Goal: Communication & Community: Answer question/provide support

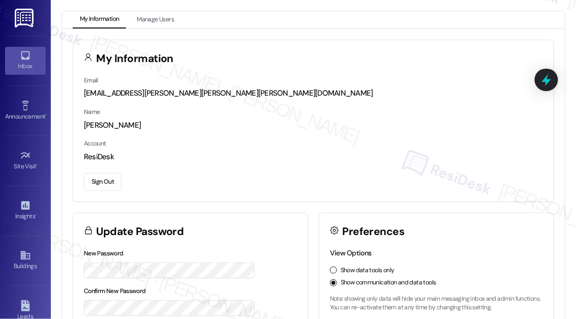
click at [27, 51] on icon at bounding box center [25, 55] width 11 height 11
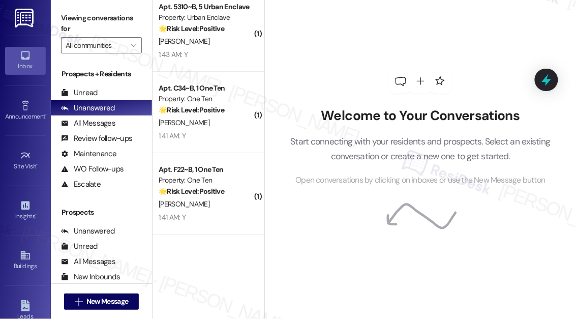
scroll to position [3822, 0]
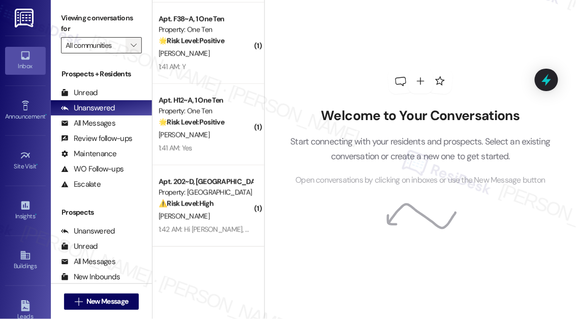
click at [138, 47] on span "" at bounding box center [134, 45] width 10 height 16
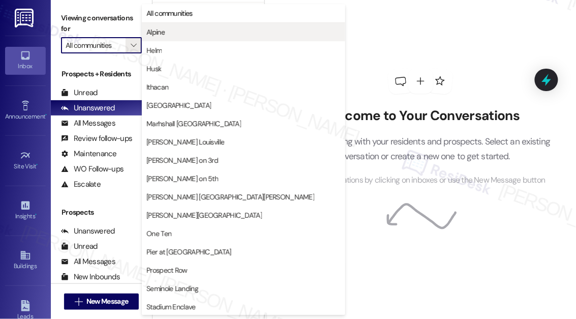
click at [154, 36] on span "Alpine" at bounding box center [155, 32] width 18 height 10
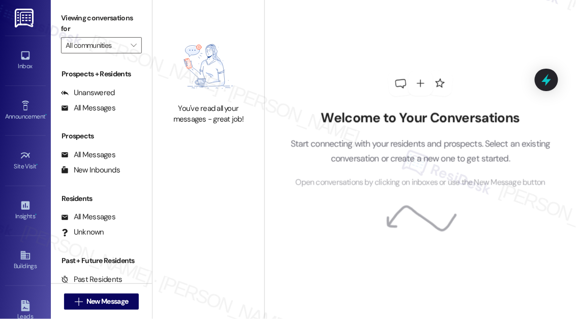
type input "Alpine"
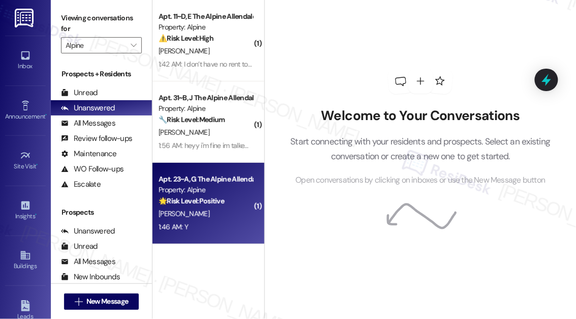
click at [232, 210] on div "[PERSON_NAME]" at bounding box center [206, 214] width 96 height 13
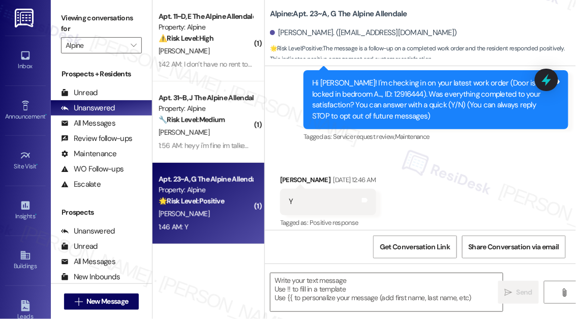
type textarea "Fetching suggested responses. Please feel free to read through the conversation…"
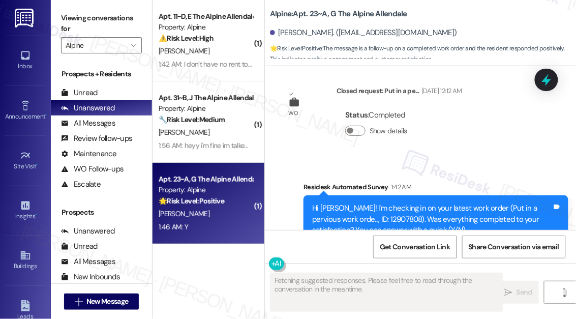
scroll to position [525, 0]
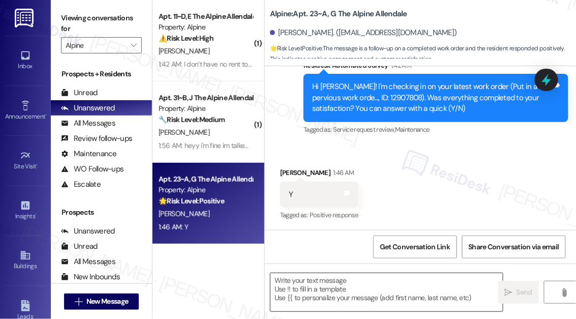
click at [309, 291] on textarea at bounding box center [387, 292] width 232 height 38
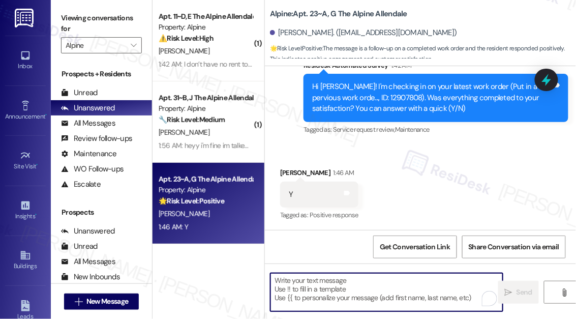
paste textarea "Hi {{first_name}}, I'm so glad to hear the work order was completed to your sat…"
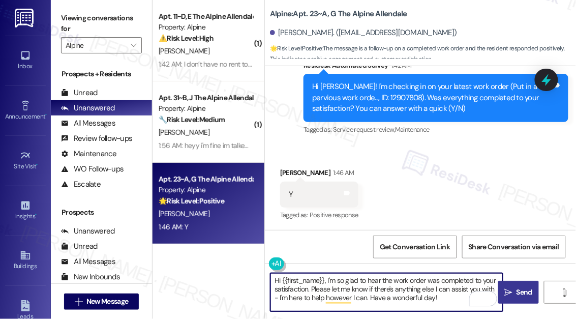
type textarea "Hi {{first_name}}, I'm so glad to hear the work order was completed to your sat…"
click at [523, 293] on span "Send" at bounding box center [525, 292] width 16 height 11
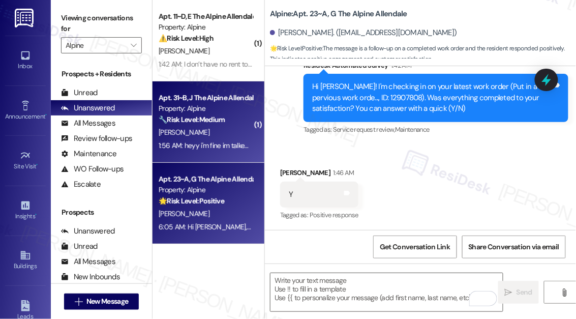
click at [202, 135] on div "[PERSON_NAME]" at bounding box center [206, 132] width 96 height 13
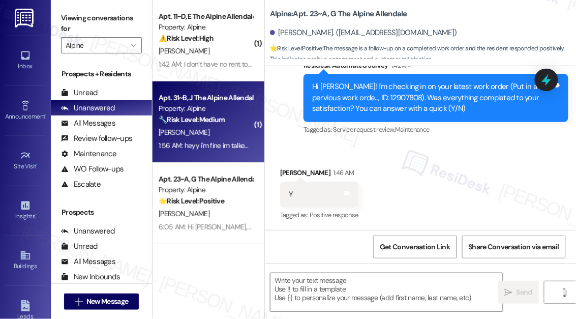
type textarea "Fetching suggested responses. Please feel free to read through the conversation…"
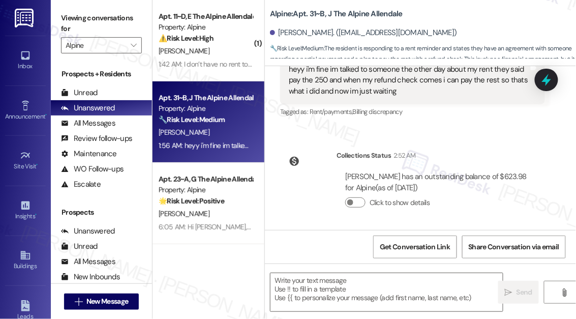
scroll to position [246, 0]
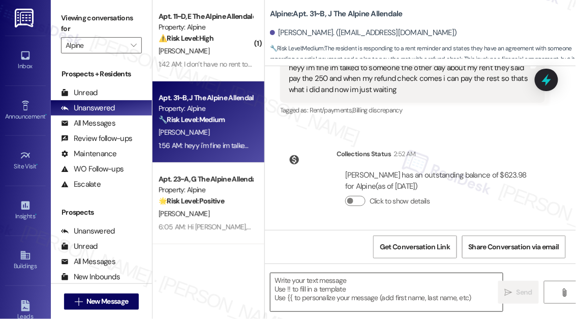
click at [383, 281] on textarea at bounding box center [387, 292] width 232 height 38
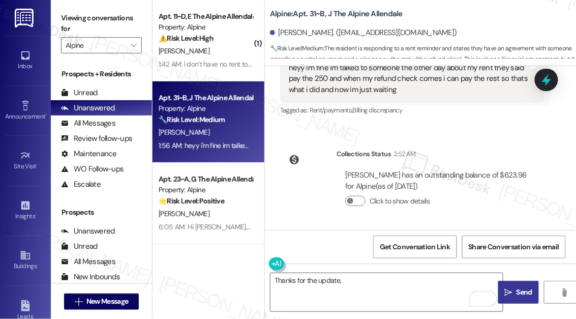
click at [294, 35] on div "[PERSON_NAME]. ([EMAIL_ADDRESS][DOMAIN_NAME])" at bounding box center [363, 32] width 187 height 11
copy div "Nyasiah"
click at [396, 285] on textarea "Thanks for the update," at bounding box center [387, 292] width 232 height 38
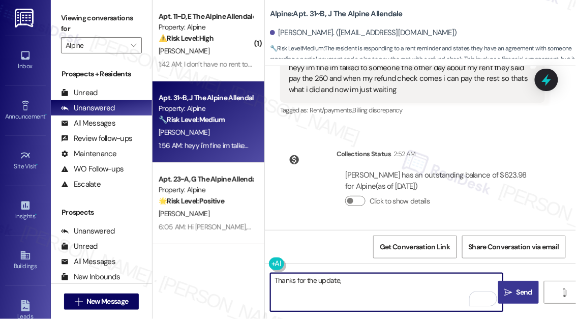
paste textarea "Nyasiah"
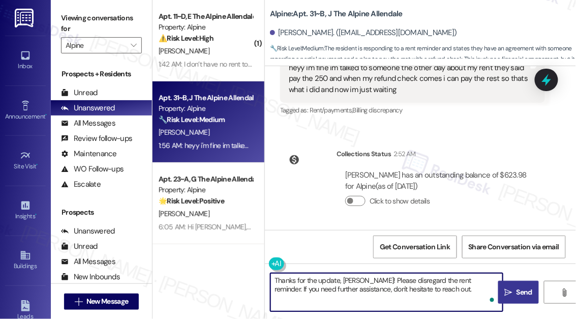
type textarea "Thanks for the update, [PERSON_NAME]! Please disregard the rent reminder. If yo…"
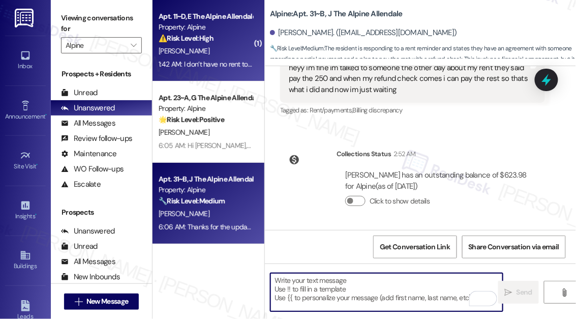
click at [203, 52] on div "[PERSON_NAME]" at bounding box center [206, 51] width 96 height 13
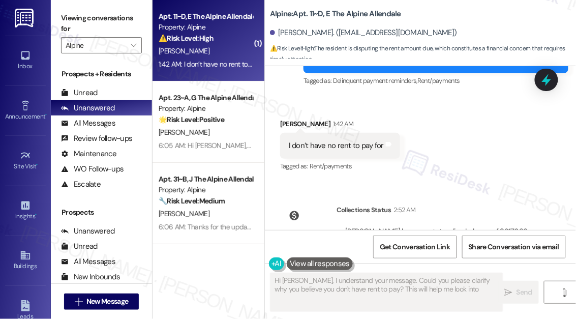
scroll to position [108, 0]
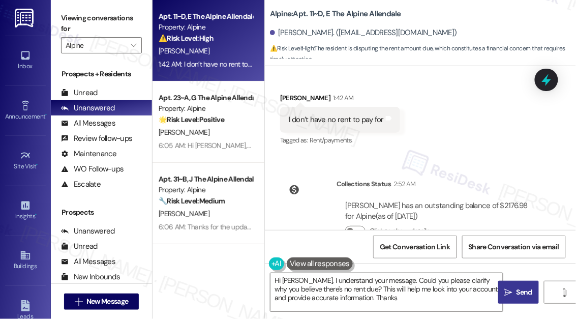
type textarea "Hi [PERSON_NAME], I understand your message. Could you please clarify why you b…"
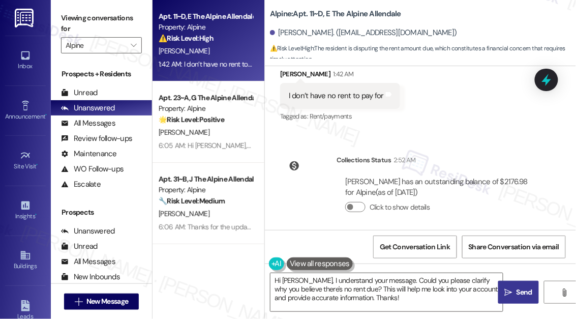
scroll to position [213, 0]
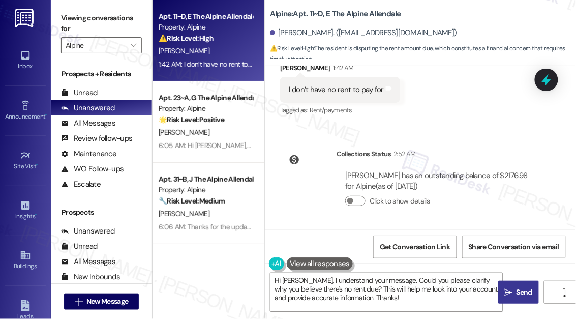
click at [284, 32] on div "[PERSON_NAME]. ([EMAIL_ADDRESS][DOMAIN_NAME])" at bounding box center [363, 32] width 187 height 11
click at [396, 297] on textarea "Hi [PERSON_NAME], I understand your message. Could you please clarify why you b…" at bounding box center [387, 292] width 232 height 38
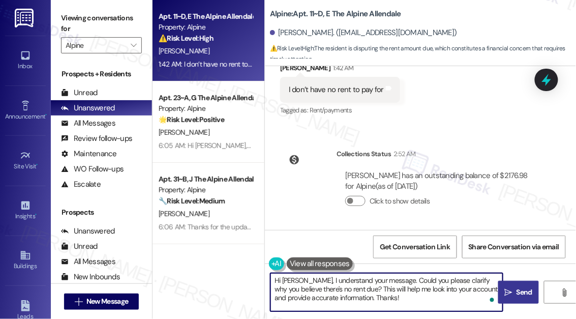
click at [396, 297] on textarea "Hi [PERSON_NAME], I understand your message. Could you please clarify why you b…" at bounding box center [387, 292] width 232 height 38
click at [518, 292] on span "Send" at bounding box center [525, 292] width 16 height 11
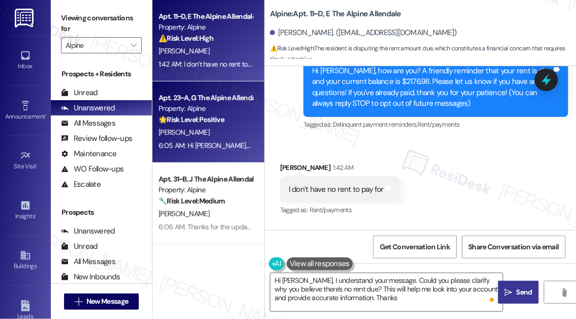
type textarea "Hi [PERSON_NAME], I understand your message. Could you please clarify why you b…"
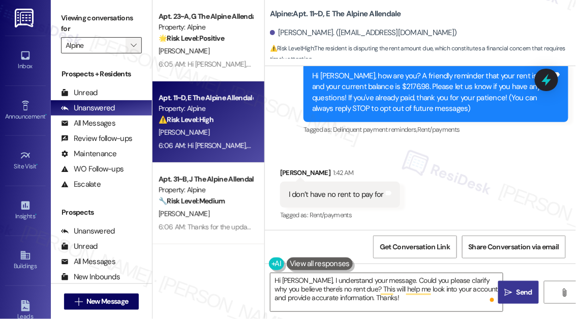
click at [134, 43] on icon "" at bounding box center [134, 45] width 6 height 8
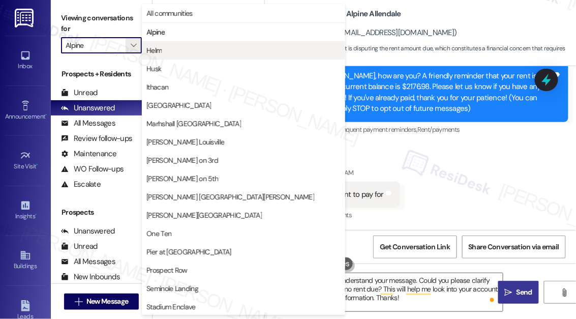
click at [165, 48] on span "Helm" at bounding box center [243, 50] width 194 height 10
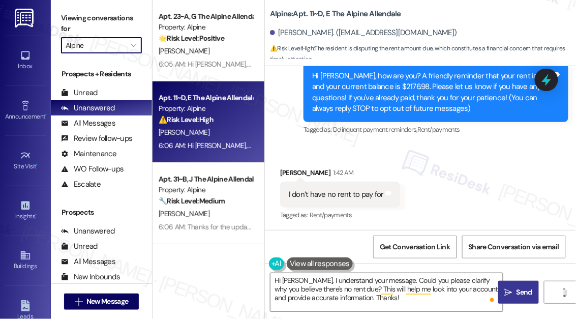
type input "Helm"
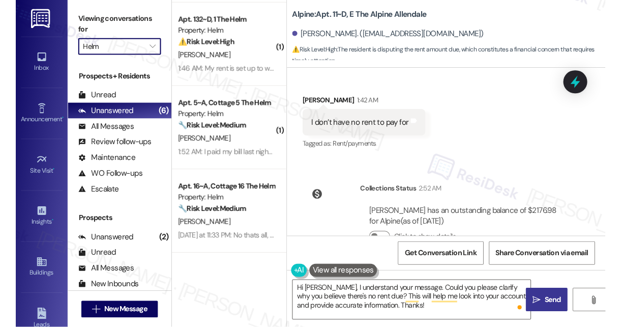
scroll to position [306, 0]
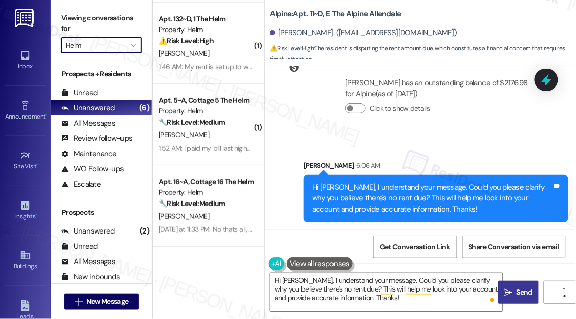
click at [410, 300] on textarea "Hi [PERSON_NAME], I understand your message. Could you please clarify why you b…" at bounding box center [387, 292] width 232 height 38
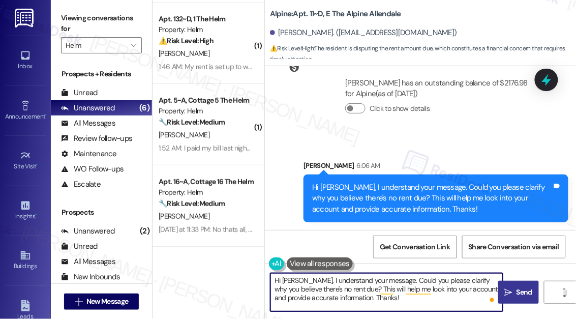
click at [410, 300] on textarea "Hi [PERSON_NAME], I understand your message. Could you please clarify why you b…" at bounding box center [387, 292] width 232 height 38
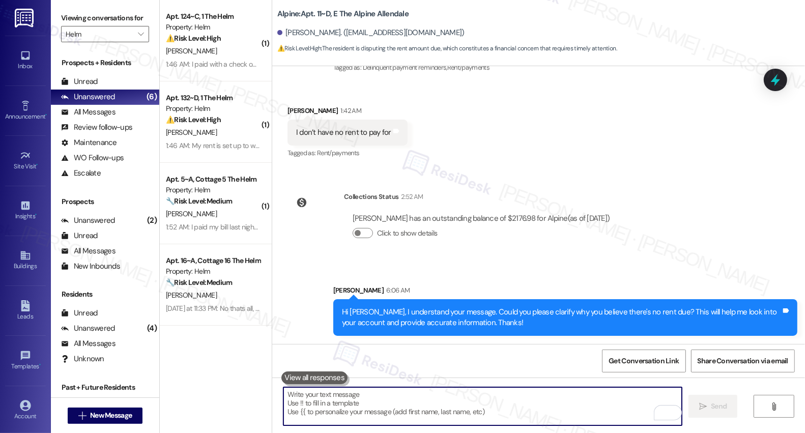
scroll to position [149, 0]
click at [524, 169] on div "Lease started [DATE] 8:00 AM Survey, sent via SMS Residesk Automated Survey 1:4…" at bounding box center [538, 205] width 533 height 278
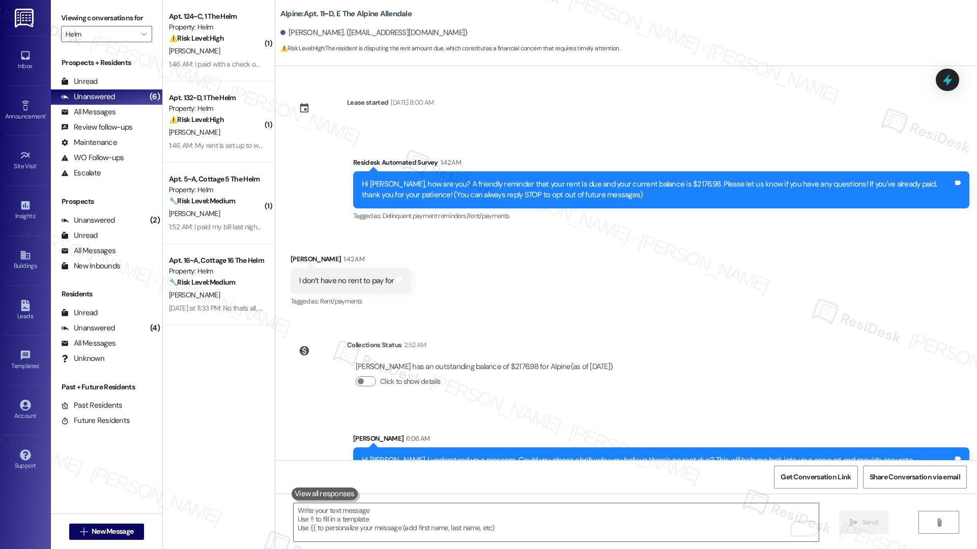
scroll to position [21, 0]
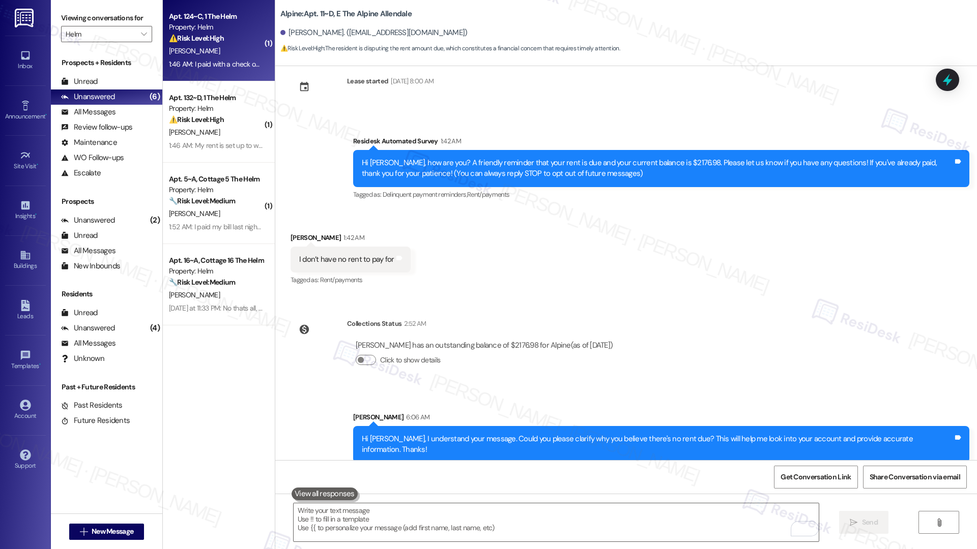
click at [223, 41] on div "⚠️ Risk Level: High The resident is inquiring about a check payment made on [DA…" at bounding box center [216, 38] width 94 height 11
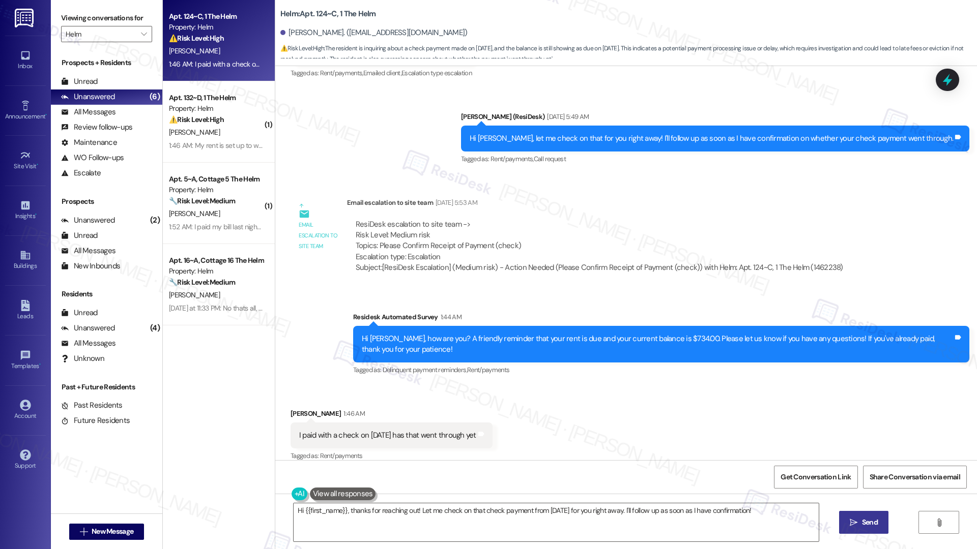
scroll to position [325, 0]
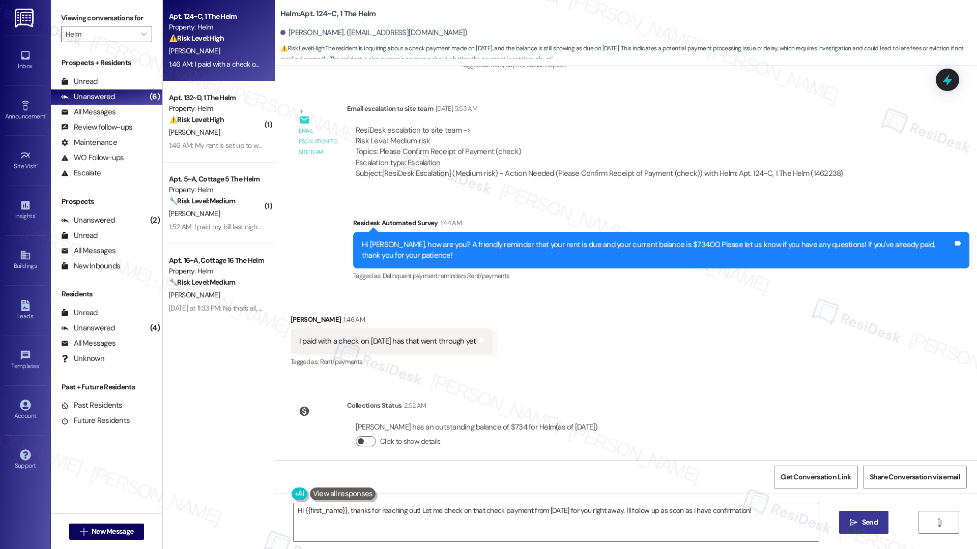
click at [363, 318] on button "Click to show details" at bounding box center [366, 441] width 20 height 10
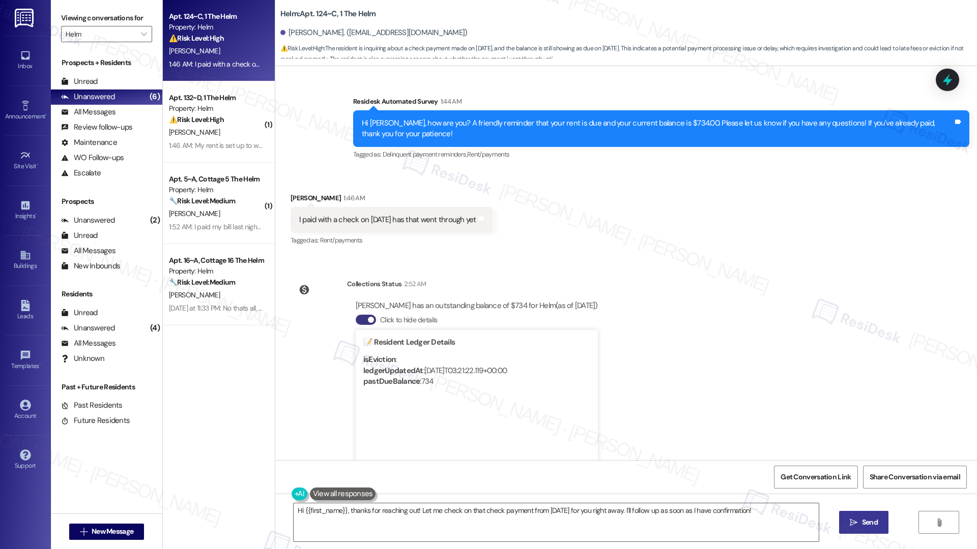
scroll to position [441, 0]
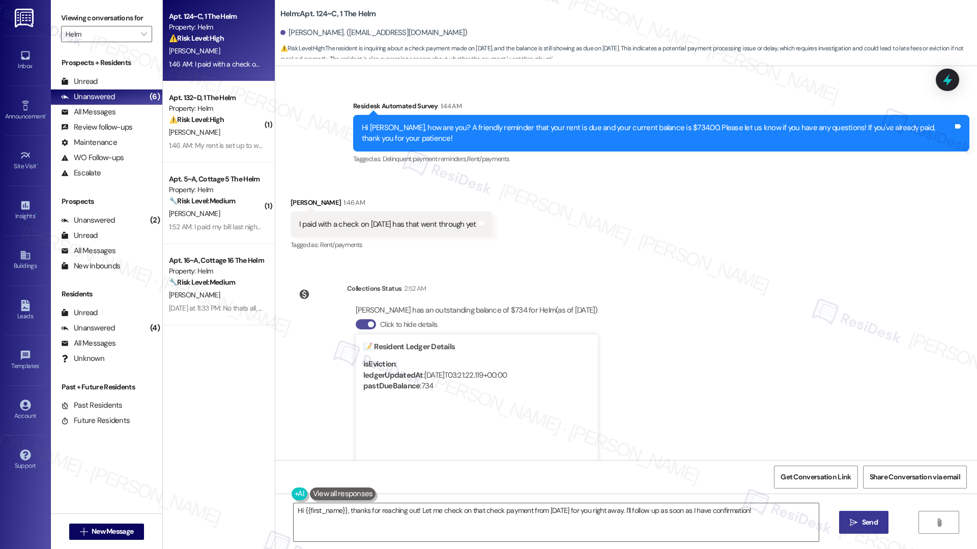
click at [356, 318] on button "Click to hide details" at bounding box center [366, 324] width 20 height 10
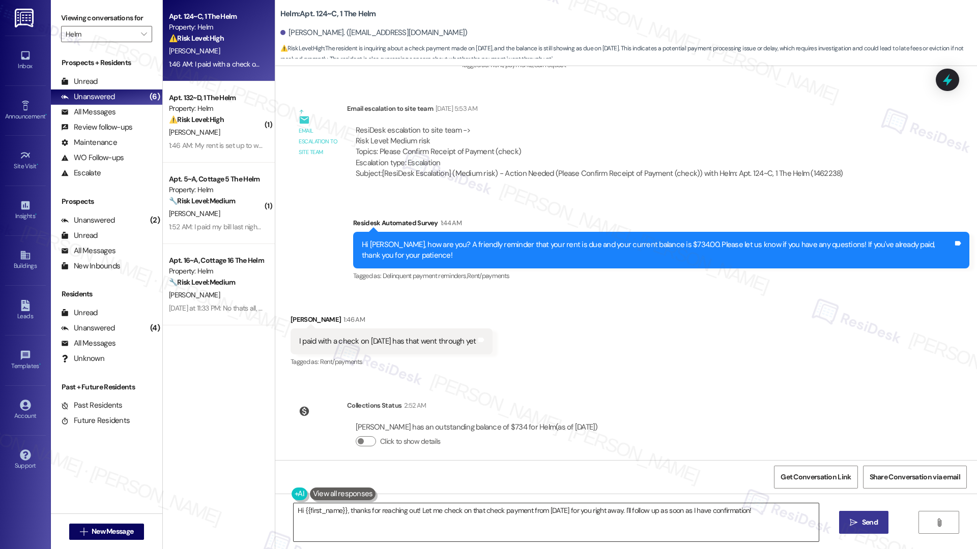
click at [405, 318] on textarea "Hi {{first_name}}, thanks for reaching out! Let me check on that check payment …" at bounding box center [555, 523] width 525 height 38
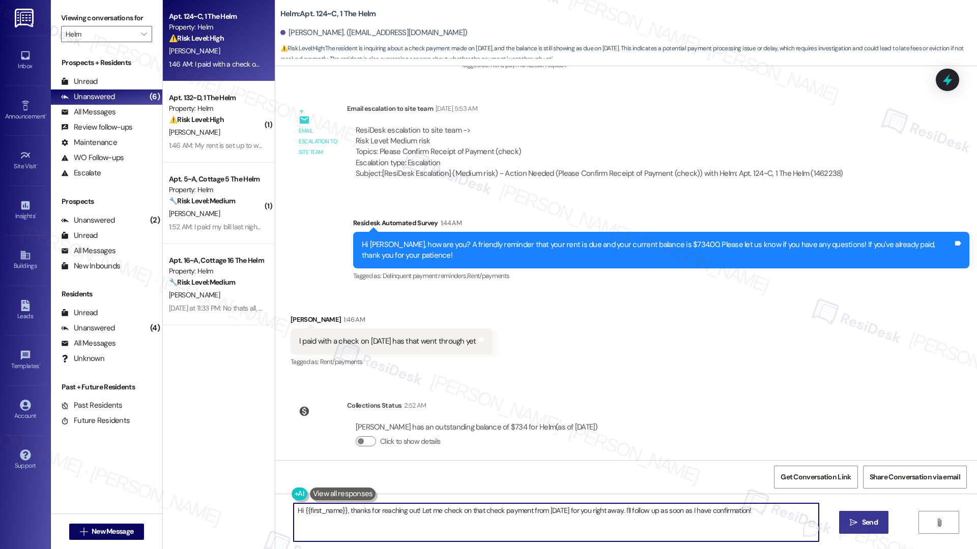
click at [531, 318] on textarea "Hi {{first_name}}, thanks for reaching out! Let me check on that check payment …" at bounding box center [555, 523] width 525 height 38
click at [479, 318] on textarea "Hi {{first_name}}, thanks for reaching out! Let me check on that check payment …" at bounding box center [552, 523] width 525 height 38
click at [296, 314] on div "[PERSON_NAME] 1:46 AM" at bounding box center [391, 321] width 202 height 14
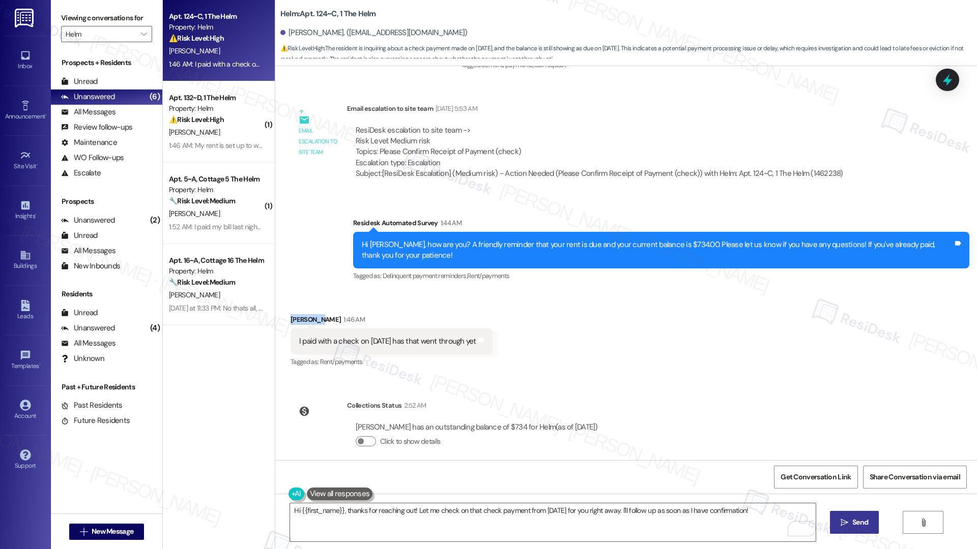
copy div "[PERSON_NAME]"
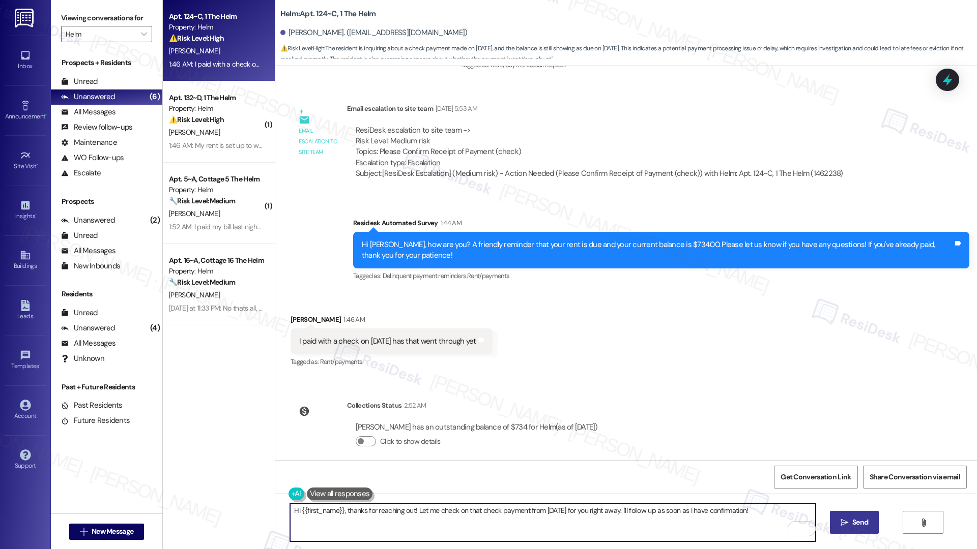
drag, startPoint x: 337, startPoint y: 513, endPoint x: 294, endPoint y: 510, distance: 42.8
click at [294, 318] on textarea "Hi {{first_name}}, thanks for reaching out! Let me check on that check payment …" at bounding box center [552, 523] width 525 height 38
paste textarea "[PERSON_NAME]"
type textarea "Hi [PERSON_NAME], thanks for reaching out! Let me check on that check payment f…"
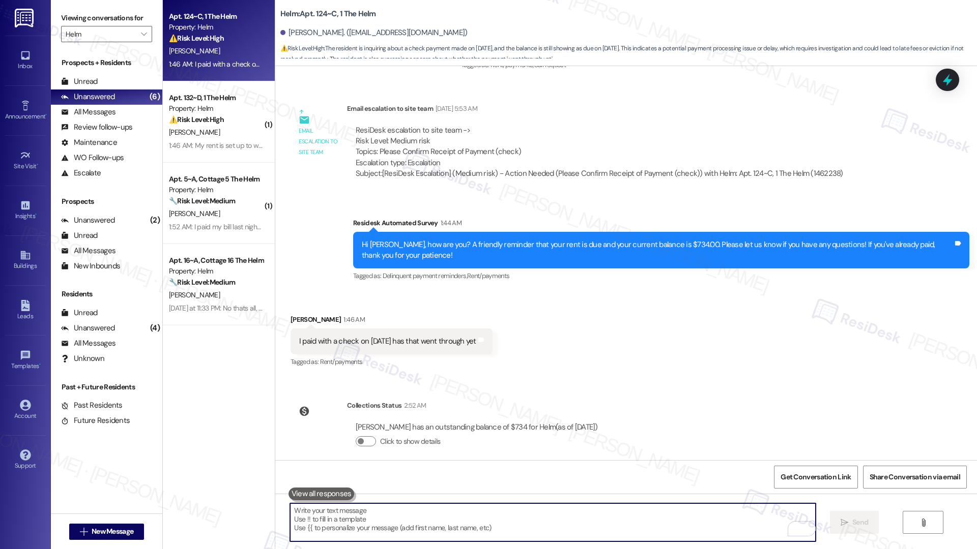
paste textarea "Hi [PERSON_NAME], thank you for reaching out! I’ll check on the [DATE] check pa…"
type textarea "Hi [PERSON_NAME], thank you for reaching out! I’ll check on the [DATE] check pa…"
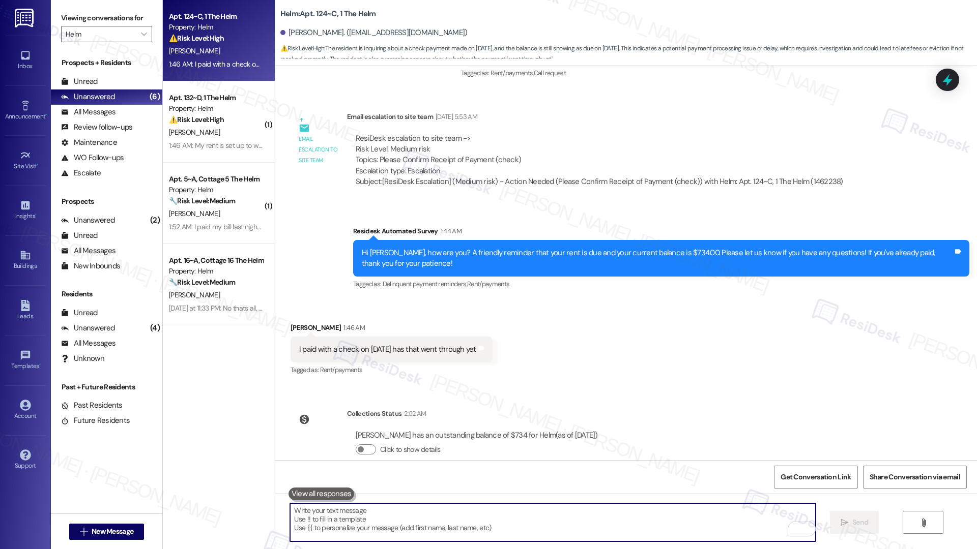
scroll to position [395, 0]
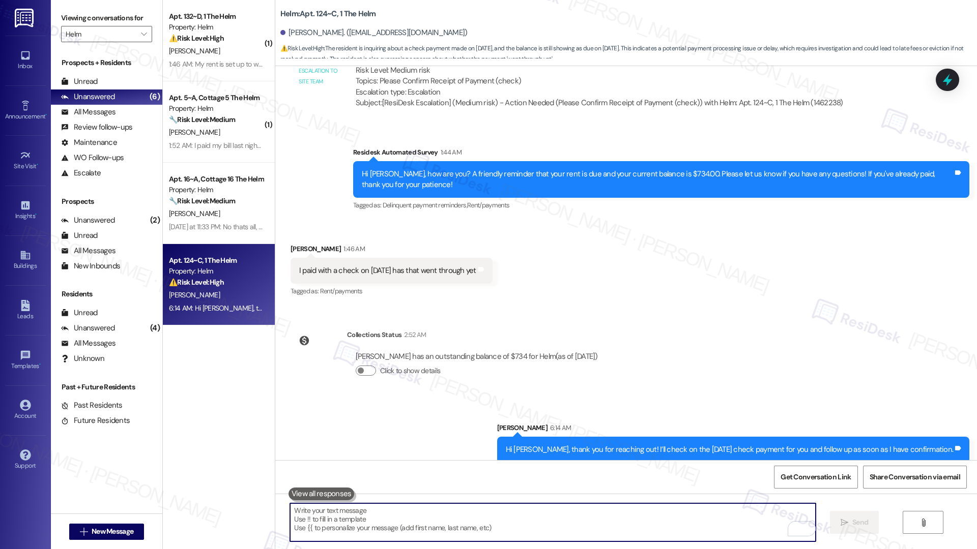
click at [479, 318] on textarea "To enrich screen reader interactions, please activate Accessibility in Grammarl…" at bounding box center [552, 523] width 525 height 38
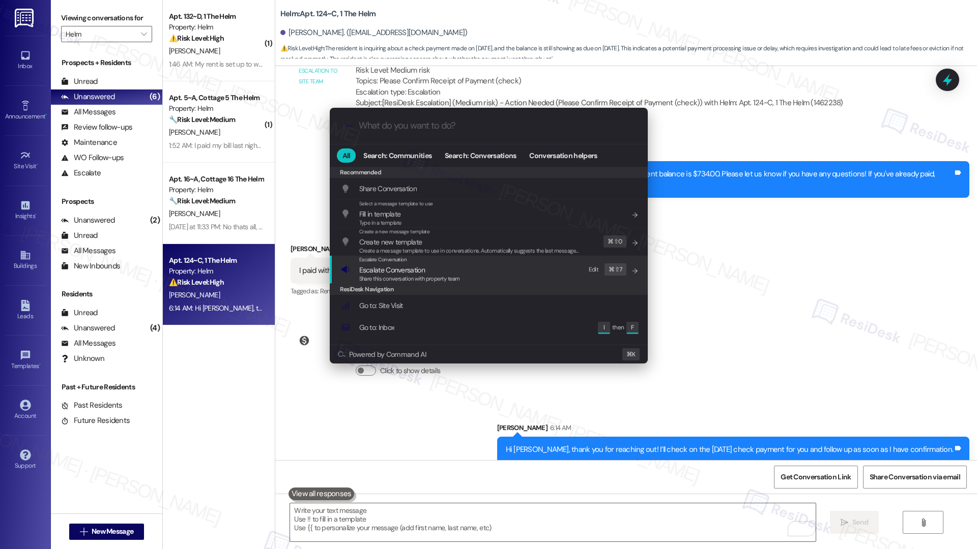
click at [420, 269] on span "Escalate Conversation" at bounding box center [392, 270] width 66 height 9
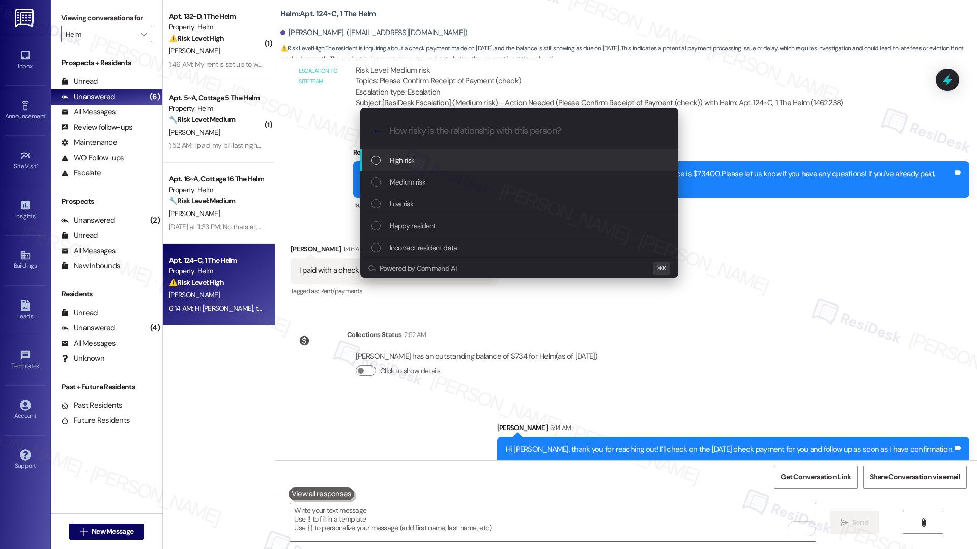
click at [449, 154] on div "High risk" at bounding box center [519, 161] width 318 height 22
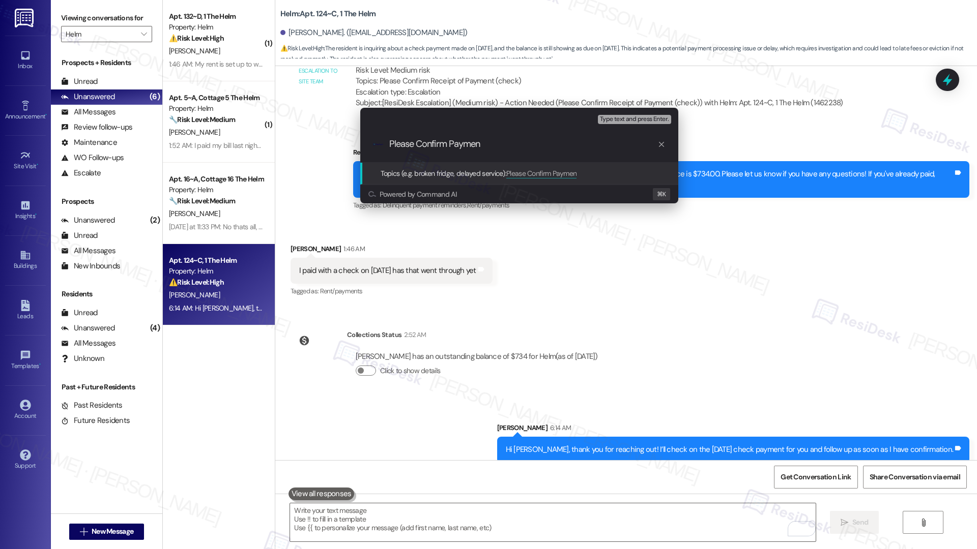
type input "Please Confirm Payment"
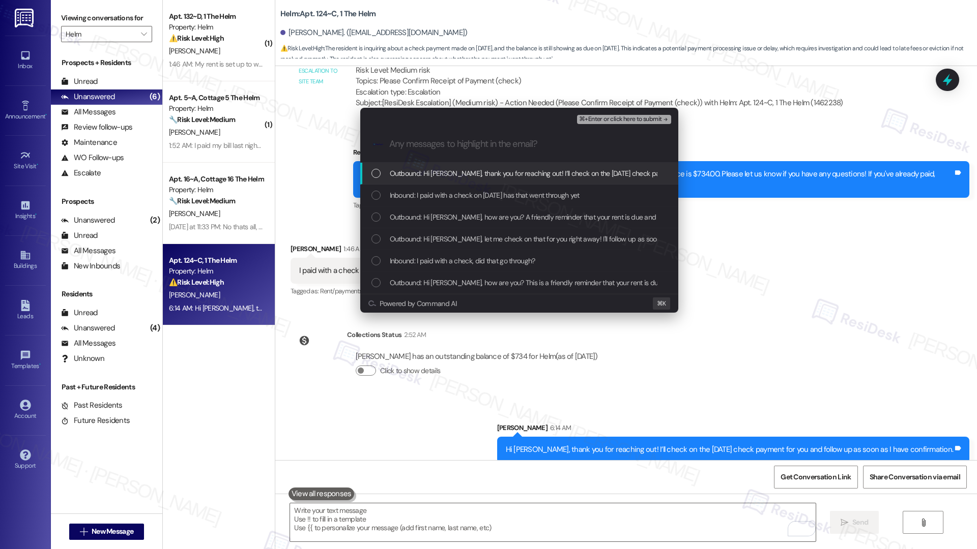
click at [457, 179] on span "Outbound: Hi [PERSON_NAME], thank you for reaching out! I’ll check on the [DATE…" at bounding box center [612, 173] width 445 height 11
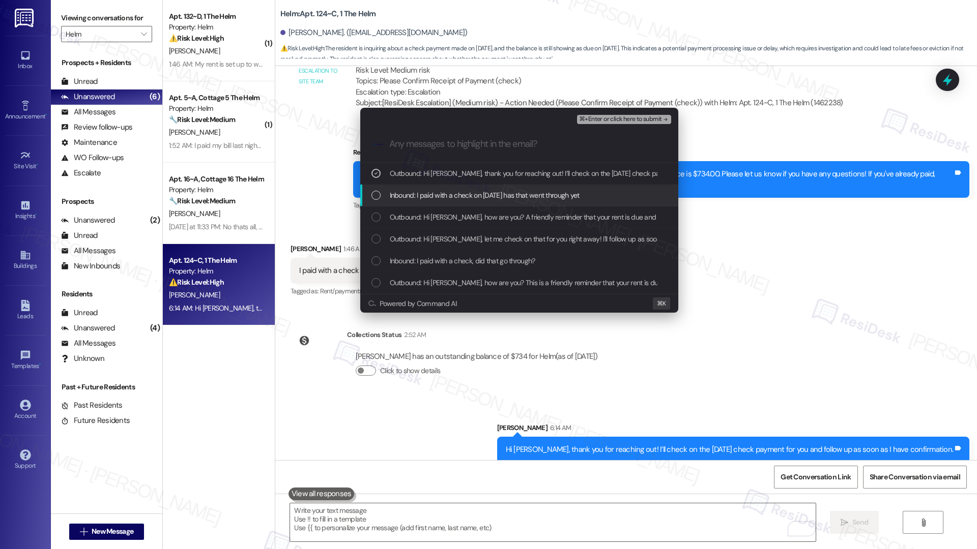
click at [457, 195] on span "Inbound: I paid with a check on [DATE] has that went through yet" at bounding box center [485, 195] width 190 height 11
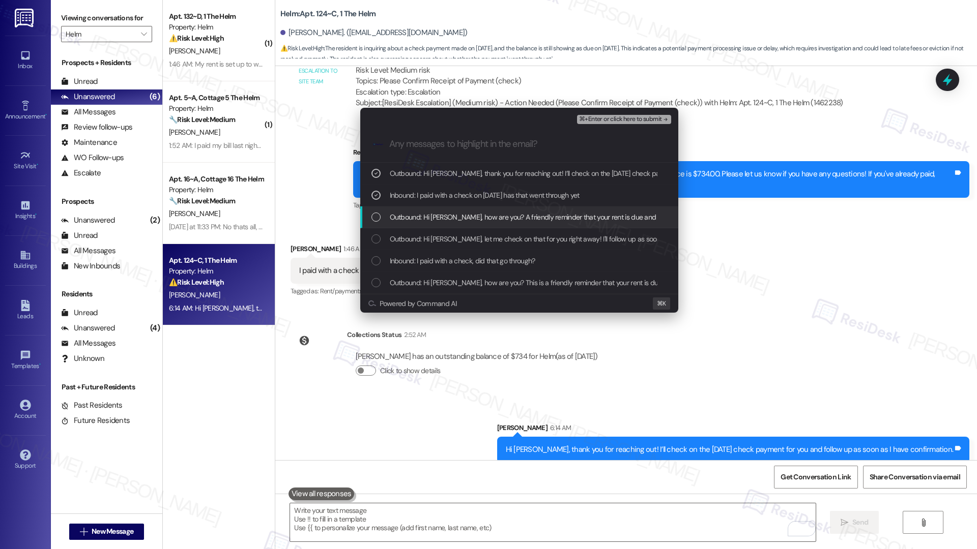
click at [462, 212] on span "Outbound: Hi [PERSON_NAME], how are you? A friendly reminder that your rent is …" at bounding box center [713, 217] width 646 height 11
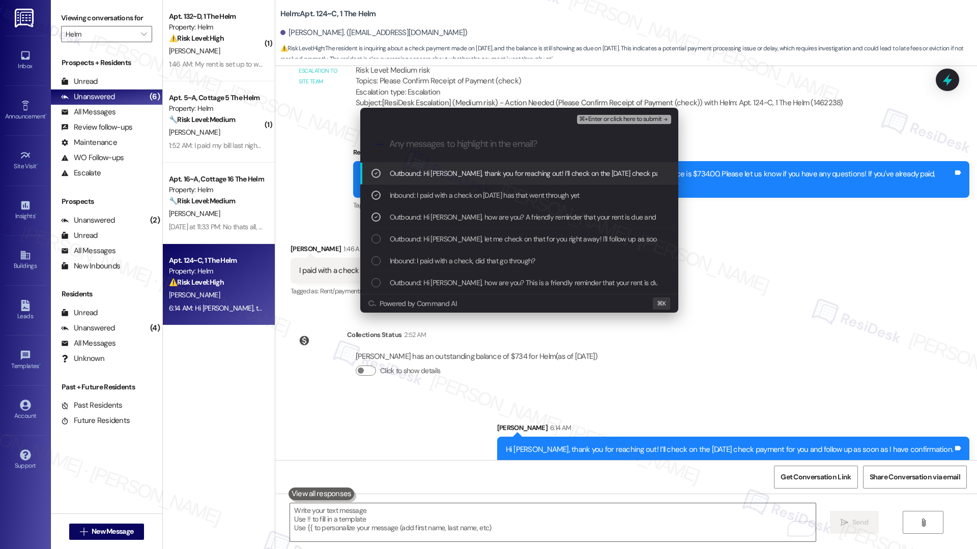
click at [576, 120] on span "⌘+Enter or click here to submit" at bounding box center [620, 119] width 82 height 7
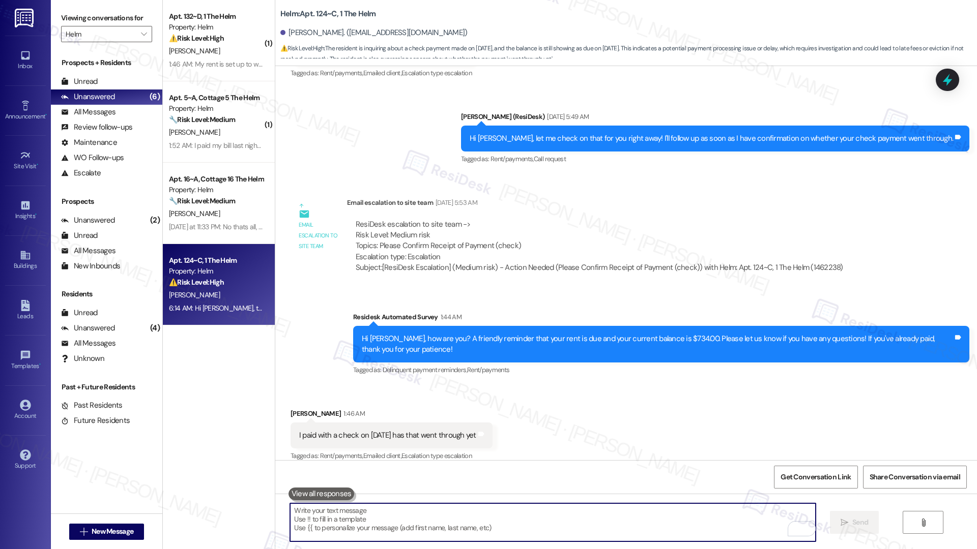
scroll to position [410, 0]
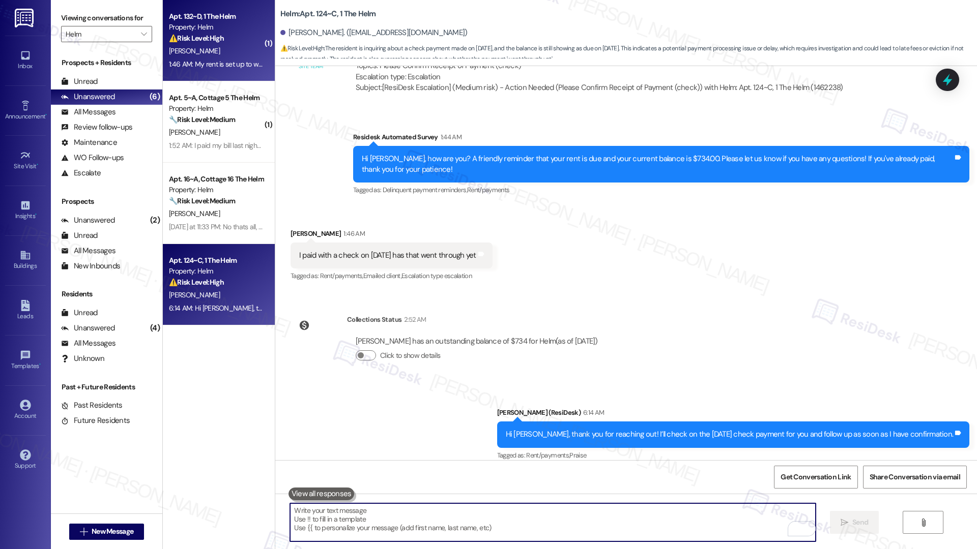
click at [223, 53] on div "[PERSON_NAME]" at bounding box center [216, 51] width 96 height 13
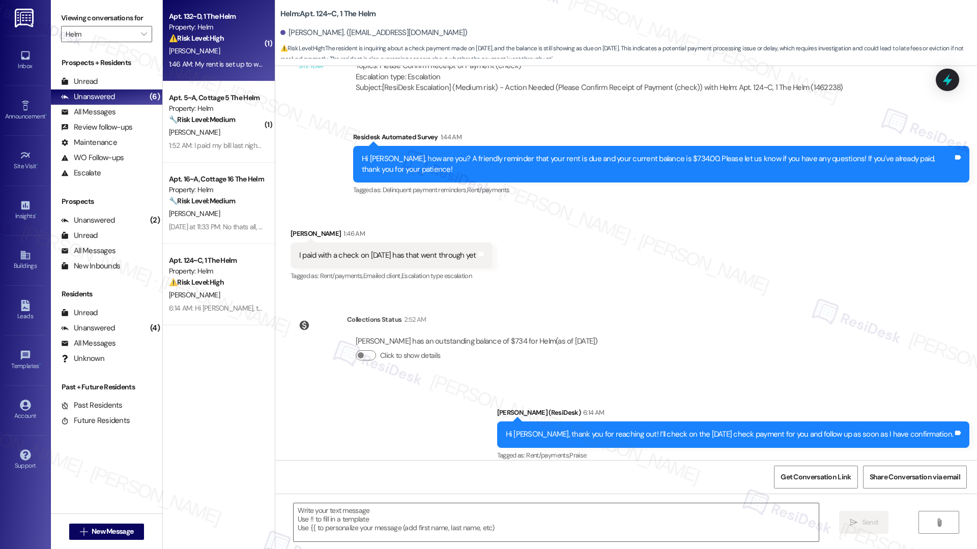
type textarea "Fetching suggested responses. Please feel free to read through the conversation…"
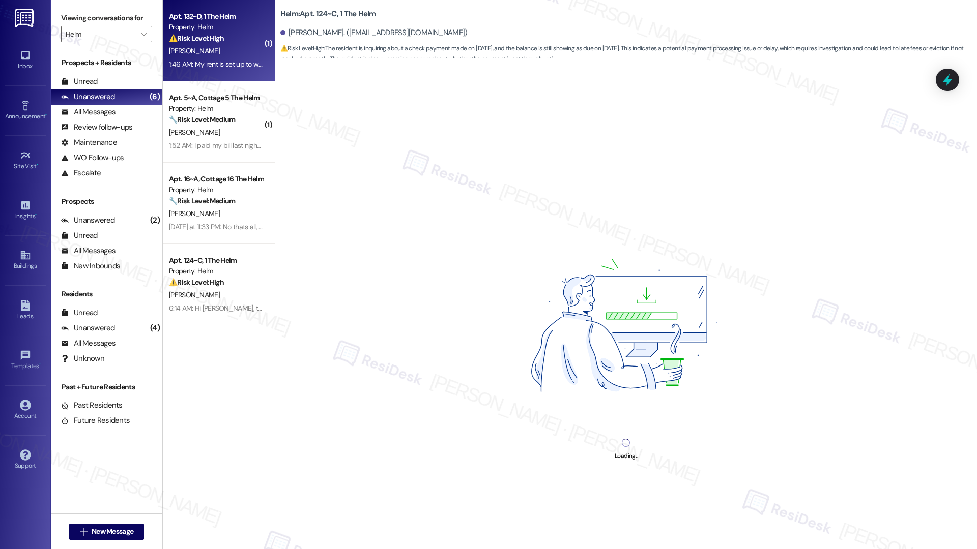
click at [223, 53] on div "[PERSON_NAME]" at bounding box center [216, 51] width 96 height 13
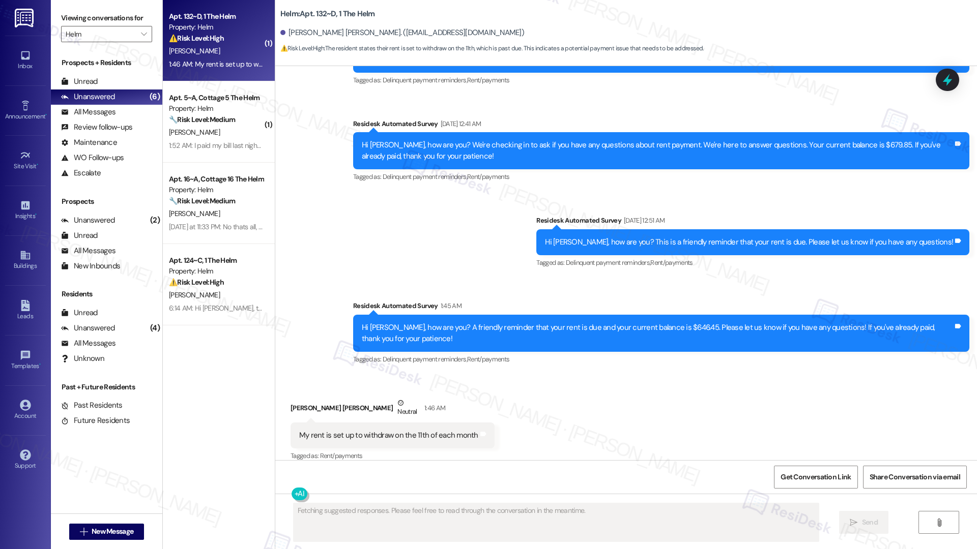
scroll to position [1720, 0]
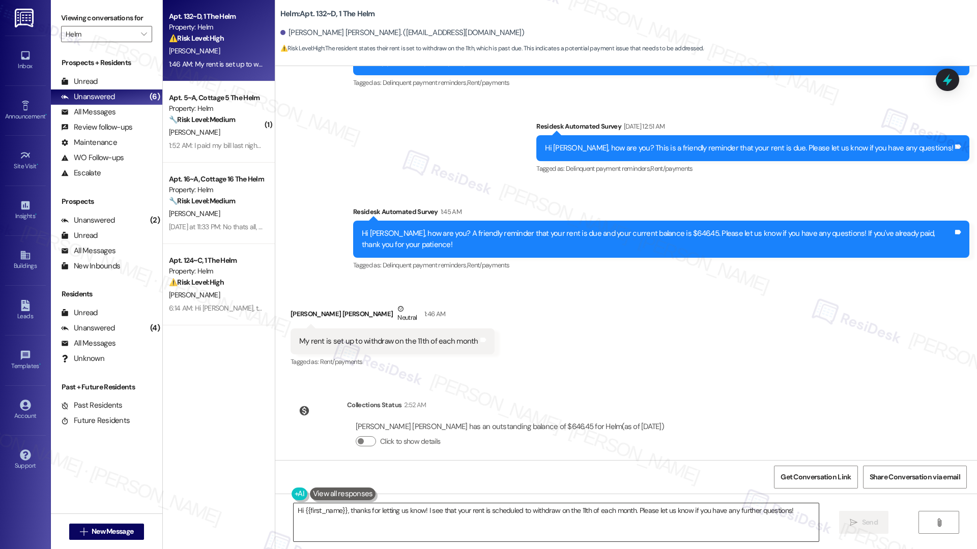
click at [576, 318] on textarea "Hi {{first_name}}, thanks for letting us know! I see that your rent is schedule…" at bounding box center [555, 523] width 525 height 38
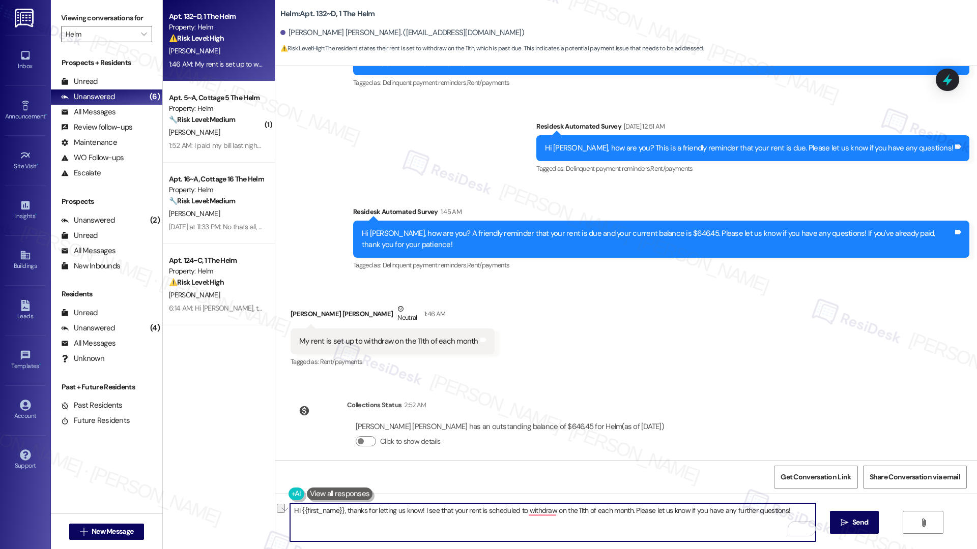
drag, startPoint x: 792, startPoint y: 511, endPoint x: 647, endPoint y: 504, distance: 145.1
click at [576, 318] on textarea "Hi {{first_name}}, thanks for letting us know! I see that your rent is schedule…" at bounding box center [552, 523] width 525 height 38
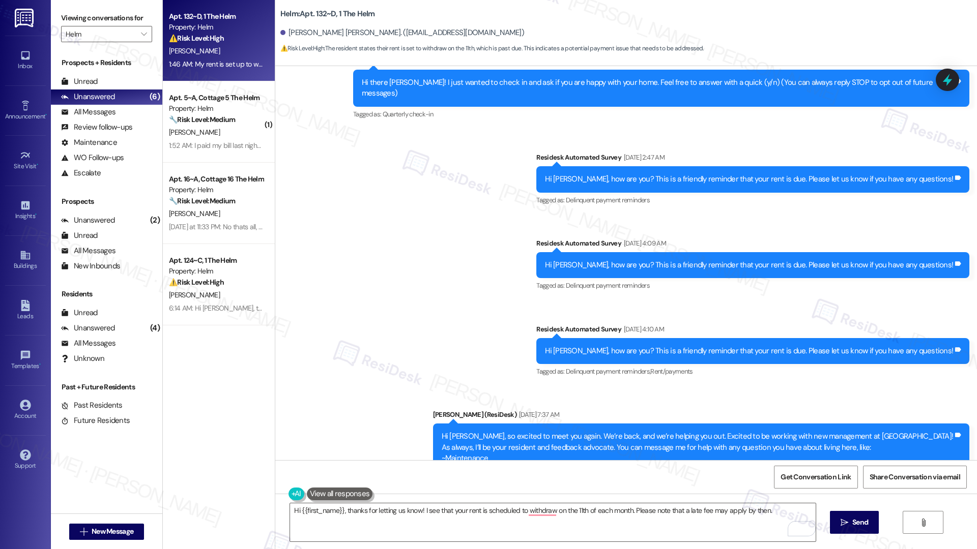
scroll to position [0, 0]
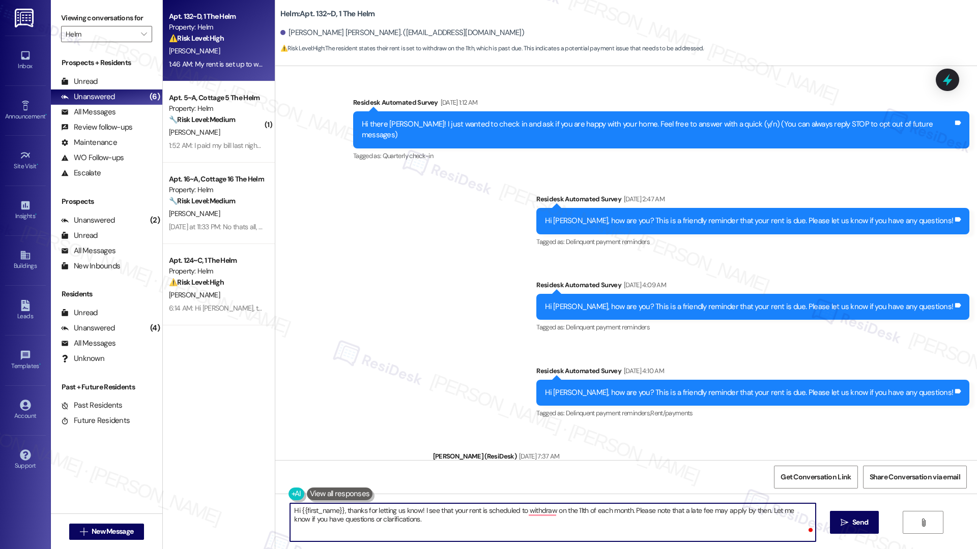
type textarea "Hi {{first_name}}, thanks for letting us know! I see that your rent is schedule…"
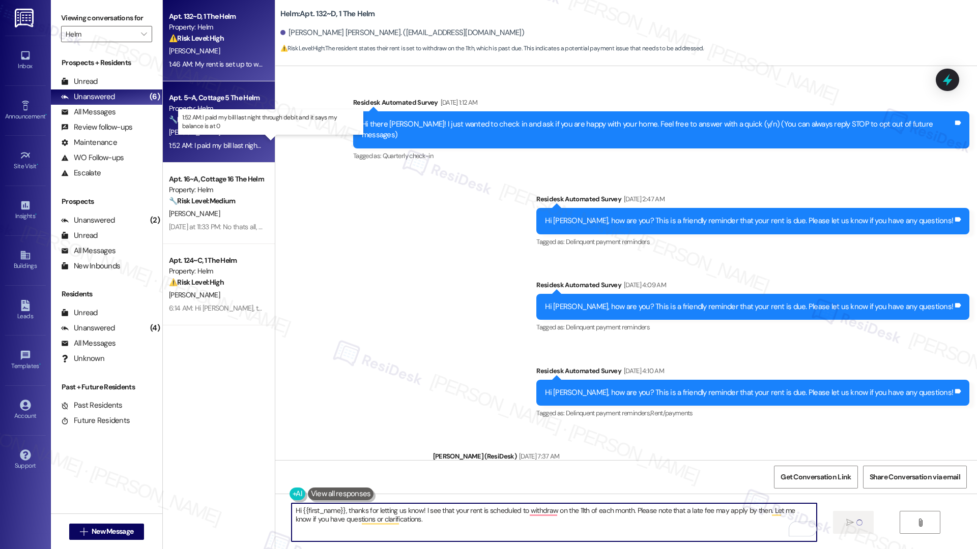
click at [237, 148] on div "1:52 AM: I paid my bill last night through debit and it says my balance is at 0…" at bounding box center [280, 145] width 223 height 9
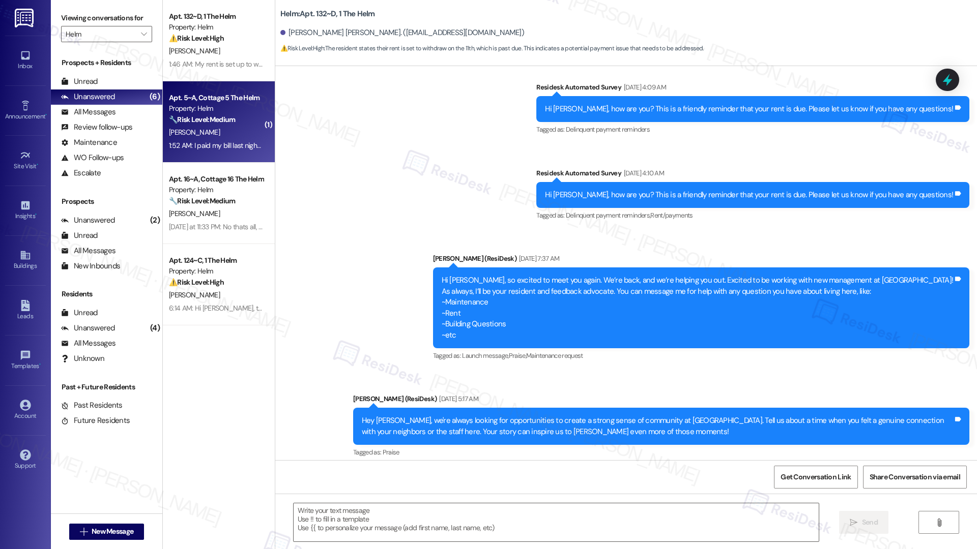
scroll to position [733, 0]
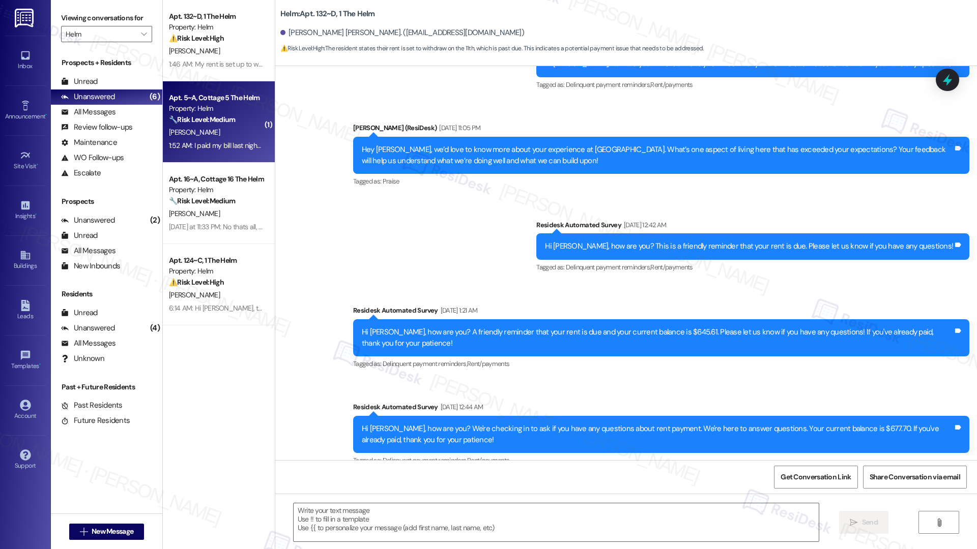
type textarea "Fetching suggested responses. Please feel free to read through the conversation…"
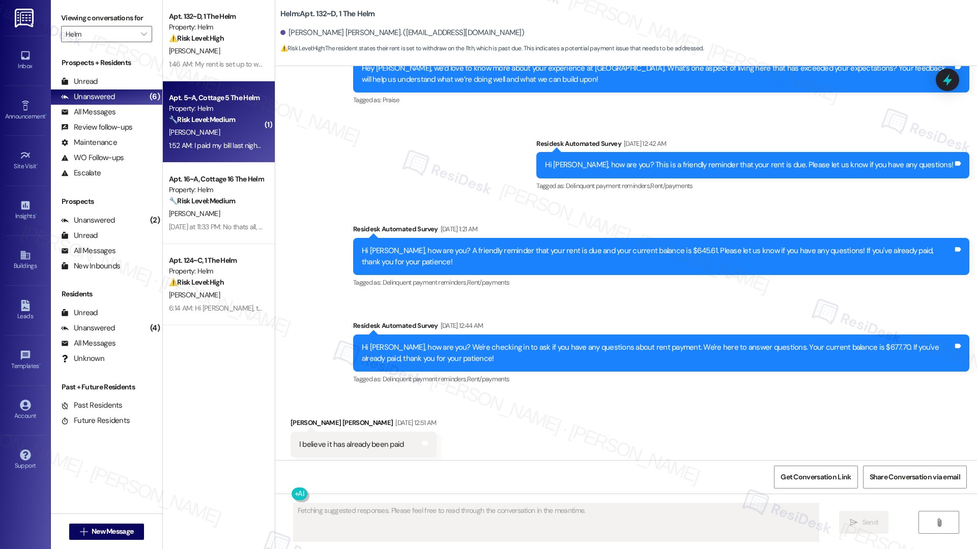
scroll to position [0, 0]
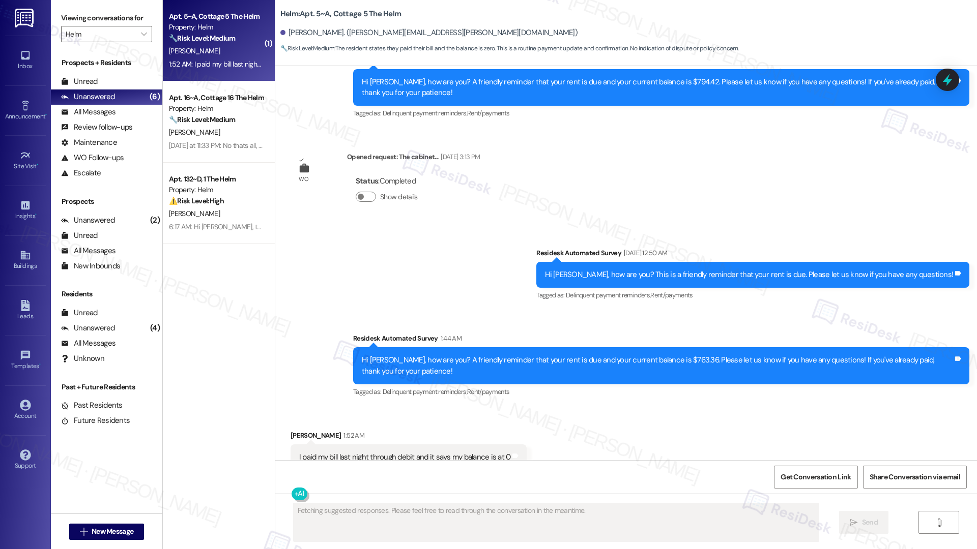
click at [229, 42] on strong "🔧 Risk Level: Medium" at bounding box center [202, 38] width 66 height 9
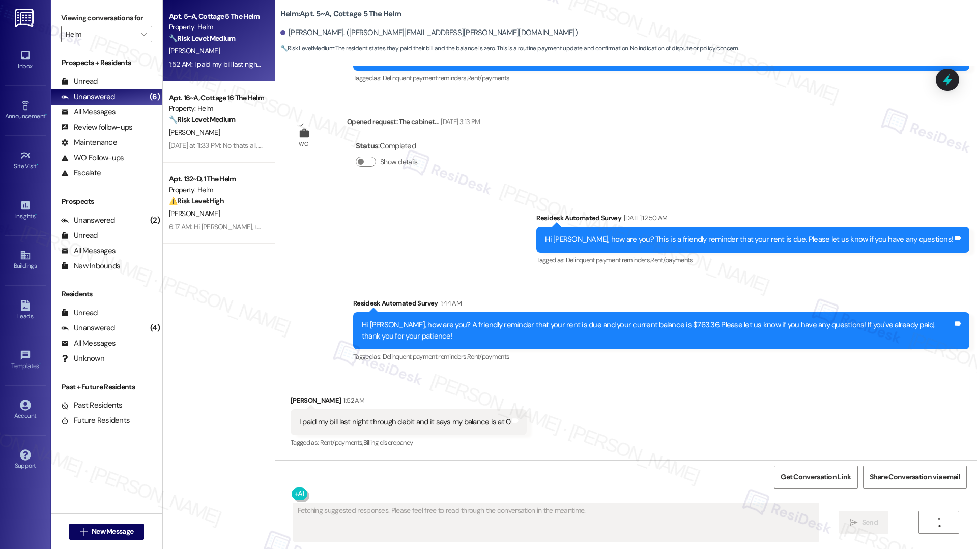
scroll to position [2375, 0]
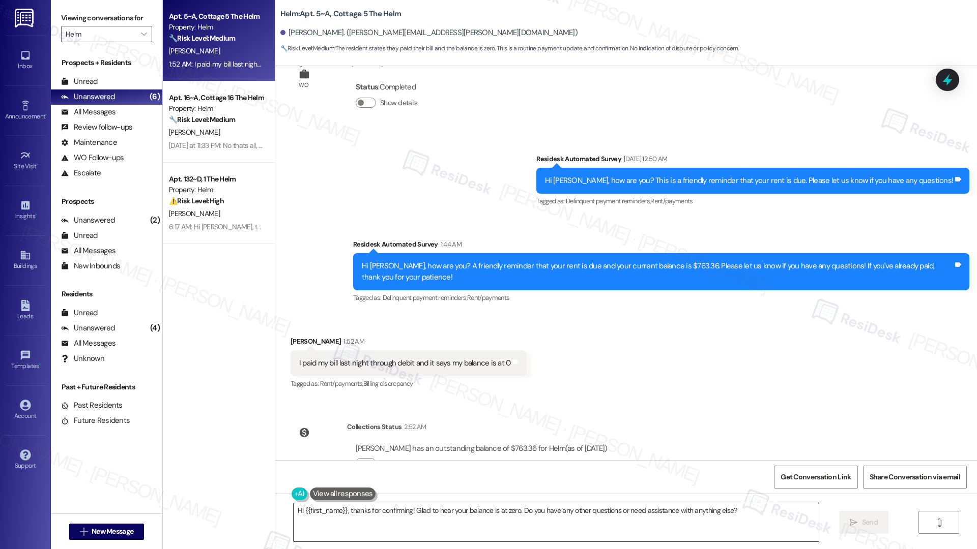
click at [390, 318] on textarea "Hi {{first_name}}, thanks for confirming! Glad to hear your balance is at zero.…" at bounding box center [555, 523] width 525 height 38
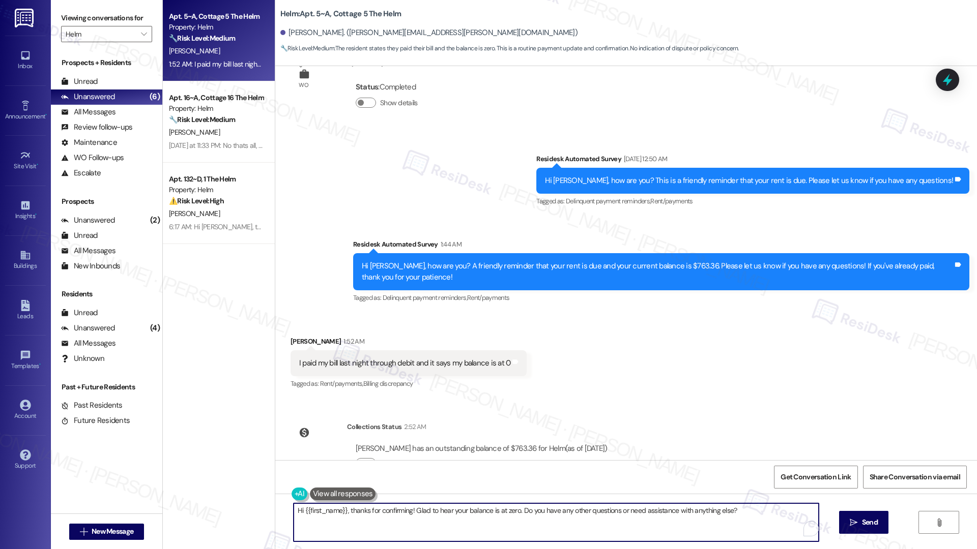
click at [390, 318] on textarea "Hi {{first_name}}, thanks for confirming! Glad to hear your balance is at zero.…" at bounding box center [555, 523] width 525 height 38
paste textarea "Thank you, {{first_name}}, for your payment! If there's anything we can help yo…"
type textarea "Thank you, {{first_name}}, for your payment! If there's anything we can help yo…"
click at [576, 318] on span "Send" at bounding box center [860, 522] width 20 height 11
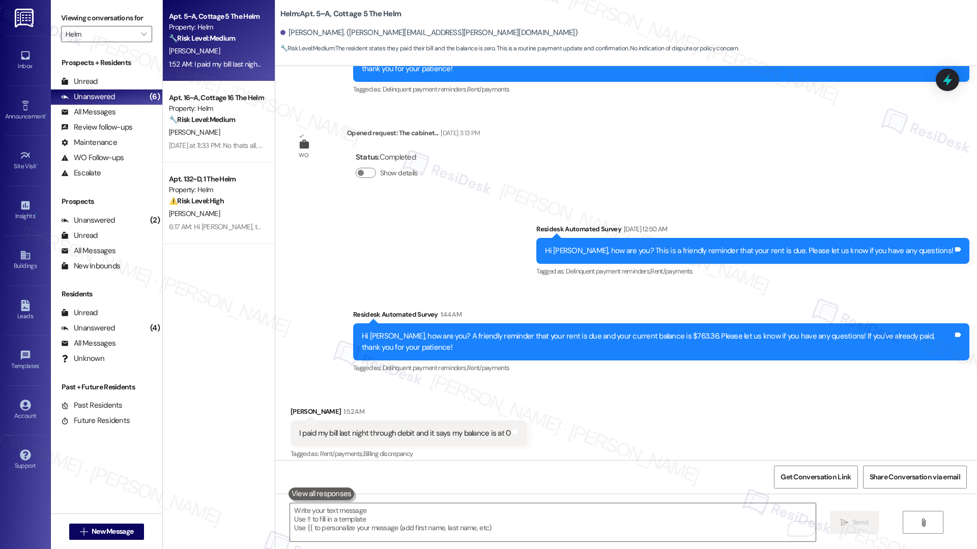
click at [211, 135] on div "D. Harrison" at bounding box center [216, 132] width 96 height 13
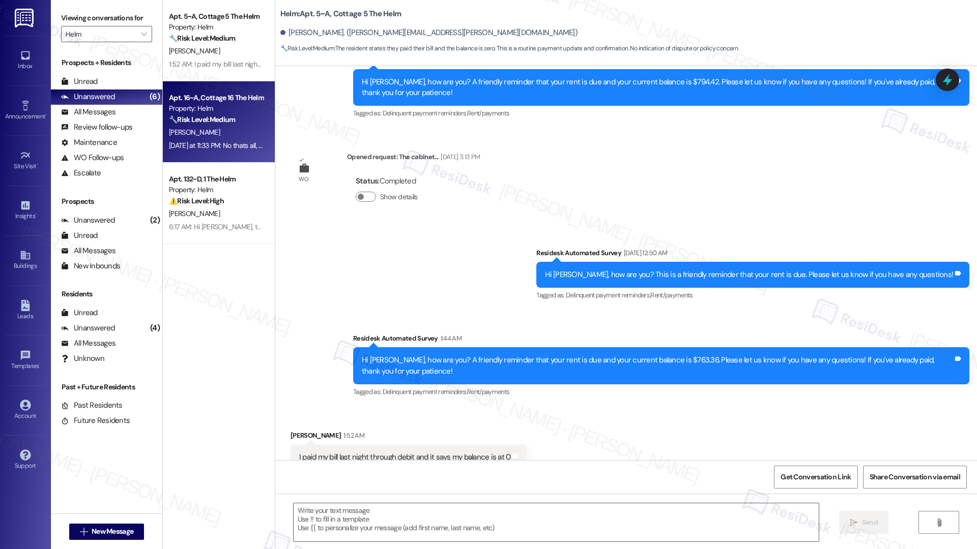
type textarea "Fetching suggested responses. Please feel free to read through the conversation…"
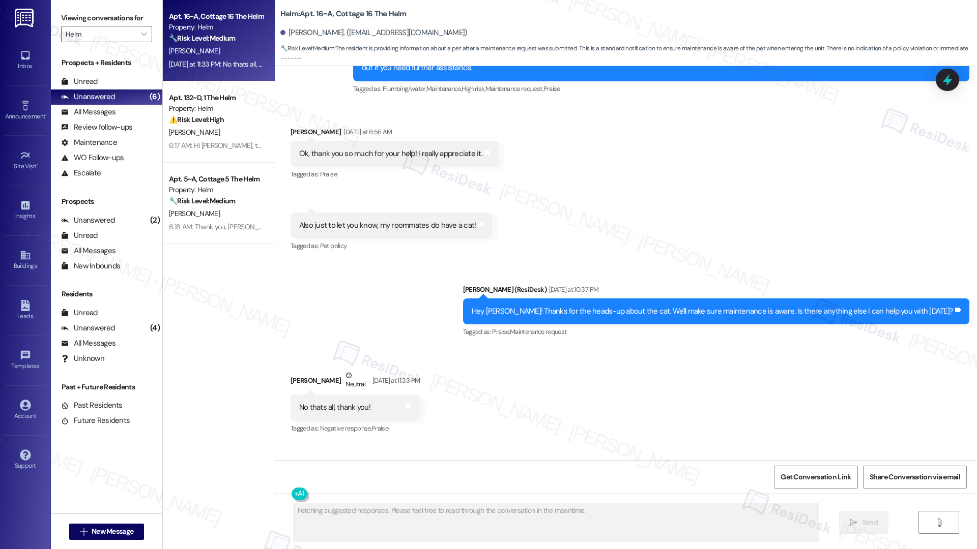
scroll to position [1132, 0]
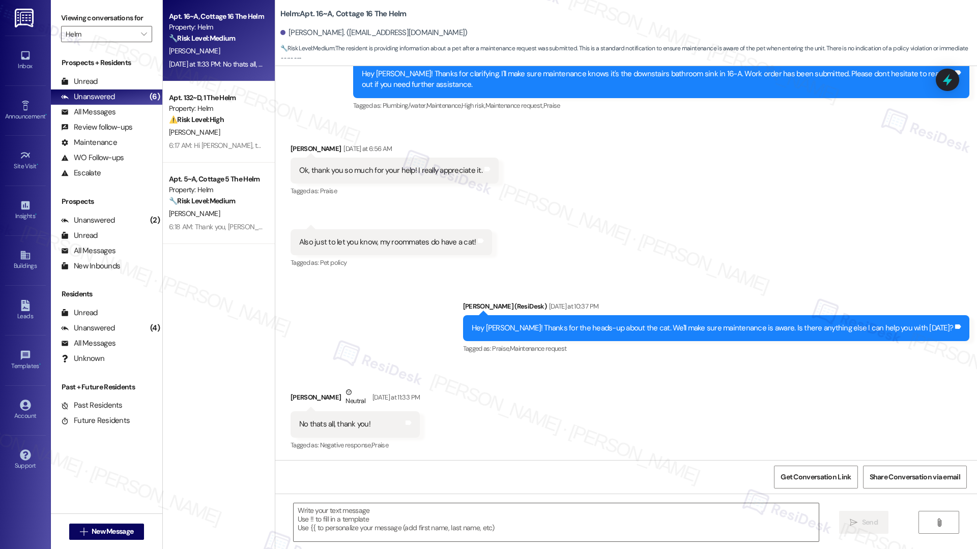
click at [220, 65] on div "Yesterday at 11:33 PM: No thats all, thank you! Yesterday at 11:33 PM: No thats…" at bounding box center [229, 64] width 120 height 9
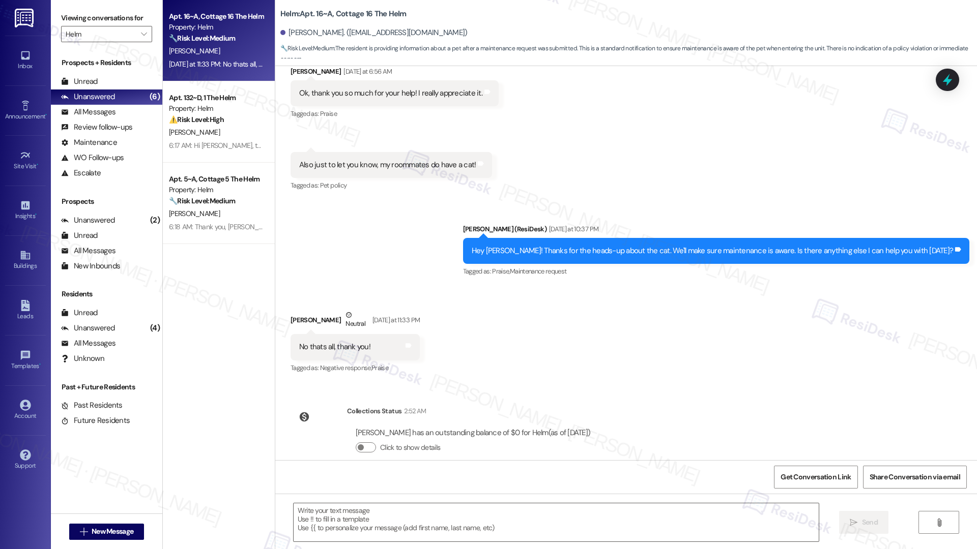
scroll to position [1226, 0]
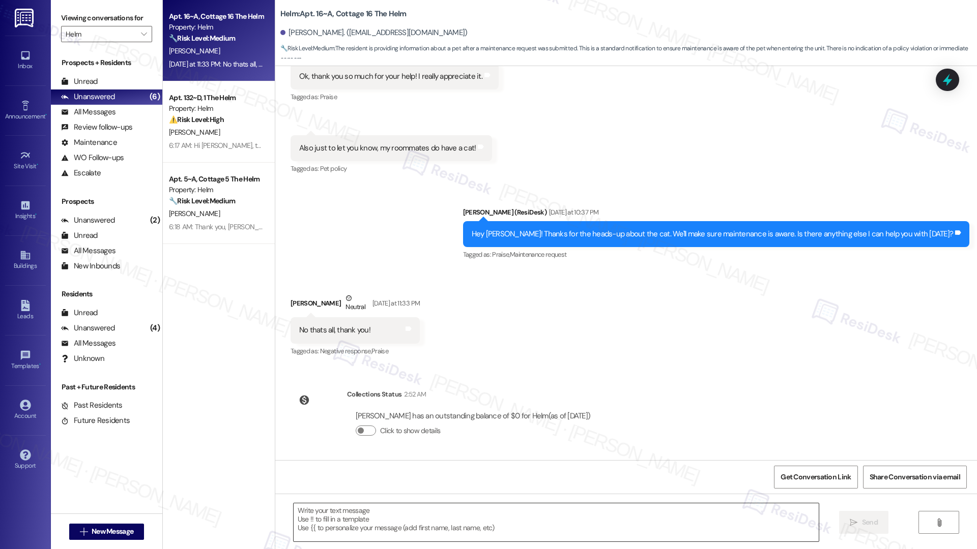
click at [370, 318] on textarea at bounding box center [555, 523] width 525 height 38
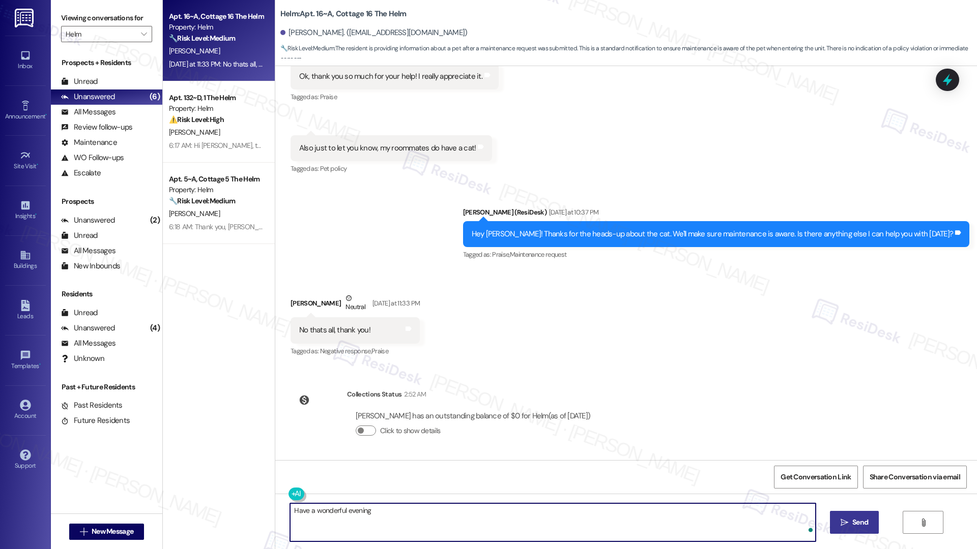
type textarea "Have a wonderful evening!"
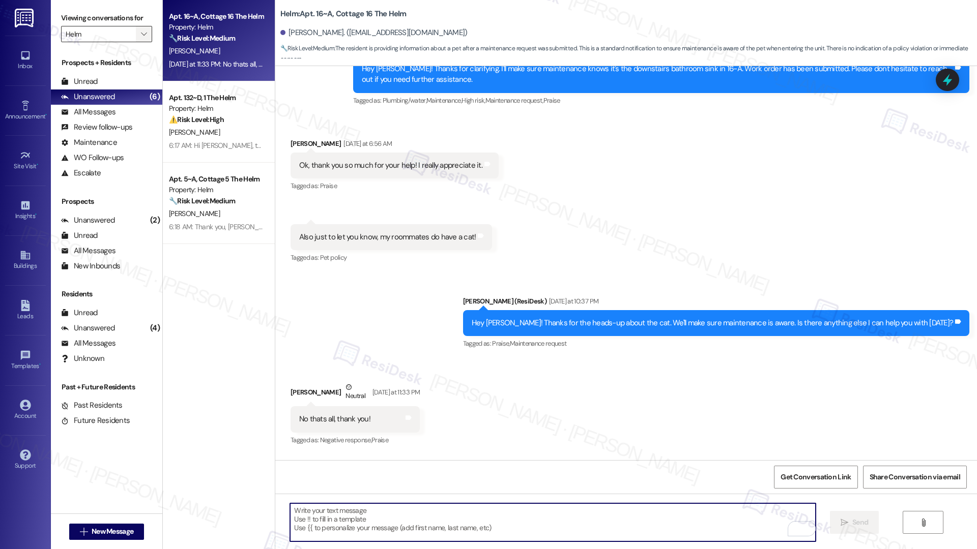
scroll to position [1132, 0]
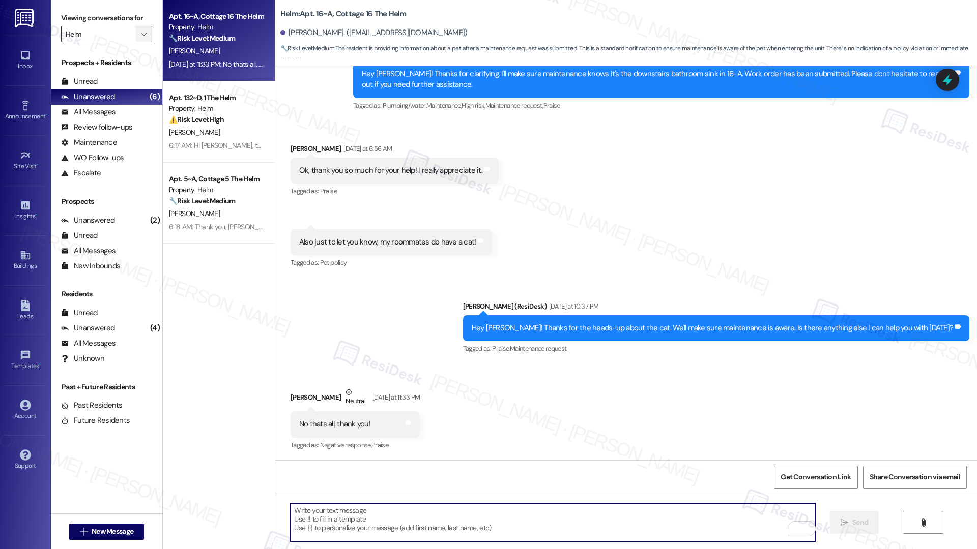
click at [141, 36] on icon "" at bounding box center [144, 34] width 6 height 8
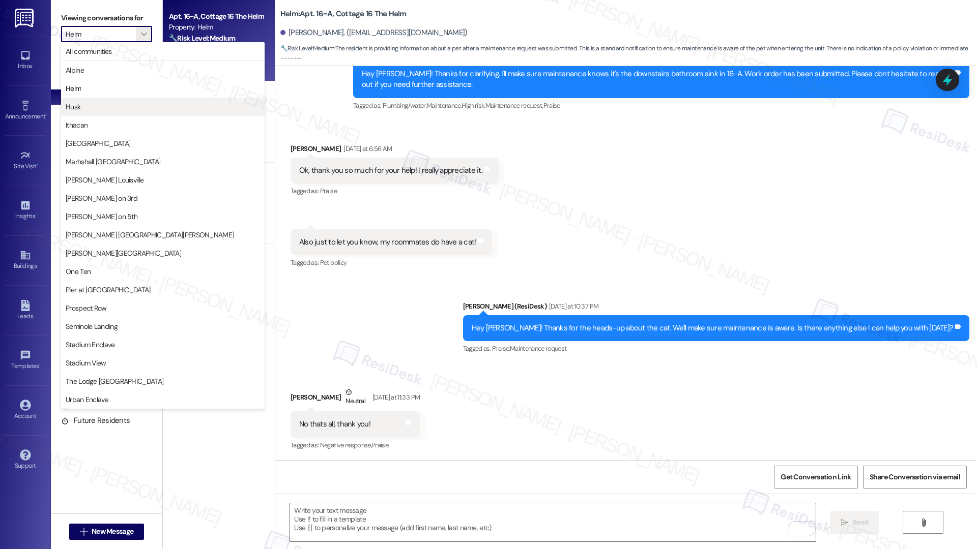
click at [125, 106] on span "Husk" at bounding box center [163, 107] width 194 height 10
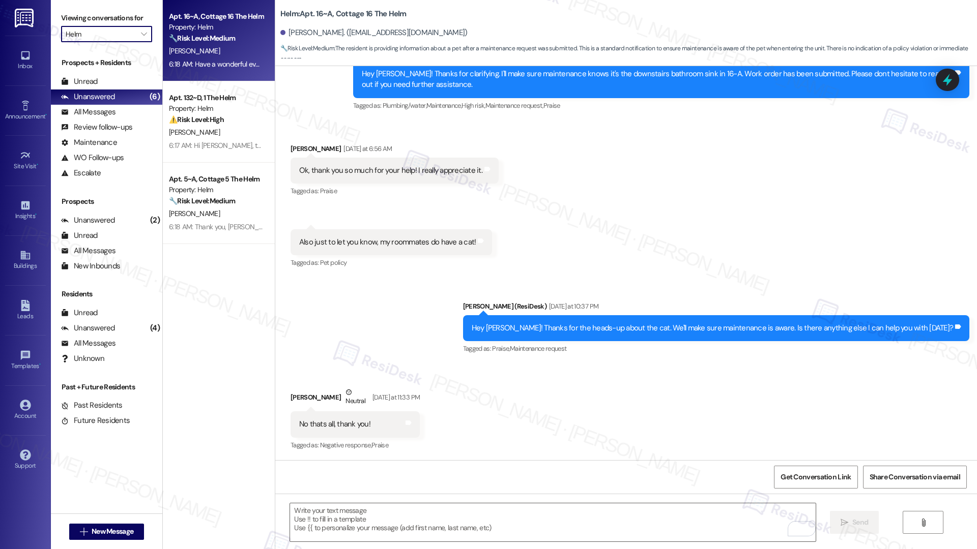
type input "Husk"
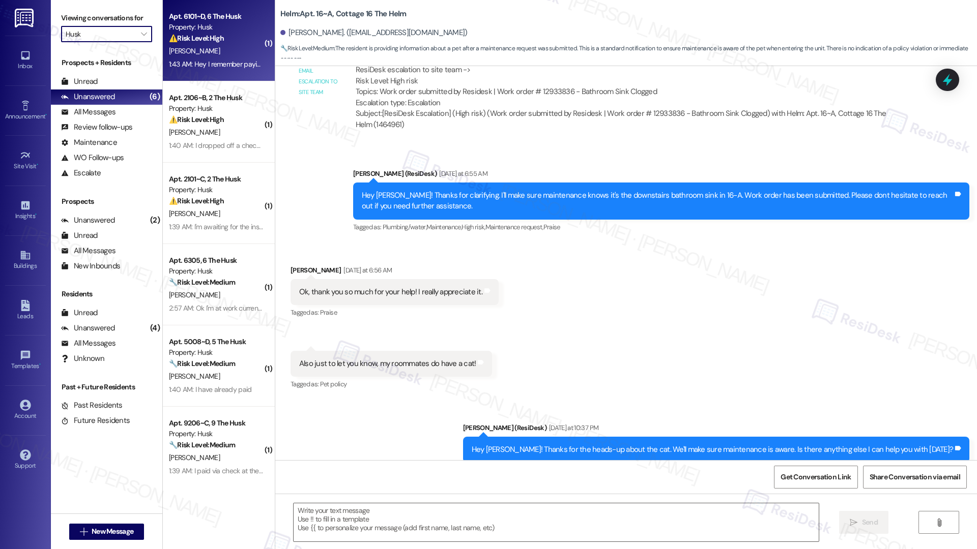
type textarea "Fetching suggested responses. Please feel free to read through the conversation…"
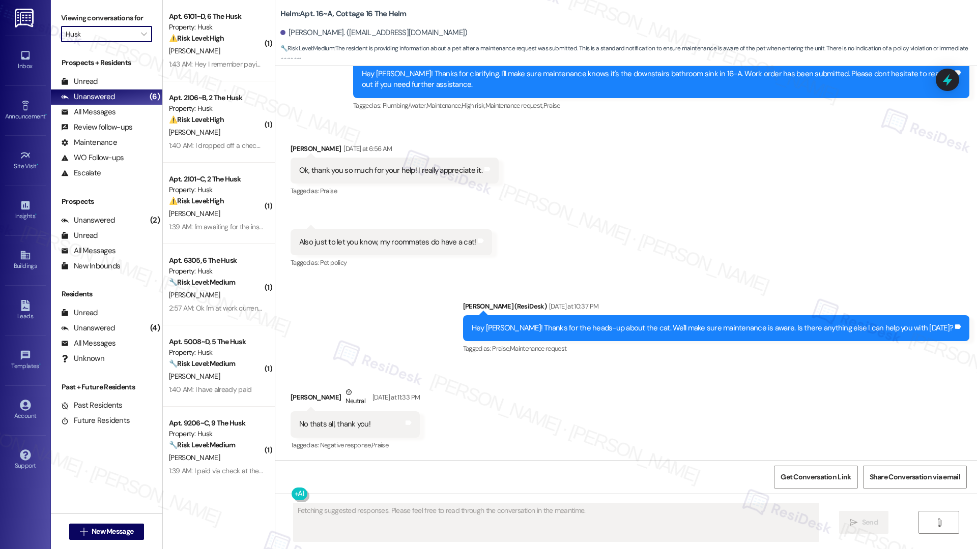
scroll to position [11, 0]
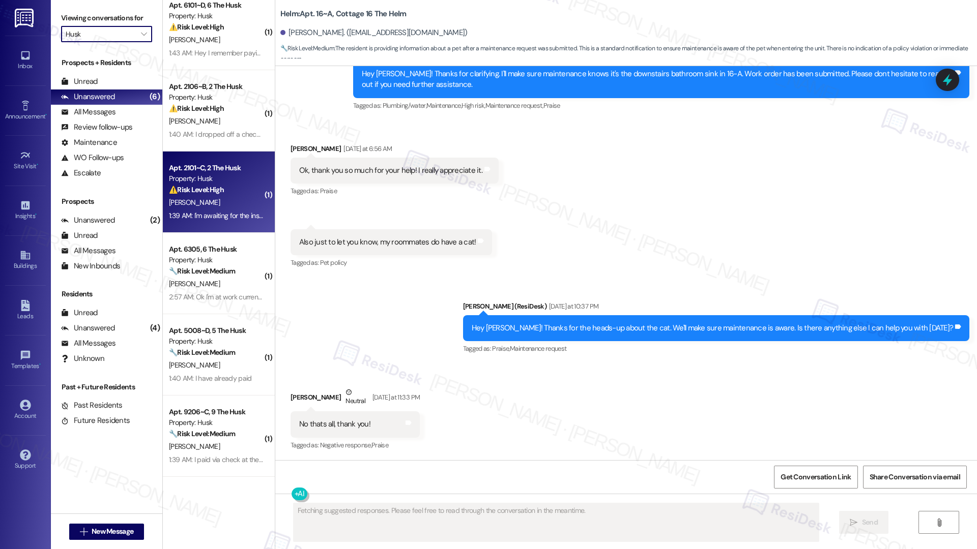
click at [230, 200] on div "B. Wilkins" at bounding box center [216, 202] width 96 height 13
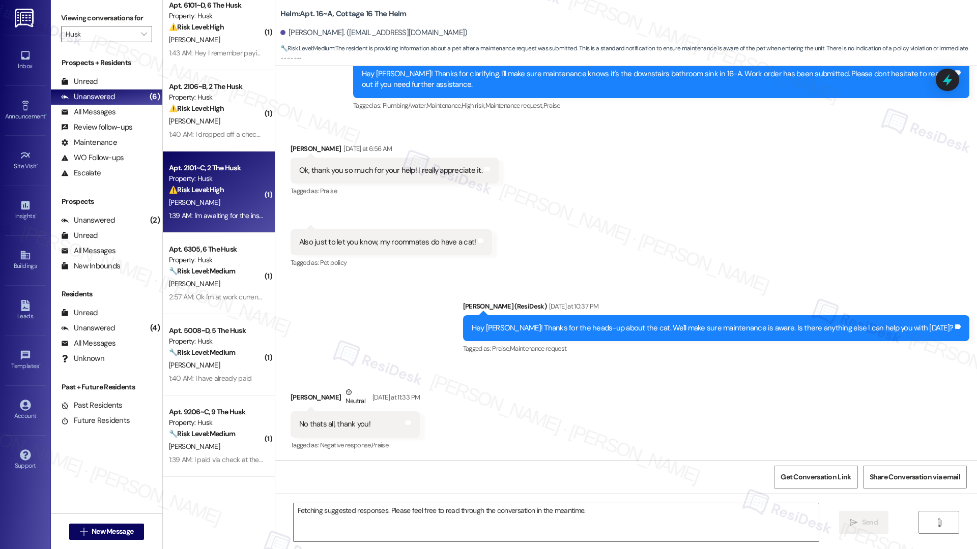
click at [230, 200] on div "B. Wilkins" at bounding box center [216, 202] width 96 height 13
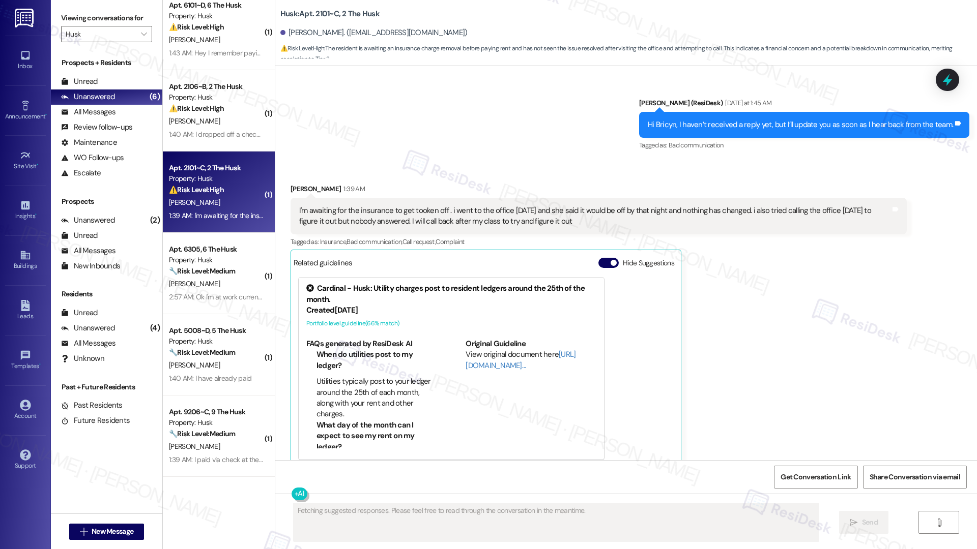
scroll to position [626, 0]
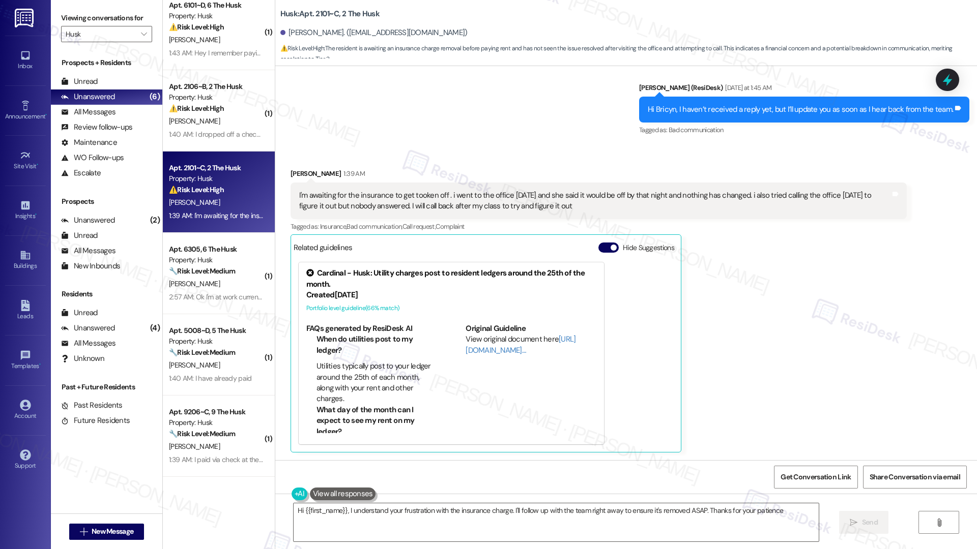
type textarea "Hi {{first_name}}, I understand your frustration with the insurance charge. I'l…"
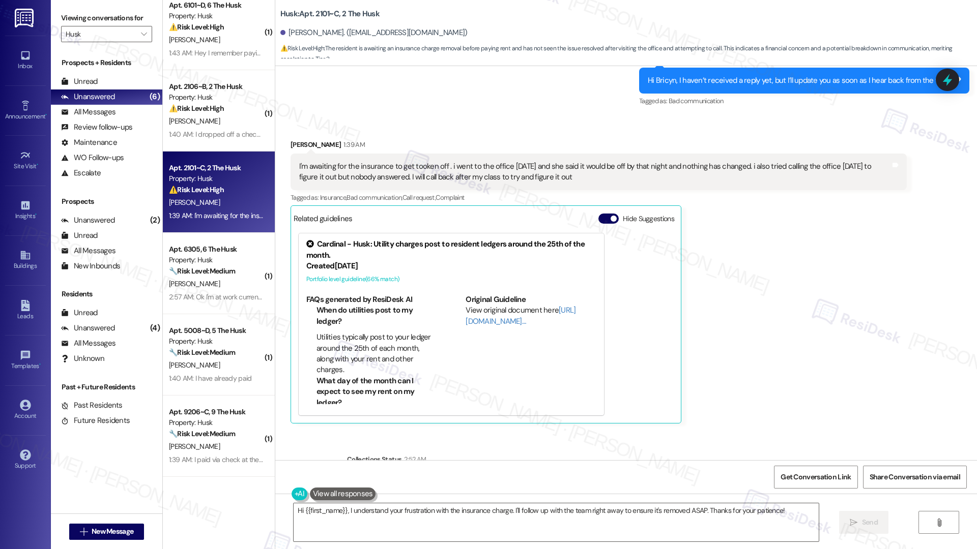
scroll to position [720, 0]
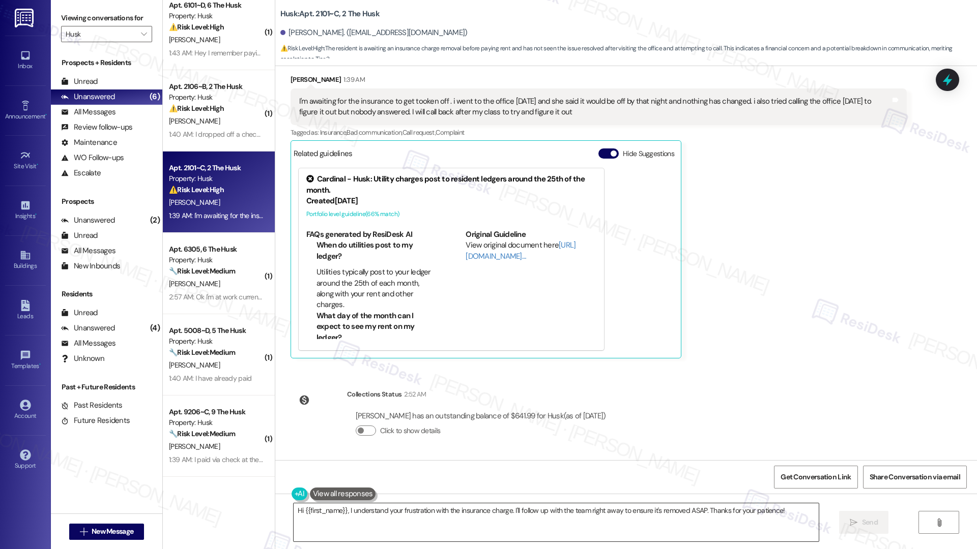
click at [576, 318] on textarea "Hi {{first_name}}, I understand your frustration with the insurance charge. I'l…" at bounding box center [555, 523] width 525 height 38
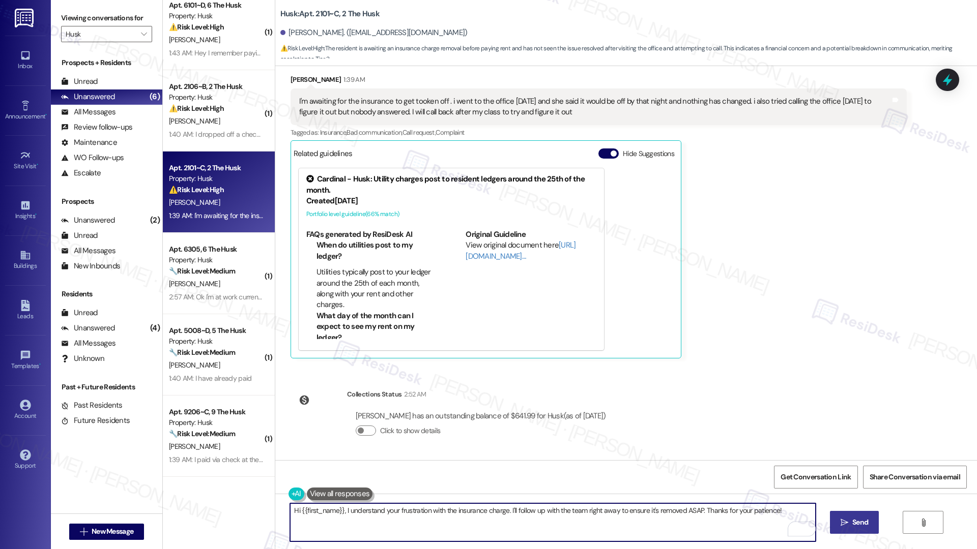
click at [576, 318] on button " Send" at bounding box center [854, 522] width 49 height 23
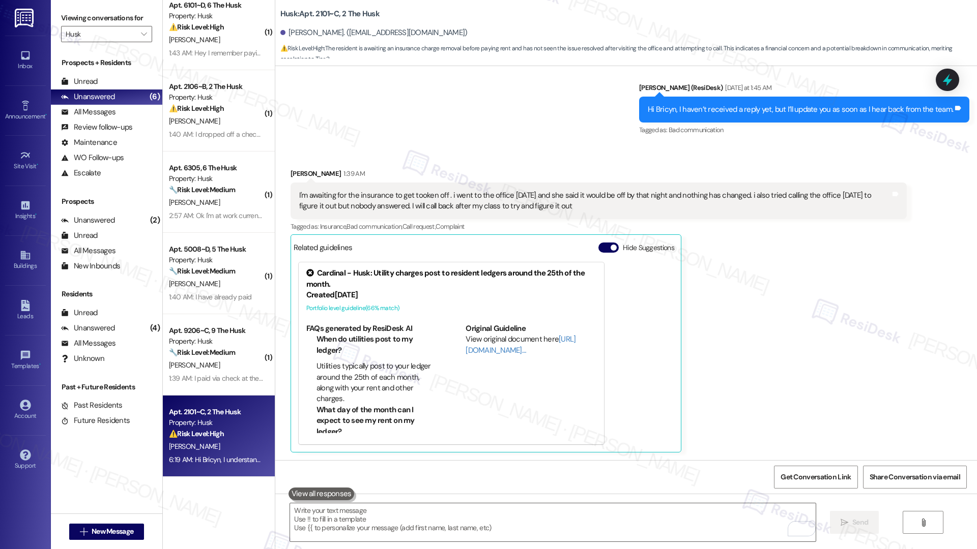
scroll to position [791, 0]
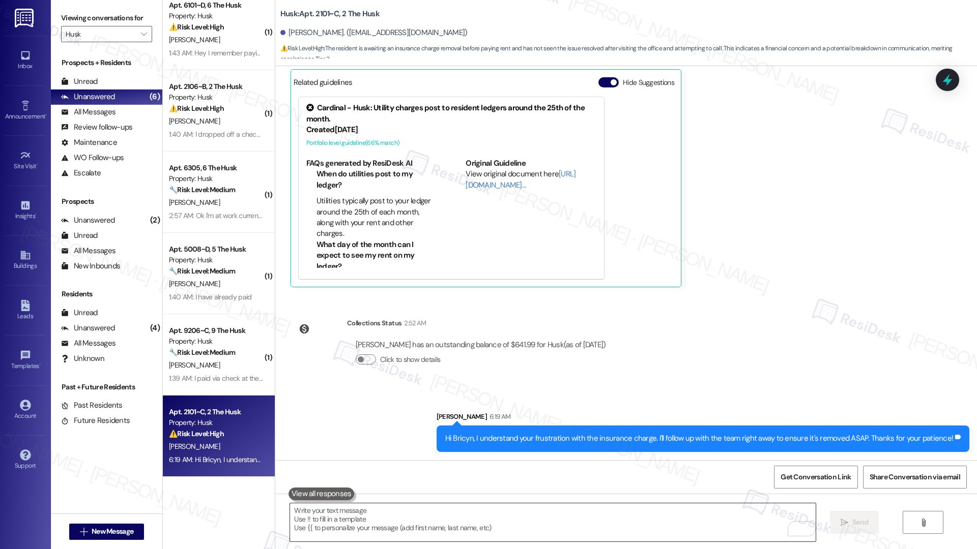
click at [576, 318] on textarea "To enrich screen reader interactions, please activate Accessibility in Grammarl…" at bounding box center [552, 523] width 525 height 38
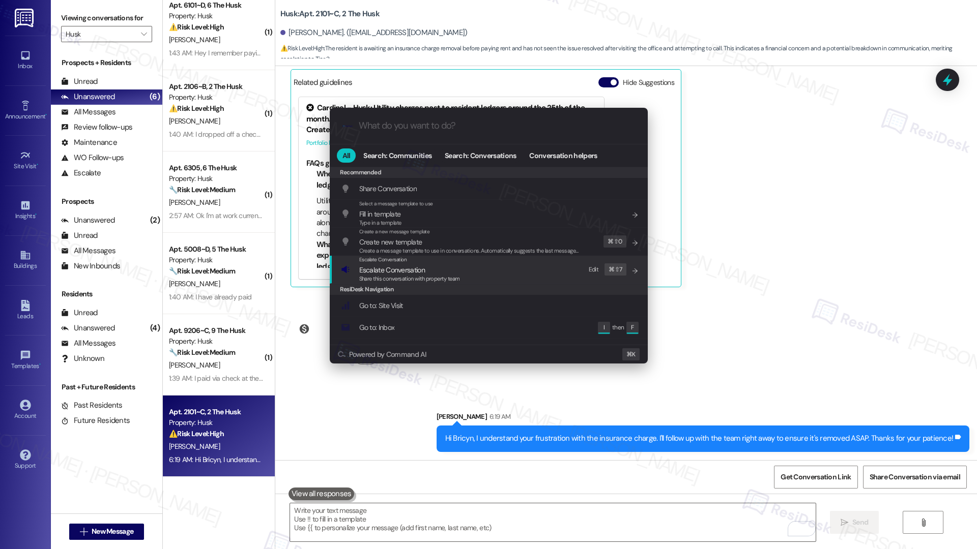
click at [513, 256] on div "Escalate Conversation Escalate Conversation Share this conversation with proper…" at bounding box center [490, 269] width 298 height 27
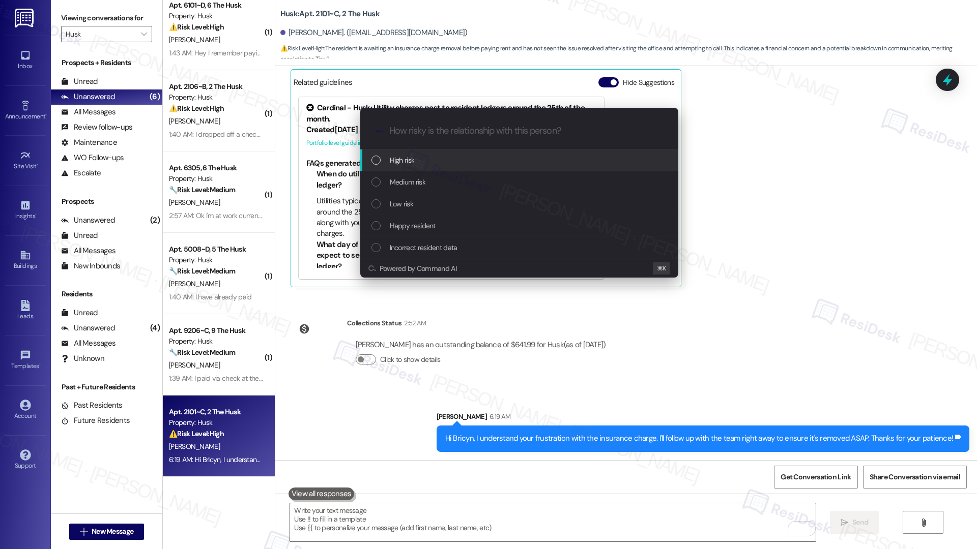
click at [516, 155] on div "High risk" at bounding box center [520, 160] width 298 height 11
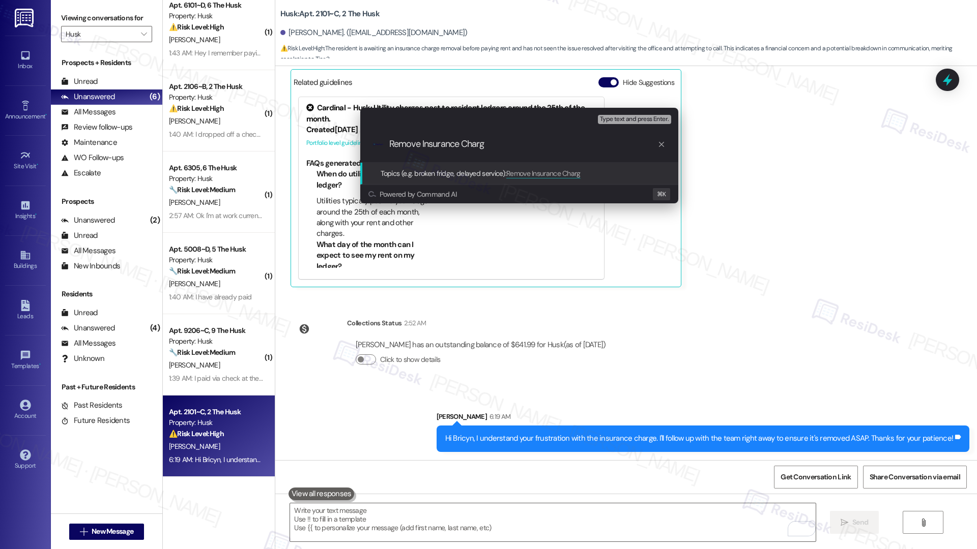
type input "Remove Insurance Charge"
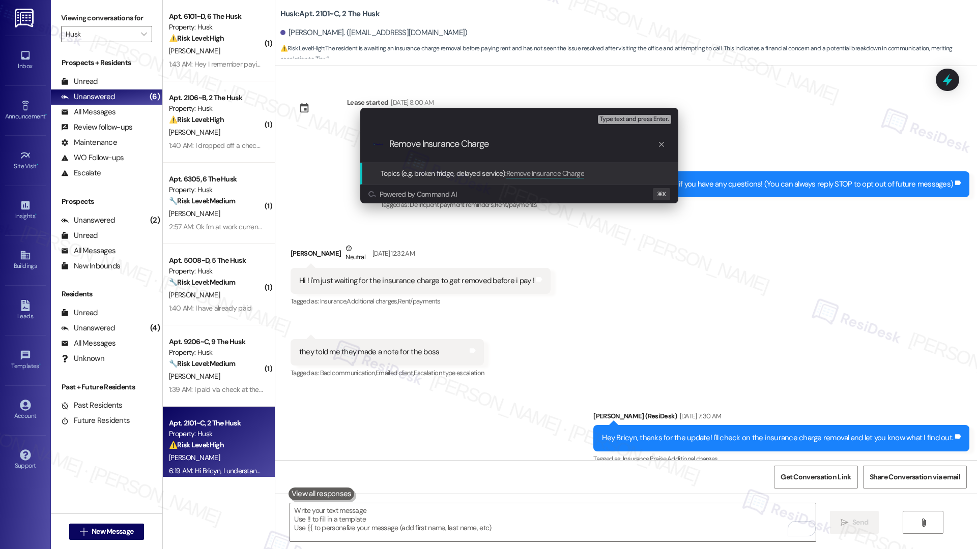
scroll to position [791, 0]
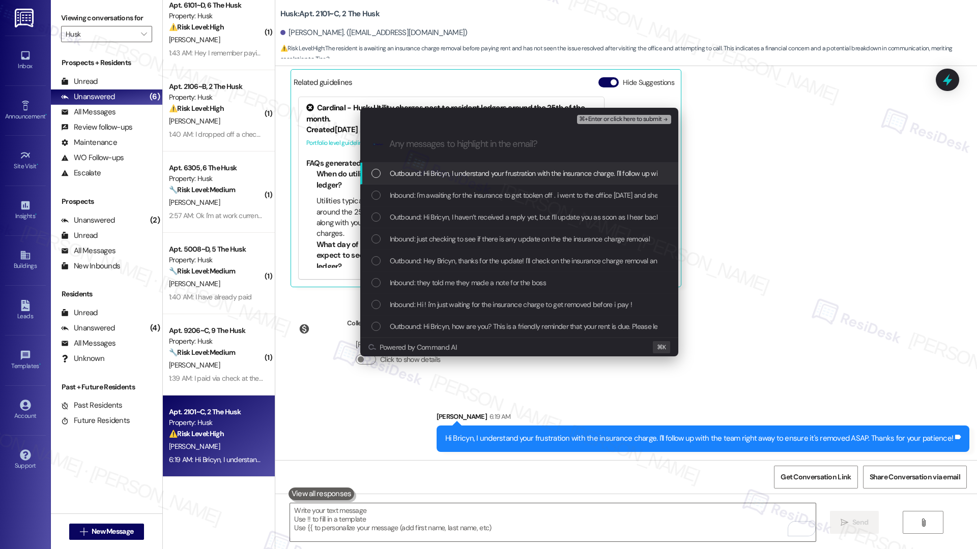
click at [514, 174] on span "Outbound: Hi Bricyn, I understand your frustration with the insurance charge. I…" at bounding box center [638, 173] width 496 height 11
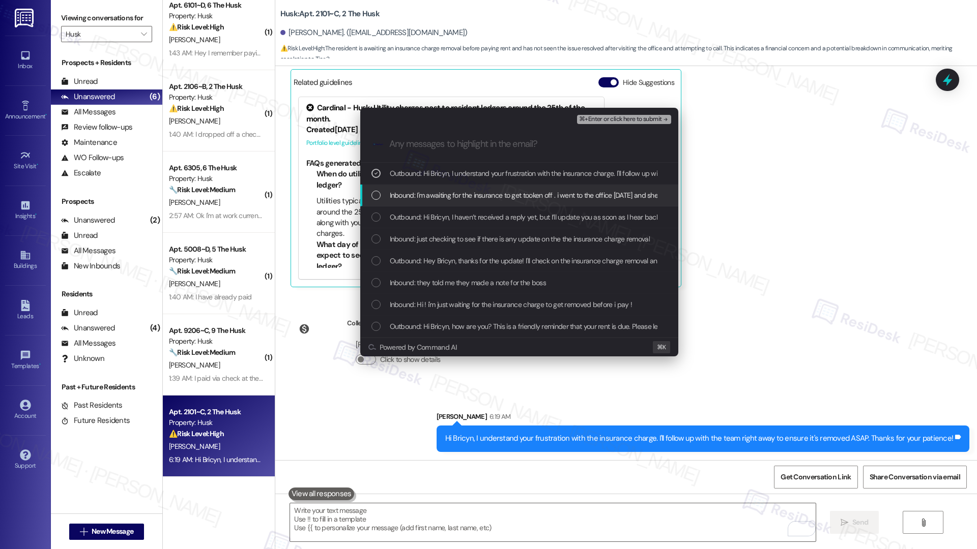
click at [500, 200] on span "Inbound: I'm awaiting for the insurance to get tooken off . i went to the offic…" at bounding box center [793, 195] width 807 height 11
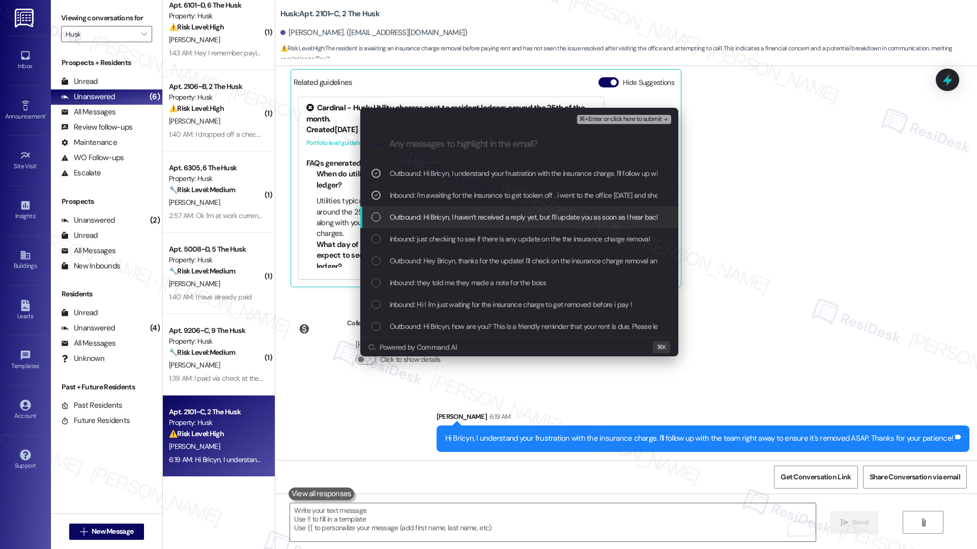
click at [492, 218] on span "Outbound: Hi Bricyn, I haven’t received a reply yet, but I’ll update you as soo…" at bounding box center [547, 217] width 315 height 11
click at [484, 239] on span "Inbound: just checking to see if there is any update on the the insurance charg…" at bounding box center [520, 238] width 260 height 11
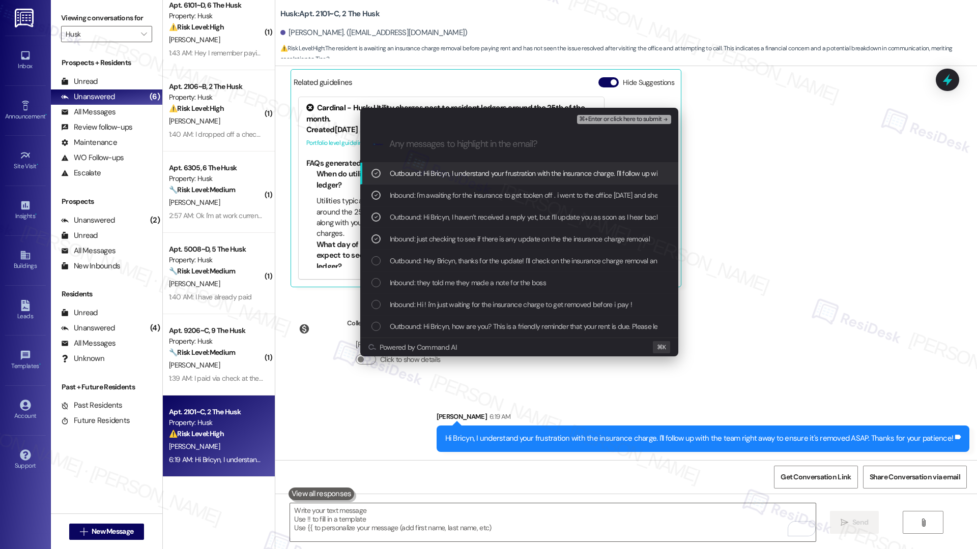
click at [624, 122] on span "⌘+Enter or click here to submit" at bounding box center [620, 119] width 82 height 7
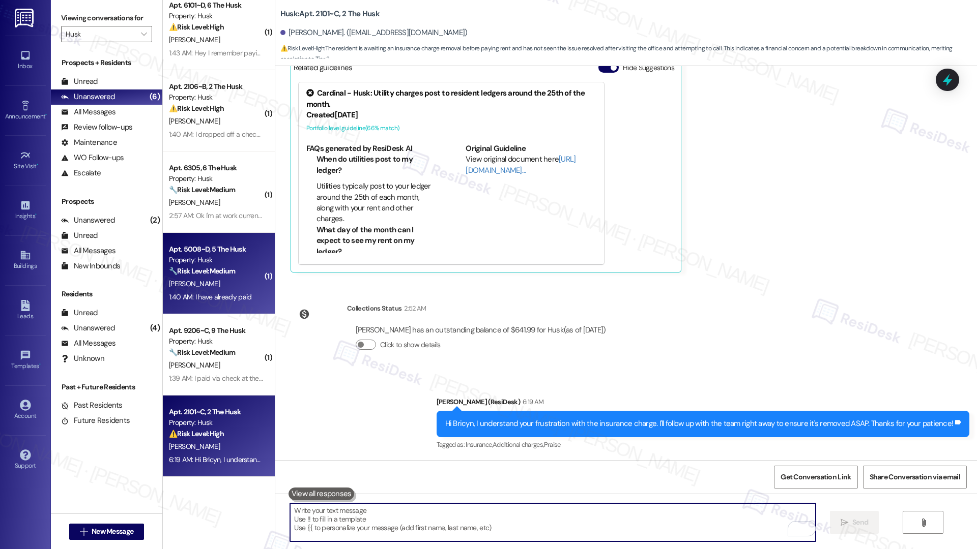
scroll to position [0, 0]
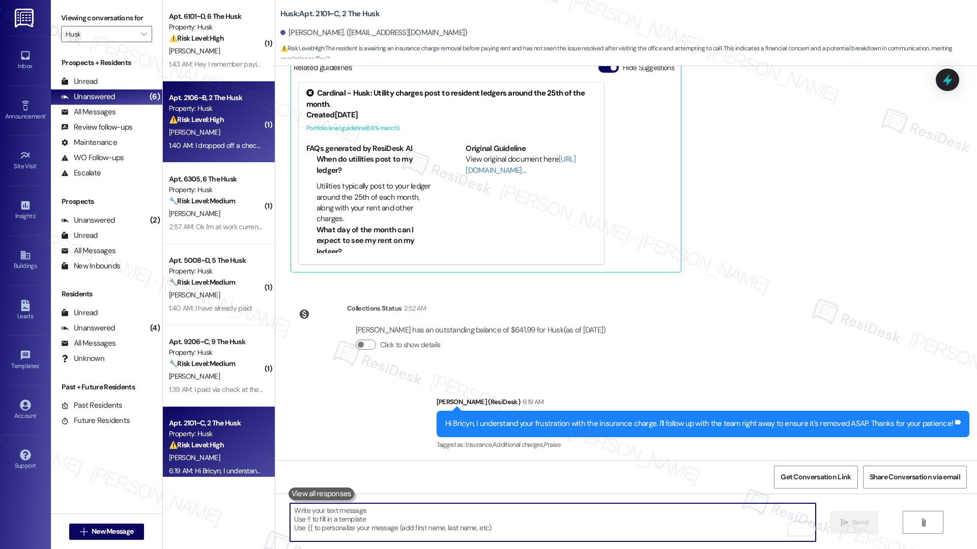
click at [227, 144] on div "1:40 AM: I dropped off a check last Wednesday the 27th to people in the front o…" at bounding box center [400, 145] width 462 height 9
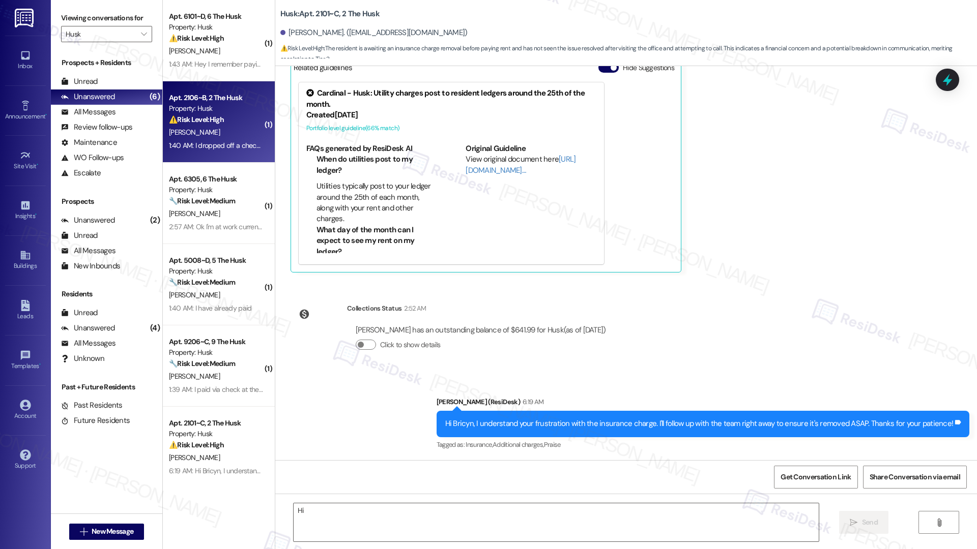
click at [227, 144] on div "1:40 AM: I dropped off a check last Wednesday the 27th to people in the front o…" at bounding box center [400, 145] width 462 height 9
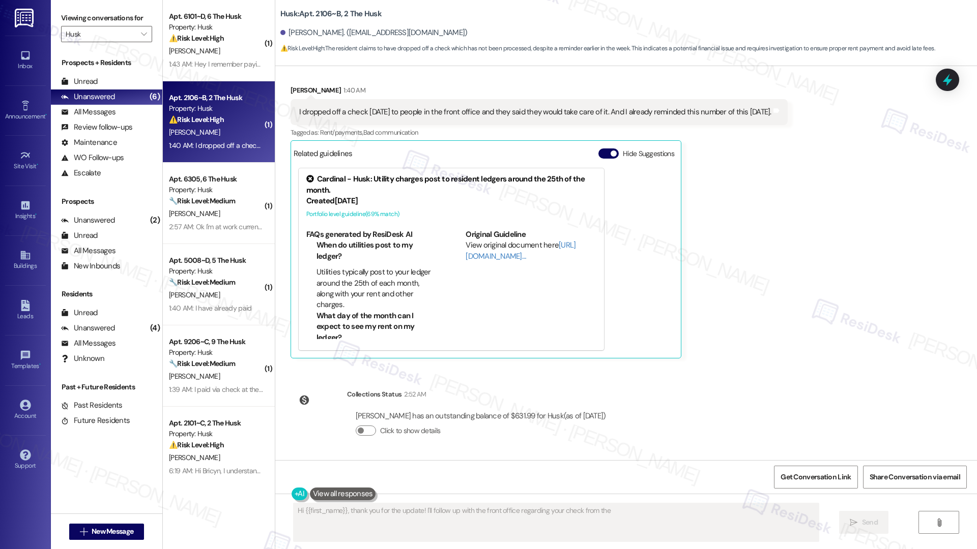
scroll to position [626, 0]
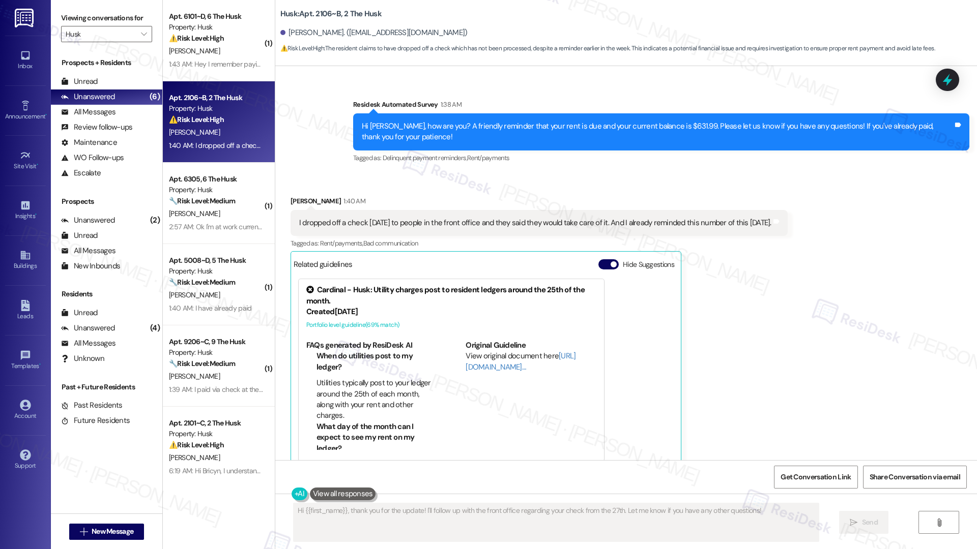
click at [409, 226] on div "I dropped off a check last Wednesday the 27th to people in the front office and…" at bounding box center [535, 223] width 472 height 11
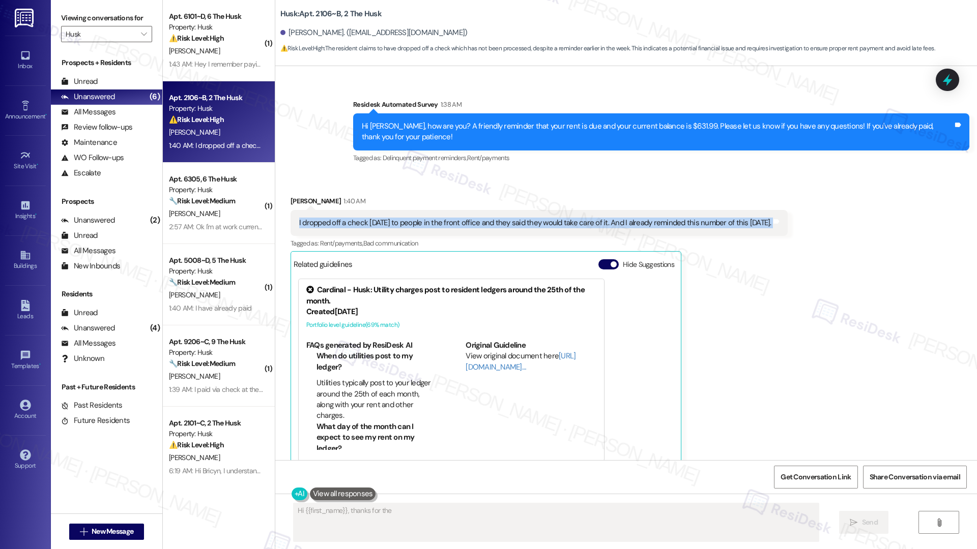
click at [409, 226] on div "I dropped off a check last Wednesday the 27th to people in the front office and…" at bounding box center [535, 223] width 472 height 11
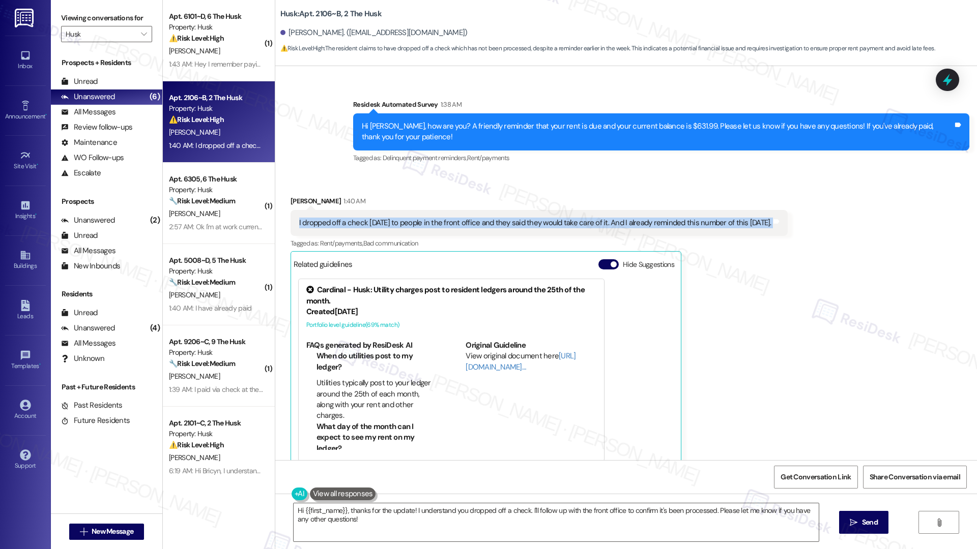
scroll to position [736, 0]
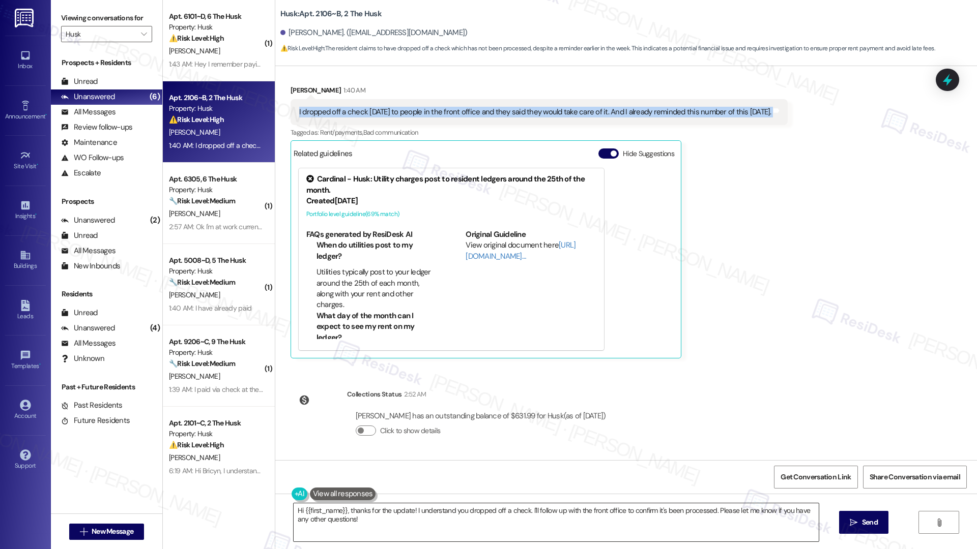
click at [546, 514] on textarea "Hi {{first_name}}, thanks for the update! I understand you dropped off a check.…" at bounding box center [555, 523] width 525 height 38
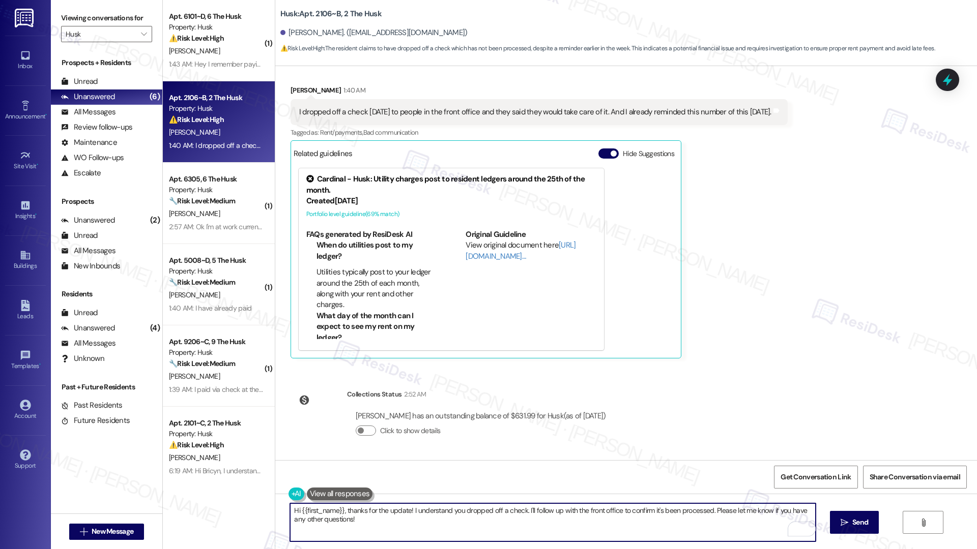
click at [709, 521] on textarea "Hi {{first_name}}, thanks for the update! I understand you dropped off a check.…" at bounding box center [552, 523] width 525 height 38
click at [847, 525] on span " Send" at bounding box center [854, 522] width 32 height 11
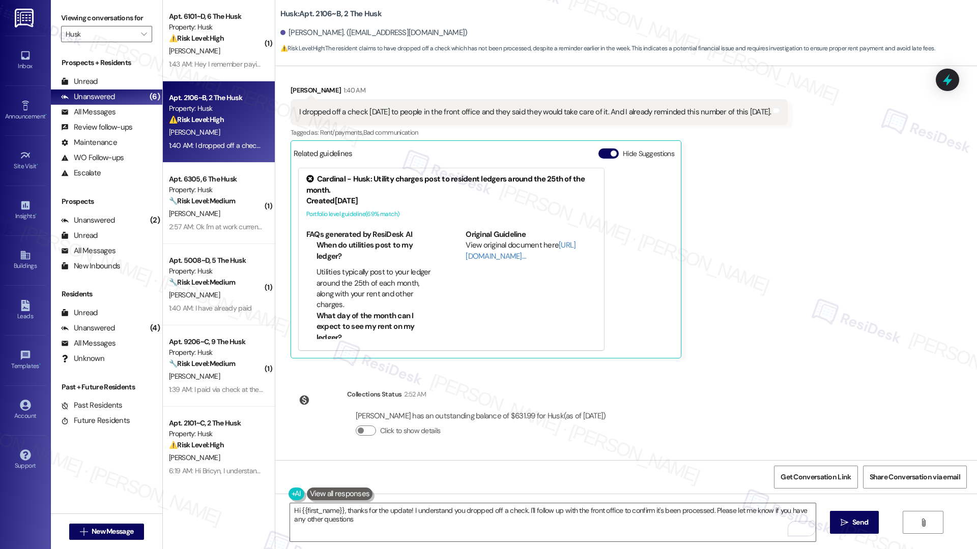
type textarea "Hi {{first_name}}, thanks for the update! I understand you dropped off a check.…"
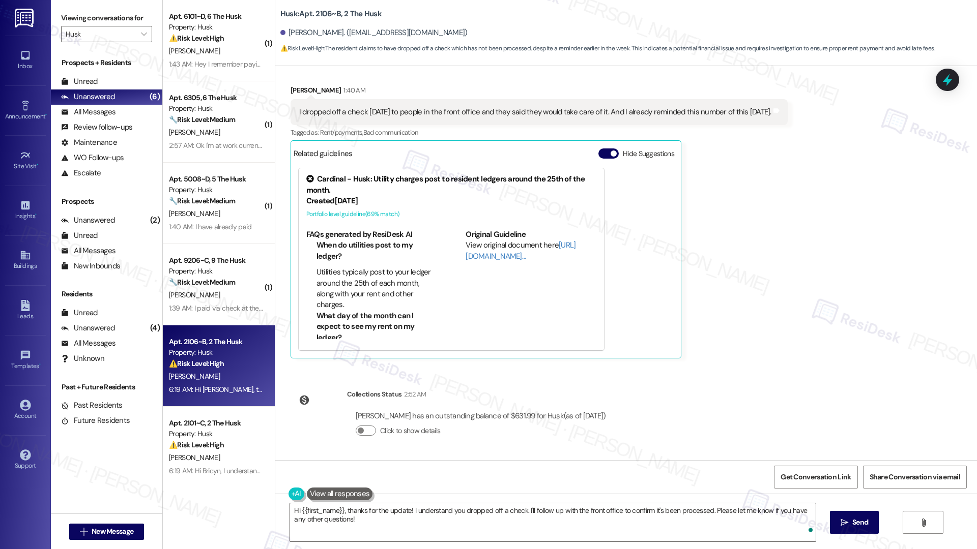
scroll to position [807, 0]
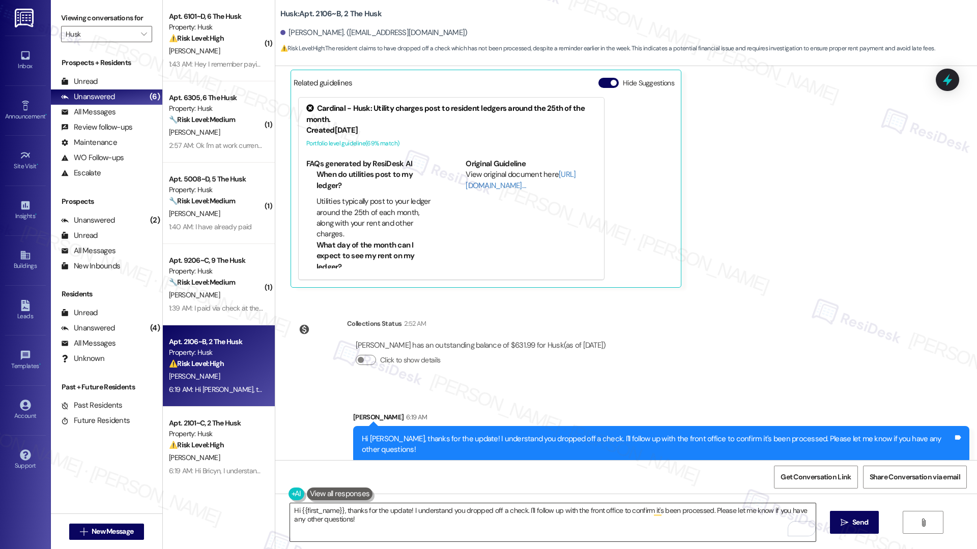
click at [498, 529] on textarea "Hi {{first_name}}, thanks for the update! I understand you dropped off a check.…" at bounding box center [552, 523] width 525 height 38
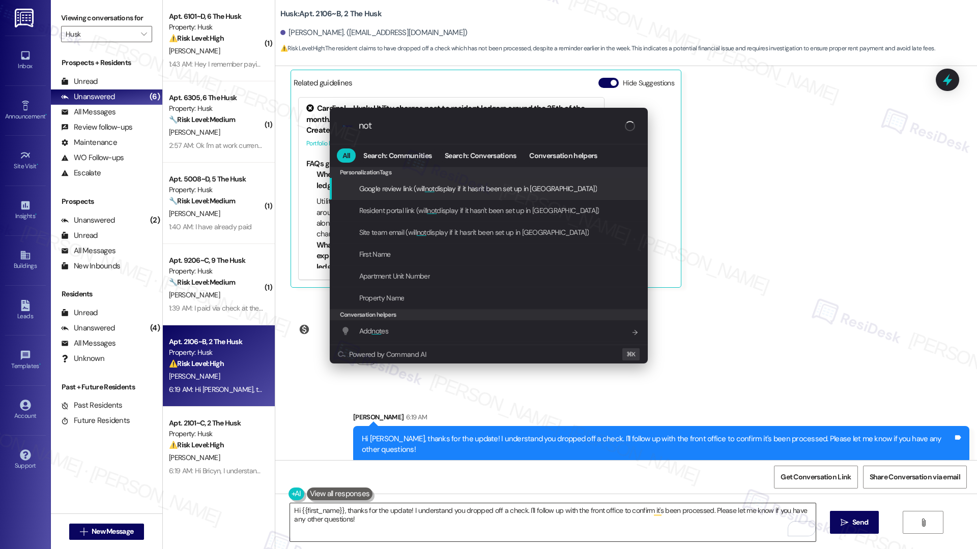
type input "note"
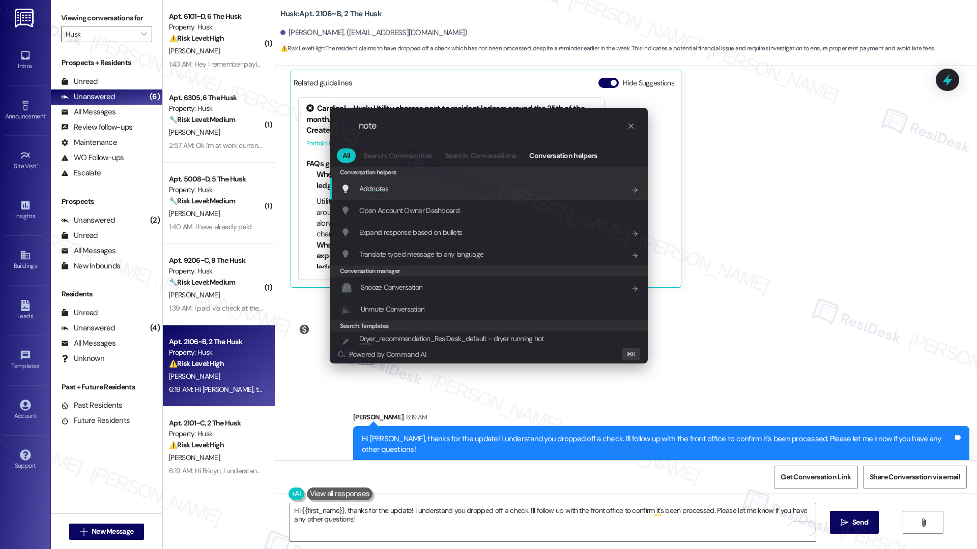
click at [494, 192] on div "Add note s Add shortcut" at bounding box center [490, 188] width 298 height 11
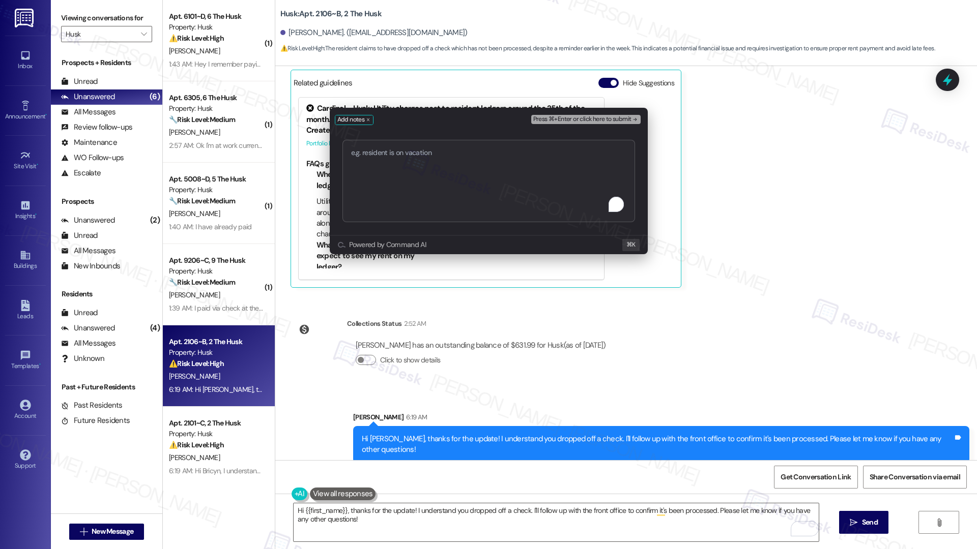
type textarea "Remove Insurance Charge"
click at [582, 122] on span "Press ⌘+Enter or click here to submit" at bounding box center [582, 119] width 98 height 7
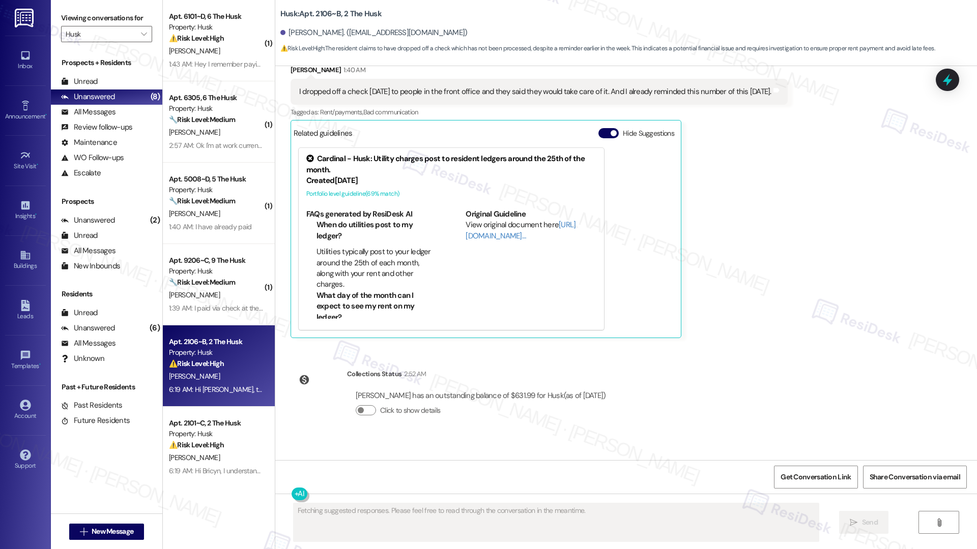
scroll to position [908, 0]
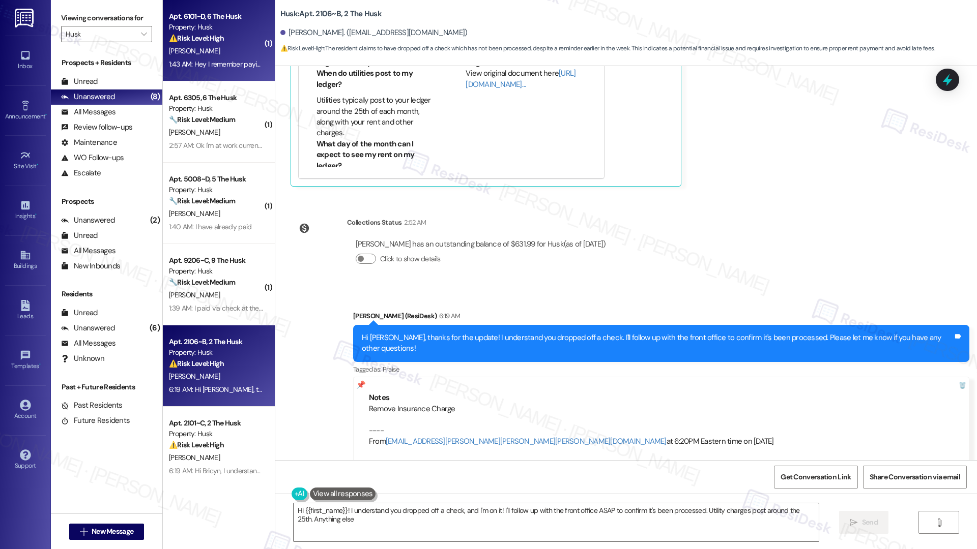
type textarea "Hi {{first_name}}! I understand you dropped off a check, and I'm on it! I'll fo…"
click at [203, 62] on div "1:43 AM: Hey I remember paying rent not to long ago. 1:43 AM: Hey I remember pa…" at bounding box center [247, 64] width 156 height 9
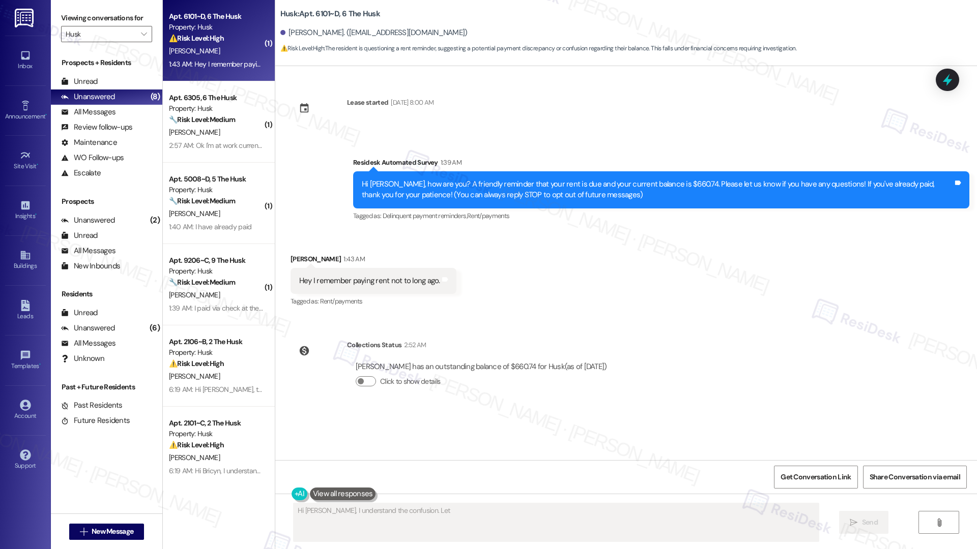
scroll to position [0, 0]
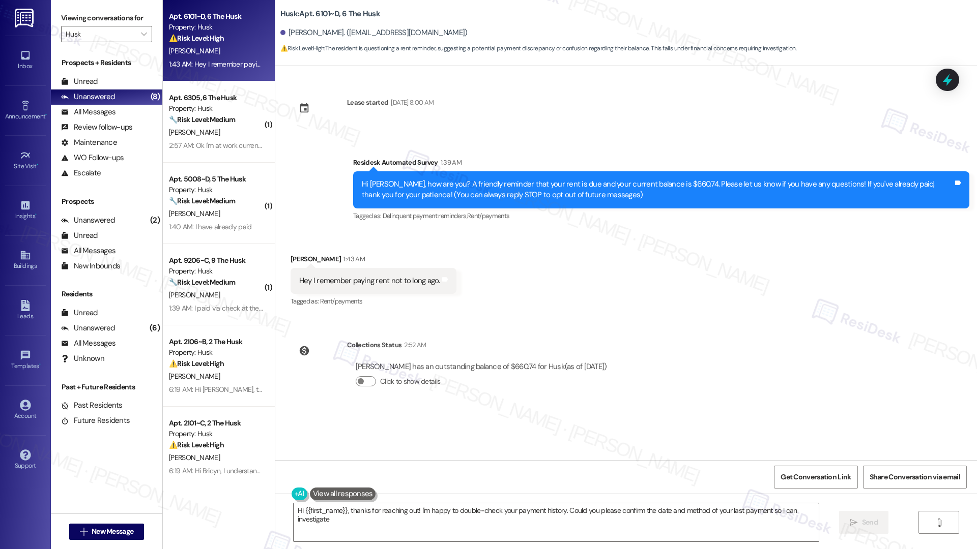
type textarea "Hi {{first_name}}, thanks for reaching out! I'm happy to double-check your paym…"
click at [361, 387] on div "Click to show details" at bounding box center [481, 381] width 251 height 11
click at [362, 384] on button "Click to show details" at bounding box center [366, 381] width 20 height 10
click at [430, 539] on textarea "Hi {{first_name}}, thanks for reaching out! I'm happy to double-check your paym…" at bounding box center [555, 523] width 525 height 38
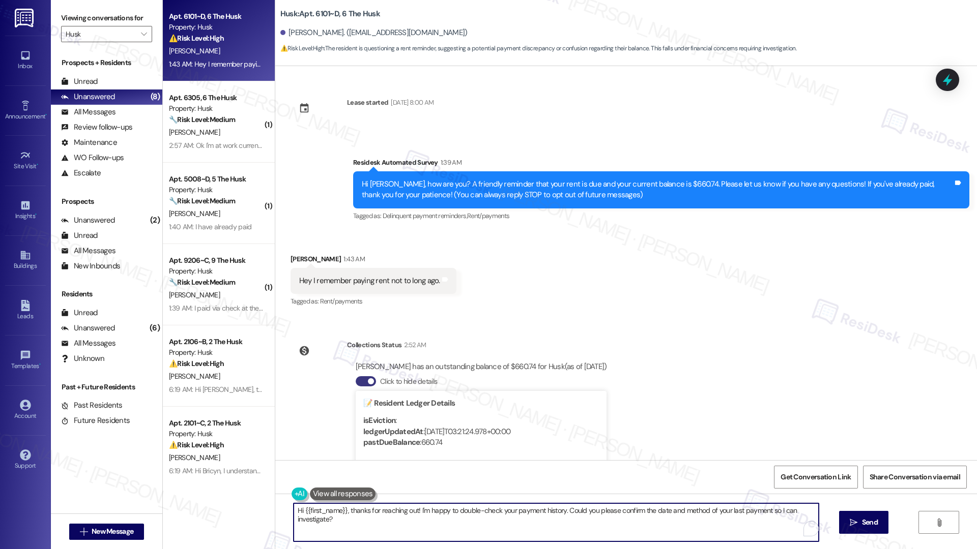
click at [430, 539] on textarea "Hi {{first_name}}, thanks for reaching out! I'm happy to double-check your paym…" at bounding box center [555, 523] width 525 height 38
click at [506, 535] on textarea "Hi {{first_name}}, thanks for reaching out! I'm happy to double-check your paym…" at bounding box center [552, 523] width 525 height 38
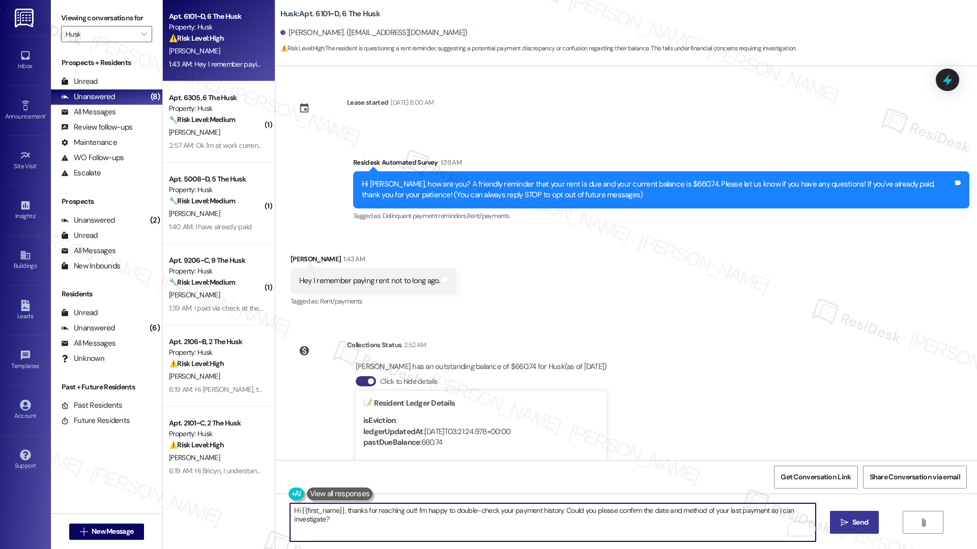
click at [860, 522] on span "Send" at bounding box center [860, 522] width 16 height 11
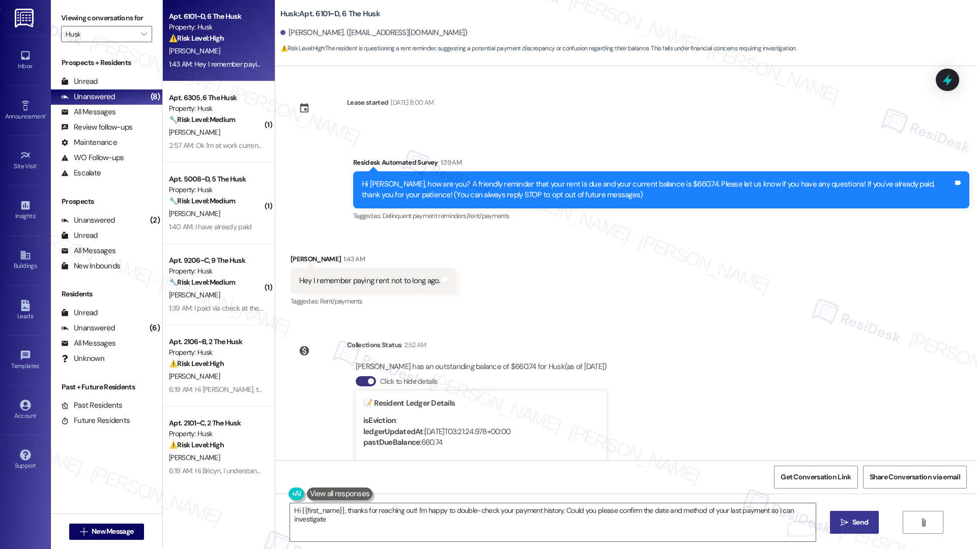
type textarea "Hi {{first_name}}, thanks for reaching out! I'm happy to double-check your paym…"
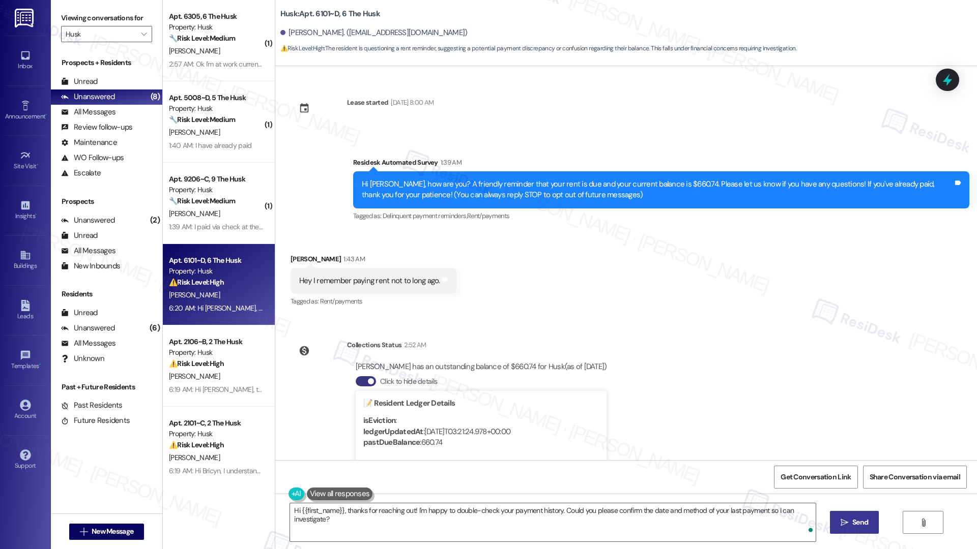
scroll to position [174, 0]
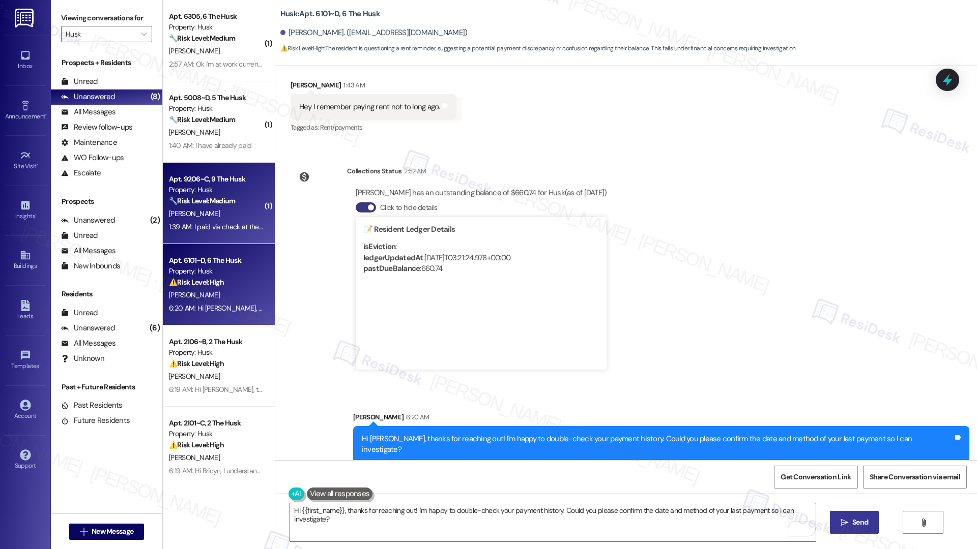
click at [198, 206] on div "🔧 Risk Level: Medium The resident indicates they paid rent via check at the fro…" at bounding box center [216, 201] width 94 height 11
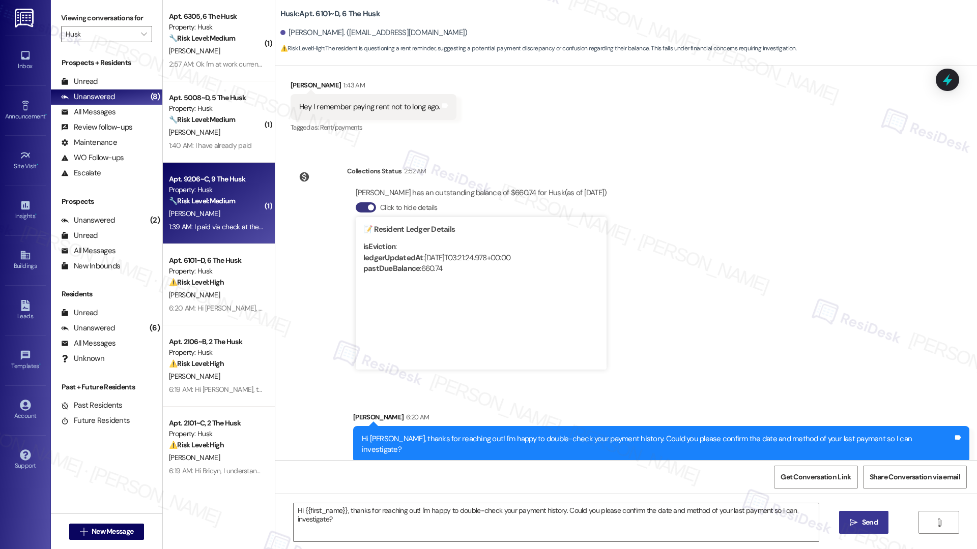
type textarea "Fetching suggested responses. Please feel free to read through the conversation…"
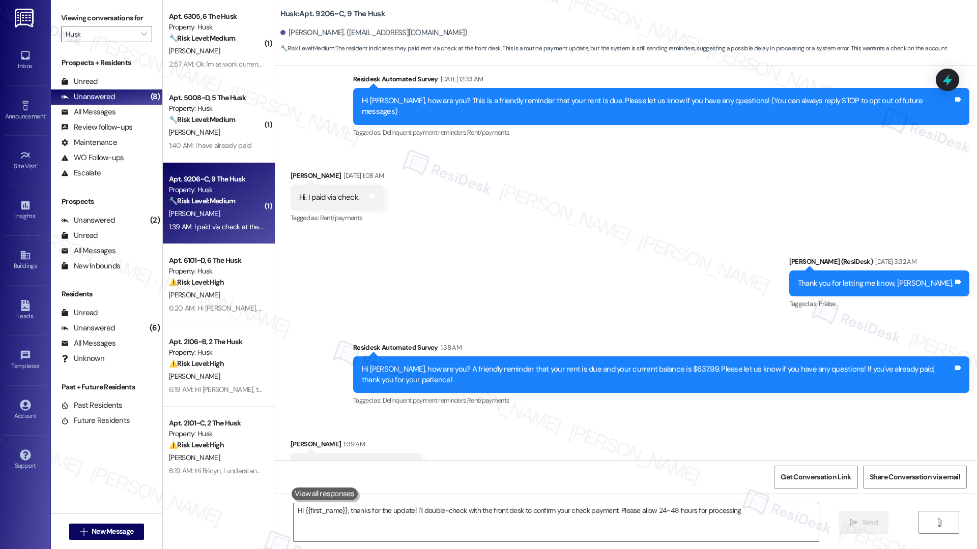
scroll to position [114, 0]
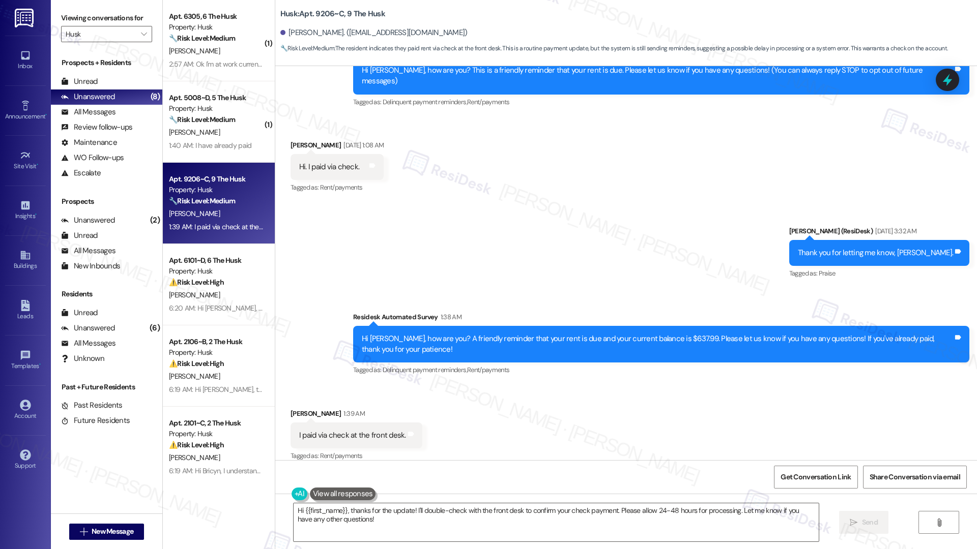
click at [389, 408] on div "Sydnie Demiter 1:39 AM" at bounding box center [356, 415] width 132 height 14
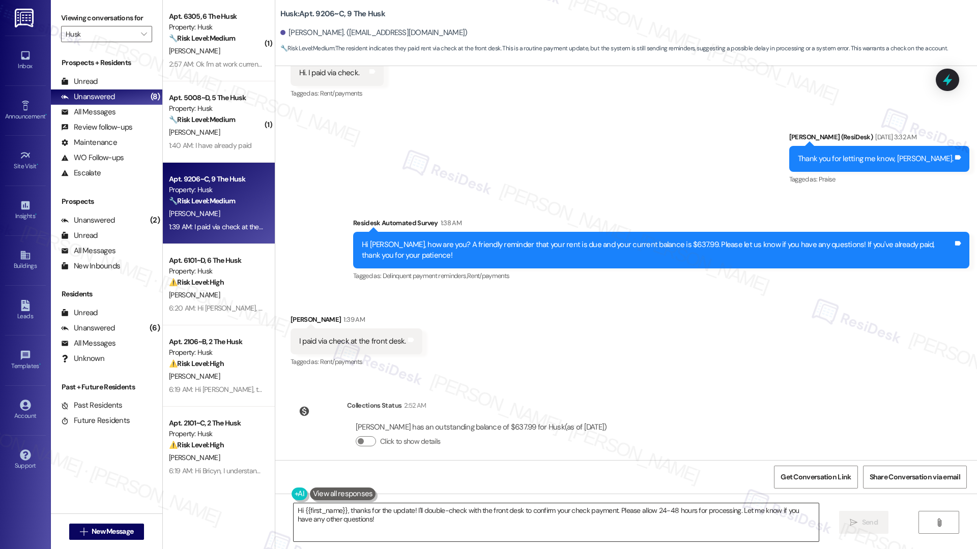
click at [335, 539] on textarea "Hi {{first_name}}, thanks for the update! I'll double-check with the front desk…" at bounding box center [555, 523] width 525 height 38
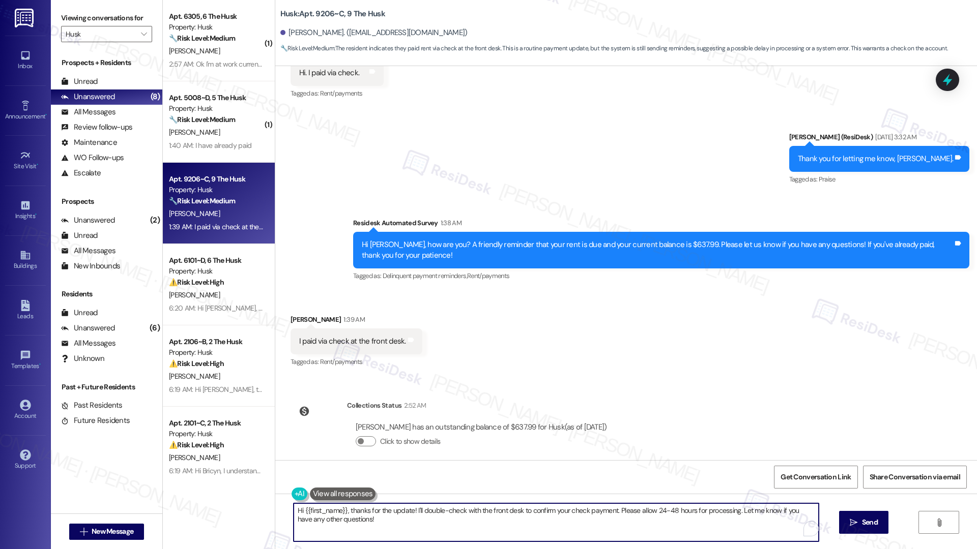
click at [335, 539] on textarea "Hi {{first_name}}, thanks for the update! I'll double-check with the front desk…" at bounding box center [555, 523] width 525 height 38
paste textarea "Thank you, {{first_name}}, for your payment! If there's anything we can help yo…"
click at [860, 523] on span "Send" at bounding box center [860, 522] width 16 height 11
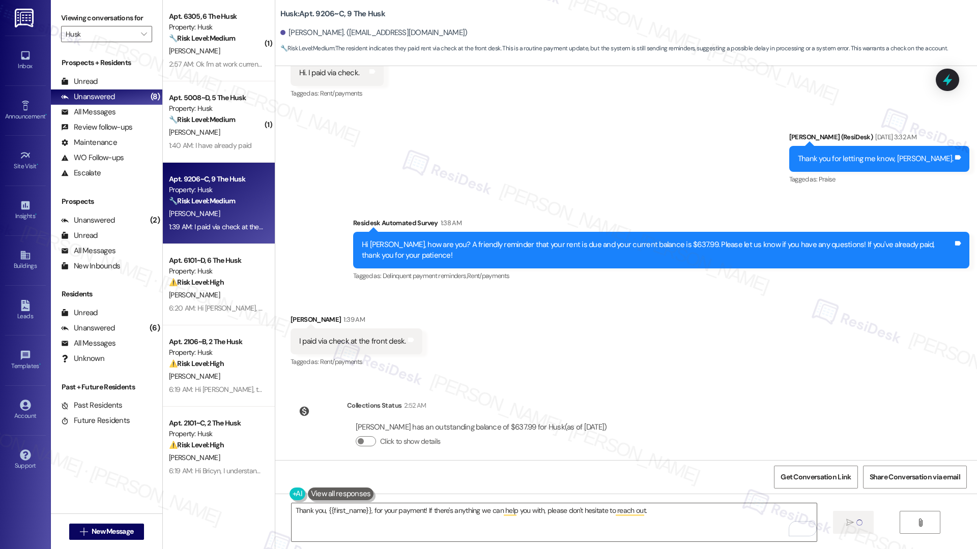
type textarea "Fetching suggested responses. Please feel free to read through the conversation…"
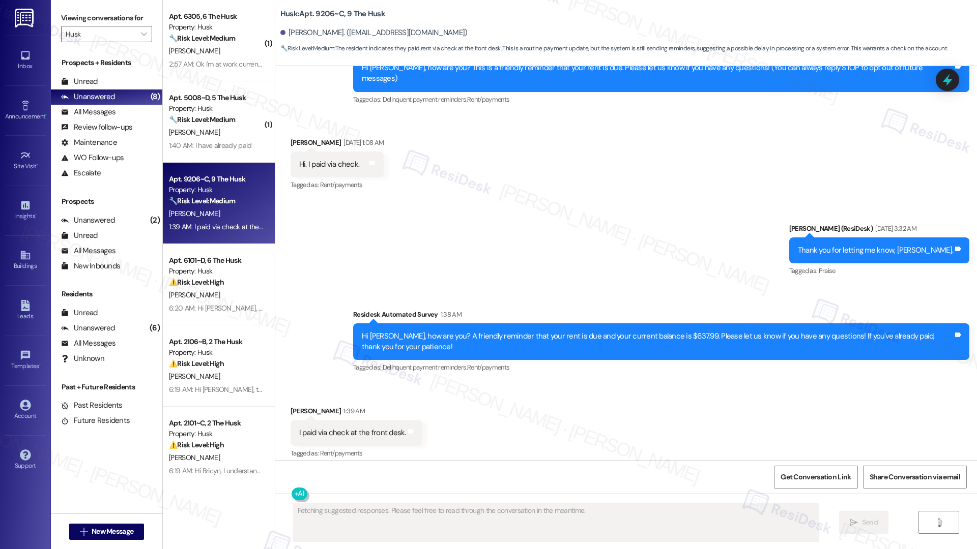
scroll to position [114, 0]
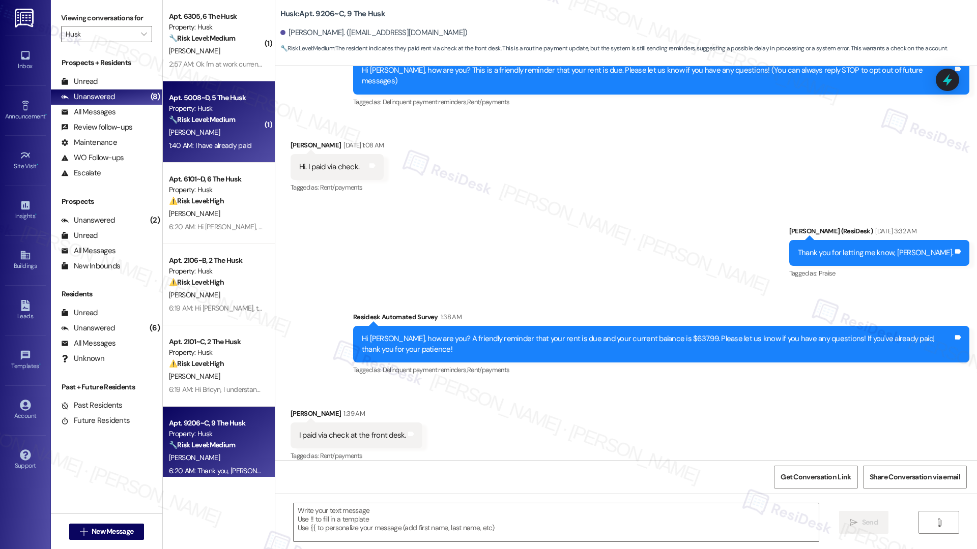
click at [224, 141] on div "1:40 AM: I have already paid 1:40 AM: I have already paid" at bounding box center [210, 145] width 82 height 9
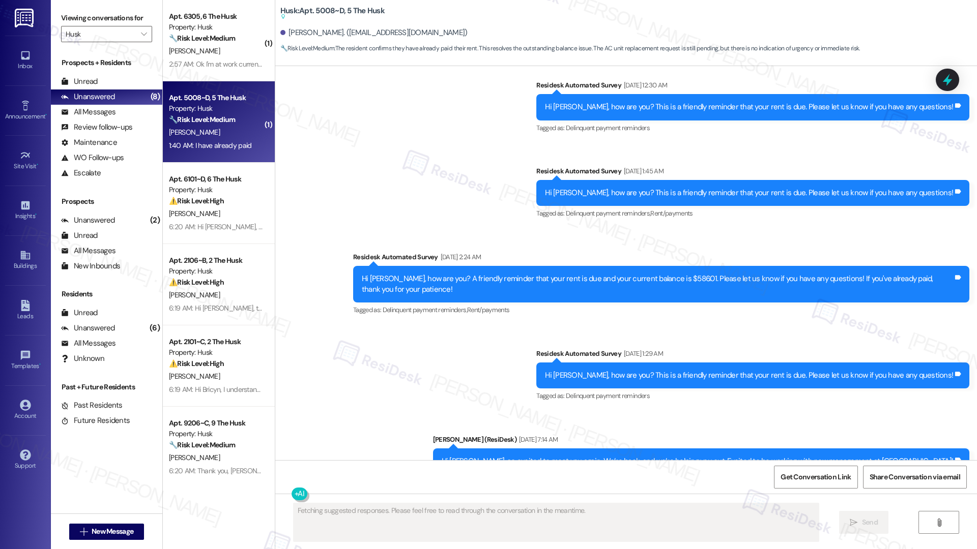
scroll to position [1355, 0]
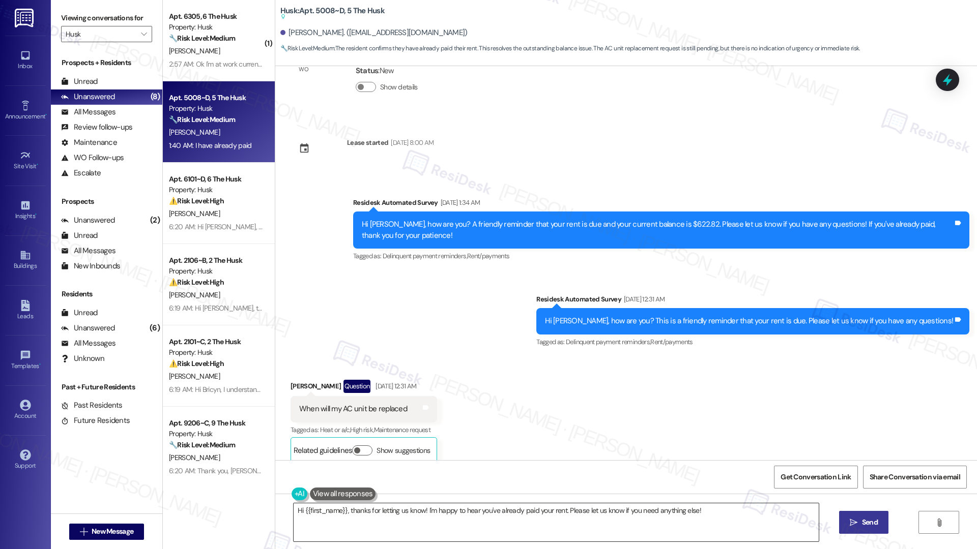
click at [412, 519] on textarea "Hi {{first_name}}, thanks for letting us know! I'm happy to hear you've already…" at bounding box center [555, 523] width 525 height 38
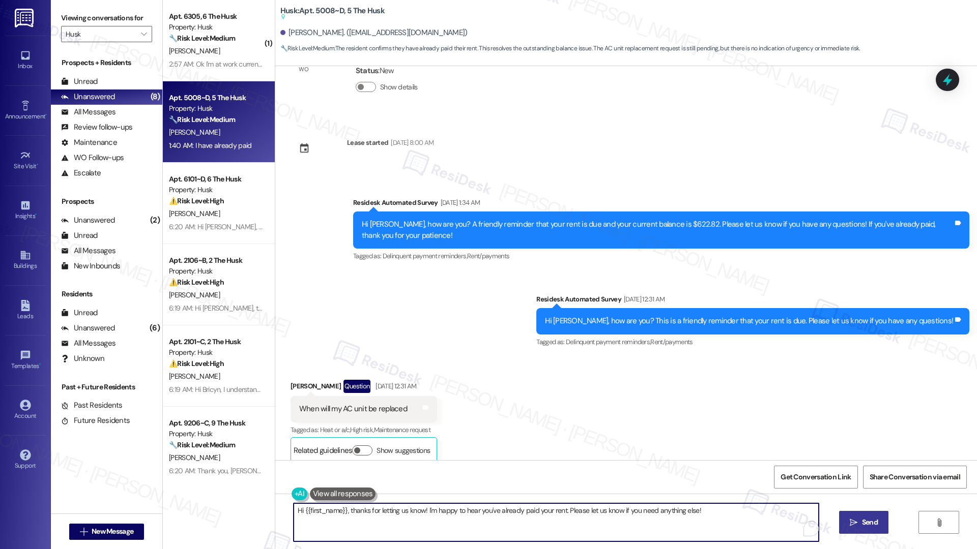
click at [412, 519] on textarea "Hi {{first_name}}, thanks for letting us know! I'm happy to hear you've already…" at bounding box center [555, 523] width 525 height 38
paste textarea "Thank you, {{first_name}}, for your payment! If there's anything we can help yo…"
type textarea "Thank you, {{first_name}}, for your payment! If there's anything we can help yo…"
click at [854, 519] on span "Send" at bounding box center [860, 522] width 16 height 11
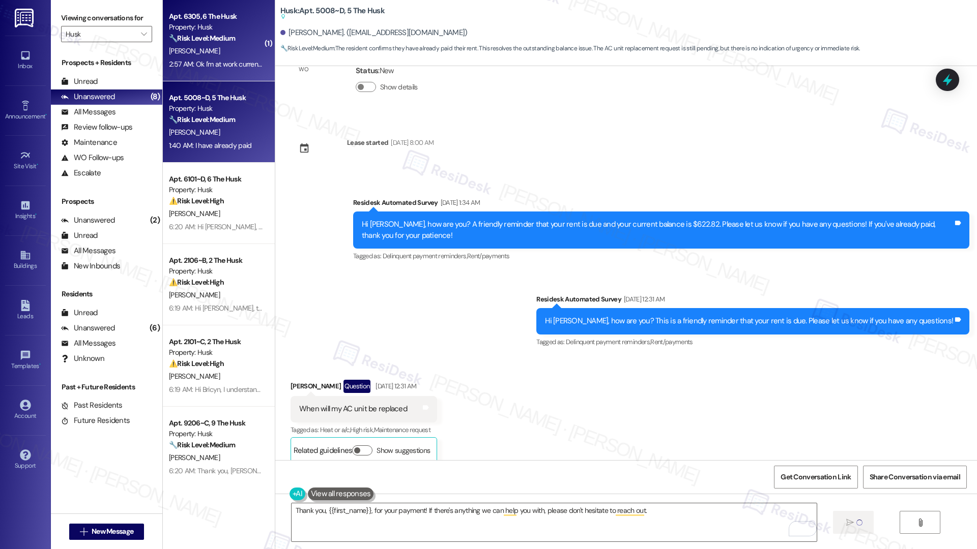
click at [210, 53] on div "[PERSON_NAME]" at bounding box center [216, 51] width 96 height 13
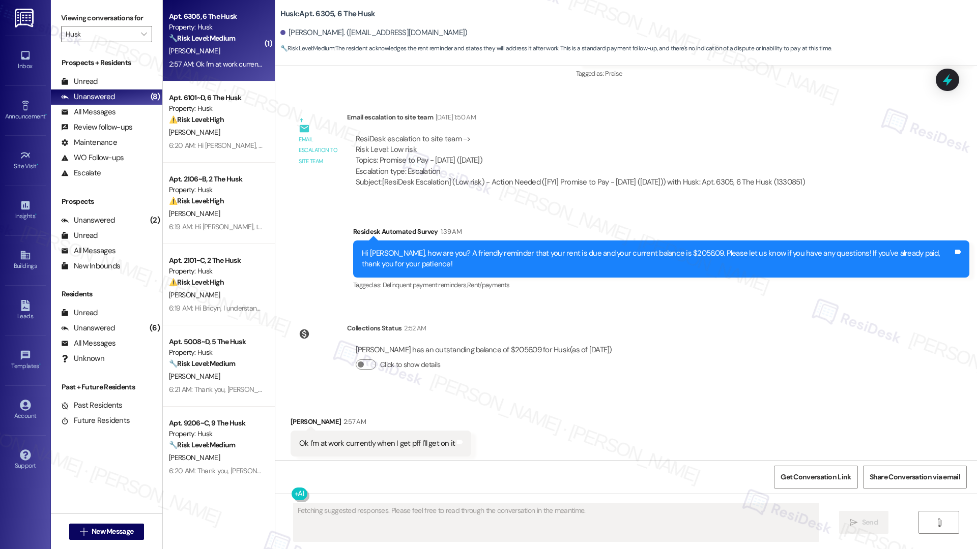
scroll to position [675, 0]
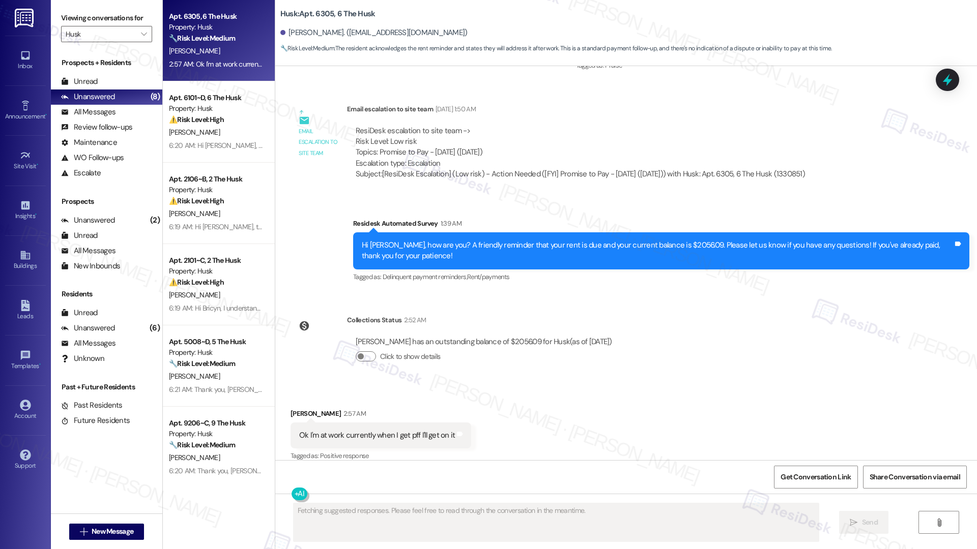
click at [439, 401] on div "Received via SMS Freddie Mooring 2:57 AM Ok I'm at work currently when I get pf…" at bounding box center [381, 436] width 196 height 71
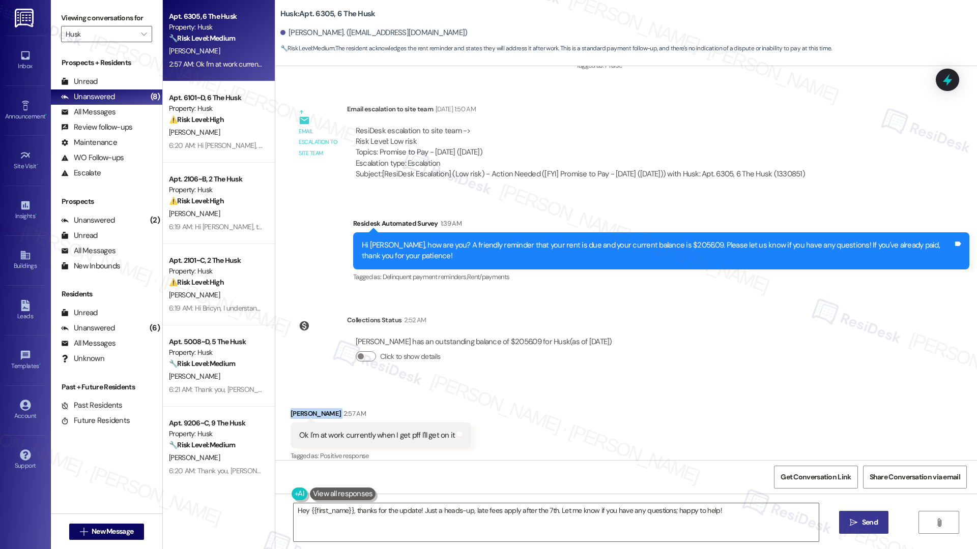
click at [401, 430] on div "Ok I'm at work currently when I get pff I'll get on it" at bounding box center [377, 435] width 156 height 11
click at [404, 430] on div "Ok I'm at work currently when I get pff I'll get on it" at bounding box center [377, 435] width 156 height 11
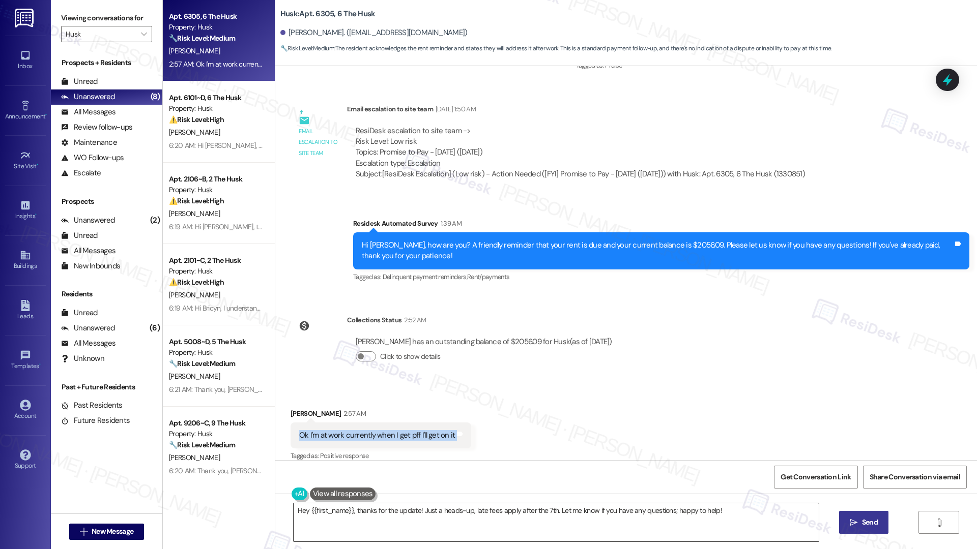
click at [734, 518] on textarea "Hey {{first_name}}, thanks for the update! Just a heads-up, late fees apply aft…" at bounding box center [555, 523] width 525 height 38
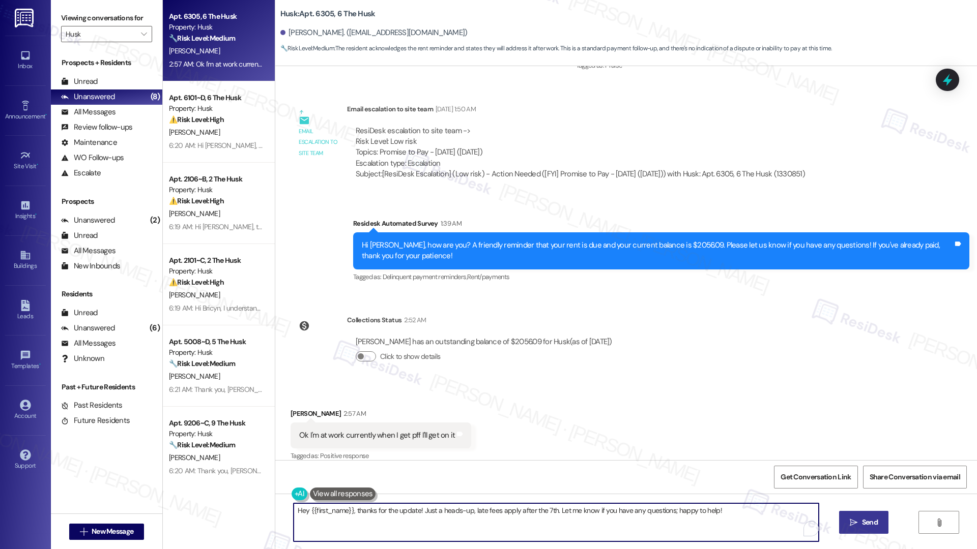
click at [542, 512] on textarea "Hey {{first_name}}, thanks for the update! Just a heads-up, late fees apply aft…" at bounding box center [555, 523] width 525 height 38
click at [542, 512] on textarea "Hey {{first_name}}, thanks for the update! Just a heads-up, late fees apply aft…" at bounding box center [552, 523] width 525 height 38
click at [535, 510] on textarea "Hey {{first_name}}, thanks for the update! Just a heads-up, late fees apply aft…" at bounding box center [552, 523] width 525 height 38
click at [733, 515] on textarea "Hey {{first_name}}, thanks for the update! Just a heads-up, late fees apply aft…" at bounding box center [552, 523] width 525 height 38
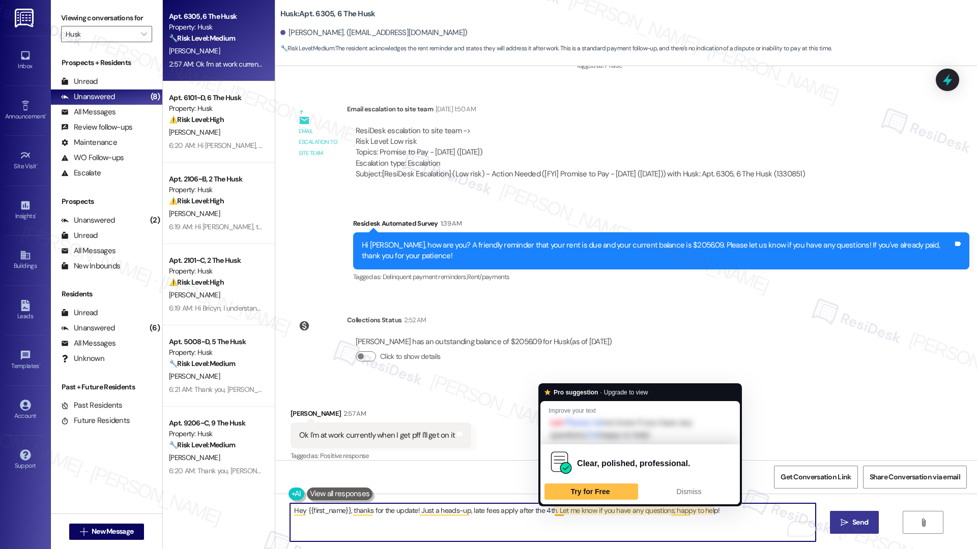
click at [539, 511] on textarea "Hey {{first_name}}, thanks for the update! Just a heads-up, late fees apply aft…" at bounding box center [552, 523] width 525 height 38
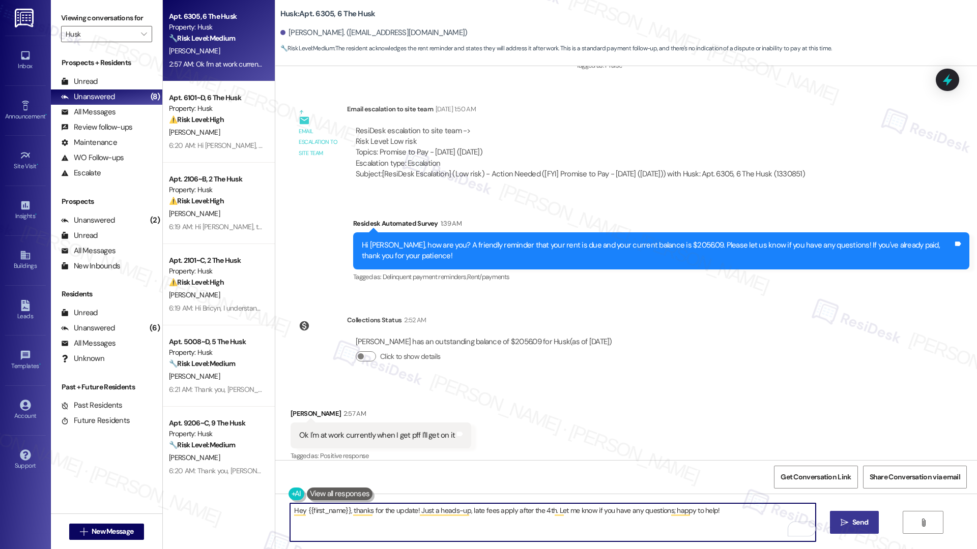
click at [539, 511] on textarea "Hey {{first_name}}, thanks for the update! Just a heads-up, late fees apply aft…" at bounding box center [552, 523] width 525 height 38
click at [640, 513] on textarea "Hey {{first_name}}, thanks for the update! Just a heads-up, late fees apply aft…" at bounding box center [552, 523] width 525 height 38
click at [716, 514] on textarea "Hey {{first_name}}, thanks for the update! Just a heads-up, late fees apply aft…" at bounding box center [552, 523] width 525 height 38
type textarea "Hey {{first_name}}, thanks for the update! Just a heads-up, late fees apply aft…"
click at [856, 523] on span "Send" at bounding box center [860, 522] width 16 height 11
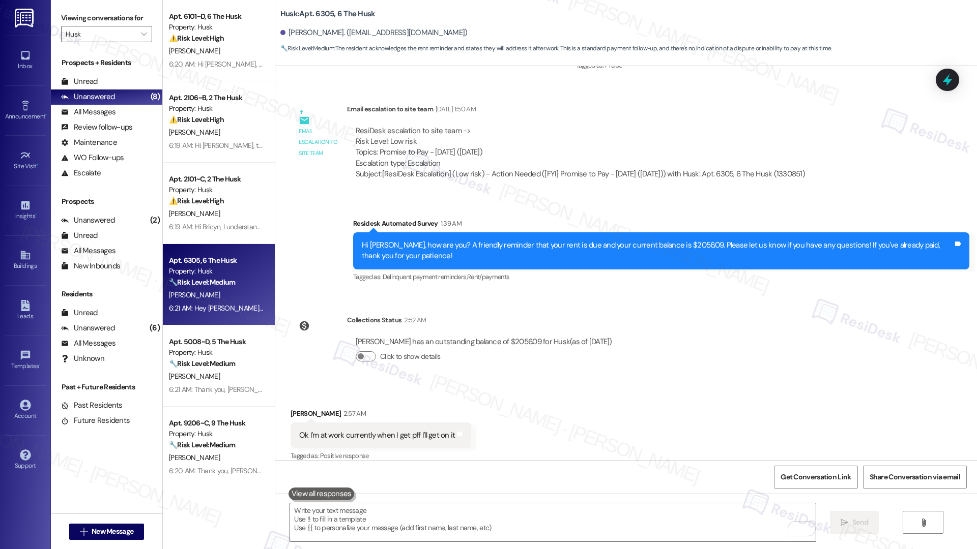
scroll to position [747, 0]
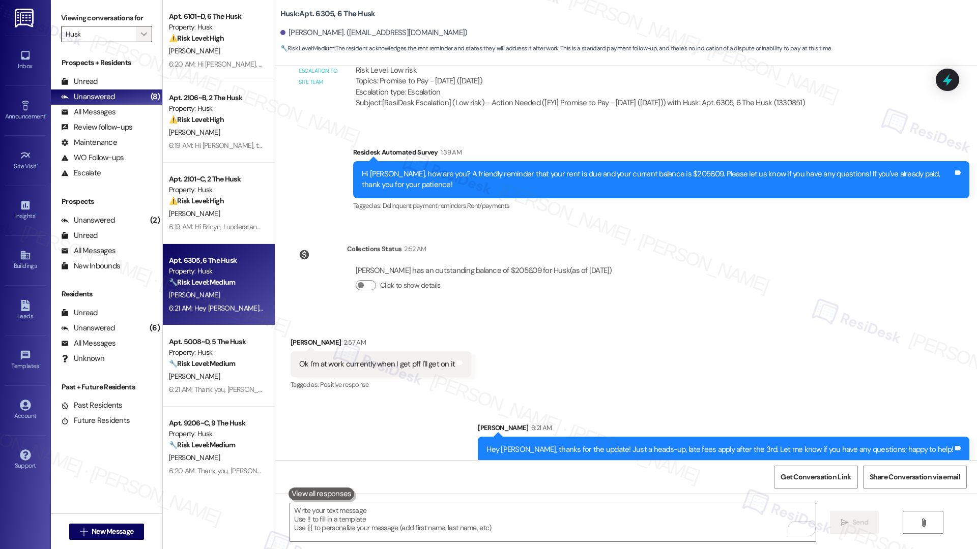
click at [139, 39] on span "" at bounding box center [144, 34] width 10 height 16
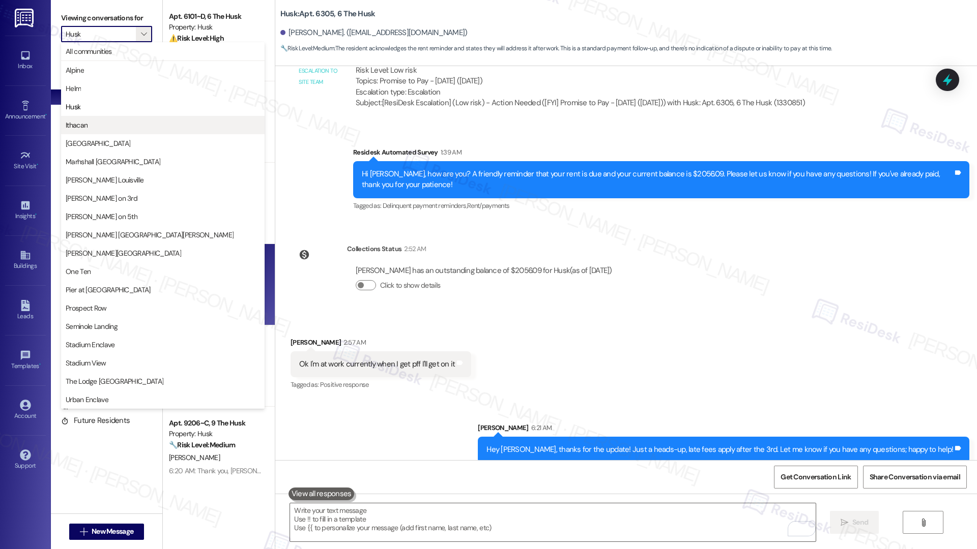
click at [120, 129] on span "Ithacan" at bounding box center [163, 125] width 194 height 10
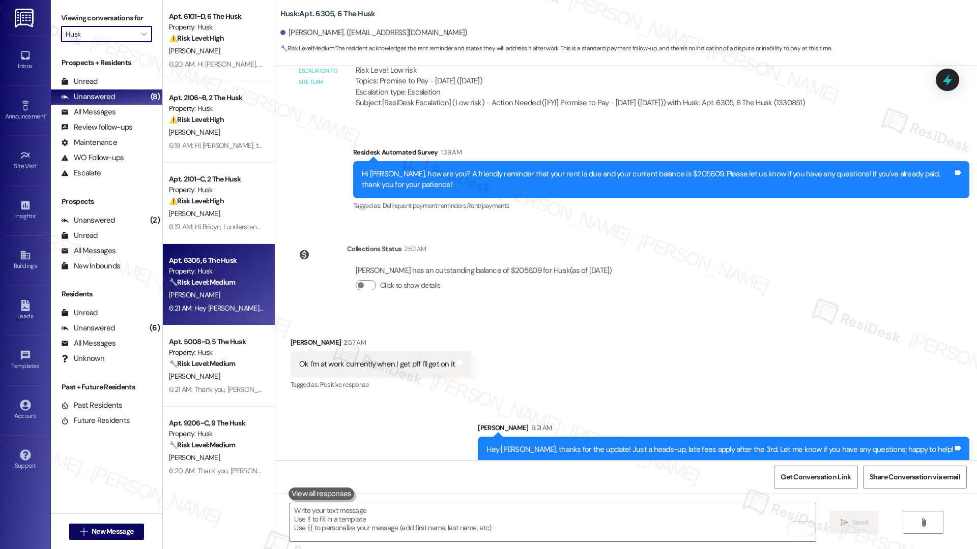
type input "Ithacan"
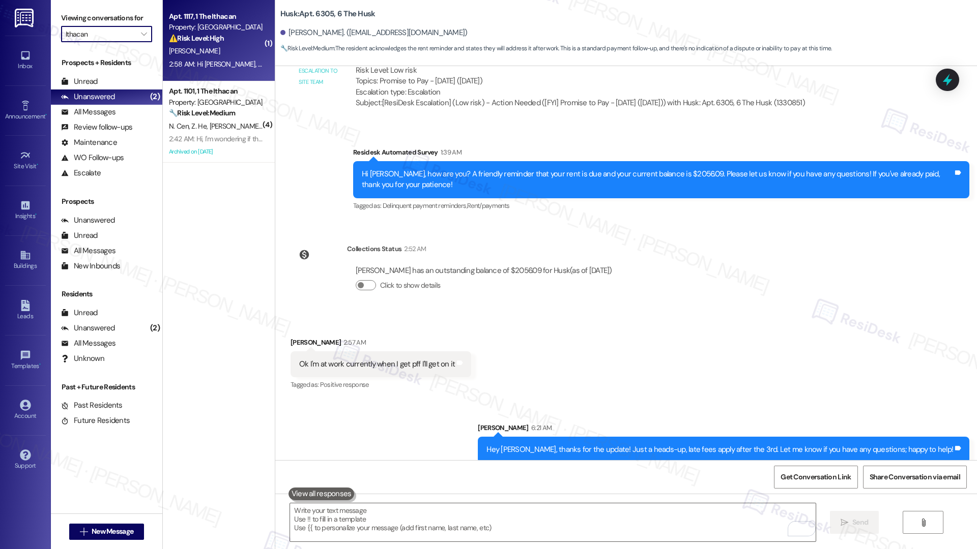
click at [230, 48] on div "[PERSON_NAME]" at bounding box center [216, 51] width 96 height 13
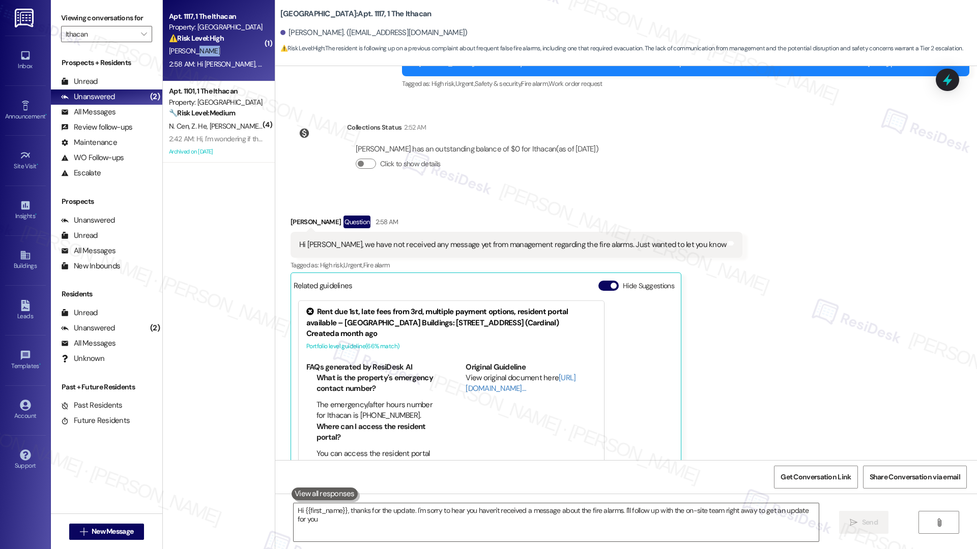
type textarea "Hi {{first_name}}, thanks for the update. I'm sorry to hear you haven't receive…"
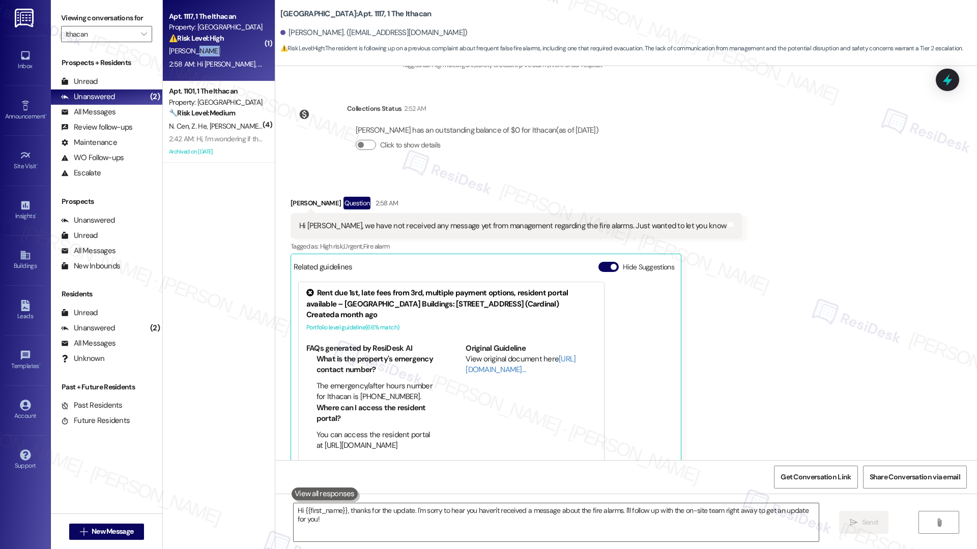
scroll to position [390, 0]
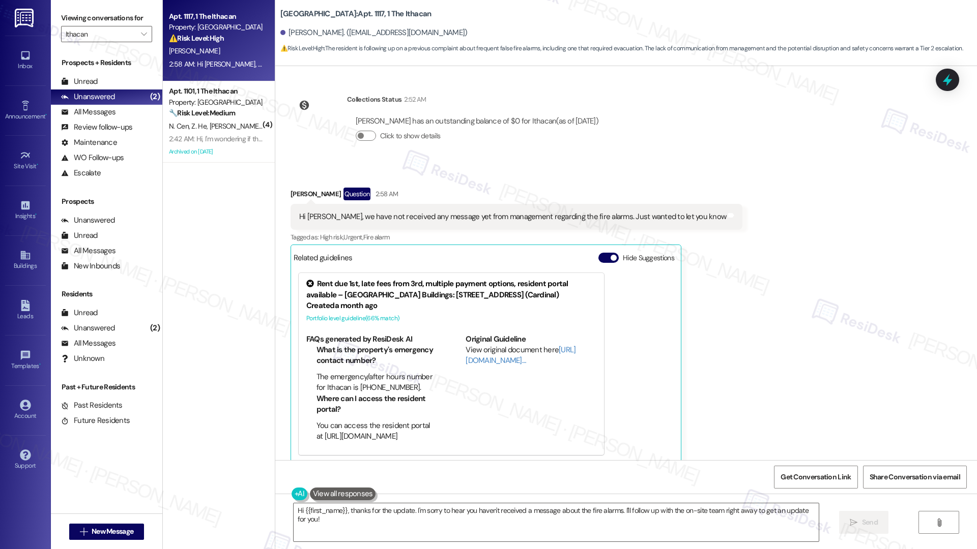
click at [408, 212] on div "Hi Emily, we have not received any message yet from management regarding the fi…" at bounding box center [512, 217] width 427 height 11
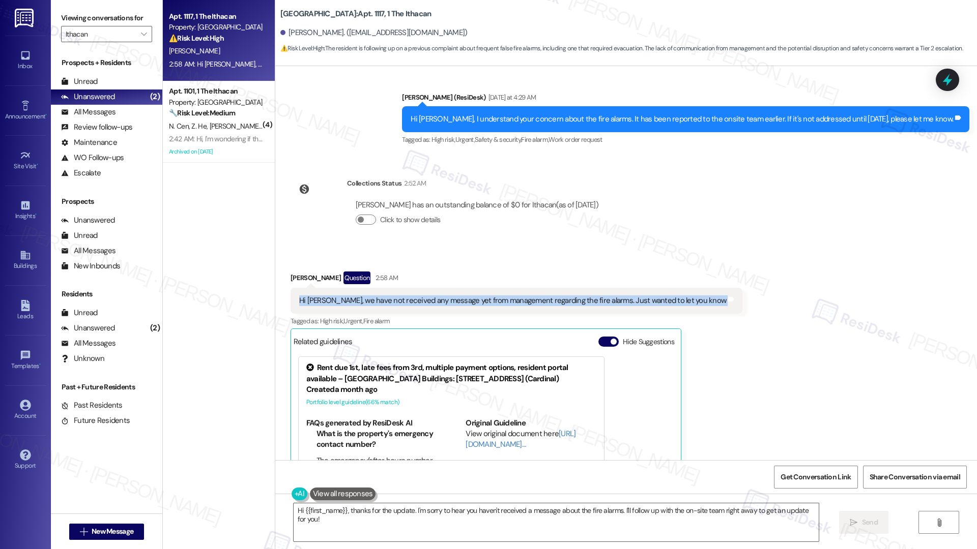
scroll to position [391, 0]
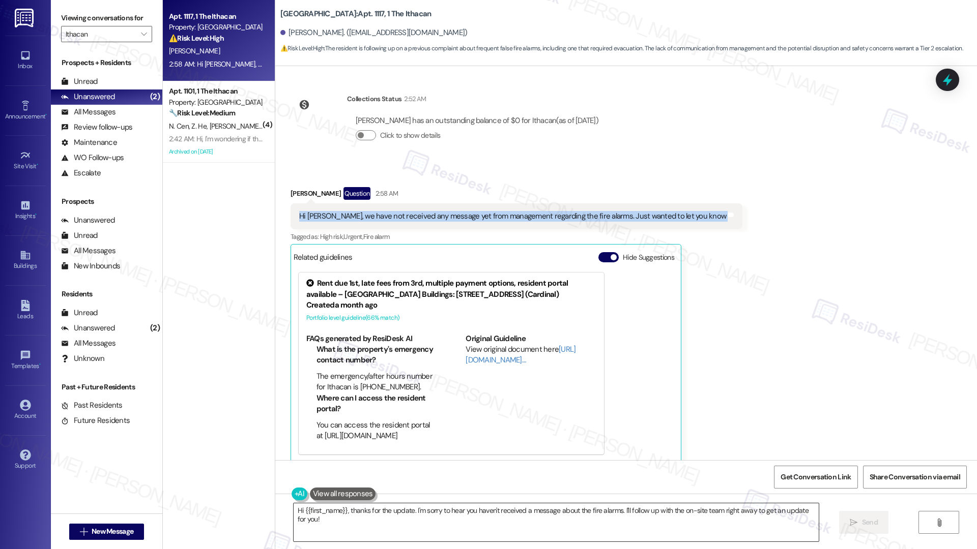
click at [472, 527] on textarea "Hi {{first_name}}, thanks for the update. I'm sorry to hear you haven't receive…" at bounding box center [555, 523] width 525 height 38
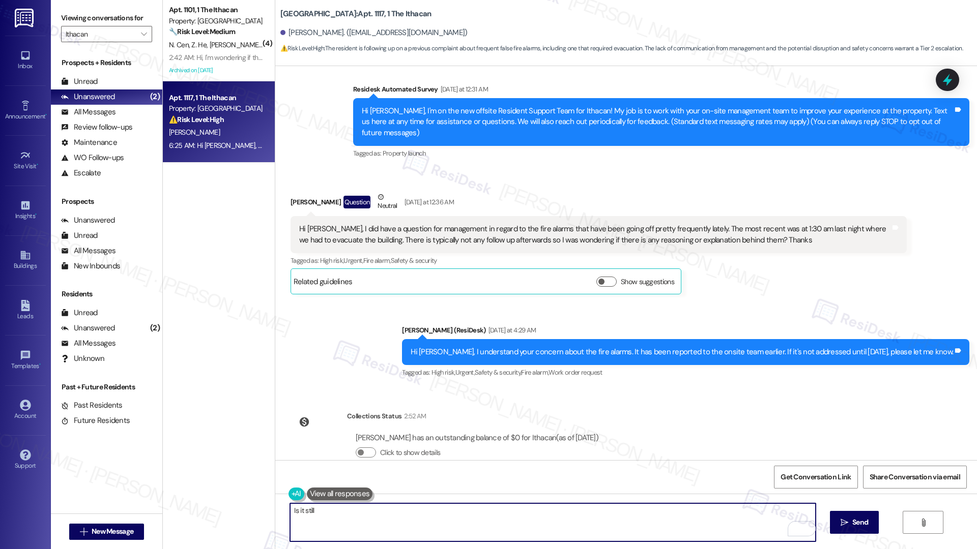
scroll to position [72, 0]
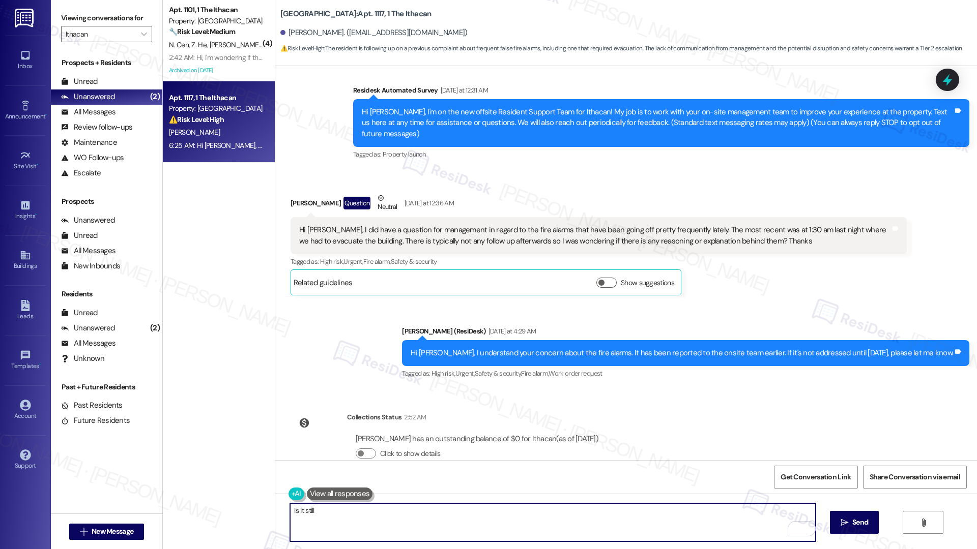
click at [587, 348] on div "Hi Maya, I understand your concern about the fire alarms. It has been reported …" at bounding box center [681, 353] width 542 height 11
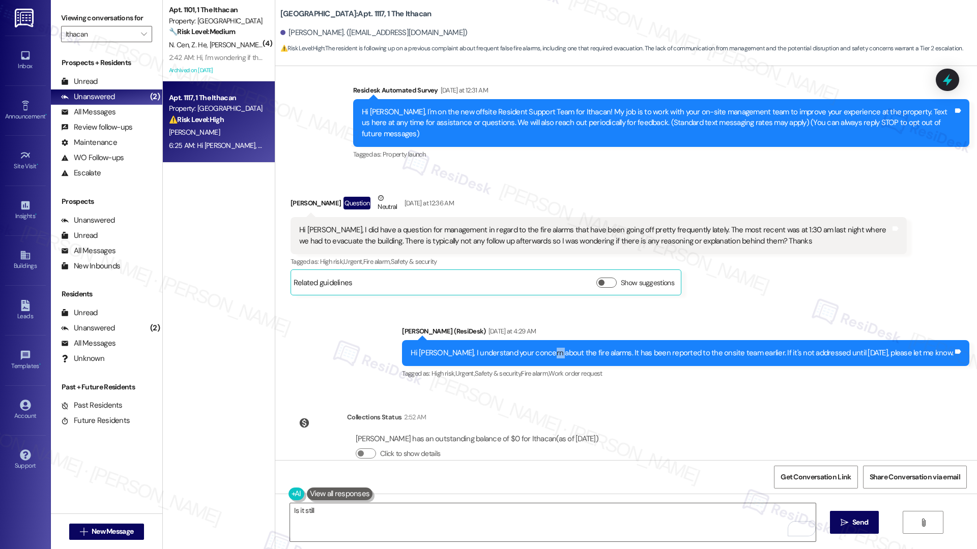
click at [587, 348] on div "Hi Maya, I understand your concern about the fire alarms. It has been reported …" at bounding box center [681, 353] width 542 height 11
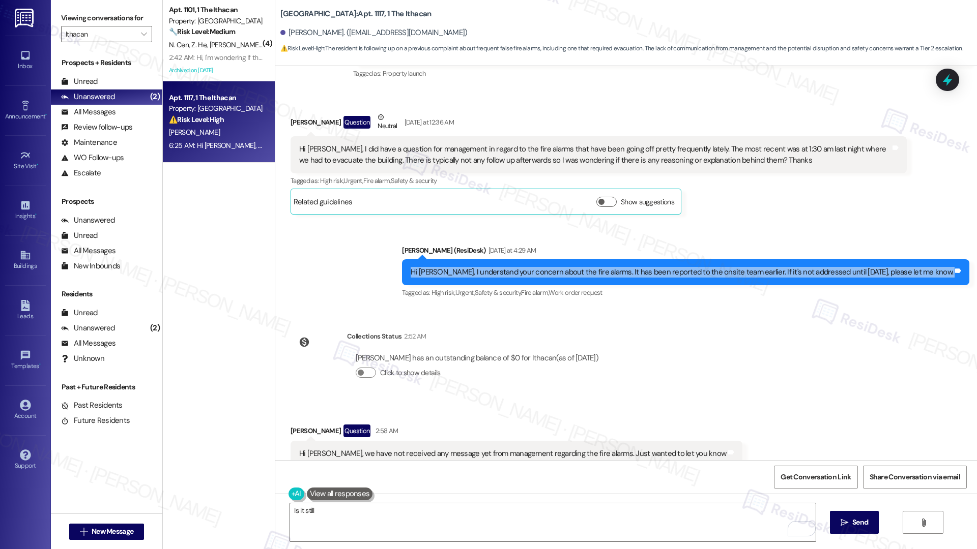
scroll to position [46, 0]
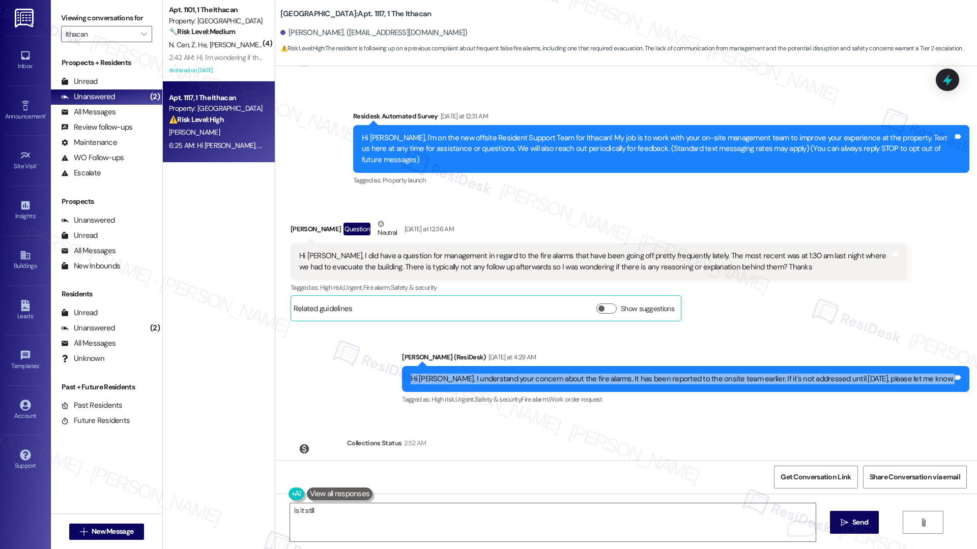
click at [603, 251] on div "Hi Emily, I did have a question for management in regard to the fire alarms tha…" at bounding box center [594, 262] width 591 height 22
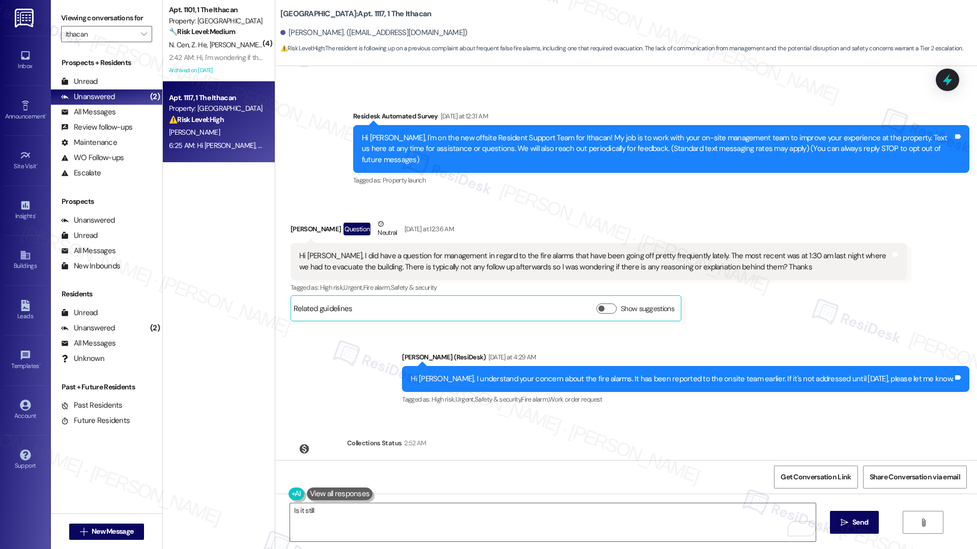
click at [603, 251] on div "Hi Emily, I did have a question for management in regard to the fire alarms tha…" at bounding box center [594, 262] width 591 height 22
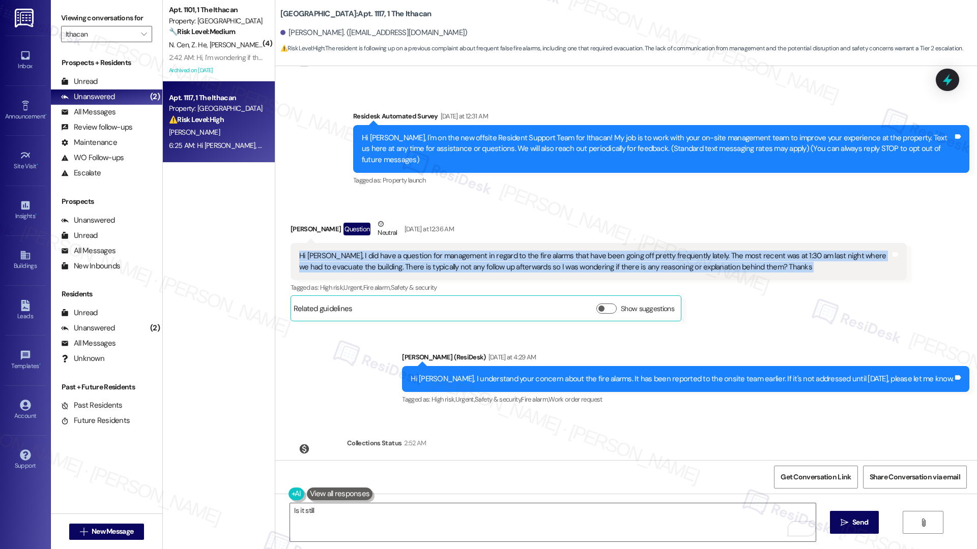
click at [603, 251] on div "Hi Emily, I did have a question for management in regard to the fire alarms tha…" at bounding box center [594, 262] width 591 height 22
copy div "Hi Emily, I did have a question for management in regard to the fire alarms tha…"
click at [341, 509] on textarea "Is it still" at bounding box center [552, 523] width 525 height 38
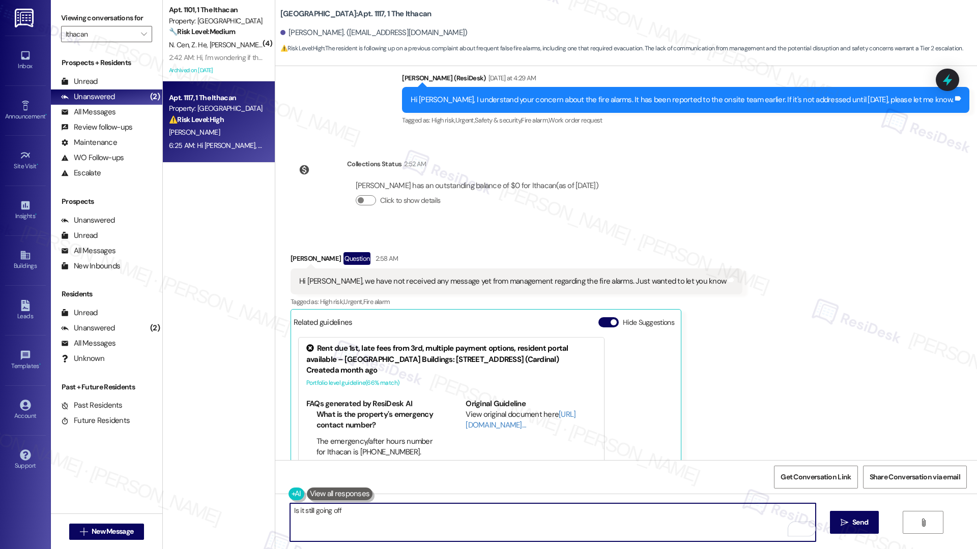
scroll to position [378, 0]
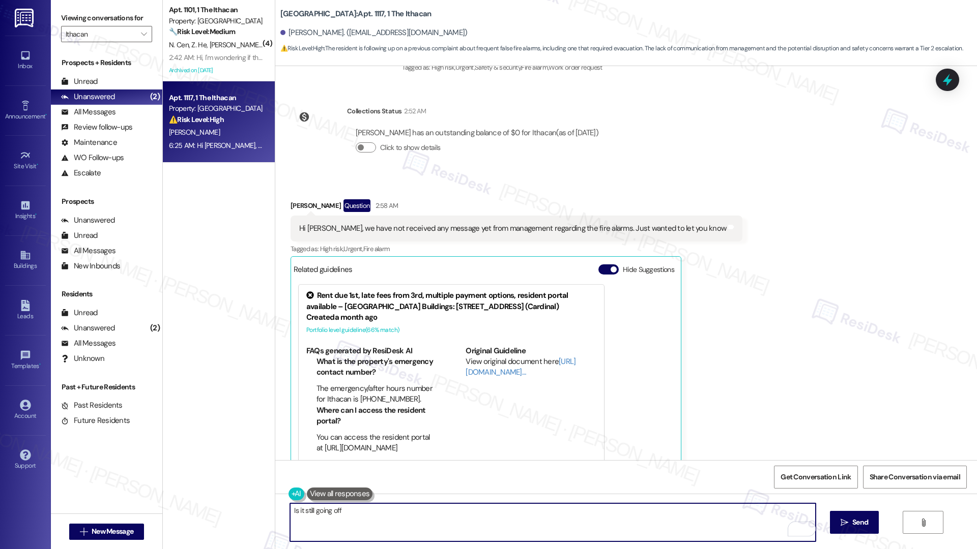
click at [420, 223] on div "Hi Emily, we have not received any message yet from management regarding the fi…" at bounding box center [512, 228] width 427 height 11
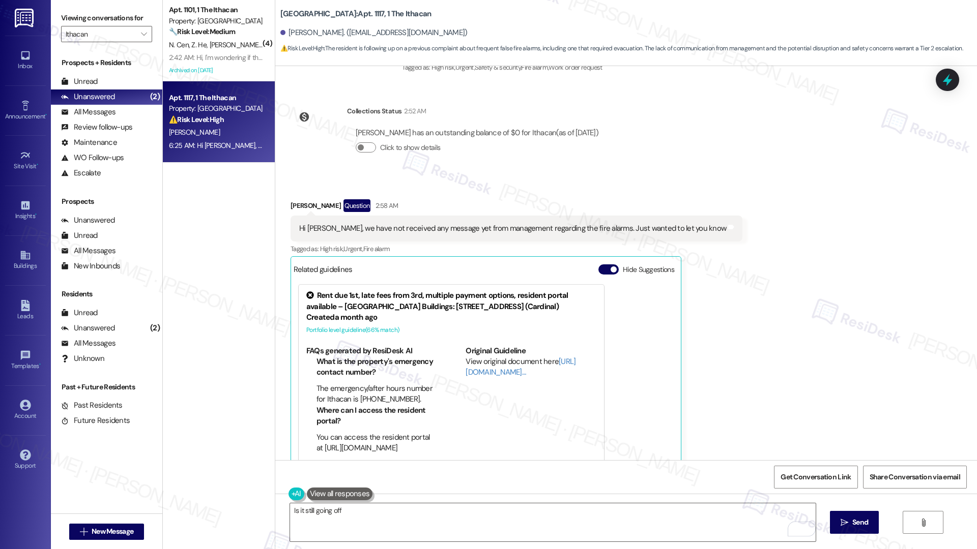
click at [420, 223] on div "Hi Emily, we have not received any message yet from management regarding the fi…" at bounding box center [512, 228] width 427 height 11
copy div "Hi Emily, we have not received any message yet from management regarding the fi…"
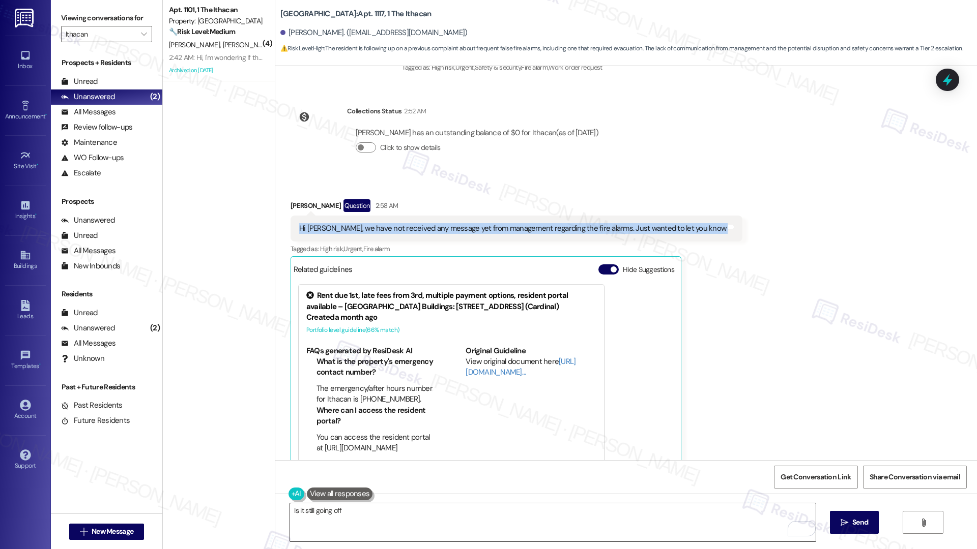
click at [352, 512] on textarea "Is it still going off" at bounding box center [552, 523] width 525 height 38
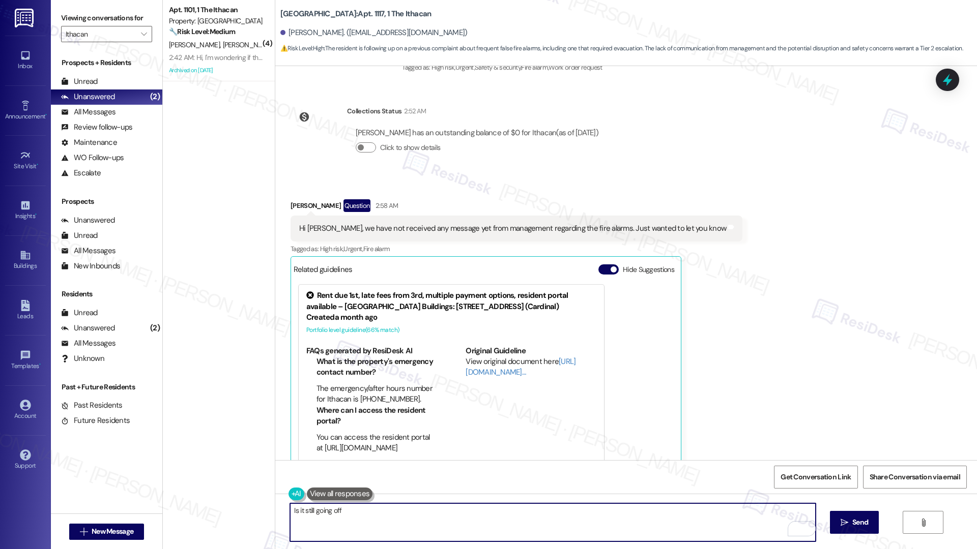
type textarea "Is it still going off?"
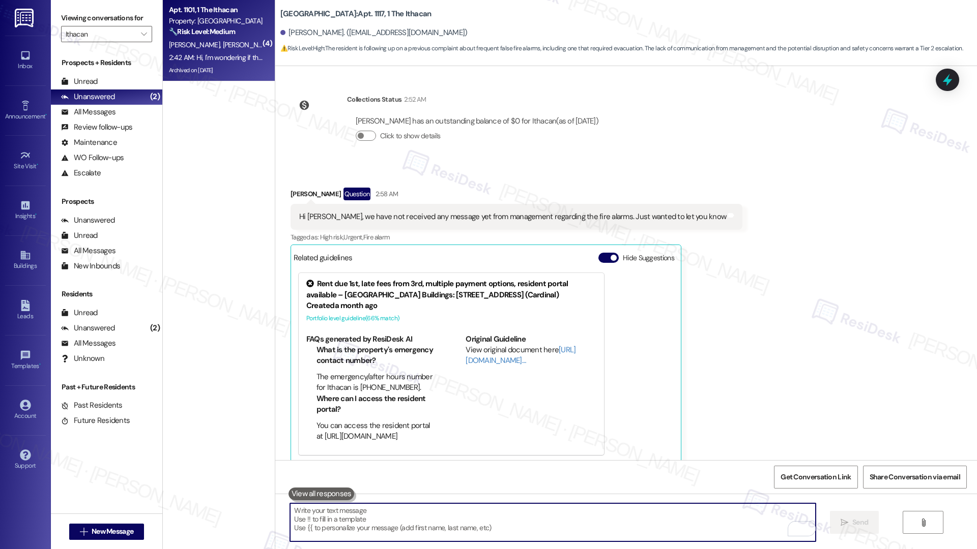
click at [194, 11] on div "Apt. 1101, 1 The Ithacan" at bounding box center [216, 10] width 94 height 11
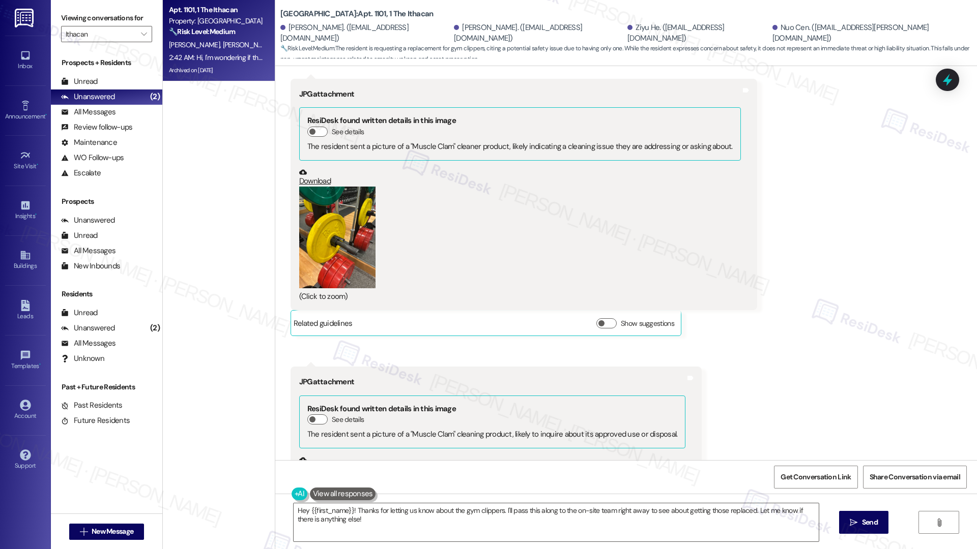
scroll to position [600, 0]
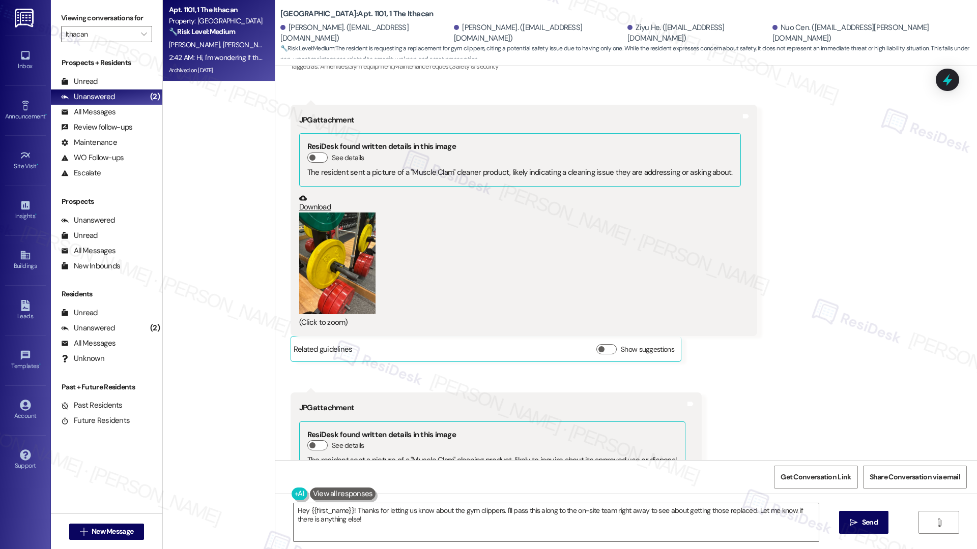
click at [326, 276] on button "Zoom image" at bounding box center [337, 264] width 76 height 102
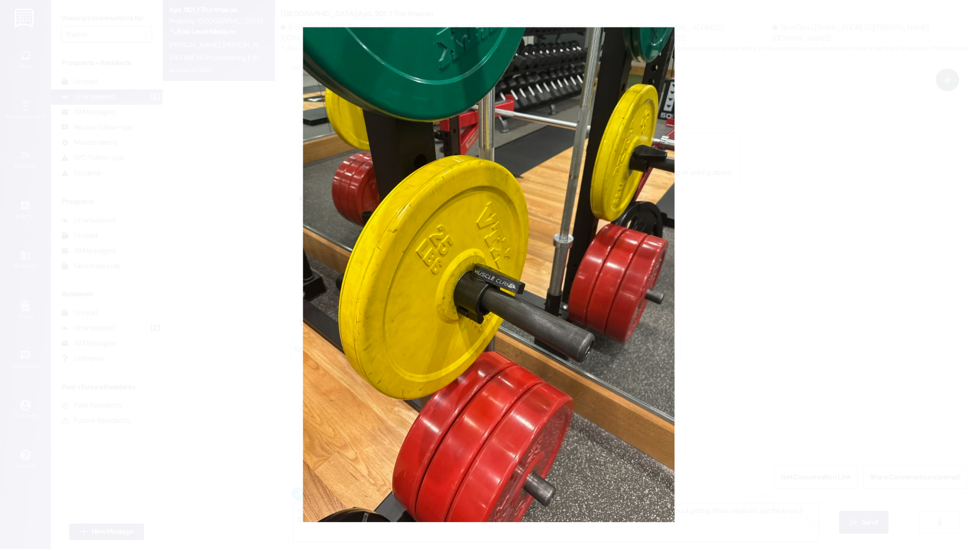
click at [793, 343] on button "Unzoom image" at bounding box center [488, 274] width 977 height 549
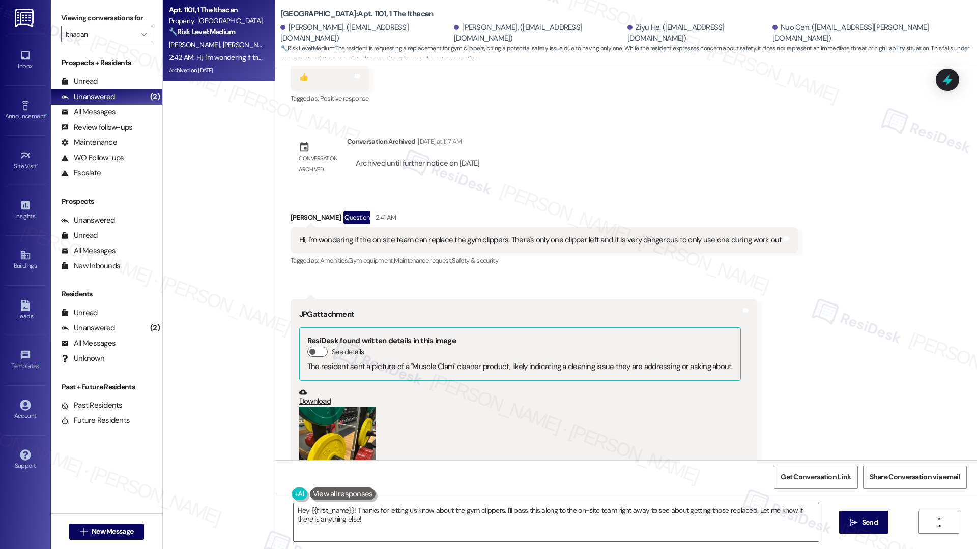
scroll to position [389, 0]
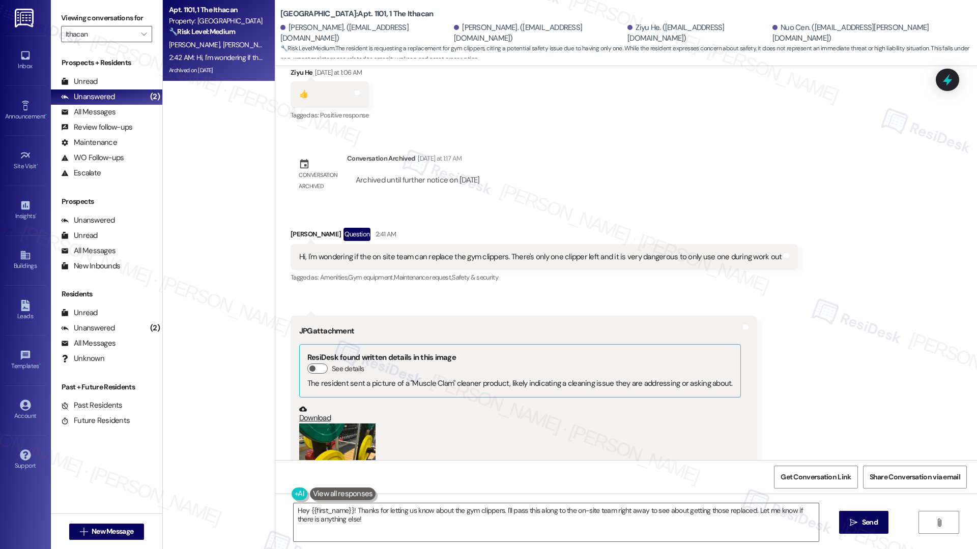
click at [595, 255] on div "Hi, I'm wondering if the on site team can replace the gym clippers. There's onl…" at bounding box center [540, 257] width 483 height 11
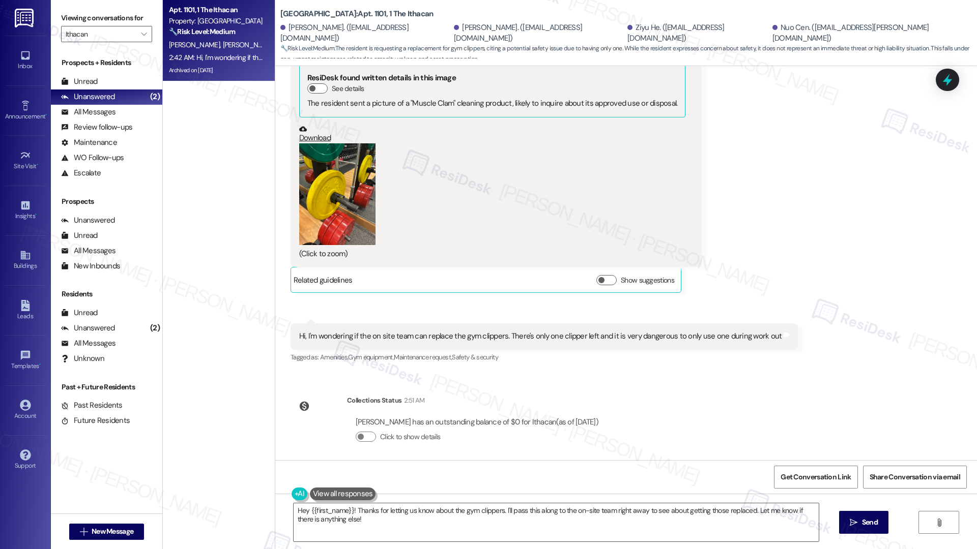
scroll to position [963, 0]
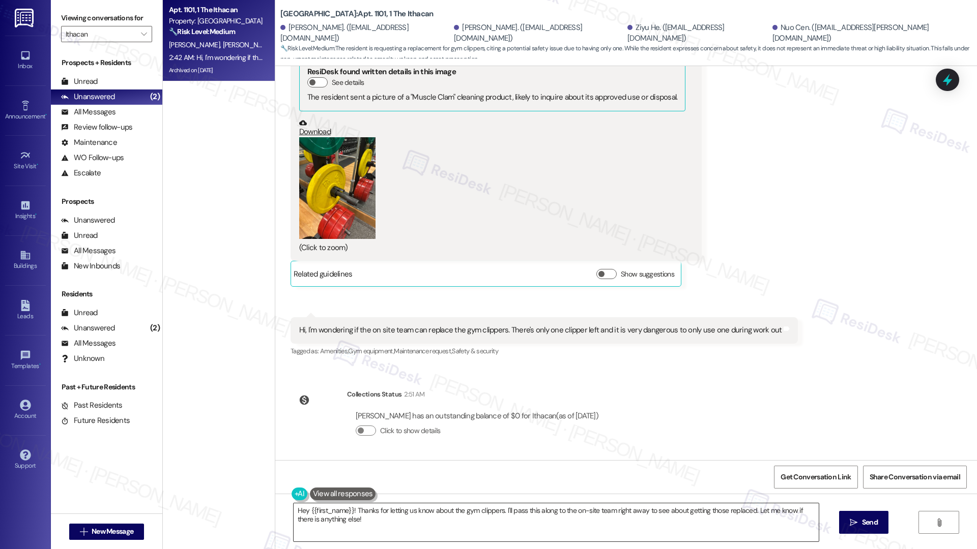
click at [543, 522] on textarea "Hey {{first_name}}! Thanks for letting us know about the gym clippers. I'll pas…" at bounding box center [555, 523] width 525 height 38
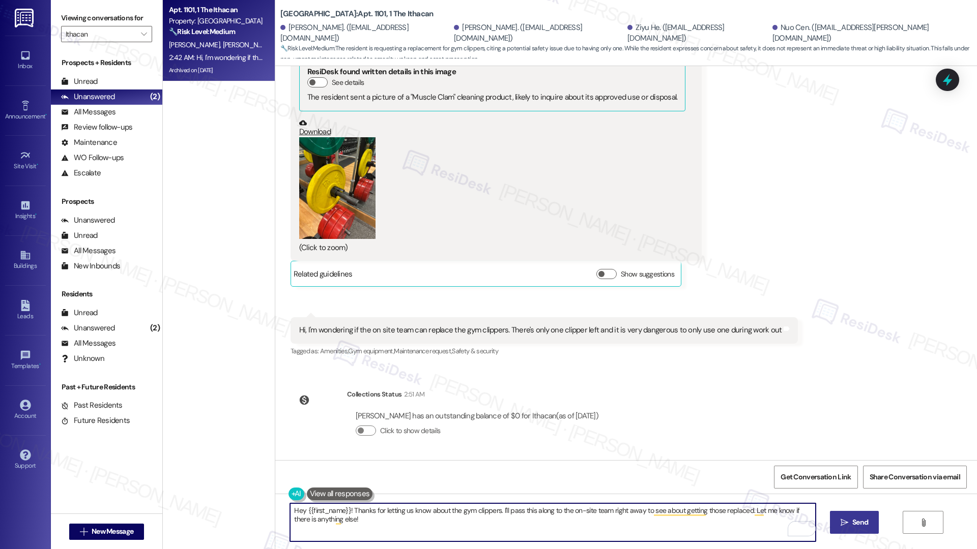
click at [854, 519] on span "Send" at bounding box center [860, 522] width 16 height 11
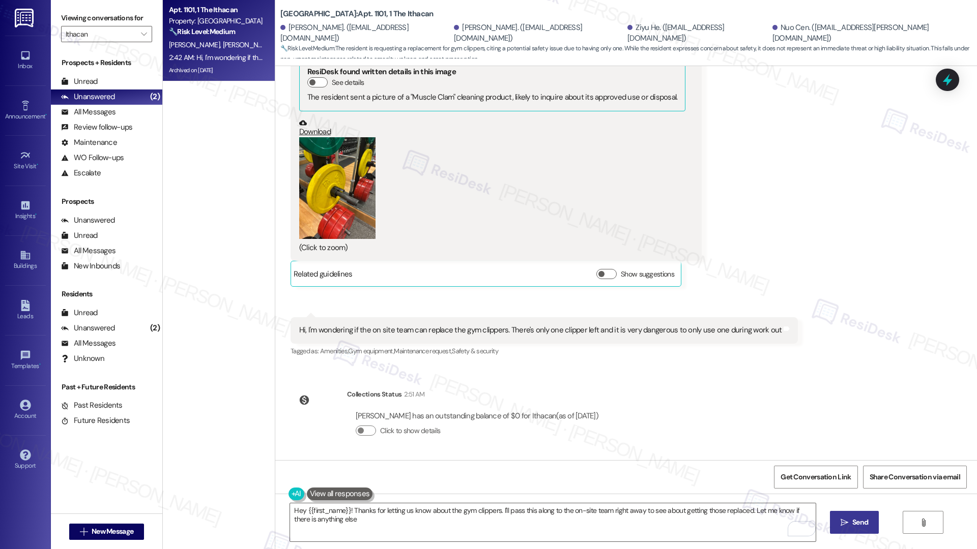
type textarea "Hey {{first_name}}! Thanks for letting us know about the gym clippers. I'll pas…"
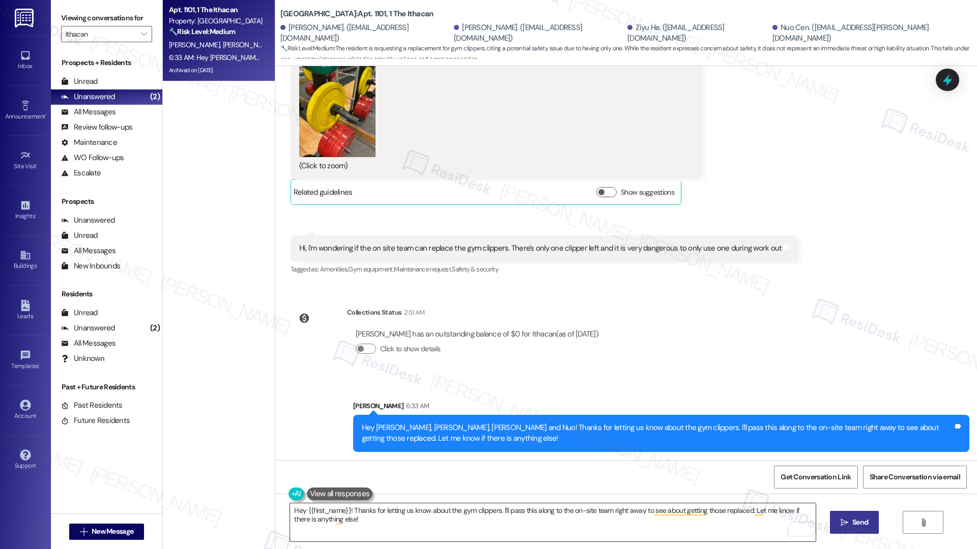
click at [534, 517] on textarea "Hey {{first_name}}! Thanks for letting us know about the gym clippers. I'll pas…" at bounding box center [552, 523] width 525 height 38
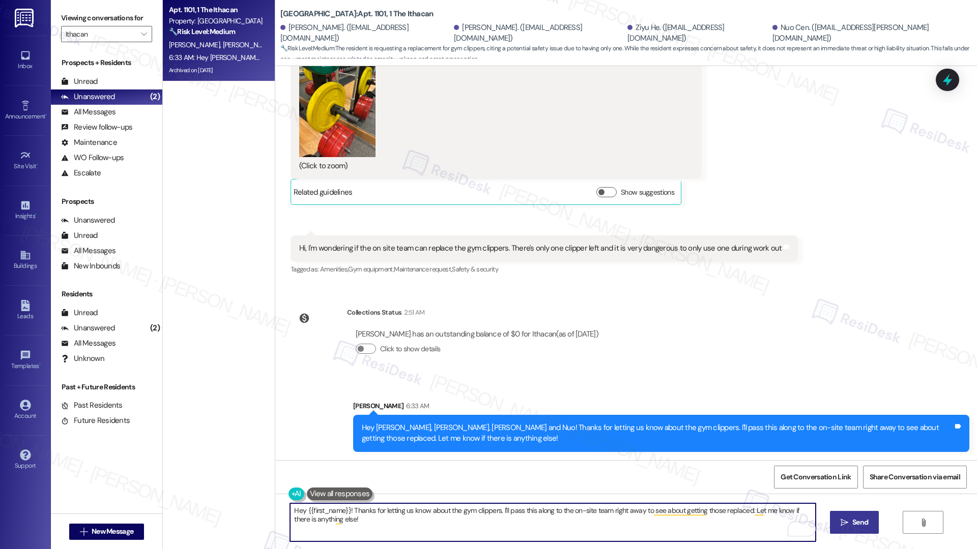
click at [534, 517] on textarea "Hey {{first_name}}! Thanks for letting us know about the gym clippers. I'll pas…" at bounding box center [552, 523] width 525 height 38
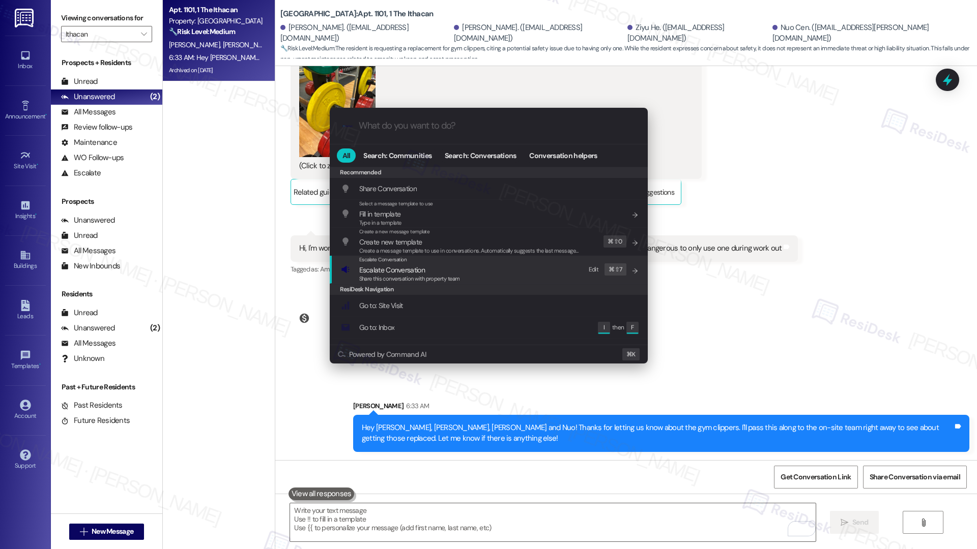
click at [519, 277] on div "Escalate Conversation Escalate Conversation Share this conversation with proper…" at bounding box center [490, 269] width 298 height 27
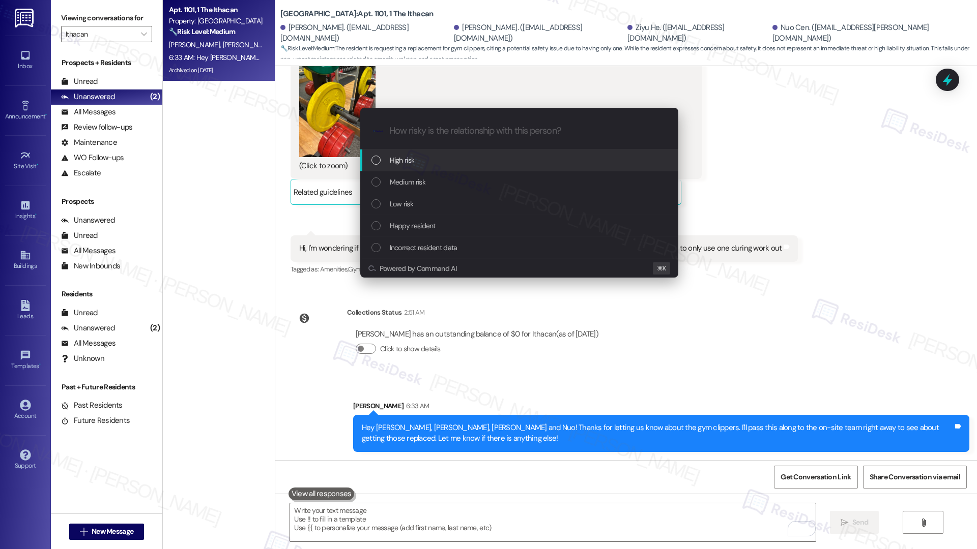
click at [489, 160] on div "High risk" at bounding box center [520, 160] width 298 height 11
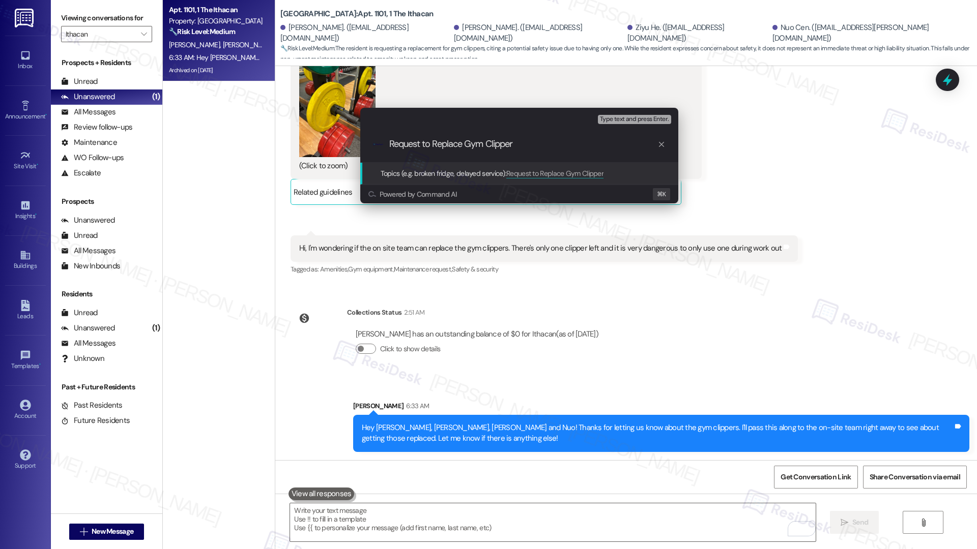
type input "Request to Replace Gym Clippers"
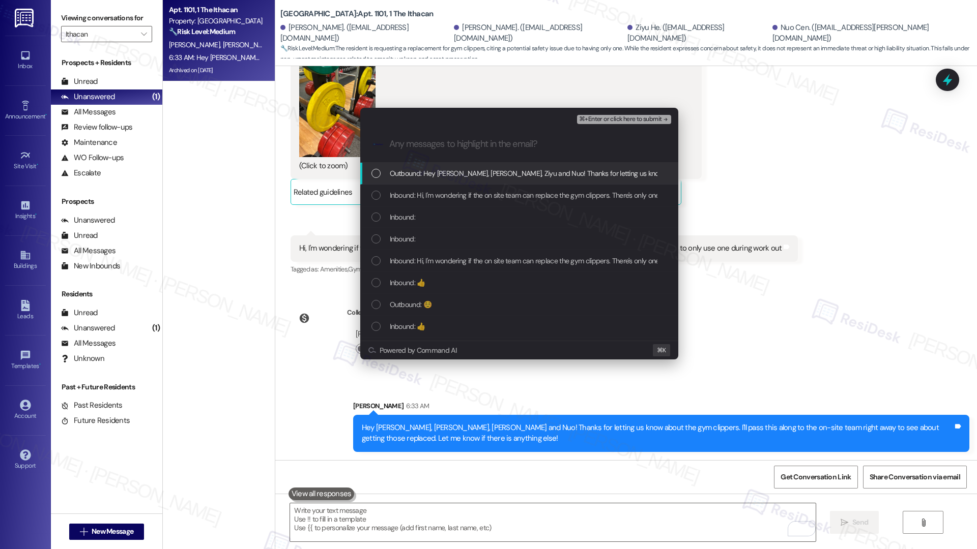
click at [559, 184] on div "Outbound: Hey Yuncheng, Zihao, Ziyu and Nuo! Thanks for letting us know about t…" at bounding box center [519, 174] width 318 height 22
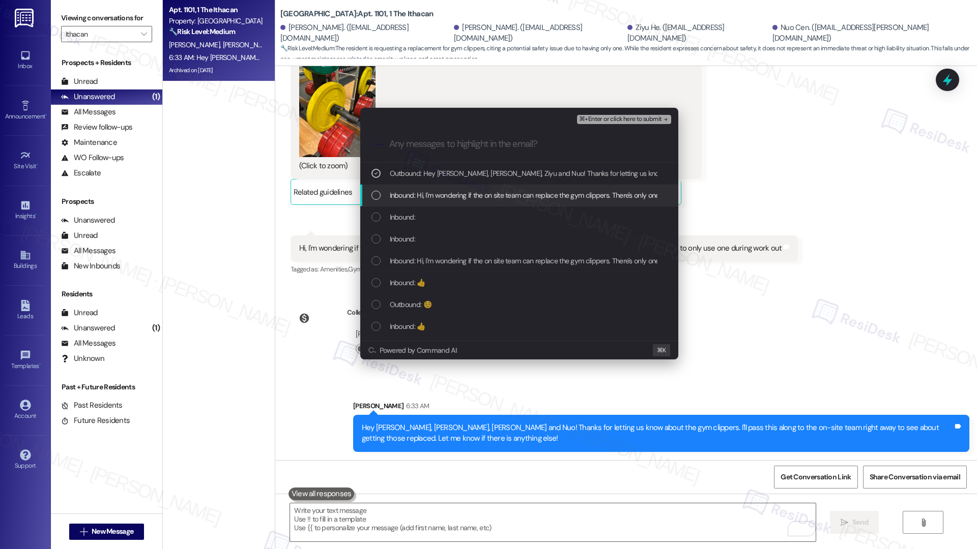
click at [555, 197] on span "Inbound: Hi, I'm wondering if the on site team can replace the gym clippers. Th…" at bounding box center [624, 195] width 469 height 11
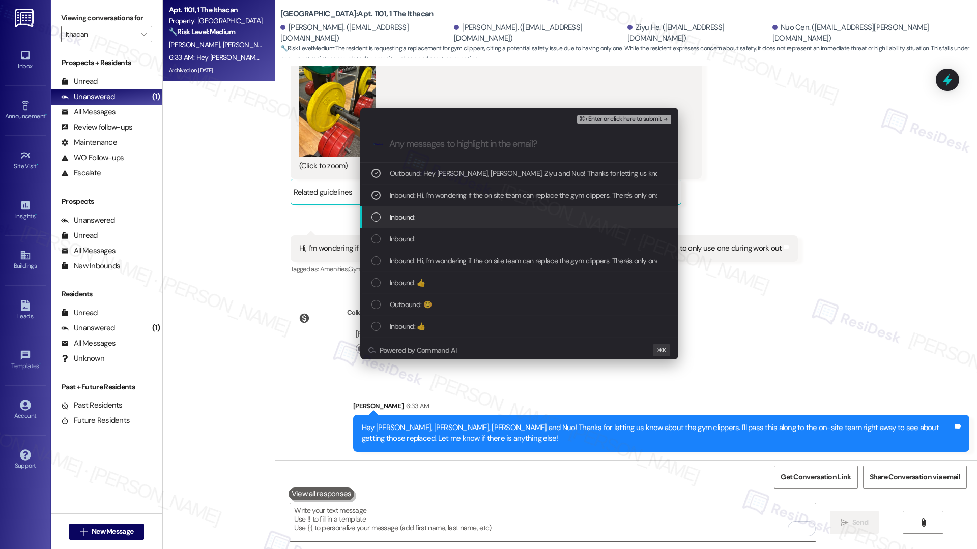
click at [548, 214] on div "Inbound:" at bounding box center [520, 217] width 298 height 11
click at [541, 233] on div "Inbound:" at bounding box center [520, 238] width 298 height 11
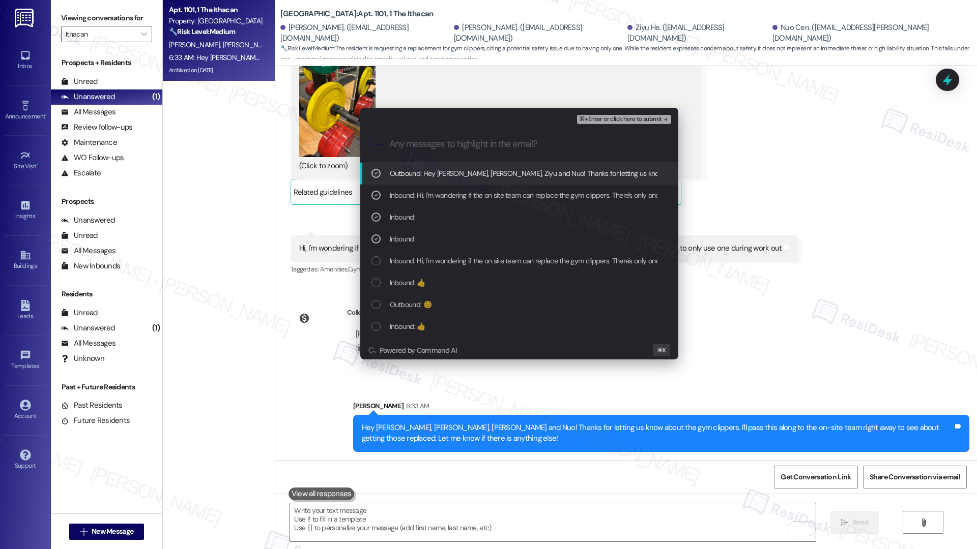
click at [626, 121] on span "⌘+Enter or click here to submit" at bounding box center [620, 119] width 82 height 7
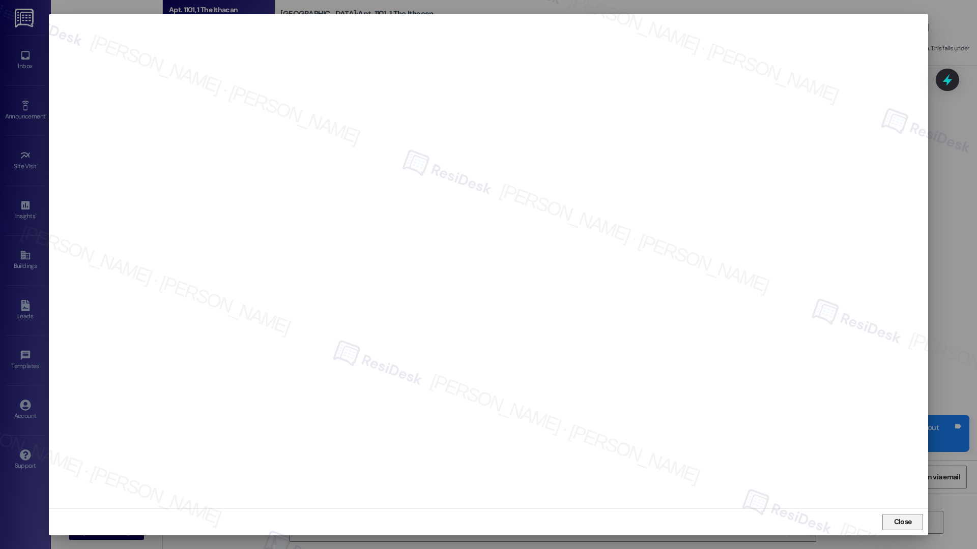
click at [912, 524] on span "Close" at bounding box center [903, 522] width 22 height 11
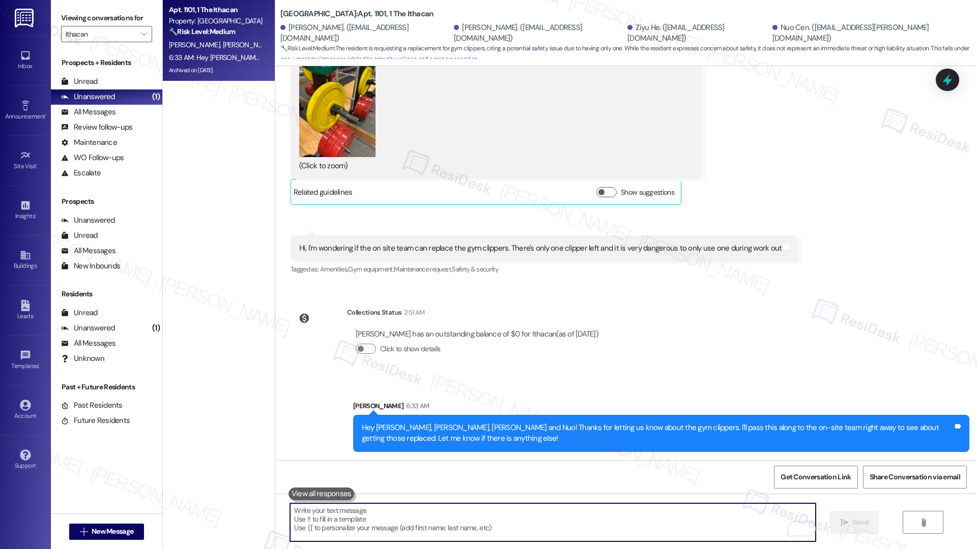
click at [519, 510] on textarea "To enrich screen reader interactions, please activate Accessibility in Grammarl…" at bounding box center [552, 523] width 525 height 38
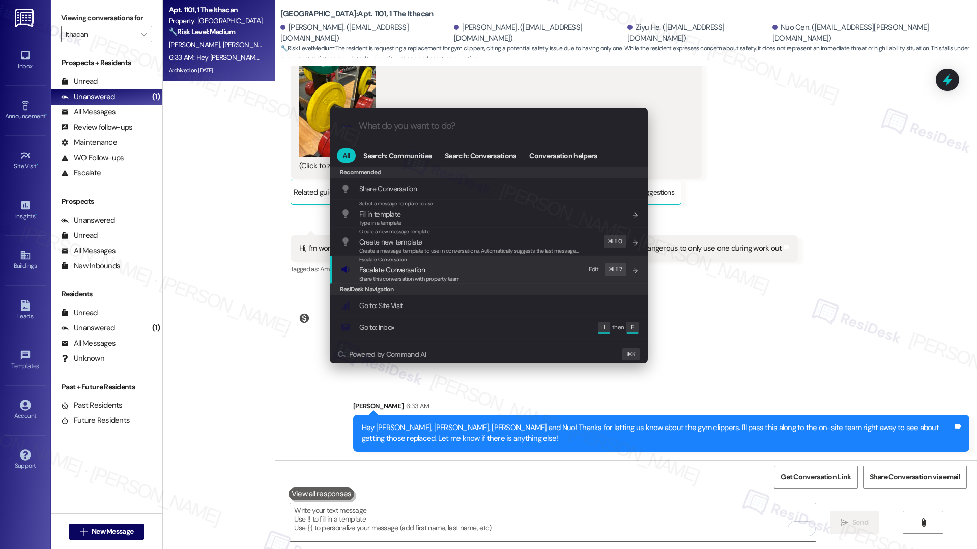
click at [410, 266] on span "Escalate Conversation" at bounding box center [392, 270] width 66 height 9
click at [410, 351] on span "Powered by Command AI" at bounding box center [387, 354] width 77 height 7
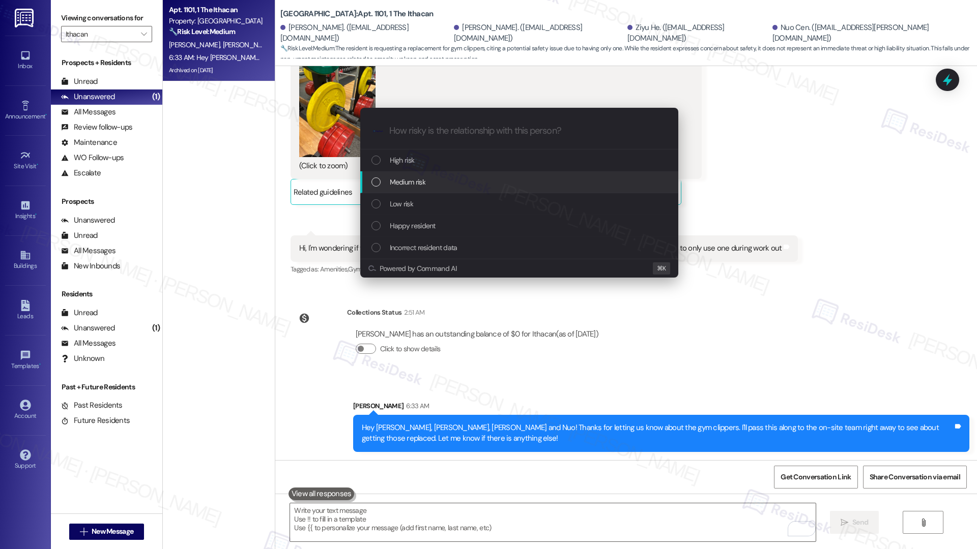
click at [437, 182] on div "Medium risk" at bounding box center [520, 181] width 298 height 11
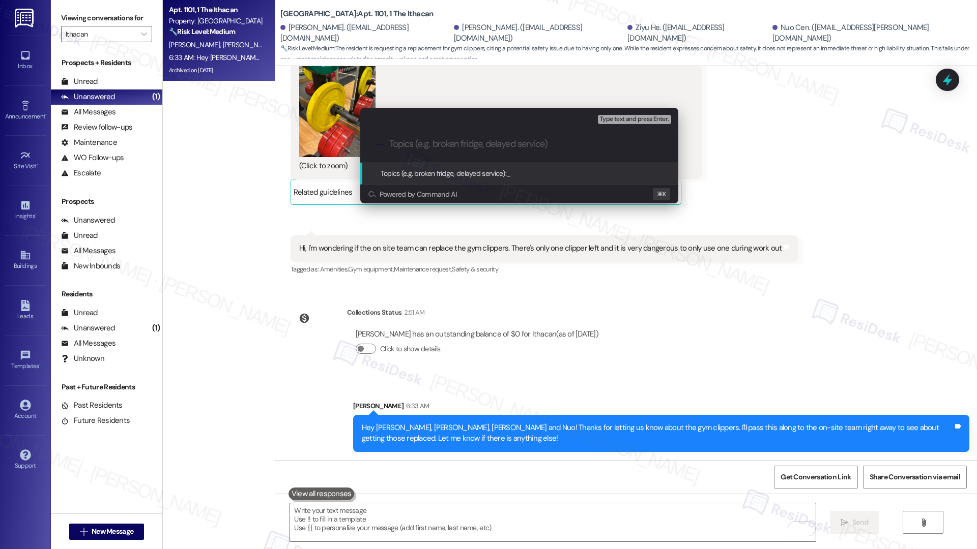
paste input "Request to Replace Gym Clippers"
type input "Request to Replace Gym Clippers"
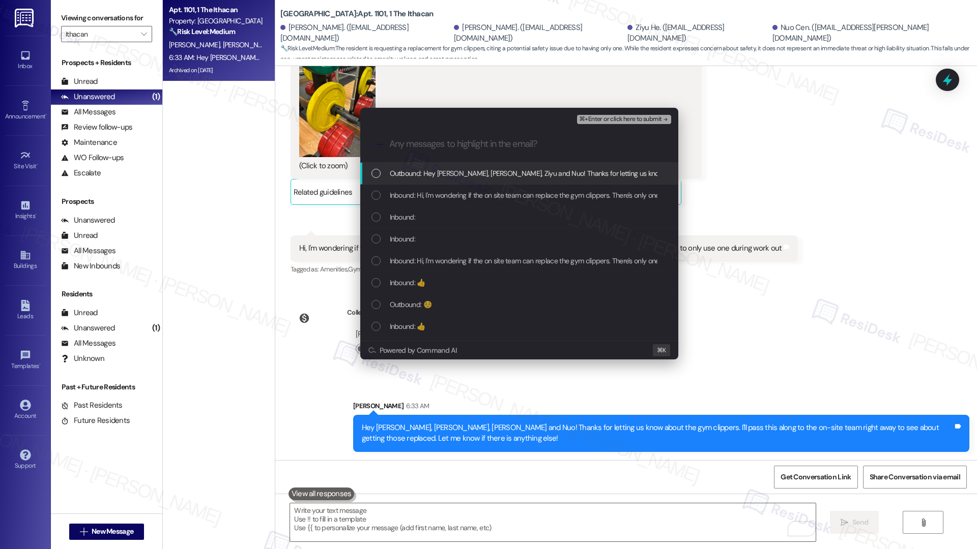
click at [453, 178] on span "Outbound: Hey Yuncheng, Zihao, Ziyu and Nuo! Thanks for letting us know about t…" at bounding box center [744, 173] width 709 height 11
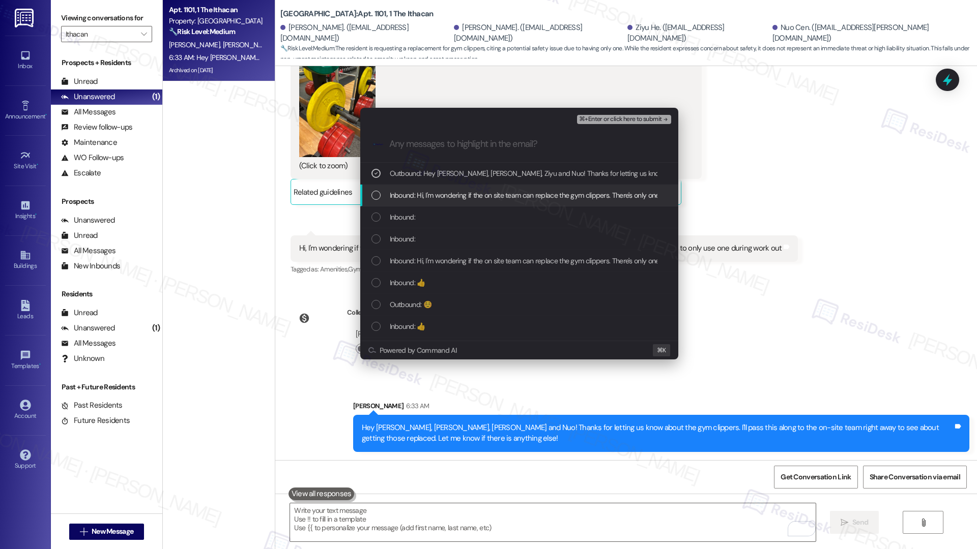
click at [447, 202] on div "Inbound: Hi, I'm wondering if the on site team can replace the gym clippers. Th…" at bounding box center [519, 196] width 318 height 22
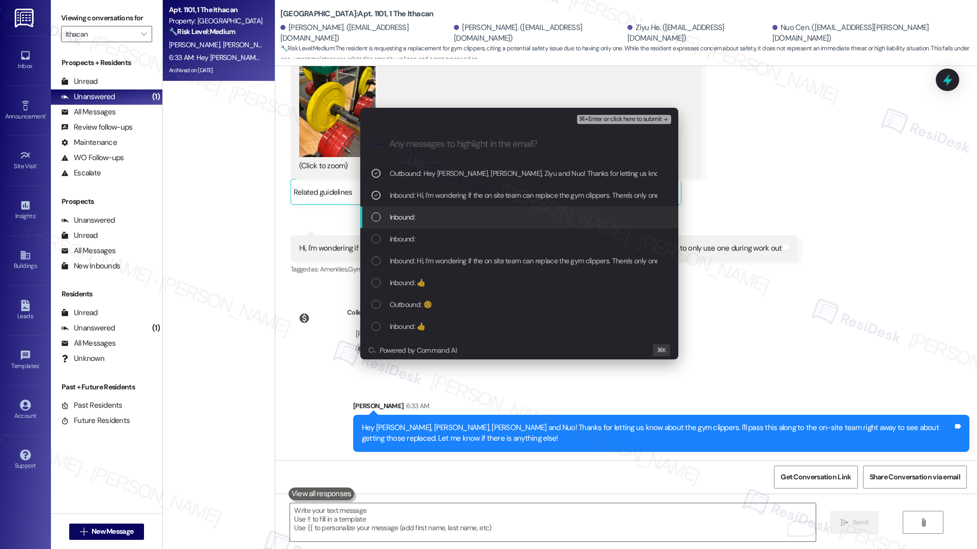
click at [444, 213] on div "Inbound:" at bounding box center [520, 217] width 298 height 11
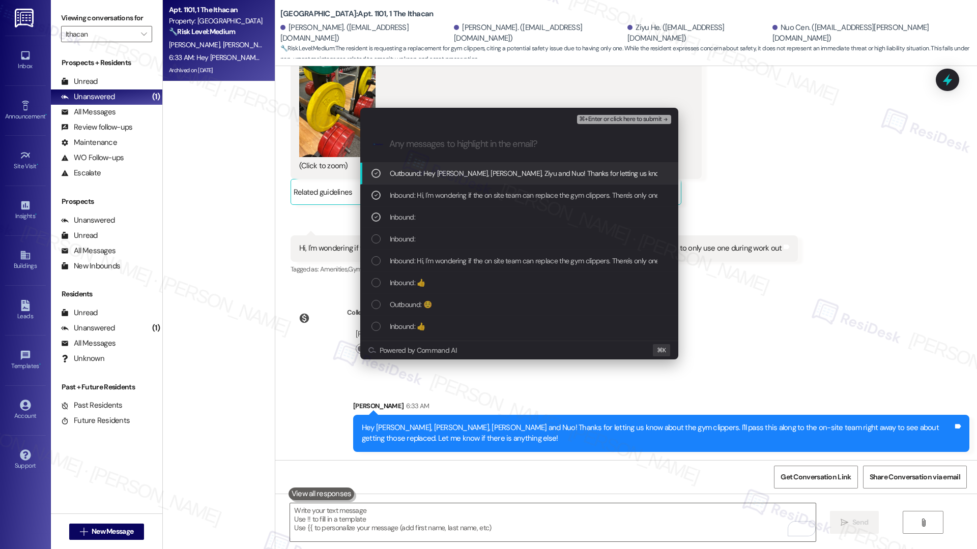
click at [620, 119] on span "⌘+Enter or click here to submit" at bounding box center [620, 119] width 82 height 7
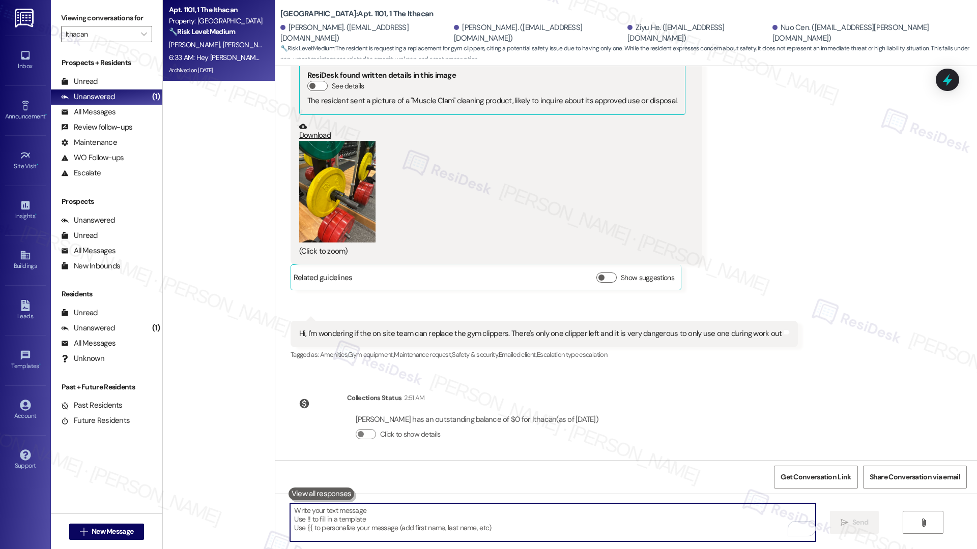
scroll to position [1060, 0]
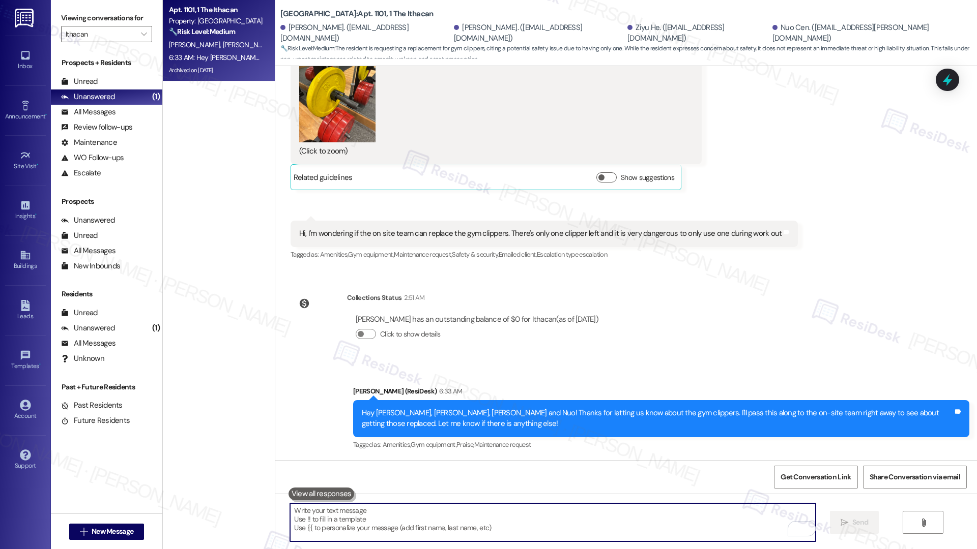
click at [365, 529] on textarea "To enrich screen reader interactions, please activate Accessibility in Grammarl…" at bounding box center [552, 523] width 525 height 38
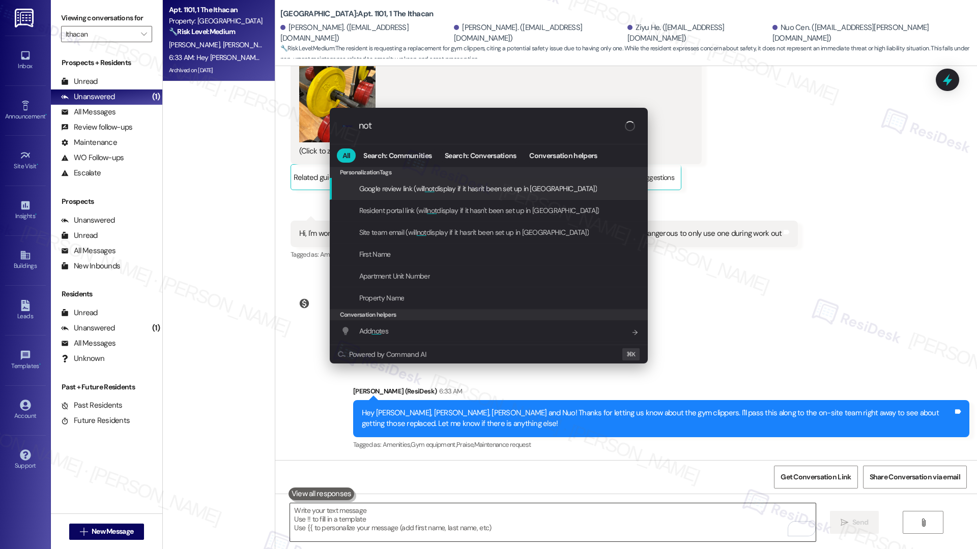
type input "note"
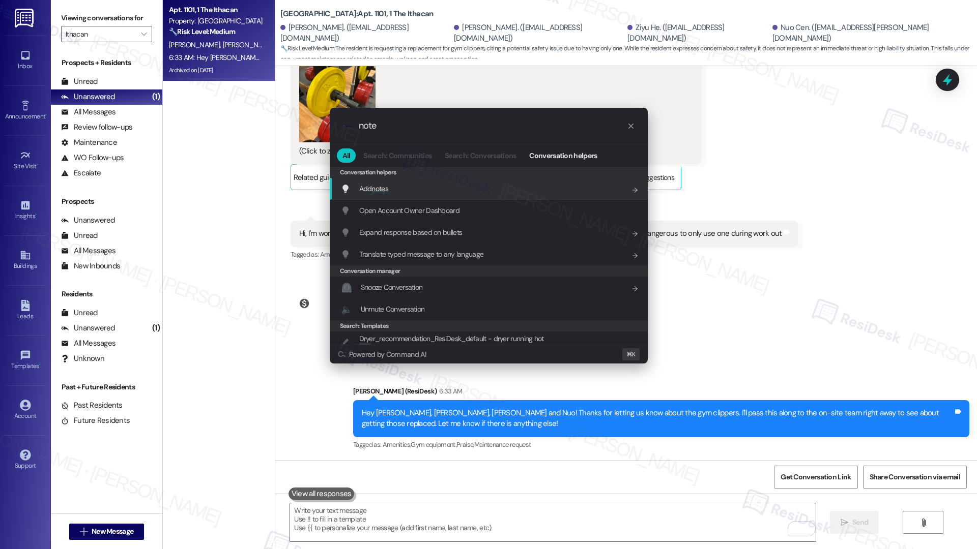
click at [431, 186] on div "Add note s Add shortcut" at bounding box center [490, 188] width 298 height 11
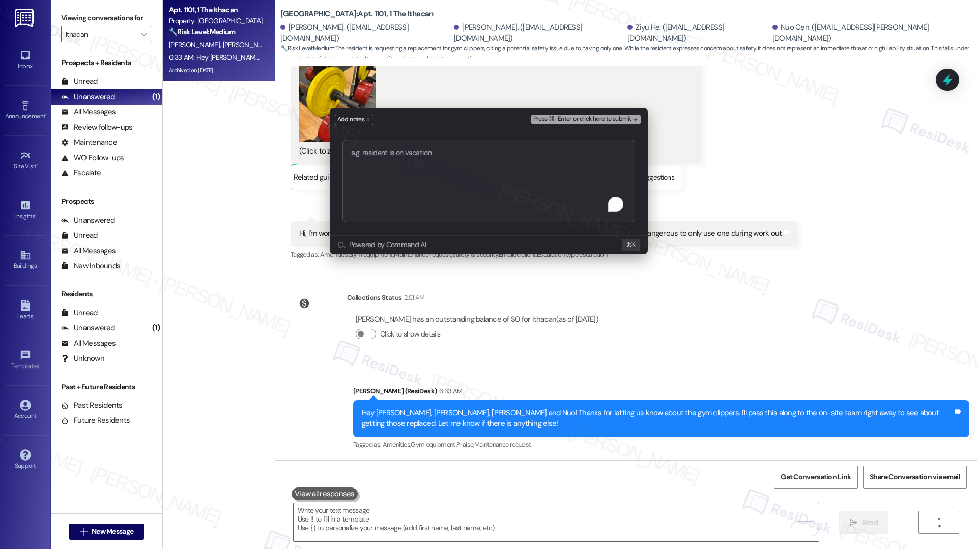
type textarea "Request to Replace Gym Clippers"
click at [601, 123] on span "Press ⌘+Enter or click here to submit" at bounding box center [582, 119] width 98 height 7
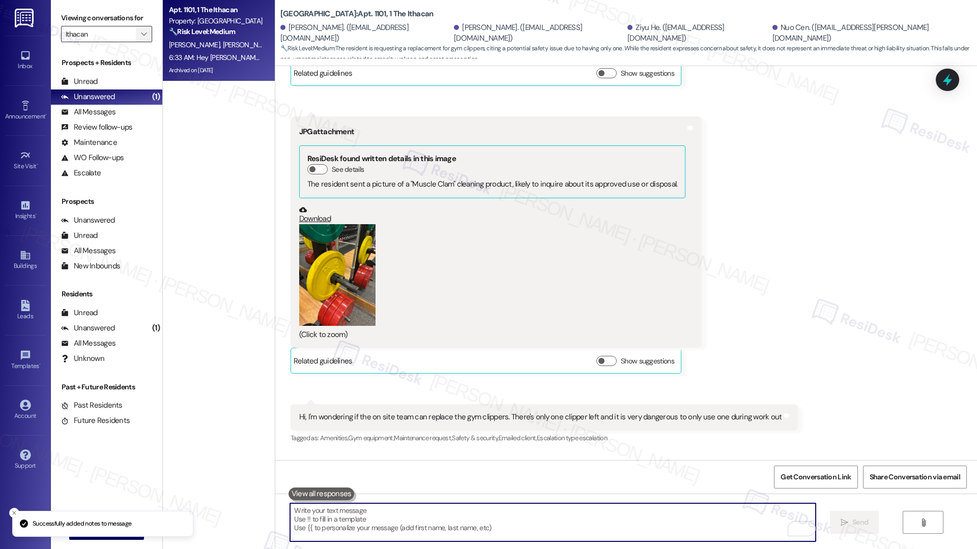
scroll to position [869, 0]
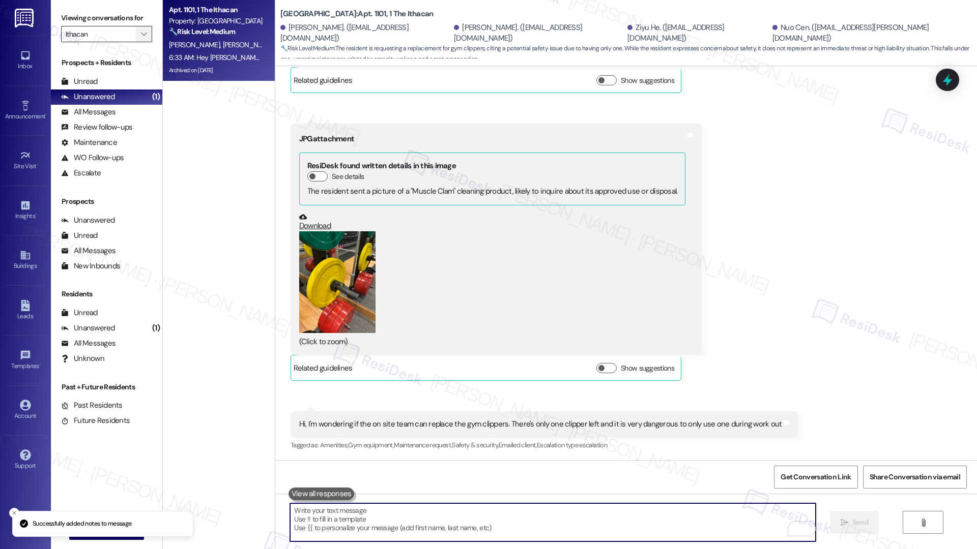
click at [141, 33] on icon "" at bounding box center [144, 34] width 6 height 8
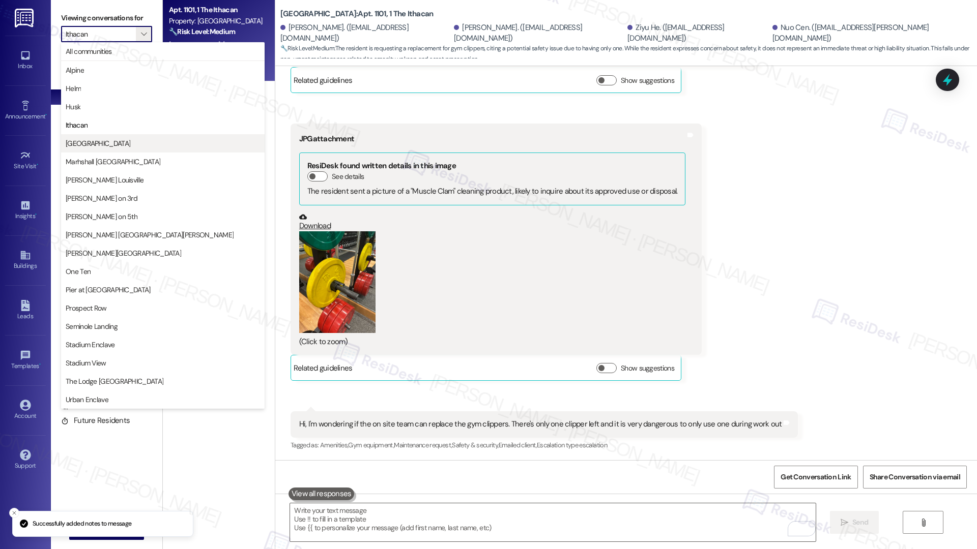
click at [123, 134] on button "[GEOGRAPHIC_DATA]" at bounding box center [162, 143] width 203 height 18
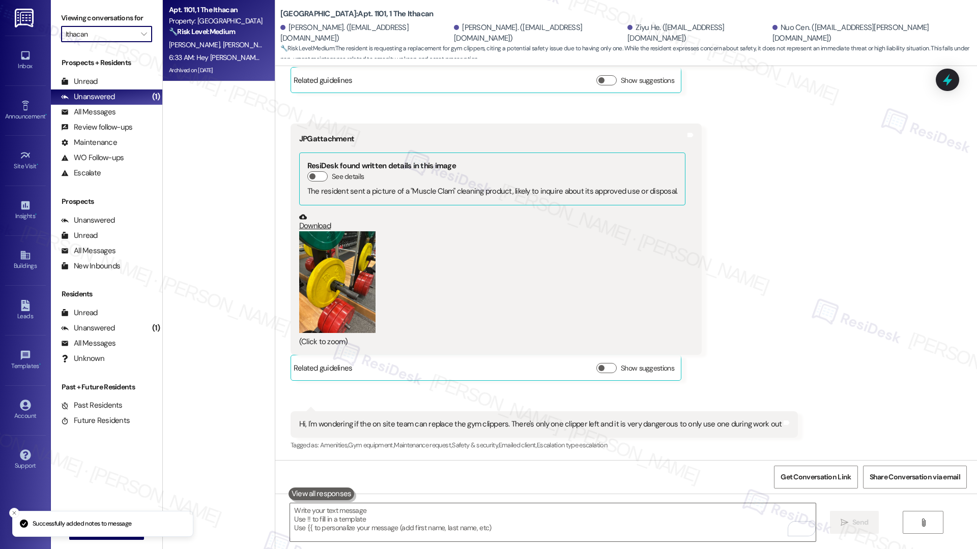
type input "[GEOGRAPHIC_DATA]"
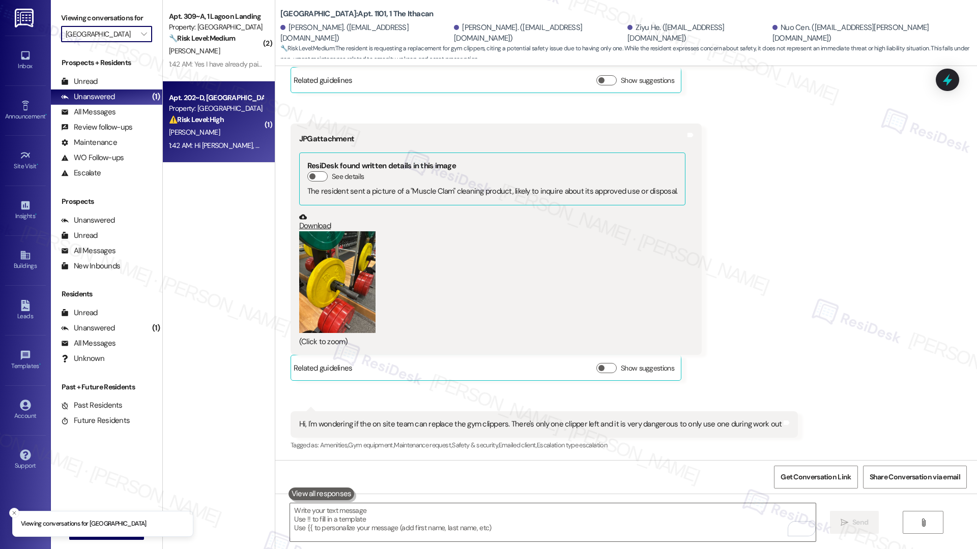
click at [208, 126] on div "Apt. 202~D, 1 Lagoon Landing Property: Lagoon Landing ⚠️ Risk Level: High The r…" at bounding box center [216, 109] width 96 height 35
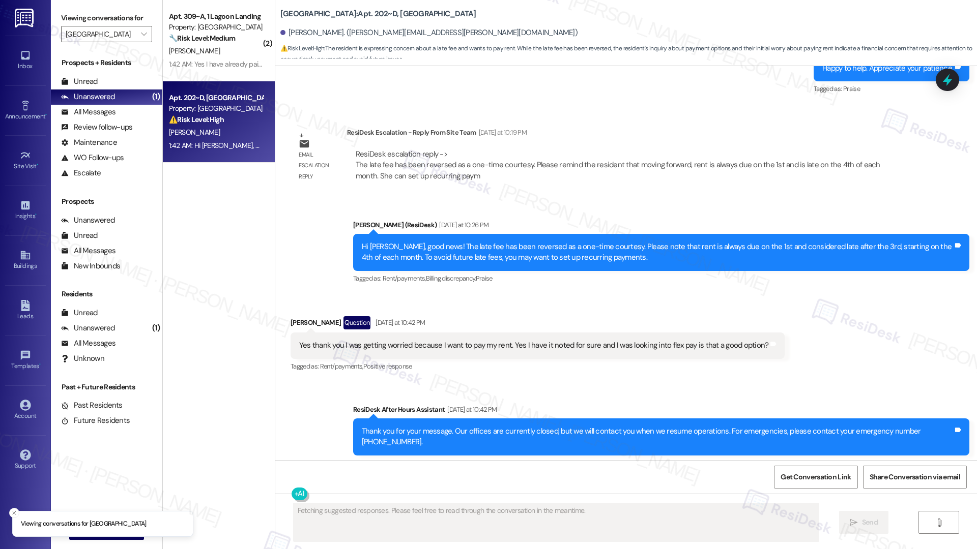
scroll to position [1372, 0]
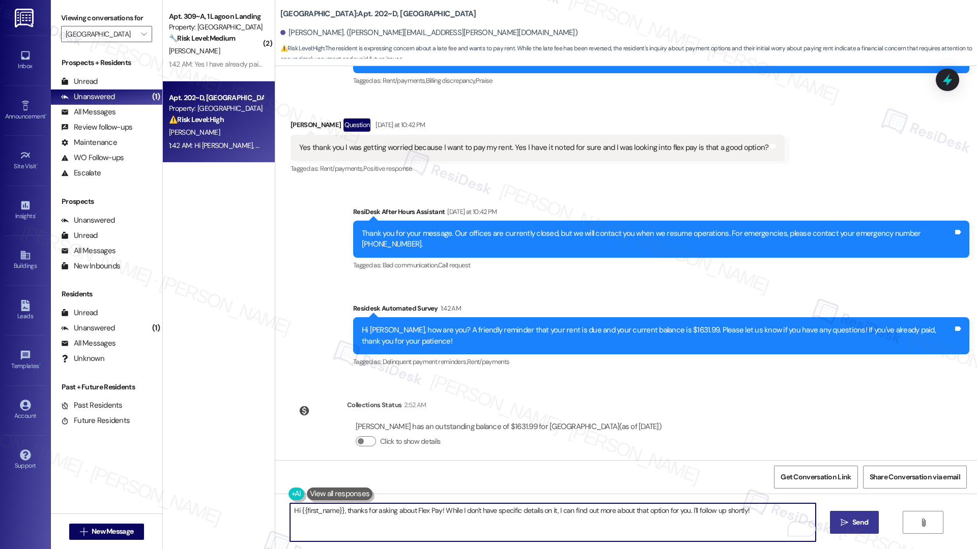
drag, startPoint x: 754, startPoint y: 510, endPoint x: 283, endPoint y: 505, distance: 471.0
click at [290, 505] on textarea "Hi {{first_name}}, thanks for asking about Flex Pay! While I don't have specifi…" at bounding box center [552, 523] width 525 height 38
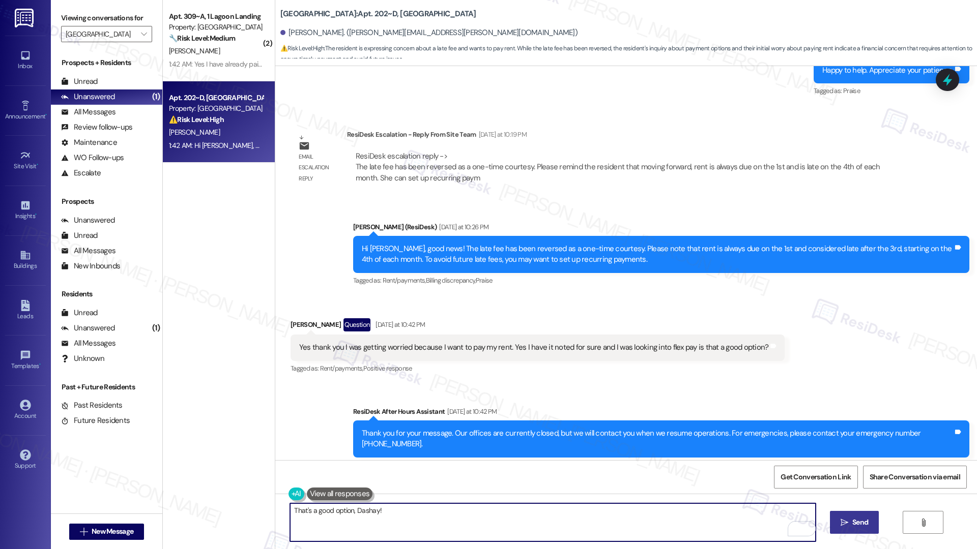
scroll to position [1176, 0]
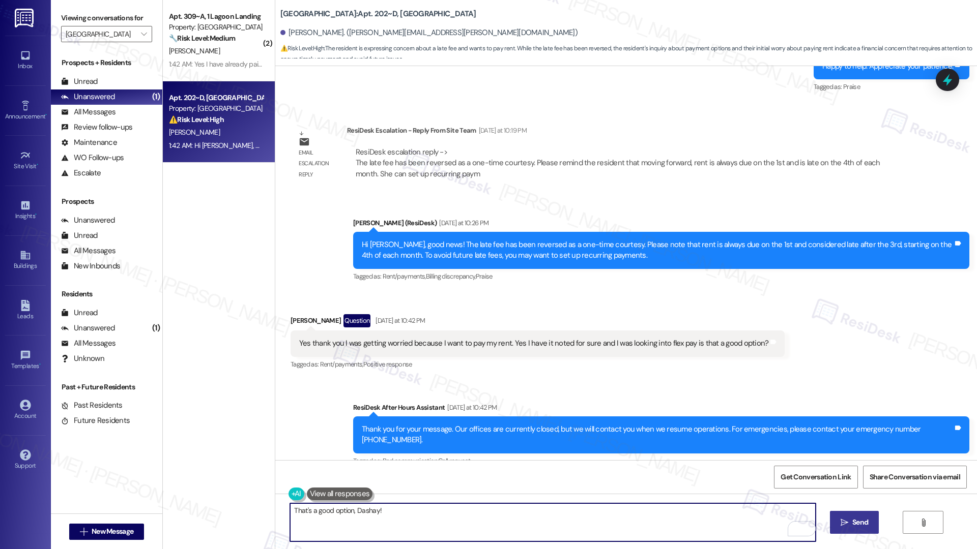
paste textarea "Kindly visit getflex.com for assistance."
click at [464, 511] on textarea "That's a good option, Dashay! Kindly visit getflex.com for assistance." at bounding box center [552, 523] width 525 height 38
type textarea "That's a good option, Dashay! Kindly visit getflex.com for the details."
click at [452, 511] on textarea "That's a good option, Dashay! Kindly visit getflex.com for the details." at bounding box center [552, 523] width 525 height 38
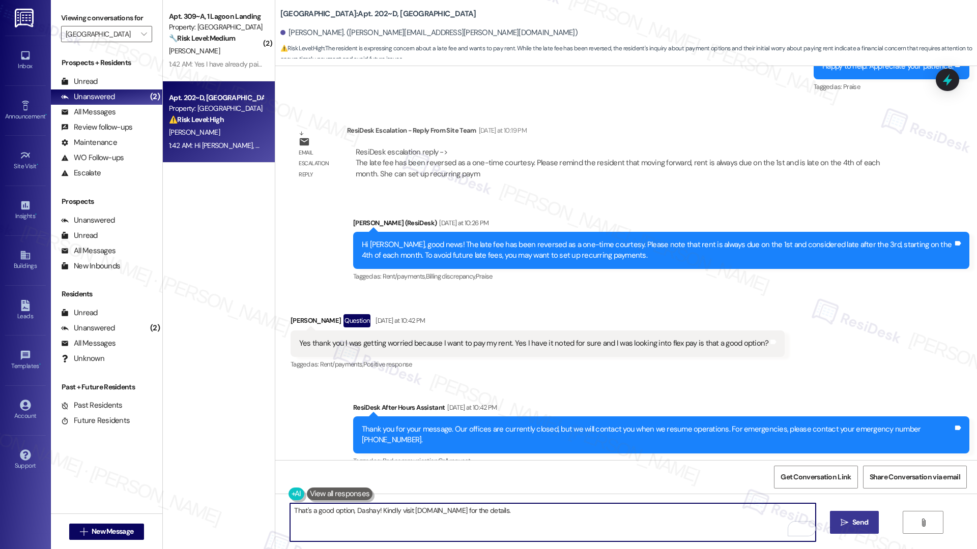
click at [452, 511] on textarea "That's a good option, Dashay! Kindly visit getflex.com for the details." at bounding box center [552, 523] width 525 height 38
click at [504, 512] on textarea "That's a good option, Dashay! Kindly visit getflex.com for the details." at bounding box center [552, 523] width 525 height 38
click at [503, 512] on textarea "That's a good option, Dashay! Kindly visit getflex.com for the details." at bounding box center [552, 523] width 525 height 38
click at [445, 509] on textarea "That's a good option, Dashay! Kindly visit getflex.com for the details." at bounding box center [552, 523] width 525 height 38
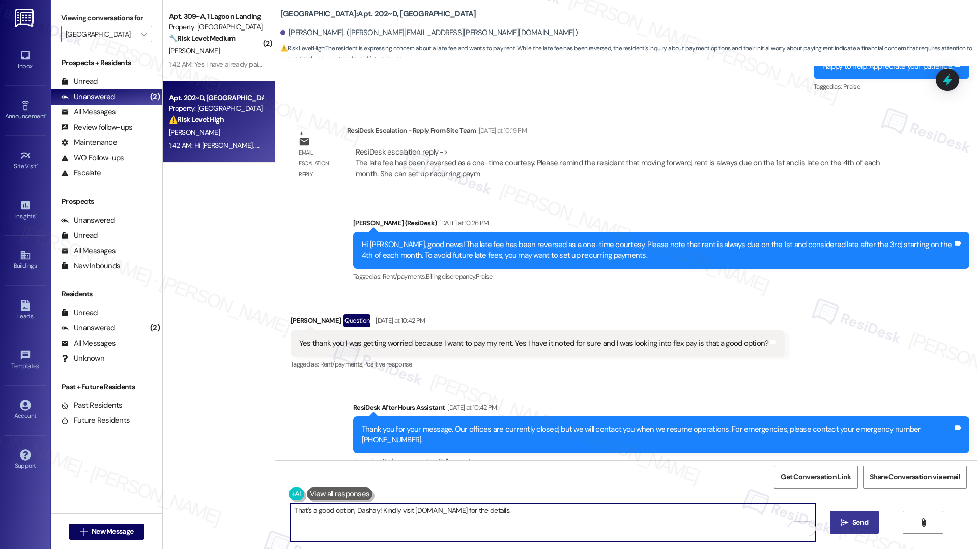
click at [445, 509] on textarea "That's a good option, Dashay! Kindly visit getflex.com for the details." at bounding box center [552, 523] width 525 height 38
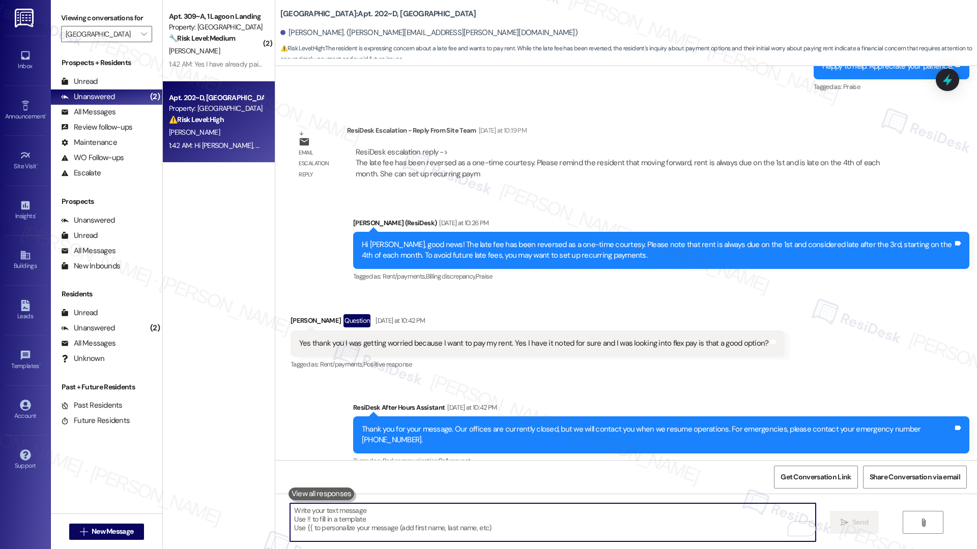
click at [351, 527] on textarea "To enrich screen reader interactions, please activate Accessibility in Grammarl…" at bounding box center [552, 523] width 525 height 38
paste textarea "That’s a great option, Dashay! You can visit getflex.com for more details."
type textarea "That’s a great option, Dashay! You can visit getflex.com for more details."
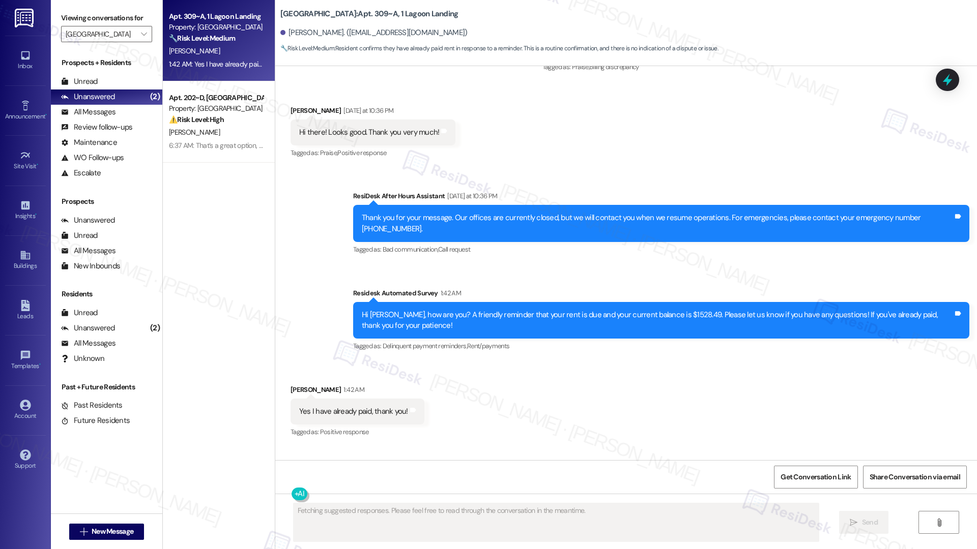
scroll to position [1455, 0]
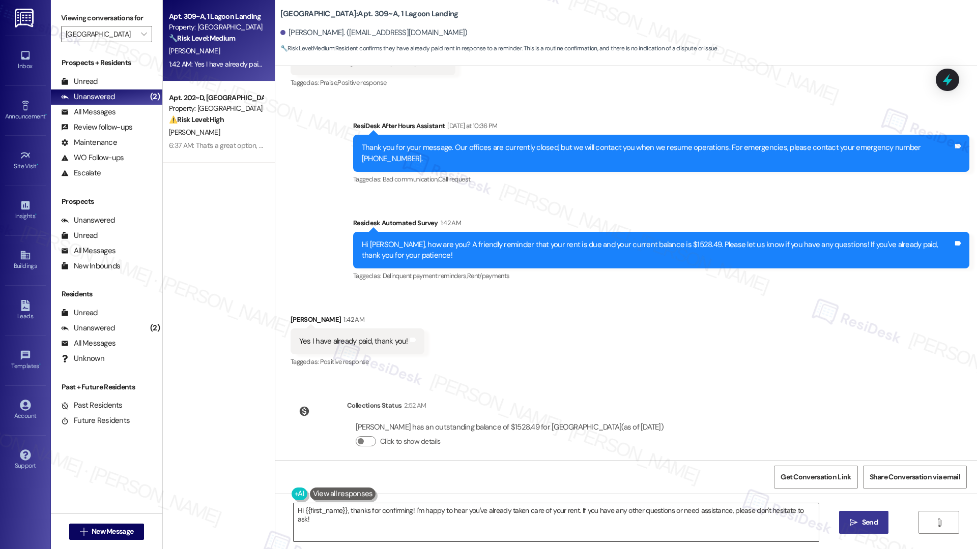
click at [377, 508] on textarea "Hi {{first_name}}, thanks for confirming! I'm happy to hear you've already take…" at bounding box center [555, 523] width 525 height 38
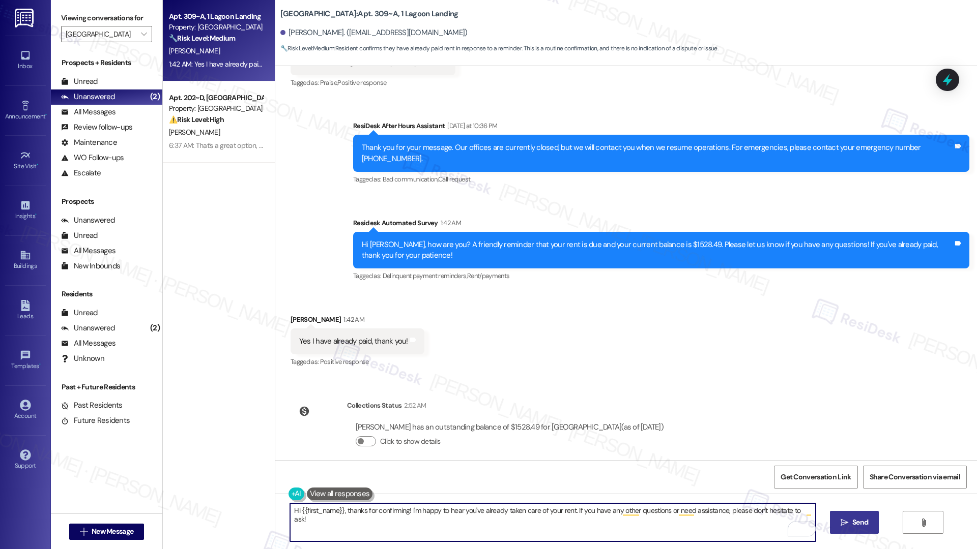
paste textarea "Thank you, {{first_name}}, for your payment! If there's anything we can help yo…"
click at [662, 522] on textarea "Thank you, {{first_name}}, for your payment! If there's anything we can help yo…" at bounding box center [552, 523] width 525 height 38
type textarea "Thank you, {{first_name}}, for your payment! If there's anything we can help yo…"
click at [835, 518] on button " Send" at bounding box center [854, 522] width 49 height 23
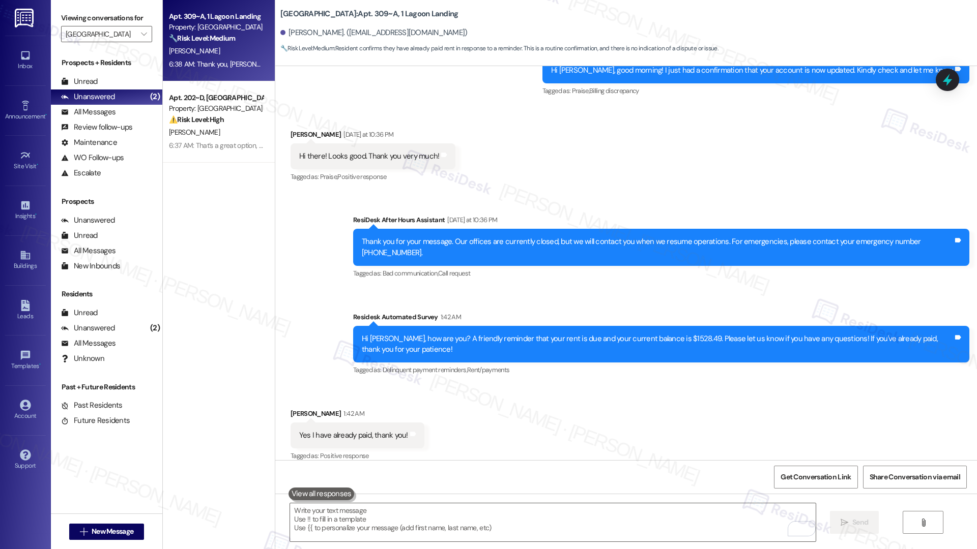
scroll to position [1526, 0]
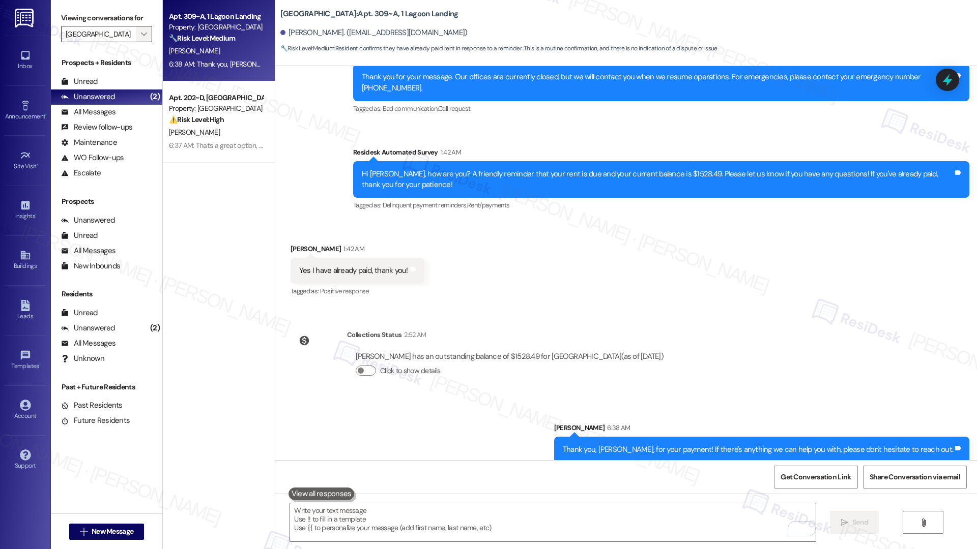
click at [141, 35] on button "" at bounding box center [144, 34] width 16 height 16
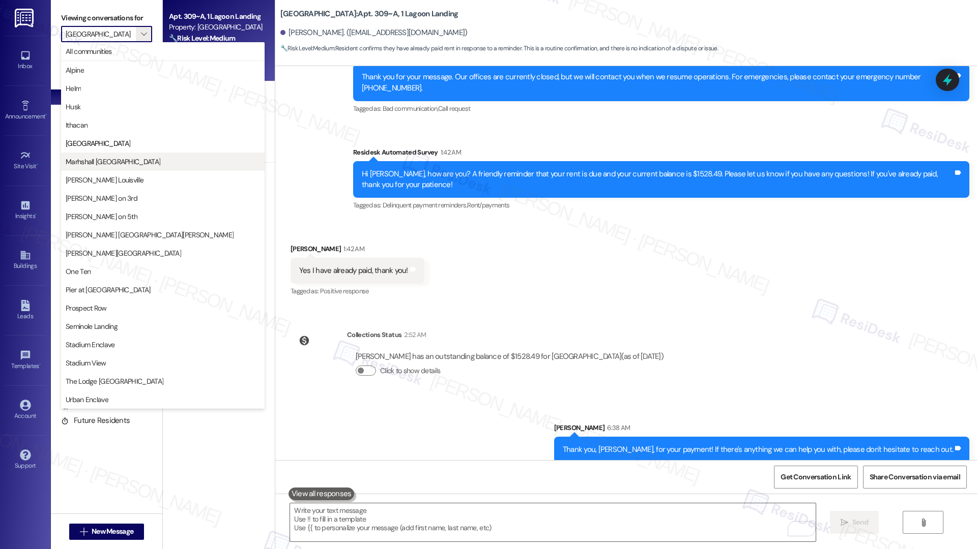
click at [104, 166] on span "Marhshall [GEOGRAPHIC_DATA]" at bounding box center [113, 162] width 95 height 10
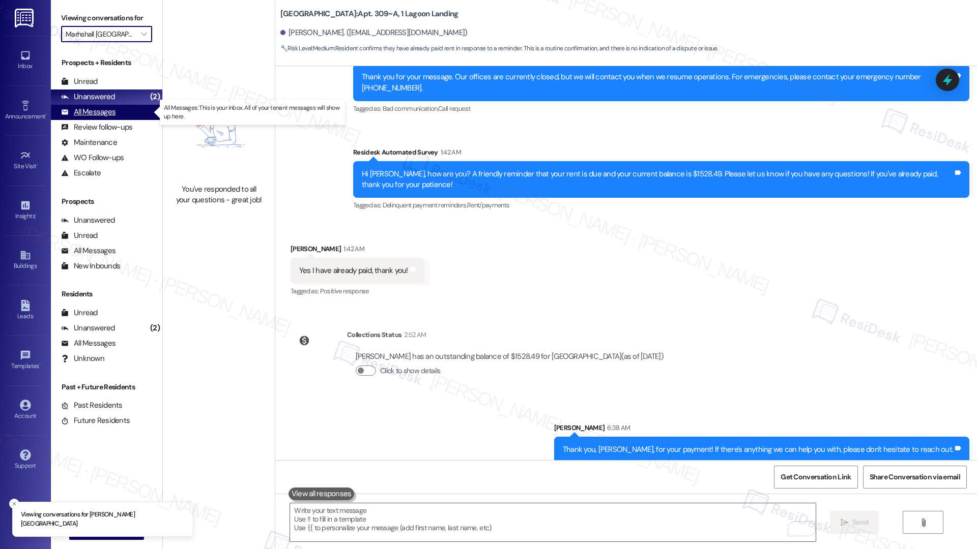
click at [91, 115] on div "All Messages" at bounding box center [88, 112] width 54 height 11
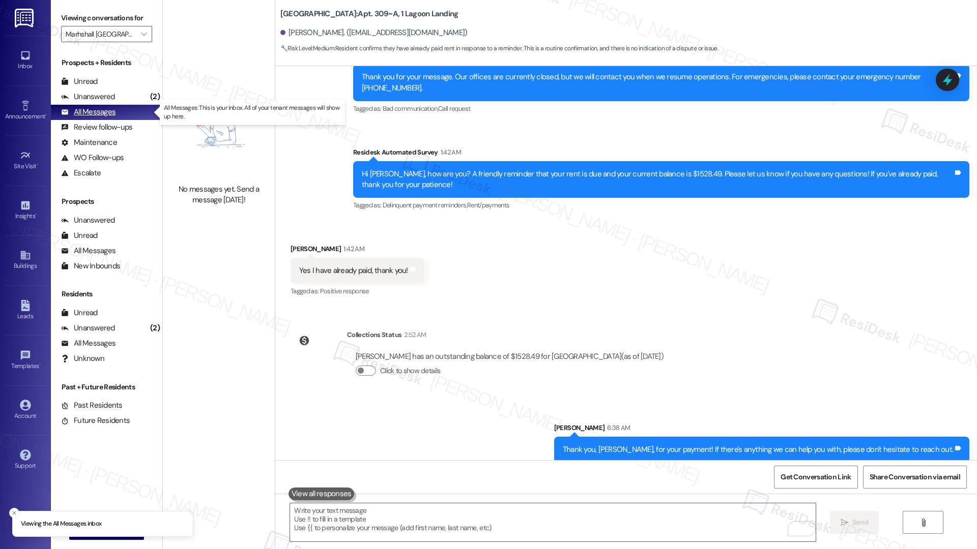
click at [91, 115] on div "All Messages" at bounding box center [88, 112] width 54 height 11
click at [93, 113] on div "All Messages" at bounding box center [88, 112] width 54 height 11
click at [104, 96] on div "Unanswered" at bounding box center [88, 97] width 54 height 11
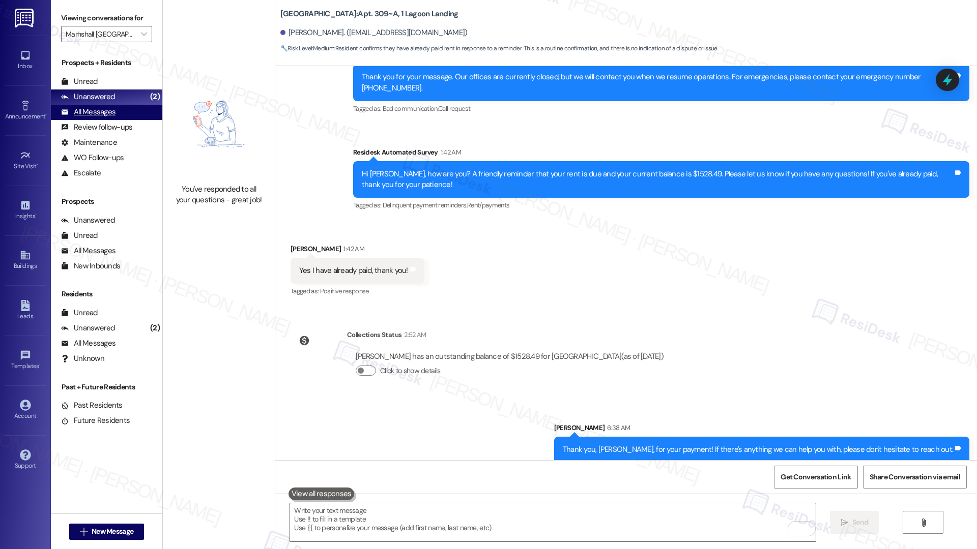
click at [98, 116] on div "All Messages" at bounding box center [88, 112] width 54 height 11
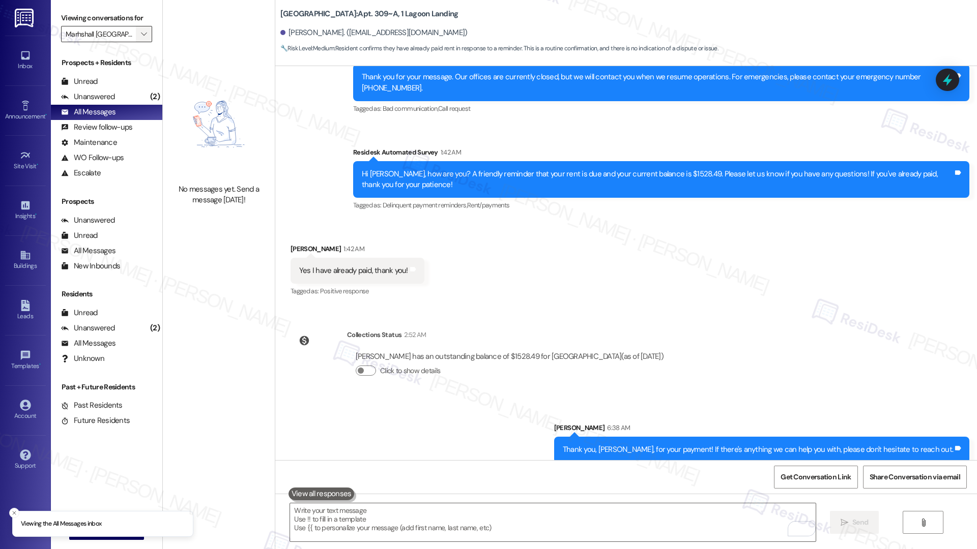
click at [141, 36] on icon "" at bounding box center [144, 34] width 6 height 8
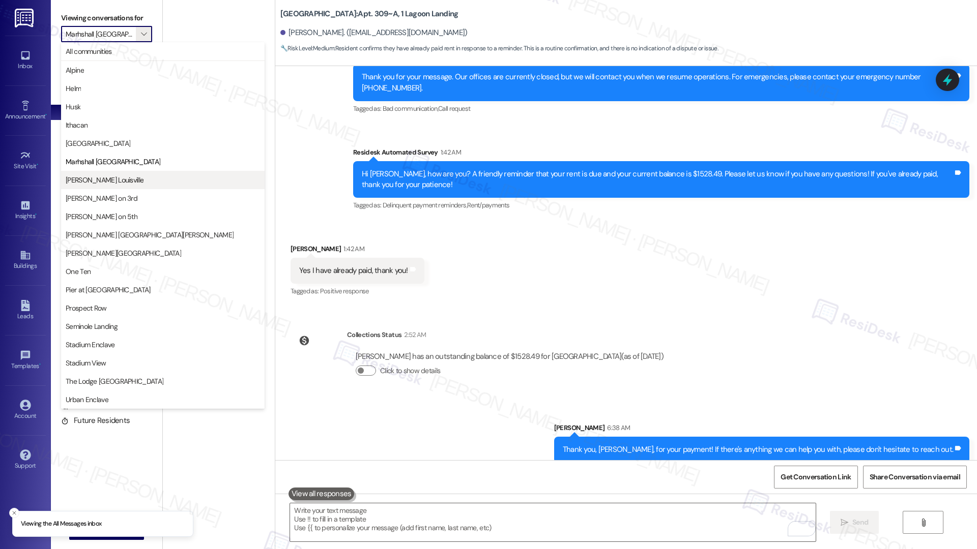
click at [98, 186] on button "[PERSON_NAME] Louisville" at bounding box center [162, 180] width 203 height 18
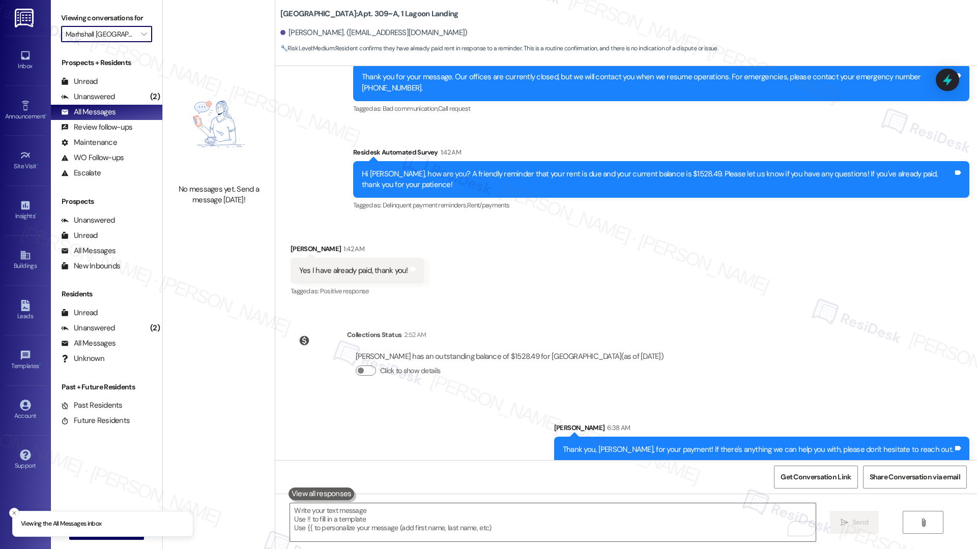
type input "[PERSON_NAME] Louisville"
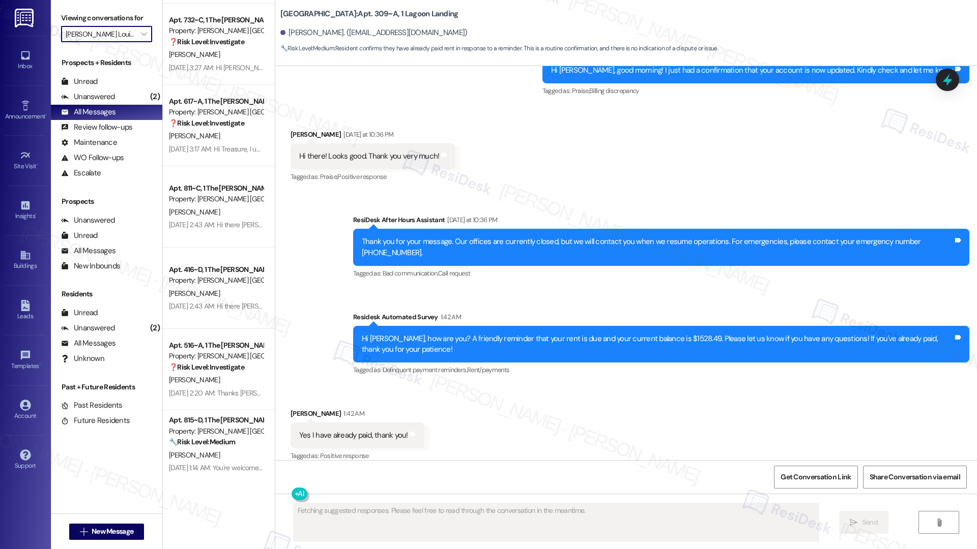
scroll to position [3511, 0]
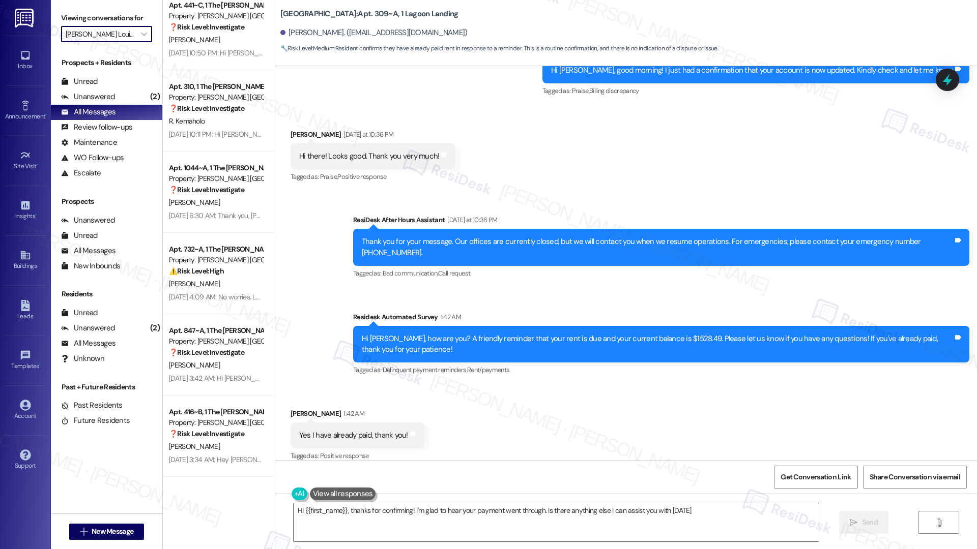
type textarea "Hi {{first_name}}, thanks for confirming! I'm glad to hear your payment went th…"
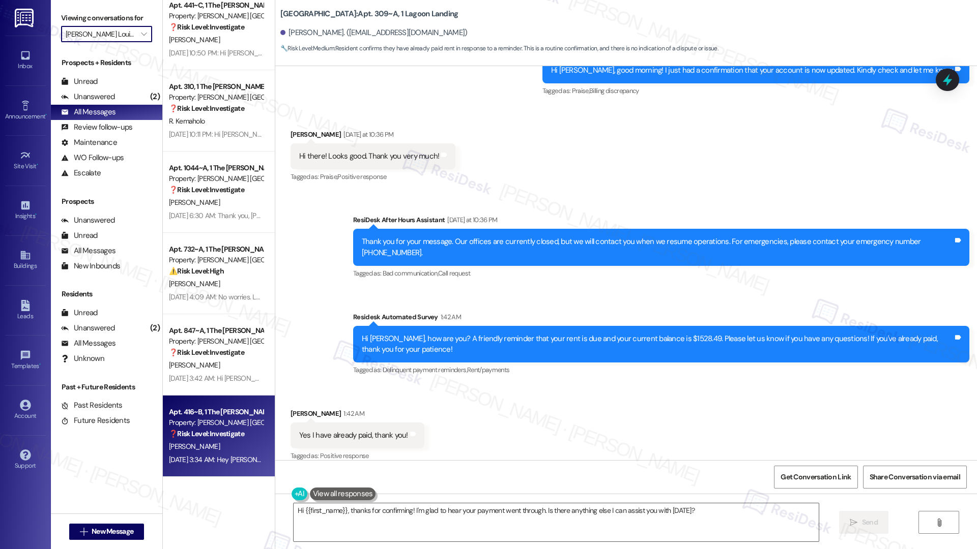
click at [190, 454] on div "Sep 03, 2025 at 3:34 AM: Hey Emily, just wanted to say I appreciate you paying …" at bounding box center [216, 460] width 96 height 13
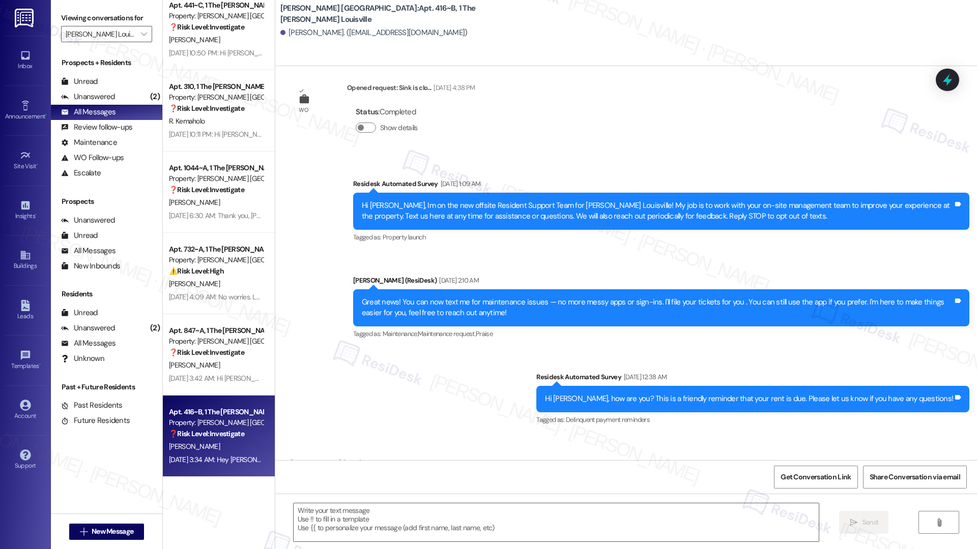
scroll to position [232, 0]
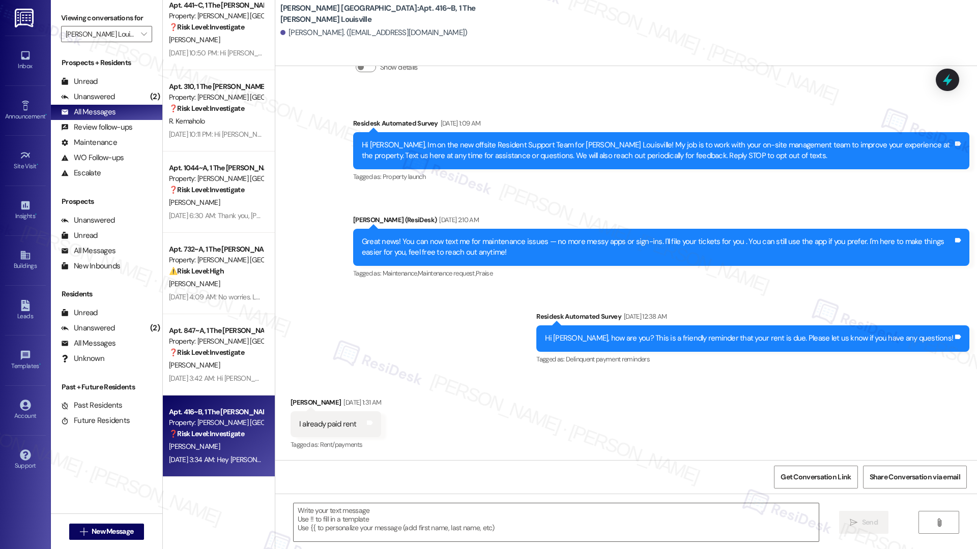
type textarea "Fetching suggested responses. Please feel free to read through the conversation…"
click at [362, 521] on textarea at bounding box center [555, 523] width 525 height 38
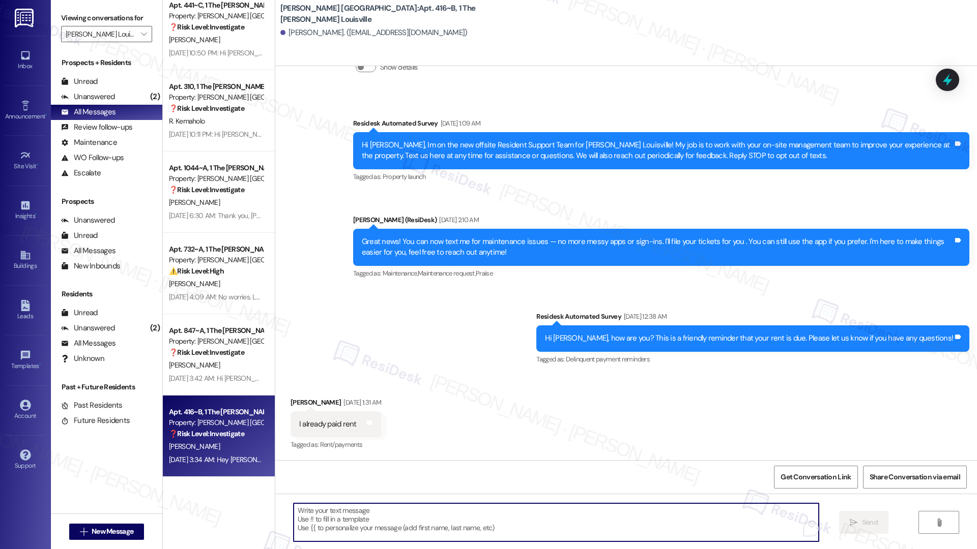
paste textarea "Thank you, {{first_name}}, for your payment! If there's anything we can help yo…"
type textarea "Thank you, {{first_name}}, for your payment! If there's anything we can help yo…"
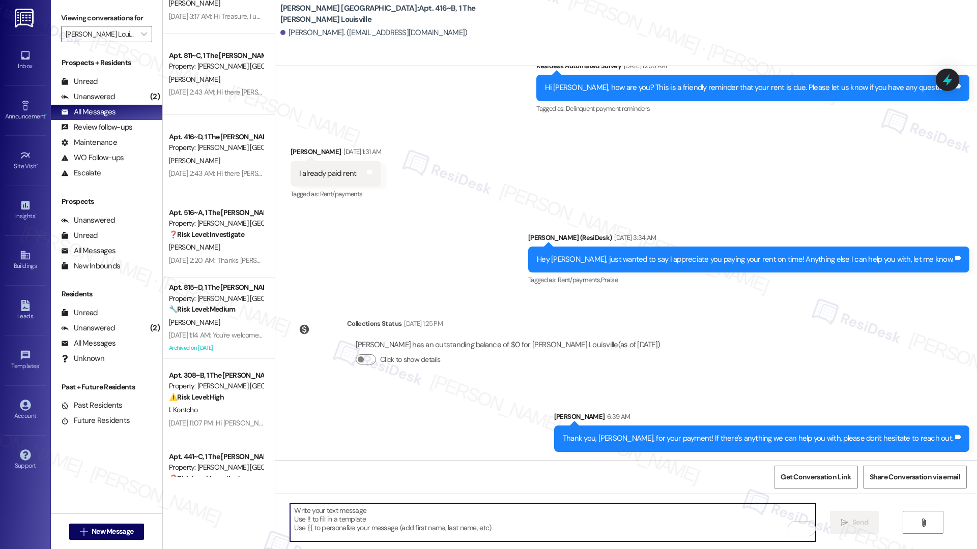
scroll to position [3511, 0]
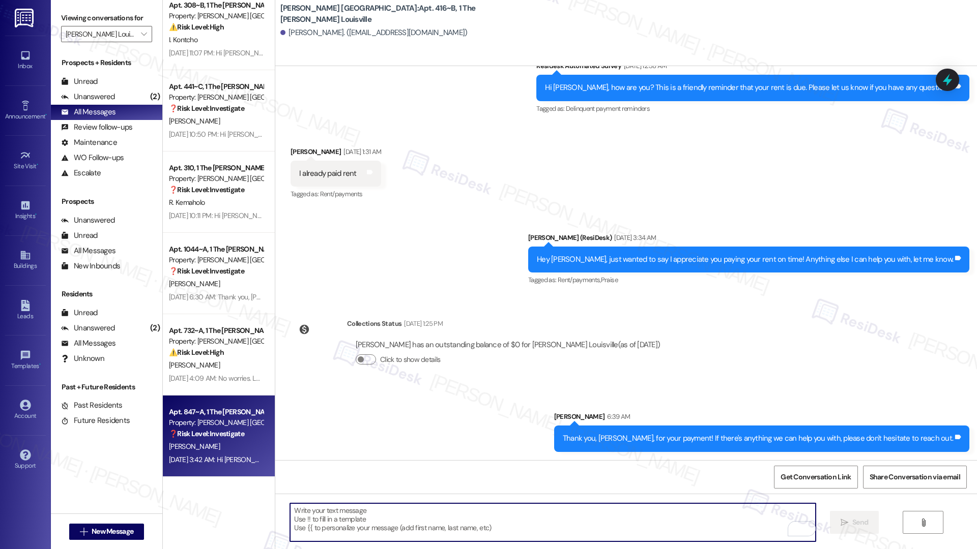
click at [205, 454] on div "Sep 03, 2025 at 3:42 AM: Hi Jing! Thank you for letting me know that you are on…" at bounding box center [216, 460] width 96 height 13
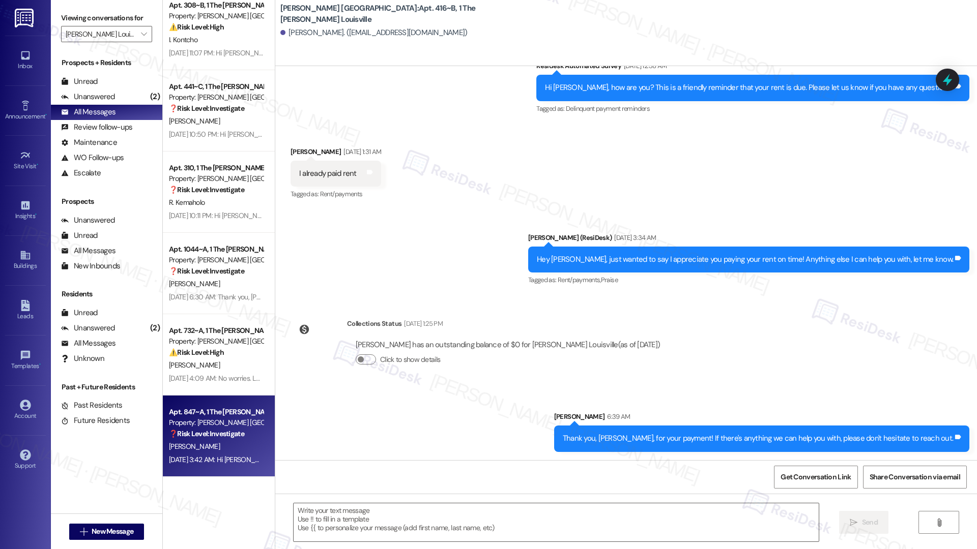
type textarea "Fetching suggested responses. Please feel free to read through the conversation…"
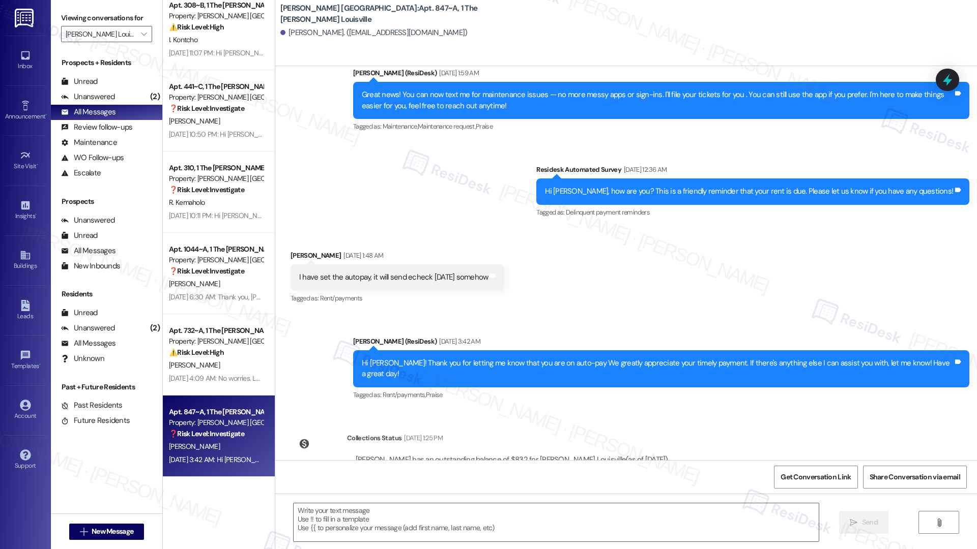
scroll to position [280, 0]
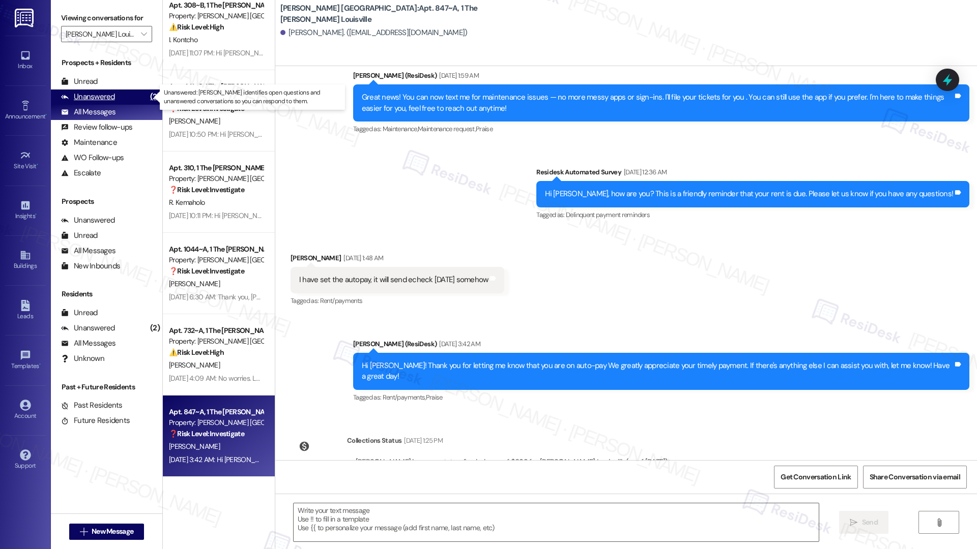
click at [86, 97] on div "Unanswered" at bounding box center [88, 97] width 54 height 11
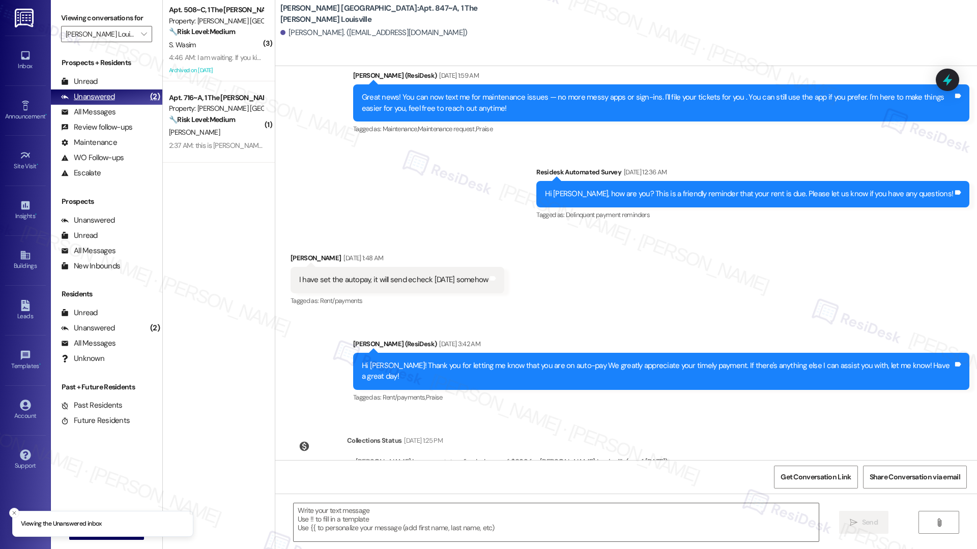
scroll to position [0, 0]
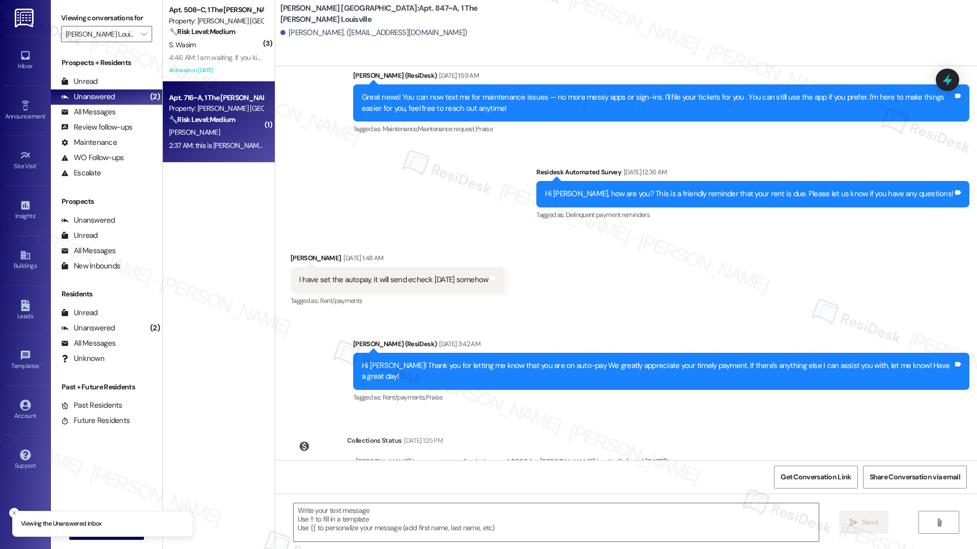
click at [223, 126] on div "A. Allen" at bounding box center [216, 132] width 96 height 13
type textarea "Fetching suggested responses. Please feel free to read through the conversation…"
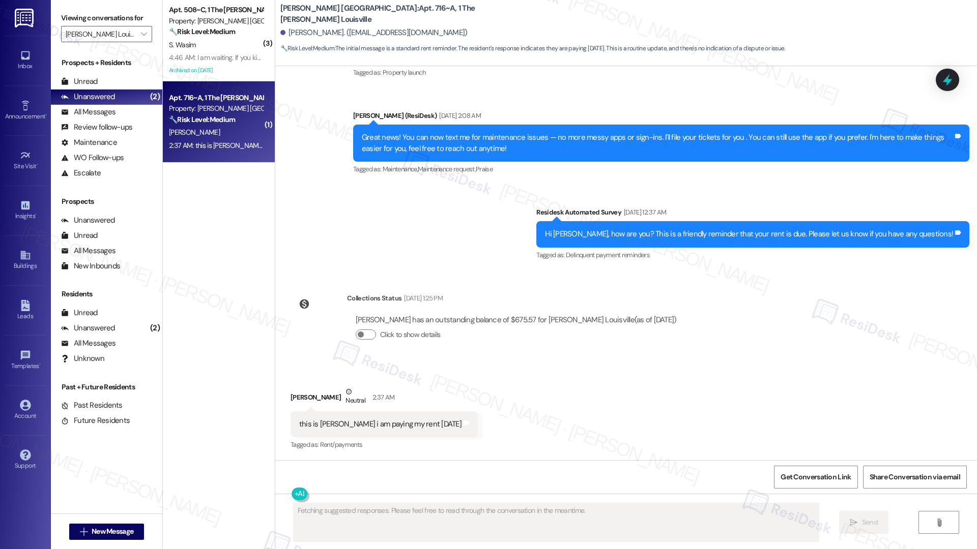
scroll to position [241, 0]
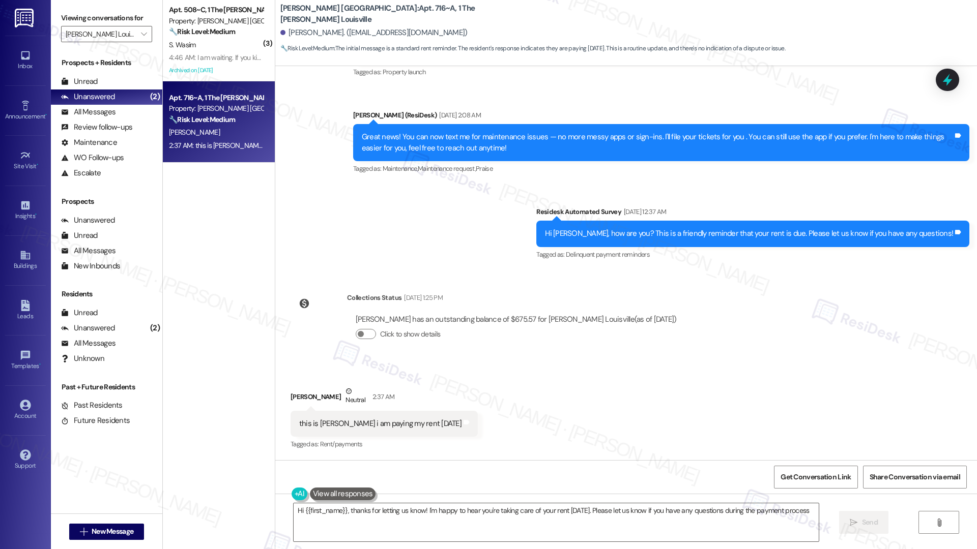
type textarea "Hi {{first_name}}, thanks for letting us know! I'm happy to hear you're taking …"
click at [342, 516] on textarea "Hi {{first_name}}, thanks for letting us know! I'm happy to hear you're taking …" at bounding box center [555, 523] width 525 height 38
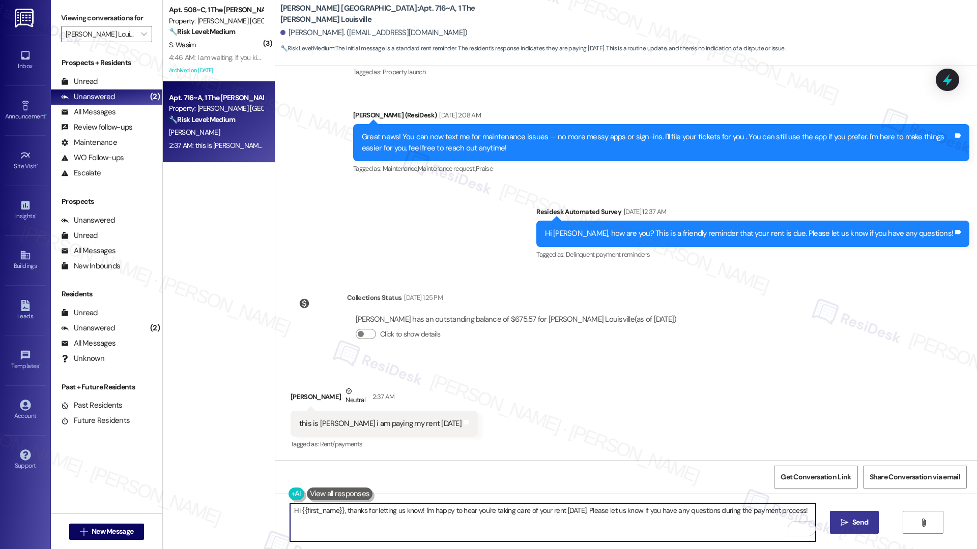
click at [840, 520] on icon "" at bounding box center [844, 523] width 8 height 8
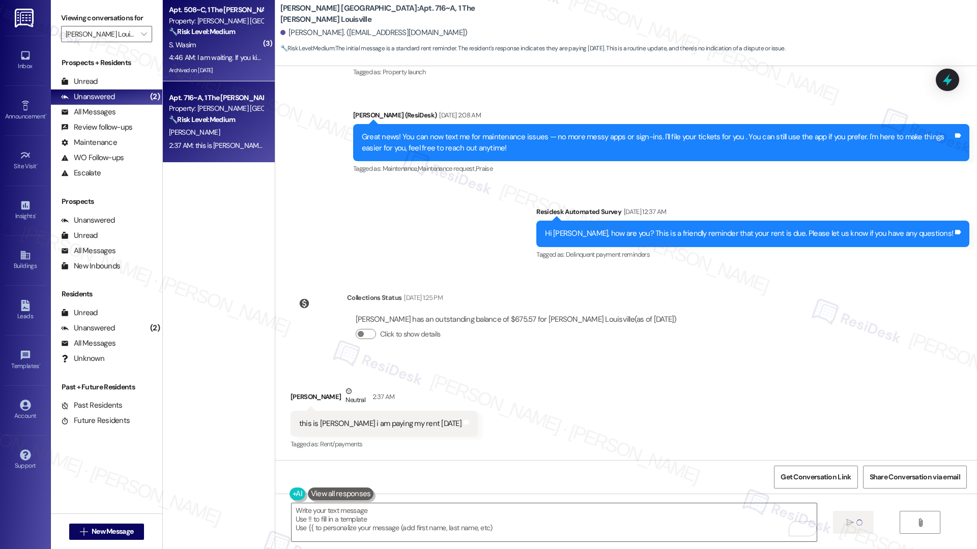
scroll to position [240, 0]
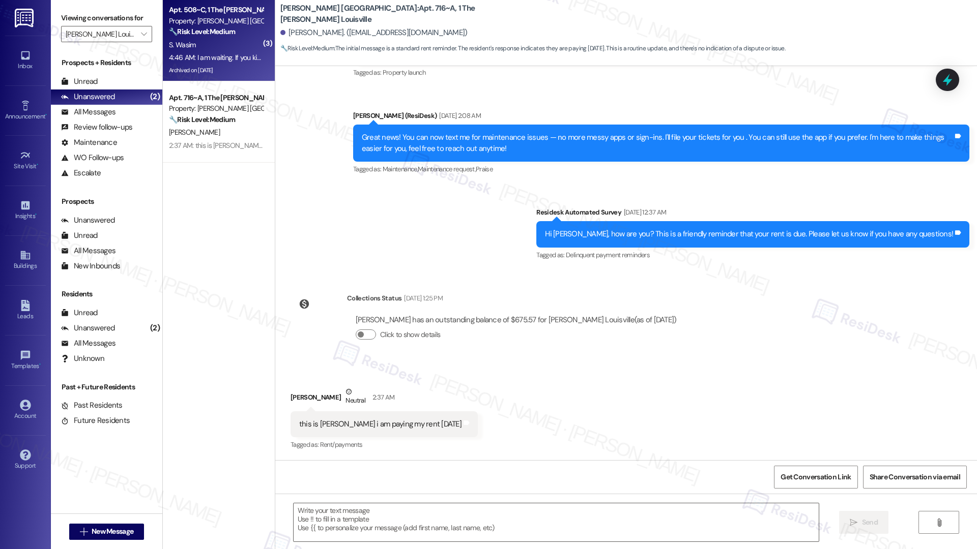
type textarea "Fetching suggested responses. Please feel free to read through the conversation…"
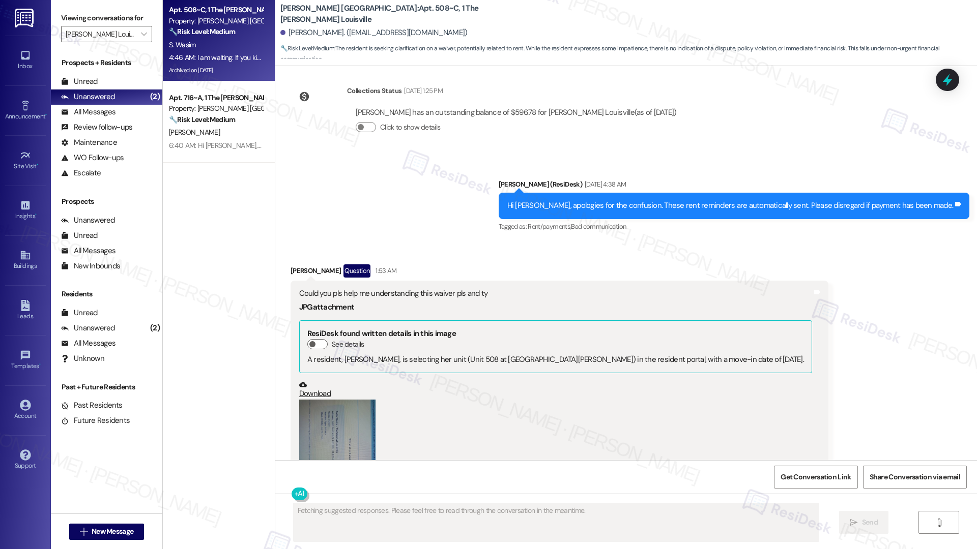
scroll to position [16019, 0]
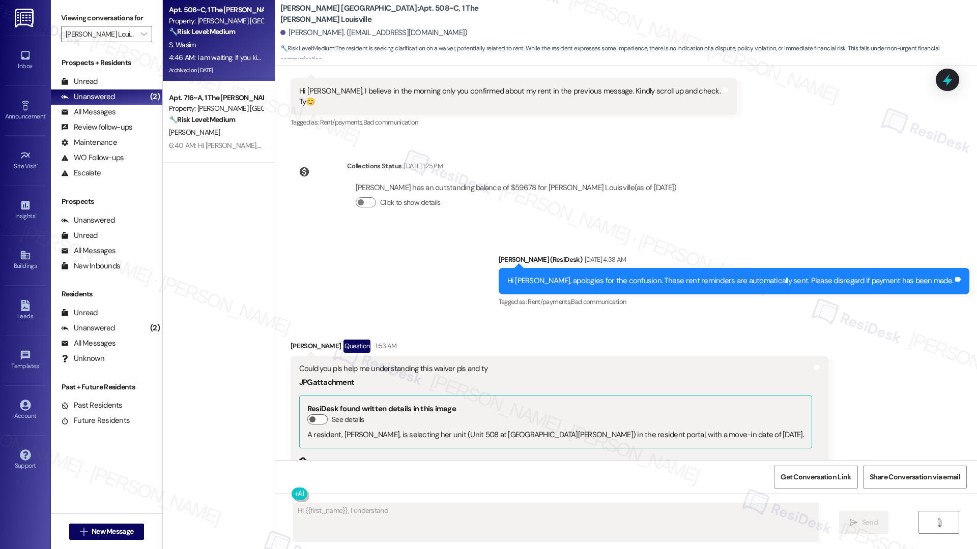
click at [373, 364] on div "Could you pls help me understanding this waiver pls and ty" at bounding box center [555, 369] width 513 height 11
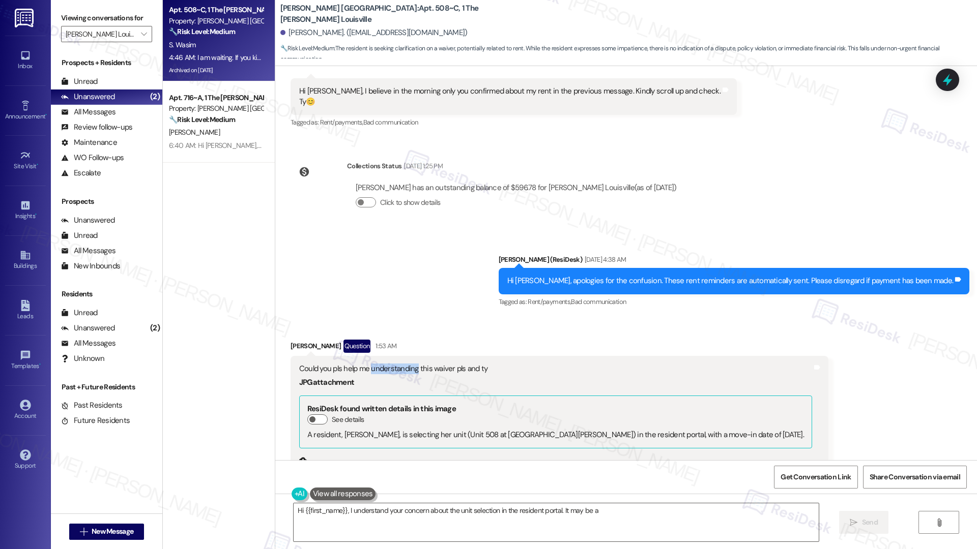
click at [373, 364] on div "Could you pls help me understanding this waiver pls and ty" at bounding box center [555, 369] width 513 height 11
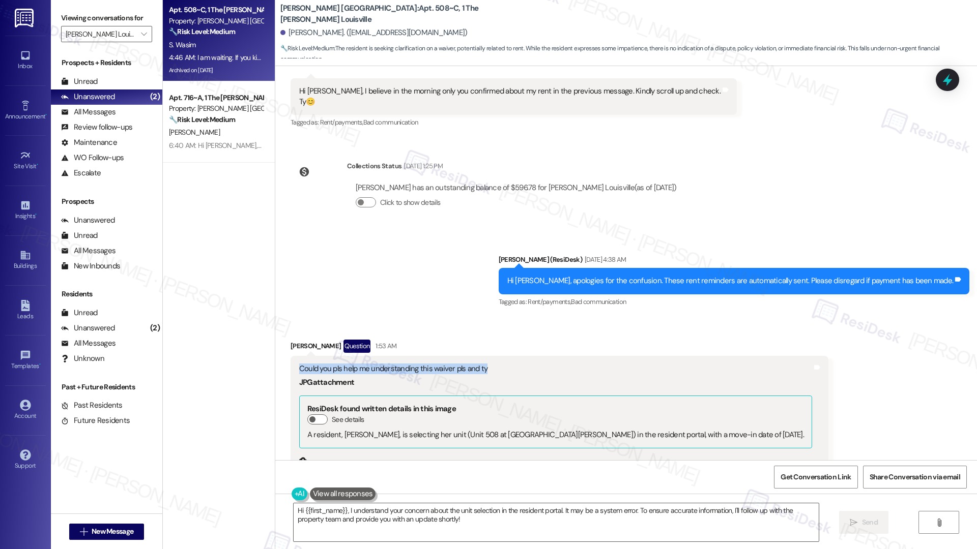
click at [324, 475] on button "Zoom image" at bounding box center [337, 526] width 76 height 102
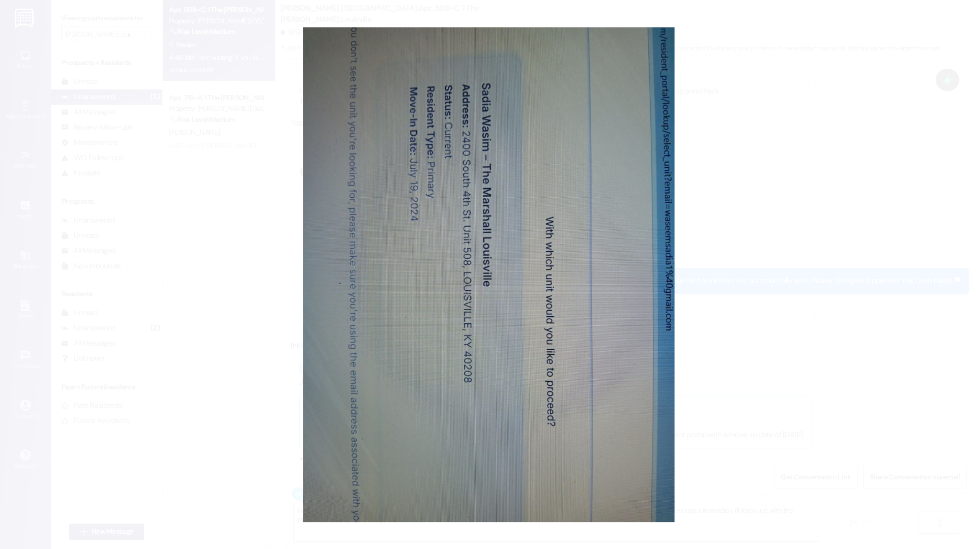
click at [226, 271] on button "Unzoom image" at bounding box center [488, 274] width 977 height 549
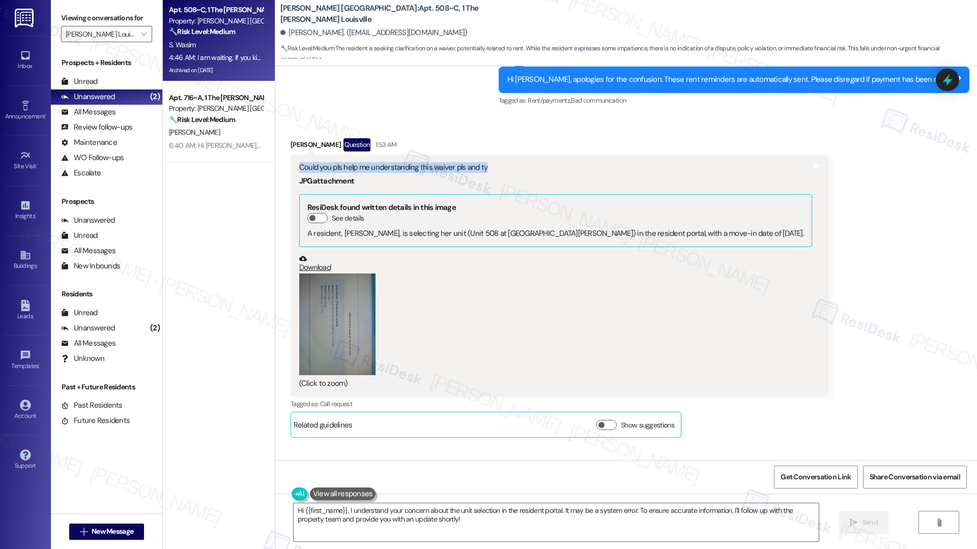
scroll to position [16243, 0]
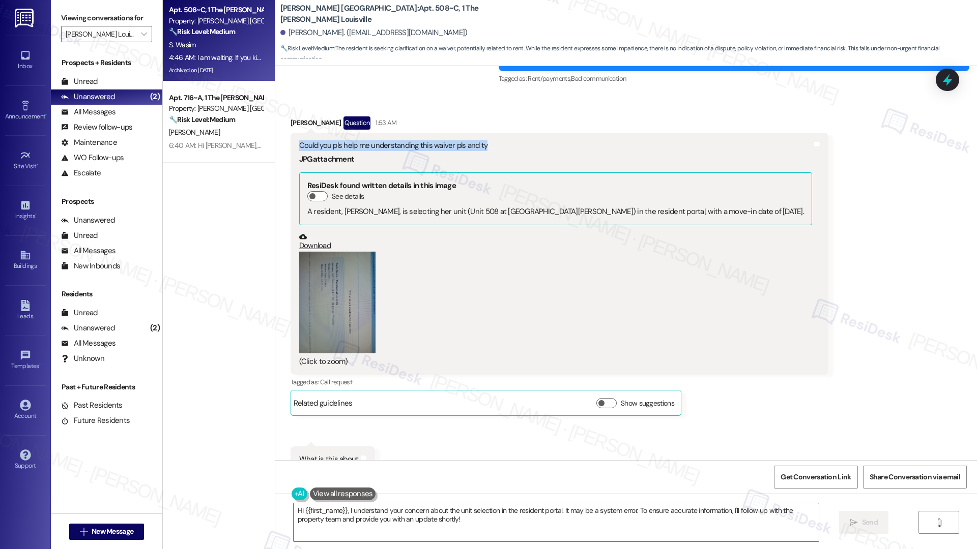
click at [322, 252] on button "Zoom image" at bounding box center [337, 303] width 76 height 102
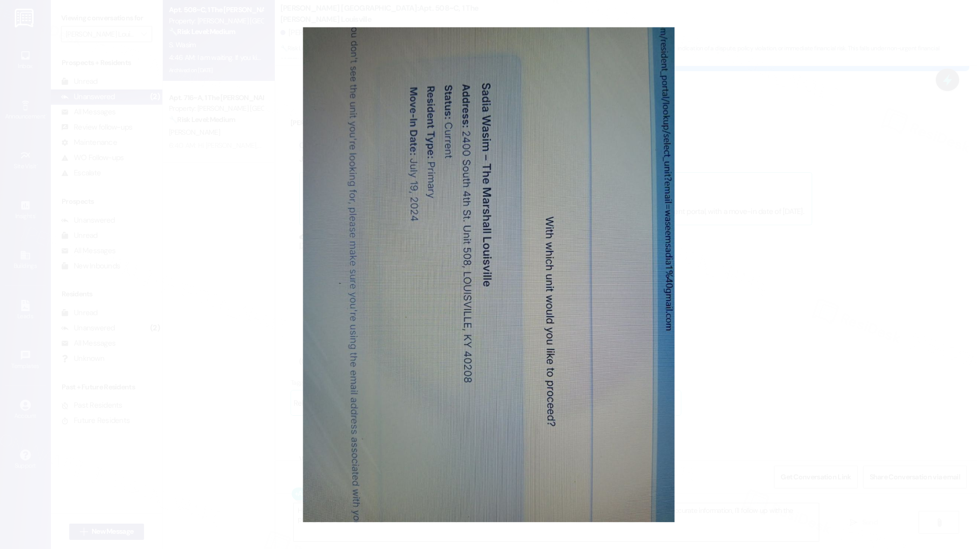
click at [736, 309] on button "Unzoom image" at bounding box center [488, 274] width 977 height 549
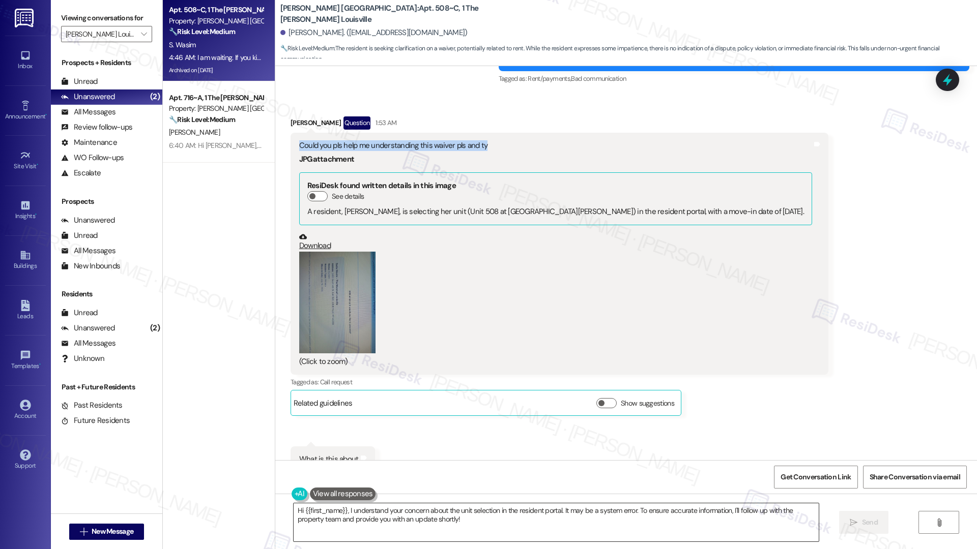
click at [444, 520] on textarea "Hi {{first_name}}, I understand your concern about the unit selection in the re…" at bounding box center [555, 523] width 525 height 38
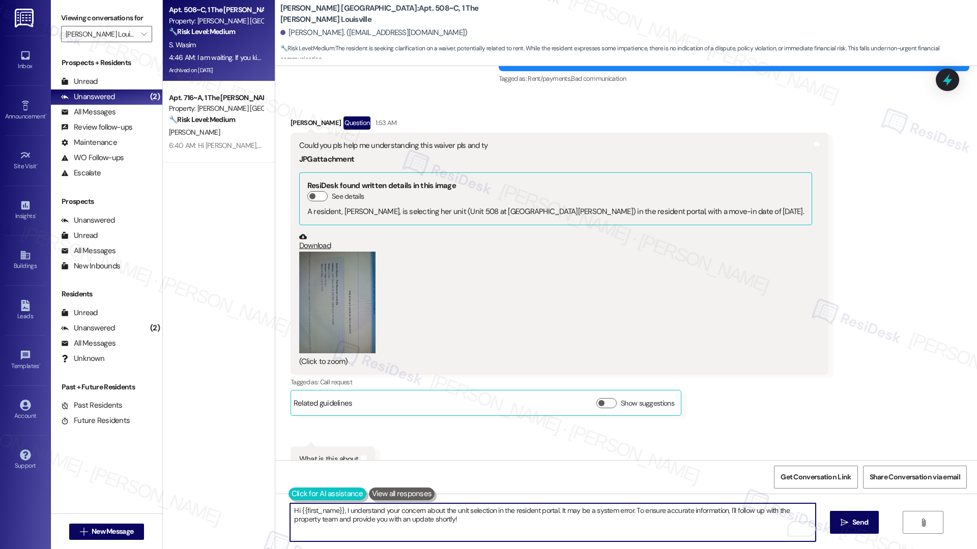
drag, startPoint x: 444, startPoint y: 525, endPoint x: 281, endPoint y: 490, distance: 165.9
click at [284, 503] on div "Hi {{first_name}}, I understand your concern about the unit selection in the re…" at bounding box center [547, 522] width 526 height 39
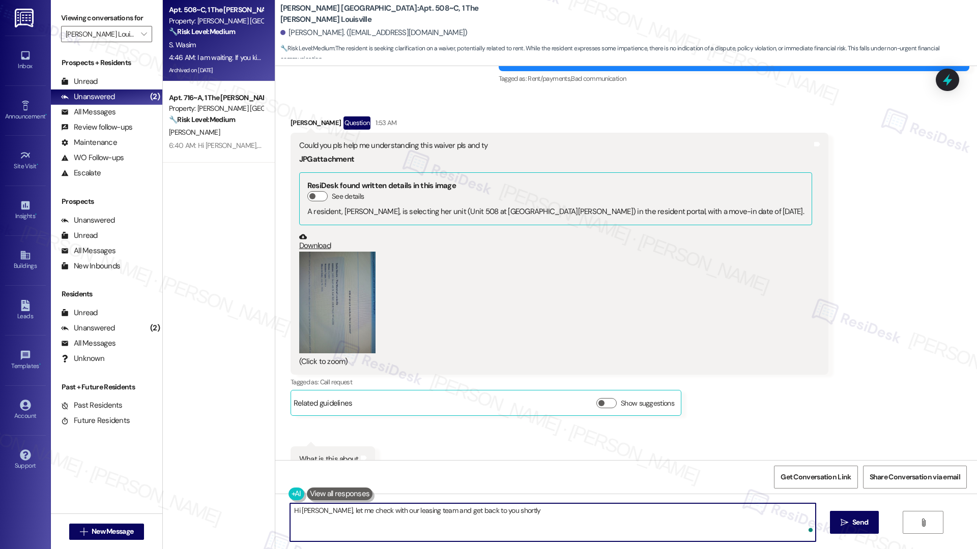
type textarea "Hi Sadia, let me check with our leasing team and get back to you shortly."
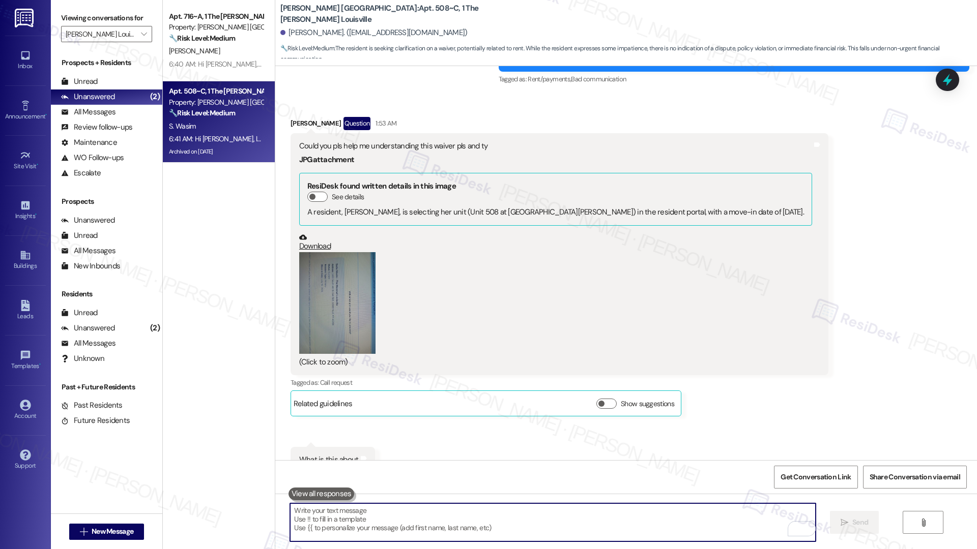
scroll to position [16313, 0]
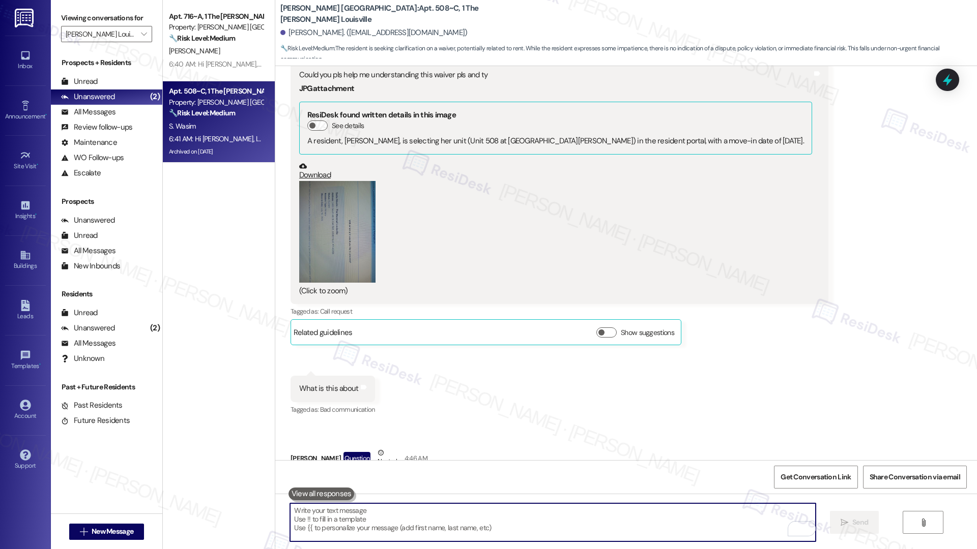
click at [457, 527] on textarea "To enrich screen reader interactions, please activate Accessibility in Grammarl…" at bounding box center [552, 523] width 525 height 38
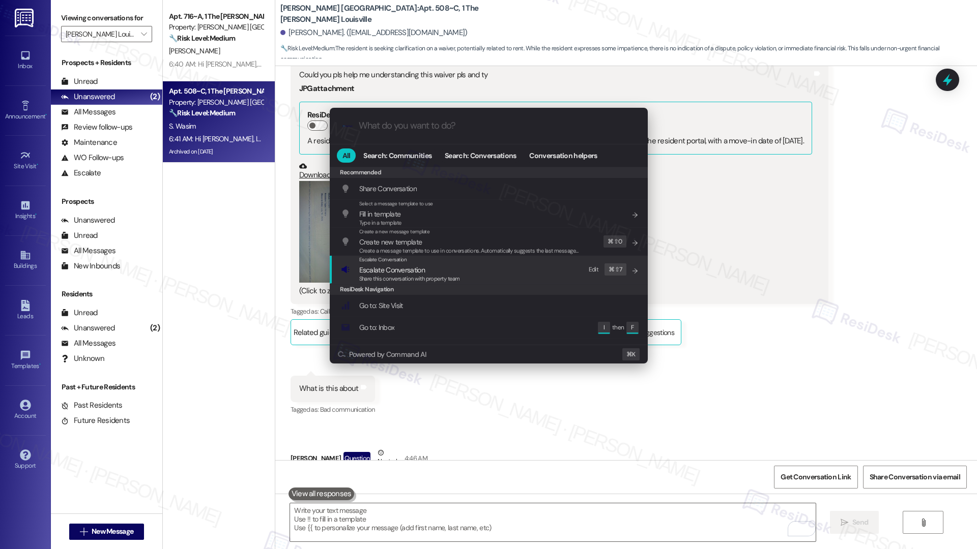
click at [387, 273] on span "Escalate Conversation" at bounding box center [392, 270] width 66 height 9
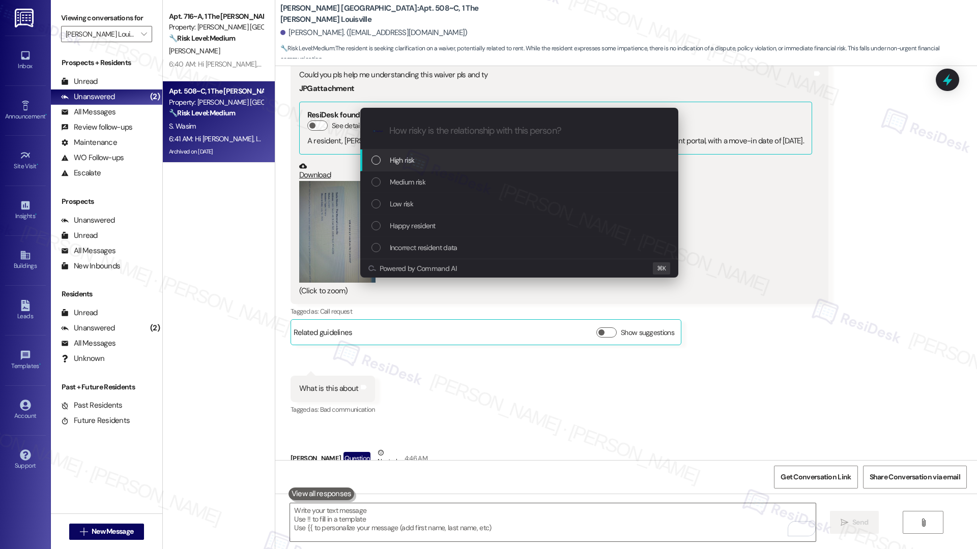
click at [407, 163] on span "High risk" at bounding box center [402, 160] width 25 height 11
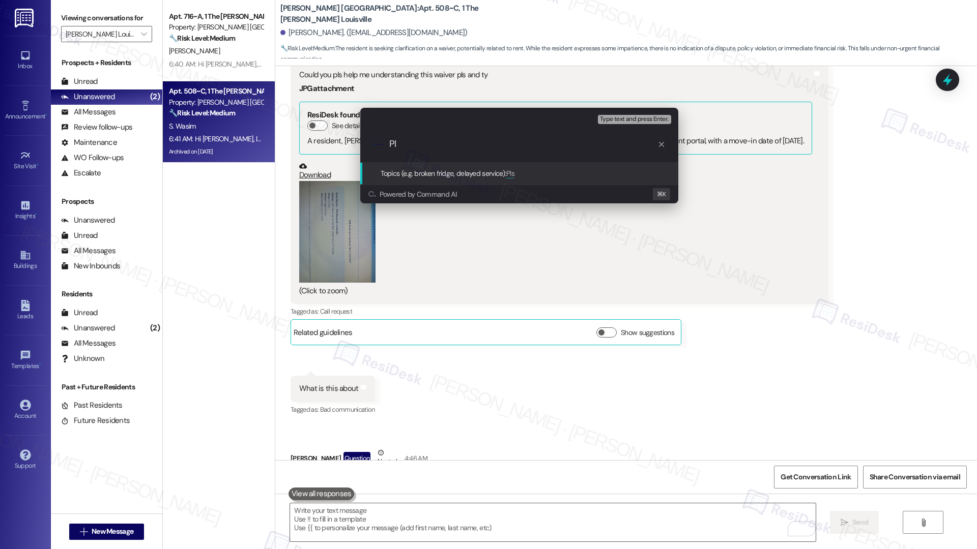
type input "P"
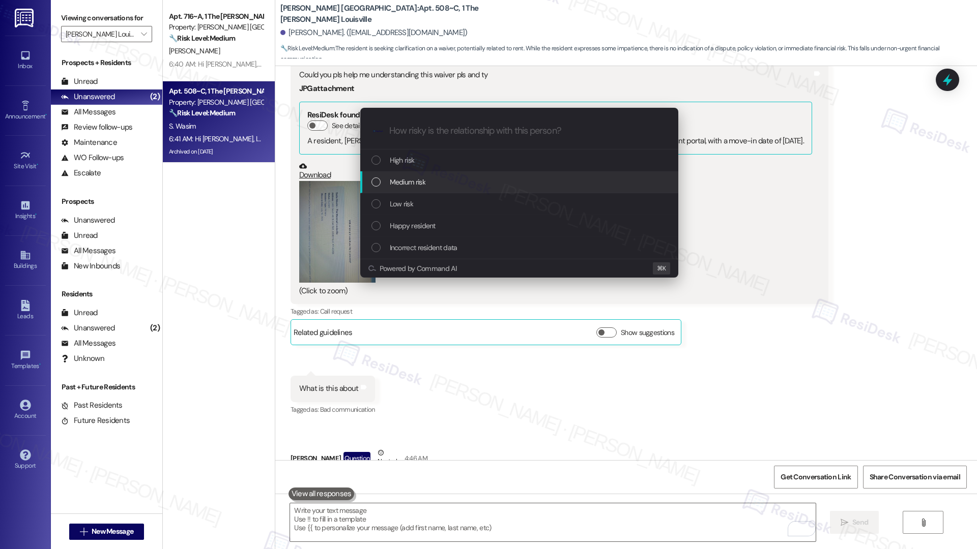
click at [412, 184] on span "Medium risk" at bounding box center [408, 181] width 36 height 11
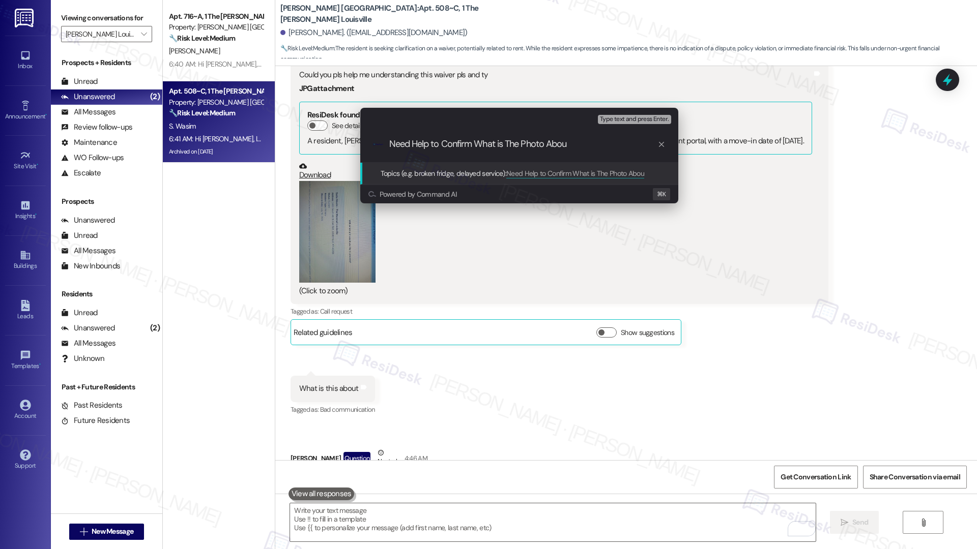
type input "Need Help to Confirm What is The Photo About"
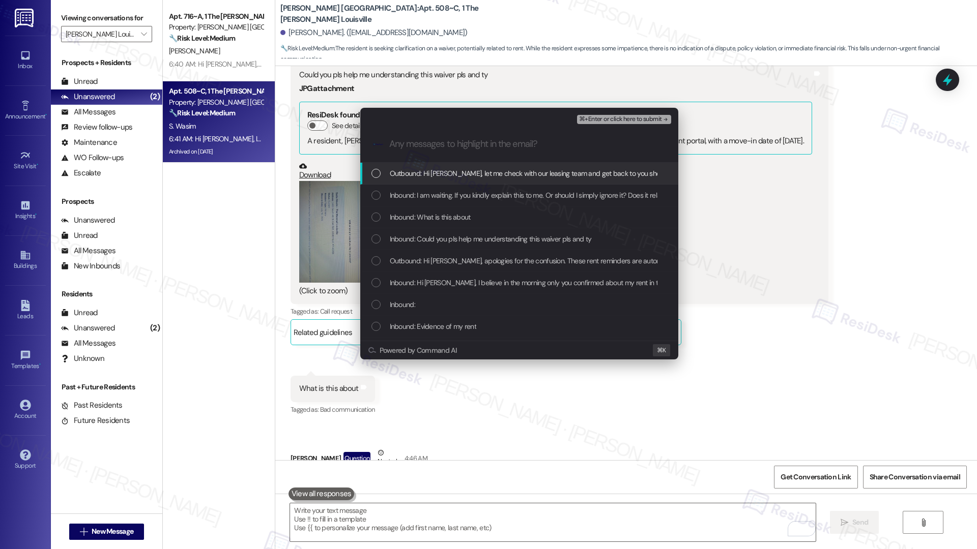
click at [431, 178] on span "Outbound: Hi Sadia, let me check with our leasing team and get back to you shor…" at bounding box center [530, 173] width 280 height 11
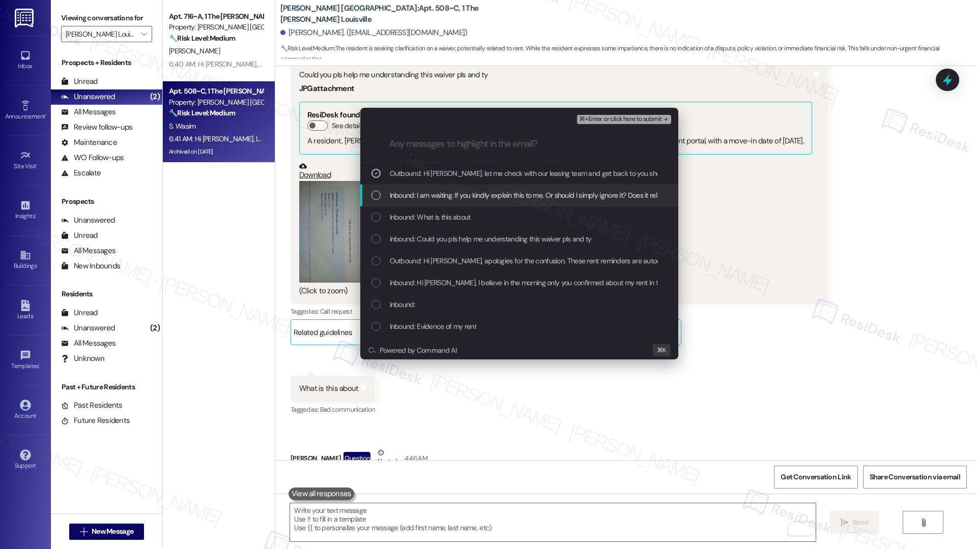
click at [436, 201] on span "Inbound: I am waiting. If you kindly explain this to me. Or should I simply ign…" at bounding box center [564, 195] width 349 height 11
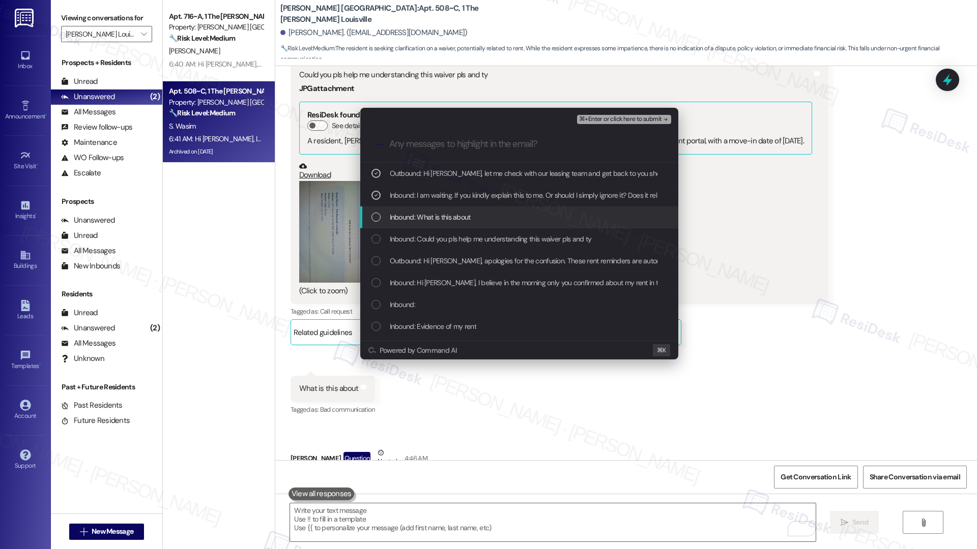
click at [462, 219] on span "Inbound: What is this about" at bounding box center [430, 217] width 81 height 11
click at [457, 240] on span "Inbound: Could you pls help me understanding this waiver pls and ty" at bounding box center [491, 238] width 202 height 11
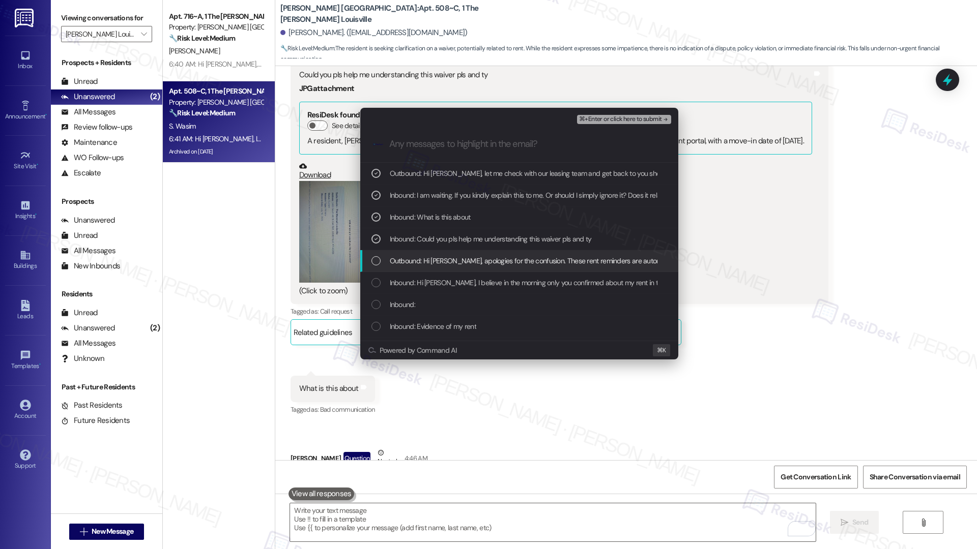
click at [452, 259] on span "Outbound: Hi Sadia, apologies for the confusion. These rent reminders are autom…" at bounding box center [611, 260] width 443 height 11
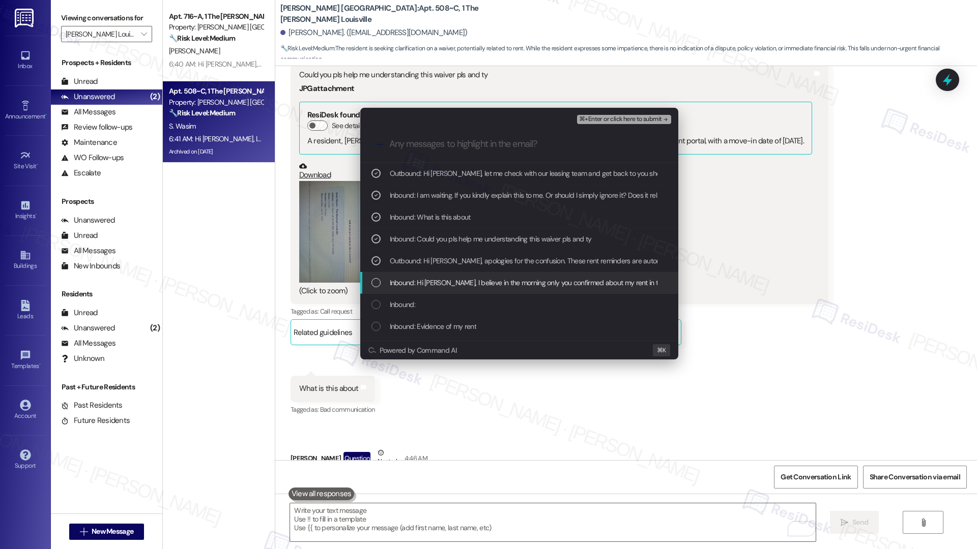
click at [450, 282] on span "Inbound: Hi Emily, I believe in the morning only you confirmed about my rent in…" at bounding box center [604, 282] width 429 height 11
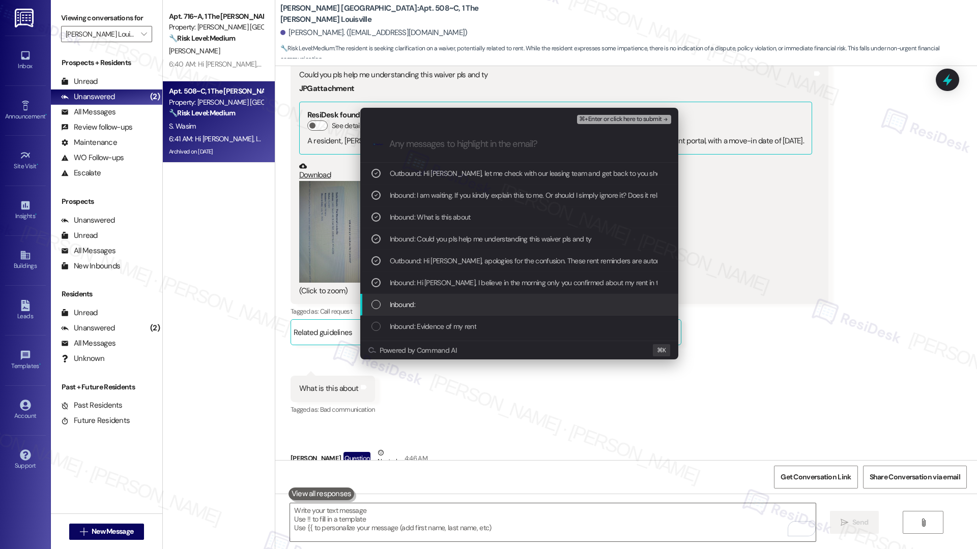
click at [440, 301] on div "Inbound:" at bounding box center [520, 304] width 298 height 11
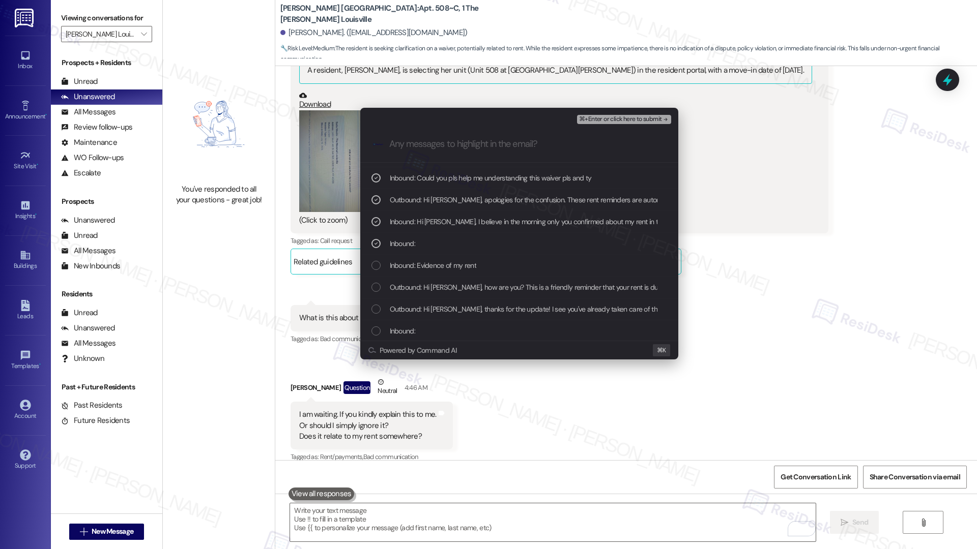
scroll to position [90, 0]
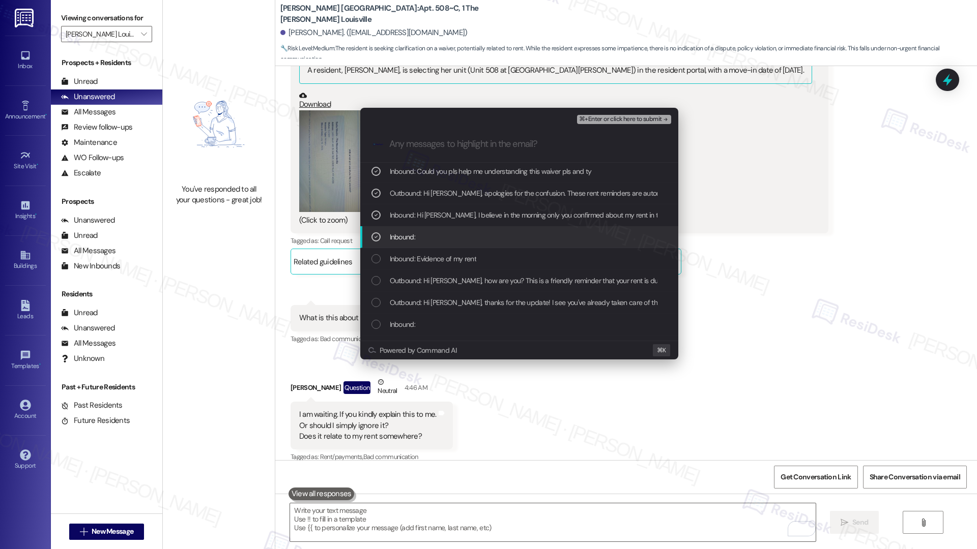
click at [498, 235] on div "Inbound:" at bounding box center [520, 236] width 298 height 11
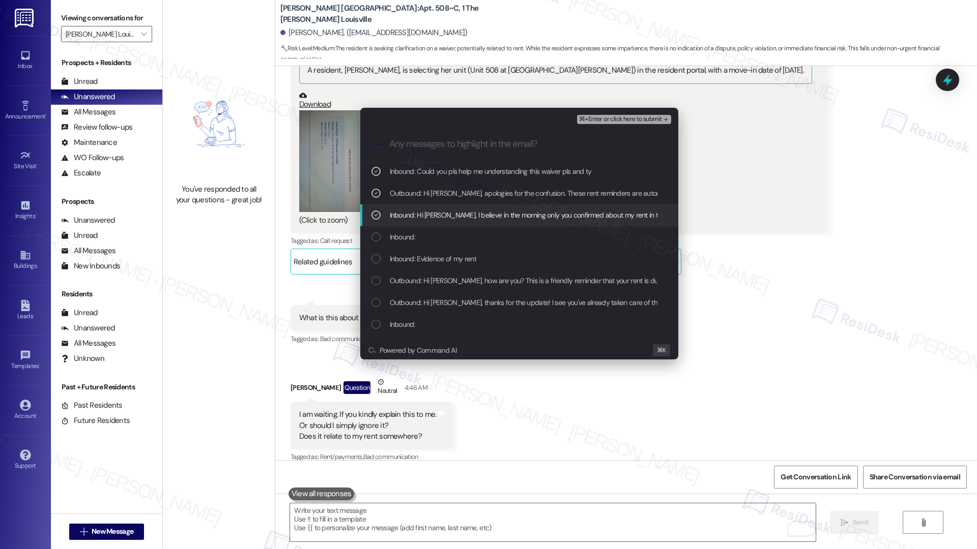
click at [509, 212] on span "Inbound: Hi Emily, I believe in the morning only you confirmed about my rent in…" at bounding box center [604, 215] width 429 height 11
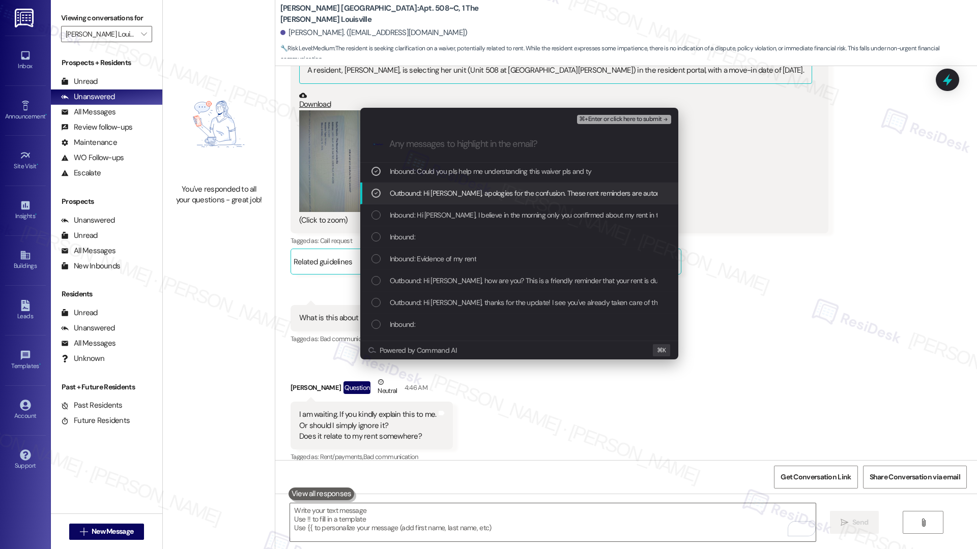
click at [515, 193] on span "Outbound: Hi Sadia, apologies for the confusion. These rent reminders are autom…" at bounding box center [611, 193] width 443 height 11
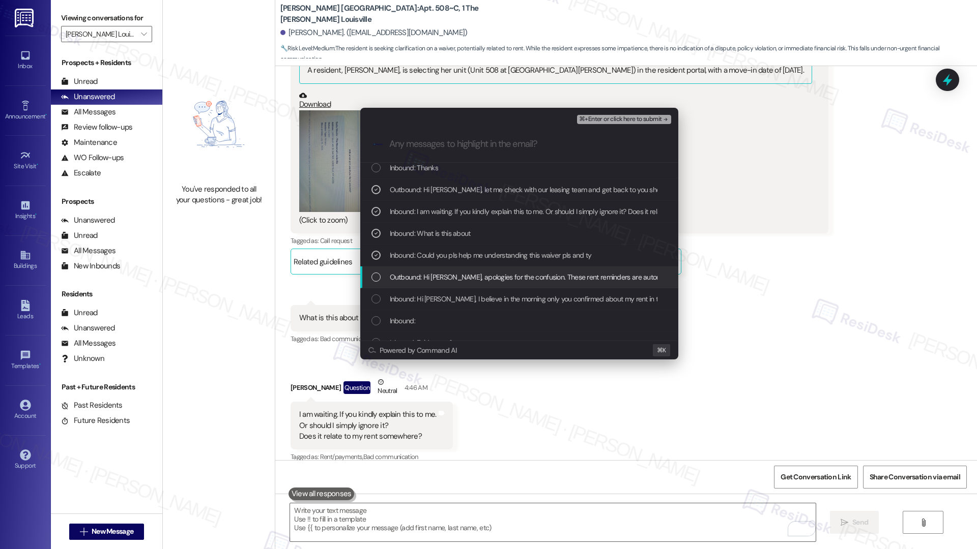
scroll to position [0, 0]
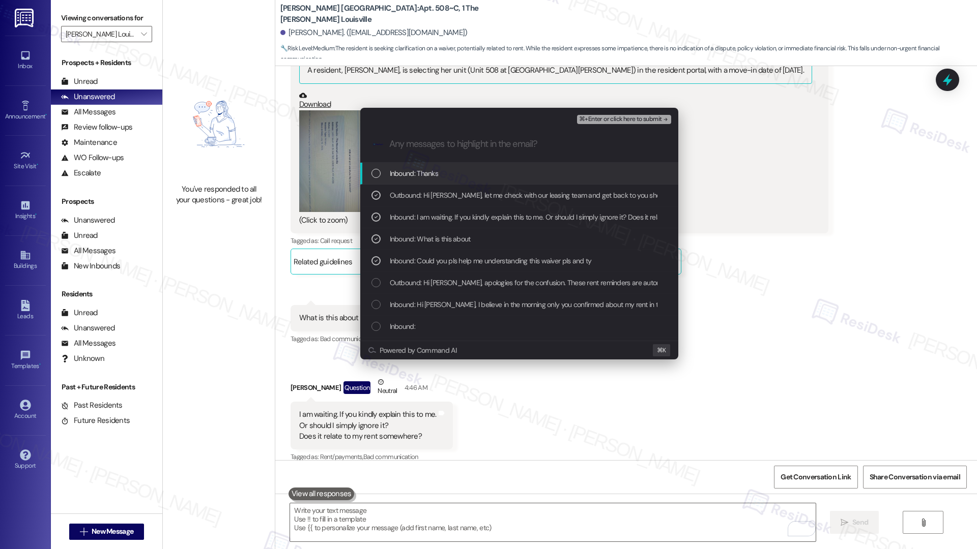
click at [623, 122] on span "⌘+Enter or click here to submit" at bounding box center [620, 119] width 82 height 7
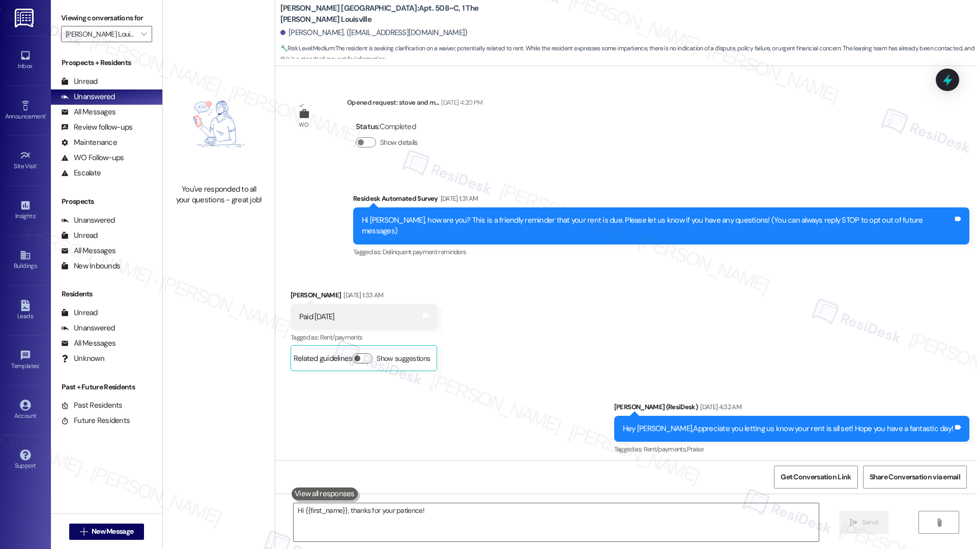
scroll to position [16413, 0]
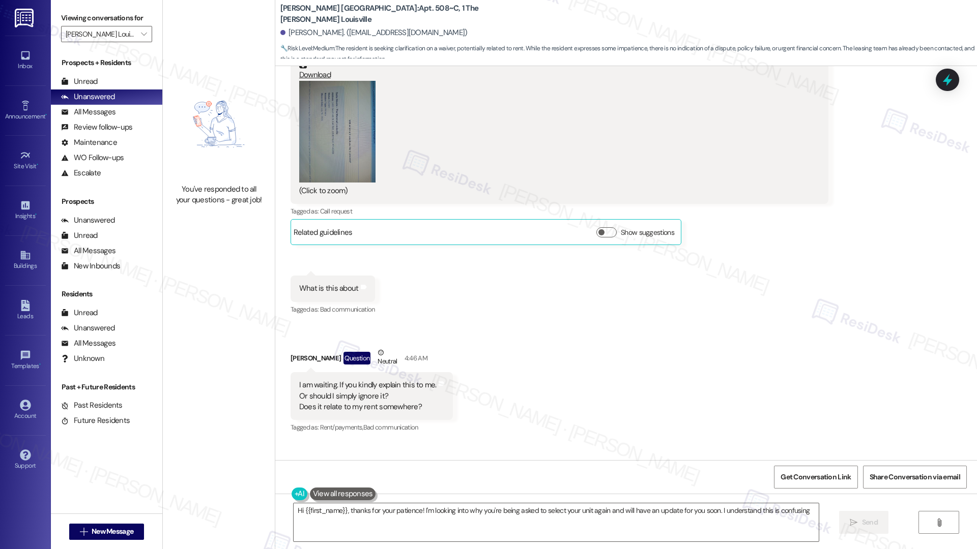
type textarea "Hi {{first_name}}, thanks for your patience! I'm looking into why you're being …"
click at [622, 509] on textarea "Hi {{first_name}}, thanks for your patience! I'm looking into why you're being …" at bounding box center [555, 523] width 525 height 38
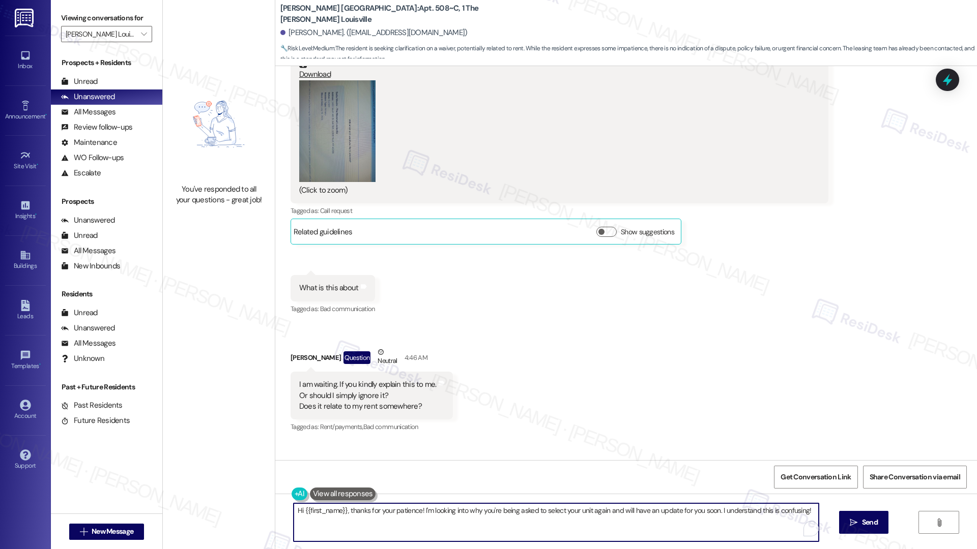
click at [622, 509] on textarea "Hi {{first_name}}, thanks for your patience! I'm looking into why you're being …" at bounding box center [555, 523] width 525 height 38
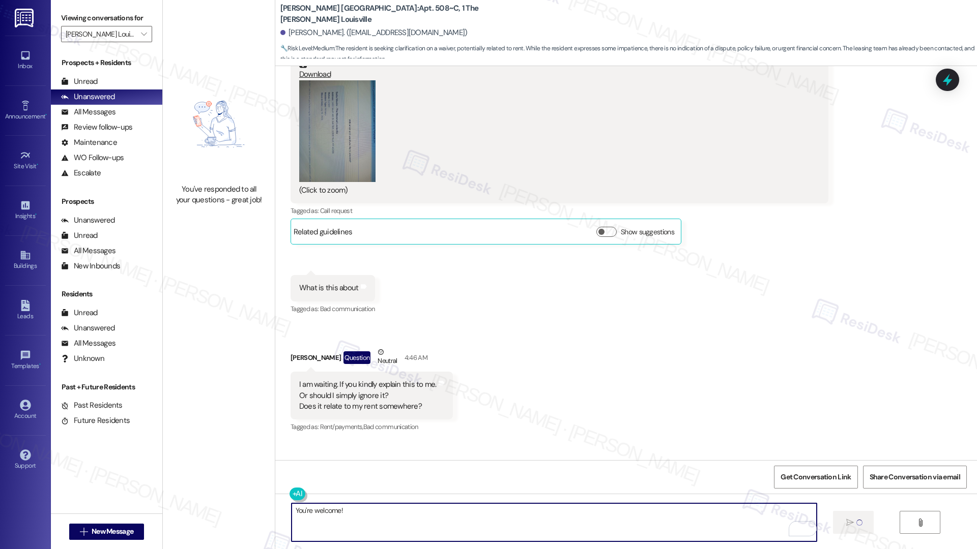
type textarea "You're welcome!"
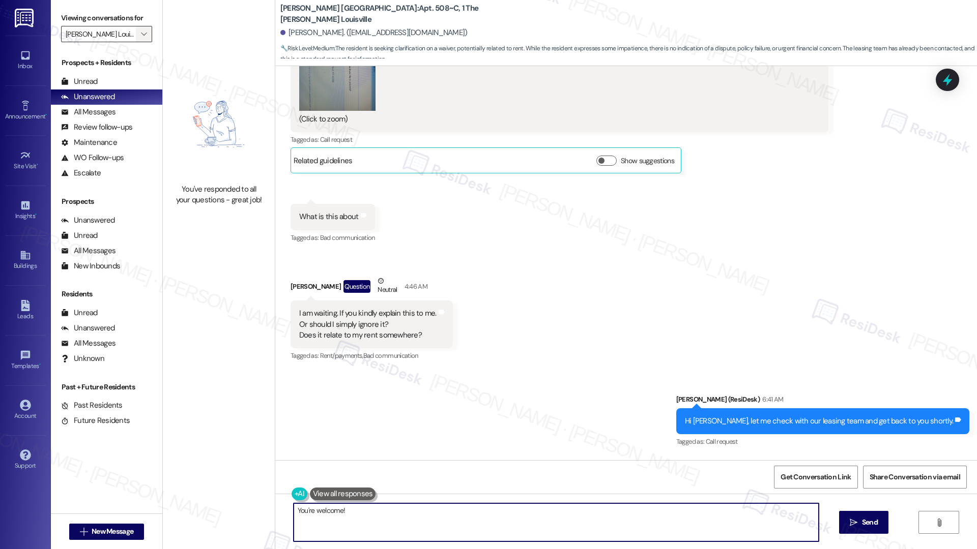
click at [141, 36] on icon "" at bounding box center [144, 34] width 6 height 8
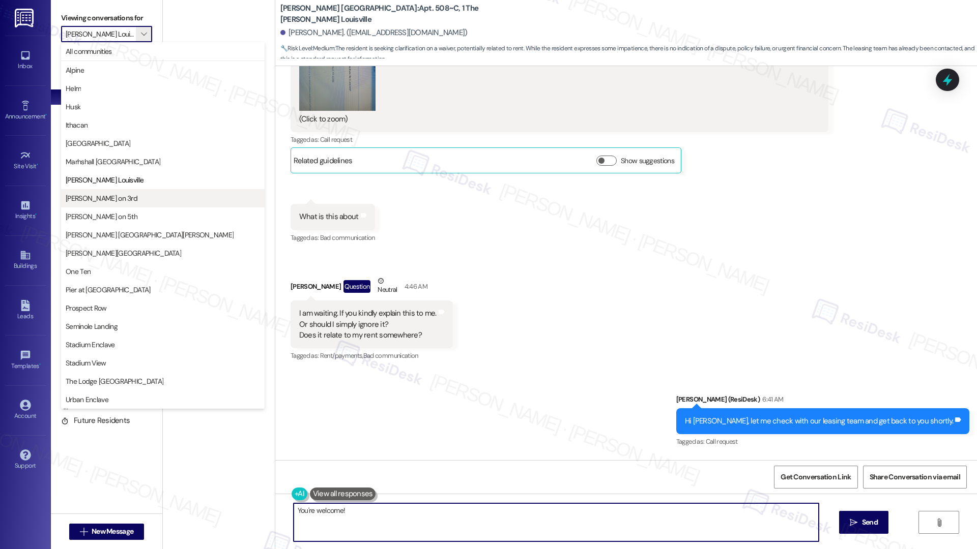
click at [117, 195] on span "[PERSON_NAME] on 3rd" at bounding box center [163, 198] width 194 height 10
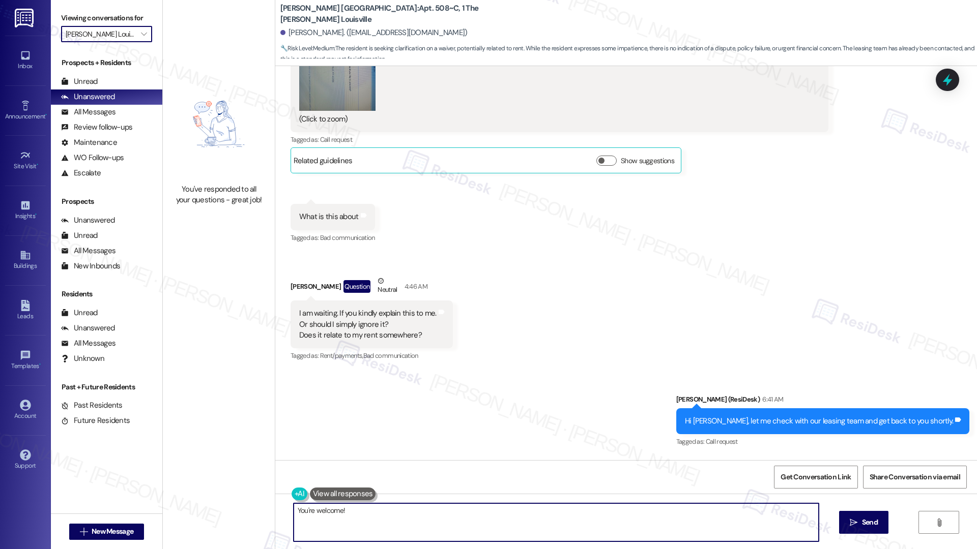
type input "[PERSON_NAME] on 3rd"
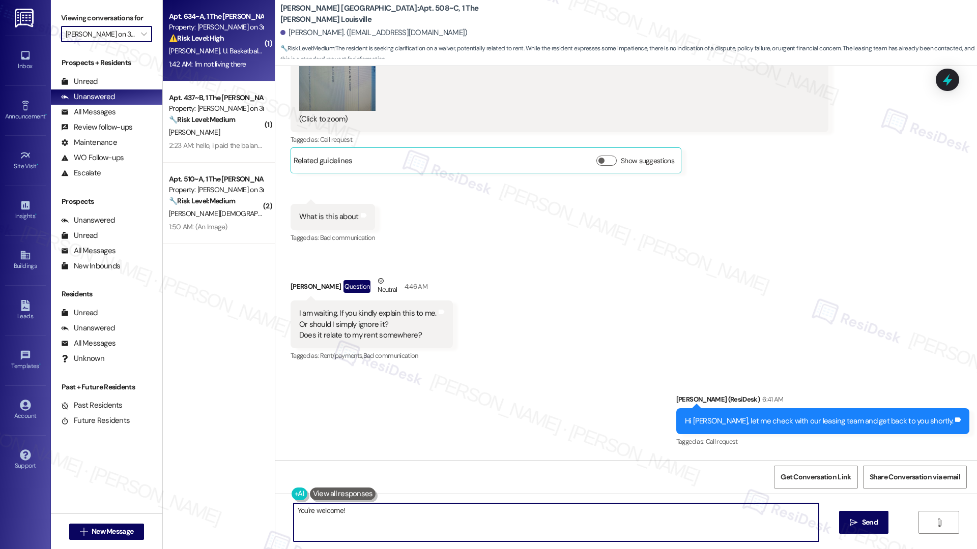
click at [200, 60] on div "1:42 AM: I'm not living there 1:42 AM: I'm not living there" at bounding box center [207, 64] width 77 height 9
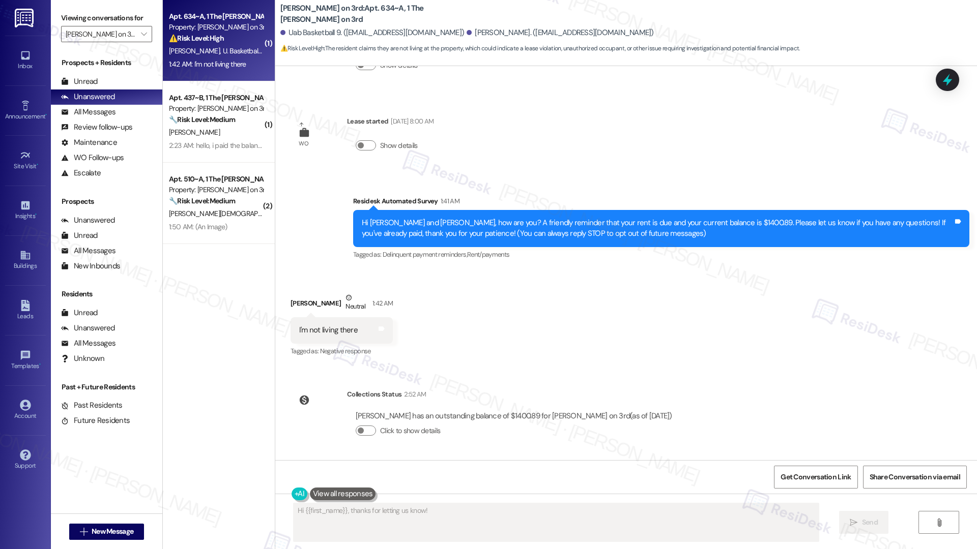
scroll to position [77, 0]
click at [200, 60] on div "1:42 AM: I'm not living there 1:42 AM: I'm not living there" at bounding box center [207, 64] width 77 height 9
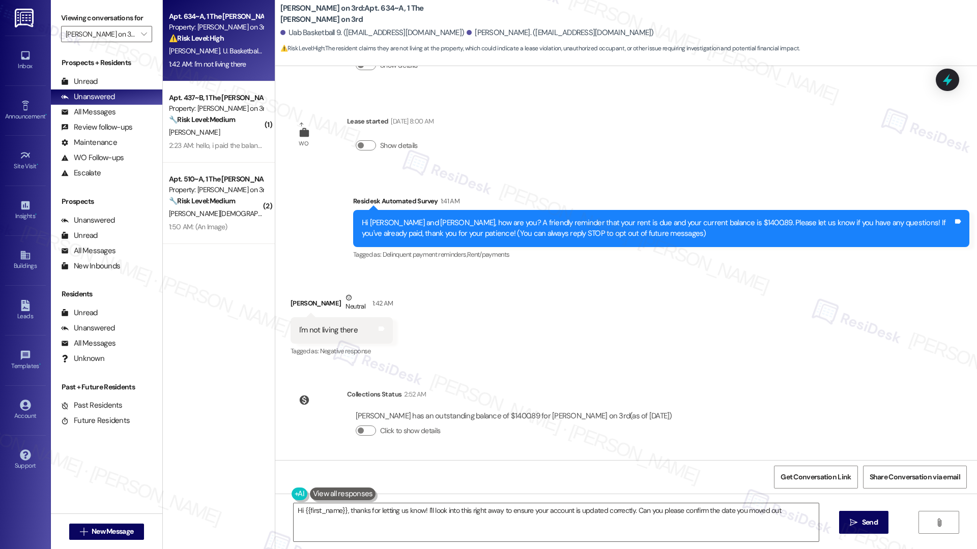
type textarea "Hi {{first_name}}, thanks for letting us know! I'll look into this right away t…"
click at [449, 524] on textarea "Hi {{first_name}}, thanks for letting us know! I'll look into this right away t…" at bounding box center [555, 523] width 525 height 38
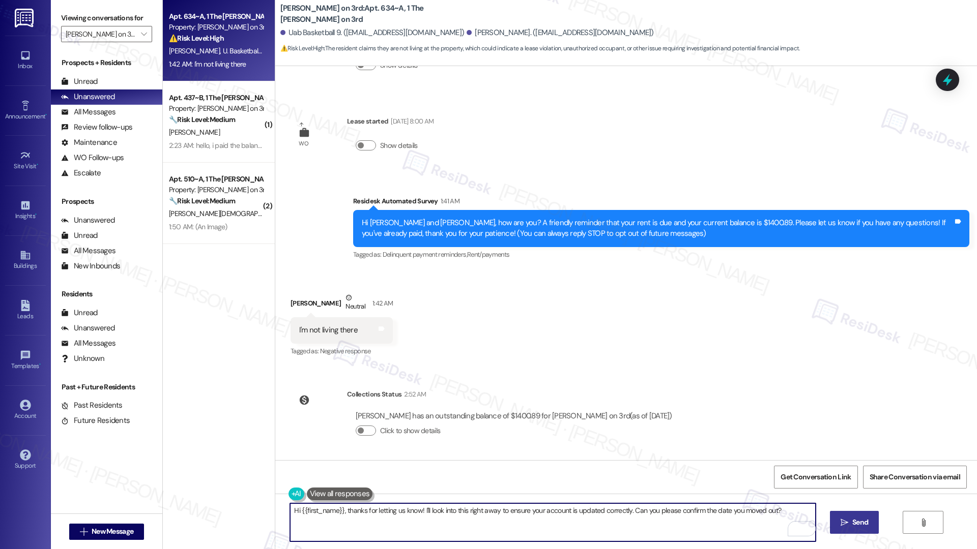
click at [832, 528] on button " Send" at bounding box center [854, 522] width 49 height 23
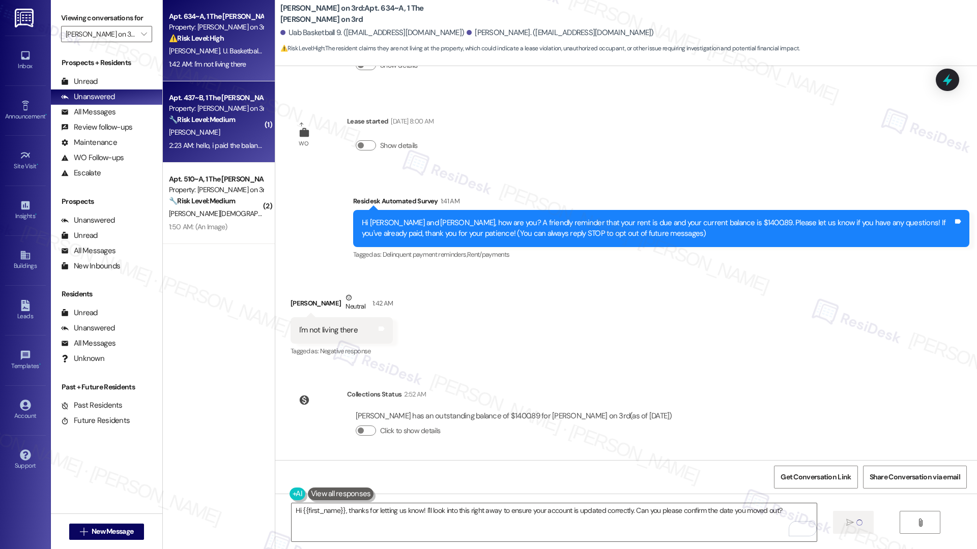
click at [201, 119] on strong "🔧 Risk Level: Medium" at bounding box center [202, 119] width 66 height 9
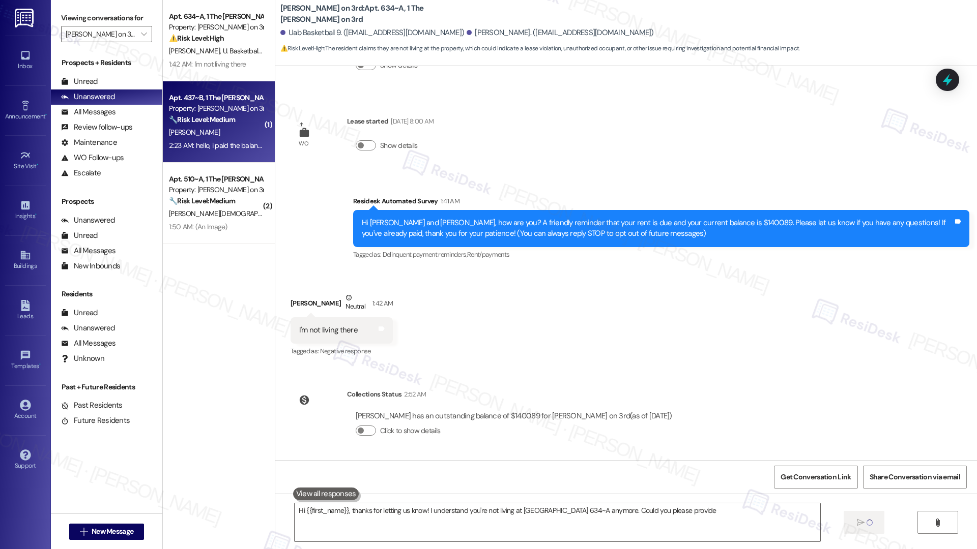
type textarea "Hi {{first_name}}, thanks for letting us know! I understand you're not living a…"
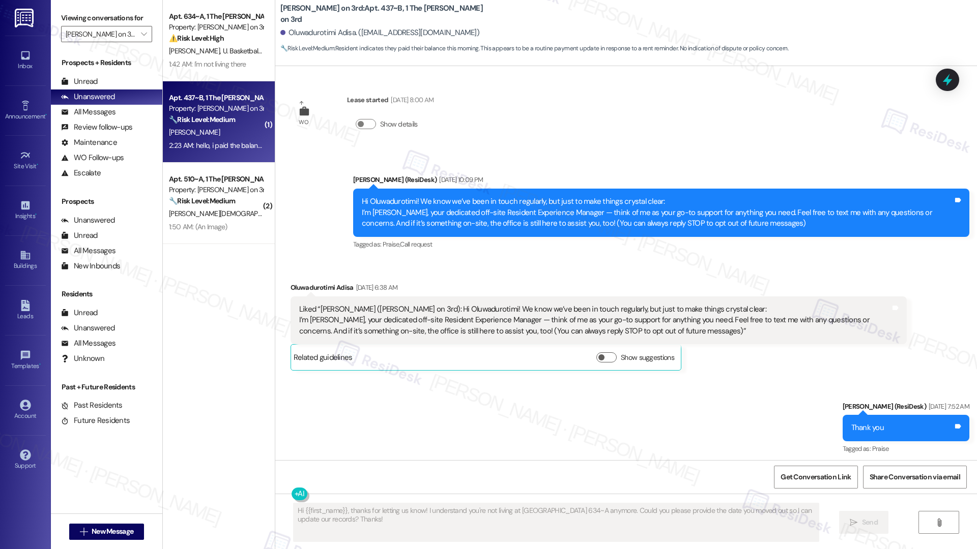
scroll to position [0, 0]
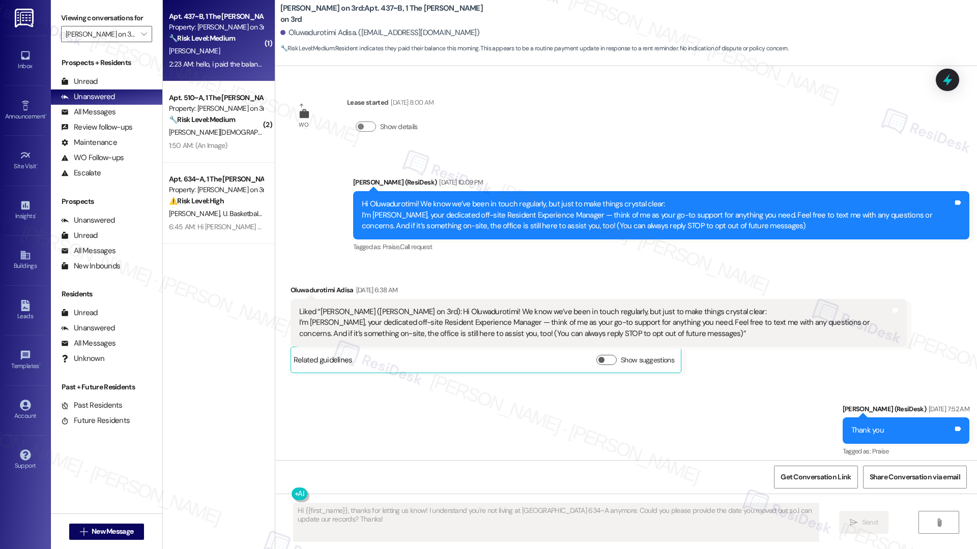
click at [233, 19] on div "Apt. 437~B, 1 The [PERSON_NAME] on 3rd" at bounding box center [216, 16] width 94 height 11
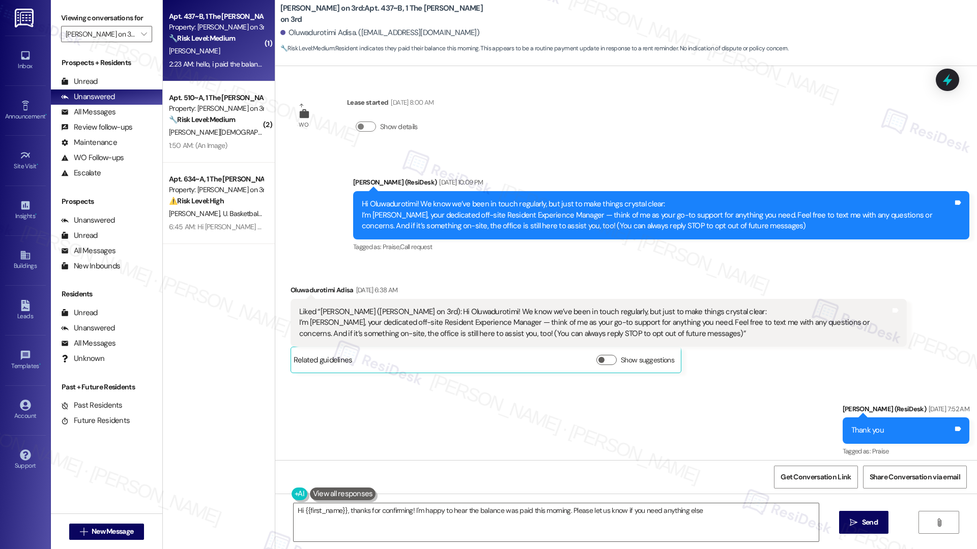
type textarea "Hi {{first_name}}, thanks for confirming! I'm happy to hear the balance was pai…"
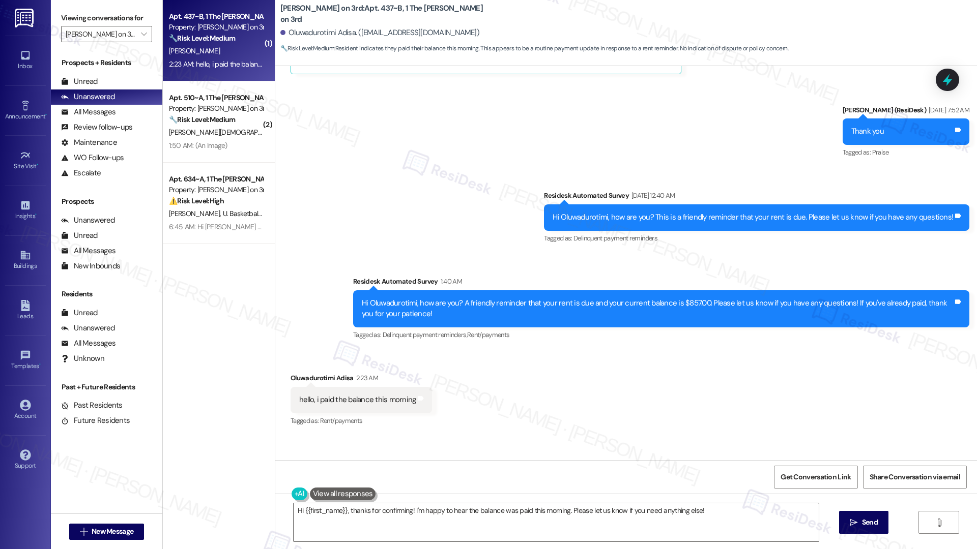
scroll to position [369, 0]
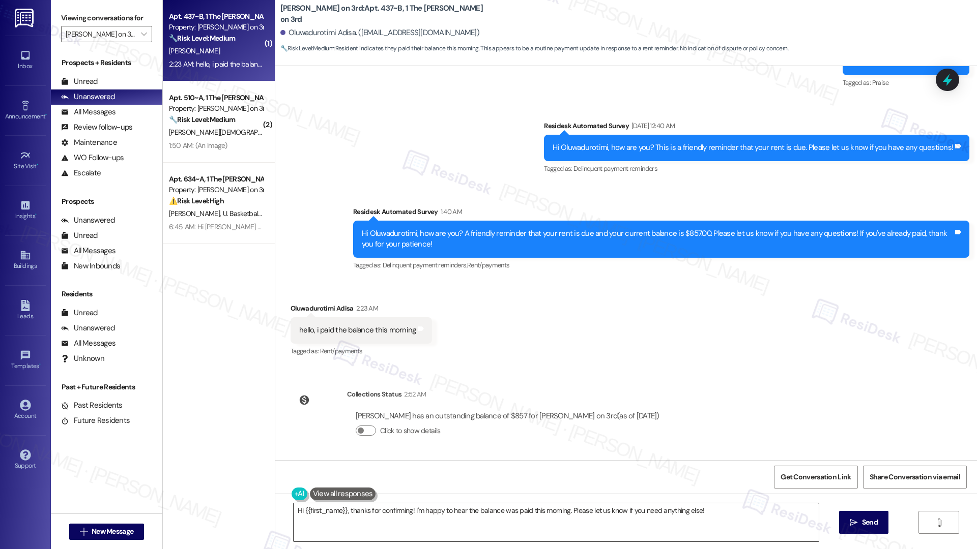
click at [433, 506] on textarea "Hi {{first_name}}, thanks for confirming! I'm happy to hear the balance was pai…" at bounding box center [555, 523] width 525 height 38
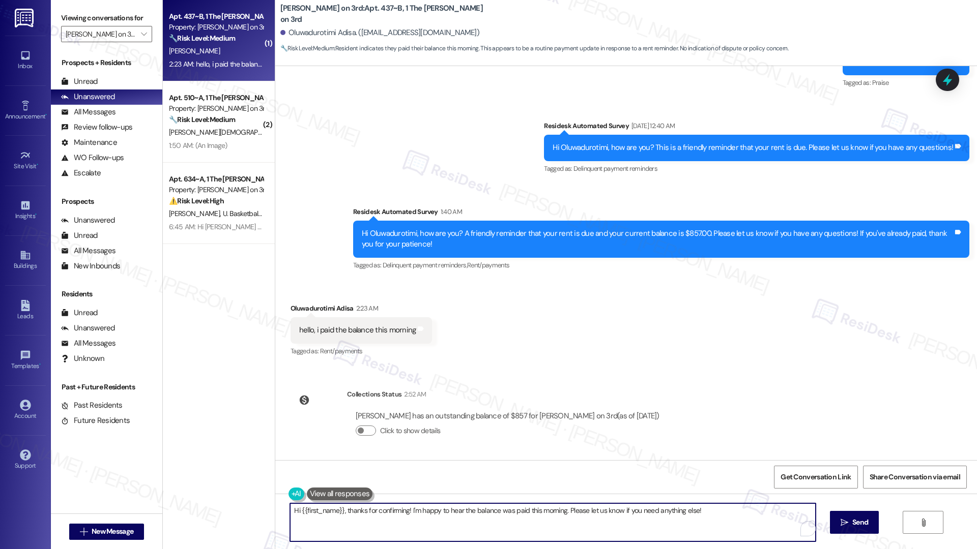
click at [760, 484] on div "Get Conversation Link Share Conversation via email" at bounding box center [625, 477] width 701 height 34
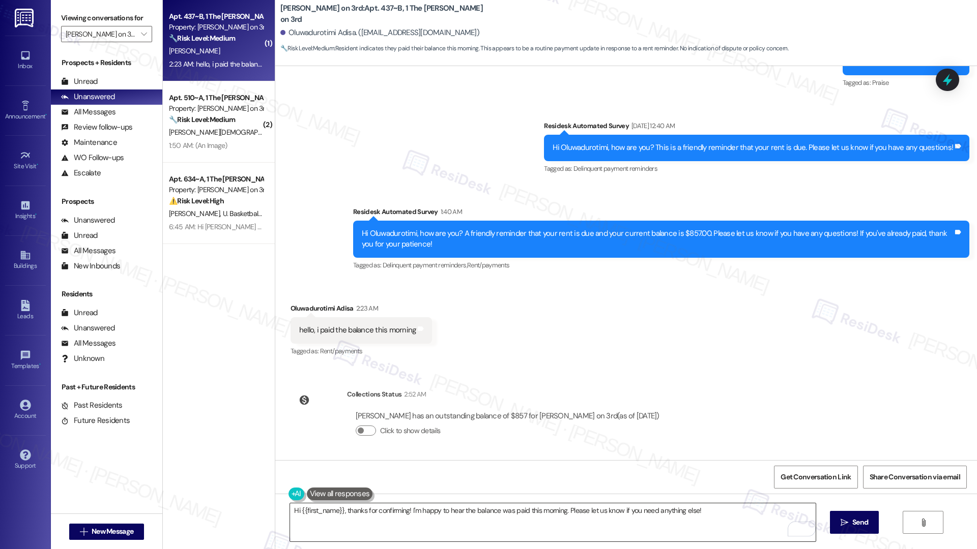
click at [736, 506] on textarea "Hi {{first_name}}, thanks for confirming! I'm happy to hear the balance was pai…" at bounding box center [552, 523] width 525 height 38
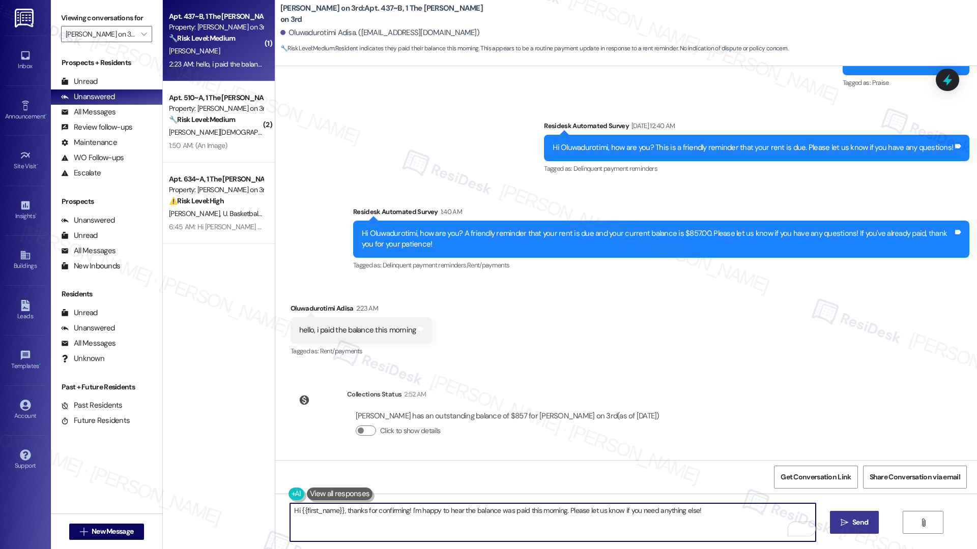
click at [852, 517] on button " Send" at bounding box center [854, 522] width 49 height 23
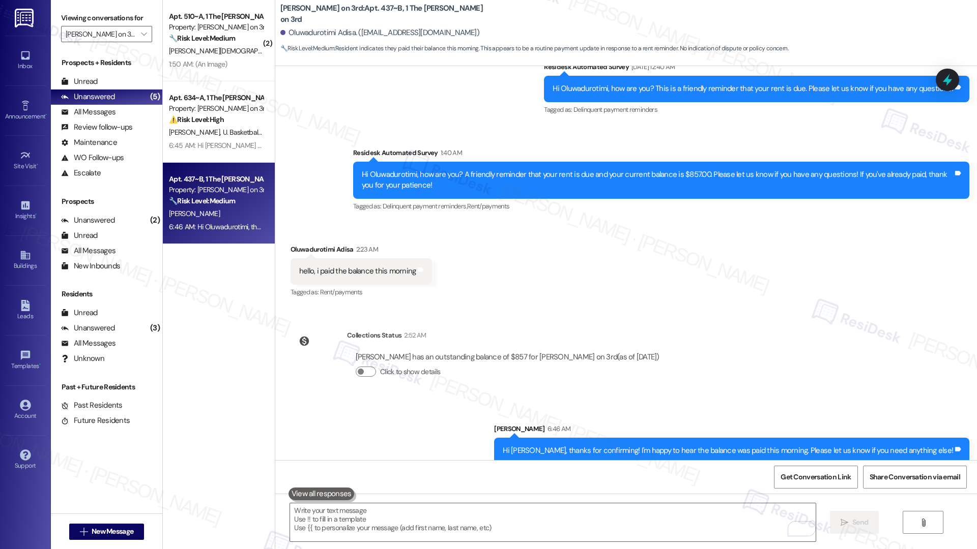
scroll to position [439, 0]
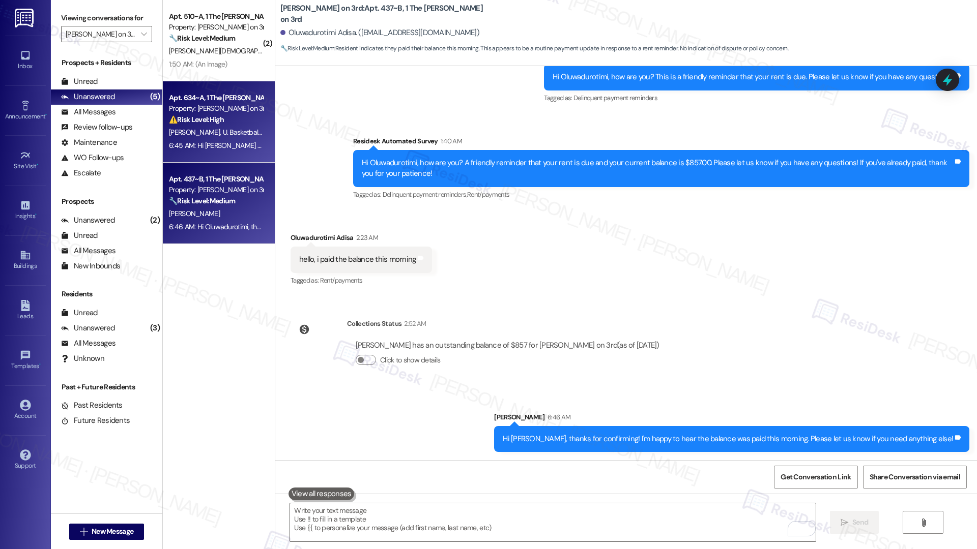
click at [212, 139] on div "6:45 AM: Hi Uab and Stephen, thanks for letting us know! I'll look into this ri…" at bounding box center [216, 145] width 96 height 13
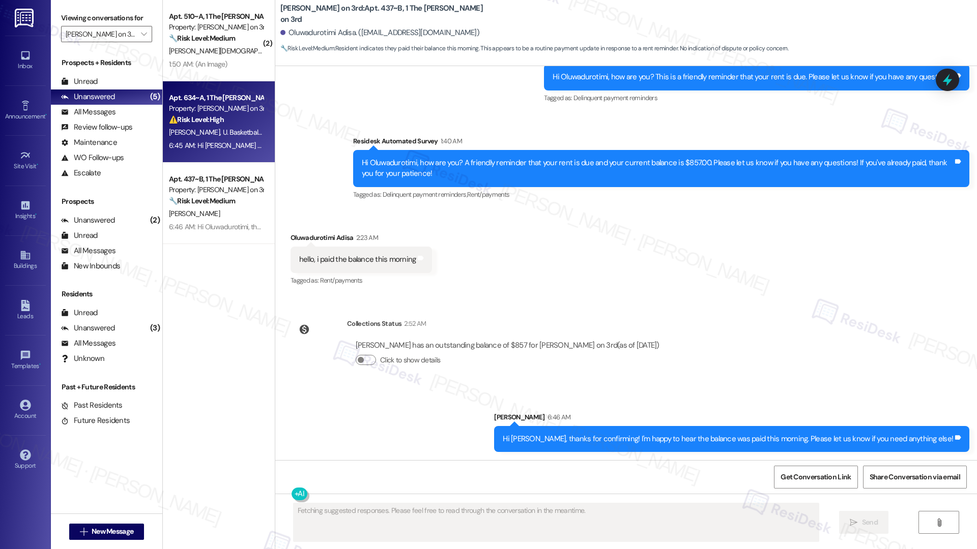
scroll to position [163, 0]
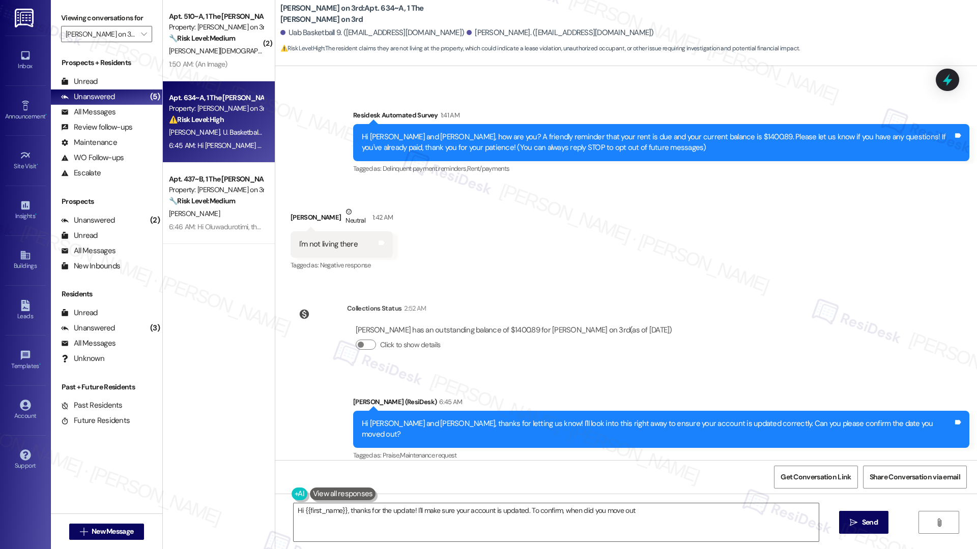
type textarea "Hi {{first_name}}, thanks for the update! I'll make sure your account is update…"
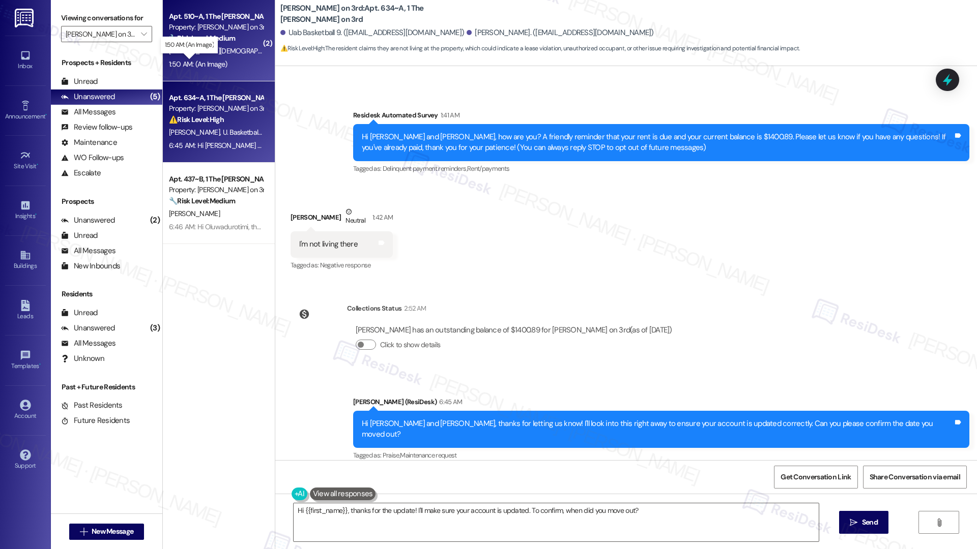
click at [192, 62] on div "1:50 AM: (An Image) 1:50 AM: (An Image)" at bounding box center [198, 64] width 58 height 9
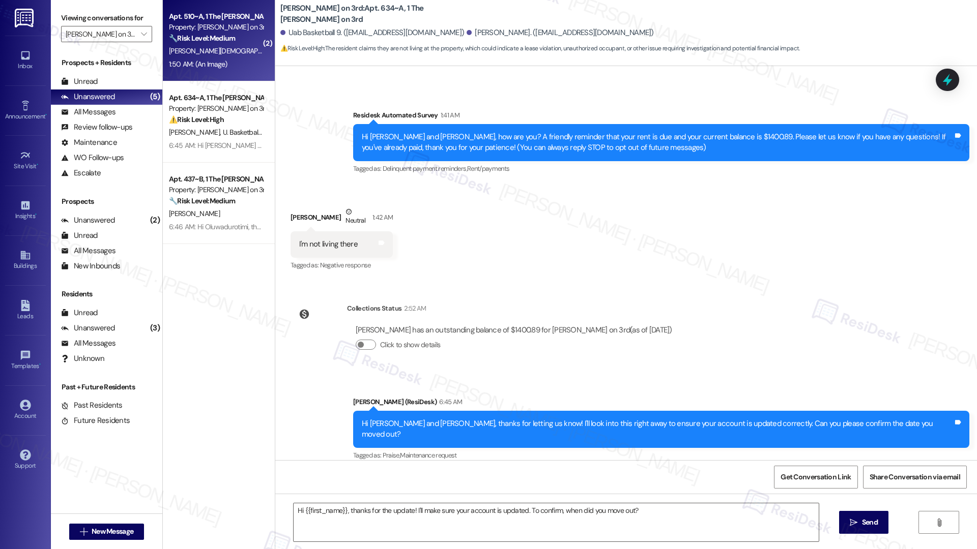
type textarea "Fetching suggested responses. Please feel free to read through the conversation…"
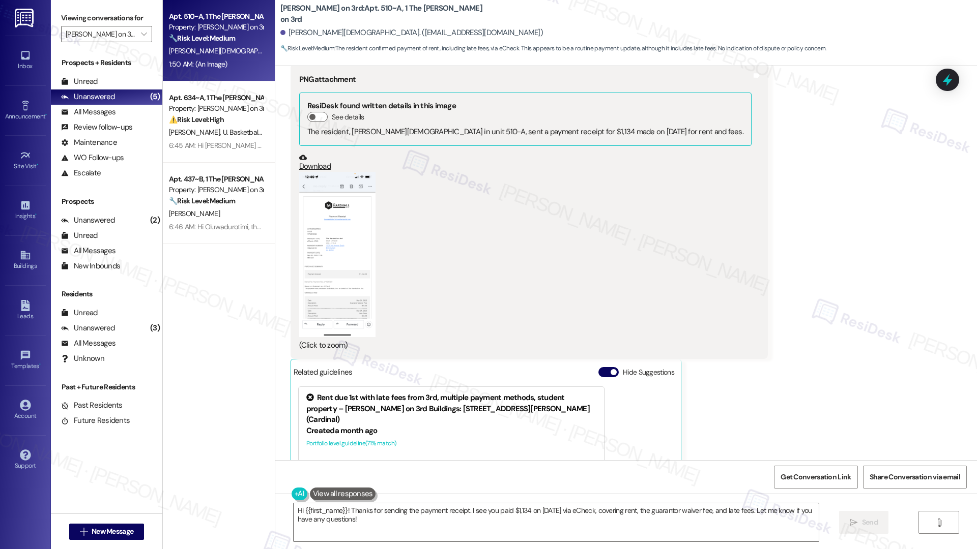
scroll to position [764, 0]
click at [304, 289] on button "Zoom image" at bounding box center [337, 252] width 76 height 165
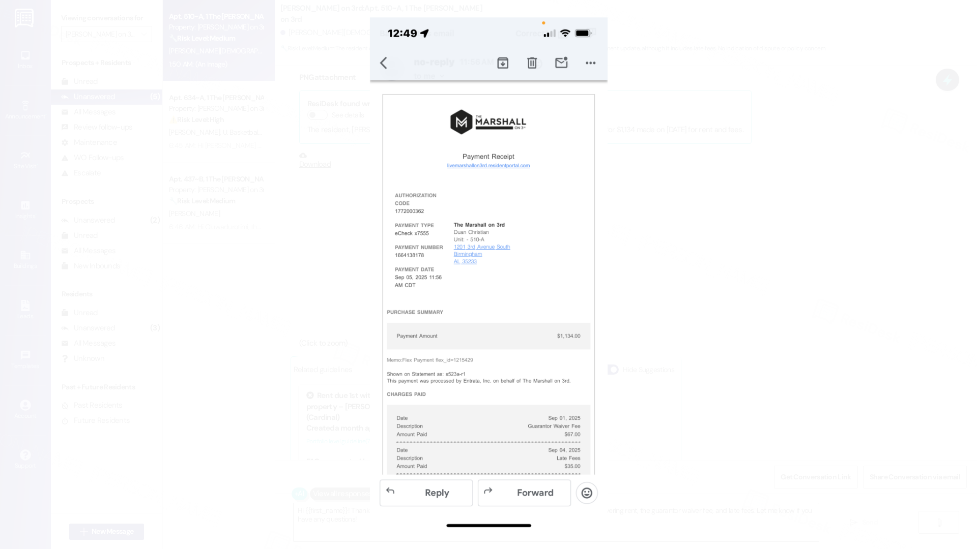
click at [687, 420] on button "Unzoom image" at bounding box center [488, 274] width 977 height 549
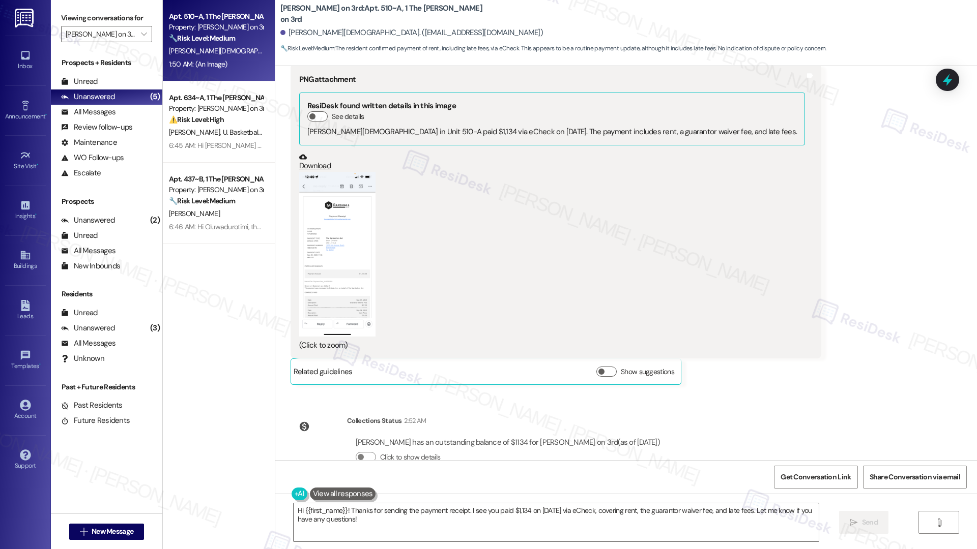
scroll to position [1333, 0]
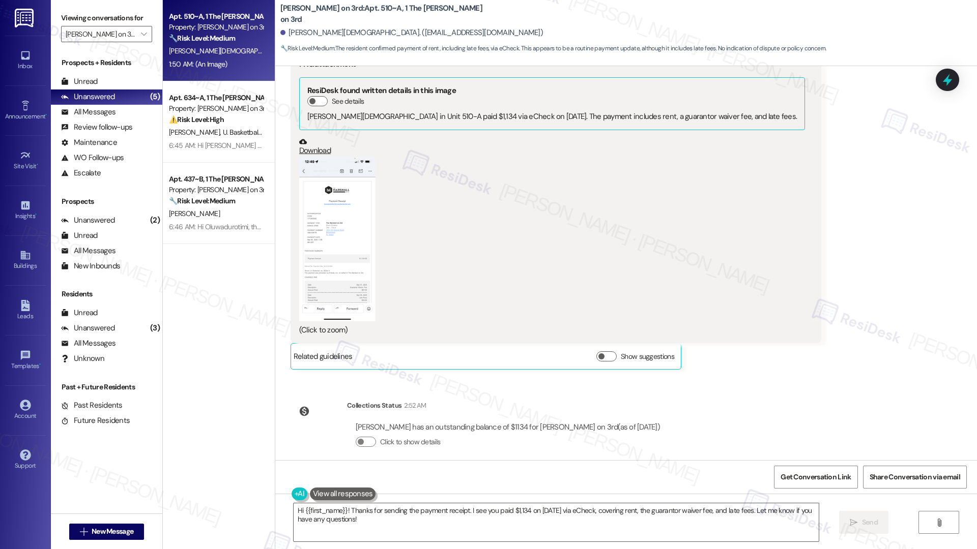
click at [335, 266] on button "Zoom image" at bounding box center [337, 239] width 76 height 165
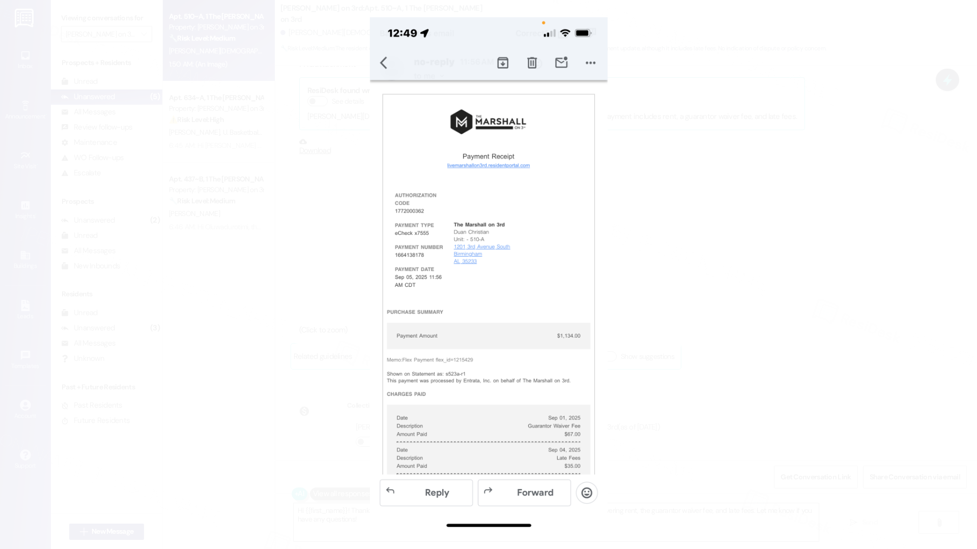
click at [733, 371] on button "Unzoom image" at bounding box center [488, 274] width 977 height 549
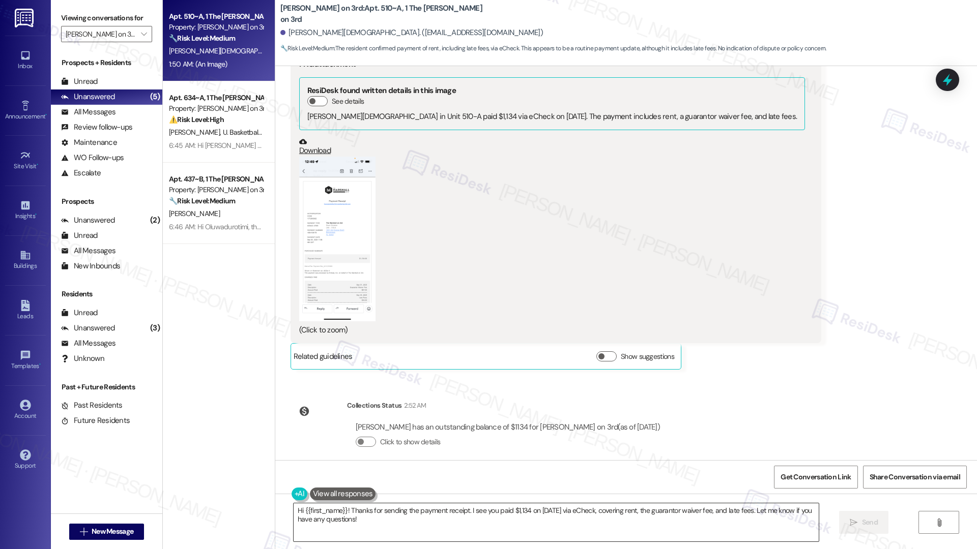
click at [472, 533] on textarea "Hi {{first_name}}! Thanks for sending the payment receipt. I see you paid $1,13…" at bounding box center [555, 523] width 525 height 38
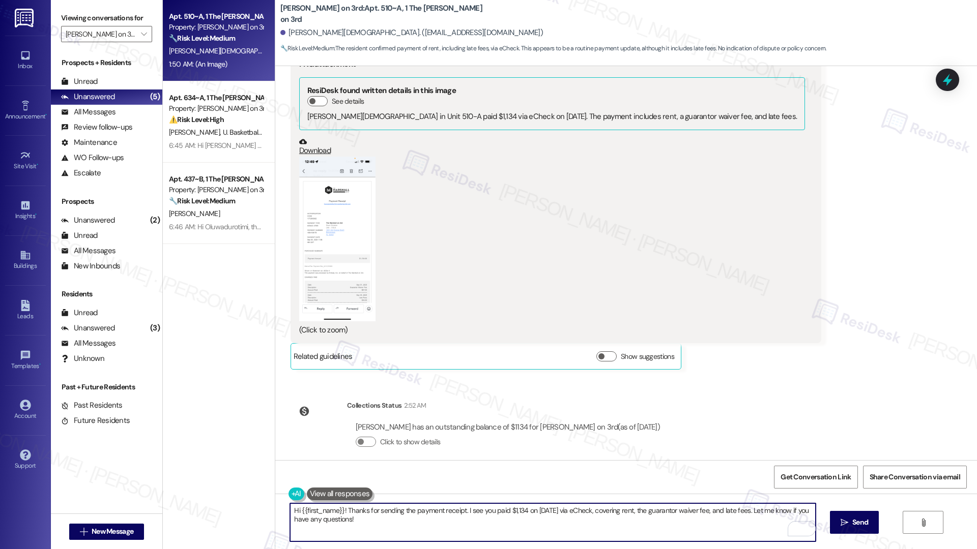
click at [294, 510] on textarea "Hi {{first_name}}! Thanks for sending the payment receipt. I see you paid $1,13…" at bounding box center [552, 523] width 525 height 38
paste textarea "Thank you, {{first_name}}, for your payment! If there's anything we can help yo…"
type textarea "Thank you, {{first_name}}, for your payment! If there's anything we can help yo…"
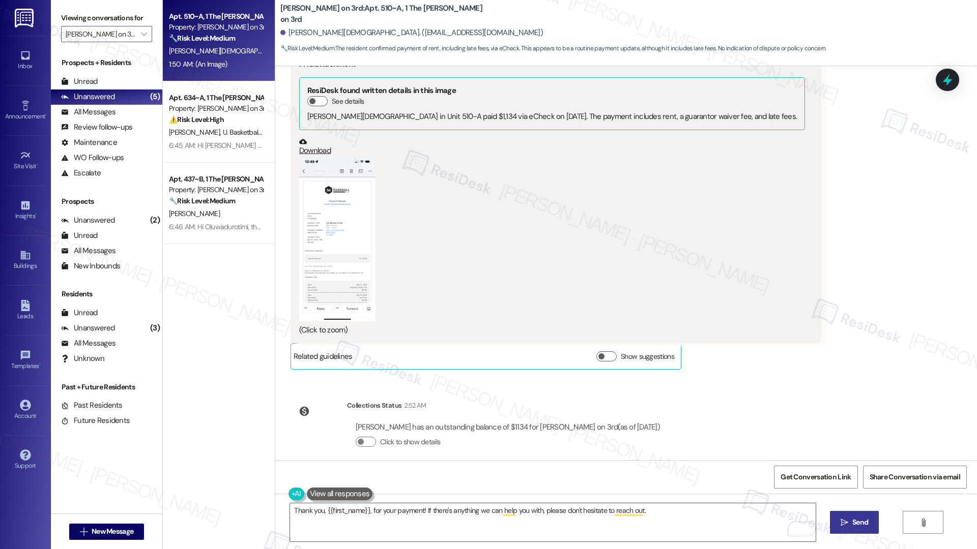
click at [867, 516] on button " Send" at bounding box center [854, 522] width 49 height 23
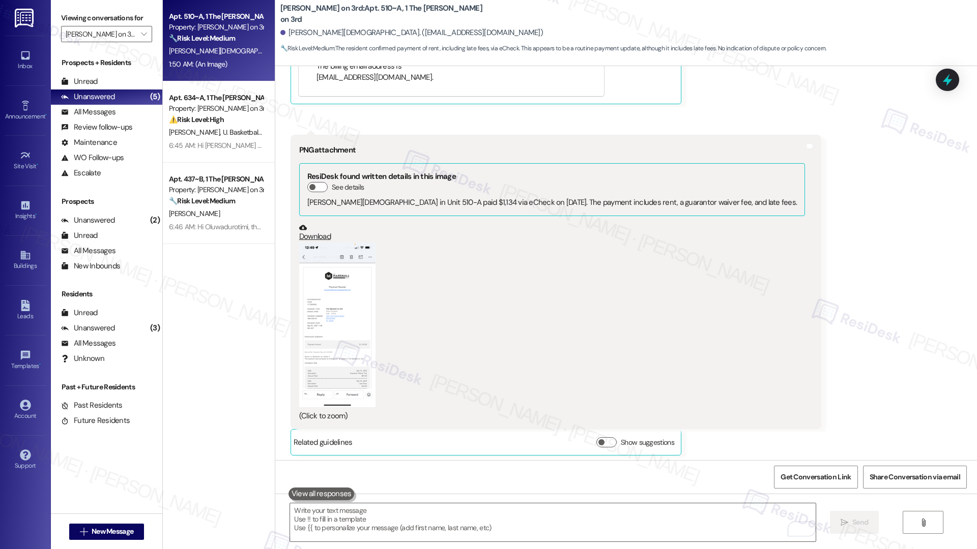
scroll to position [1239, 0]
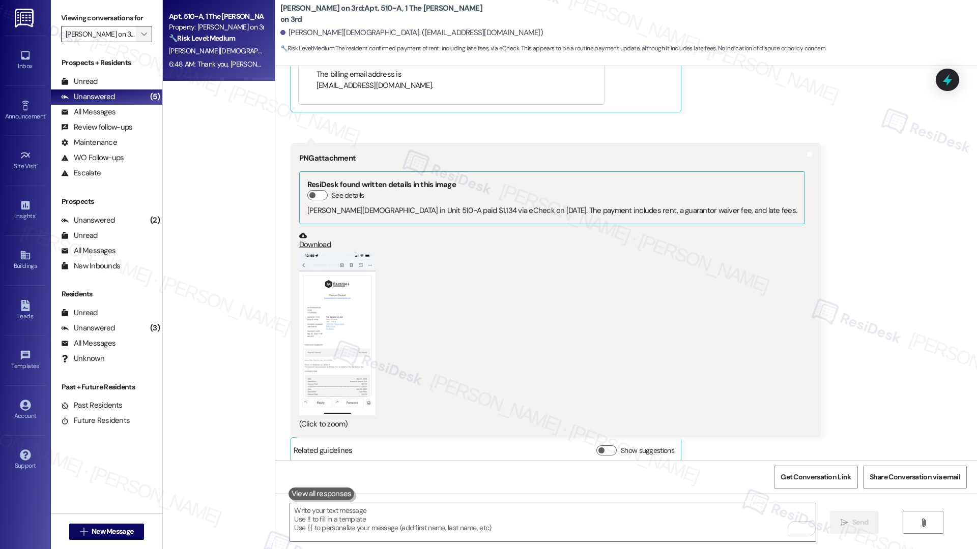
click at [141, 38] on icon "" at bounding box center [144, 34] width 6 height 8
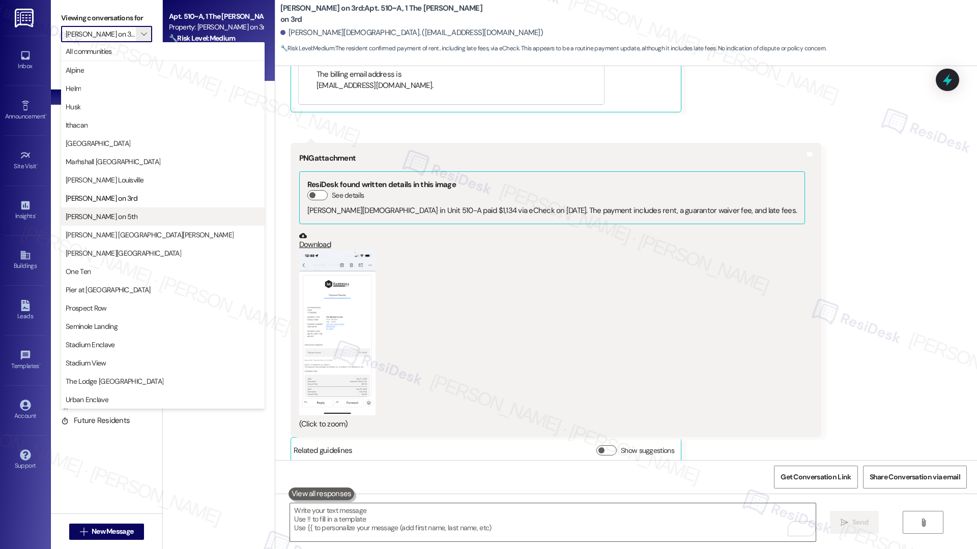
click at [121, 215] on span "[PERSON_NAME] on 5th" at bounding box center [163, 217] width 194 height 10
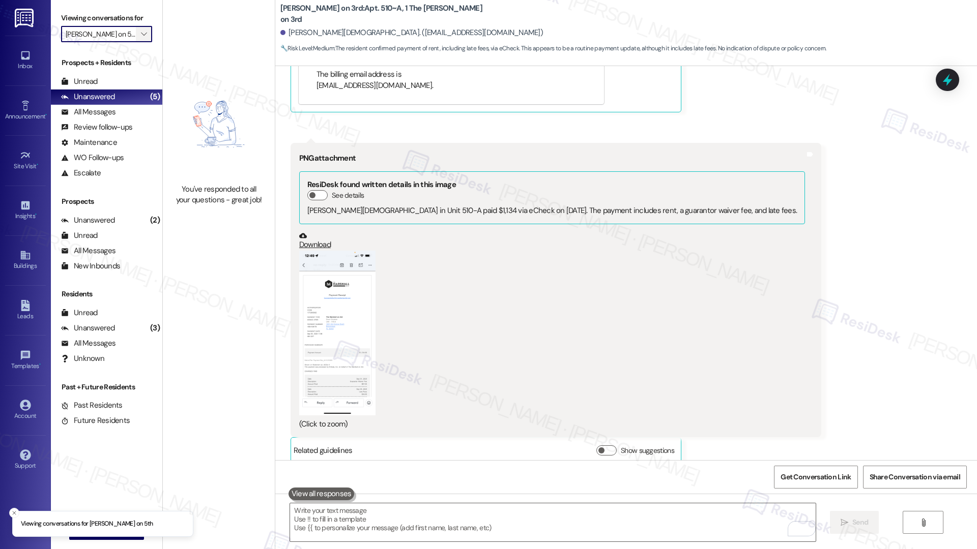
click at [139, 34] on span "" at bounding box center [144, 34] width 10 height 16
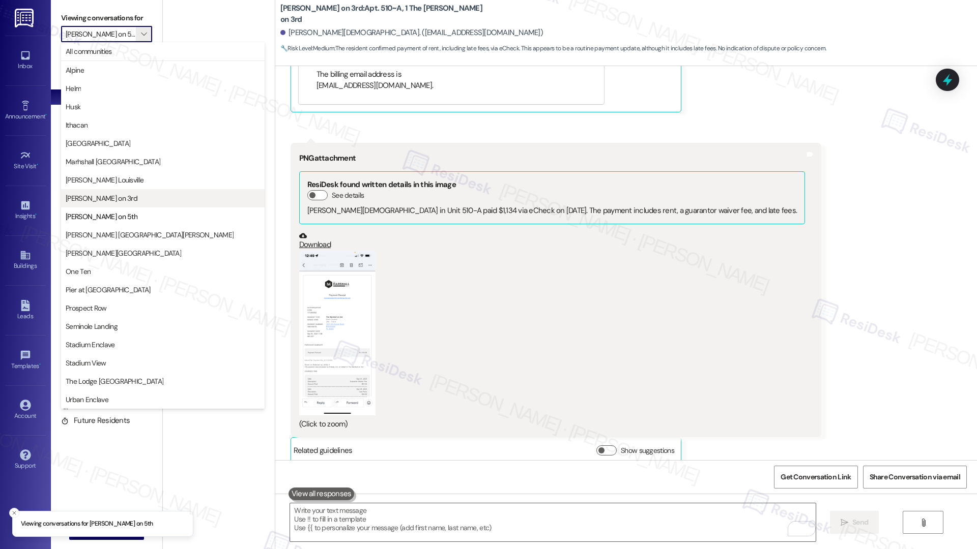
click at [120, 202] on span "[PERSON_NAME] on 3rd" at bounding box center [163, 198] width 194 height 10
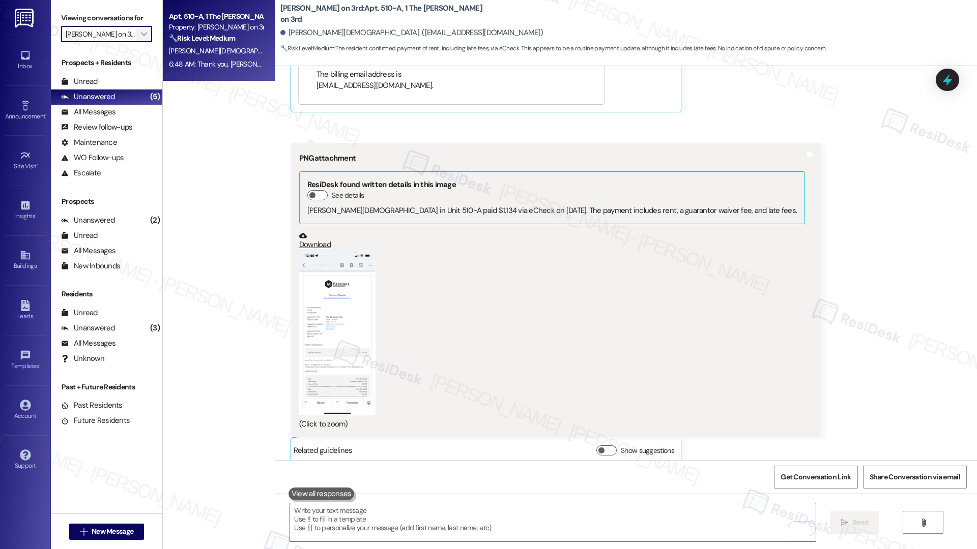
click at [139, 36] on span "" at bounding box center [144, 34] width 10 height 16
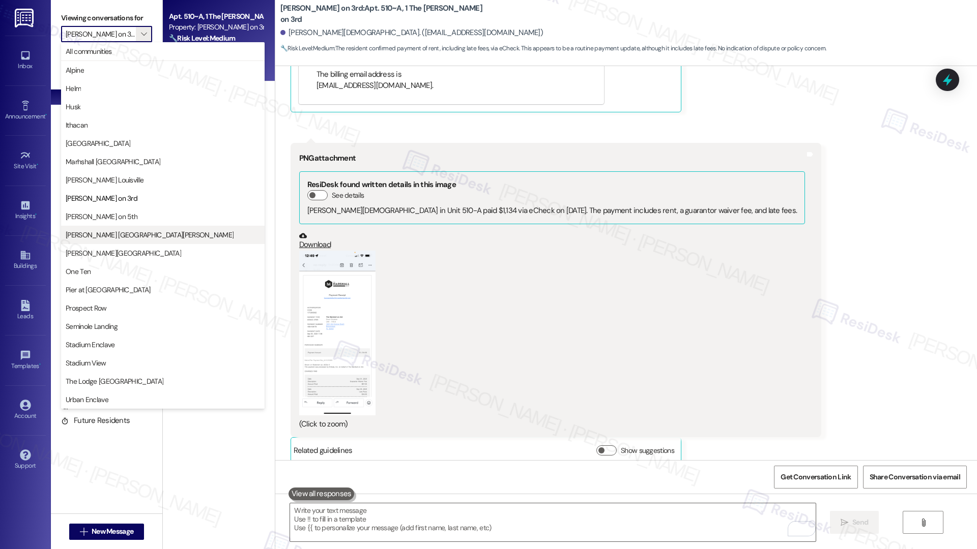
click at [126, 235] on span "[PERSON_NAME] [GEOGRAPHIC_DATA][PERSON_NAME]" at bounding box center [163, 235] width 194 height 10
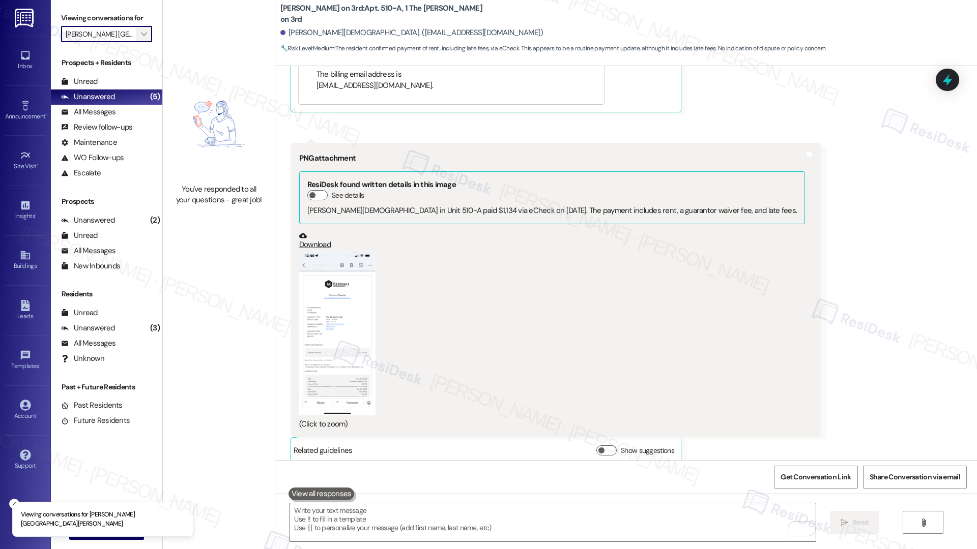
click at [141, 31] on icon "" at bounding box center [144, 34] width 6 height 8
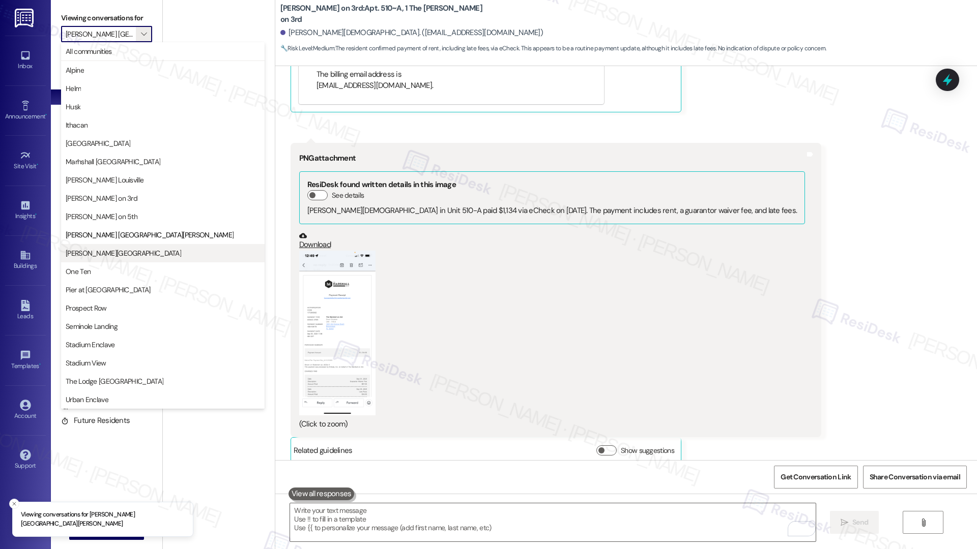
click at [128, 252] on span "[PERSON_NAME][GEOGRAPHIC_DATA]" at bounding box center [163, 253] width 194 height 10
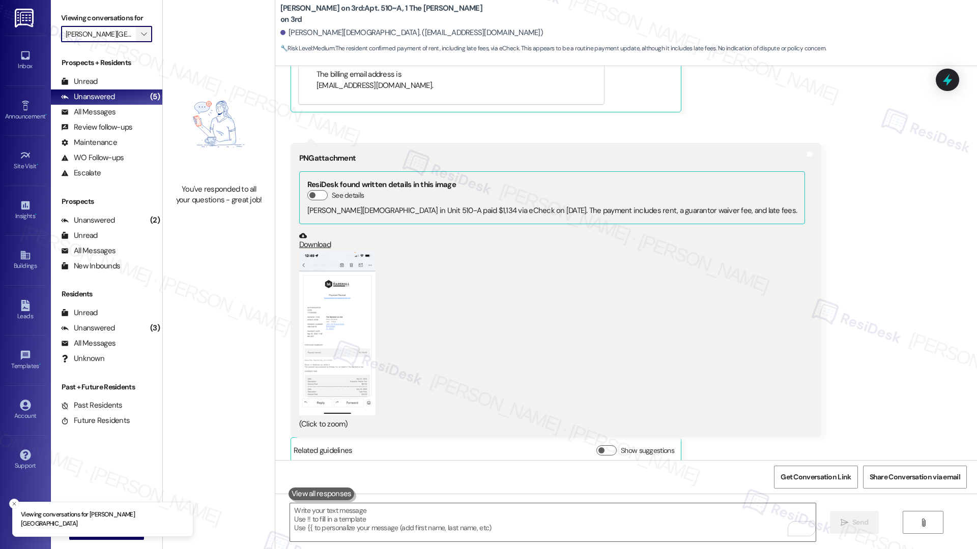
click at [141, 32] on icon "" at bounding box center [144, 34] width 6 height 8
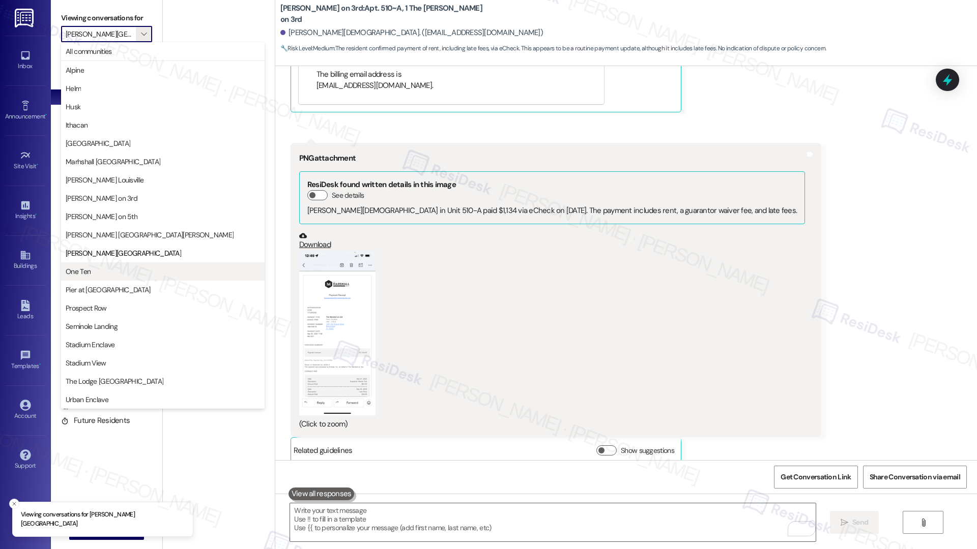
click at [121, 268] on span "One Ten" at bounding box center [163, 272] width 194 height 10
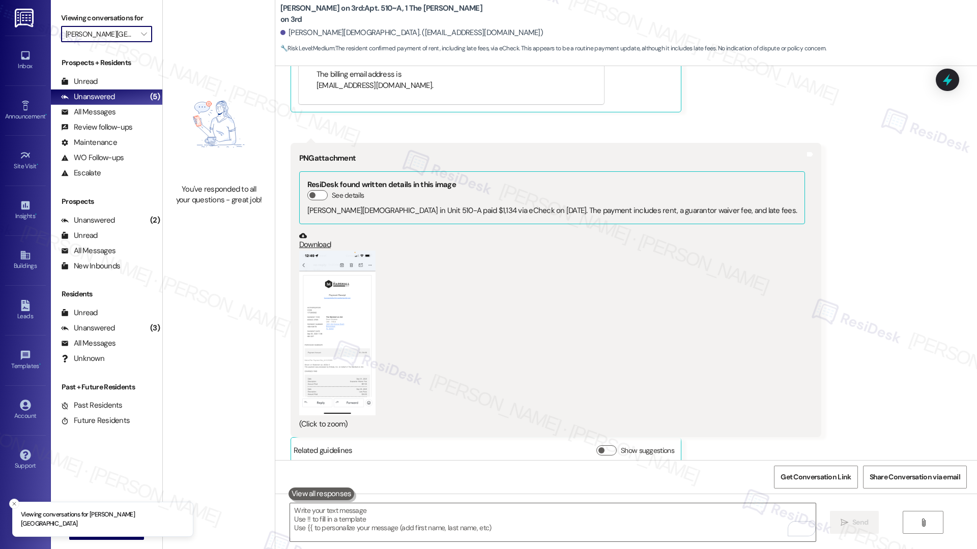
type input "One Ten"
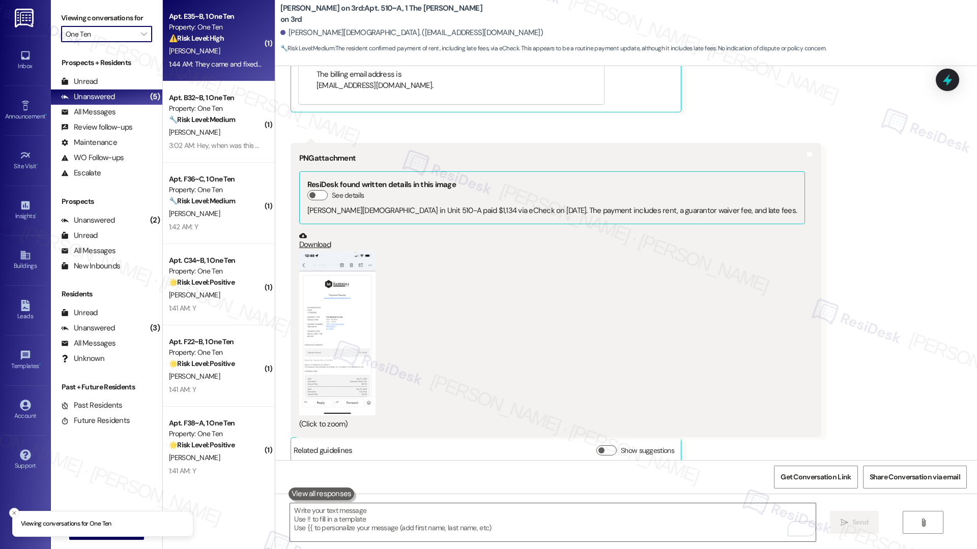
click at [231, 38] on div "⚠️ Risk Level: High The resident reports that the AC unit, which was previously…" at bounding box center [216, 38] width 94 height 11
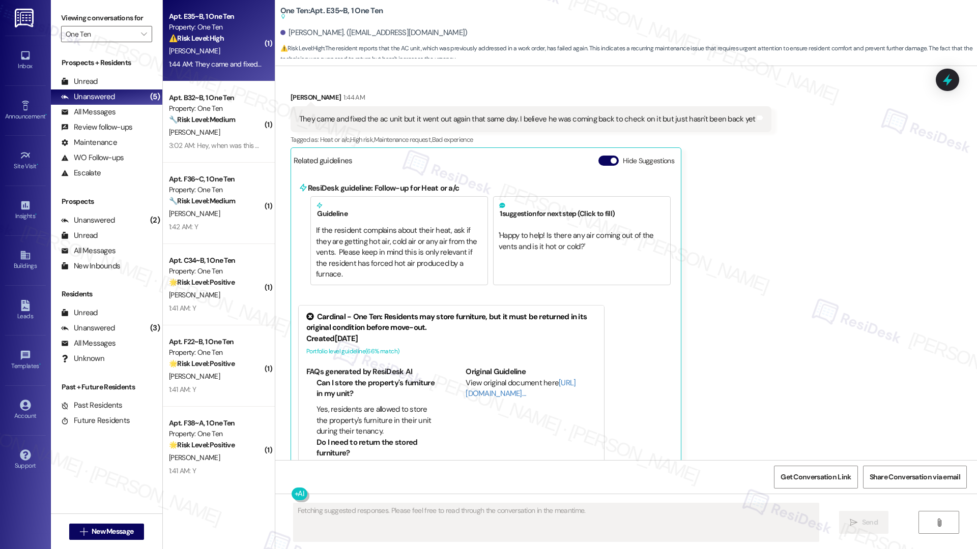
scroll to position [1239, 0]
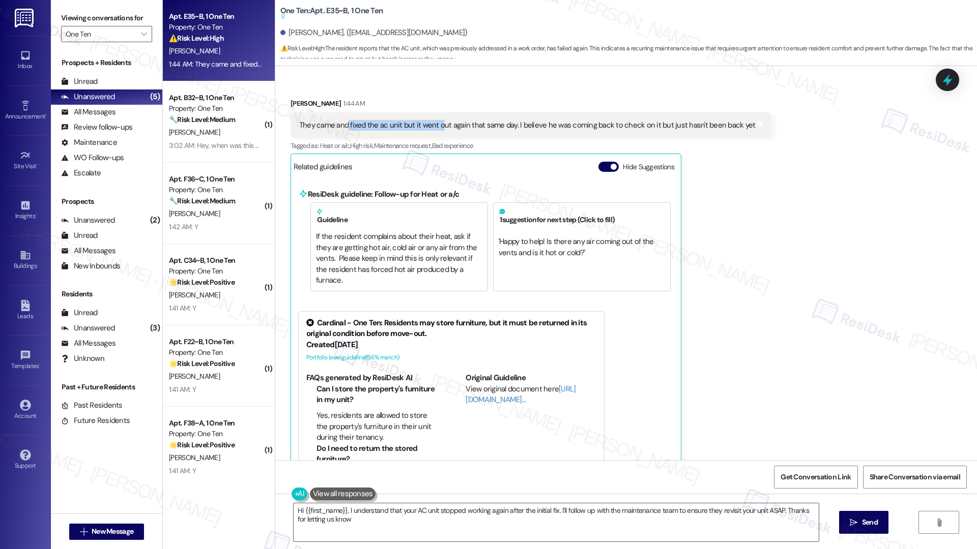
type textarea "Hi {{first_name}}, I understand that your AC unit stopped working again after t…"
drag, startPoint x: 340, startPoint y: 101, endPoint x: 755, endPoint y: 108, distance: 415.1
click at [755, 108] on div "Received via SMS Brendan Jenkins 1:44 AM They came and fixed the ac unit but it…" at bounding box center [531, 314] width 496 height 447
click at [665, 120] on div "They came and fixed the ac unit but it went out again that same day. I believe …" at bounding box center [527, 125] width 456 height 11
drag, startPoint x: 539, startPoint y: 105, endPoint x: 726, endPoint y: 105, distance: 187.7
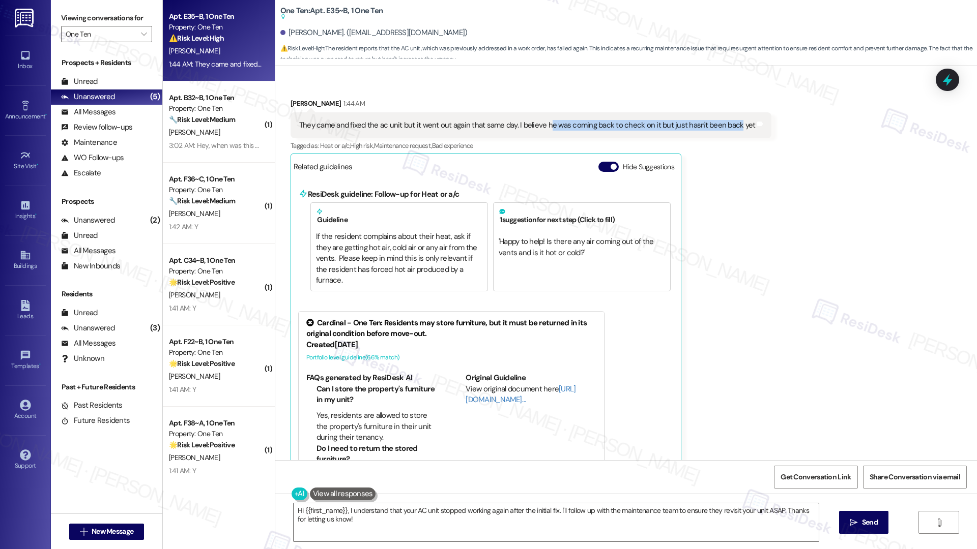
click at [726, 120] on div "They came and fixed the ac unit but it went out again that same day. I believe …" at bounding box center [527, 125] width 456 height 11
click at [351, 513] on textarea "Hi {{first_name}}, I understand that your AC unit stopped working again after t…" at bounding box center [555, 523] width 525 height 38
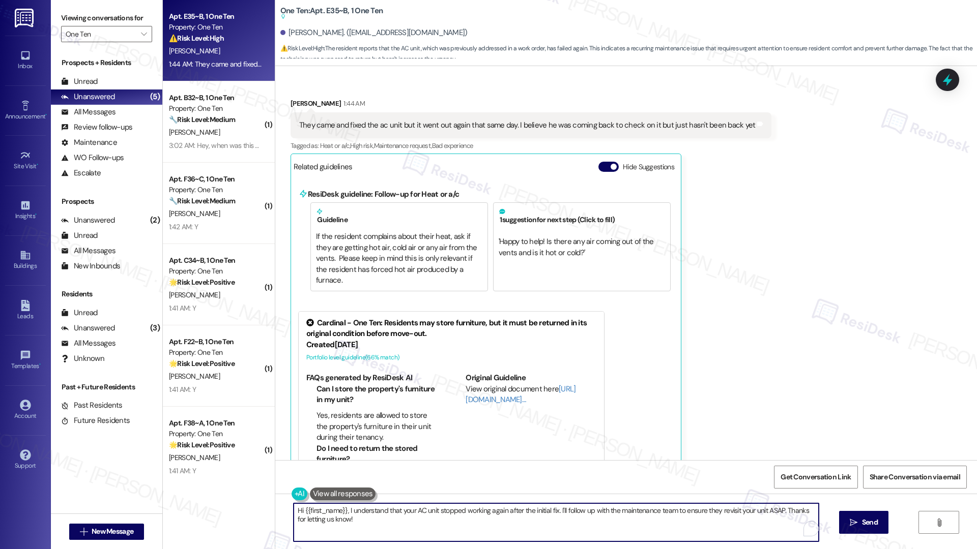
click at [350, 518] on textarea "Hi {{first_name}}, I understand that your AC unit stopped working again after t…" at bounding box center [555, 523] width 525 height 38
drag, startPoint x: 328, startPoint y: 527, endPoint x: 286, endPoint y: 516, distance: 43.3
click at [290, 516] on textarea "Hi {{first_name}}, I understand that your AC unit stopped working again after t…" at bounding box center [552, 523] width 525 height 38
click at [358, 522] on textarea "Hi {{first_name}}, I understand that your AC unit stopped working again after t…" at bounding box center [552, 523] width 525 height 38
drag, startPoint x: 506, startPoint y: 510, endPoint x: 610, endPoint y: 509, distance: 103.8
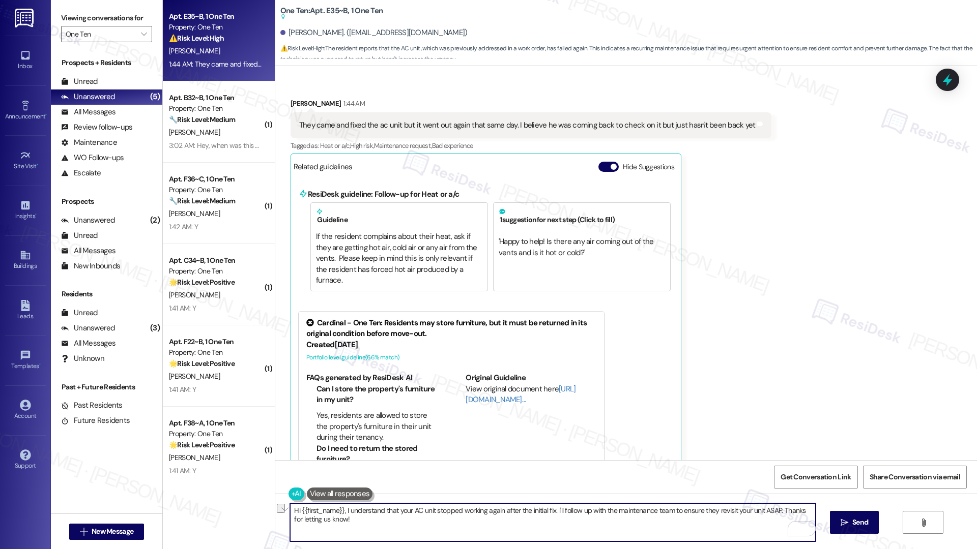
click at [610, 509] on textarea "Hi {{first_name}}, I understand that your AC unit stopped working again after t…" at bounding box center [552, 523] width 525 height 38
click at [586, 532] on textarea "Hi {{first_name}}, I understand that your AC unit stopped working again after t…" at bounding box center [552, 523] width 525 height 38
click at [856, 517] on span "Send" at bounding box center [860, 522] width 16 height 11
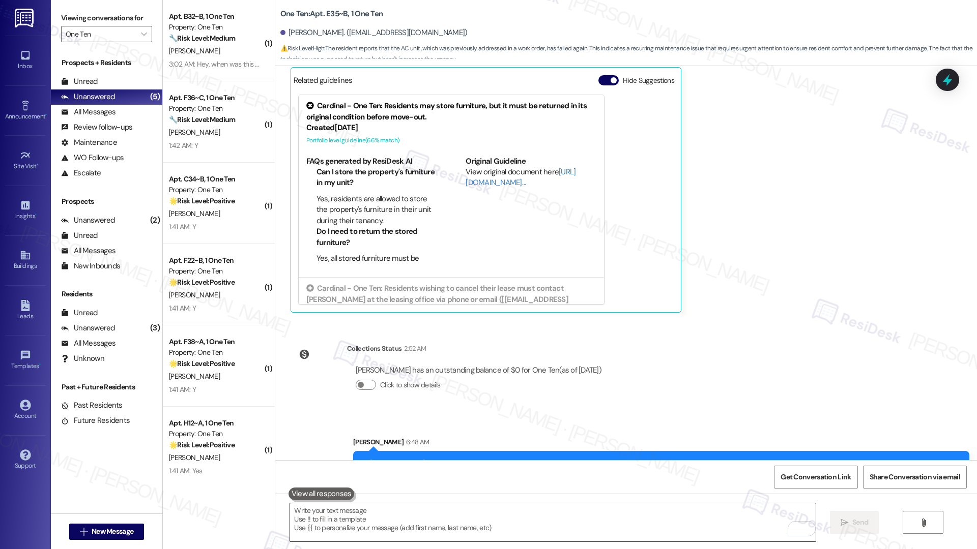
scroll to position [1328, 0]
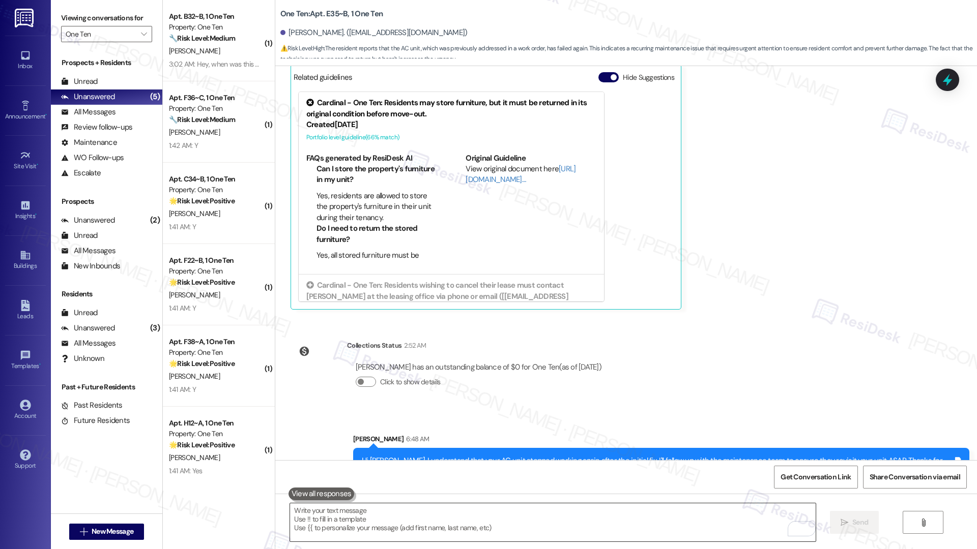
click at [532, 521] on textarea "To enrich screen reader interactions, please activate Accessibility in Grammarl…" at bounding box center [552, 523] width 525 height 38
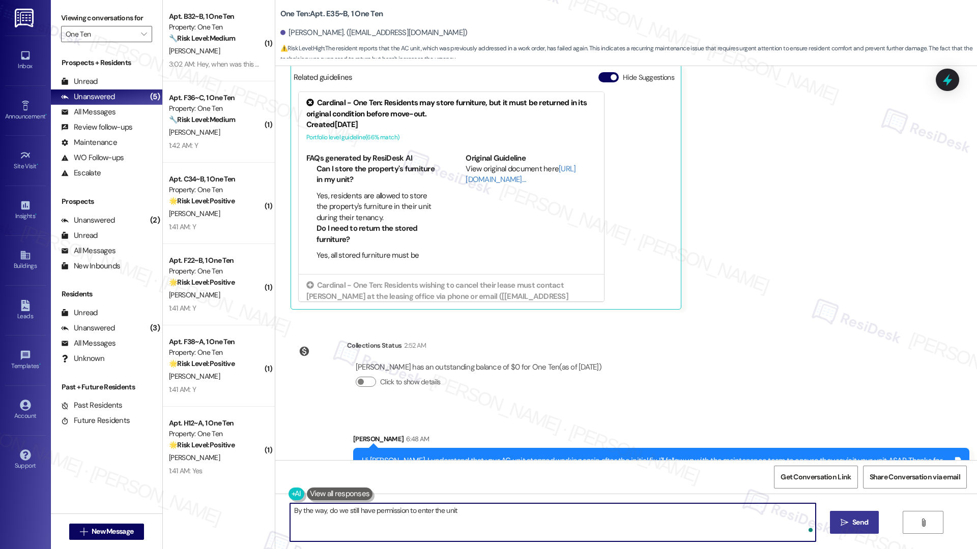
type textarea "By the way, do we still have permission to enter the unit?"
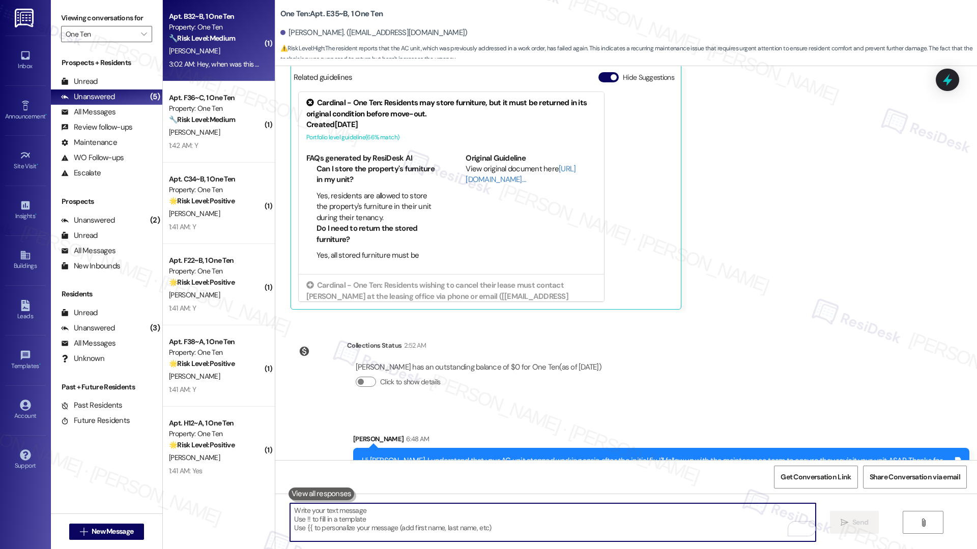
click at [199, 43] on div "🔧 Risk Level: Medium The resident is asking for the completion date of a work o…" at bounding box center [216, 38] width 94 height 11
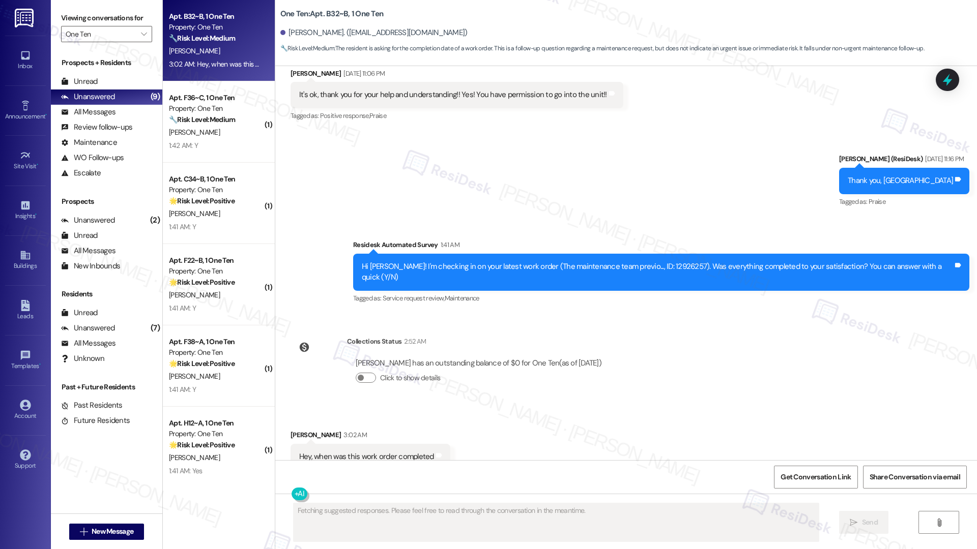
scroll to position [3530, 0]
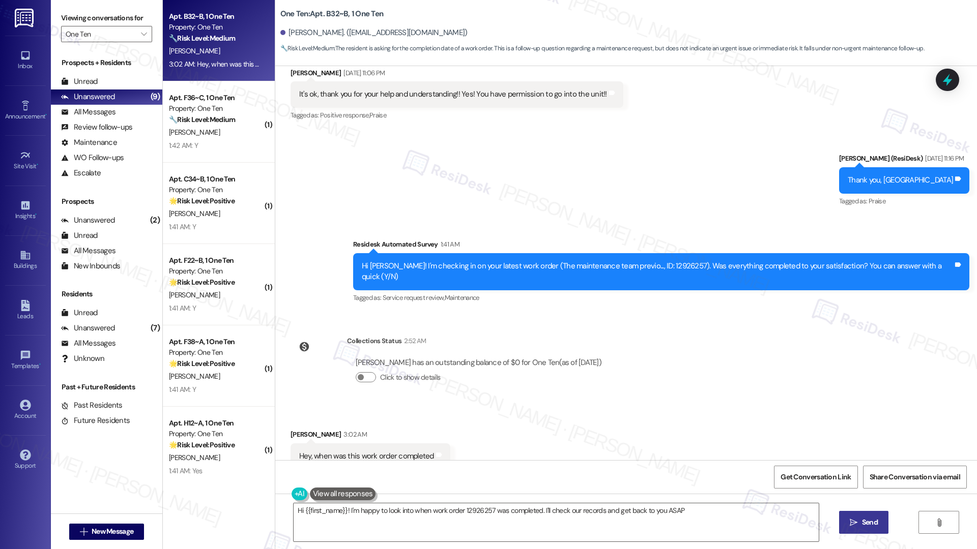
type textarea "Hi {{first_name}}! I'm happy to look into when work order 12926257 was complete…"
click at [457, 525] on textarea "Hi {{first_name}}! I'm happy to look into when work order 12926257 was complete…" at bounding box center [555, 523] width 525 height 38
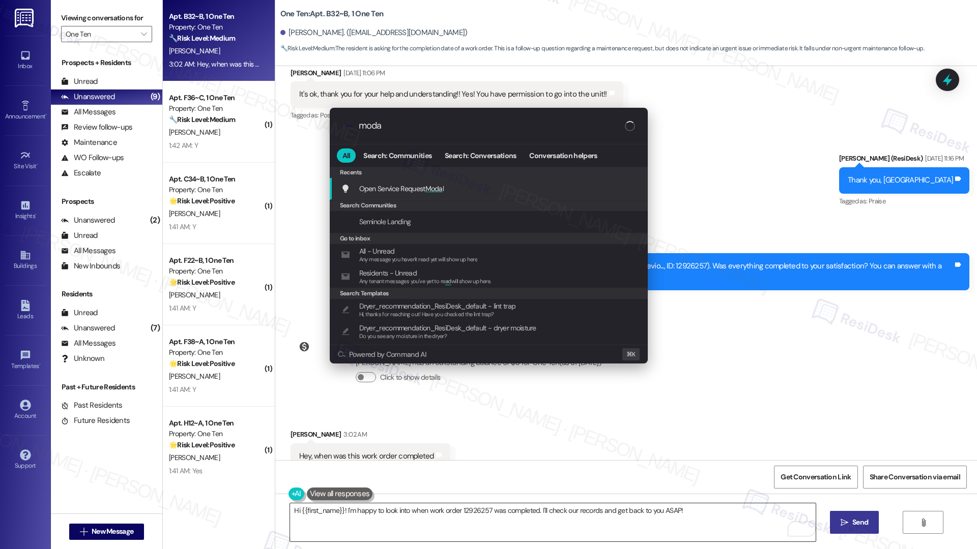
type input "modal"
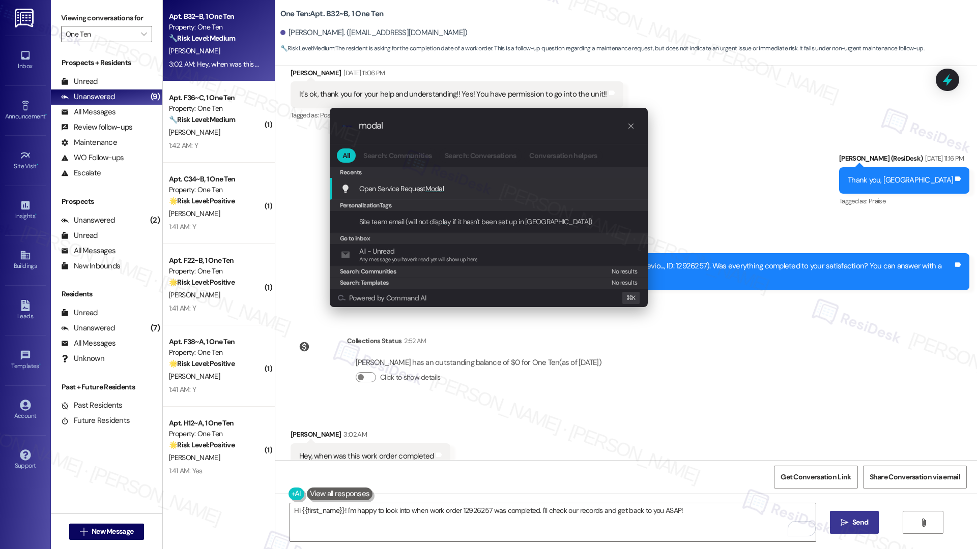
click at [493, 194] on div "Open Service Request Modal Add shortcut" at bounding box center [490, 188] width 298 height 11
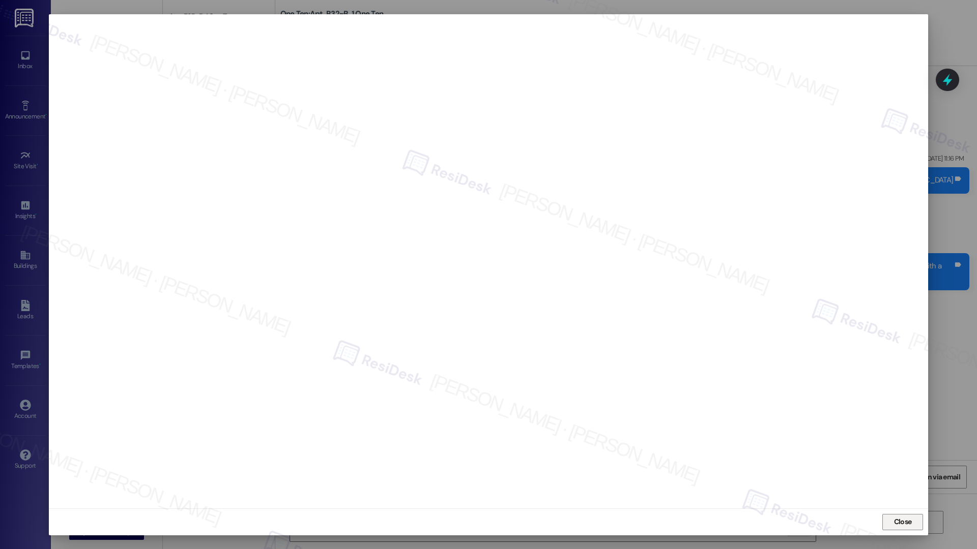
click at [904, 522] on span "Close" at bounding box center [903, 522] width 18 height 11
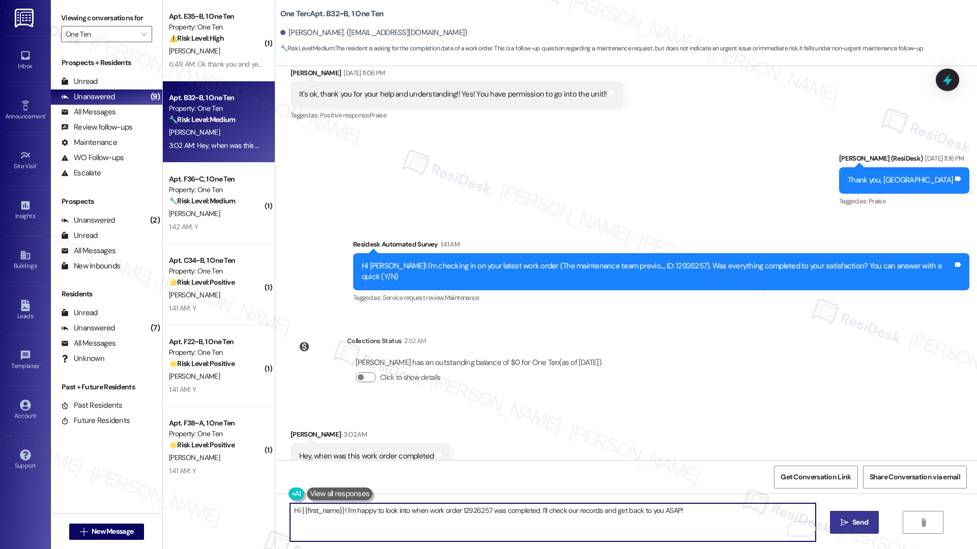
click at [688, 507] on textarea "Hi {{first_name}}! I'm happy to look into when work order 12926257 was complete…" at bounding box center [552, 523] width 525 height 38
type textarea "Hi Madison, I see this was completed last Sep. 3."
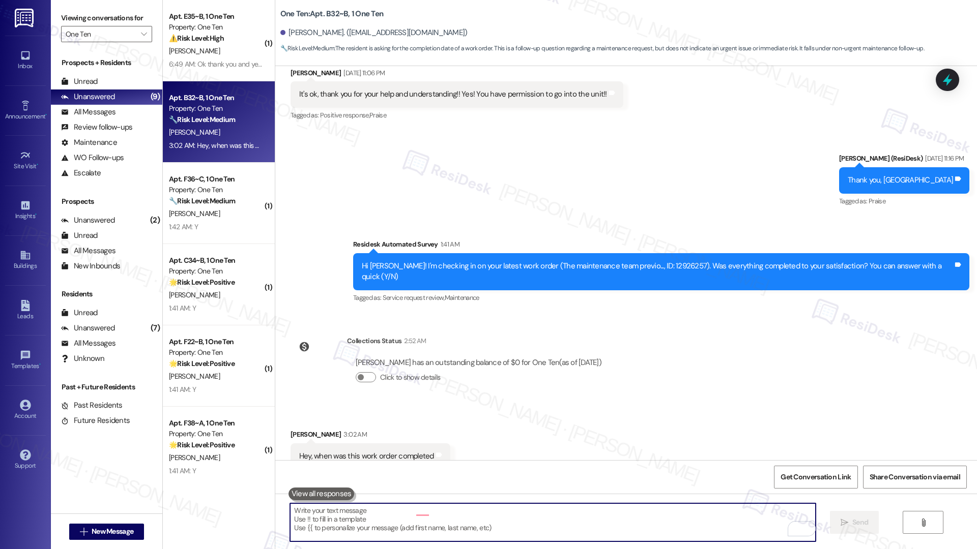
scroll to position [3529, 0]
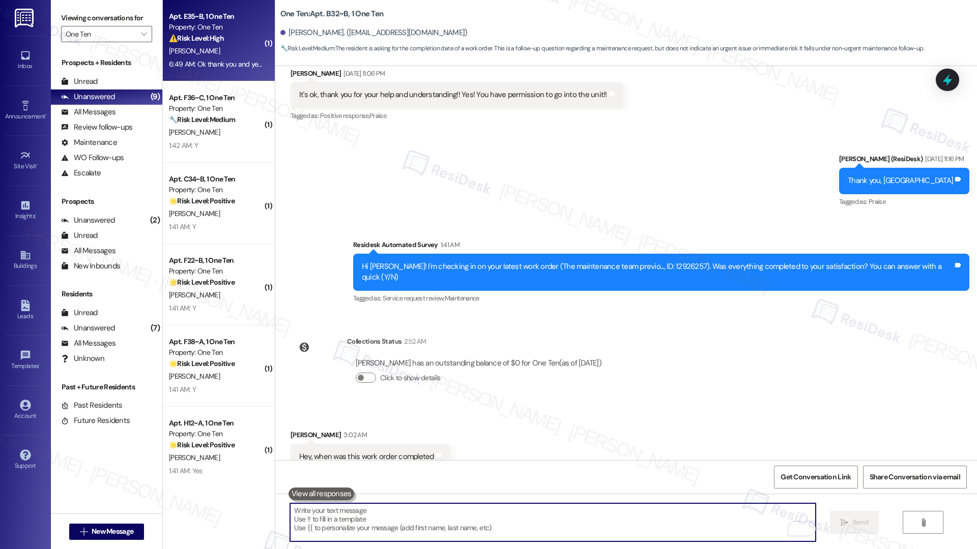
click at [216, 58] on div "6:49 AM: Ok thank you and yes you do 6:49 AM: Ok thank you and yes you do" at bounding box center [216, 64] width 96 height 13
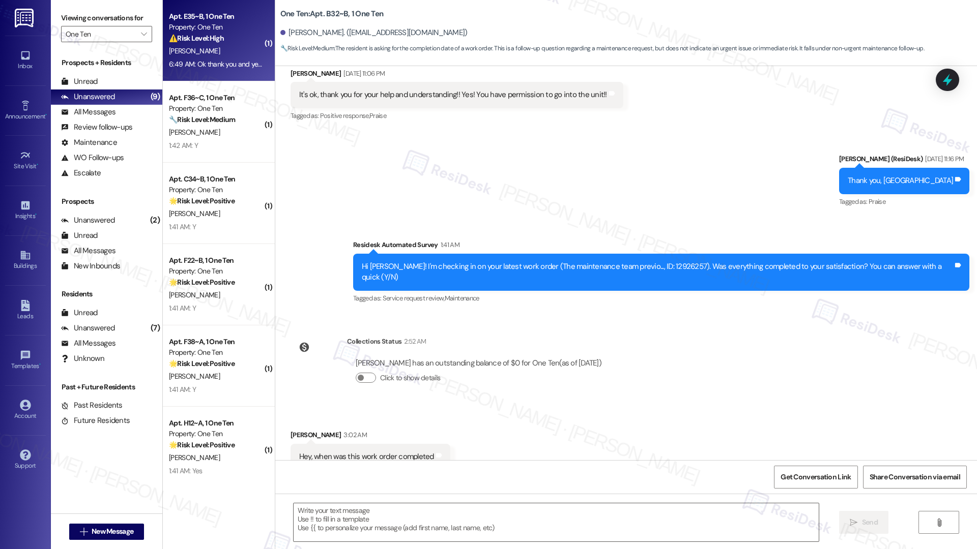
type textarea "Fetching suggested responses. Please feel free to read through the conversation…"
click at [216, 58] on div "6:49 AM: Ok thank you and yes you do 6:49 AM: Ok thank you and yes you do" at bounding box center [216, 64] width 96 height 13
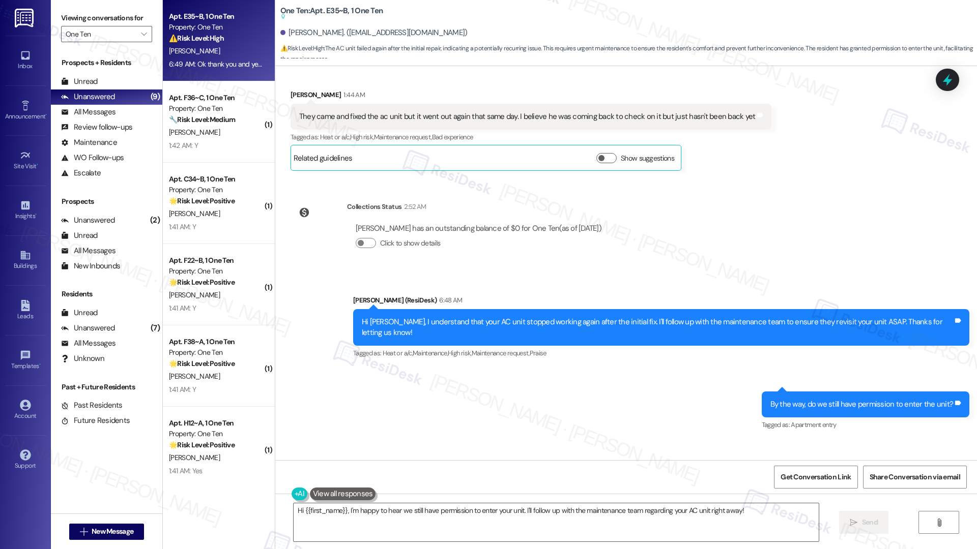
scroll to position [1281, 0]
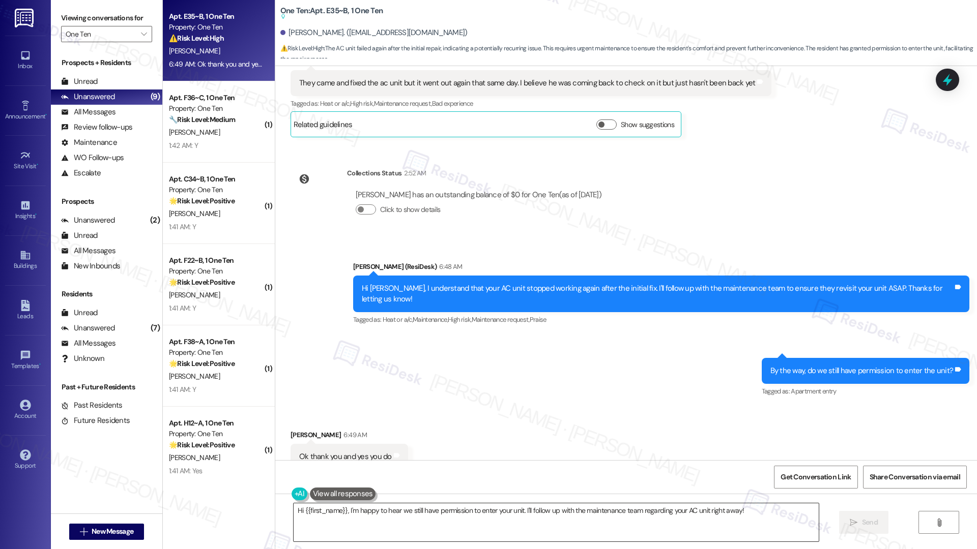
click at [399, 518] on textarea "Hi {{first_name}}, I'm happy to hear we still have permission to enter your uni…" at bounding box center [555, 523] width 525 height 38
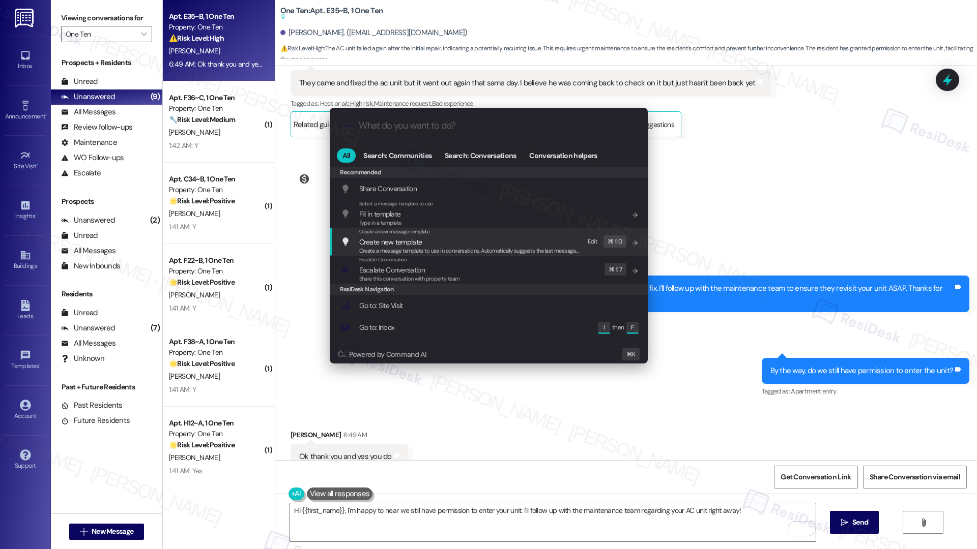
click at [305, 230] on div ".cls-1{fill:#0a055f;}.cls-2{fill:#0cc4c4;} resideskLogoBlueOrange All Search: C…" at bounding box center [488, 274] width 977 height 549
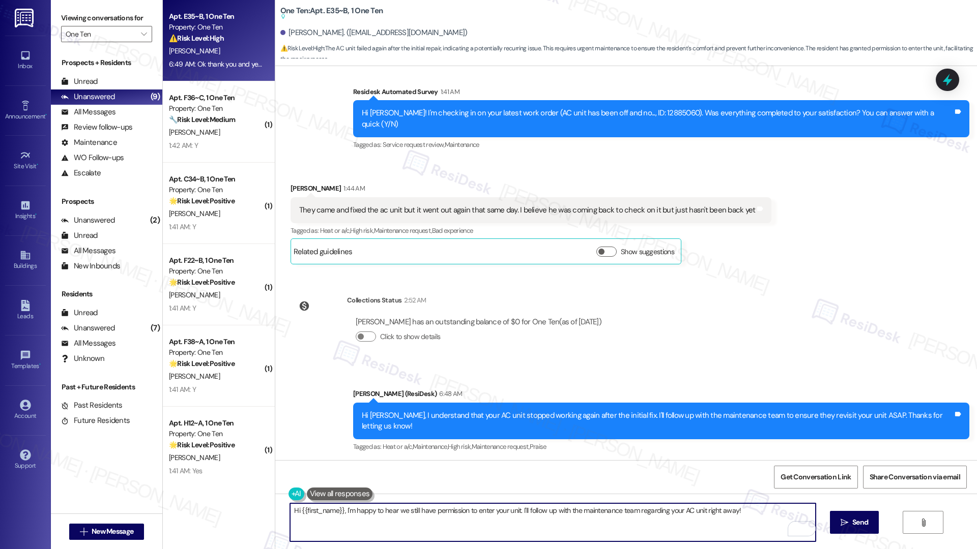
scroll to position [1102, 0]
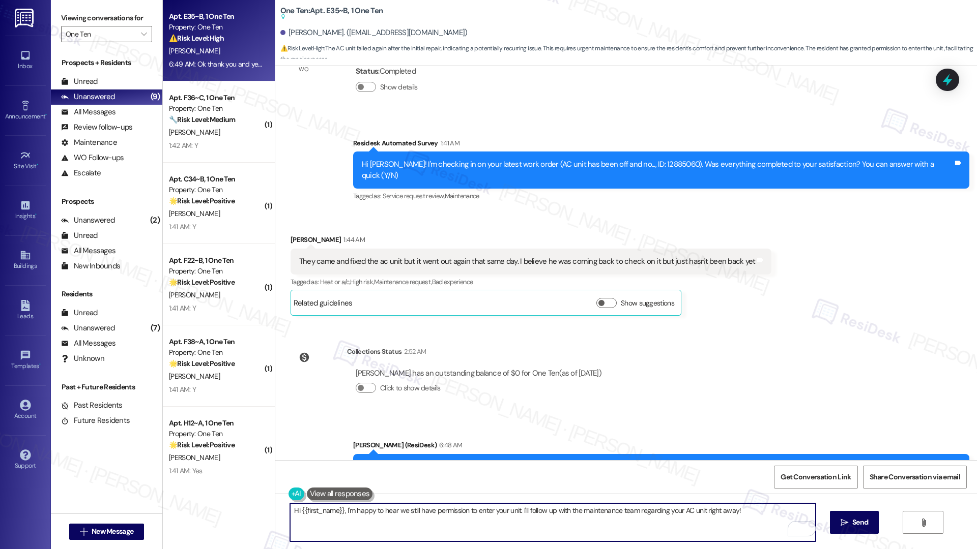
click at [426, 509] on textarea "Hi {{first_name}}, I'm happy to hear we still have permission to enter your uni…" at bounding box center [552, 523] width 525 height 38
paste textarea "Can you share a bit more about the issue—did the AC stop blowing air completely…"
click at [502, 516] on textarea "Thank you. Can you share a bit more about the issue—did the AC stop blowing air…" at bounding box center [552, 523] width 525 height 38
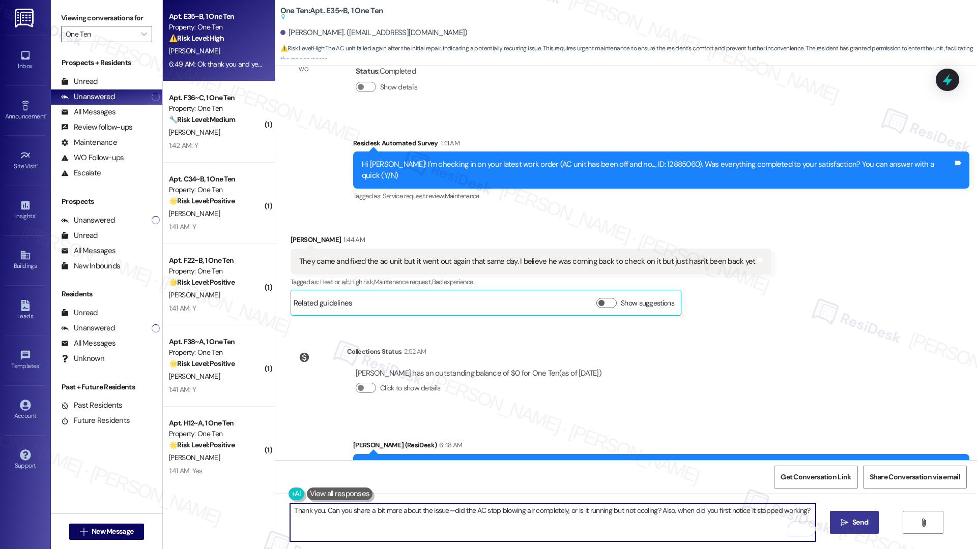
type textarea "Thank you. Can you share a bit more about the issue—did the AC stop blowing air…"
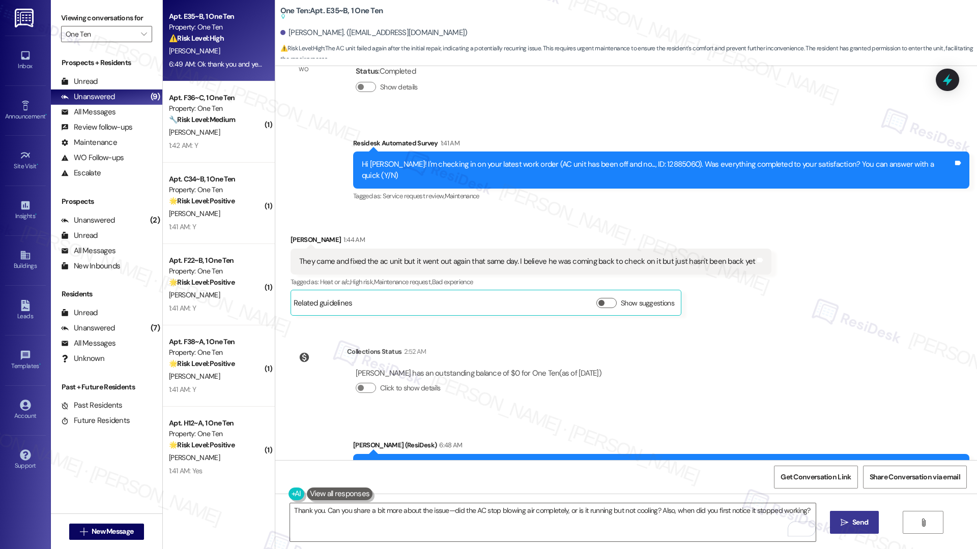
click at [842, 528] on button " Send" at bounding box center [854, 522] width 49 height 23
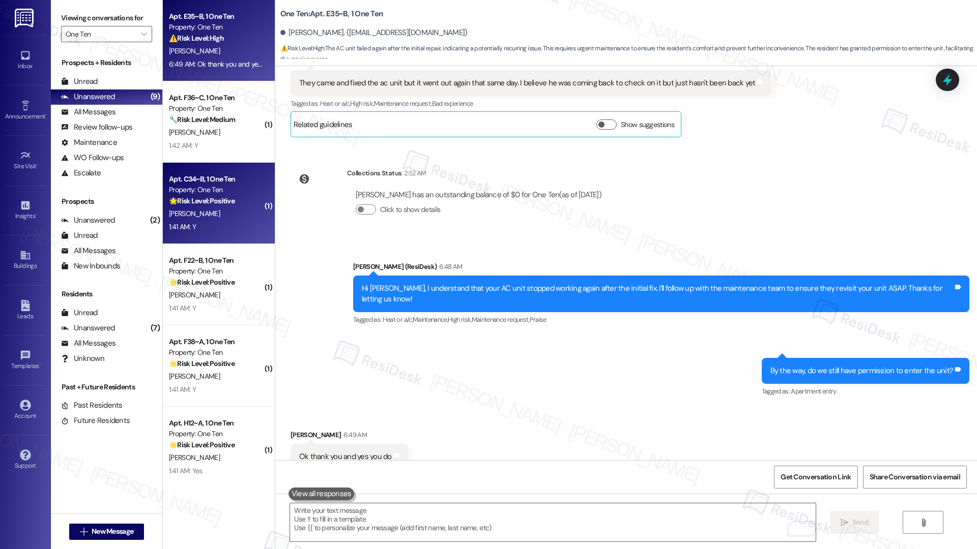
scroll to position [1280, 0]
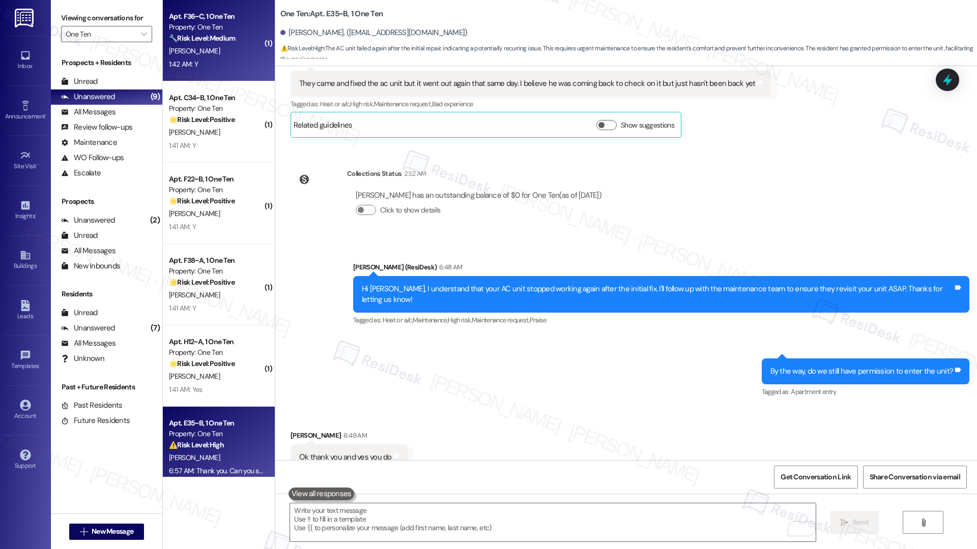
click at [207, 64] on div "1:42 AM: Y 1:42 AM: Y" at bounding box center [216, 64] width 96 height 13
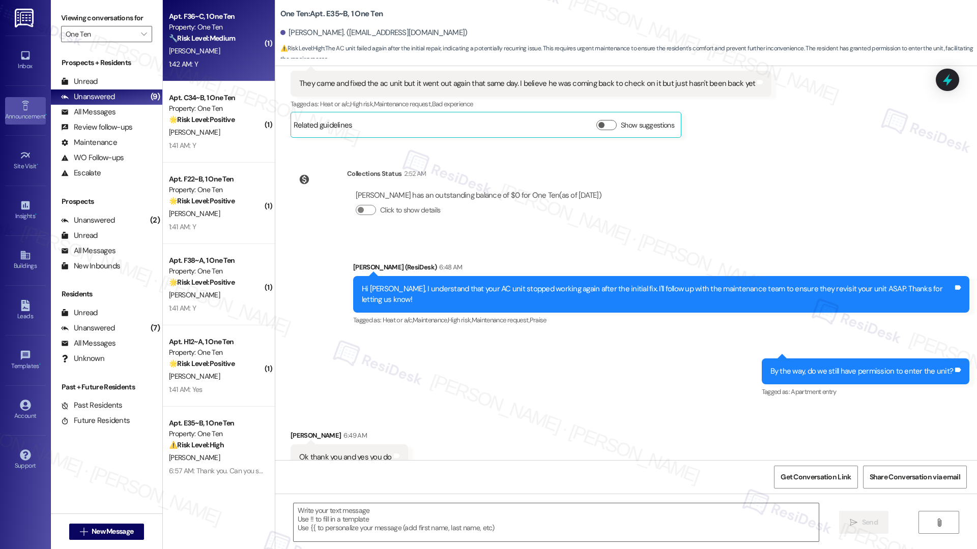
type textarea "Fetching suggested responses. Please feel free to read through the conversation…"
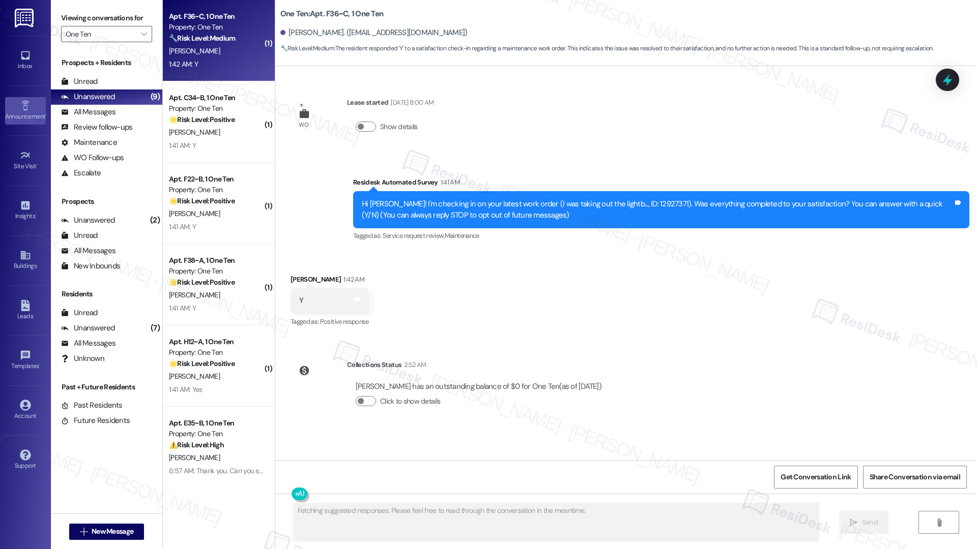
scroll to position [0, 0]
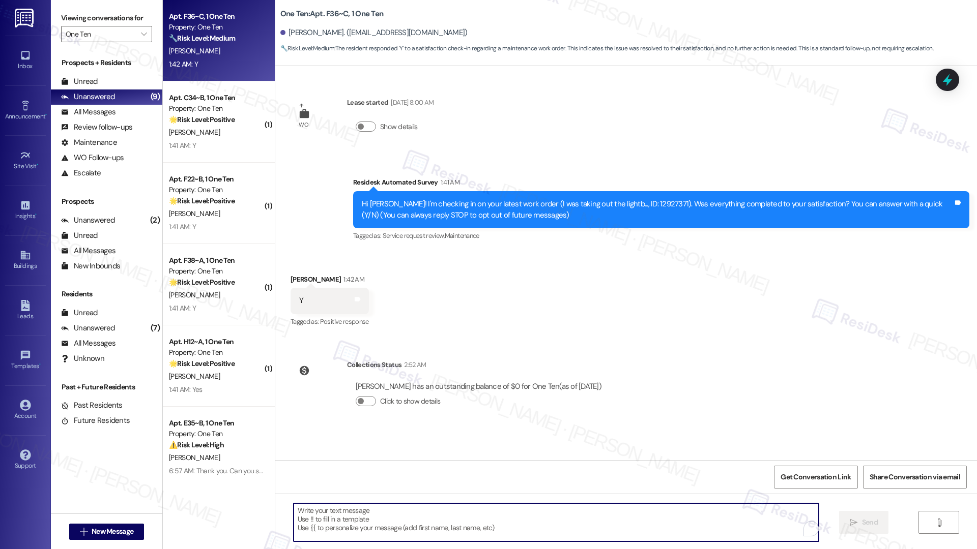
click at [361, 511] on textarea "To enrich screen reader interactions, please activate Accessibility in Grammarl…" at bounding box center [555, 523] width 525 height 38
paste textarea "Hi {{first_name}}, I'm so glad to hear the work order was completed to your sat…"
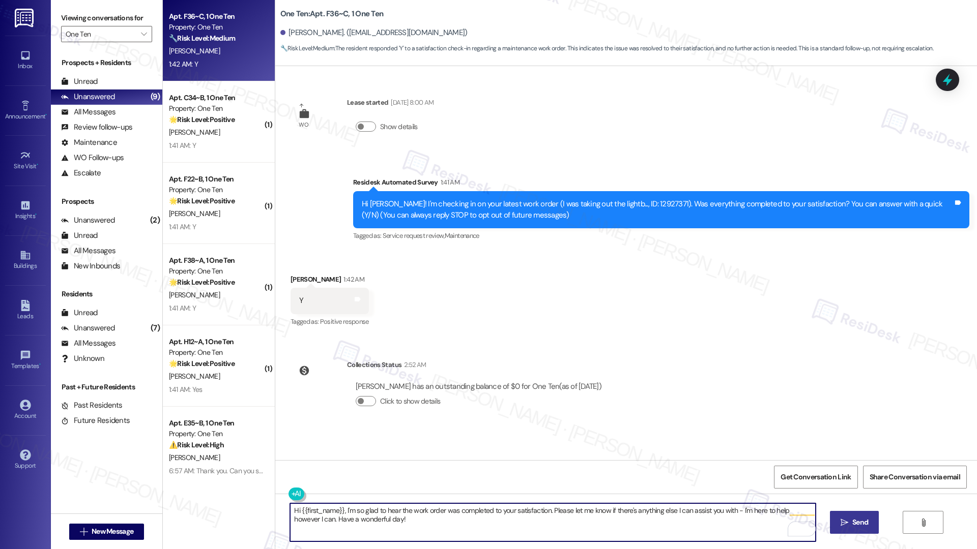
type textarea "Hi {{first_name}}, I'm so glad to hear the work order was completed to your sat…"
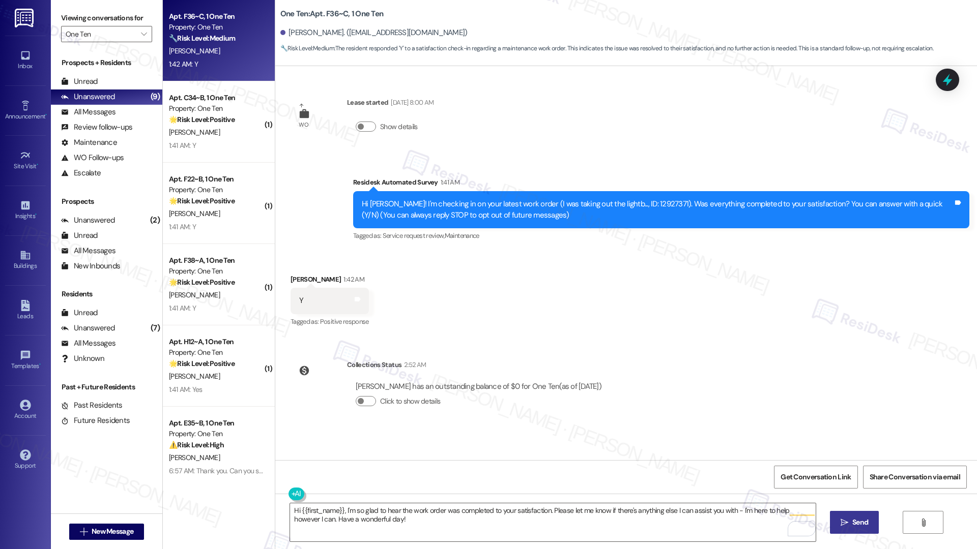
click at [858, 521] on span "Send" at bounding box center [860, 522] width 16 height 11
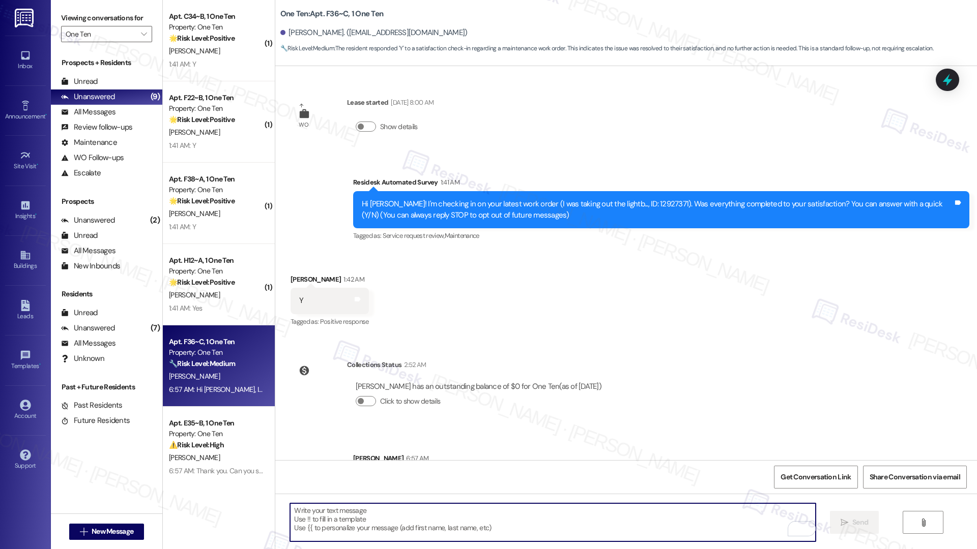
click at [330, 521] on textarea "To enrich screen reader interactions, please activate Accessibility in Grammarl…" at bounding box center [552, 523] width 525 height 38
paste textarea "If I may ask...has {{property}} lived up to your expectations?"
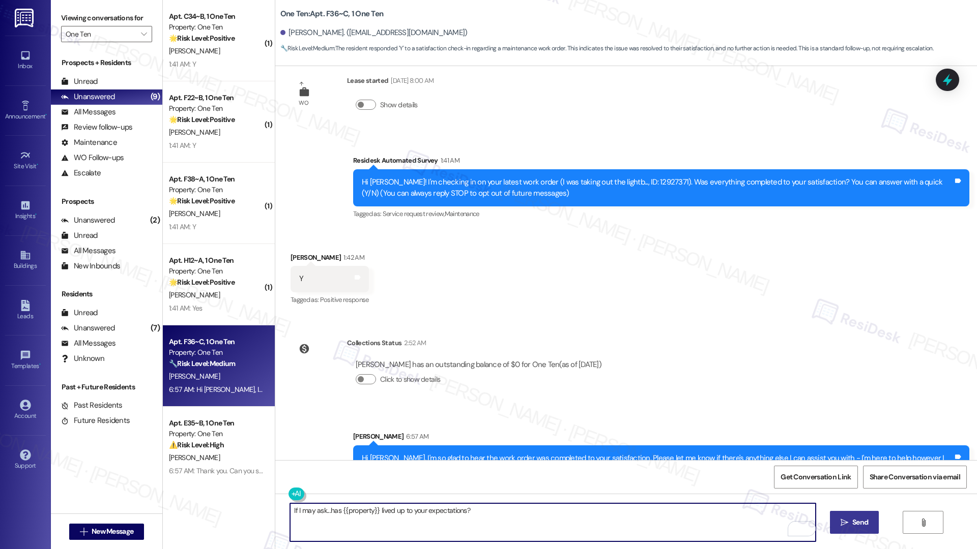
scroll to position [52, 0]
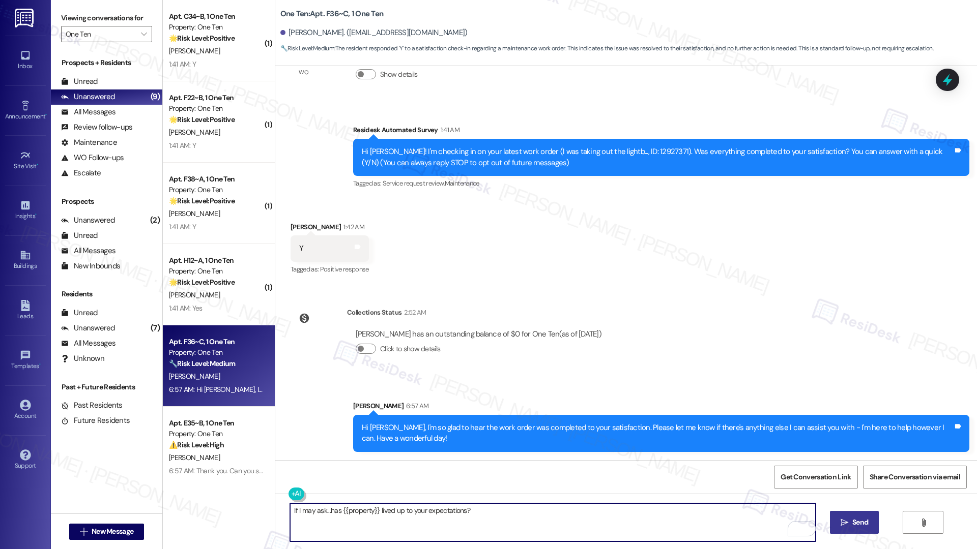
type textarea "If I may ask...has {{property}} lived up to your expectations?"
click at [863, 523] on span "Send" at bounding box center [860, 522] width 16 height 11
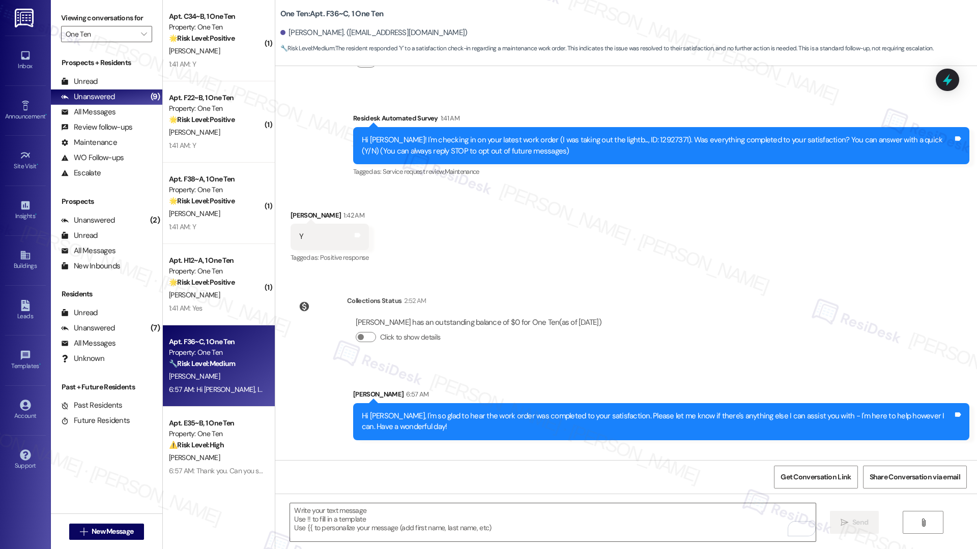
scroll to position [123, 0]
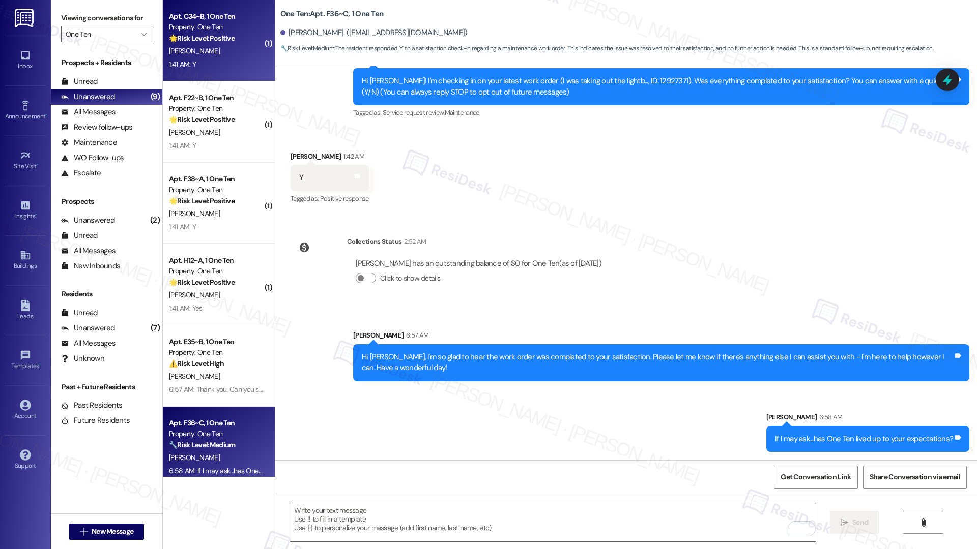
click at [205, 56] on div "[PERSON_NAME]" at bounding box center [216, 51] width 96 height 13
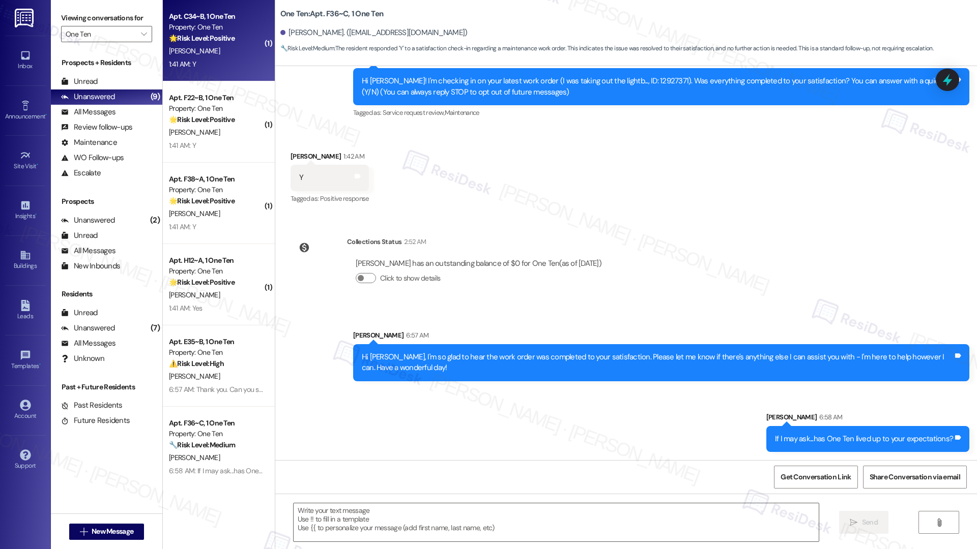
type textarea "Fetching suggested responses. Please feel free to read through the conversation…"
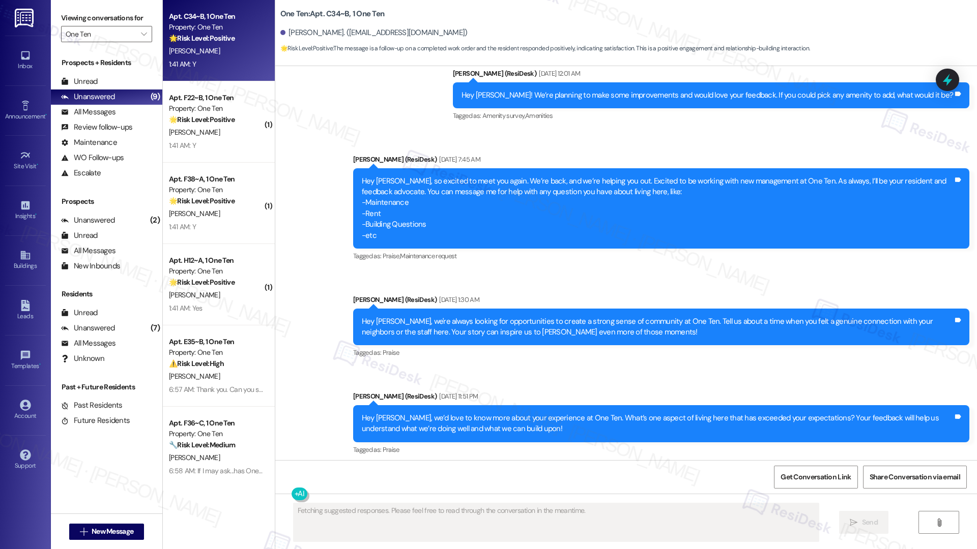
scroll to position [0, 0]
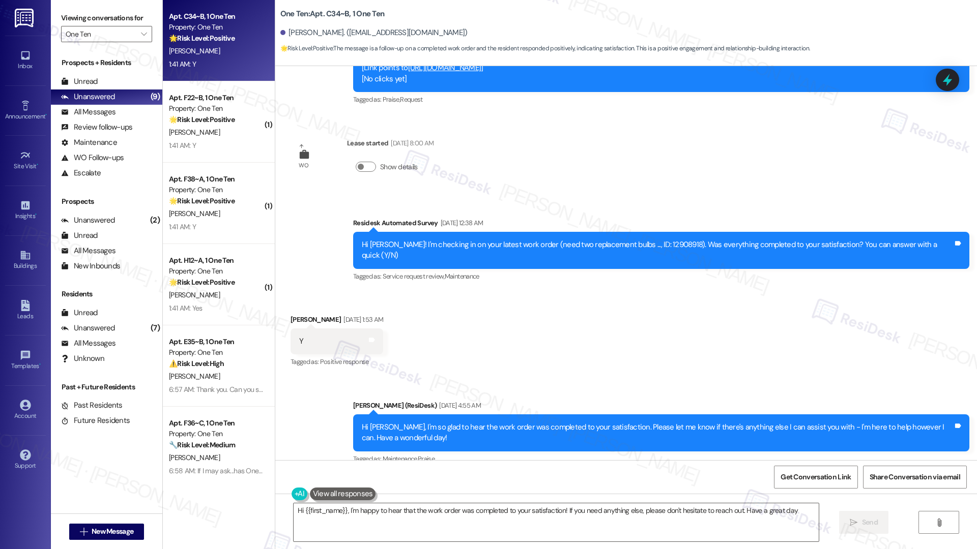
type textarea "Hi {{first_name}}, I'm happy to hear that the work order was completed to your …"
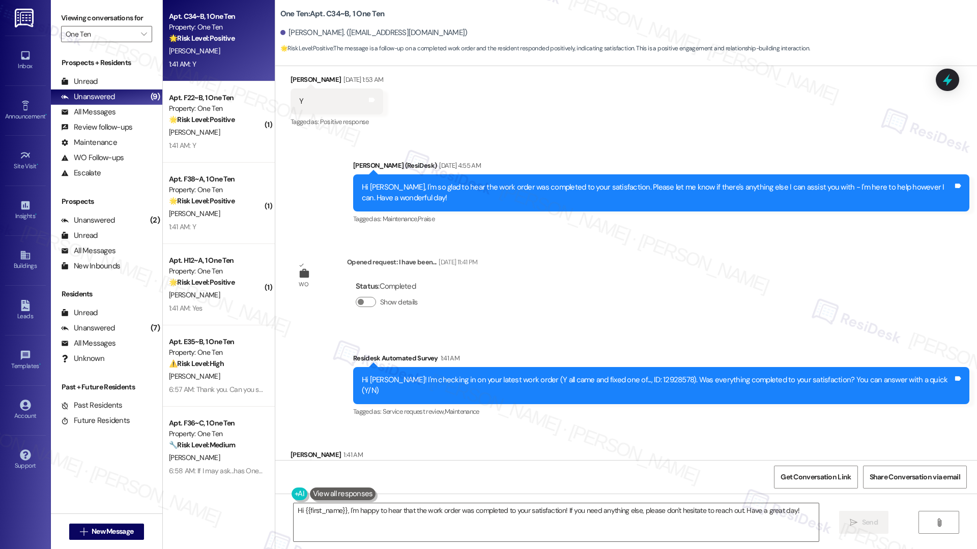
scroll to position [1320, 0]
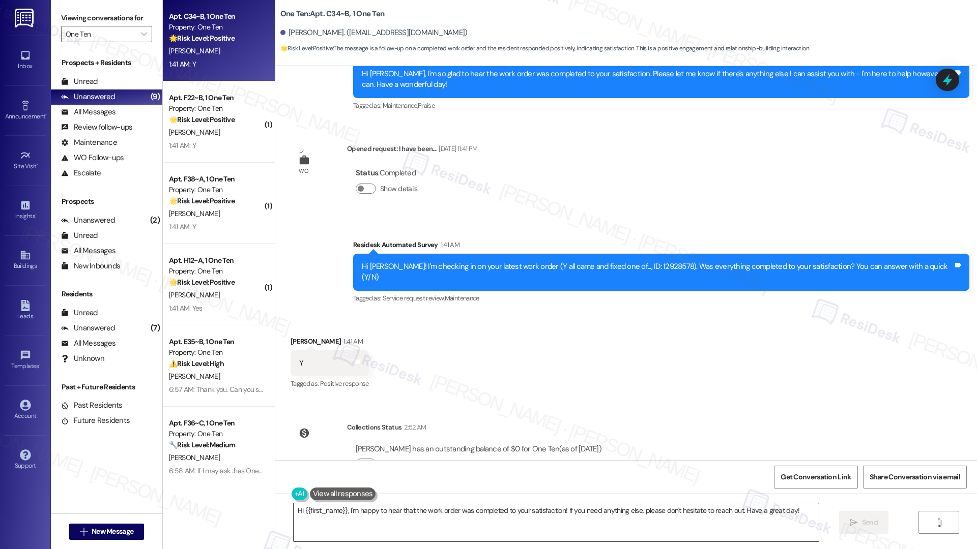
click at [325, 514] on textarea "Hi {{first_name}}, I'm happy to hear that the work order was completed to your …" at bounding box center [555, 523] width 525 height 38
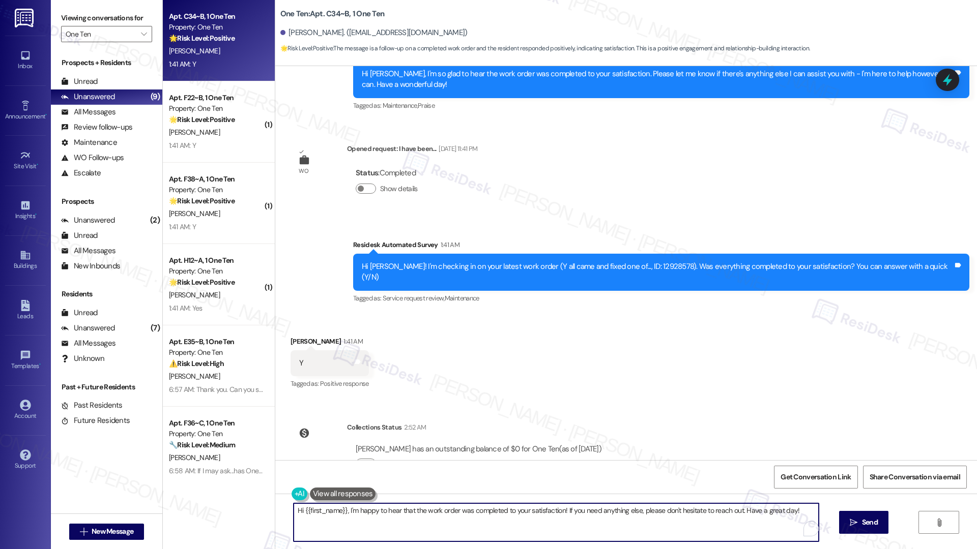
click at [325, 514] on textarea "Hi {{first_name}}, I'm happy to hear that the work order was completed to your …" at bounding box center [555, 523] width 525 height 38
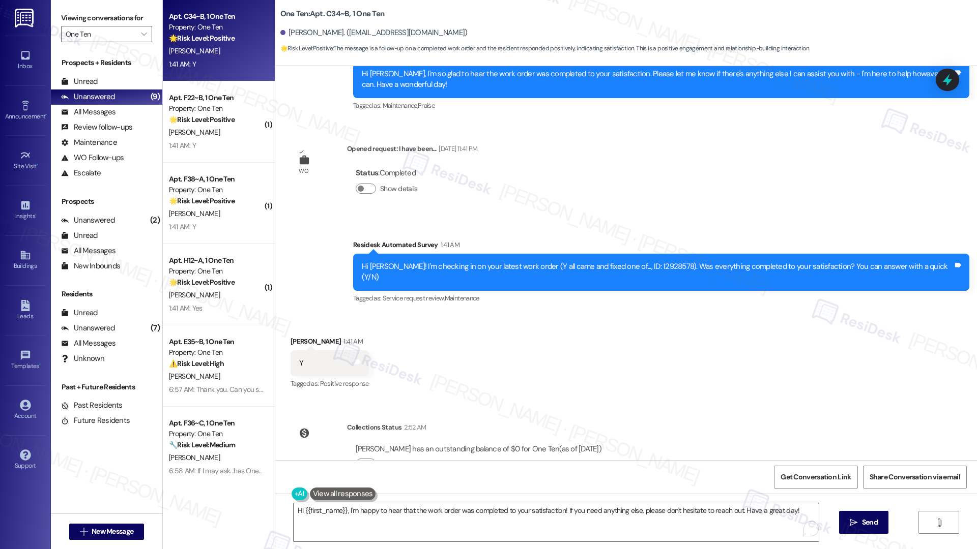
click at [470, 546] on div "Hi {{first_name}}, I'm happy to hear that the work order was completed to your …" at bounding box center [625, 532] width 701 height 76
click at [837, 531] on button " Send" at bounding box center [854, 522] width 49 height 23
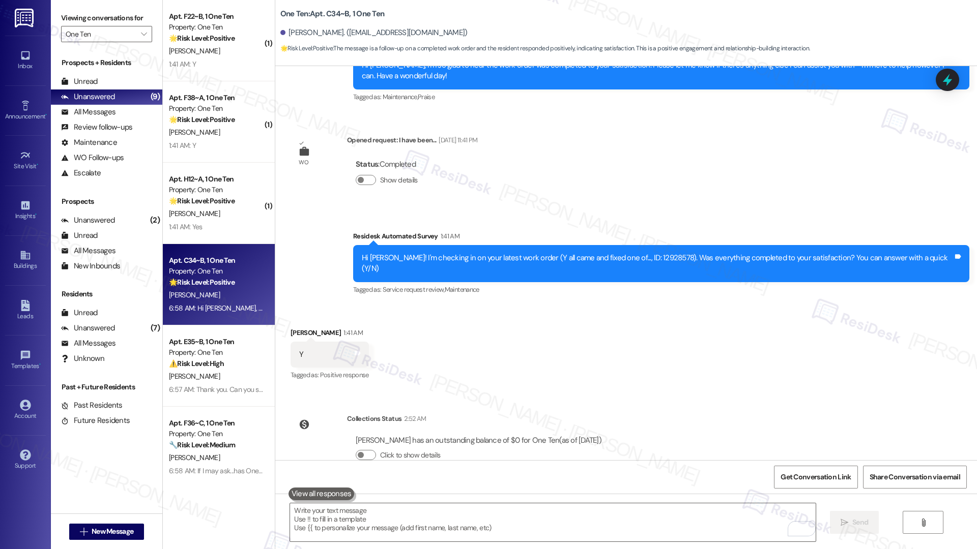
scroll to position [1391, 0]
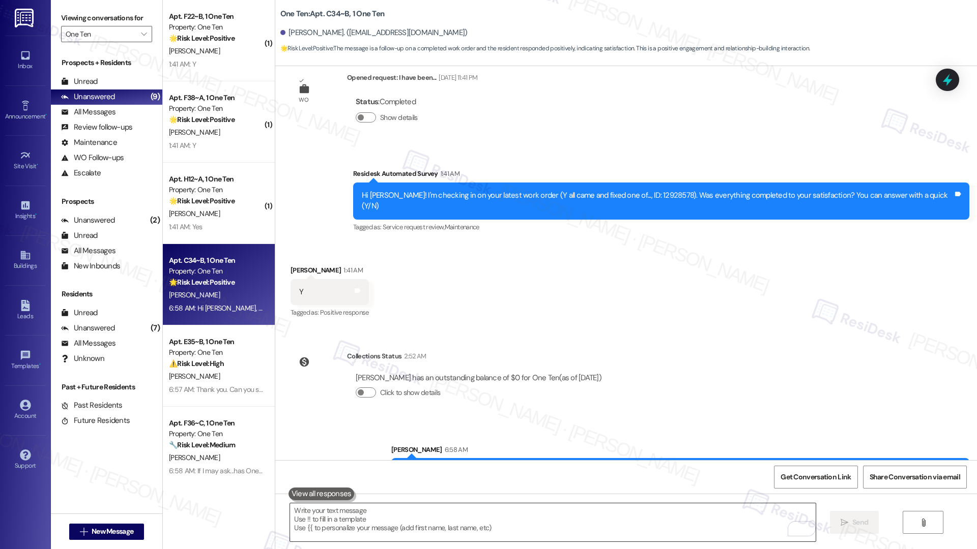
click at [392, 523] on textarea "To enrich screen reader interactions, please activate Accessibility in Grammarl…" at bounding box center [552, 523] width 525 height 38
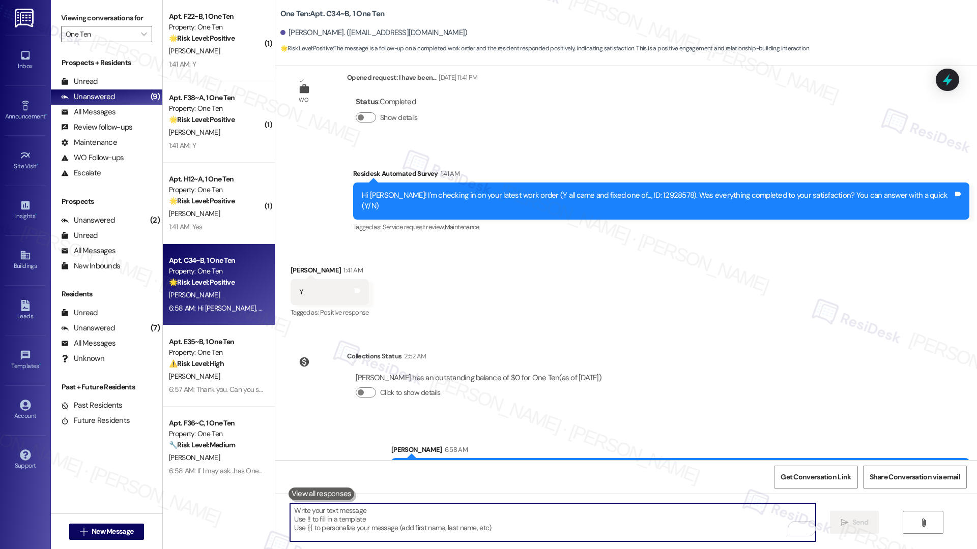
paste textarea "If I may ask...has {{property}} lived up to your expectations?"
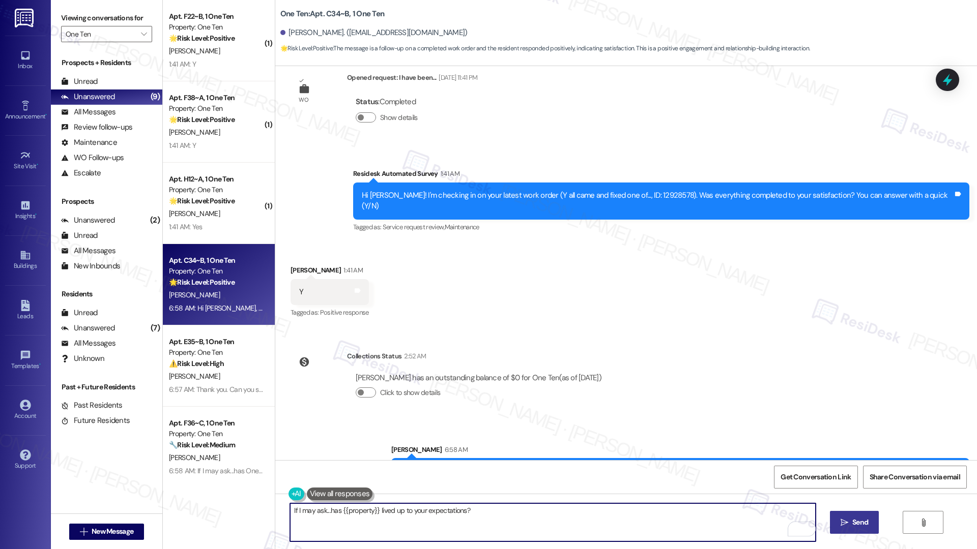
type textarea "If I may ask...has {{property}} lived up to your expectations?"
click at [852, 524] on span "Send" at bounding box center [860, 522] width 16 height 11
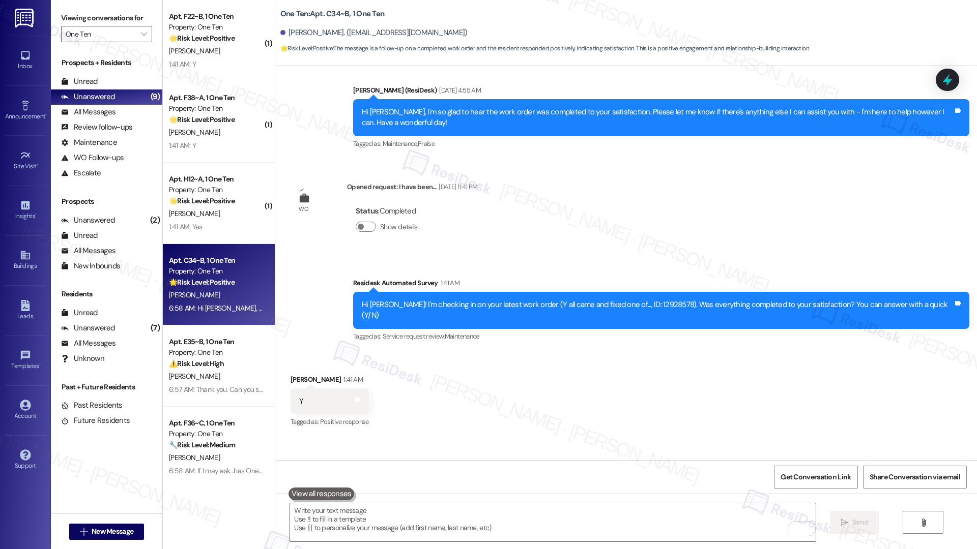
scroll to position [1226, 0]
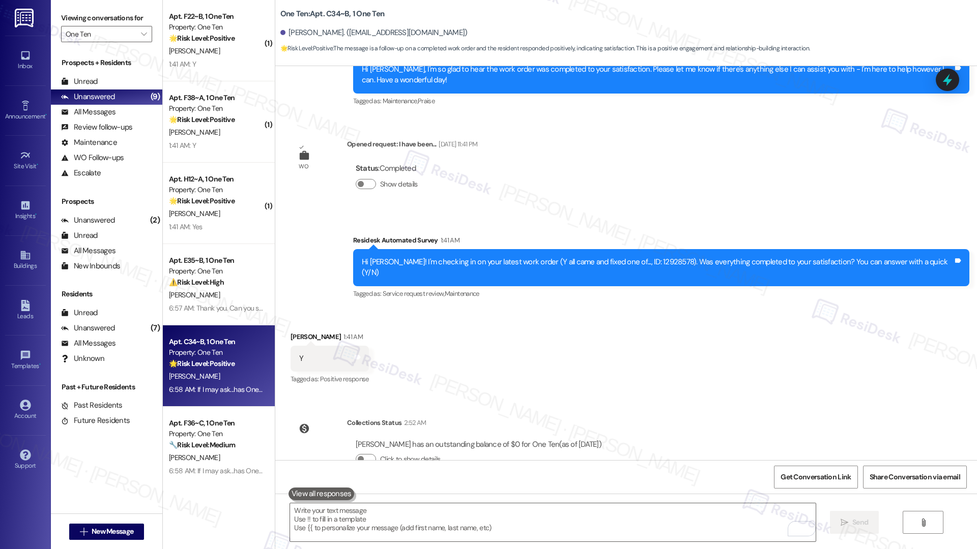
scroll to position [1462, 0]
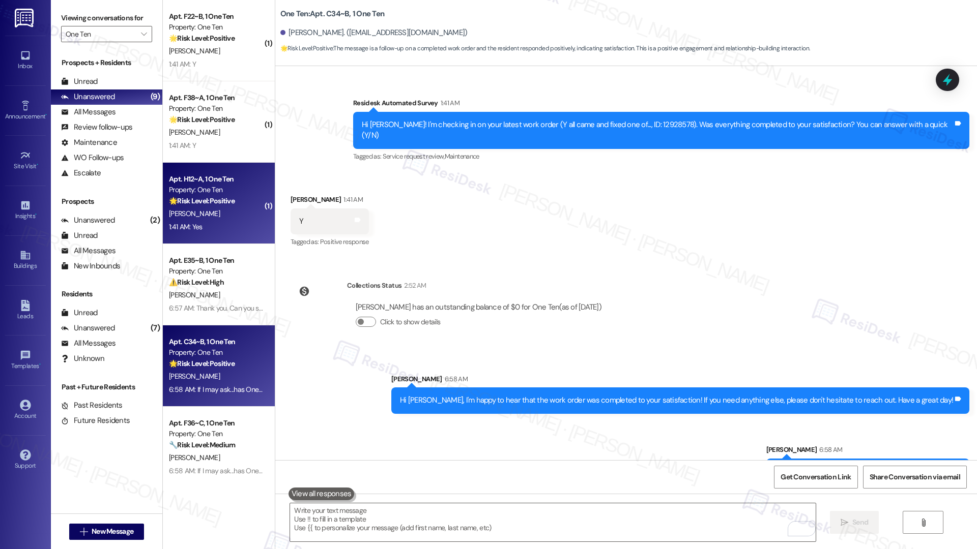
click at [218, 226] on div "1:41 AM: Yes 1:41 AM: Yes" at bounding box center [216, 227] width 96 height 13
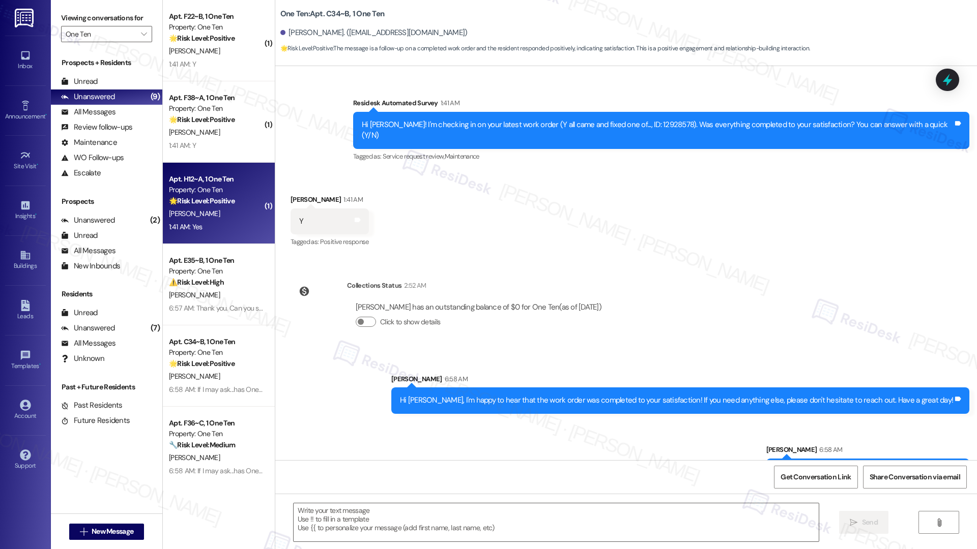
type textarea "Fetching suggested responses. Please feel free to read through the conversation…"
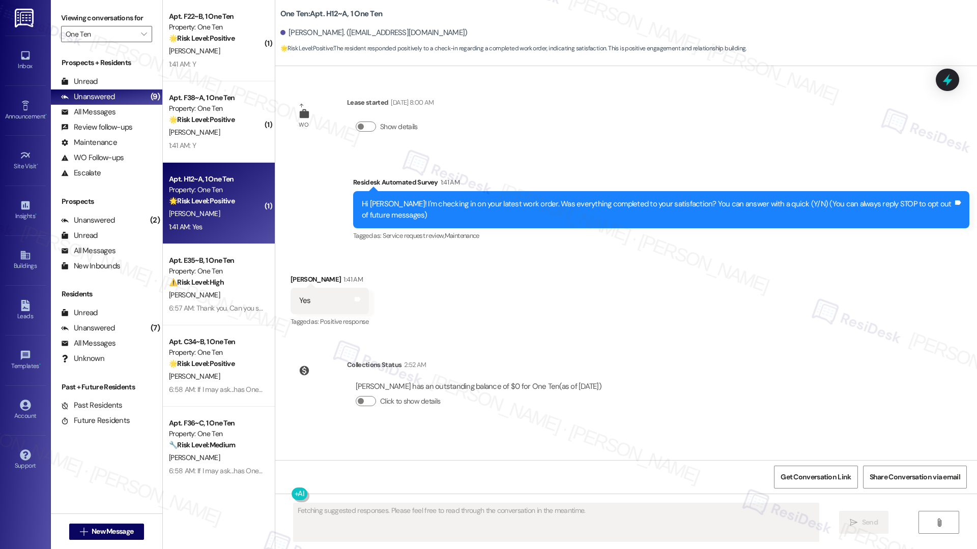
scroll to position [0, 0]
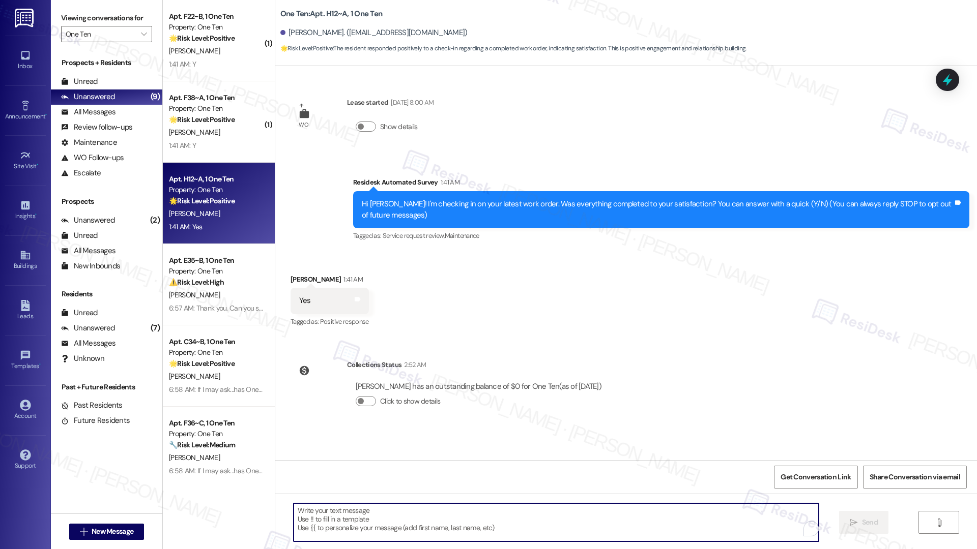
click at [345, 512] on textarea "To enrich screen reader interactions, please activate Accessibility in Grammarl…" at bounding box center [555, 523] width 525 height 38
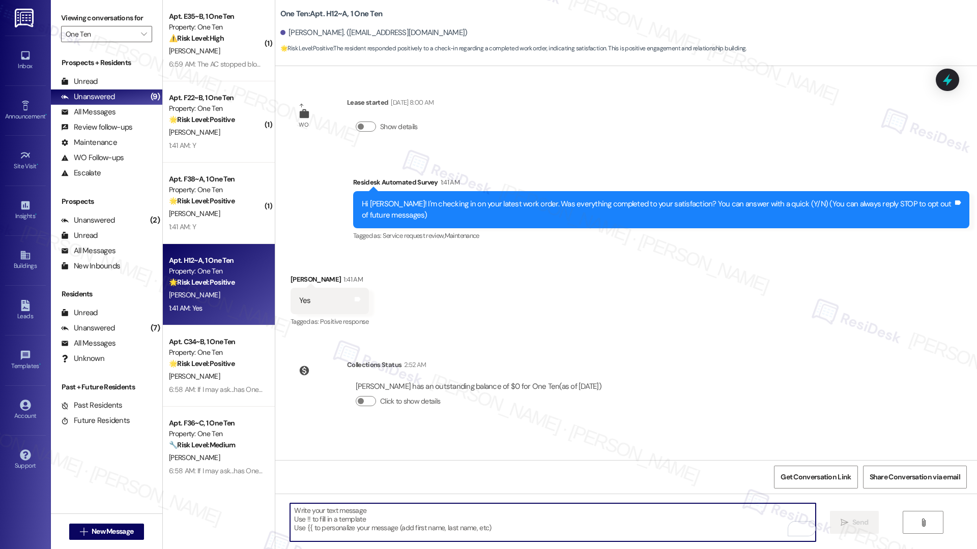
click at [314, 519] on textarea "To enrich screen reader interactions, please activate Accessibility in Grammarl…" at bounding box center [552, 523] width 525 height 38
paste textarea "Hi {{first_name}}, I'm so glad to hear the work order was completed to your sat…"
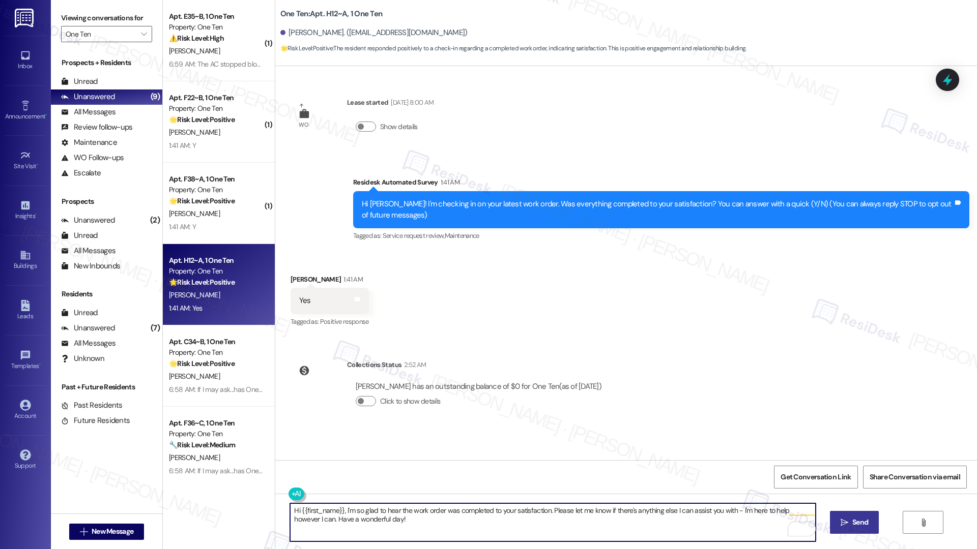
type textarea "Hi {{first_name}}, I'm so glad to hear the work order was completed to your sat…"
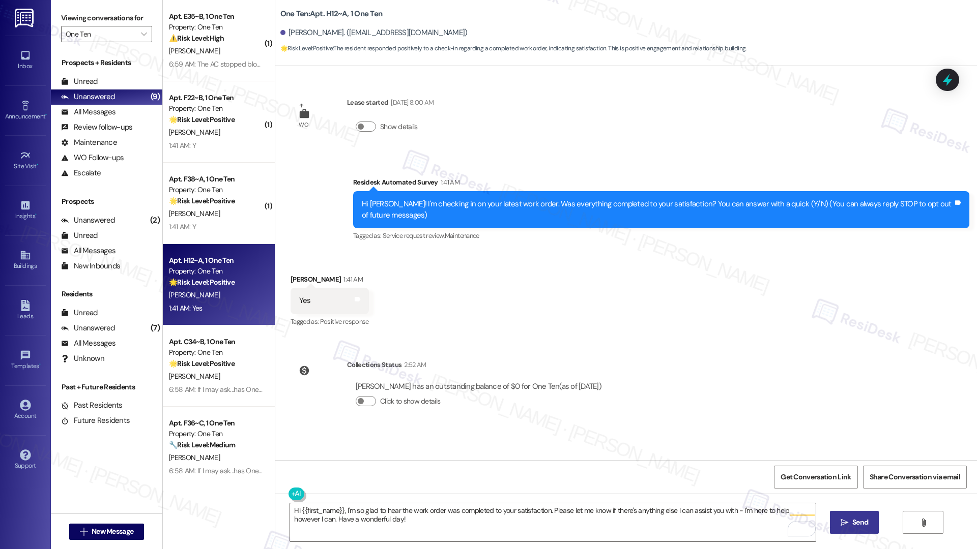
click at [854, 528] on button " Send" at bounding box center [854, 522] width 49 height 23
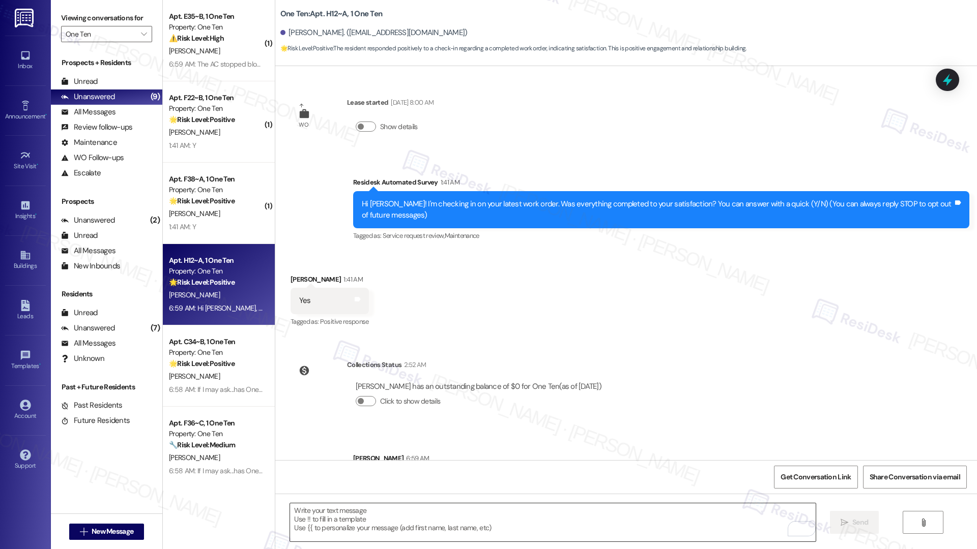
click at [307, 520] on textarea "To enrich screen reader interactions, please activate Accessibility in Grammarl…" at bounding box center [552, 523] width 525 height 38
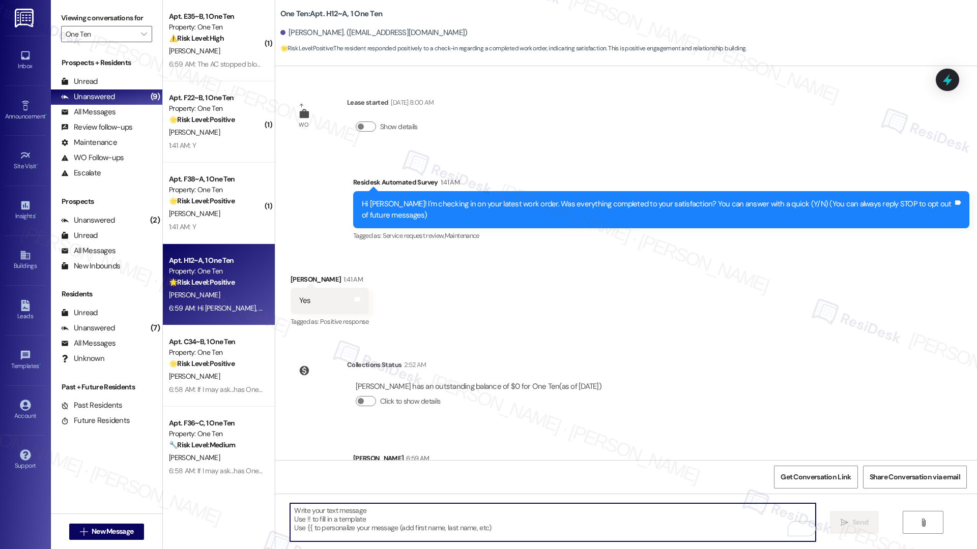
click at [307, 520] on textarea "To enrich screen reader interactions, please activate Accessibility in Grammarl…" at bounding box center [552, 523] width 525 height 38
paste textarea "If I may ask...has {{property}} lived up to your expectations?"
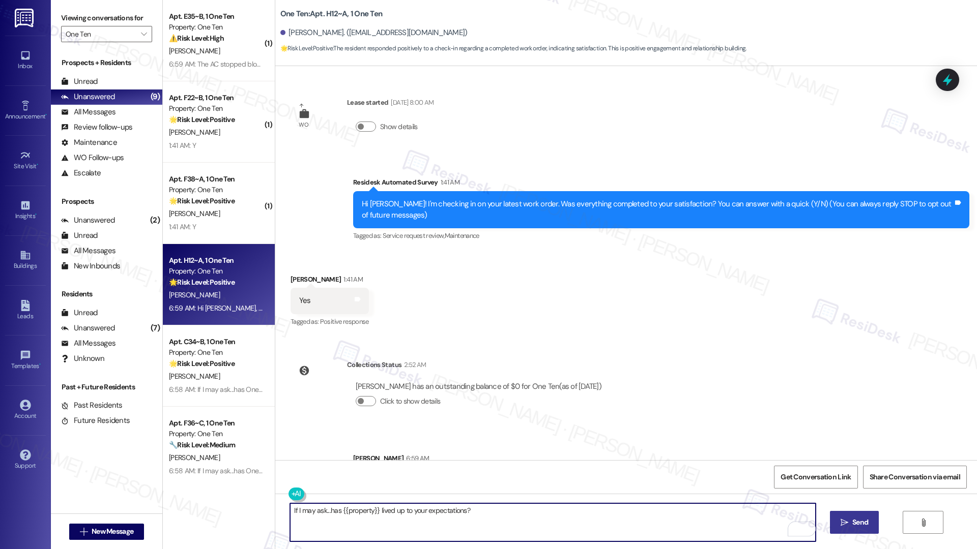
type textarea "If I may ask...has {{property}} lived up to your expectations?"
drag, startPoint x: 862, startPoint y: 517, endPoint x: 855, endPoint y: 514, distance: 7.3
click at [862, 517] on button " Send" at bounding box center [854, 522] width 49 height 23
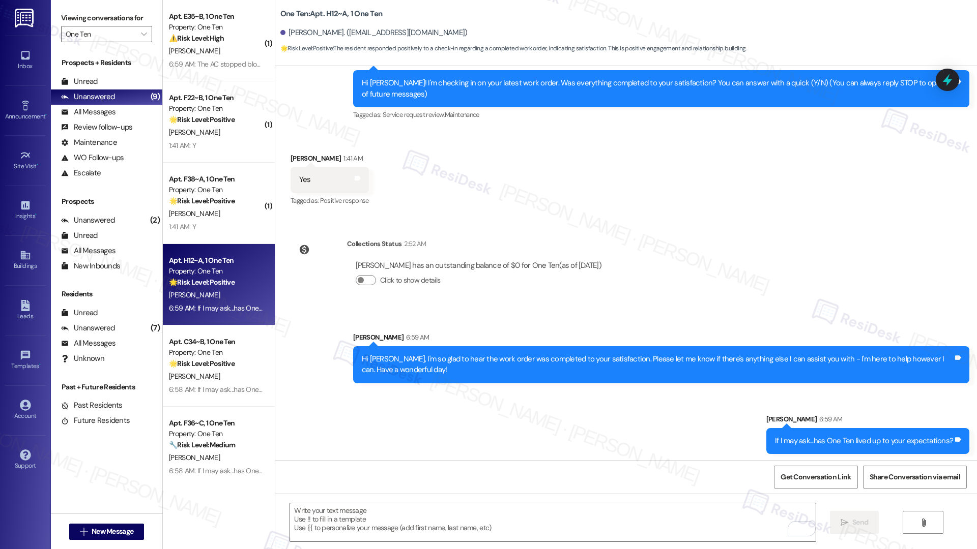
scroll to position [123, 0]
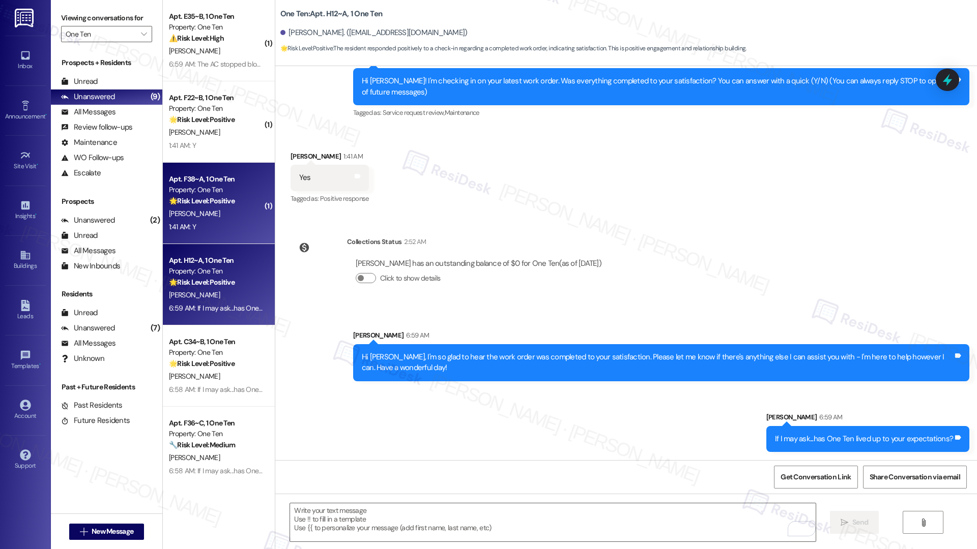
click at [203, 219] on div "D. Whitehead" at bounding box center [216, 214] width 96 height 13
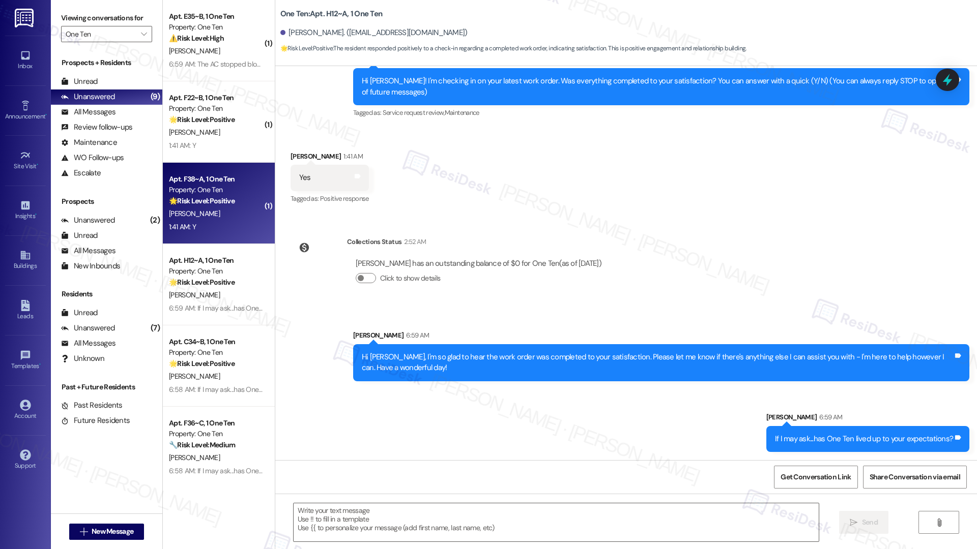
type textarea "Fetching suggested responses. Please feel free to read through the conversation…"
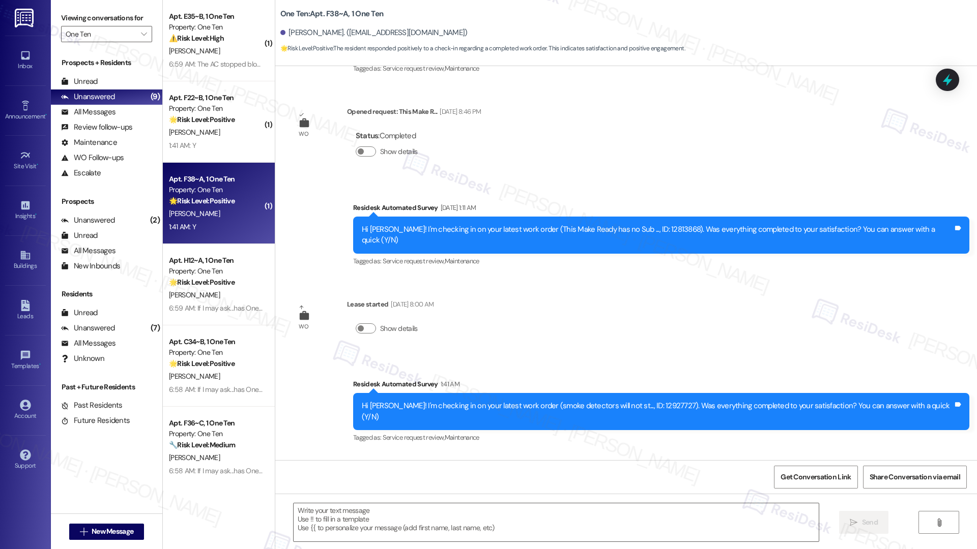
scroll to position [1738, 0]
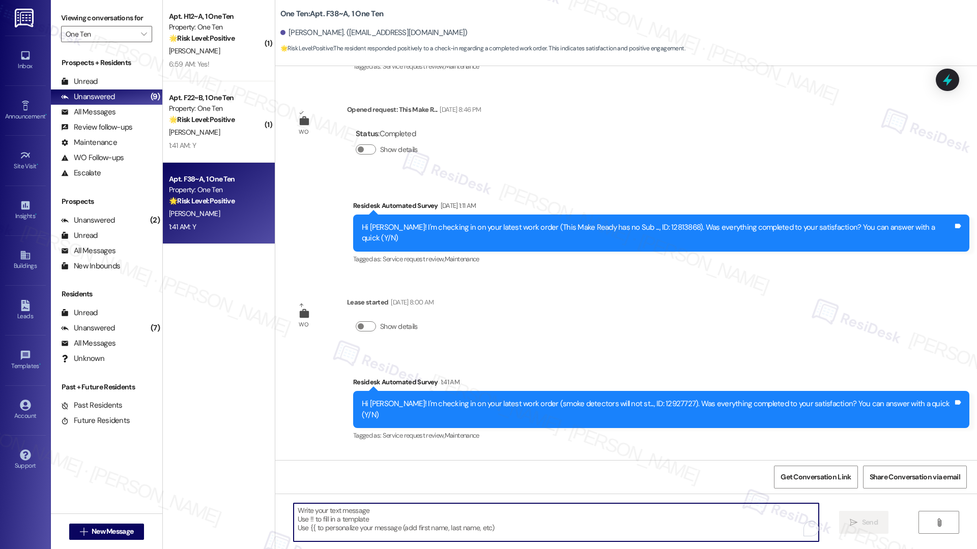
click at [330, 509] on textarea "To enrich screen reader interactions, please activate Accessibility in Grammarl…" at bounding box center [555, 523] width 525 height 38
click at [309, 514] on textarea "To enrich screen reader interactions, please activate Accessibility in Grammarl…" at bounding box center [552, 523] width 525 height 38
paste textarea "Hi {{first_name}}, I'm so glad to hear the work order was completed to your sat…"
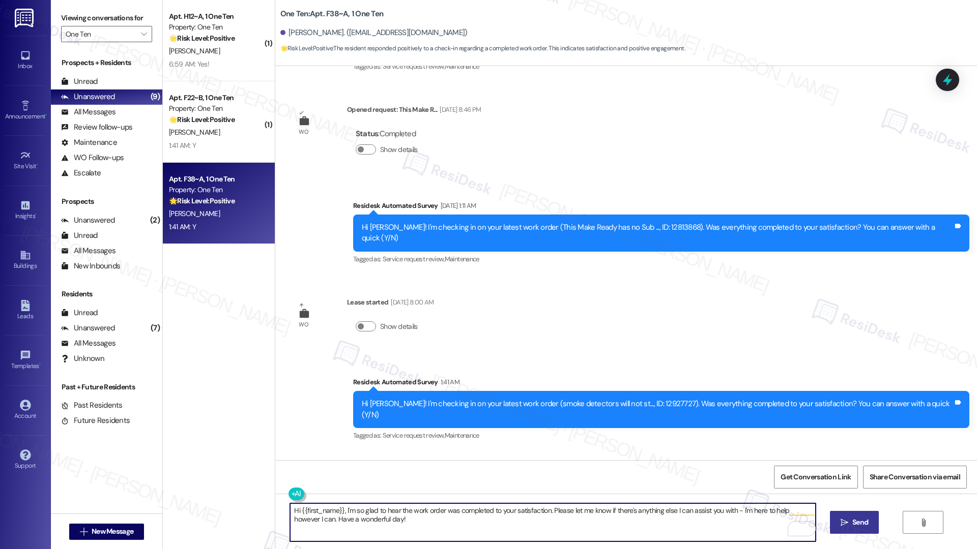
type textarea "Hi {{first_name}}, I'm so glad to hear the work order was completed to your sat…"
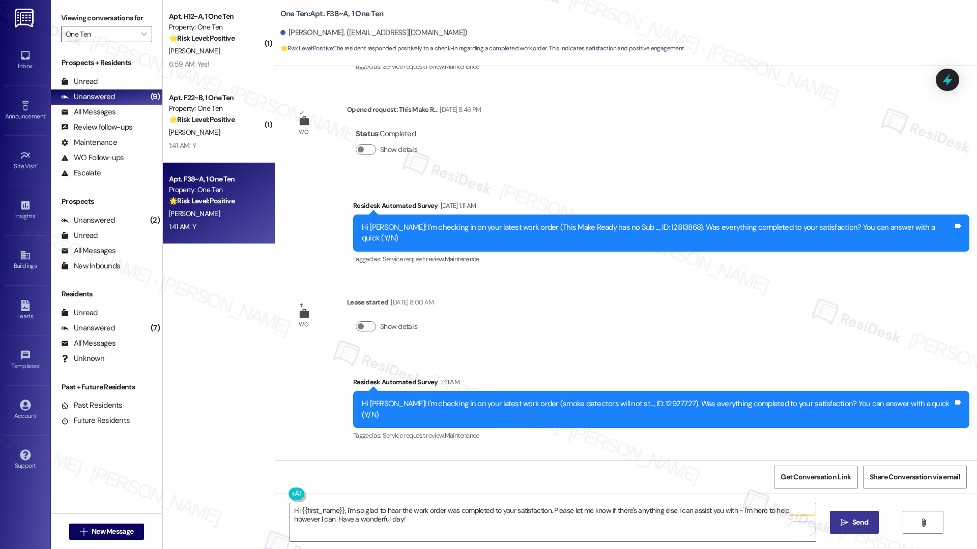
click at [856, 528] on button " Send" at bounding box center [854, 522] width 49 height 23
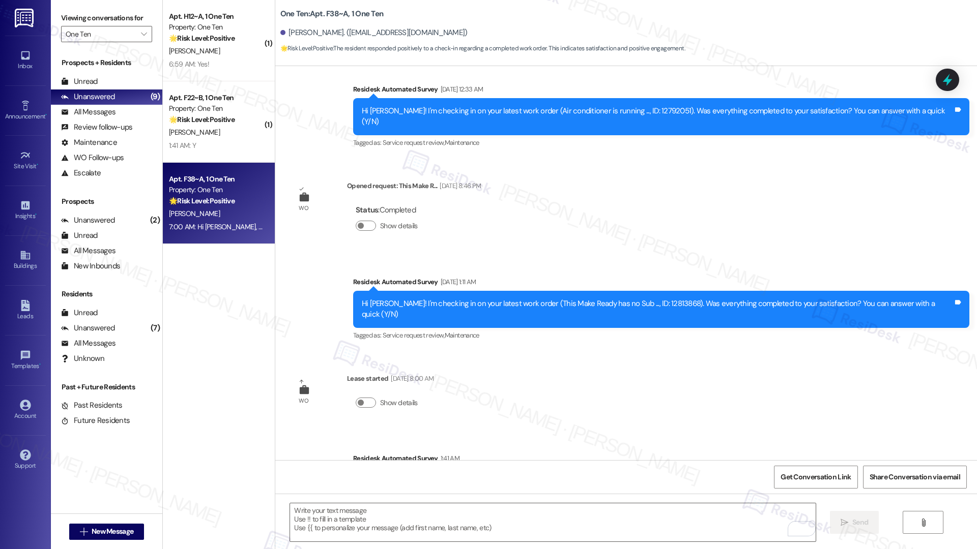
scroll to position [1914, 0]
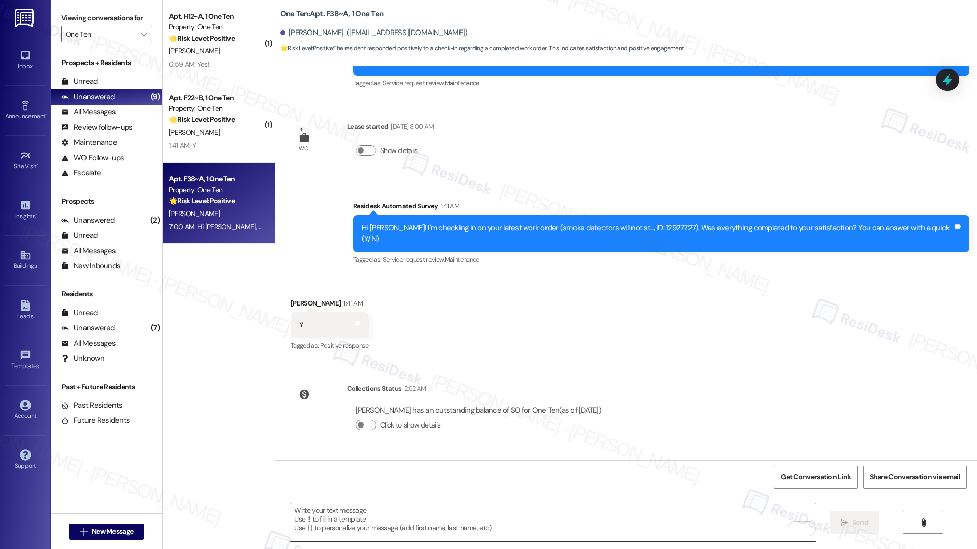
click at [353, 529] on textarea "To enrich screen reader interactions, please activate Accessibility in Grammarl…" at bounding box center [552, 523] width 525 height 38
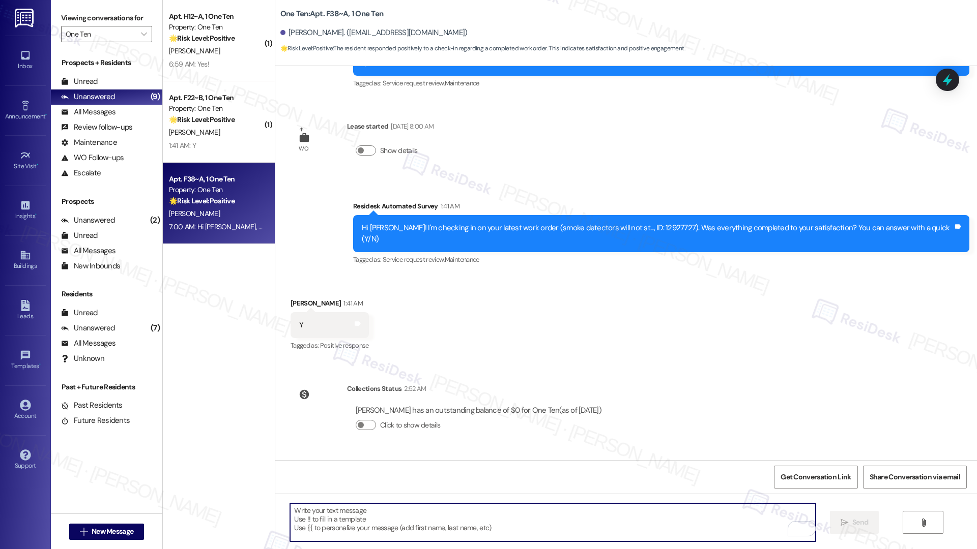
paste textarea "If I may ask...has {{property}} lived up to your expectations?"
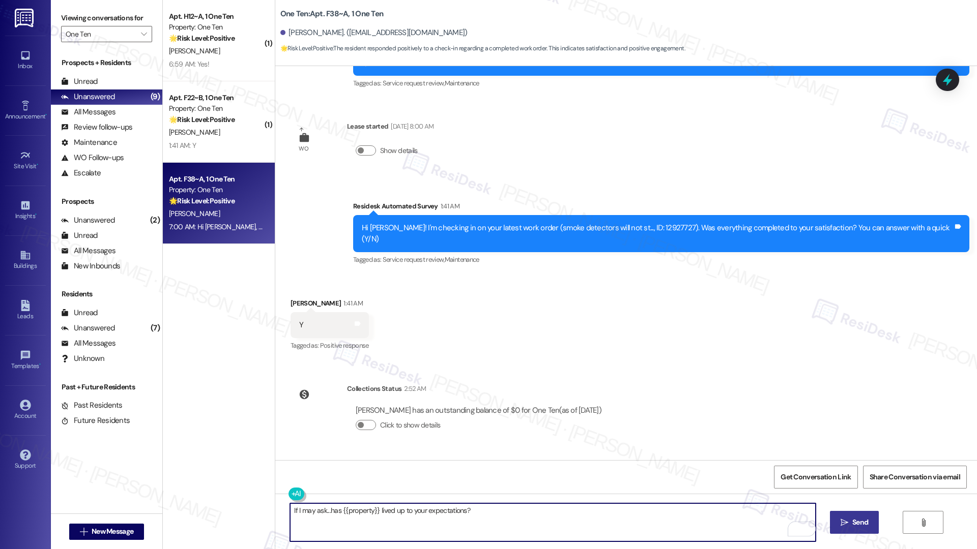
type textarea "If I may ask...has {{property}} lived up to your expectations?"
click at [840, 522] on icon "" at bounding box center [844, 523] width 8 height 8
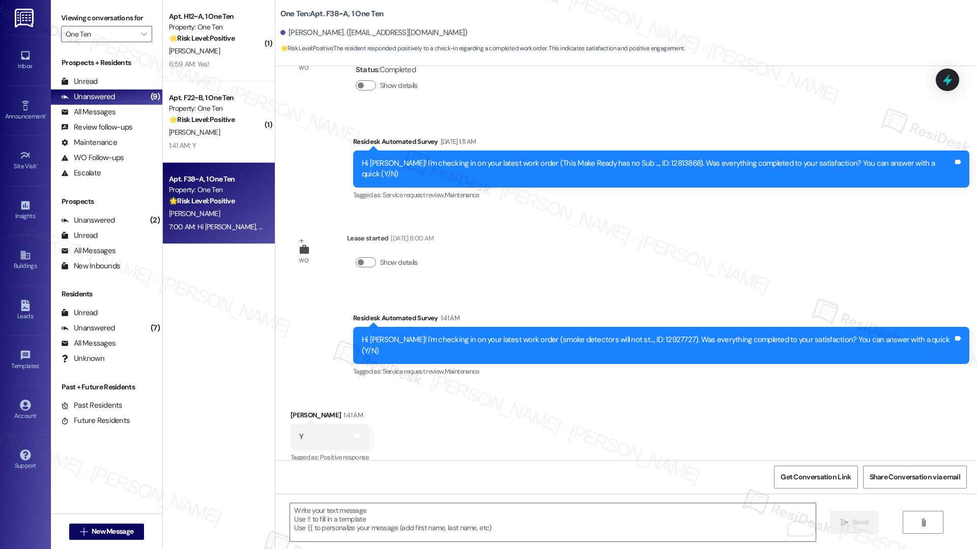
scroll to position [1738, 0]
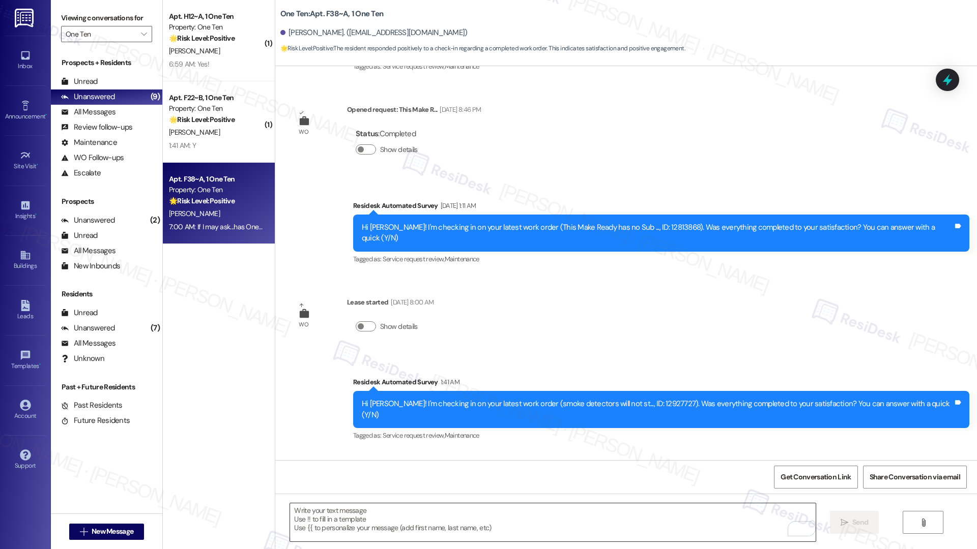
click at [322, 523] on textarea "To enrich screen reader interactions, please activate Accessibility in Grammarl…" at bounding box center [552, 523] width 525 height 38
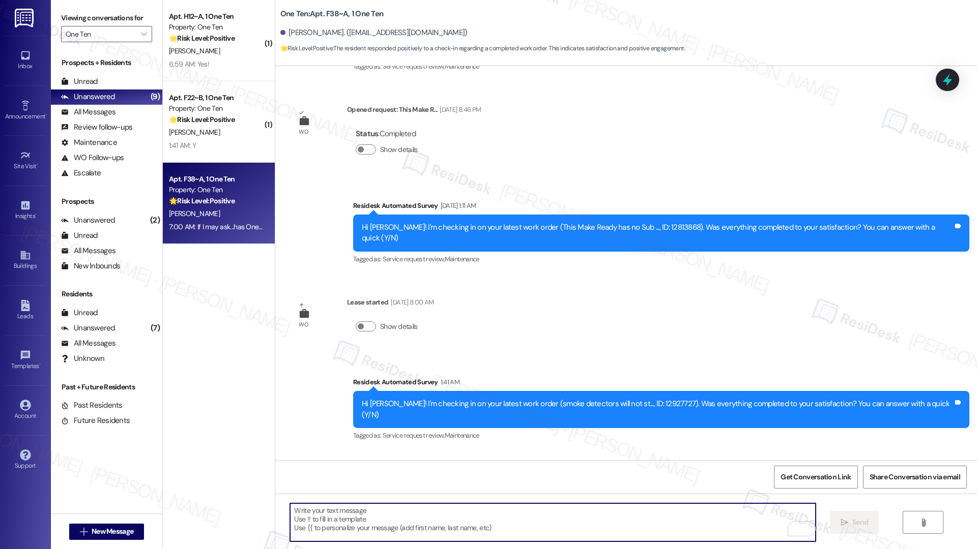
paste textarea "Hi {{first_name}}, I'm so glad to hear the work order was completed to your sat…"
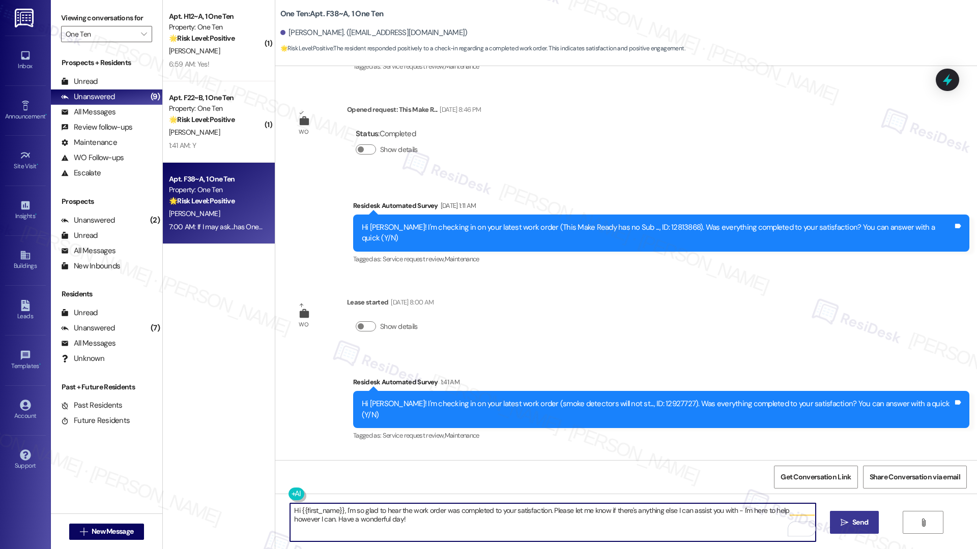
type textarea "Hi {{first_name}}, I'm so glad to hear the work order was completed to your sat…"
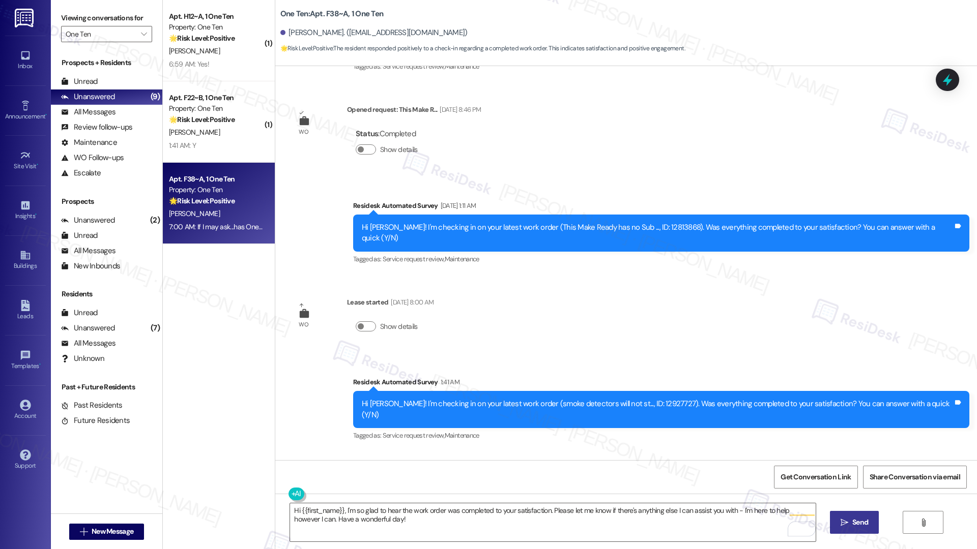
click at [852, 523] on span "Send" at bounding box center [860, 522] width 16 height 11
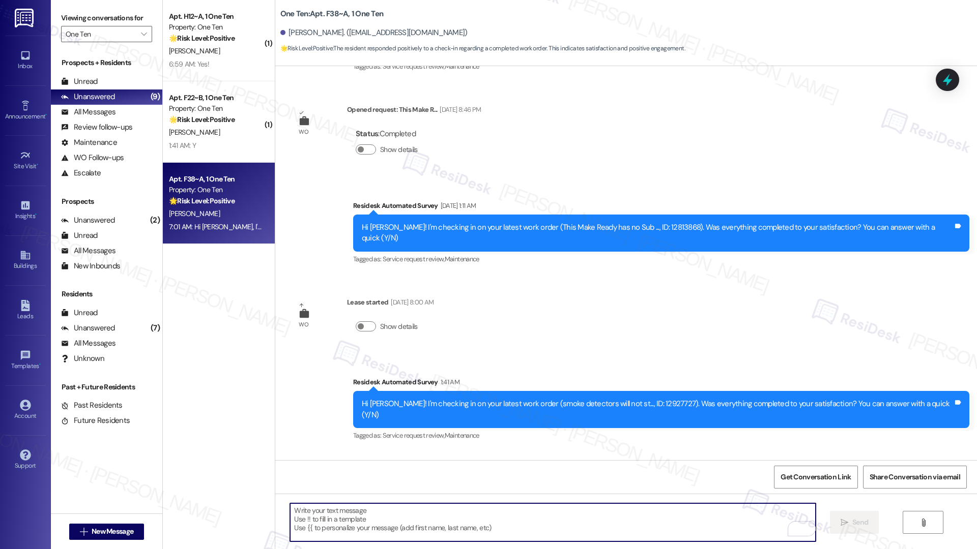
click at [315, 524] on textarea "To enrich screen reader interactions, please activate Accessibility in Grammarl…" at bounding box center [552, 523] width 525 height 38
paste textarea "If I may ask...has {{property}} lived up to your expectations?"
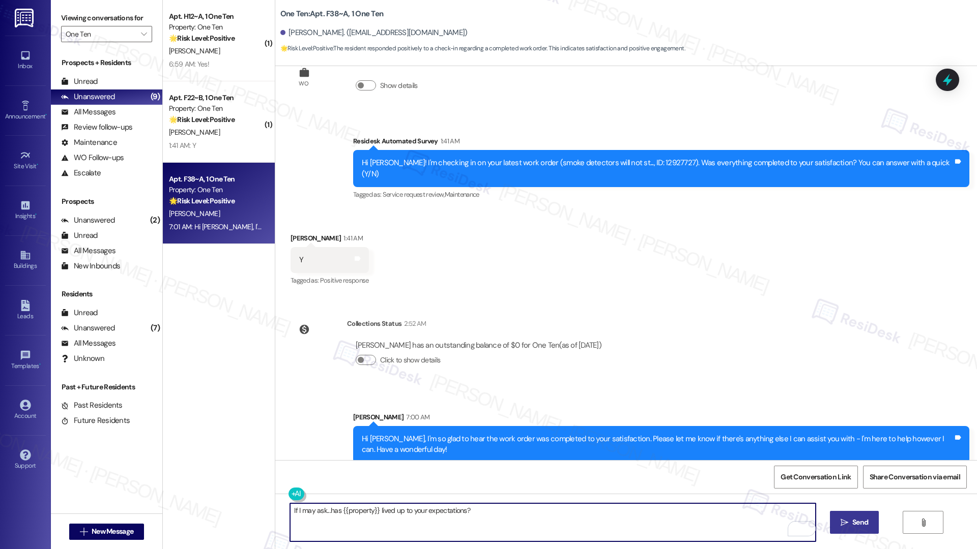
scroll to position [2067, 0]
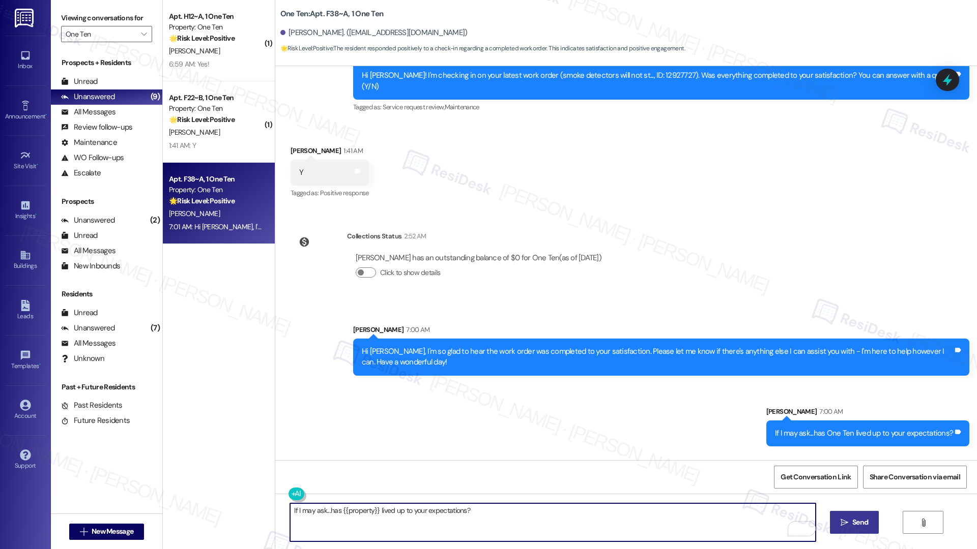
type textarea "If I may ask...has {{property}} lived up to your expectations?"
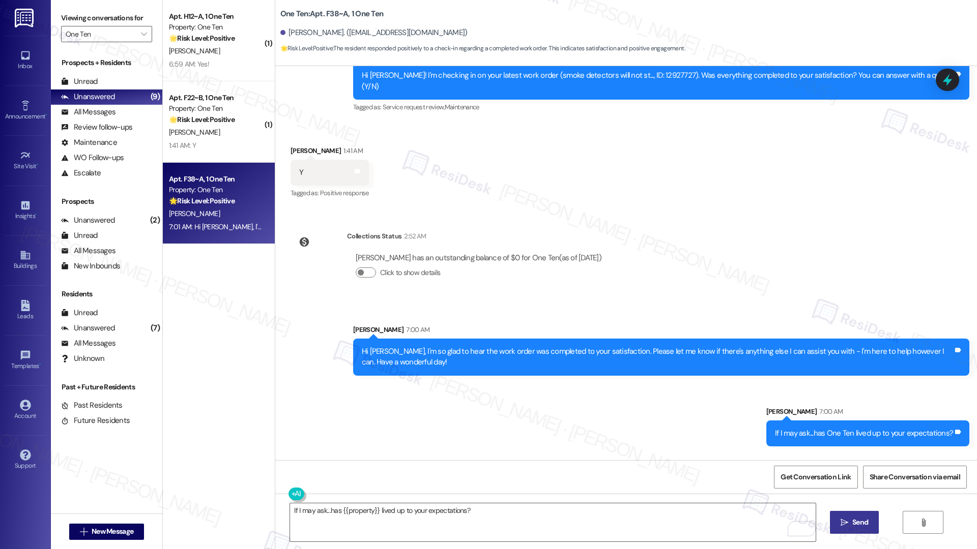
click at [865, 529] on button " Send" at bounding box center [854, 522] width 49 height 23
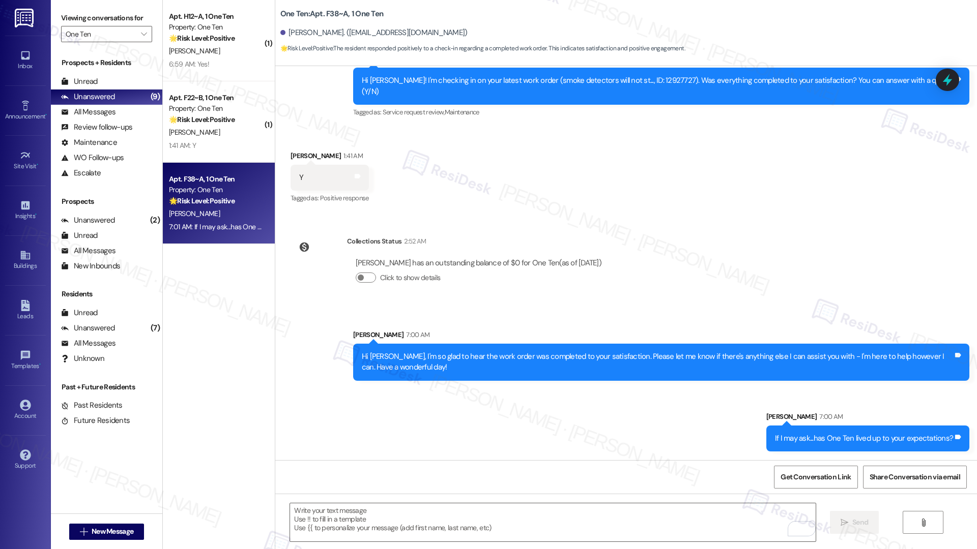
scroll to position [2137, 0]
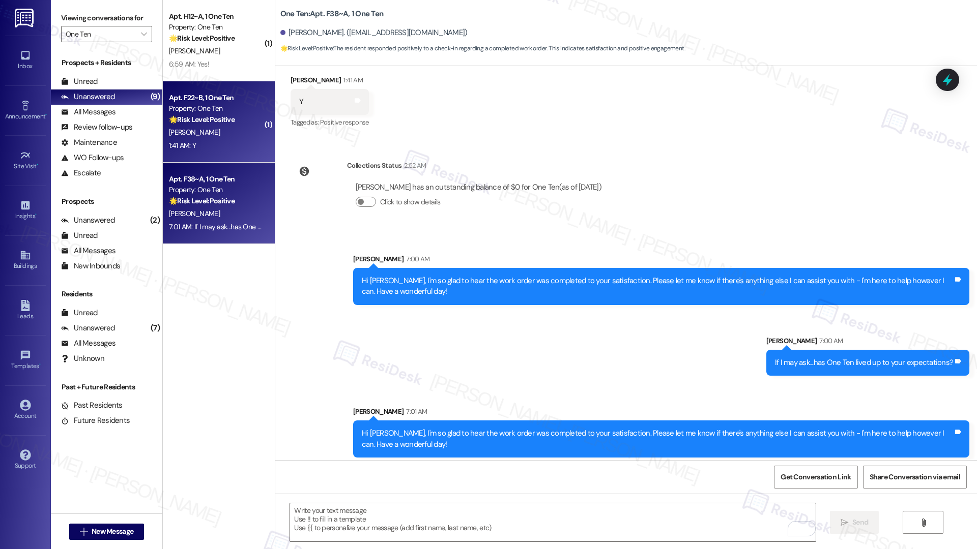
click at [205, 141] on div "1:41 AM: Y 1:41 AM: Y" at bounding box center [216, 145] width 96 height 13
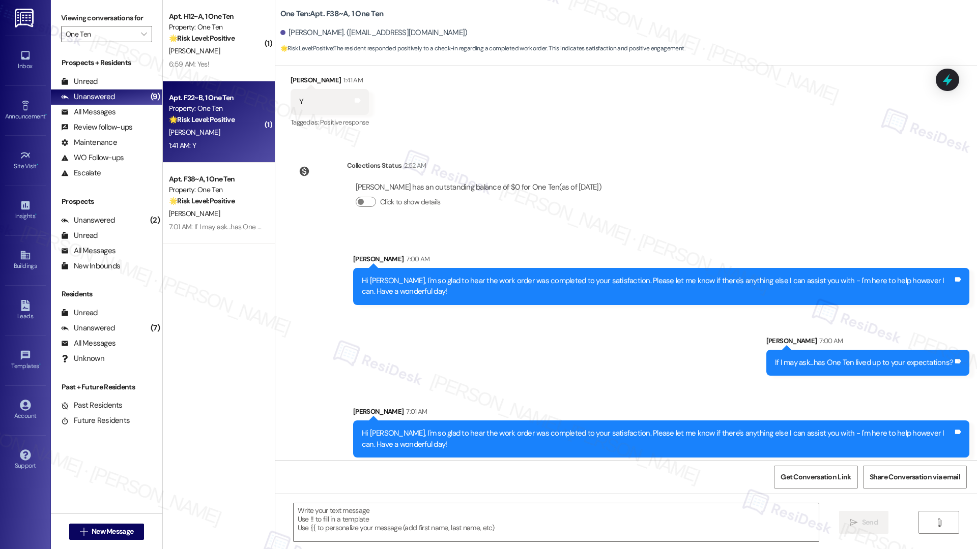
type textarea "Fetching suggested responses. Please feel free to read through the conversation…"
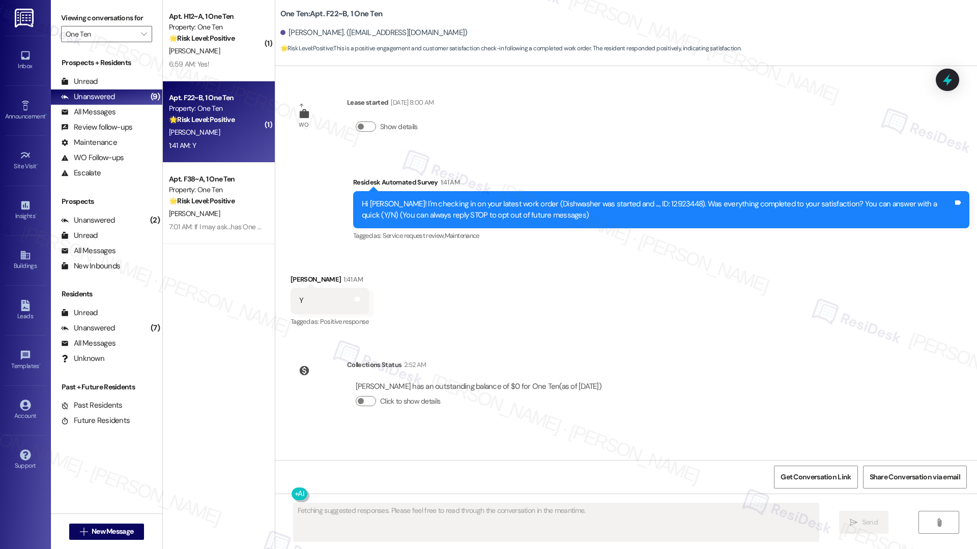
scroll to position [0, 0]
click at [205, 141] on div "1:41 AM: Y 1:41 AM: Y" at bounding box center [216, 145] width 96 height 13
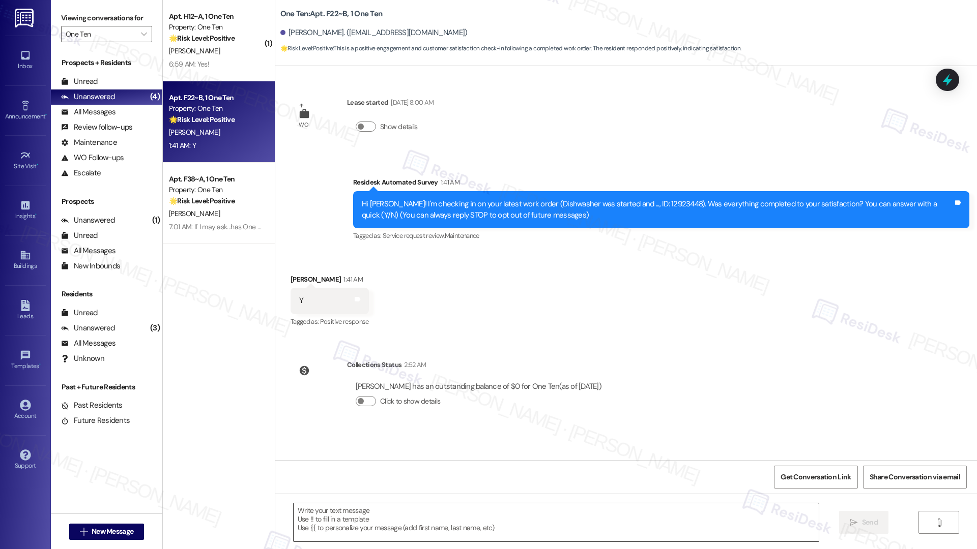
click at [333, 513] on textarea at bounding box center [555, 523] width 525 height 38
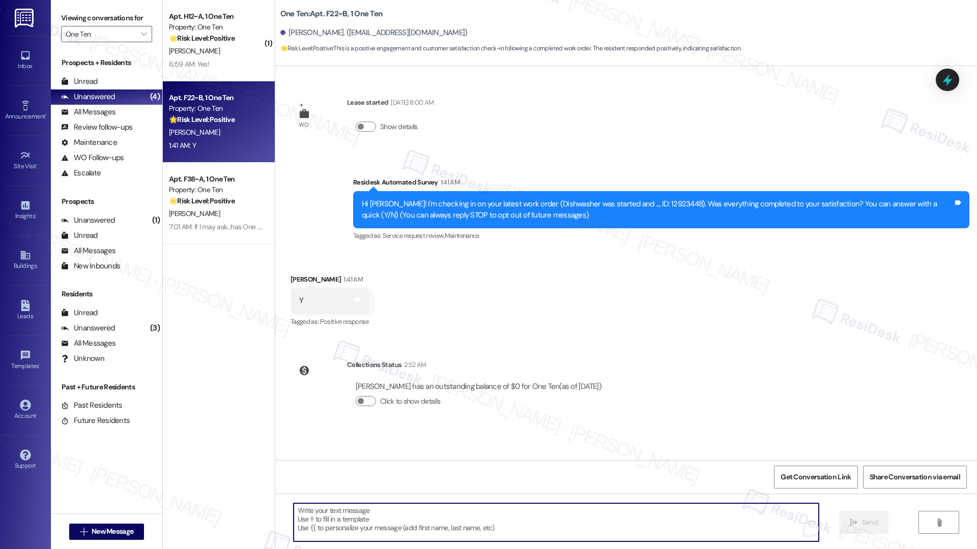
click at [333, 513] on textarea "To enrich screen reader interactions, please activate Accessibility in Grammarl…" at bounding box center [555, 523] width 525 height 38
paste textarea "Hi {{first_name}}, I'm so glad to hear the work order was completed to your sat…"
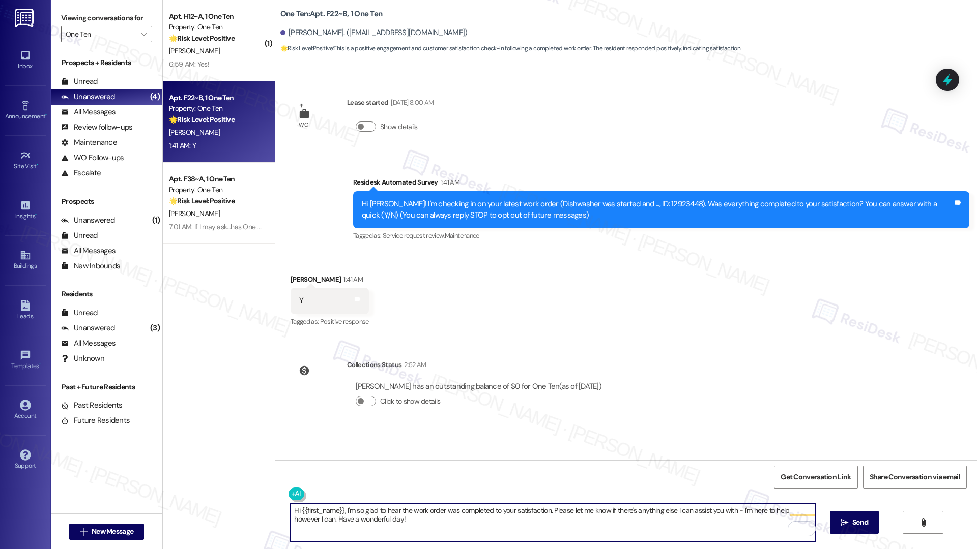
type textarea "Hi {{first_name}}, I'm so glad to hear the work order was completed to your sat…"
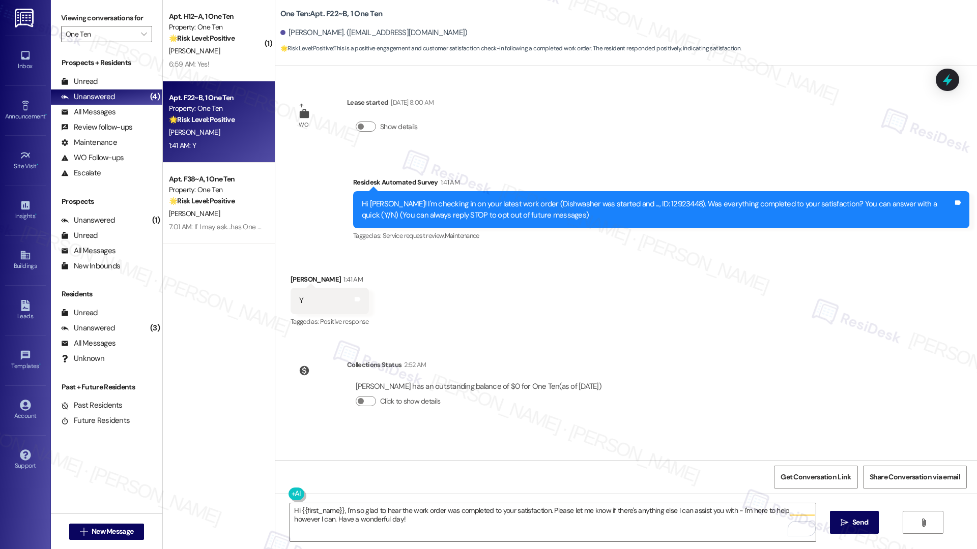
click at [854, 526] on span "Send" at bounding box center [860, 522] width 16 height 11
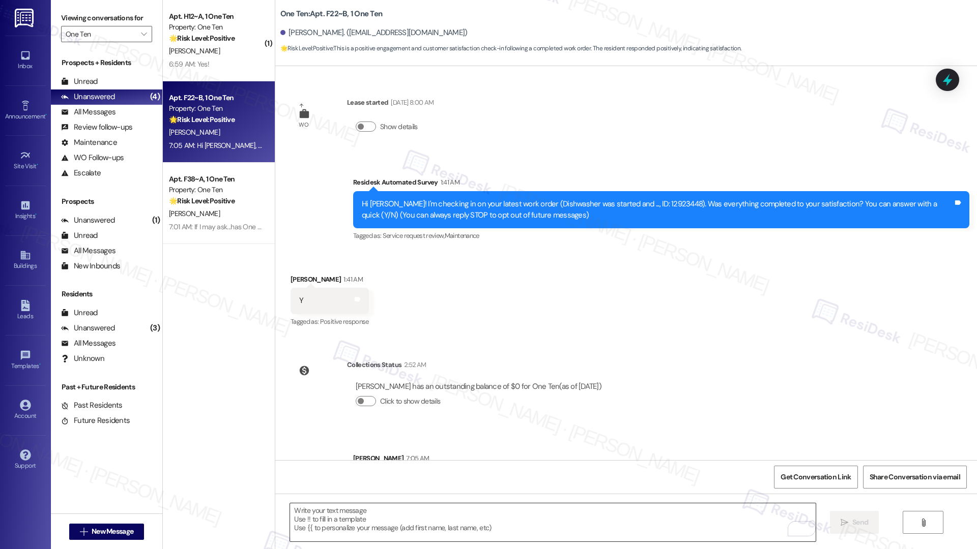
click at [308, 518] on textarea "To enrich screen reader interactions, please activate Accessibility in Grammarl…" at bounding box center [552, 523] width 525 height 38
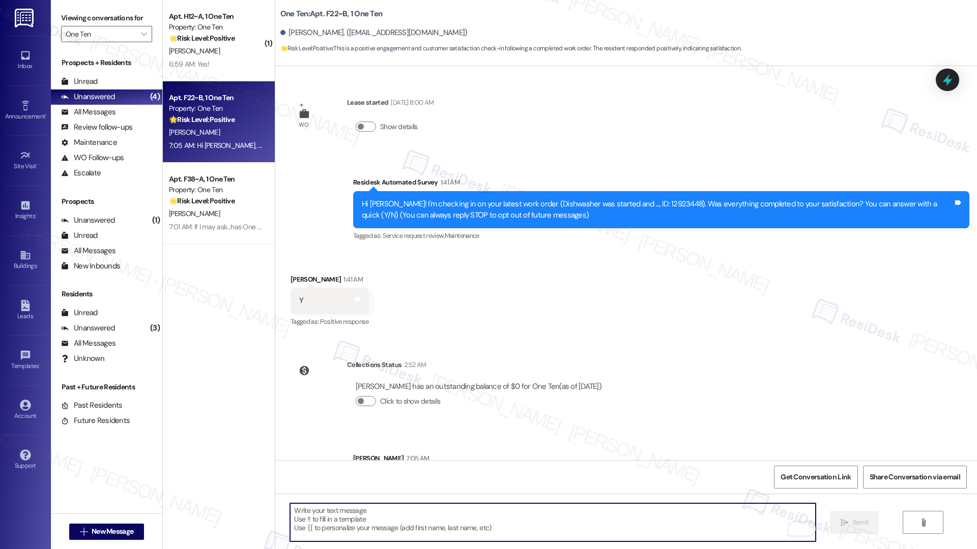
paste textarea "If I may ask...has {{property}} lived up to your expectations?"
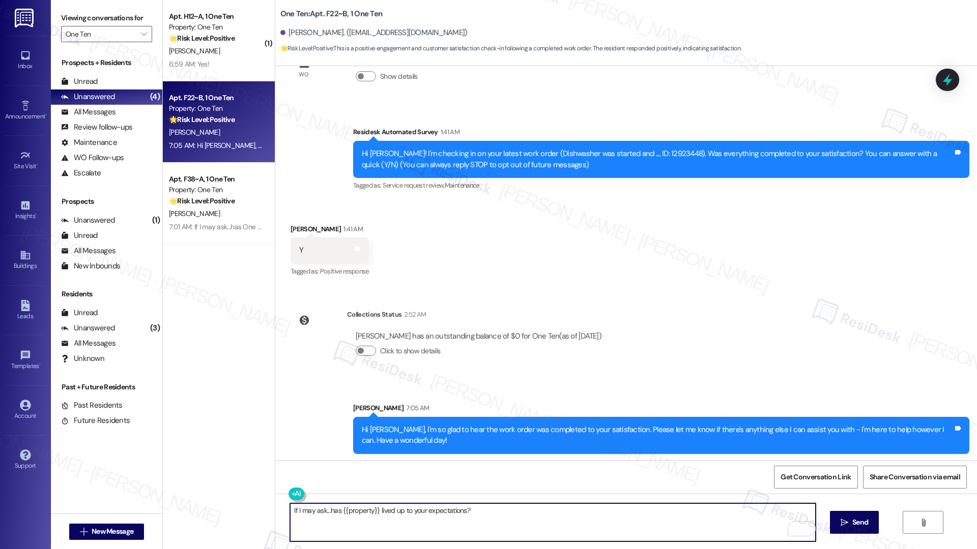
scroll to position [52, 0]
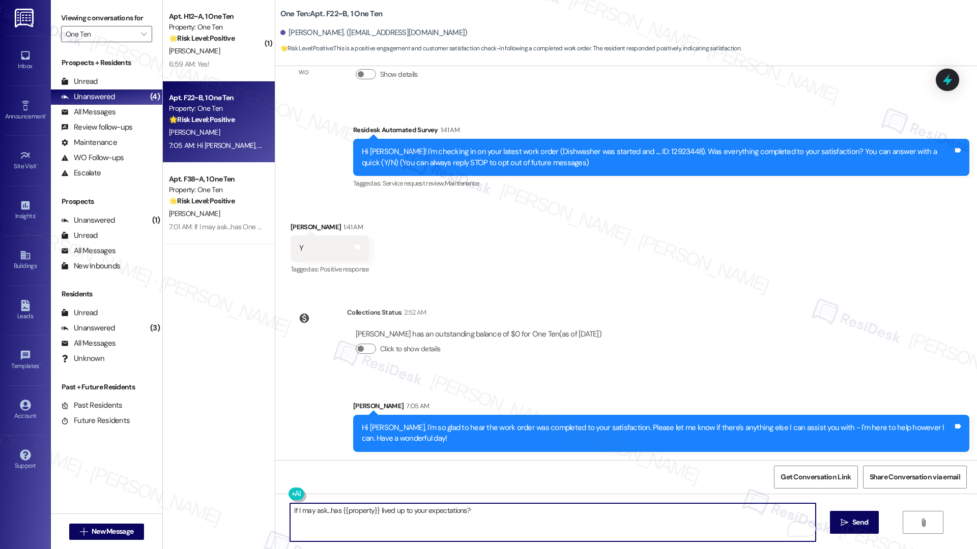
type textarea "If I may ask...has {{property}} lived up to your expectations?"
click at [853, 525] on span "Send" at bounding box center [860, 522] width 16 height 11
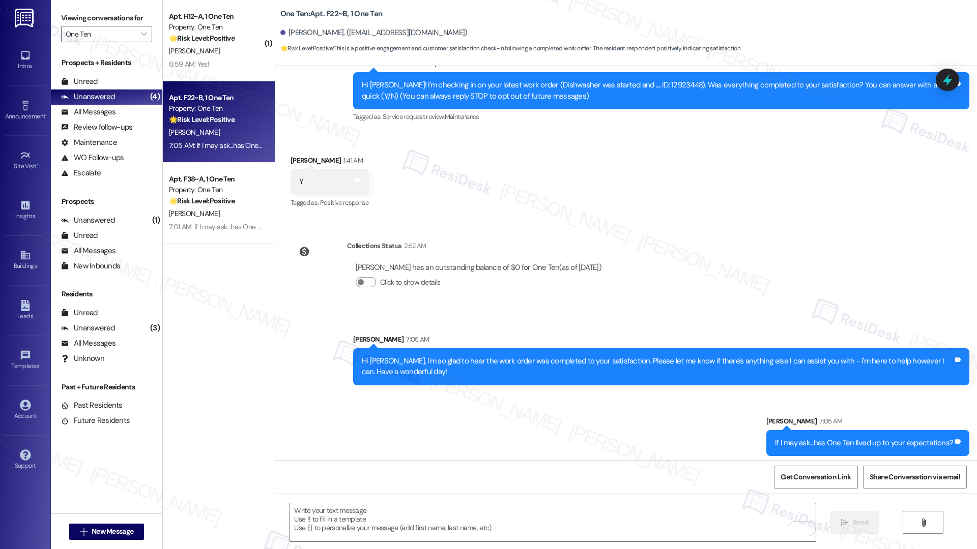
scroll to position [123, 0]
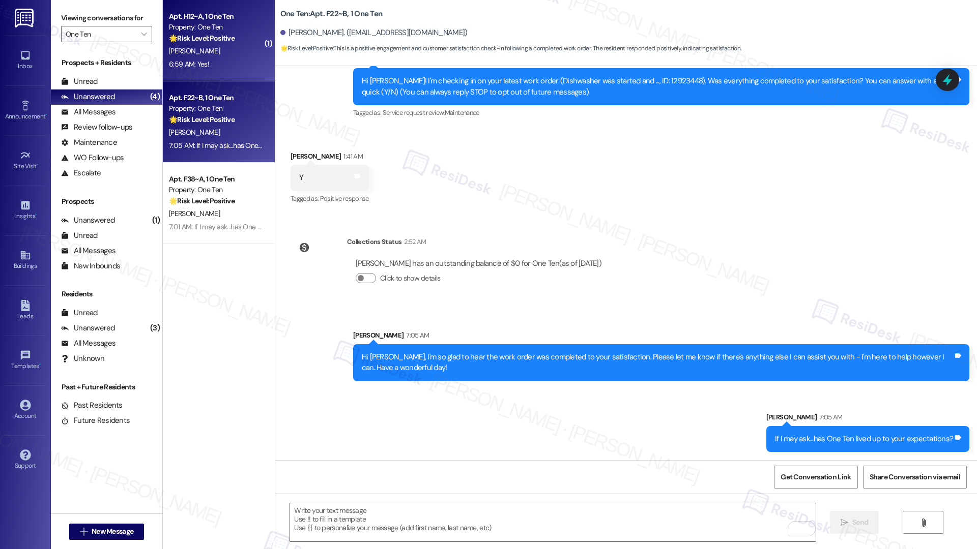
click at [211, 62] on div "6:59 AM: Yes! 6:59 AM: Yes!" at bounding box center [216, 64] width 96 height 13
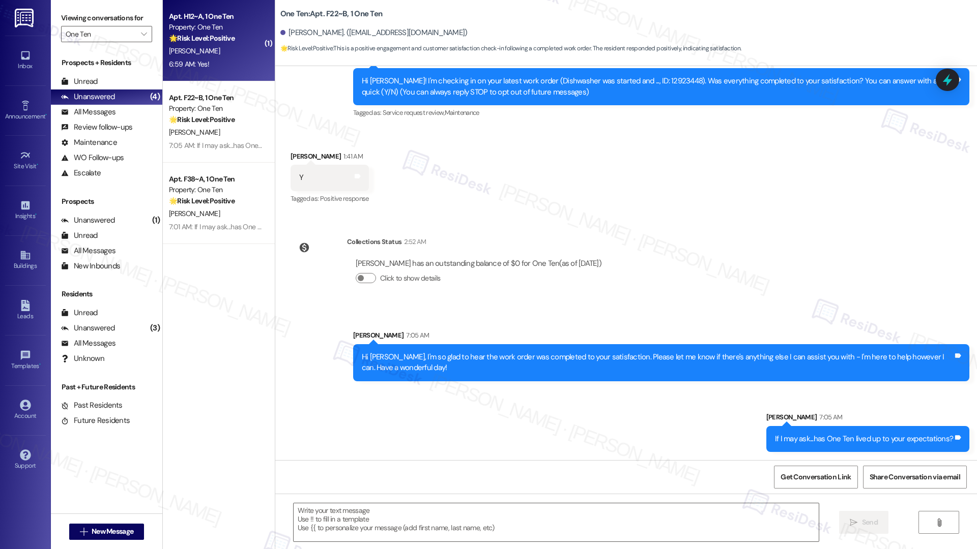
type textarea "Fetching suggested responses. Please feel free to read through the conversation…"
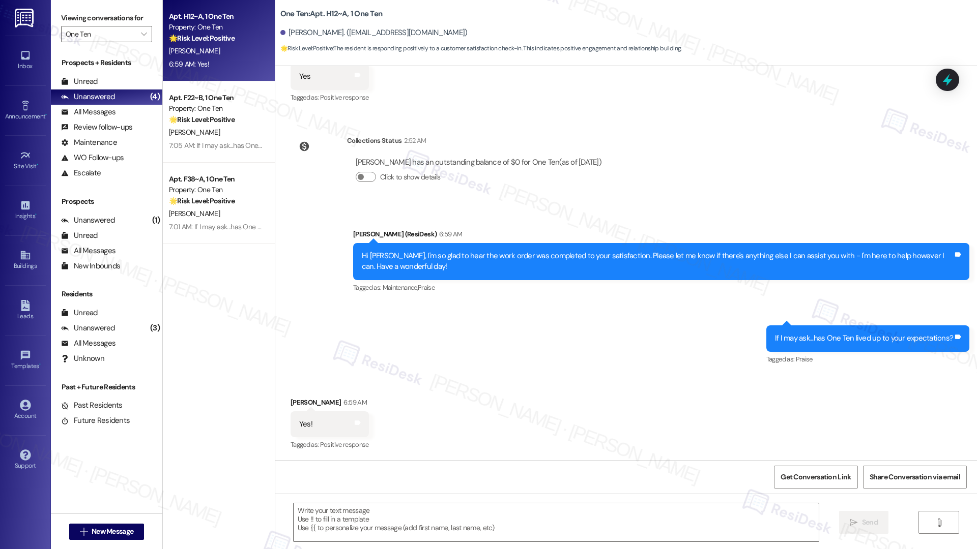
scroll to position [225, 0]
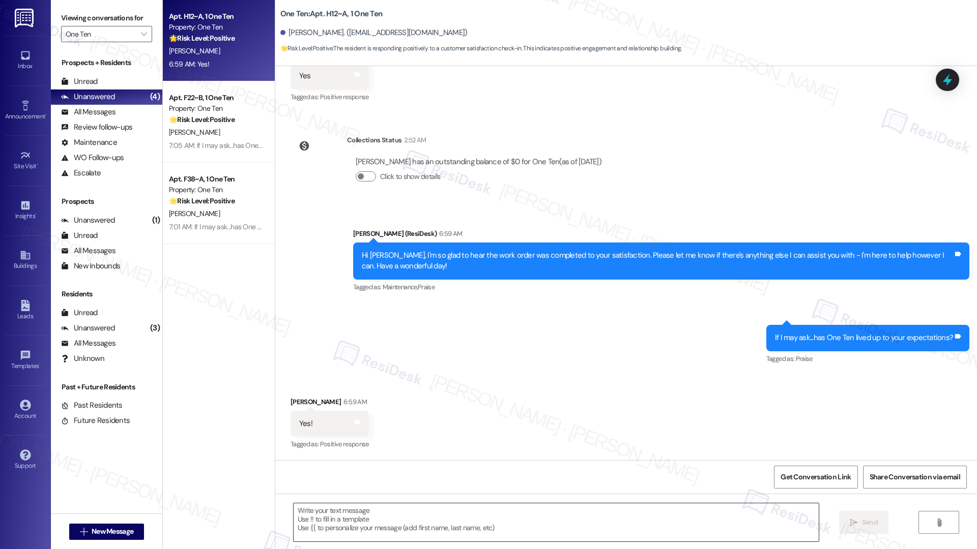
click at [344, 514] on textarea at bounding box center [555, 523] width 525 height 38
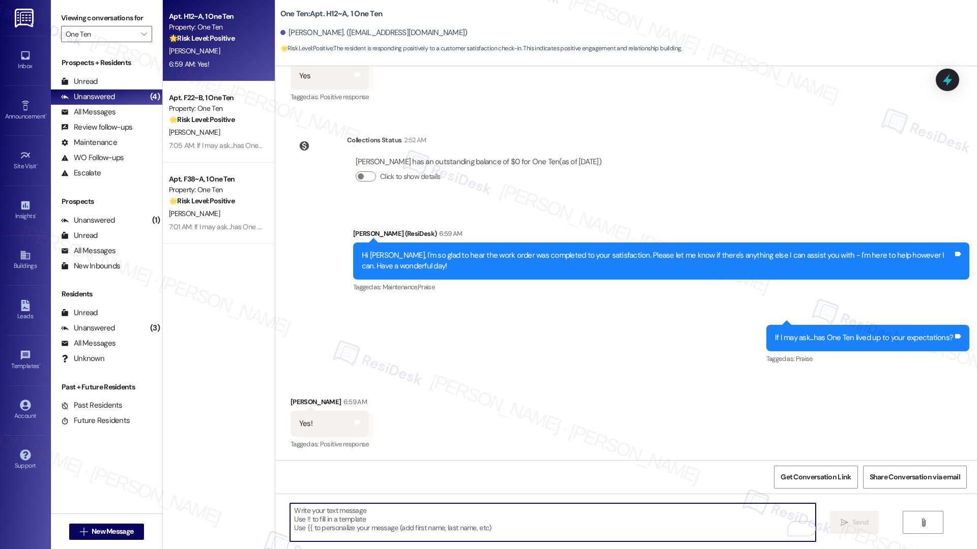
paste textarea "Thank you for letting us know! We’re so glad to hear that you’re happy with you…"
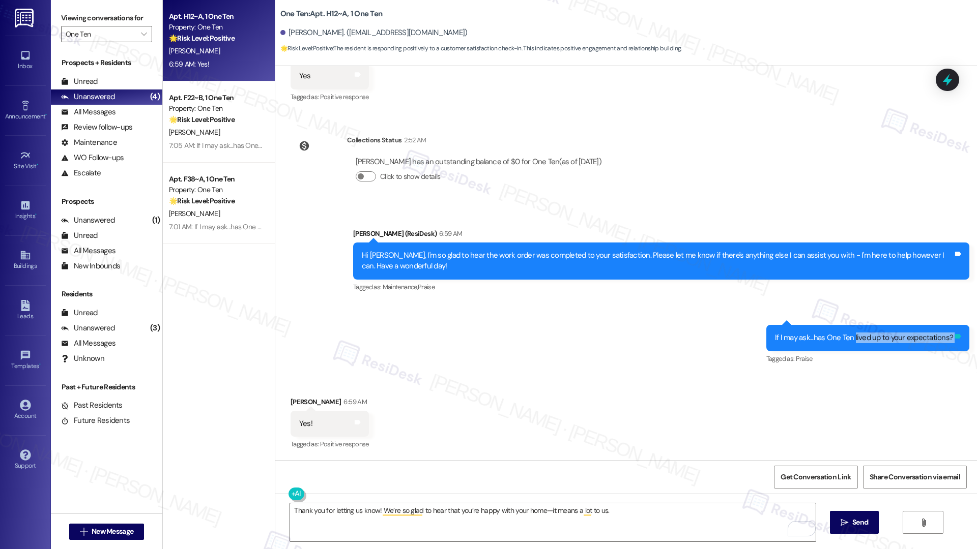
drag, startPoint x: 853, startPoint y: 336, endPoint x: 953, endPoint y: 342, distance: 99.3
click at [953, 342] on div "If I may ask...has One Ten lived up to your expectations? Tags and notes" at bounding box center [867, 338] width 203 height 26
drag, startPoint x: 828, startPoint y: 338, endPoint x: 945, endPoint y: 339, distance: 117.5
click at [945, 339] on div "If I may ask...has One Ten lived up to your expectations?" at bounding box center [864, 338] width 178 height 11
copy div "One Ten lived up to your expectations"
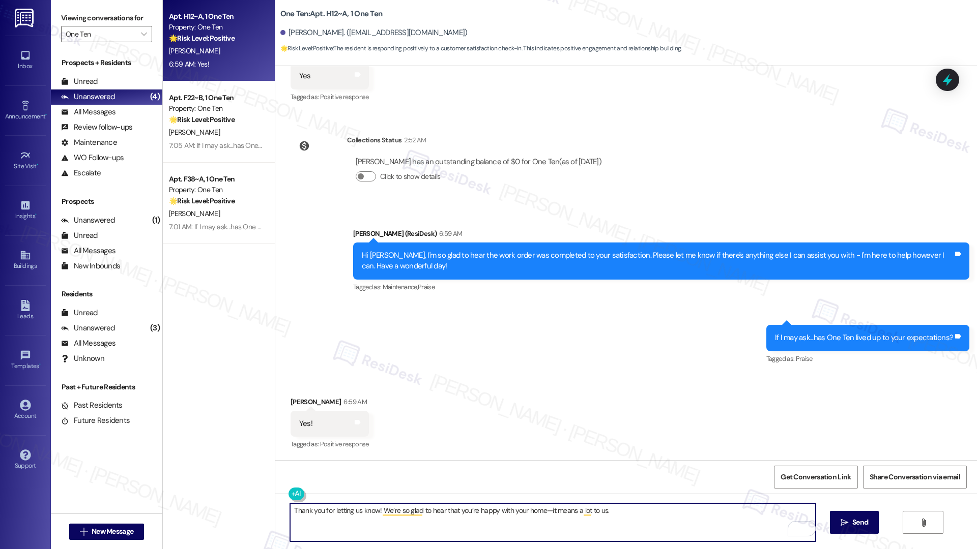
click at [451, 521] on textarea "Thank you for letting us know! We’re so glad to hear that you’re happy with you…" at bounding box center [552, 523] width 525 height 38
drag, startPoint x: 452, startPoint y: 512, endPoint x: 537, endPoint y: 511, distance: 85.5
click at [537, 511] on textarea "Thank you for letting us know! We’re so glad to hear that you’re happy with you…" at bounding box center [552, 523] width 525 height 38
paste textarea "One Ten lived up to your expectations"
click at [645, 515] on textarea "Thank you for letting us know! We’re so glad to hear that One Ten lived up to y…" at bounding box center [552, 523] width 525 height 38
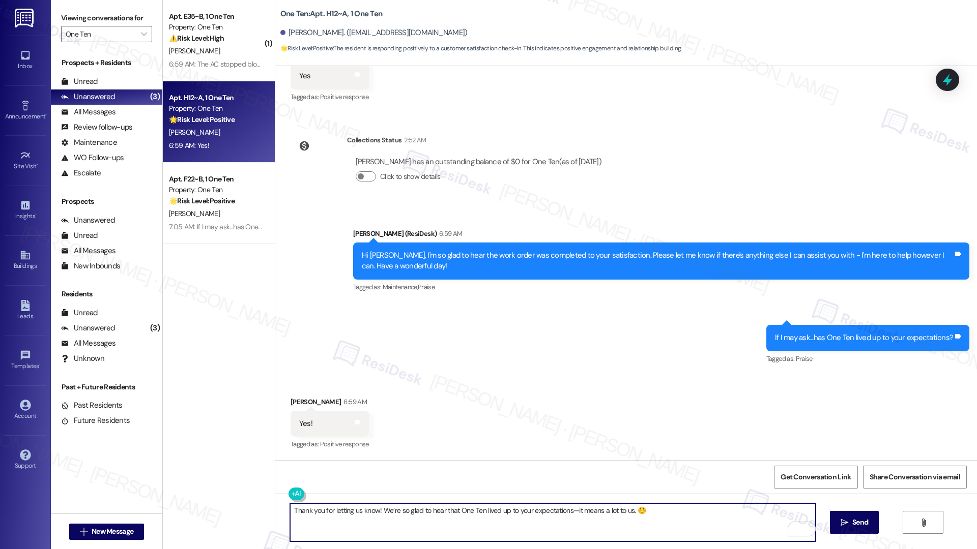
click at [690, 511] on textarea "Thank you for letting us know! We’re so glad to hear that One Ten lived up to y…" at bounding box center [552, 523] width 525 height 38
type textarea "Thank you for letting us know! We’re so glad to hear that One Ten lived up to y…"
click at [854, 521] on span "Send" at bounding box center [860, 522] width 16 height 11
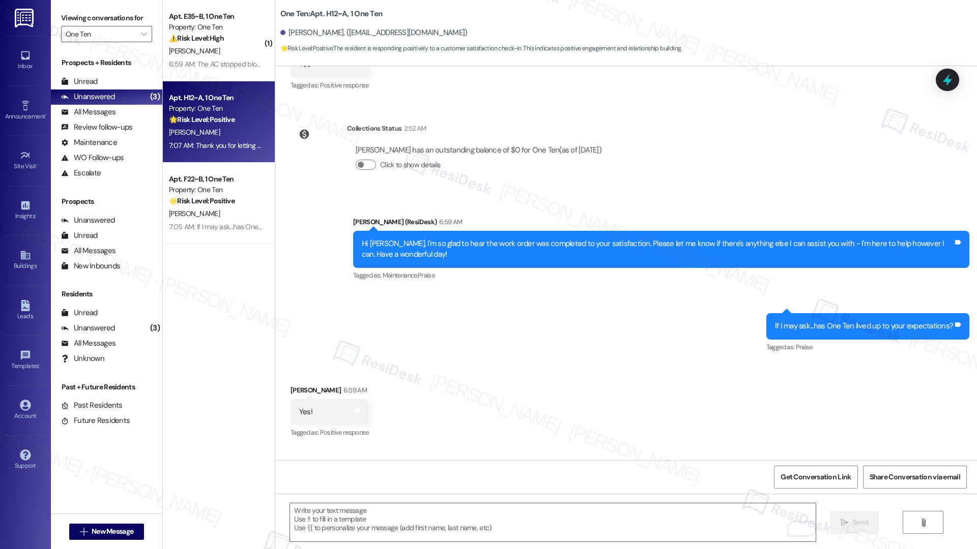
scroll to position [296, 0]
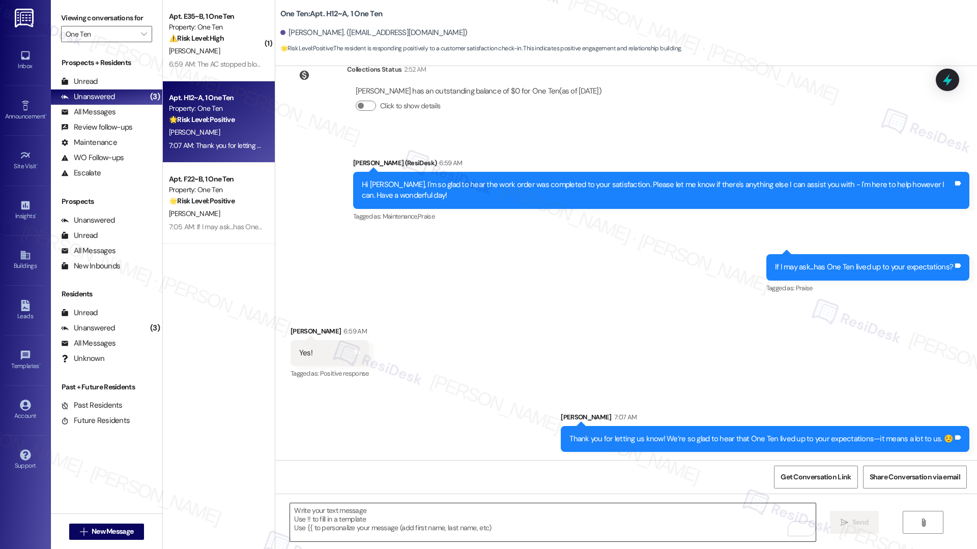
click at [406, 514] on textarea "To enrich screen reader interactions, please activate Accessibility in Grammarl…" at bounding box center [552, 523] width 525 height 38
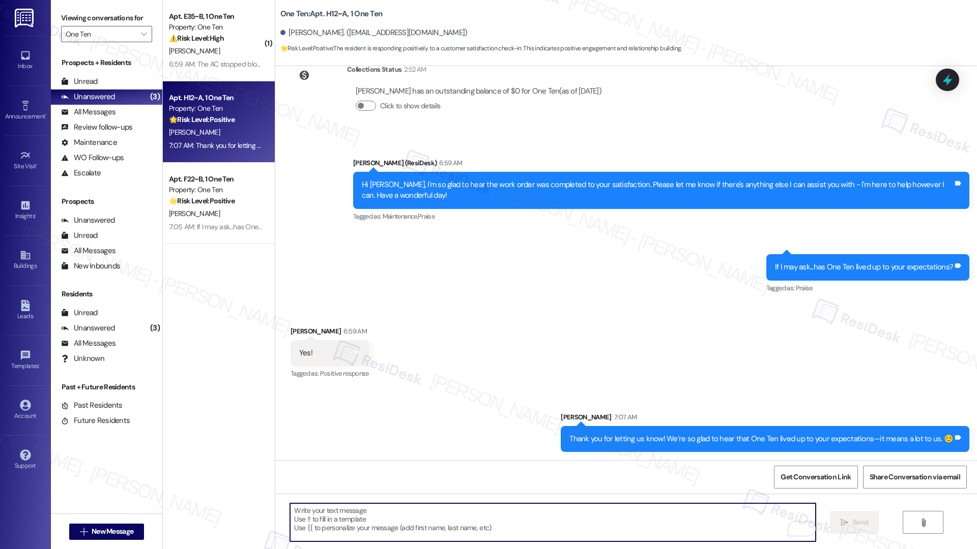
click at [406, 514] on textarea "To enrich screen reader interactions, please activate Accessibility in Grammarl…" at bounding box center [552, 523] width 525 height 38
paste textarea "Can I ask a quick favor? If you have a moment, would you mind leaving us a Goog…"
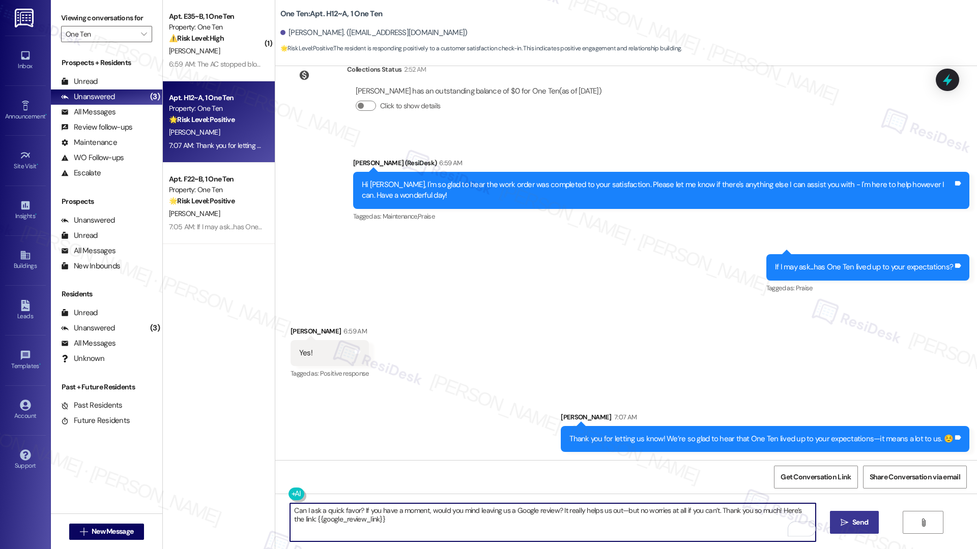
type textarea "Can I ask a quick favor? If you have a moment, would you mind leaving us a Goog…"
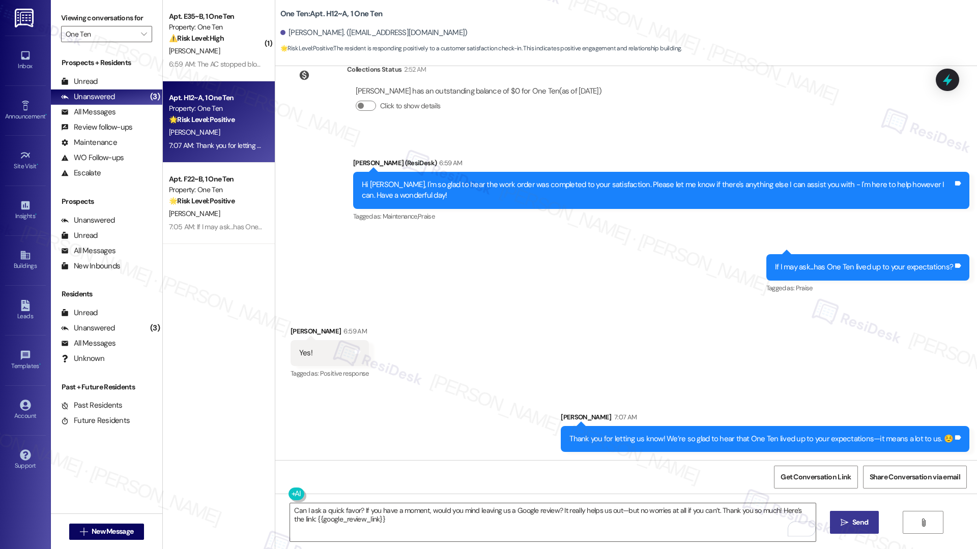
click at [850, 529] on button " Send" at bounding box center [854, 522] width 49 height 23
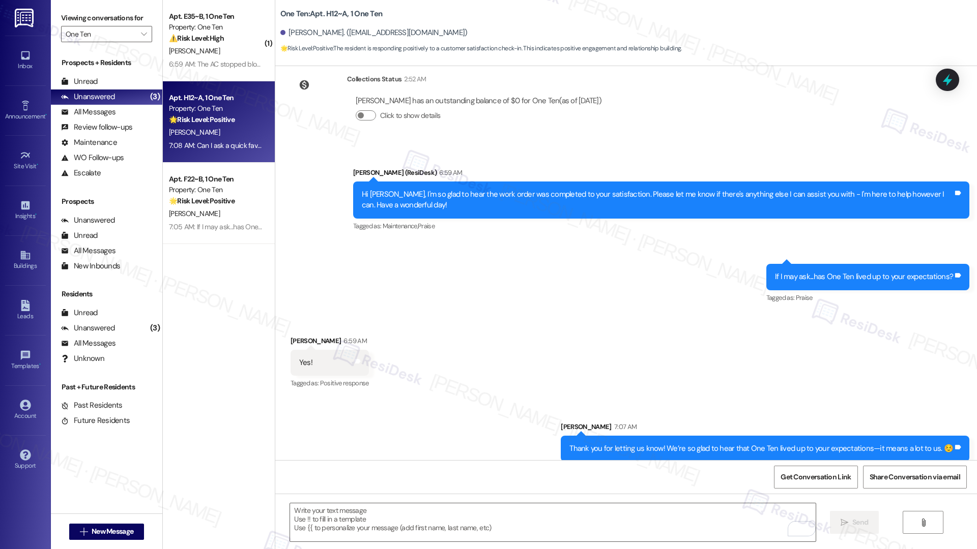
scroll to position [377, 0]
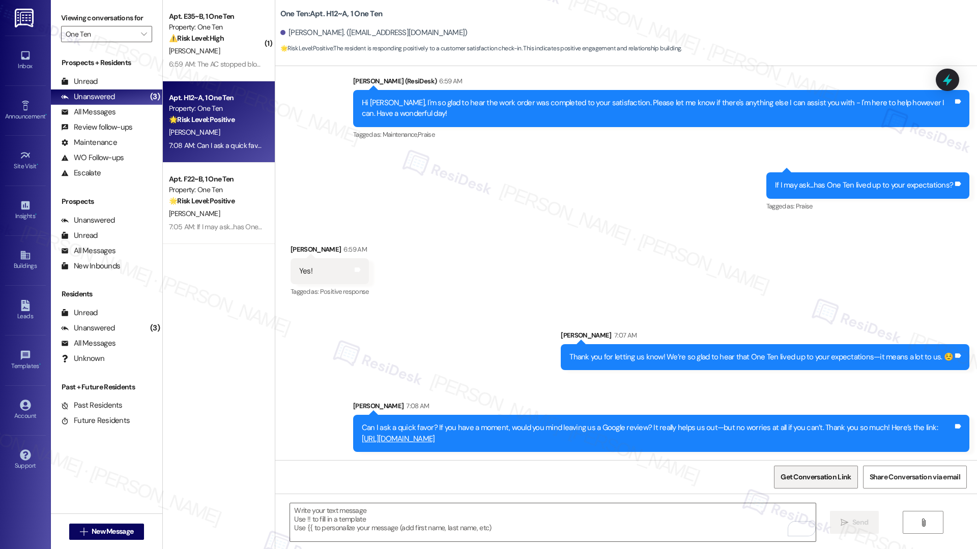
click at [809, 479] on span "Get Conversation Link" at bounding box center [815, 477] width 70 height 11
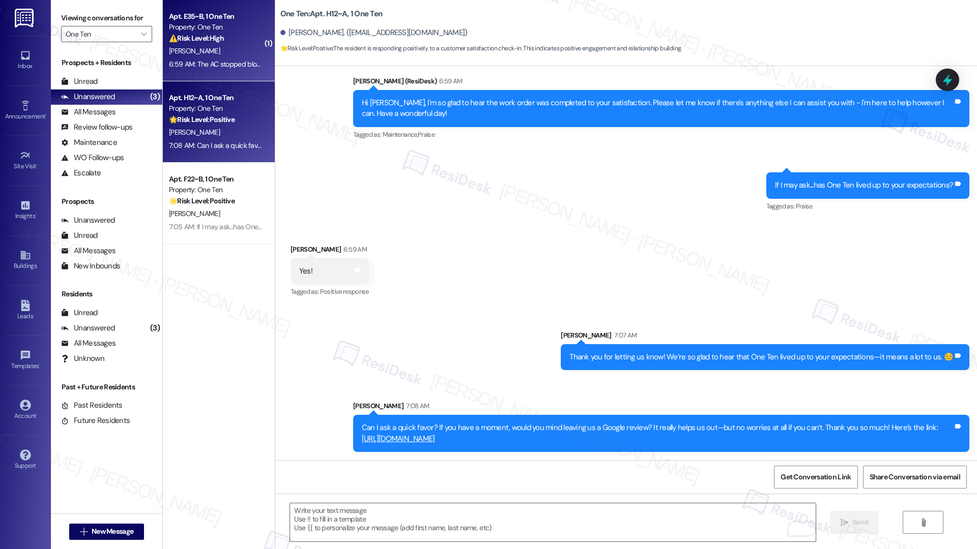
click at [229, 55] on div "B. Jenkins" at bounding box center [216, 51] width 96 height 13
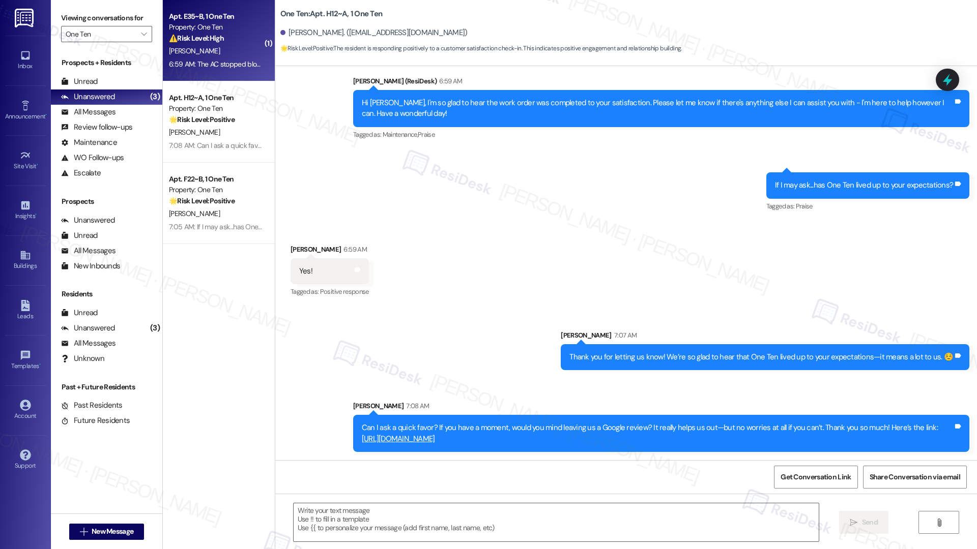
type textarea "Fetching suggested responses. Please feel free to read through the conversation…"
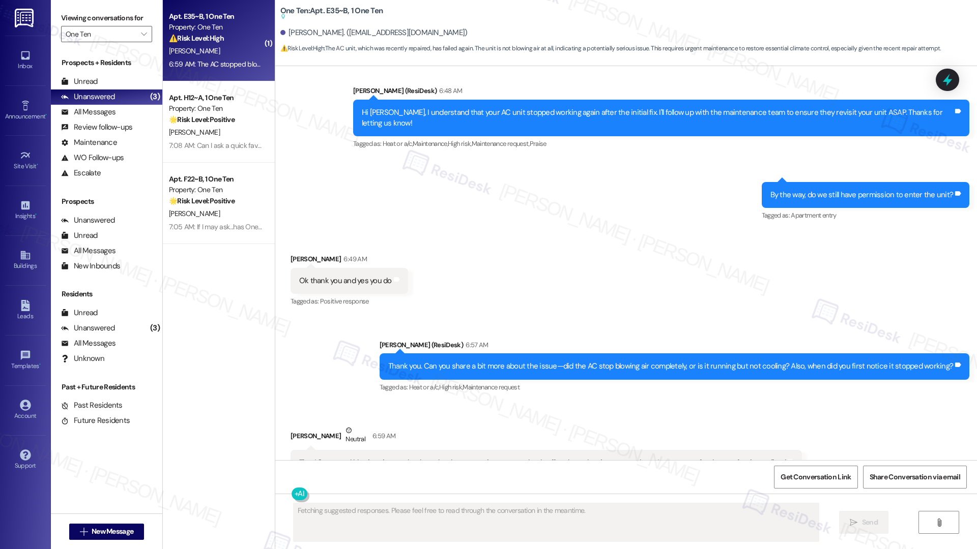
scroll to position [1608, 0]
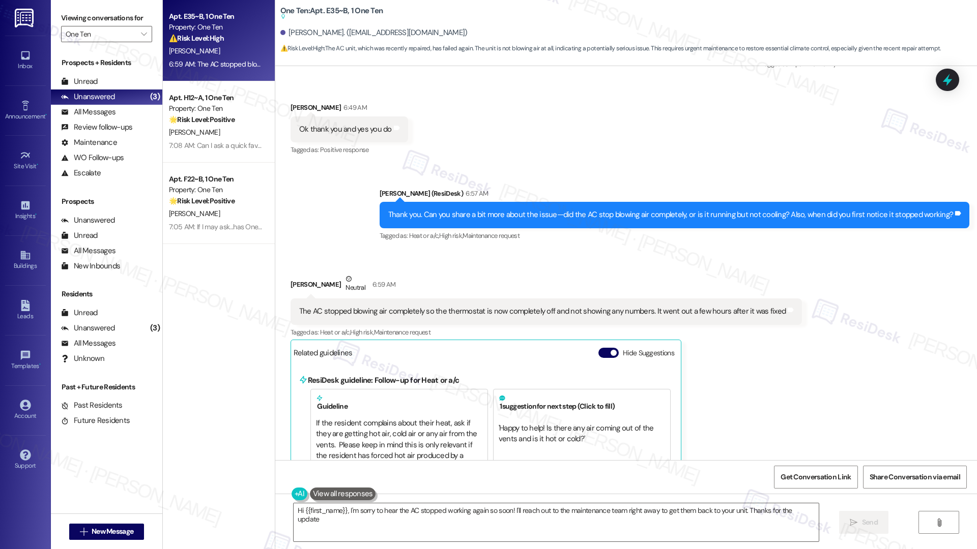
type textarea "Hi {{first_name}}, I'm sorry to hear the AC stopped working again so soon! I'll…"
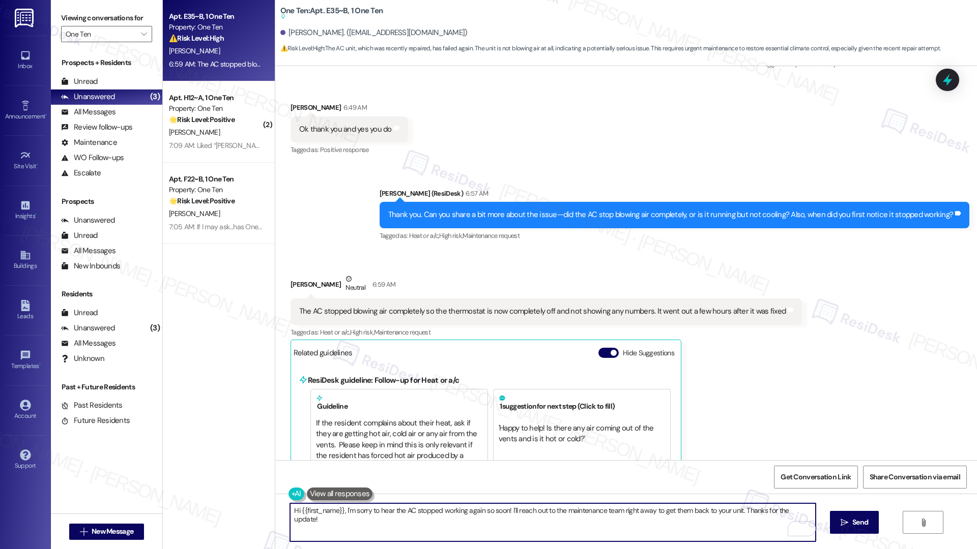
drag, startPoint x: 424, startPoint y: 509, endPoint x: 559, endPoint y: 513, distance: 135.9
click at [559, 513] on textarea "Hi {{first_name}}, I'm sorry to hear the AC stopped working again so soon! I'll…" at bounding box center [552, 523] width 525 height 38
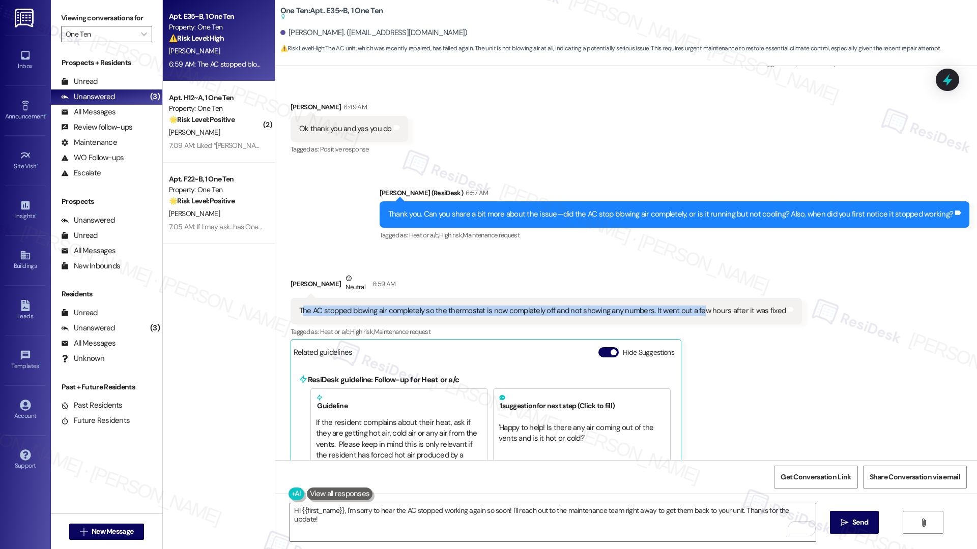
drag, startPoint x: 294, startPoint y: 277, endPoint x: 690, endPoint y: 279, distance: 395.7
click at [690, 306] on div "The AC stopped blowing air completely so the thermostat is now completely off a…" at bounding box center [542, 311] width 486 height 11
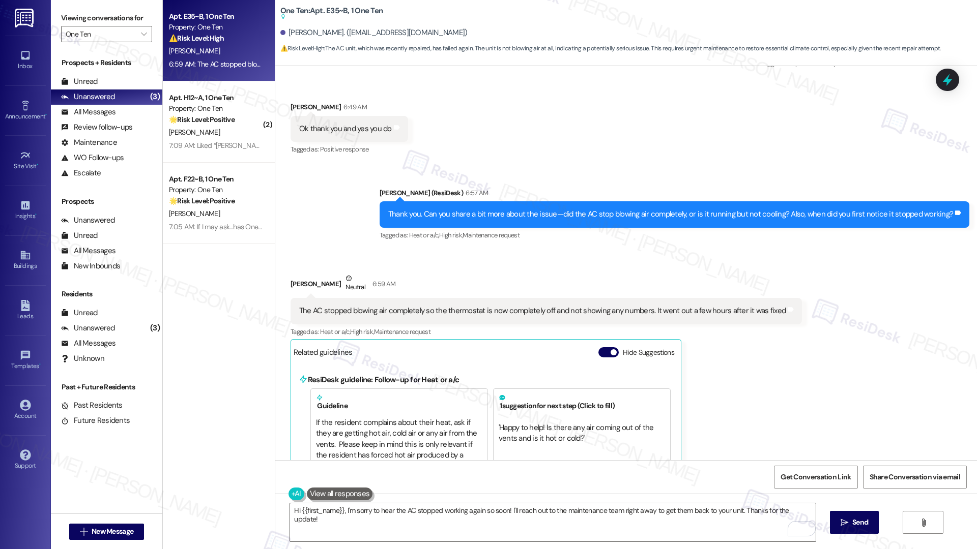
click at [708, 298] on div "The AC stopped blowing air completely so the thermostat is now completely off a…" at bounding box center [545, 311] width 511 height 26
click at [519, 306] on div "The AC stopped blowing air completely so the thermostat is now completely off a…" at bounding box center [542, 311] width 486 height 11
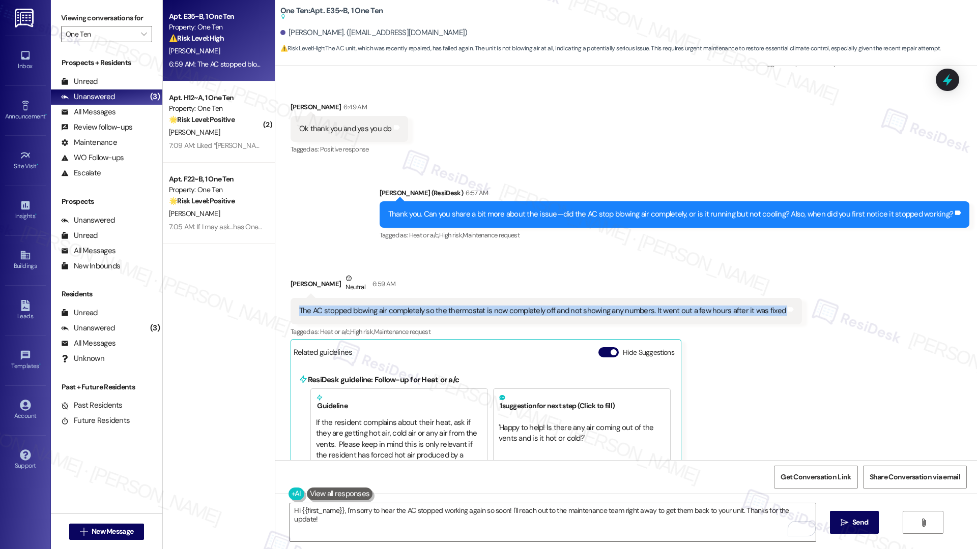
copy div "The AC stopped blowing air completely so the thermostat is now completely off a…"
click at [389, 522] on textarea "Hi {{first_name}}, I'm sorry to hear the AC stopped working again so soon! I'll…" at bounding box center [552, 523] width 525 height 38
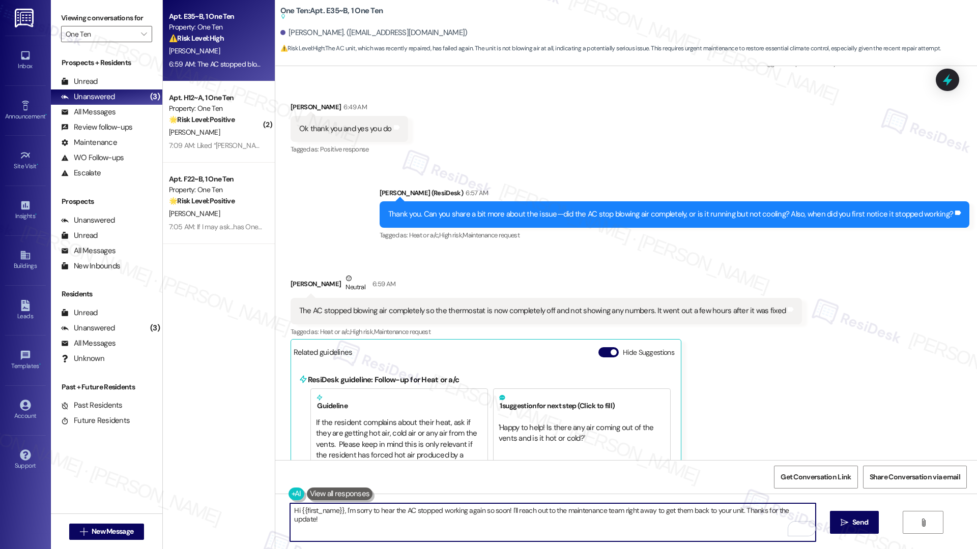
click at [389, 522] on textarea "Hi {{first_name}}, I'm sorry to hear the AC stopped working again so soon! I'll…" at bounding box center [552, 523] width 525 height 38
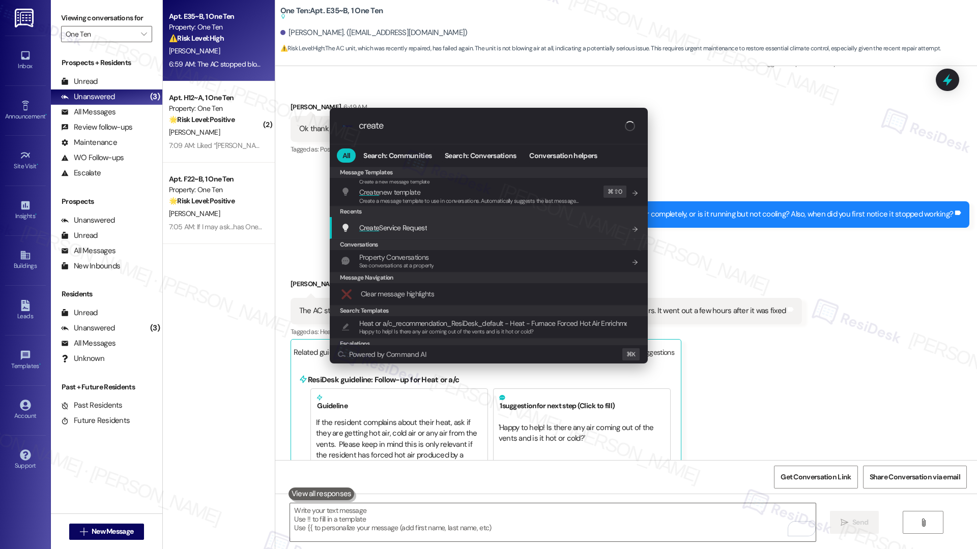
type input "create"
click at [400, 228] on span "Create Service Request" at bounding box center [393, 227] width 68 height 9
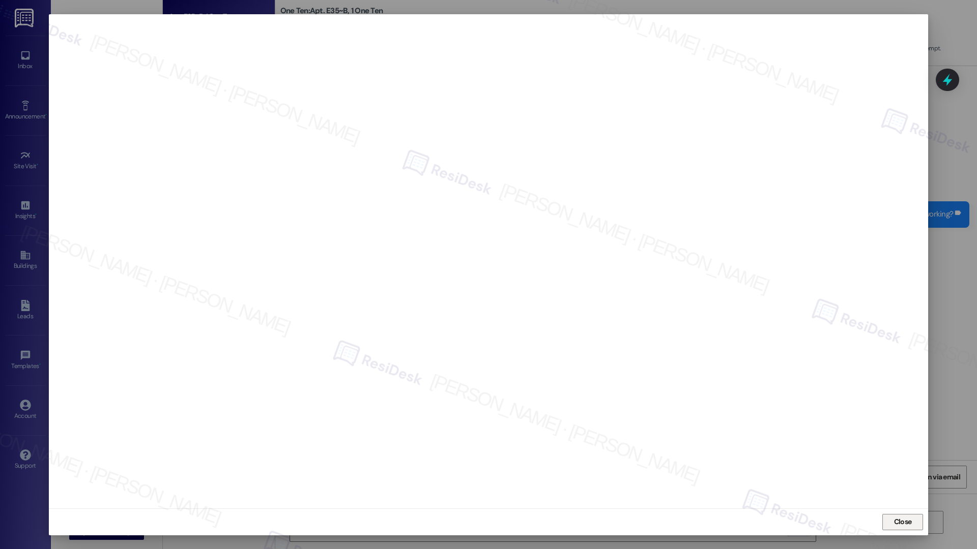
click at [902, 525] on span "Close" at bounding box center [903, 522] width 18 height 11
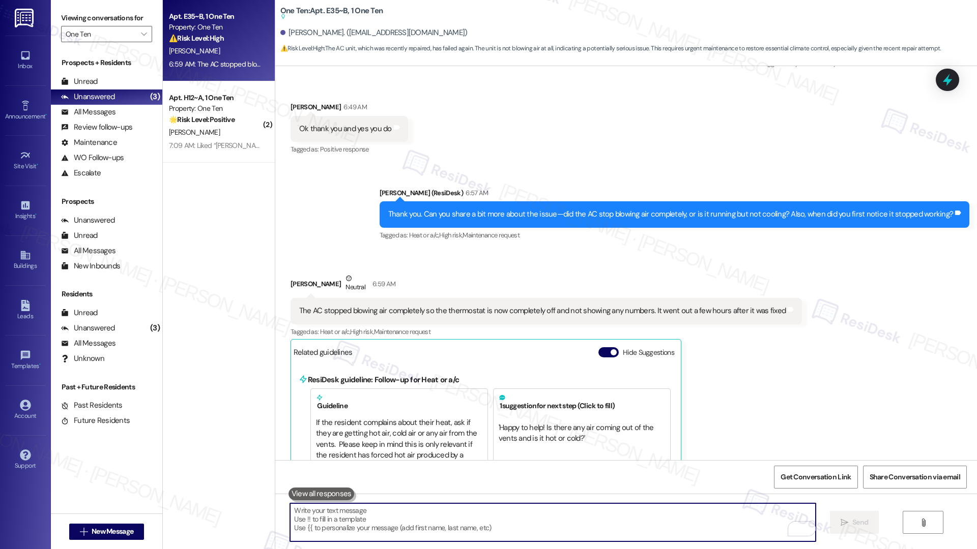
click at [577, 537] on textarea "To enrich screen reader interactions, please activate Accessibility in Grammarl…" at bounding box center [552, 523] width 525 height 38
click at [575, 525] on textarea "To enrich screen reader interactions, please activate Accessibility in Grammarl…" at bounding box center [552, 523] width 525 height 38
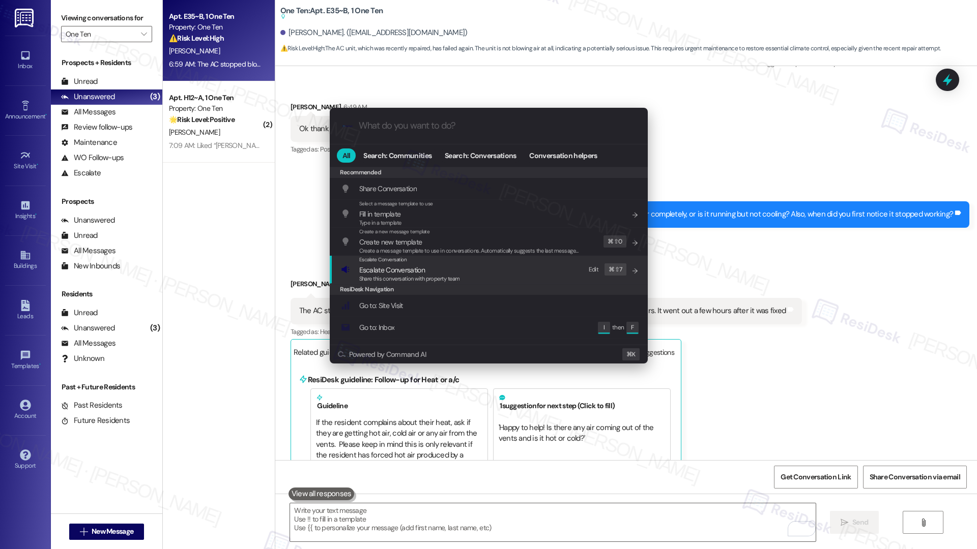
click at [511, 279] on div "Escalate Conversation Escalate Conversation Share this conversation with proper…" at bounding box center [490, 269] width 298 height 27
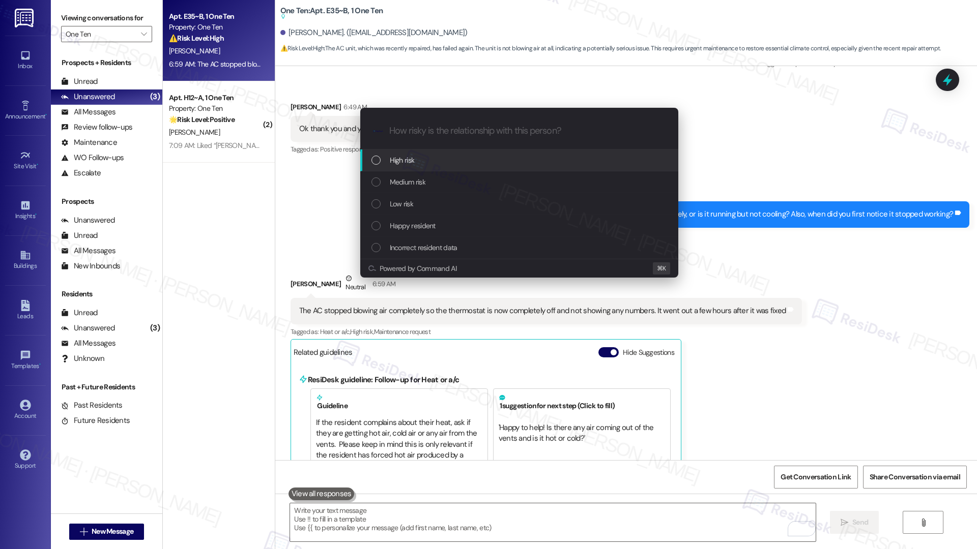
click at [507, 163] on div "High risk" at bounding box center [520, 160] width 298 height 11
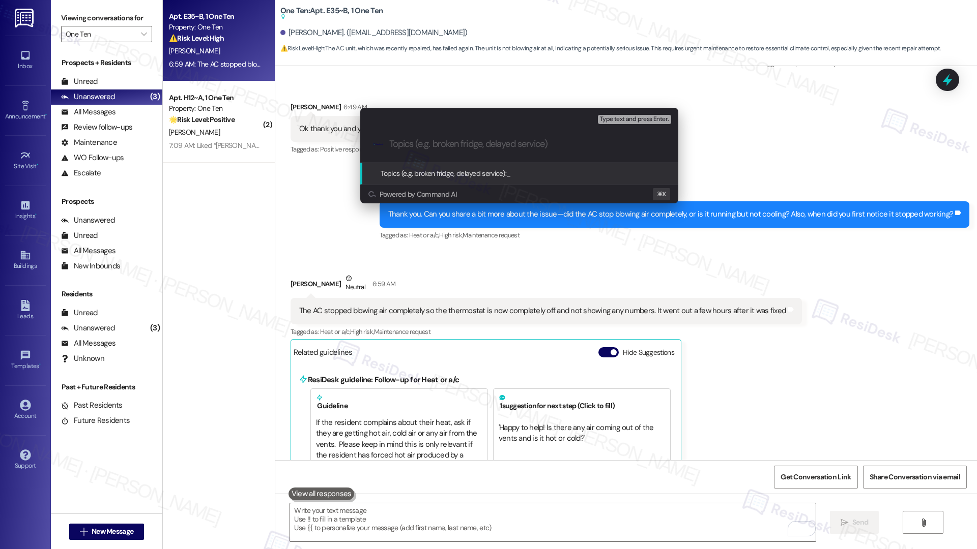
paste input "Work order submitted by Residesk | Work Order# 12935690 - AC not working"
type input "Work order submitted by Residesk | Work Order# 12935690 - AC not working"
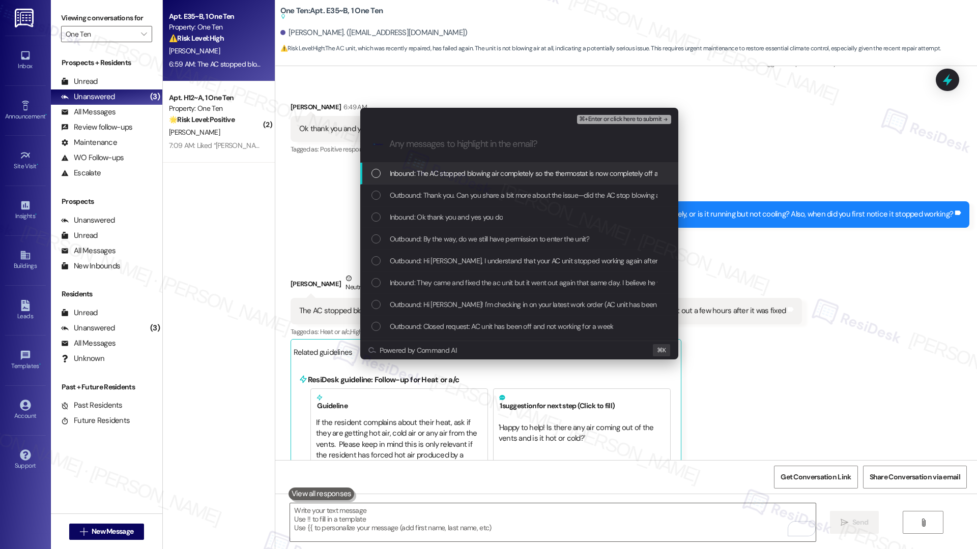
scroll to position [0, 0]
click at [495, 178] on span "Inbound: The AC stopped blowing air completely so the thermostat is now complet…" at bounding box center [628, 173] width 476 height 11
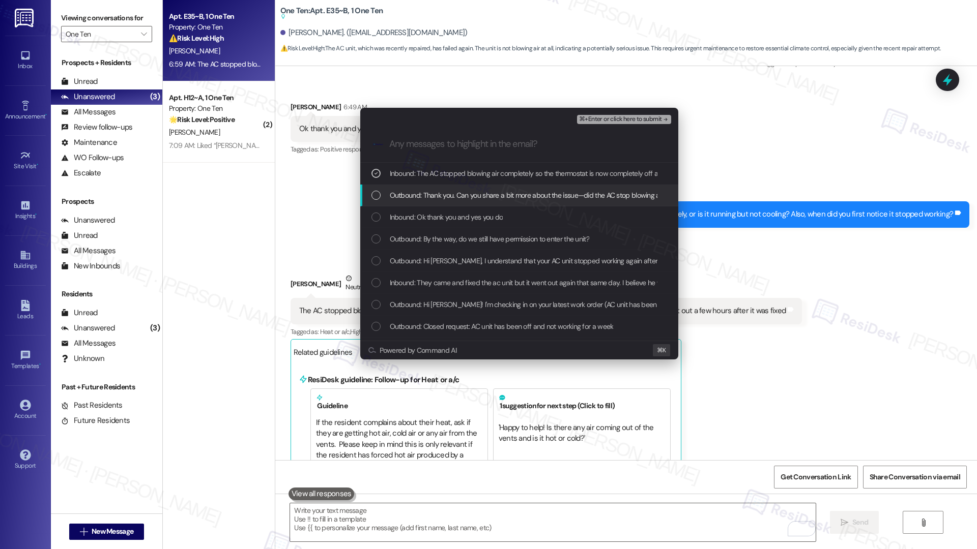
click at [488, 199] on span "Outbound: Thank you. Can you share a bit more about the issue—did the AC stop b…" at bounding box center [664, 195] width 549 height 11
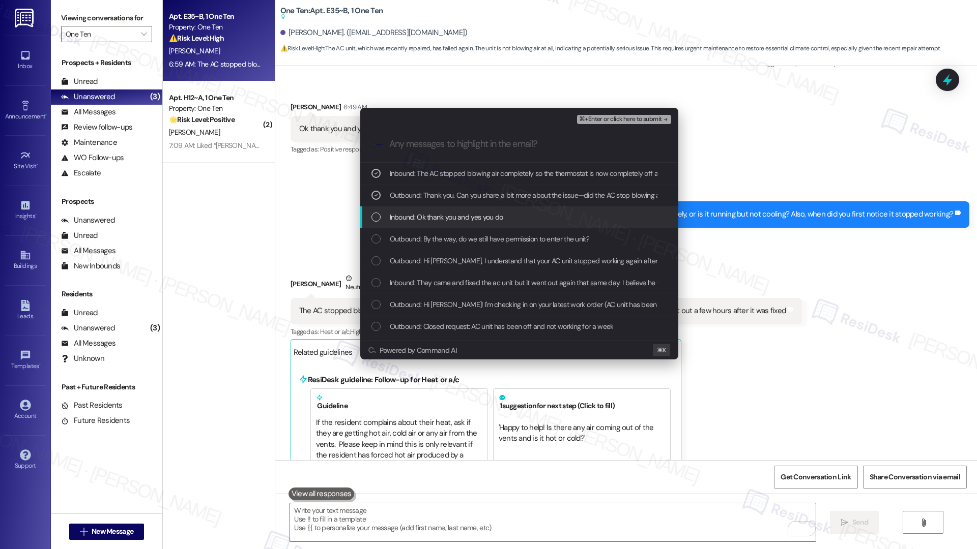
click at [482, 217] on span "Inbound: Ok thank you and yes you do" at bounding box center [446, 217] width 113 height 11
click at [471, 245] on div "Outbound: By the way, do we still have permission to enter the unit?" at bounding box center [519, 239] width 318 height 22
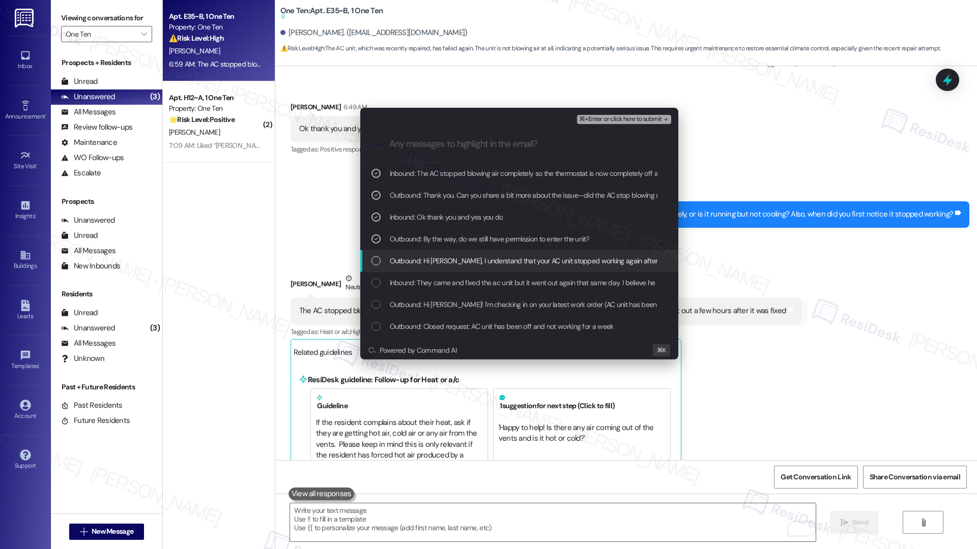
click at [464, 268] on div "Outbound: Hi Brendan, I understand that your AC unit stopped working again afte…" at bounding box center [519, 261] width 318 height 22
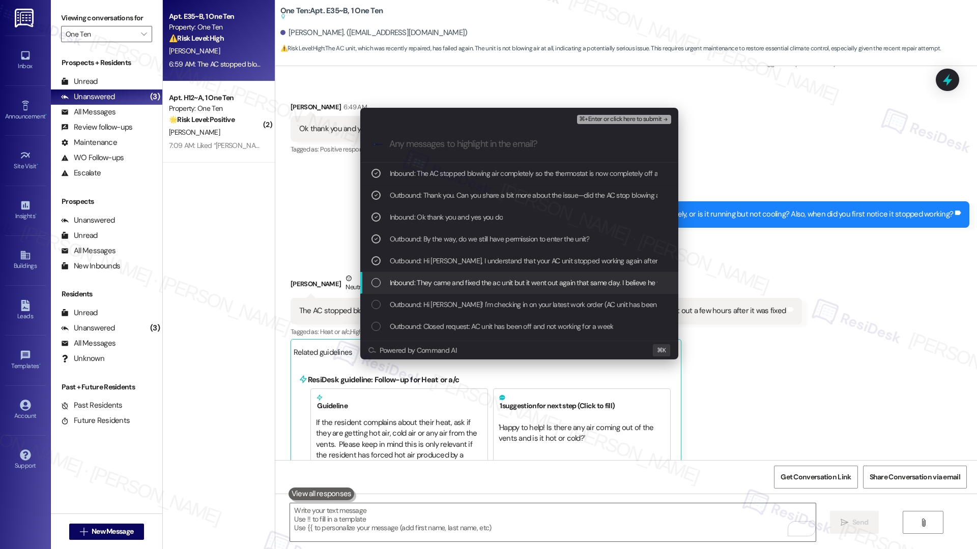
click at [464, 283] on span "Inbound: They came and fixed the ac unit but it went out again that same day. I…" at bounding box center [613, 282] width 447 height 11
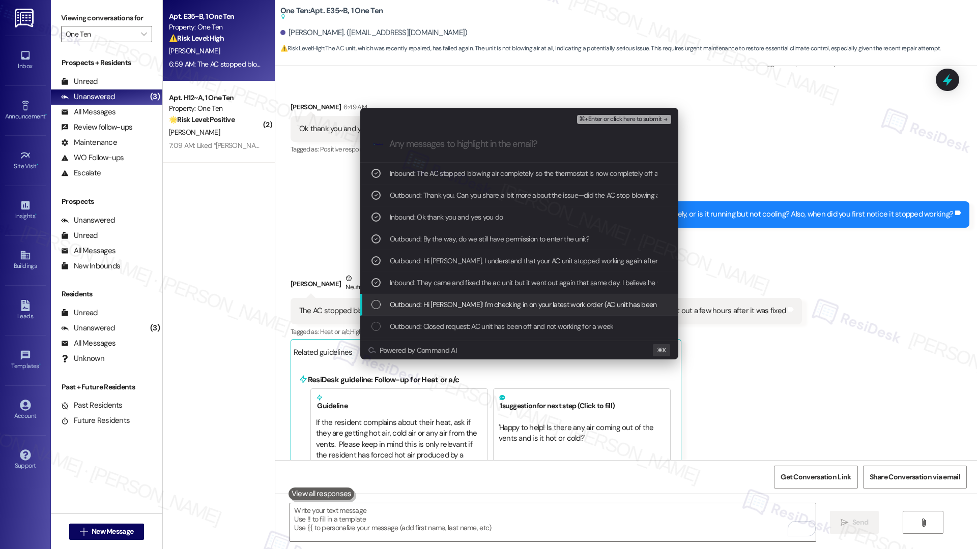
click at [461, 305] on span "Outbound: Hi Brendan! I'm checking in on your latest work order (AC unit has be…" at bounding box center [687, 304] width 594 height 11
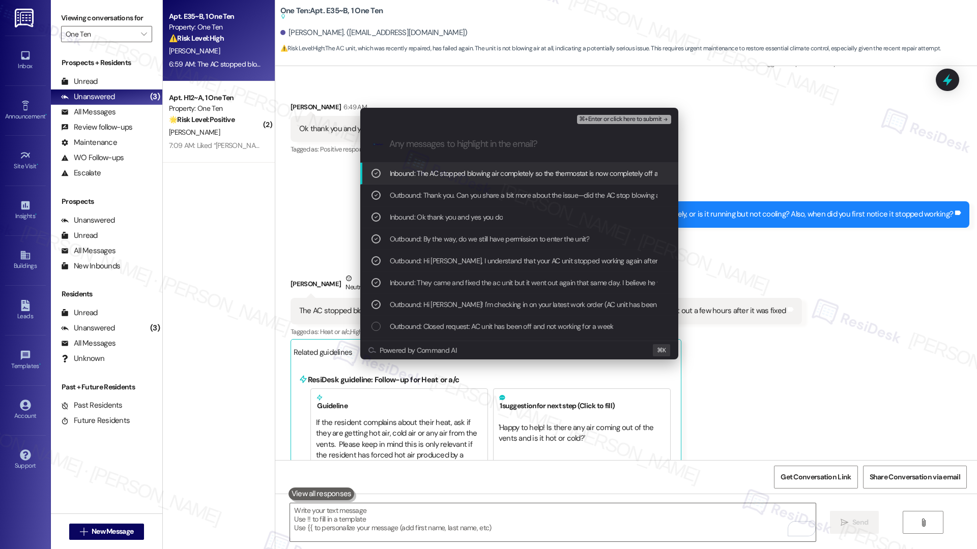
click at [595, 121] on span "⌘+Enter or click here to submit" at bounding box center [620, 119] width 82 height 7
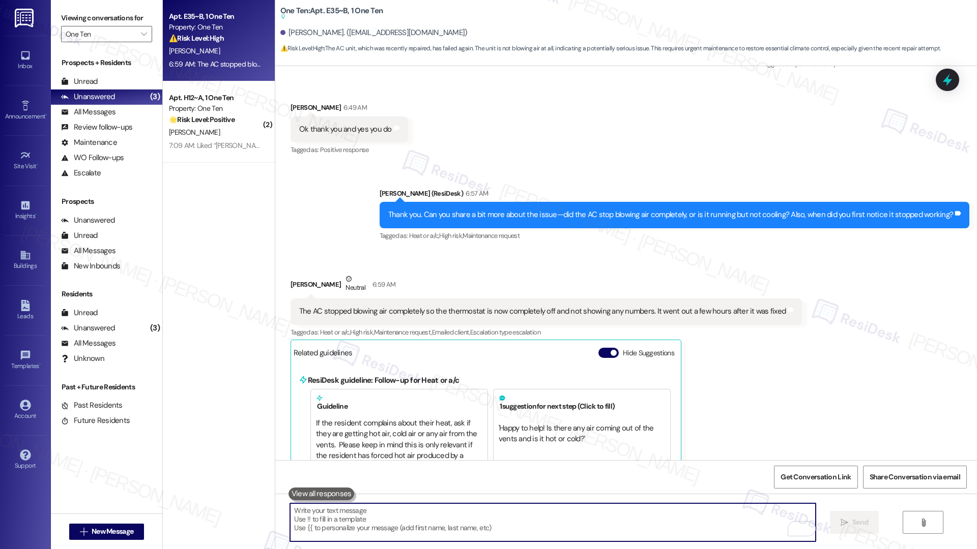
scroll to position [1609, 0]
click at [328, 522] on textarea "To enrich screen reader interactions, please activate Accessibility in Grammarl…" at bounding box center [552, 523] width 525 height 38
paste textarea "Thank you, {{first_name}}. The request has been submitted. Our maintenance team…"
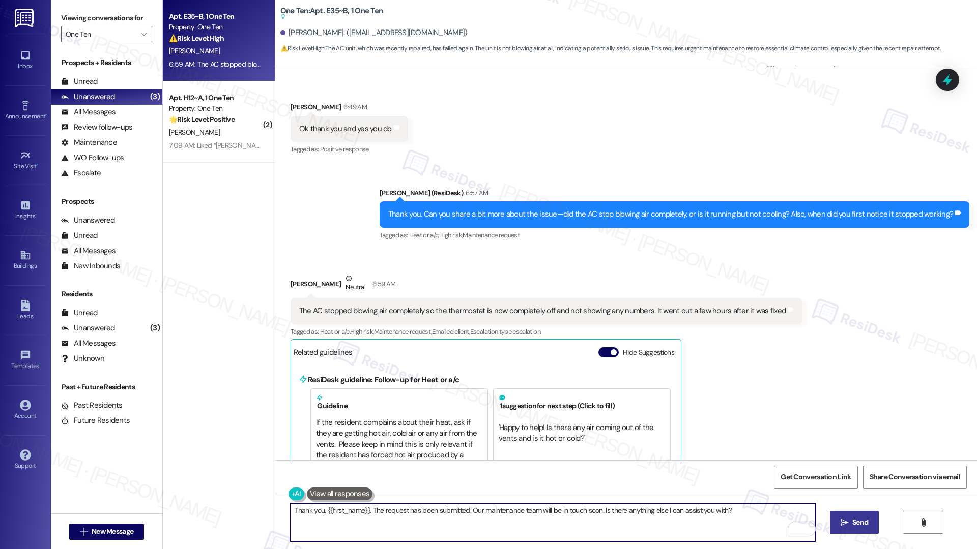
type textarea "Thank you, {{first_name}}. The request has been submitted. Our maintenance team…"
click at [861, 525] on span "Send" at bounding box center [860, 522] width 16 height 11
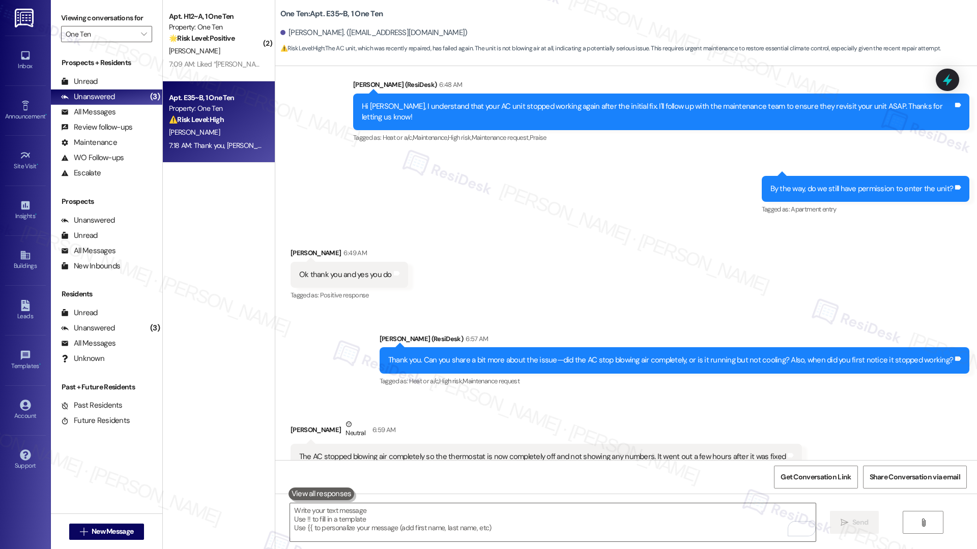
scroll to position [1534, 0]
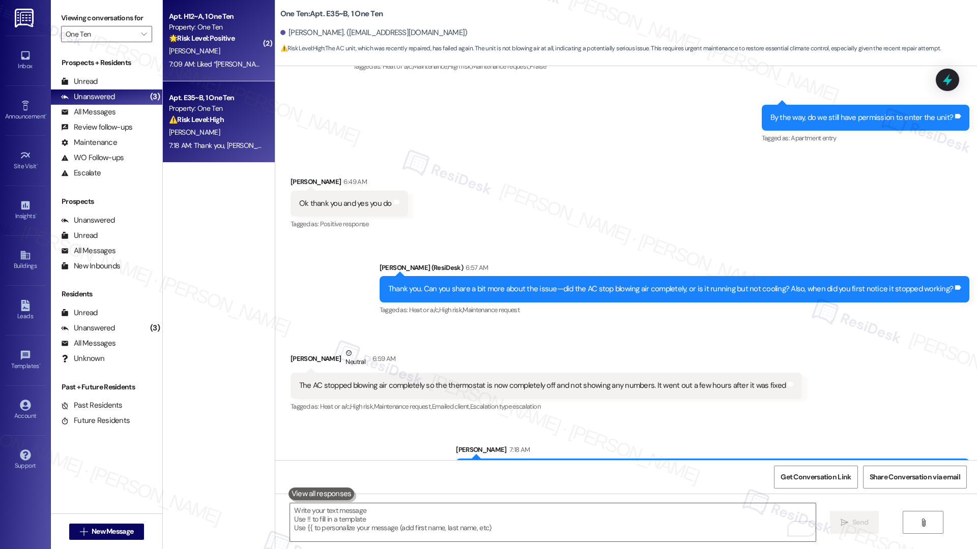
click at [199, 49] on div "G. Cox" at bounding box center [216, 51] width 96 height 13
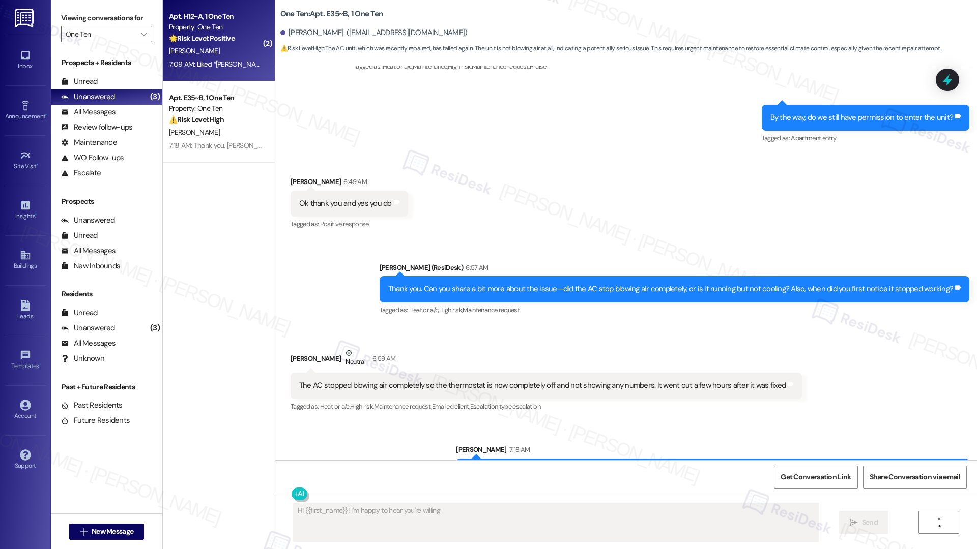
scroll to position [631, 0]
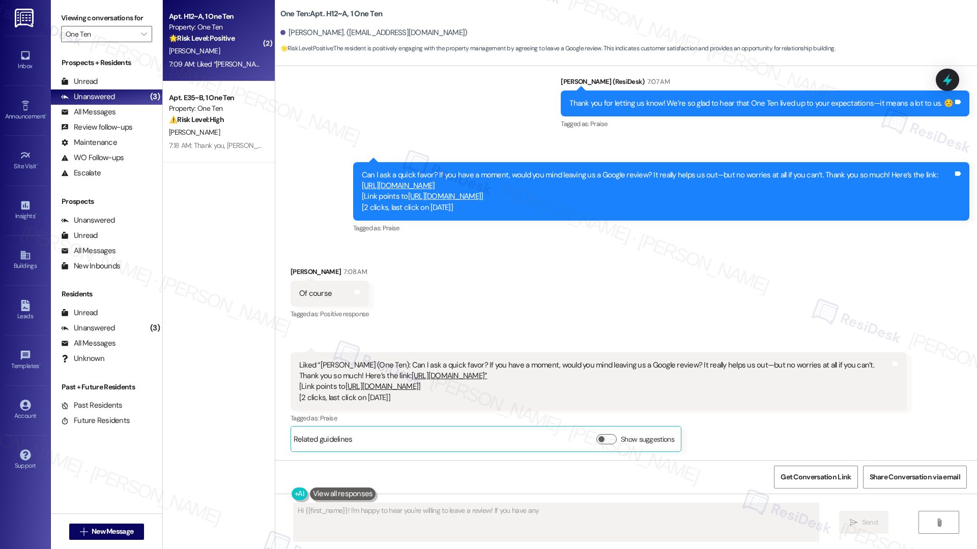
click at [199, 49] on div "G. Cox" at bounding box center [216, 51] width 96 height 13
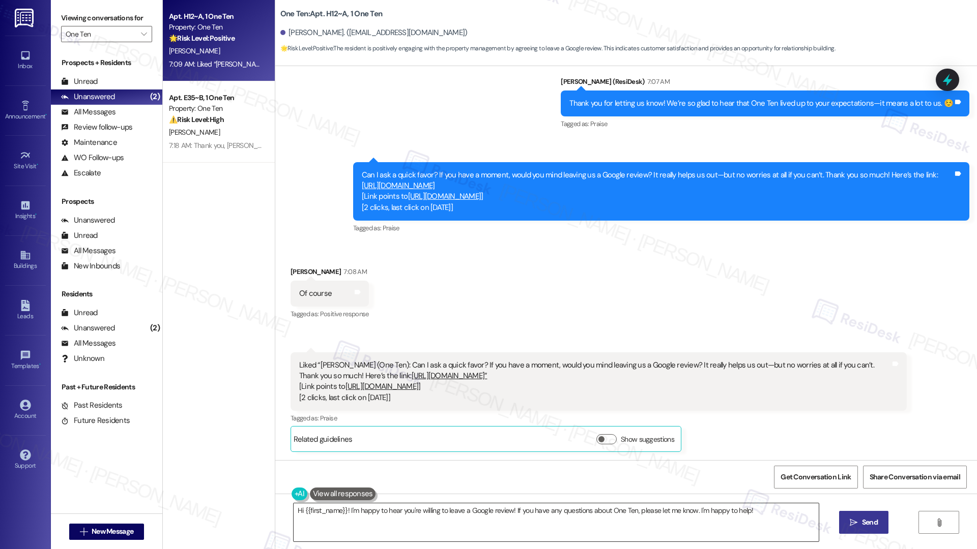
click at [569, 516] on textarea "Hi {{first_name}}! I'm happy to hear you're willing to leave a Google review! I…" at bounding box center [555, 523] width 525 height 38
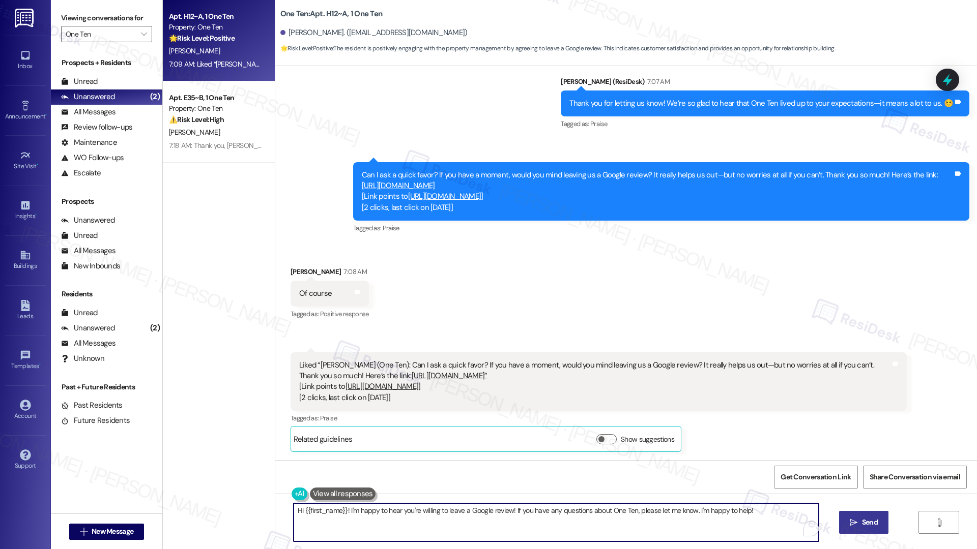
click at [568, 516] on textarea "Hi {{first_name}}! I'm happy to hear you're willing to leave a Google review! I…" at bounding box center [555, 523] width 525 height 38
type textarea "Hi {{first_name}}! I'm happy to hear you're willing to leave a Google review! I…"
click at [818, 476] on span "Get Conversation Link" at bounding box center [815, 477] width 70 height 11
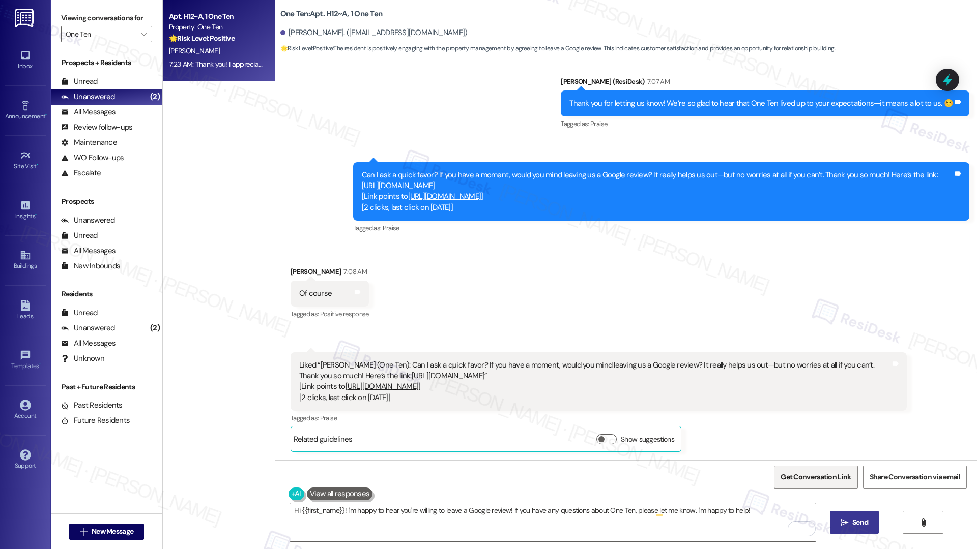
click at [818, 477] on span "Get Conversation Link" at bounding box center [815, 477] width 70 height 11
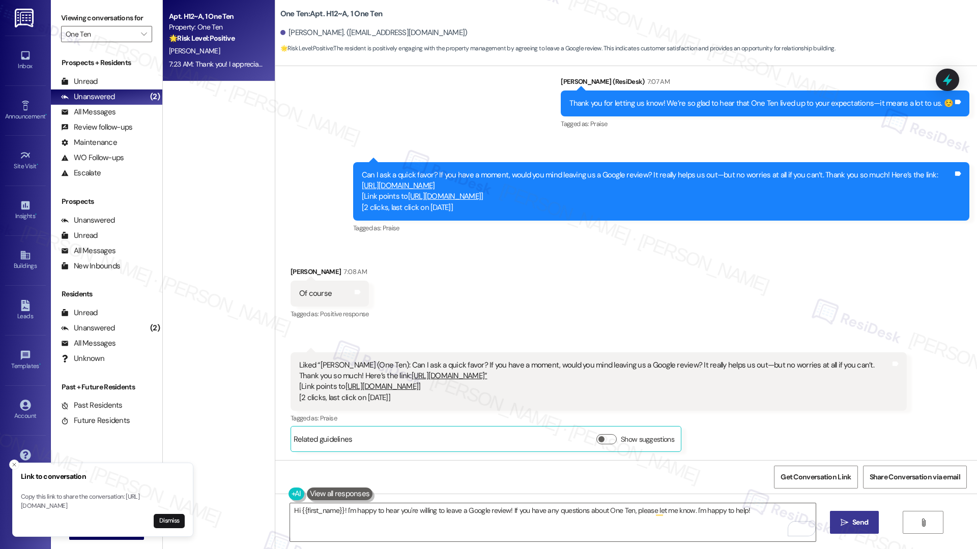
scroll to position [702, 0]
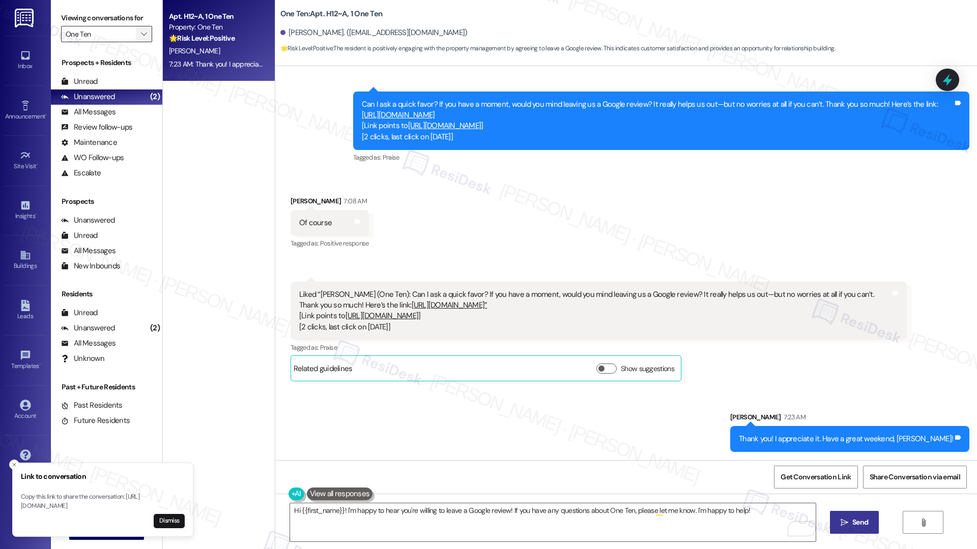
click at [141, 33] on icon "" at bounding box center [144, 34] width 6 height 8
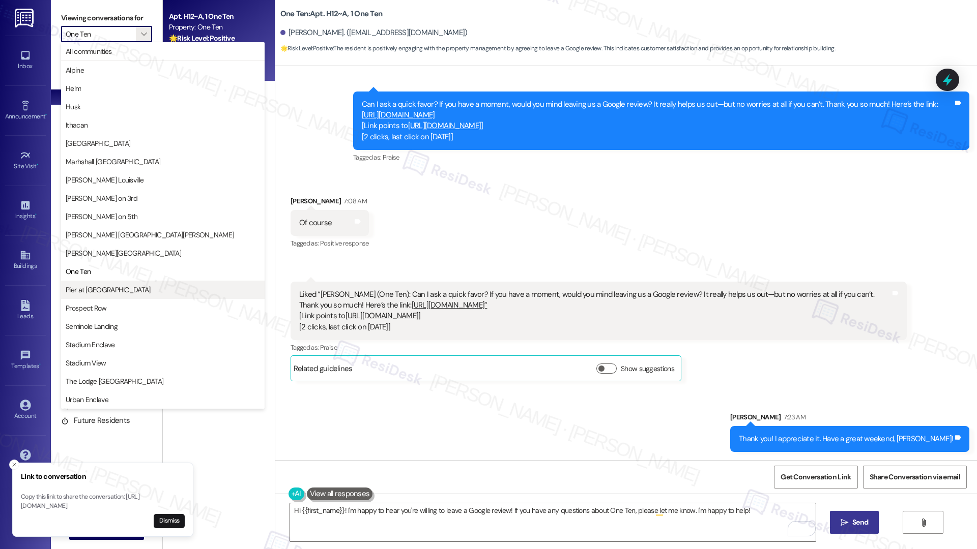
click at [134, 295] on button "Pier at [GEOGRAPHIC_DATA]" at bounding box center [162, 290] width 203 height 18
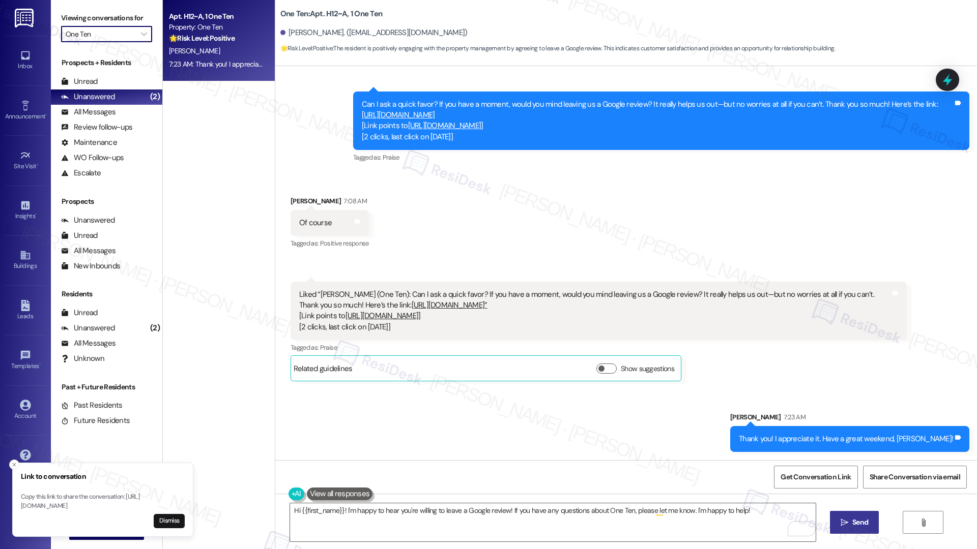
type input "Pier at [GEOGRAPHIC_DATA]"
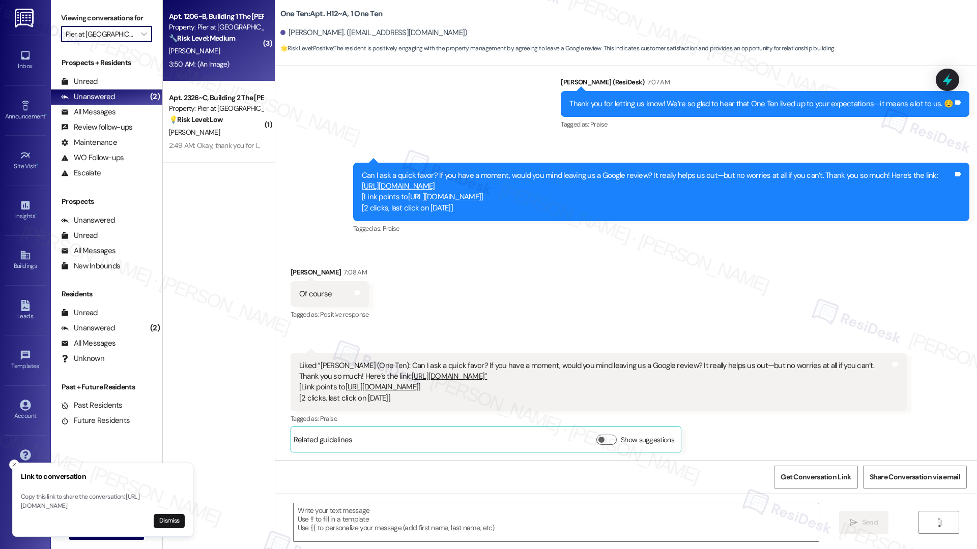
type textarea "Fetching suggested responses. Please feel free to read through the conversation…"
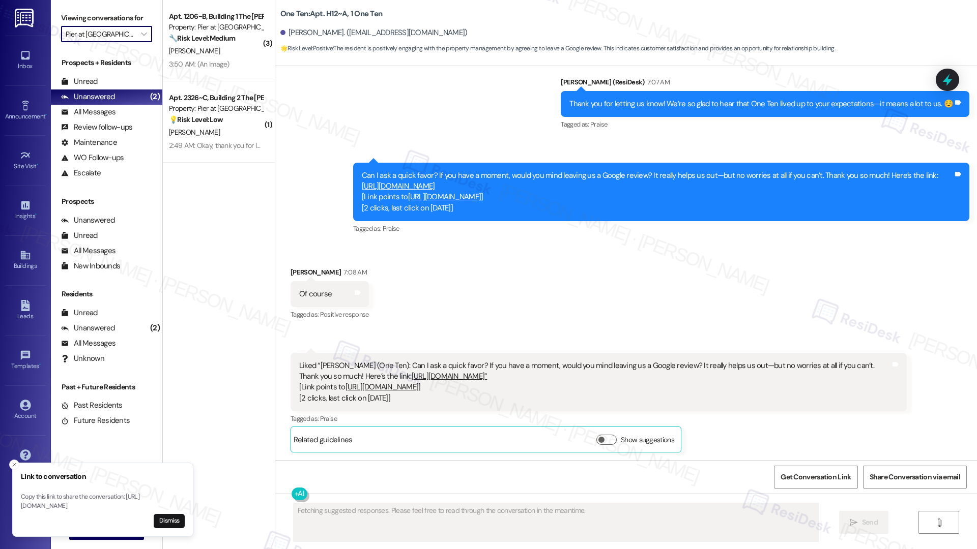
click at [210, 62] on div "3:50 AM: (An Image) 3:50 AM: (An Image)" at bounding box center [199, 64] width 61 height 9
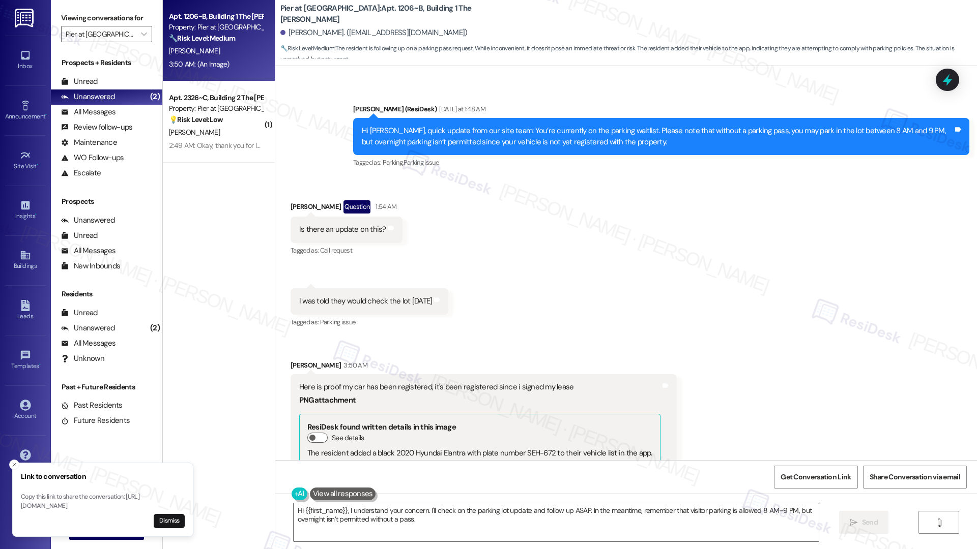
scroll to position [1893, 0]
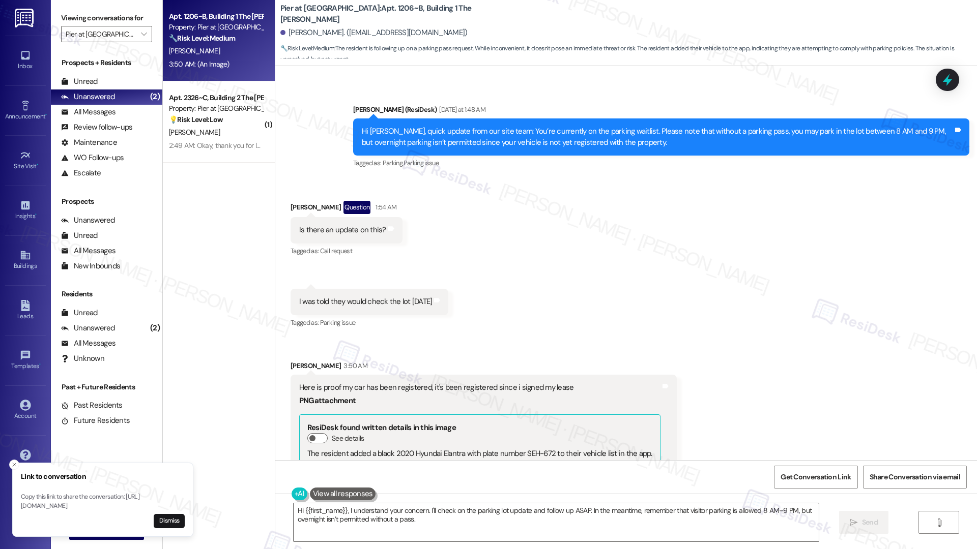
click at [360, 156] on div "Tagged as: Parking , Click to highlight conversations about Parking Parking iss…" at bounding box center [661, 163] width 616 height 15
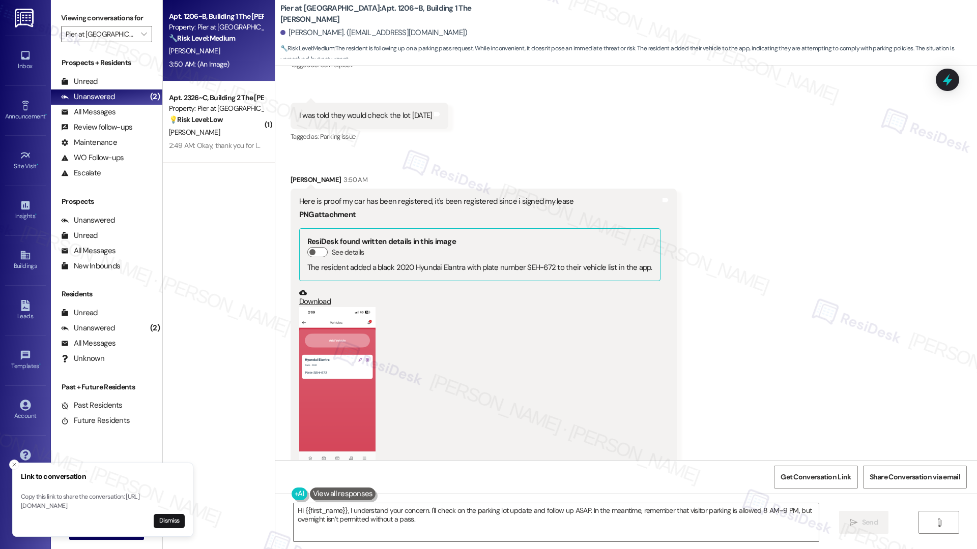
scroll to position [2113, 0]
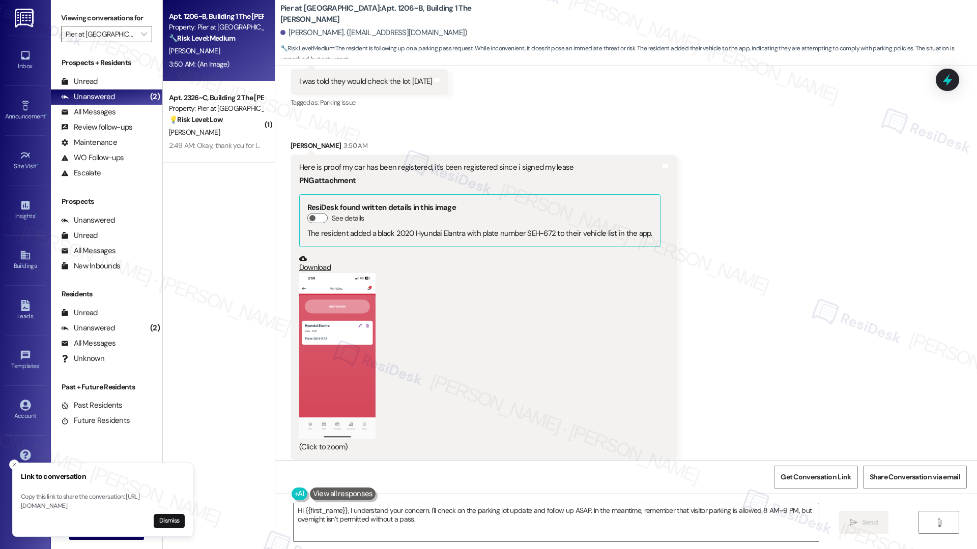
click at [341, 339] on button "Zoom image" at bounding box center [337, 355] width 76 height 165
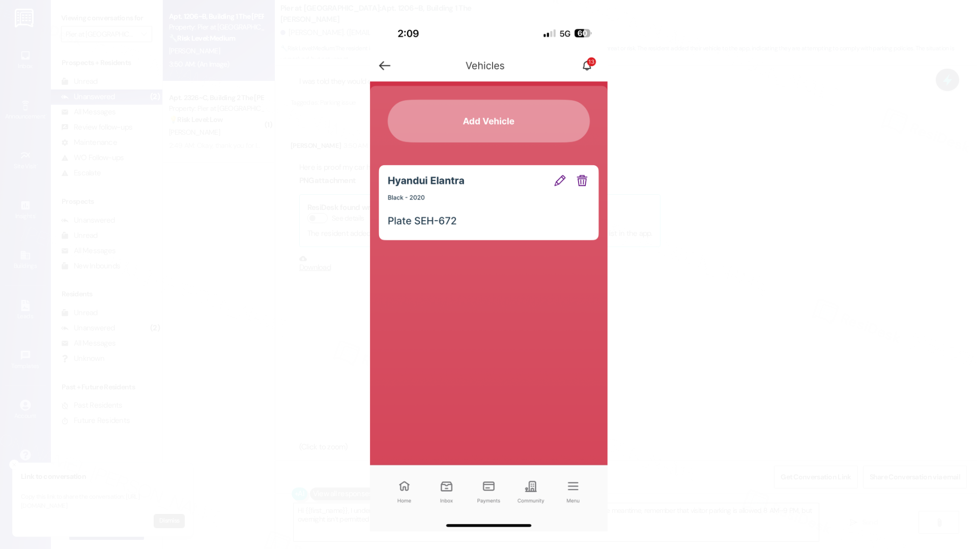
click at [640, 231] on button "Unzoom image" at bounding box center [488, 274] width 977 height 549
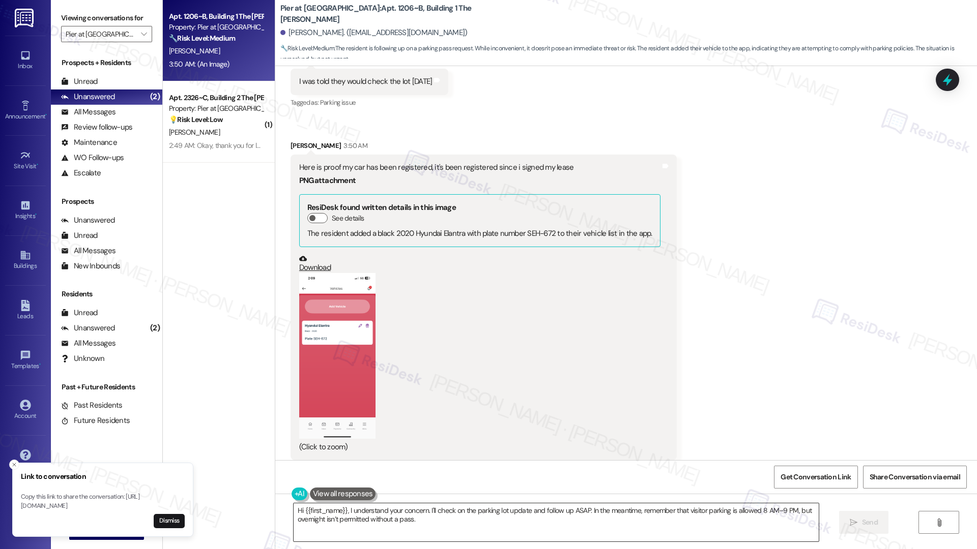
click at [443, 522] on textarea "Hi {{first_name}}, I understand your concern. I'll check on the parking lot upd…" at bounding box center [555, 523] width 525 height 38
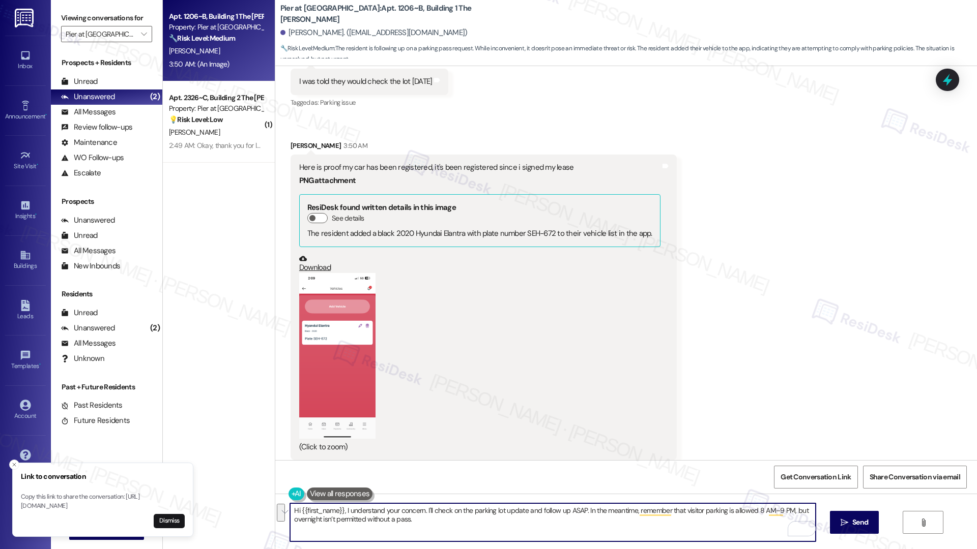
drag, startPoint x: 580, startPoint y: 512, endPoint x: 584, endPoint y: 525, distance: 14.0
click at [584, 525] on textarea "Hi {{first_name}}, I understand your concern. I'll check on the parking lot upd…" at bounding box center [552, 523] width 525 height 38
type textarea "Hi {{first_name}}, I understand your concern. I'll check on the parking lot upd…"
click at [852, 523] on span "Send" at bounding box center [860, 522] width 16 height 11
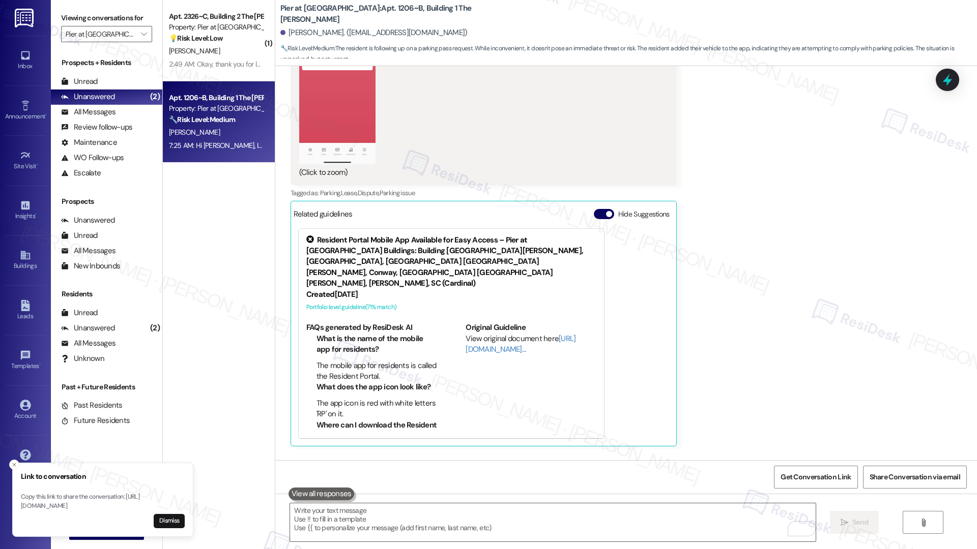
scroll to position [2421, 0]
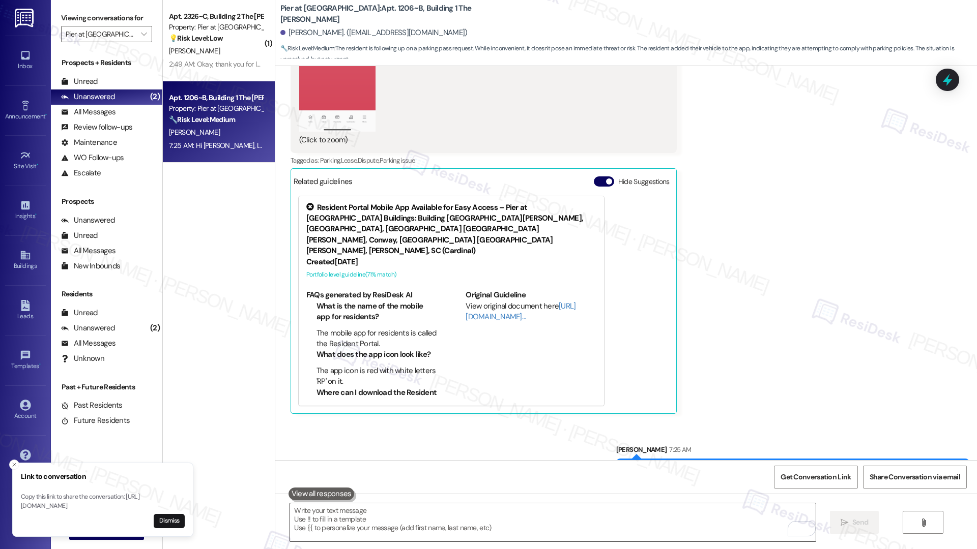
click at [647, 513] on textarea "To enrich screen reader interactions, please activate Accessibility in Grammarl…" at bounding box center [552, 523] width 525 height 38
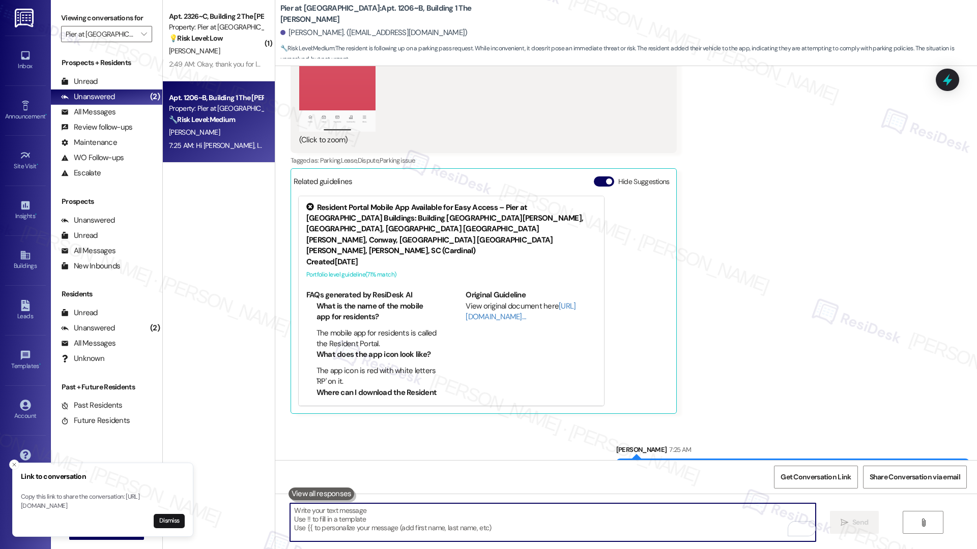
click at [647, 513] on textarea "To enrich screen reader interactions, please activate Accessibility in Grammarl…" at bounding box center [552, 523] width 525 height 38
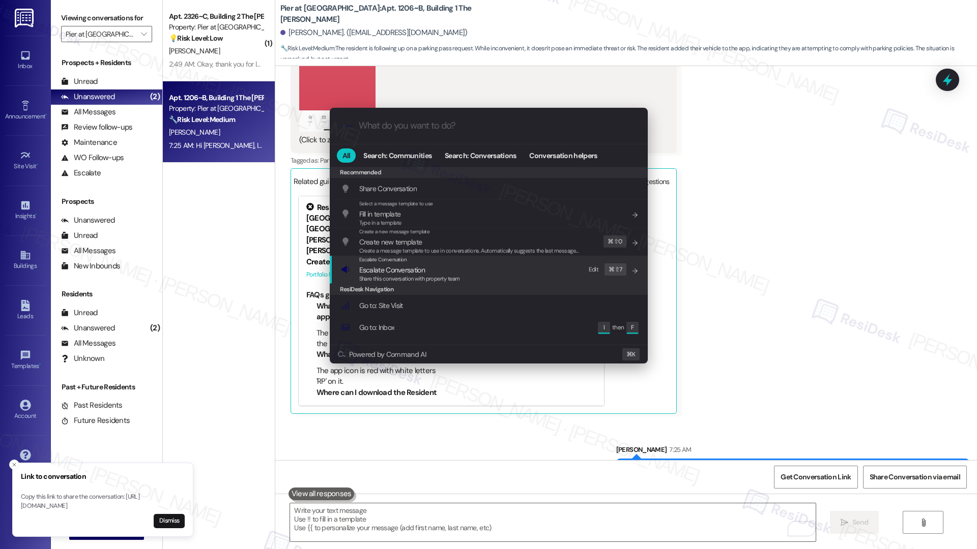
click at [506, 274] on div "Escalate Conversation Escalate Conversation Share this conversation with proper…" at bounding box center [490, 269] width 298 height 27
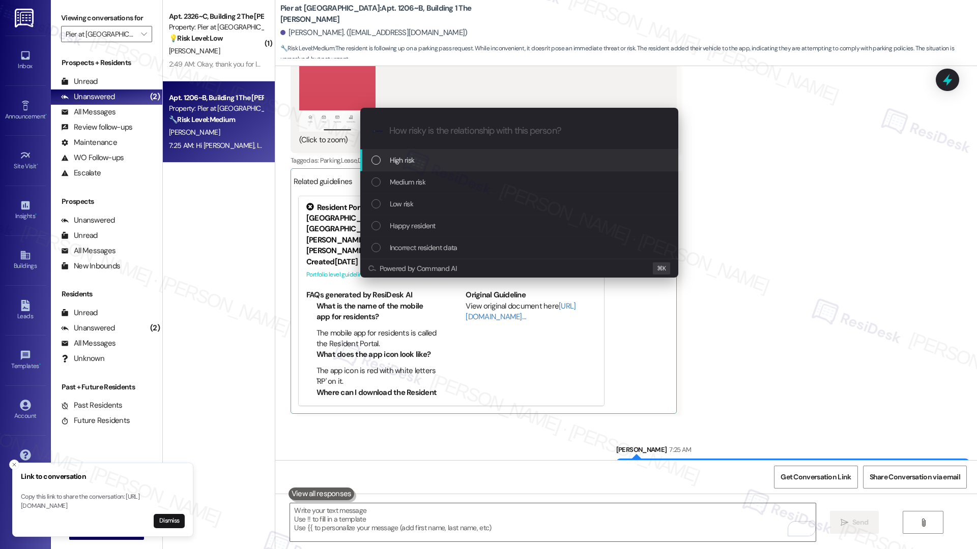
click at [482, 159] on div "High risk" at bounding box center [520, 160] width 298 height 11
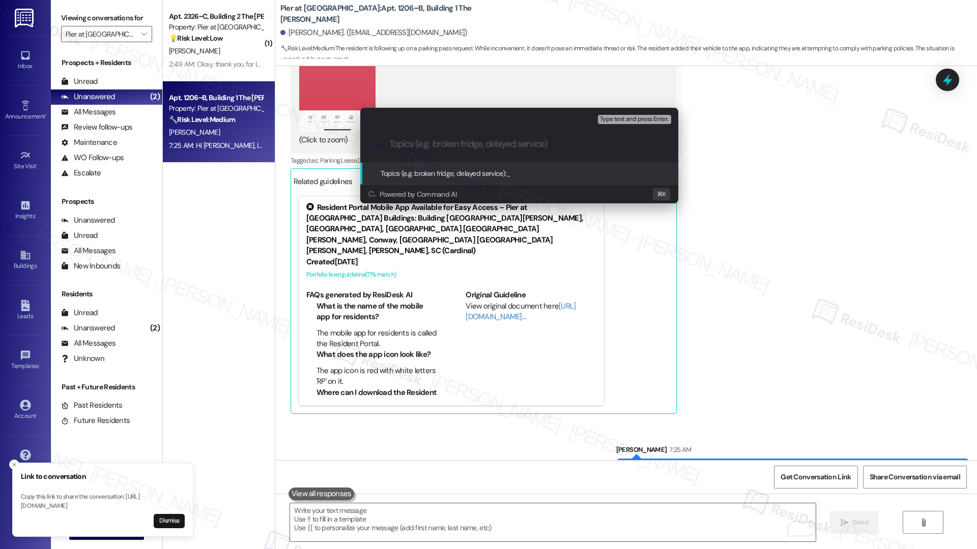
click at [482, 159] on div ".cls-1{fill:#0a055f;}.cls-2{fill:#0cc4c4;} resideskLogoBlueOrange" at bounding box center [519, 144] width 318 height 36
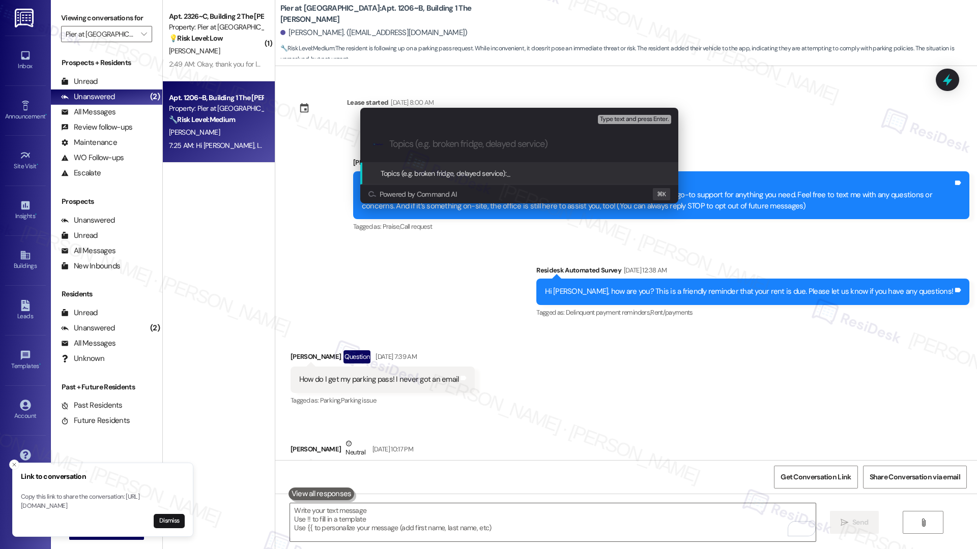
scroll to position [2421, 0]
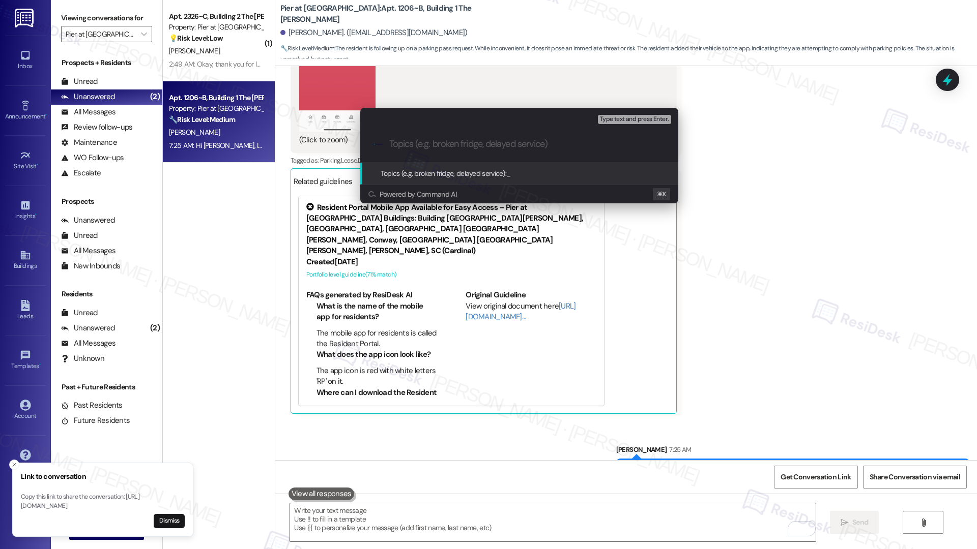
click at [490, 143] on input "Topics (e.g. broken fridge, delayed service)" at bounding box center [527, 144] width 276 height 11
type input "Requesting for an Update - Parking Lot"
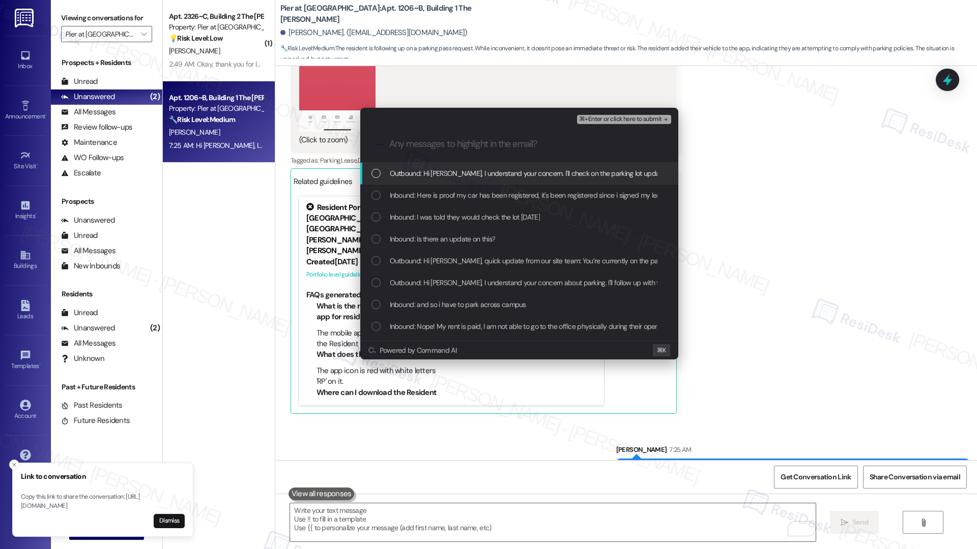
click at [476, 176] on span "Outbound: Hi [PERSON_NAME], I understand your concern. I'll check on the parkin…" at bounding box center [558, 173] width 336 height 11
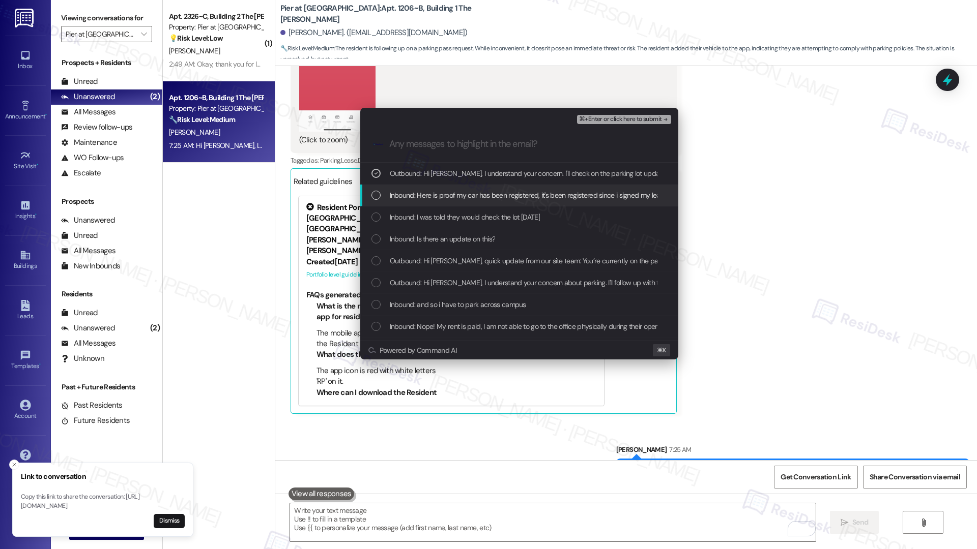
click at [459, 202] on div "Inbound: Here is proof my car has been registered, it's been registered since i…" at bounding box center [519, 196] width 318 height 22
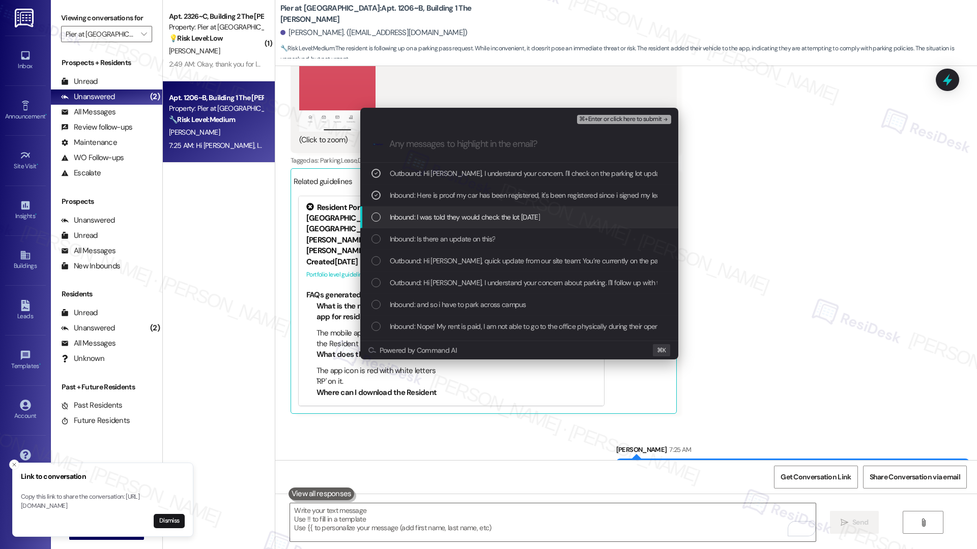
click at [456, 211] on div "Inbound: I was told they would check the lot [DATE]" at bounding box center [519, 218] width 318 height 22
click at [443, 243] on span "Inbound: Is there an update on this?" at bounding box center [443, 238] width 106 height 11
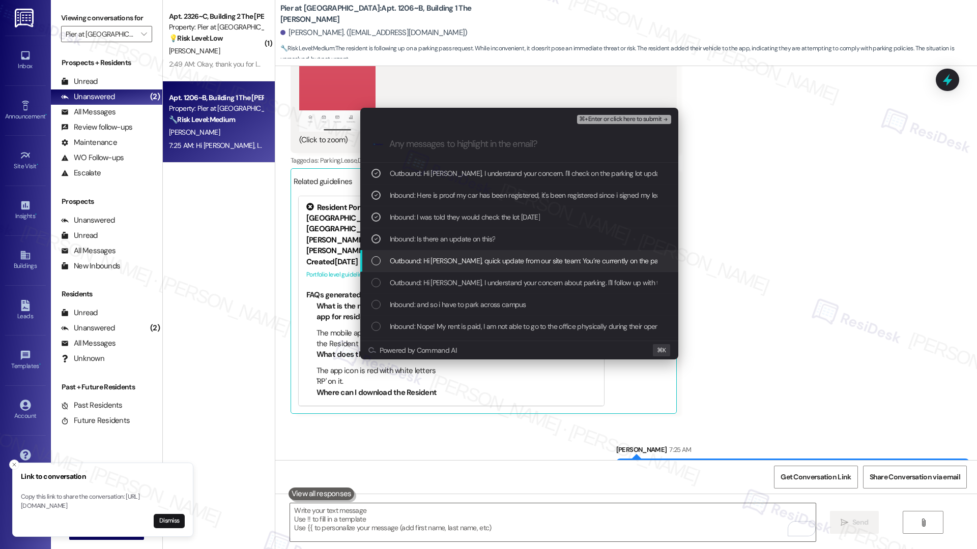
click at [434, 268] on div "Outbound: Hi [PERSON_NAME], quick update from our site team: You’re currently o…" at bounding box center [519, 261] width 318 height 22
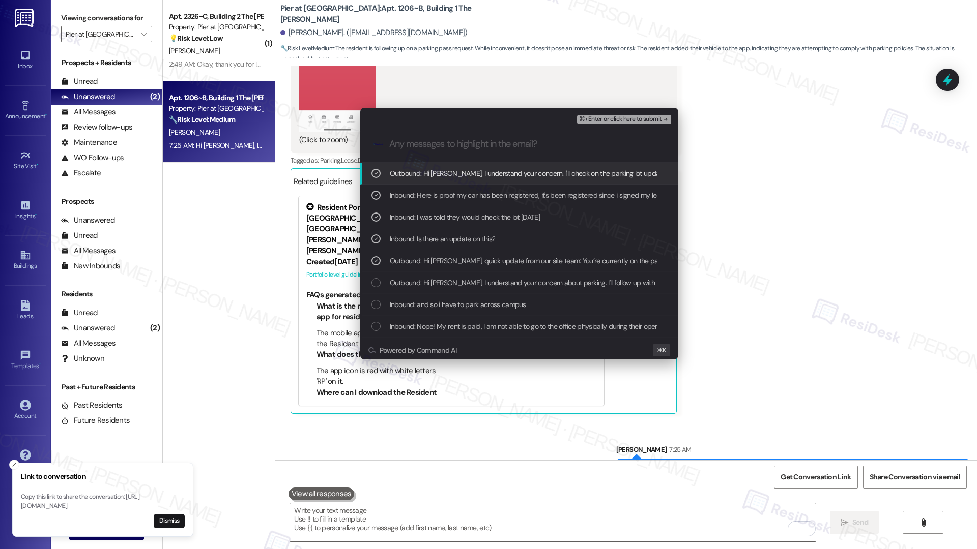
click at [607, 118] on span "⌘+Enter or click here to submit" at bounding box center [620, 119] width 82 height 7
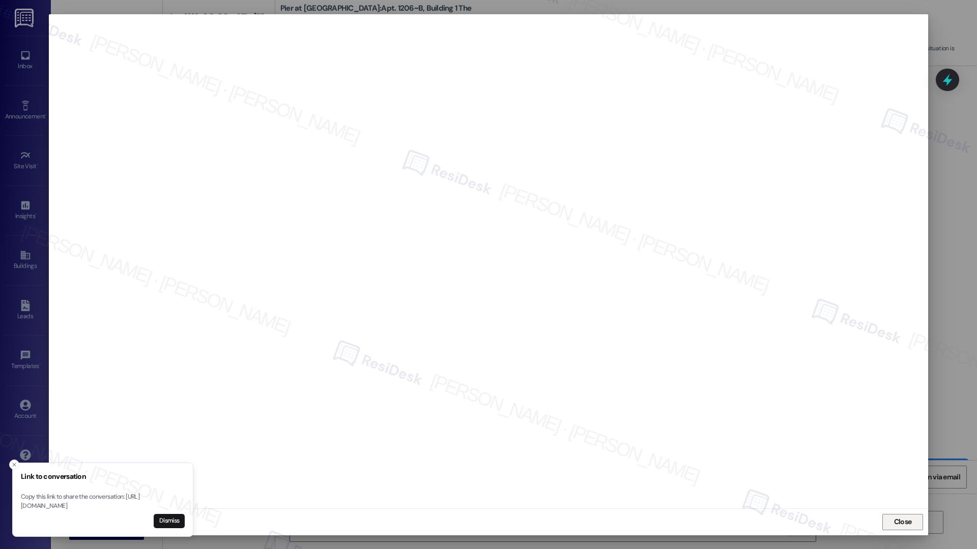
click at [909, 525] on span "Close" at bounding box center [903, 522] width 18 height 11
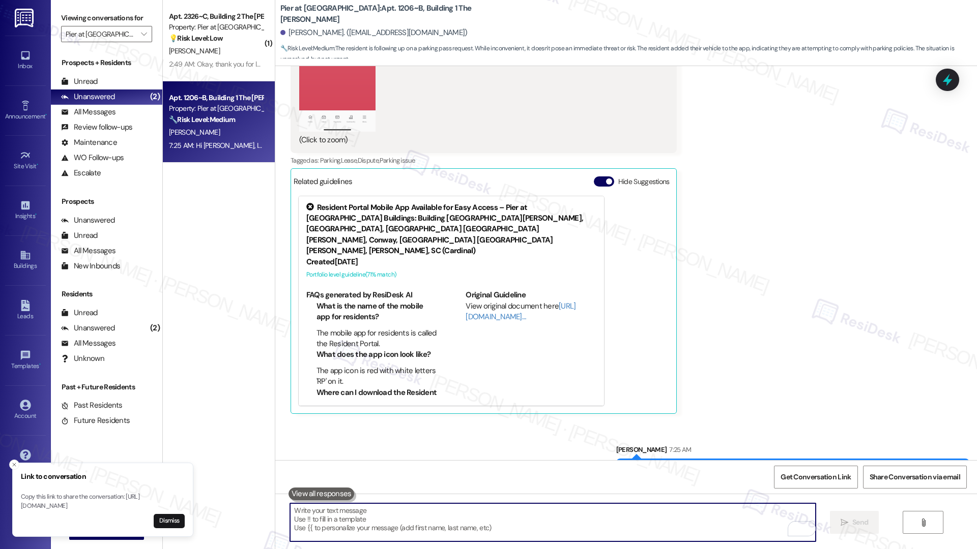
click at [603, 528] on textarea "To enrich screen reader interactions, please activate Accessibility in Grammarl…" at bounding box center [552, 523] width 525 height 38
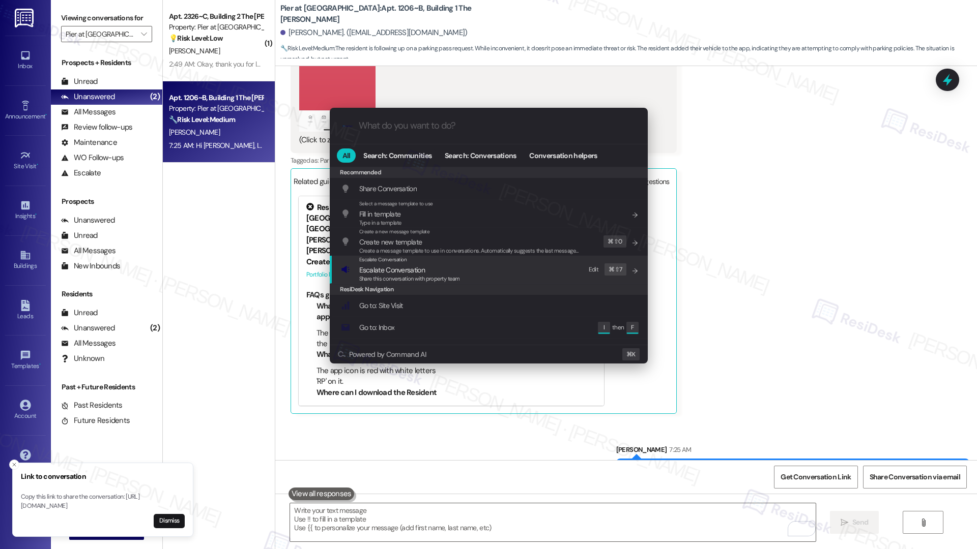
click at [466, 277] on div "Escalate Conversation Escalate Conversation Share this conversation with proper…" at bounding box center [490, 269] width 298 height 27
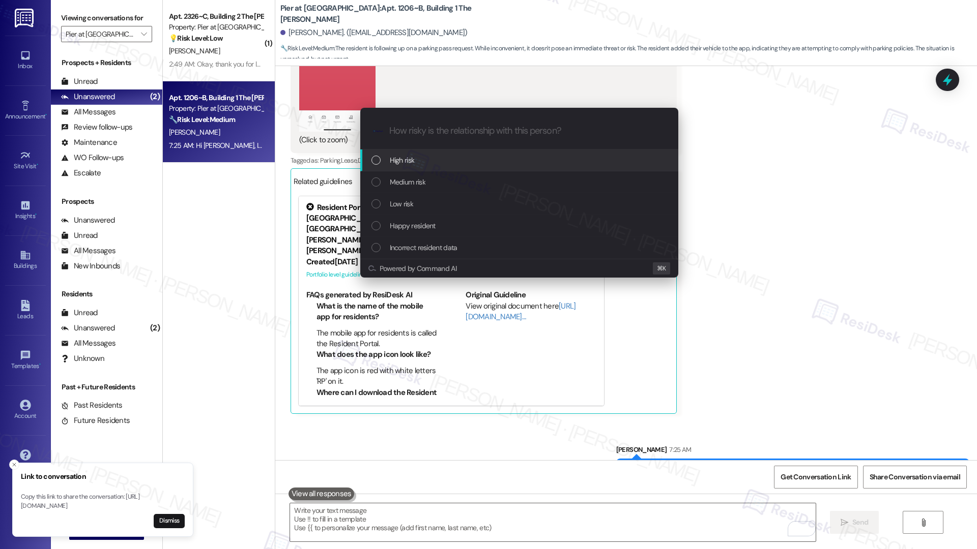
click at [461, 159] on div "High risk" at bounding box center [520, 160] width 298 height 11
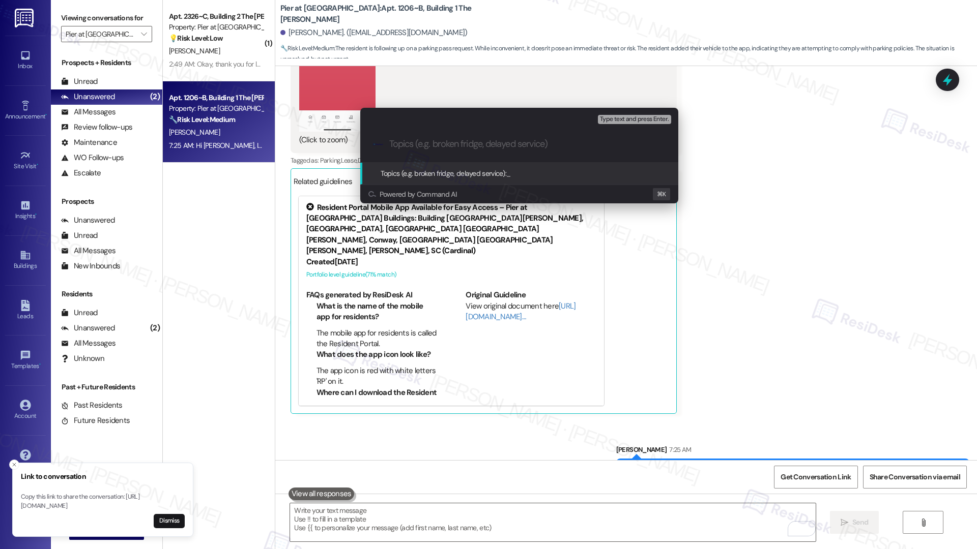
paste input "Requesting for an Update - Parking Lot"
type input "Requesting for an Update - Parking Lot"
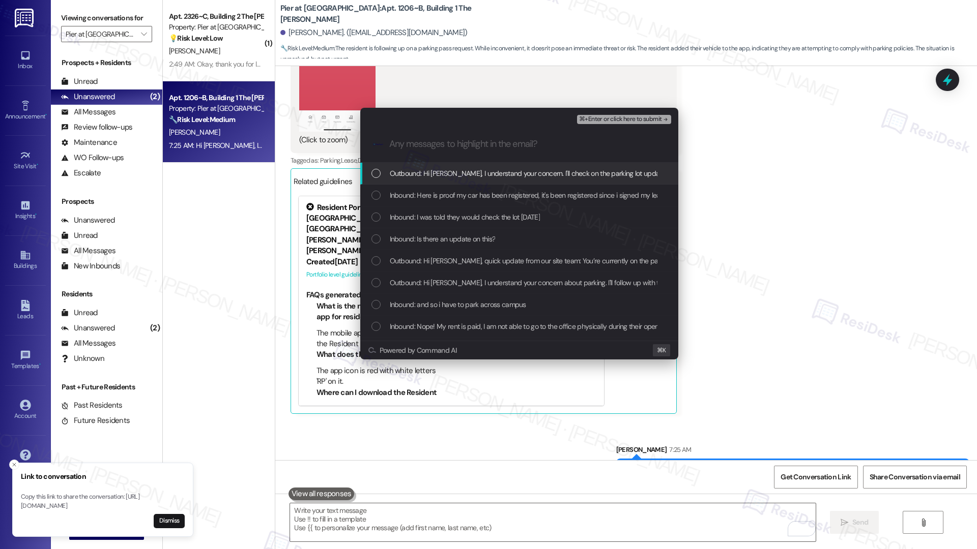
click at [443, 175] on span "Outbound: Hi [PERSON_NAME], I understand your concern. I'll check on the parkin…" at bounding box center [558, 173] width 336 height 11
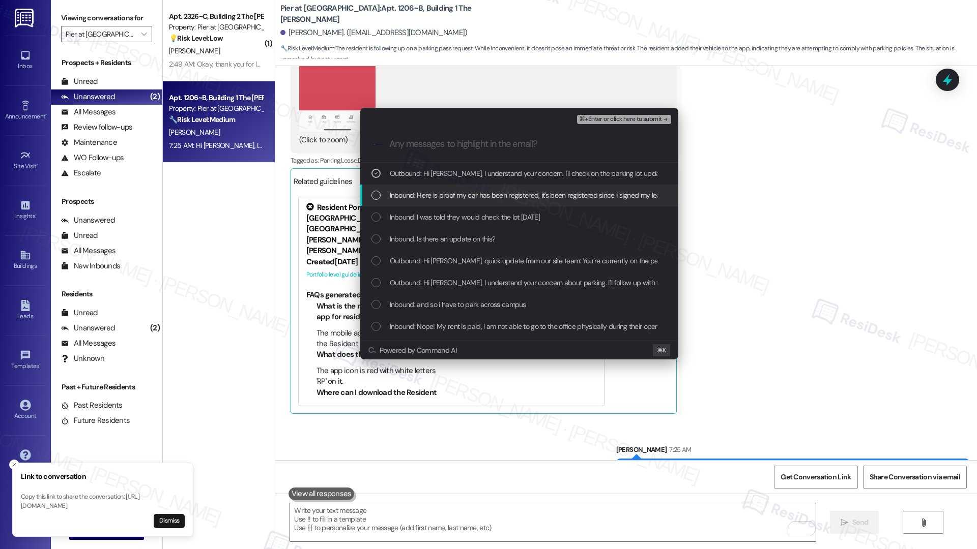
click at [436, 198] on span "Inbound: Here is proof my car has been registered, it's been registered since i…" at bounding box center [529, 195] width 278 height 11
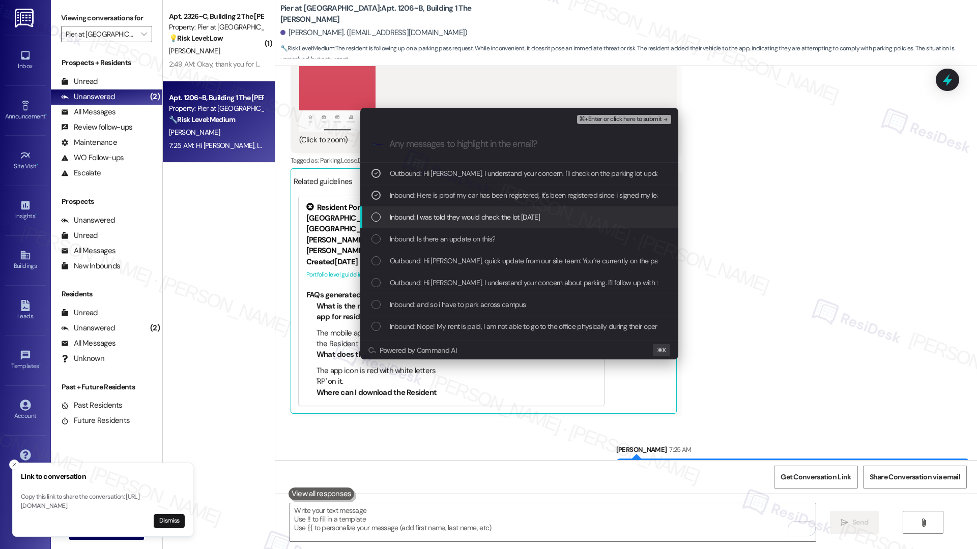
click at [439, 224] on div "Inbound: I was told they would check the lot [DATE]" at bounding box center [519, 218] width 318 height 22
click at [443, 237] on span "Inbound: Is there an update on this?" at bounding box center [443, 238] width 106 height 11
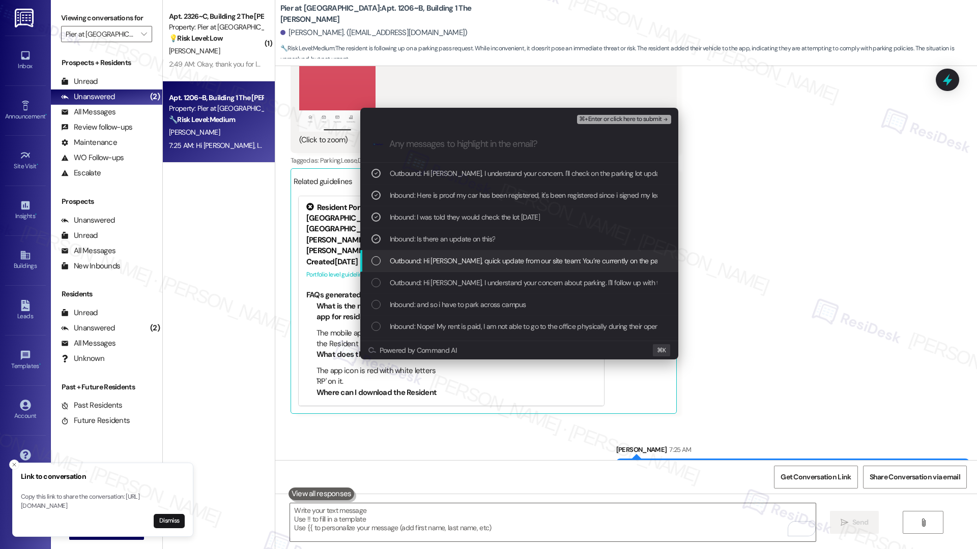
click at [451, 256] on span "Outbound: Hi Jenna, quick update from our site team: You’re currently on the pa…" at bounding box center [813, 260] width 846 height 11
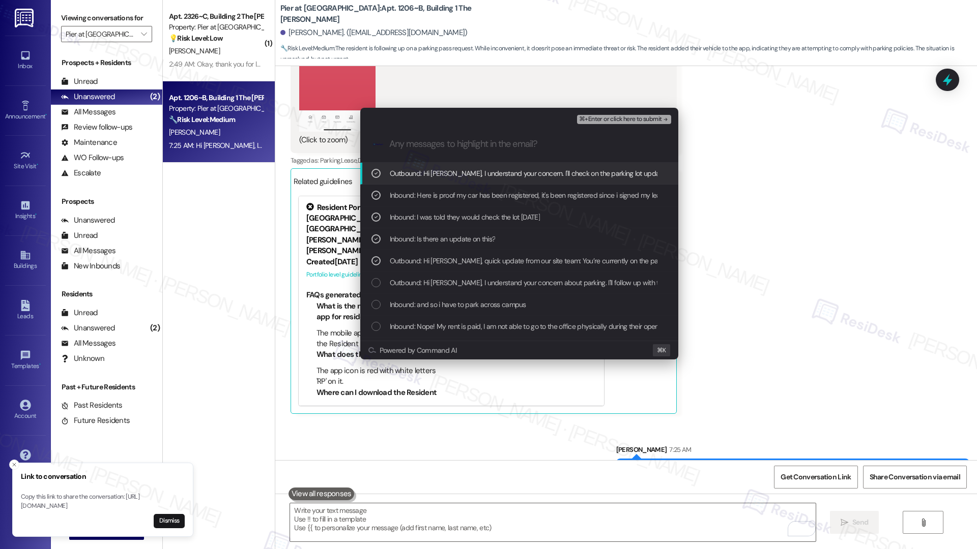
click at [602, 116] on span "⌘+Enter or click here to submit" at bounding box center [620, 119] width 82 height 7
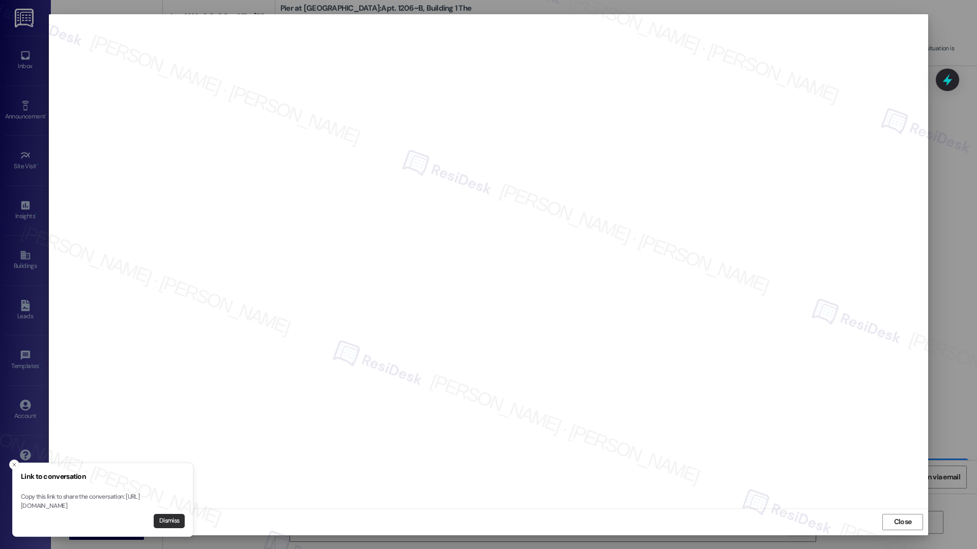
click at [174, 525] on button "Dismiss" at bounding box center [169, 521] width 31 height 14
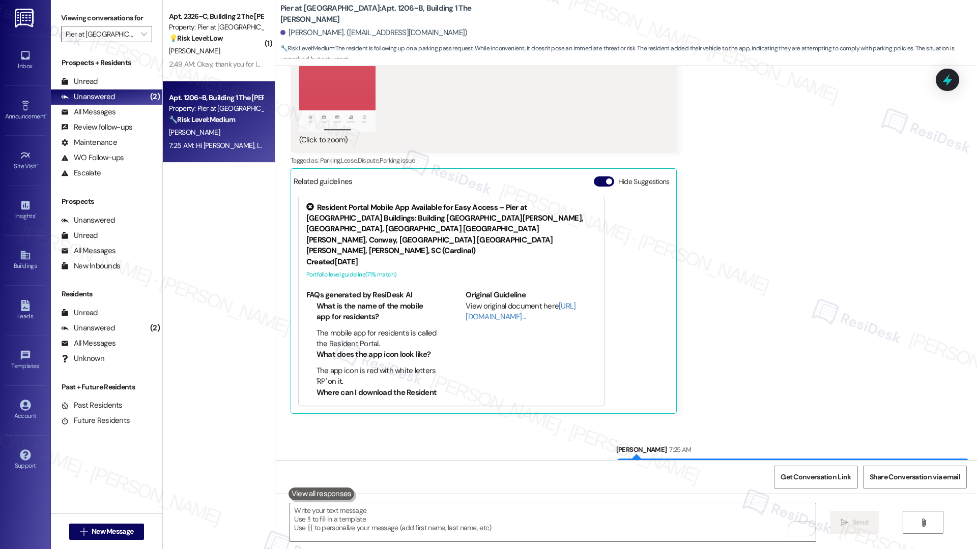
scroll to position [2420, 0]
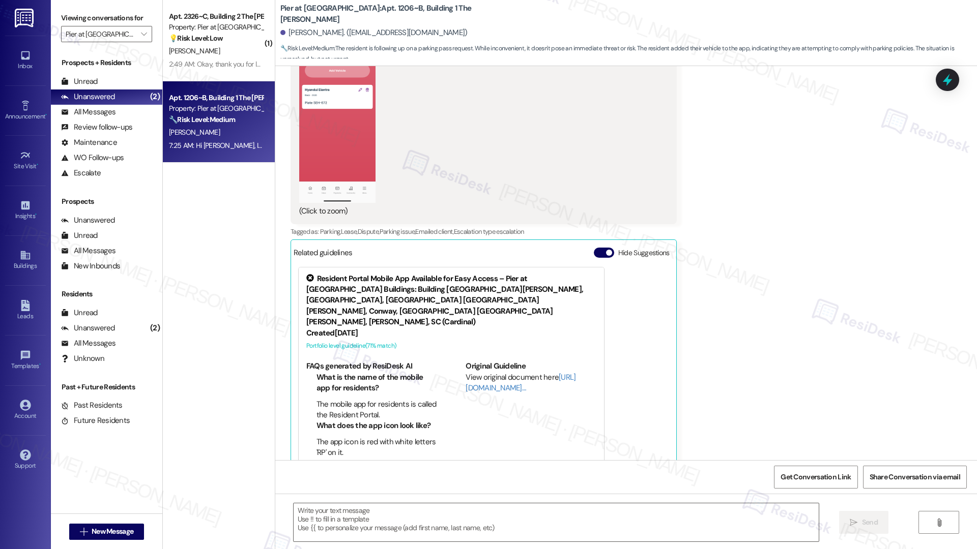
type textarea "Fetching suggested responses. Please feel free to read through the conversation…"
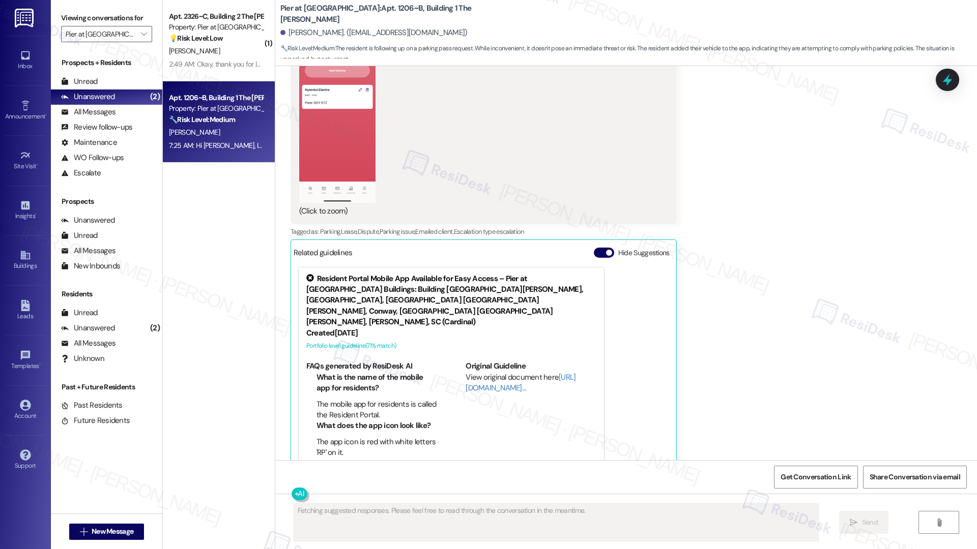
scroll to position [2436, 0]
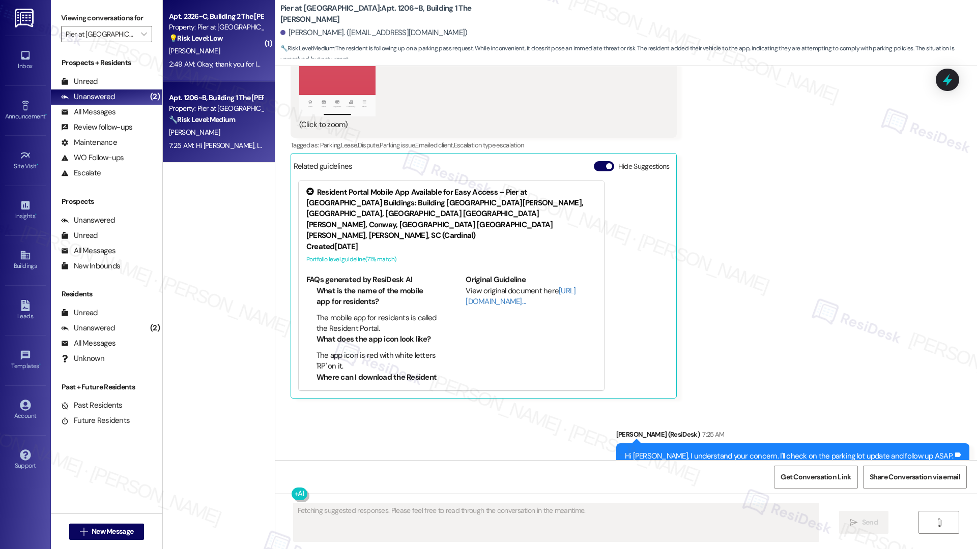
click at [192, 46] on div "M. Sturgis" at bounding box center [216, 51] width 96 height 13
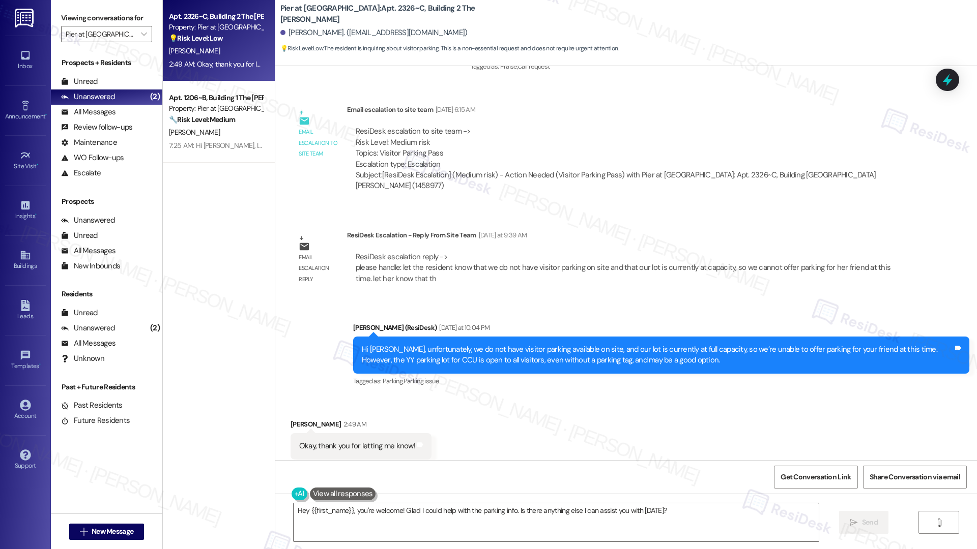
scroll to position [970, 0]
click at [511, 506] on textarea "Hey {{first_name}}, you're welcome! Glad I could help with the parking info. Is…" at bounding box center [555, 523] width 525 height 38
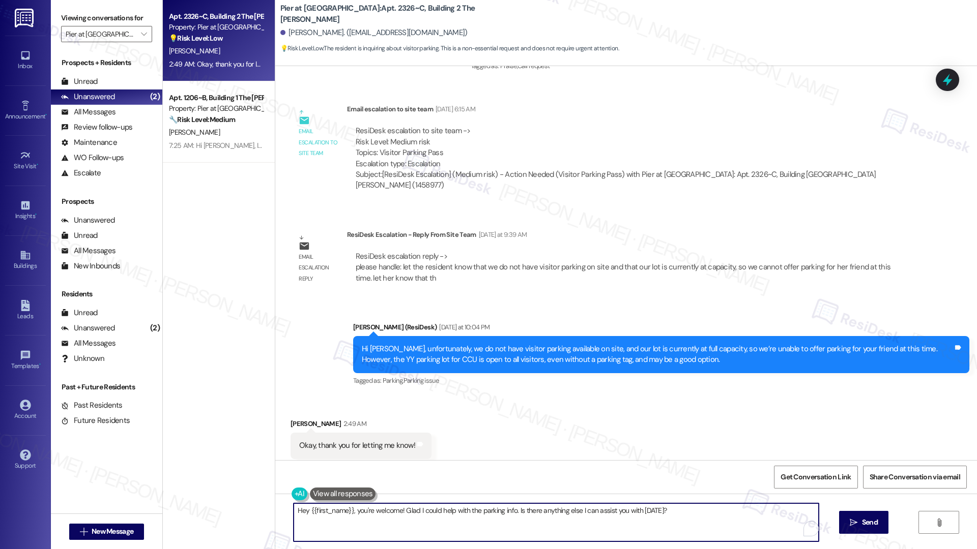
click at [511, 506] on textarea "Hey {{first_name}}, you're welcome! Glad I could help with the parking info. Is…" at bounding box center [555, 523] width 525 height 38
type textarea "Have a great evening!"
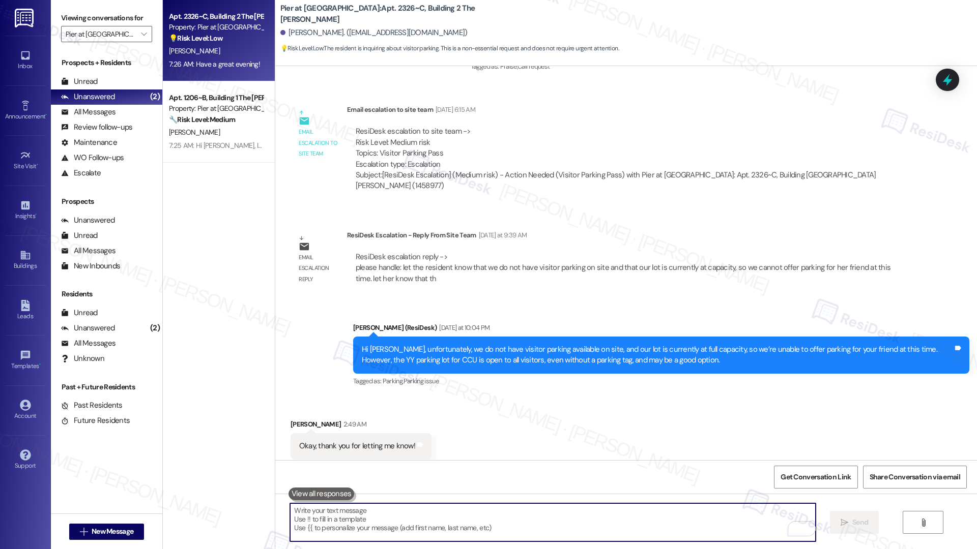
scroll to position [1041, 0]
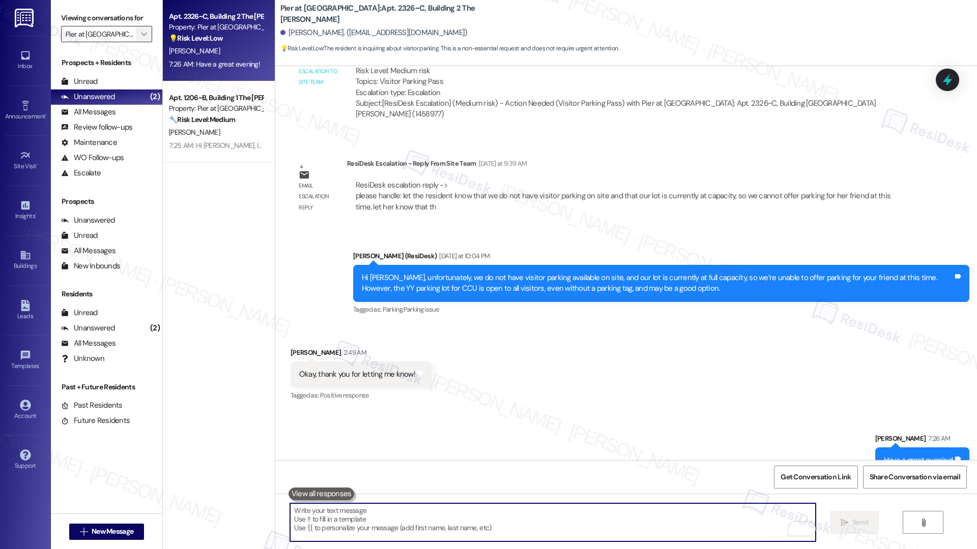
click at [141, 36] on button "" at bounding box center [144, 34] width 16 height 16
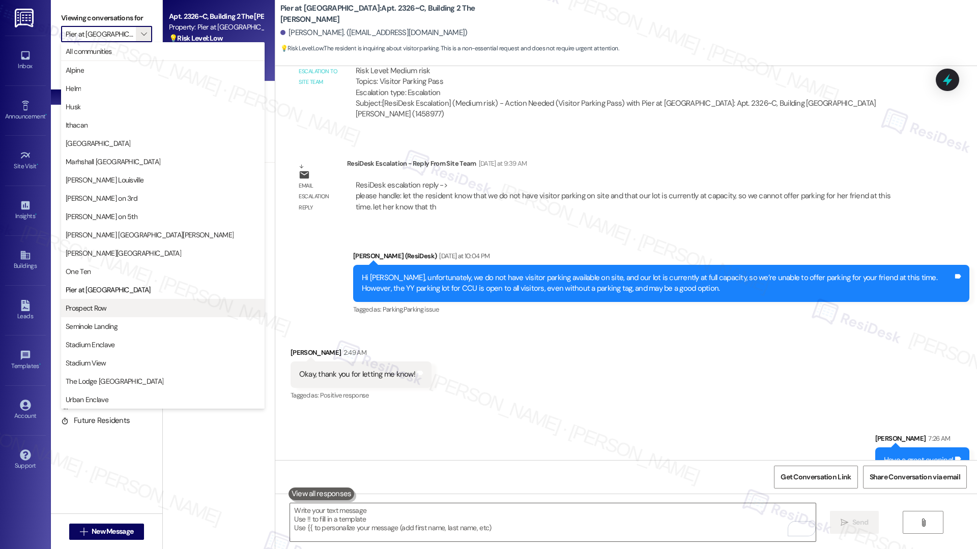
click at [126, 306] on span "Prospect Row" at bounding box center [163, 308] width 194 height 10
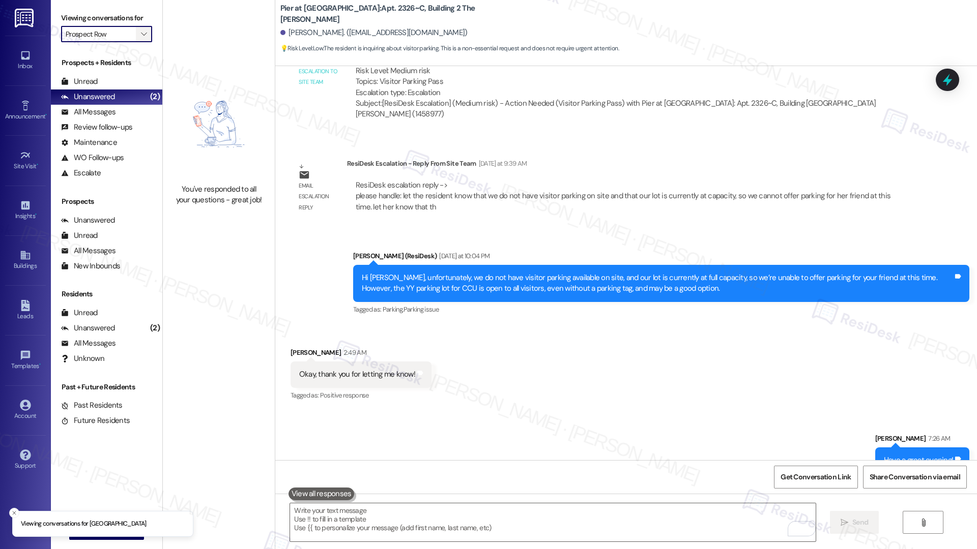
click at [139, 37] on span "" at bounding box center [144, 34] width 10 height 16
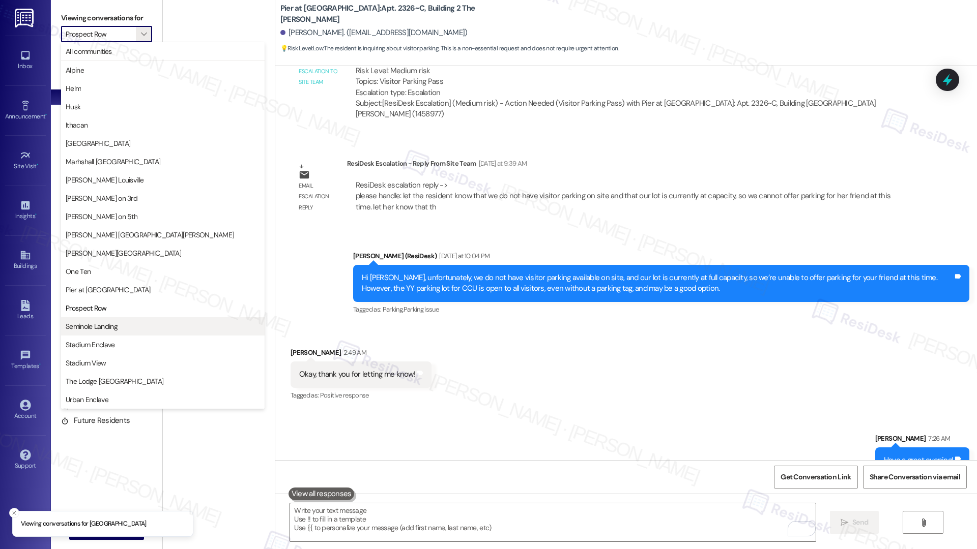
click at [119, 330] on span "Seminole Landing" at bounding box center [163, 326] width 194 height 10
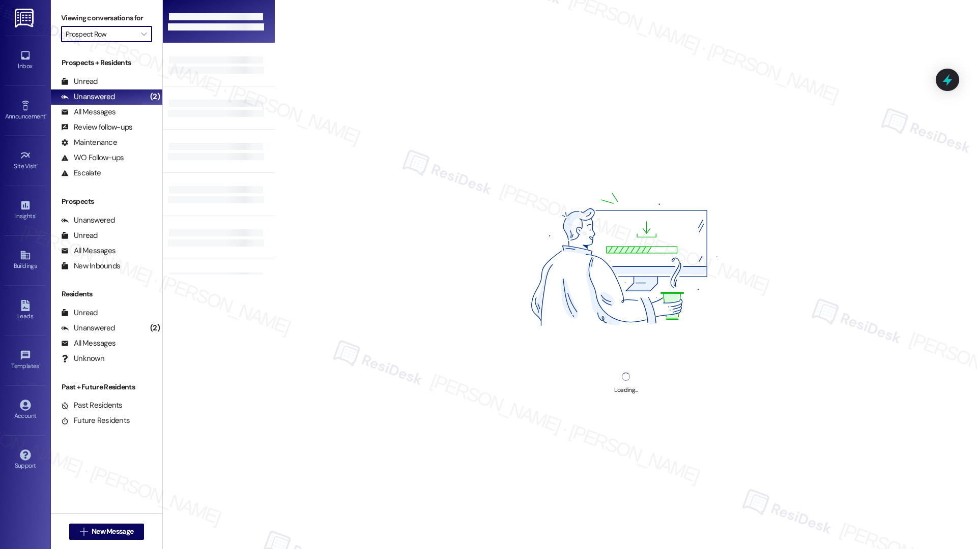
type input "Seminole Landing"
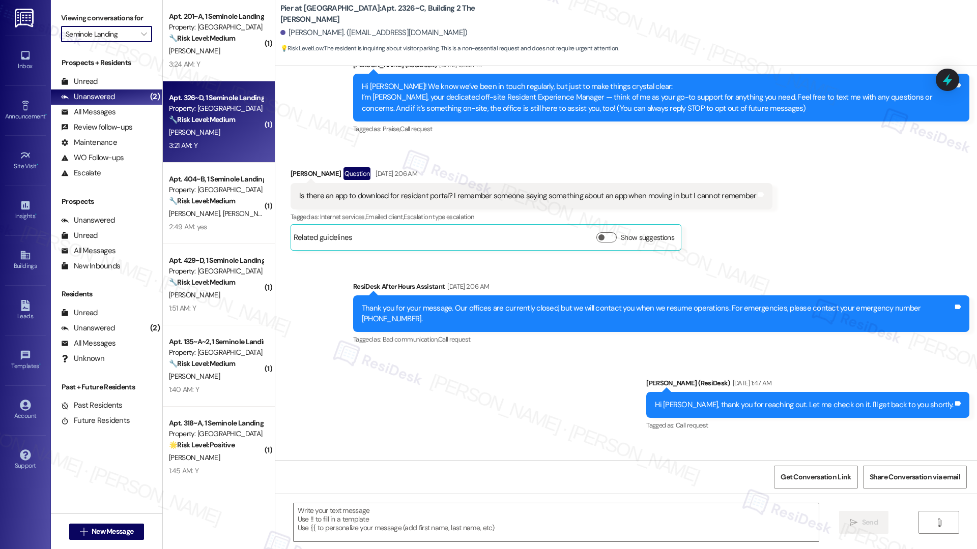
scroll to position [11, 0]
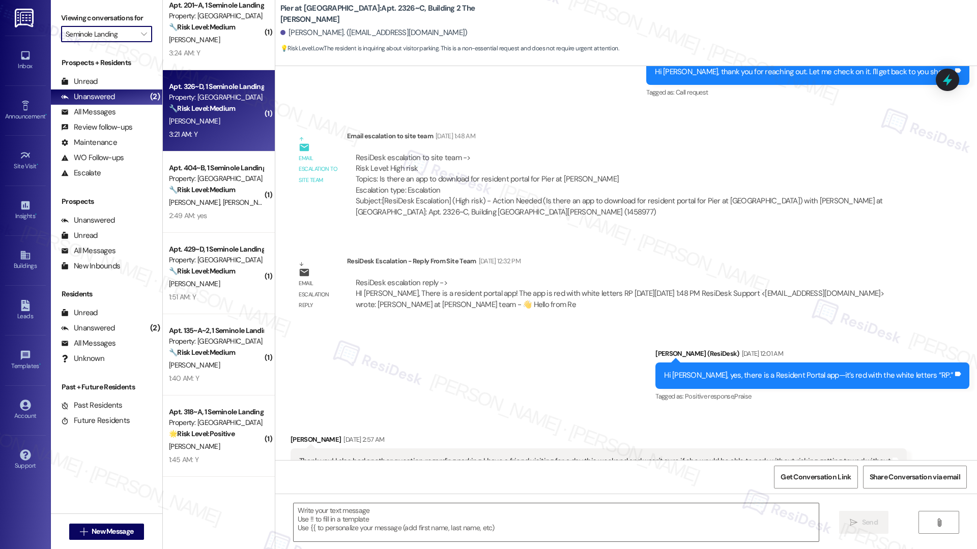
type textarea "Fetching suggested responses. Please feel free to read through the conversation…"
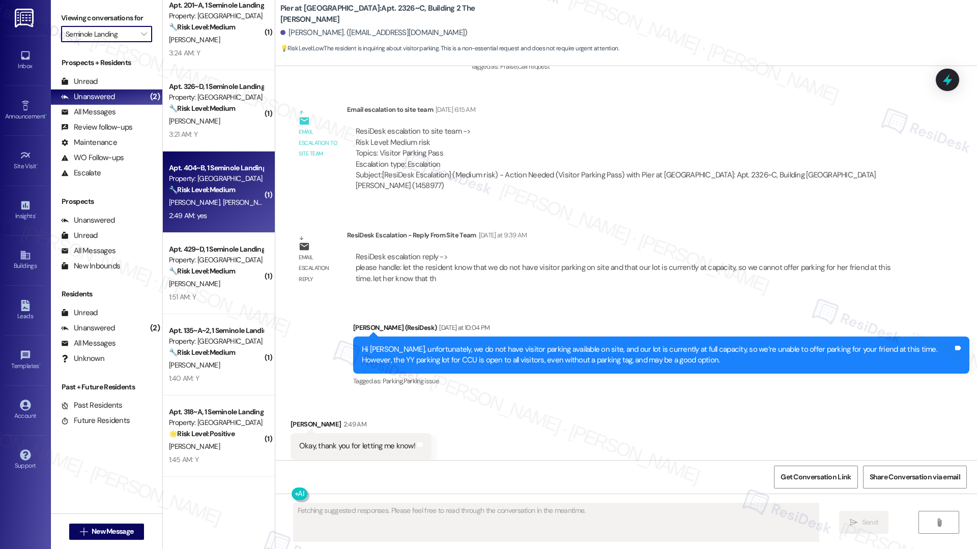
scroll to position [0, 0]
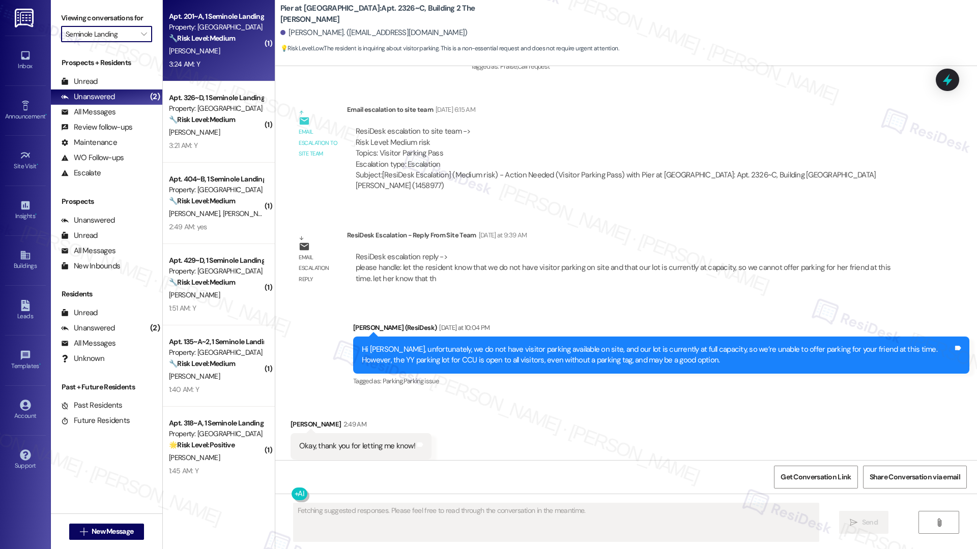
click at [233, 58] on div "3:24 AM: Y 3:24 AM: Y" at bounding box center [216, 64] width 96 height 13
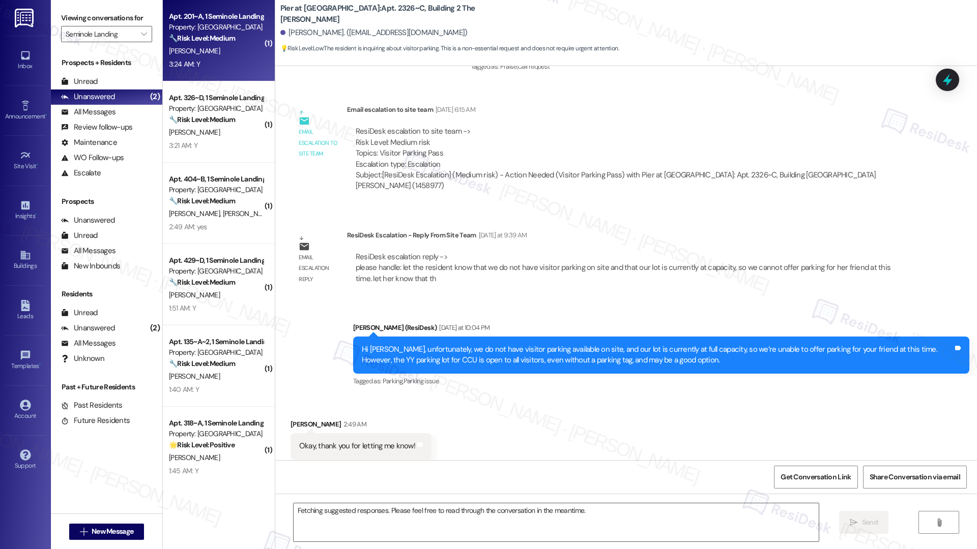
click at [233, 58] on div "3:24 AM: Y 3:24 AM: Y" at bounding box center [216, 64] width 96 height 13
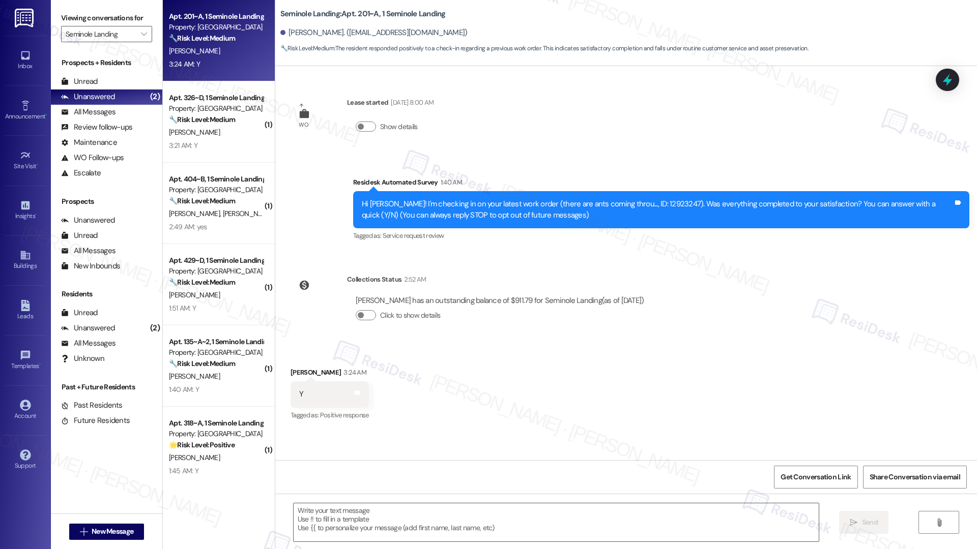
click at [347, 327] on div "William Jones has an outstanding balance of $911.79 for Seminole Landing (as of…" at bounding box center [500, 312] width 306 height 49
click at [468, 517] on textarea at bounding box center [555, 523] width 525 height 38
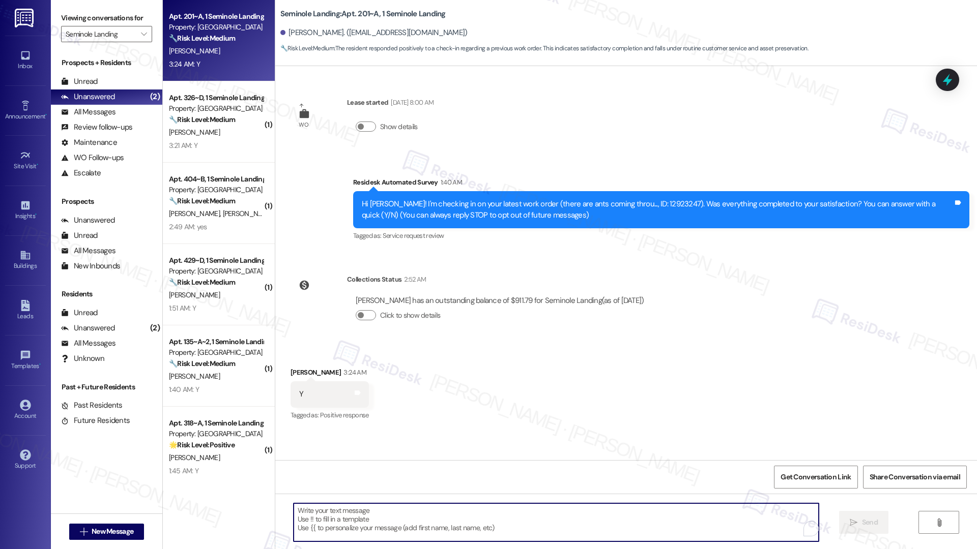
paste textarea "Hi {{first_name}}, I'm so glad to hear the work order was completed to your sat…"
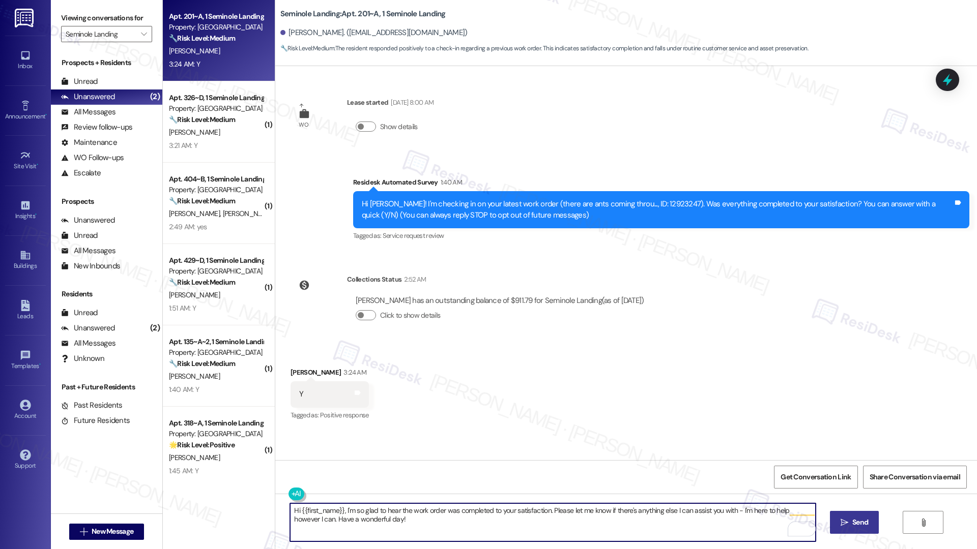
type textarea "Hi {{first_name}}, I'm so glad to hear the work order was completed to your sat…"
click at [852, 526] on span "Send" at bounding box center [860, 522] width 16 height 11
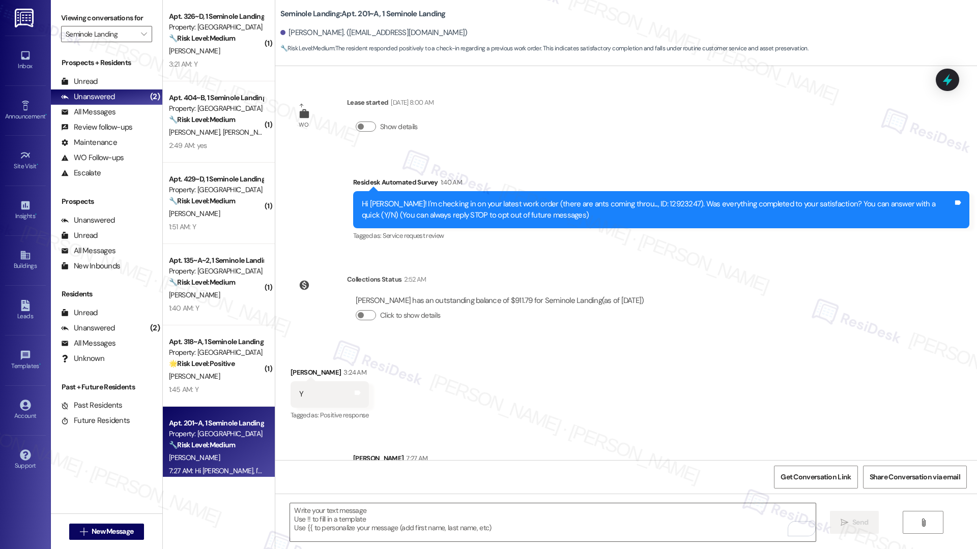
scroll to position [52, 0]
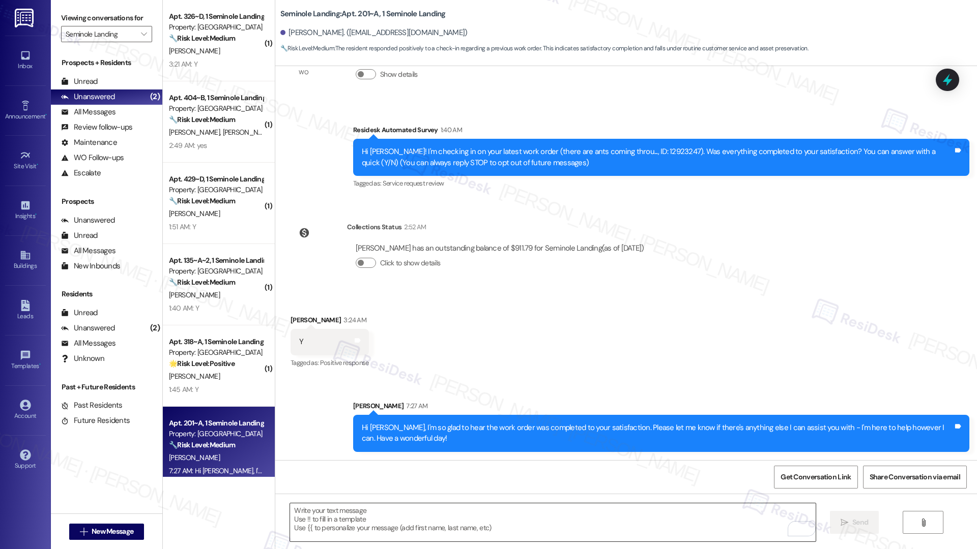
click at [360, 522] on textarea "To enrich screen reader interactions, please activate Accessibility in Grammarl…" at bounding box center [552, 523] width 525 height 38
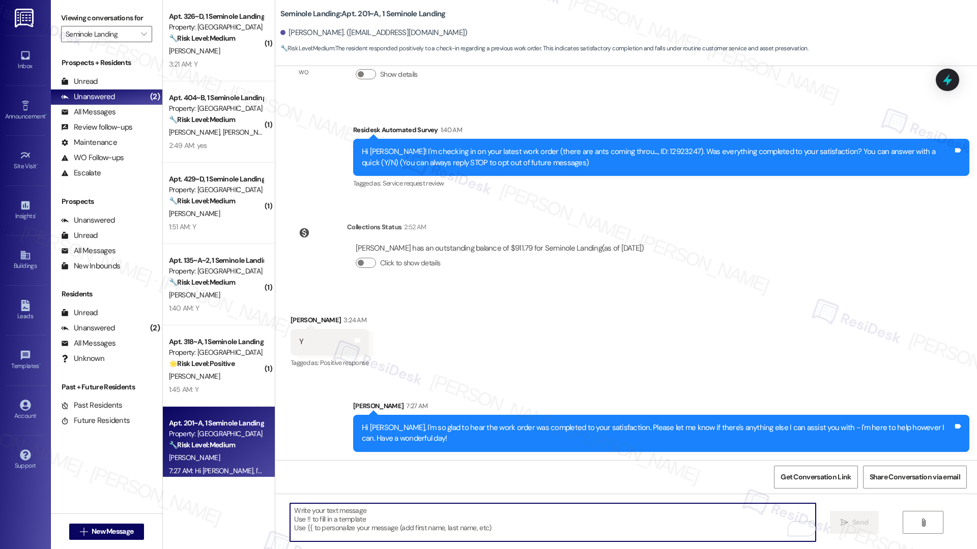
paste textarea "If I may ask...has {{property}} lived up to your expectations?"
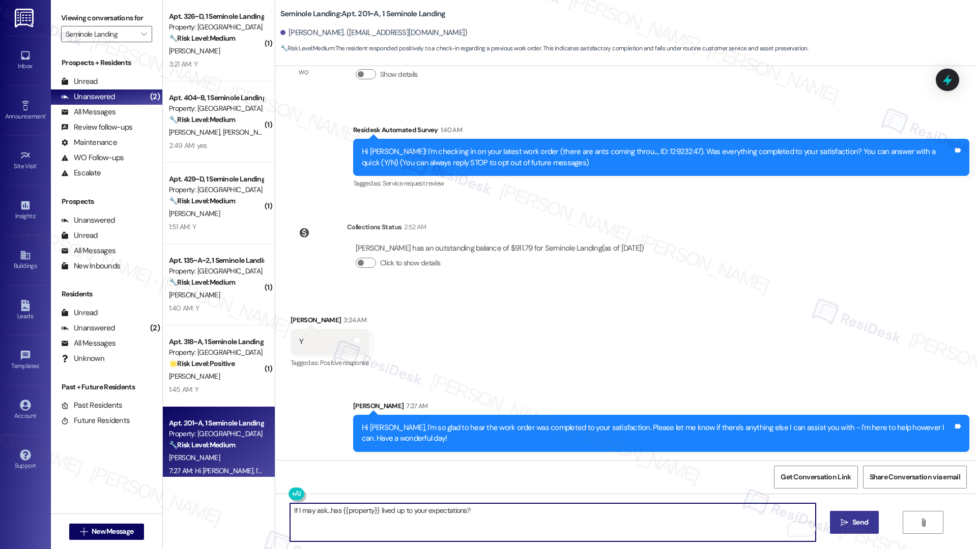
type textarea "If I may ask...has {{property}} lived up to your expectations?"
click at [840, 525] on icon "" at bounding box center [844, 523] width 8 height 8
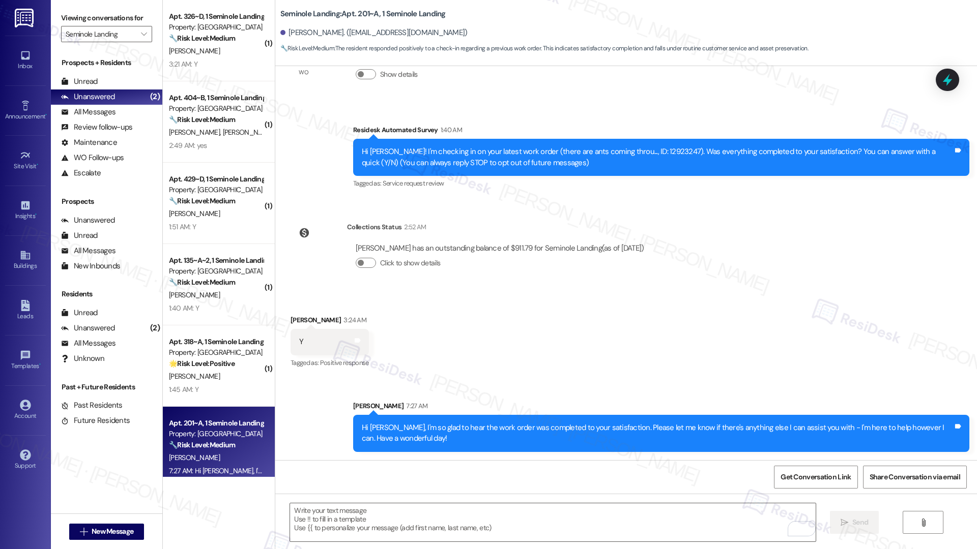
scroll to position [123, 0]
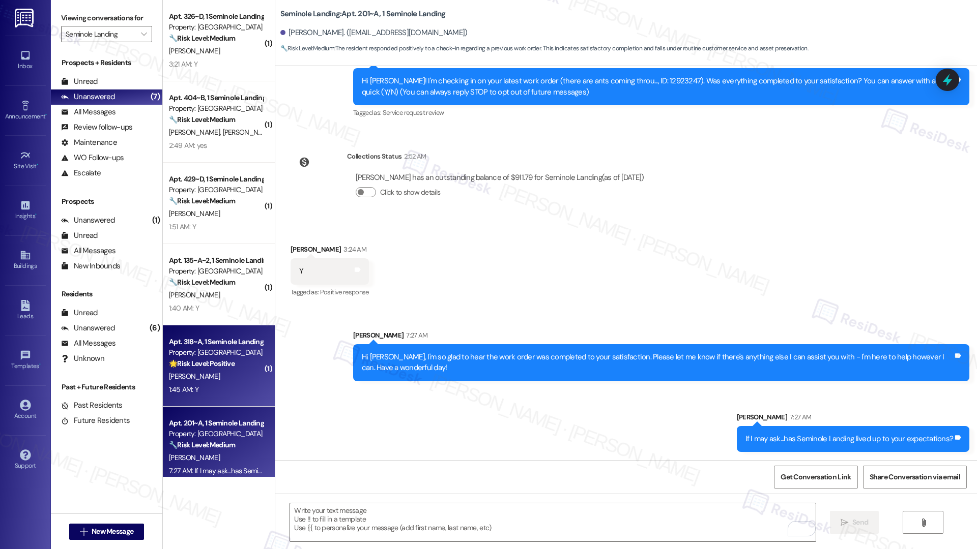
click at [243, 357] on div "Property: Seminole Landing" at bounding box center [216, 352] width 94 height 11
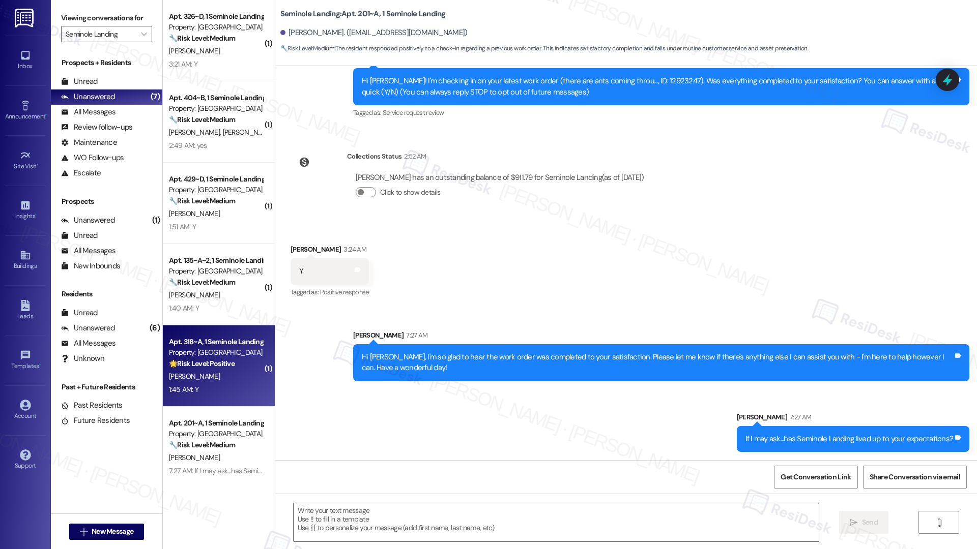
type textarea "Fetching suggested responses. Please feel free to read through the conversation…"
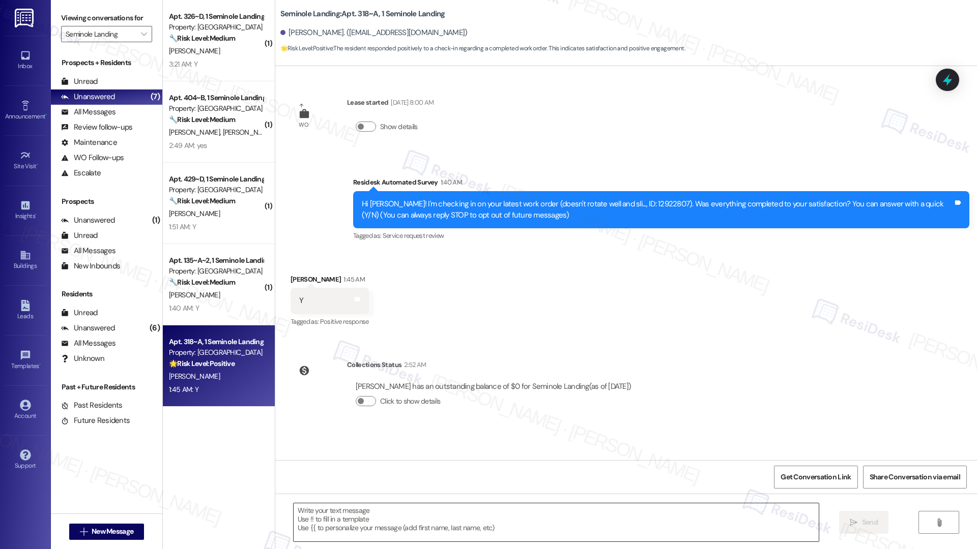
click at [430, 532] on textarea at bounding box center [555, 523] width 525 height 38
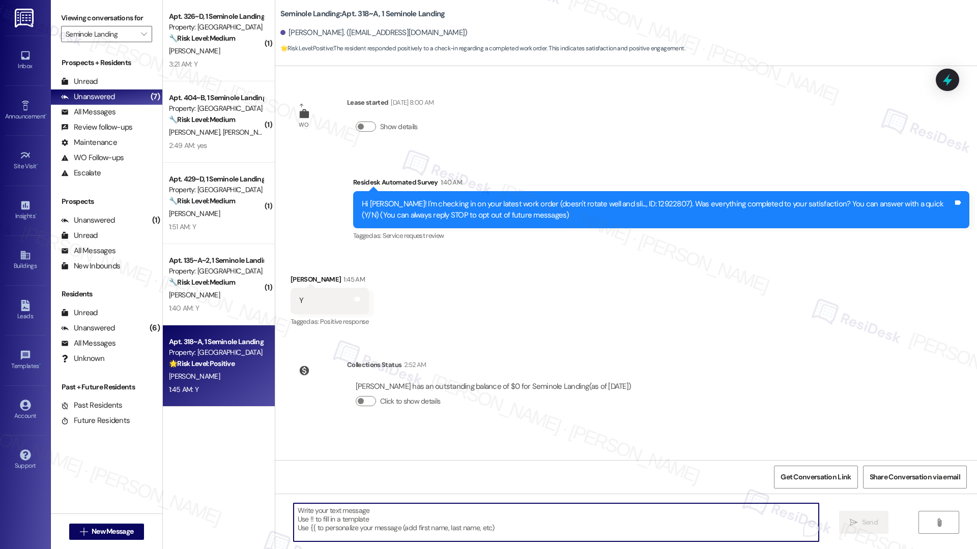
paste textarea "Hi {{first_name}}, I'm so glad to hear the work order was completed to your sat…"
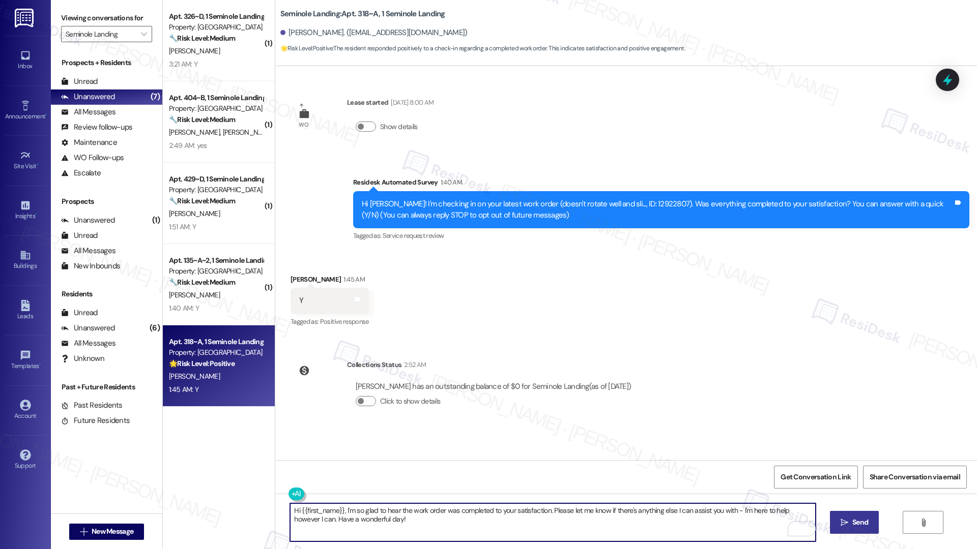
type textarea "Hi {{first_name}}, I'm so glad to hear the work order was completed to your sat…"
click at [872, 524] on button " Send" at bounding box center [854, 522] width 49 height 23
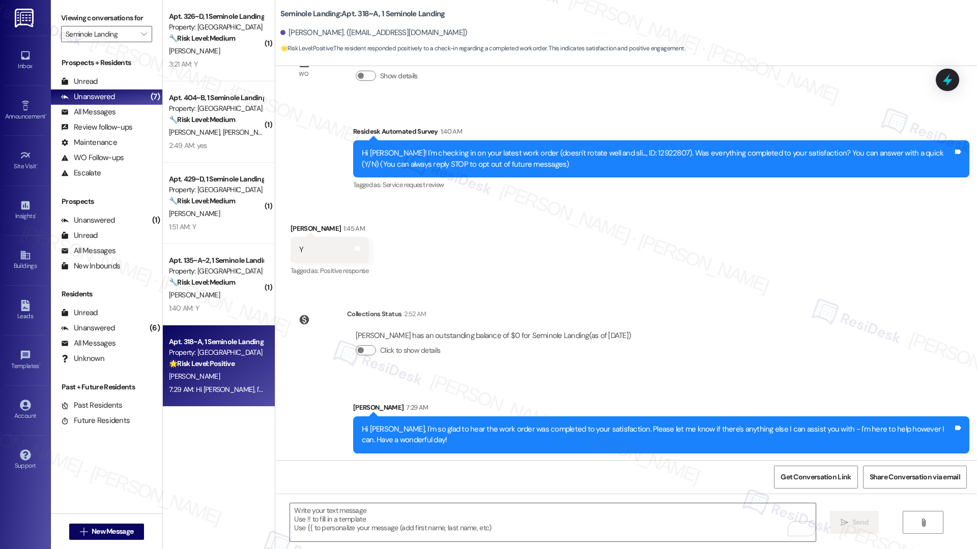
scroll to position [52, 0]
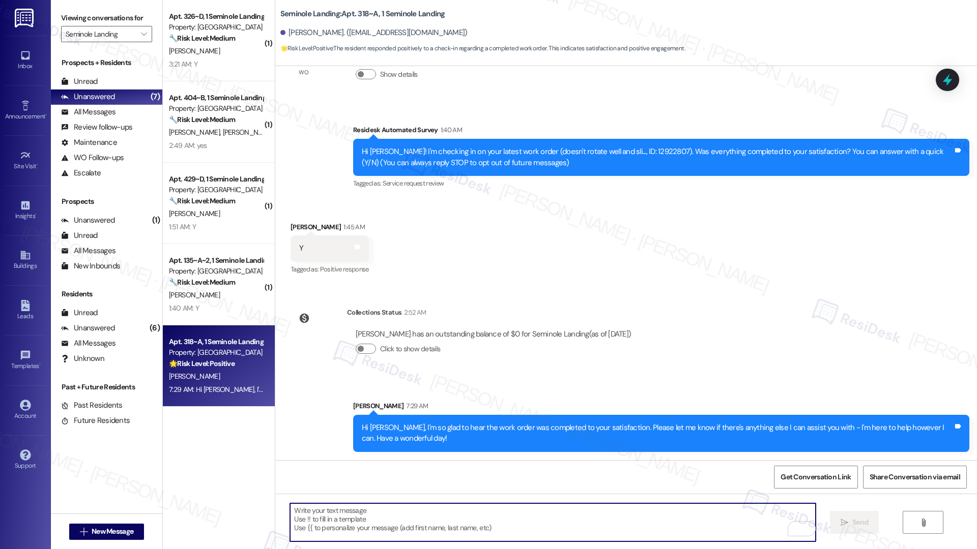
click at [393, 523] on textarea "To enrich screen reader interactions, please activate Accessibility in Grammarl…" at bounding box center [552, 523] width 525 height 38
paste textarea "If I may ask...has {{property}} lived up to your expectations?"
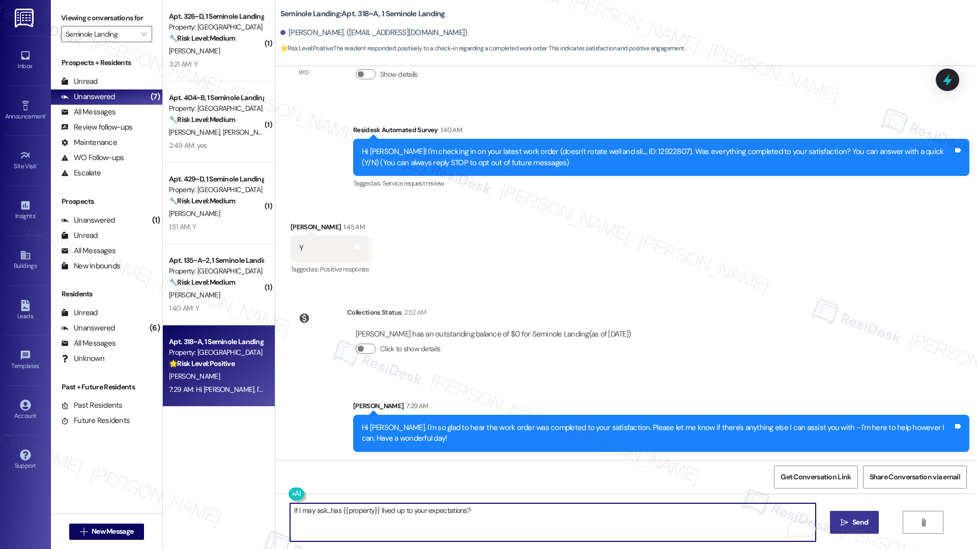
type textarea "If I may ask...has {{property}} lived up to your expectations?"
click at [867, 527] on span "Send" at bounding box center [860, 522] width 20 height 11
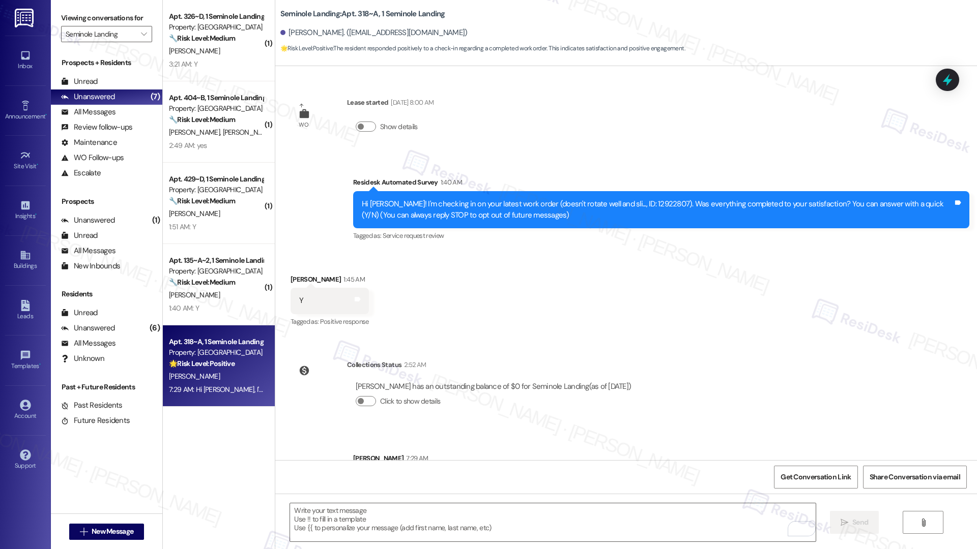
scroll to position [123, 0]
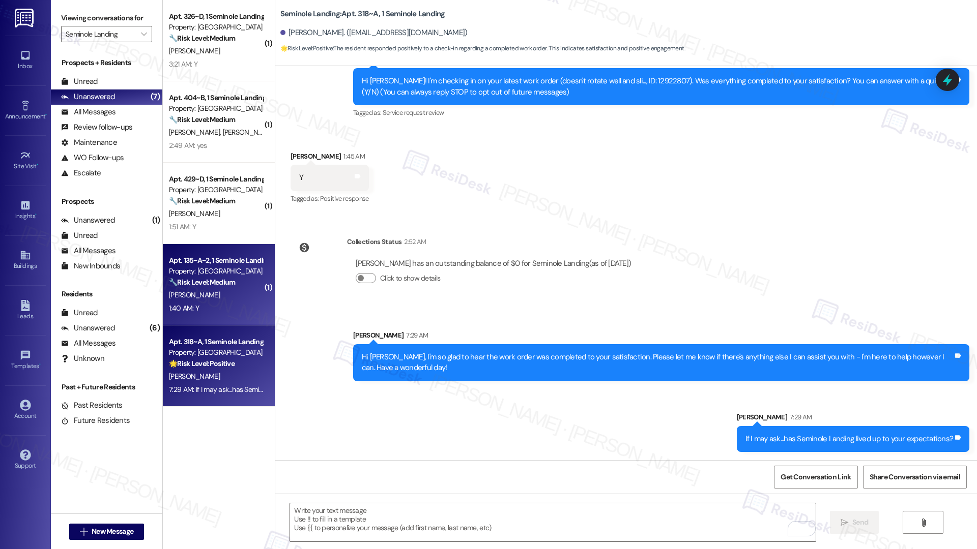
click at [205, 281] on strong "🔧 Risk Level: Medium" at bounding box center [202, 282] width 66 height 9
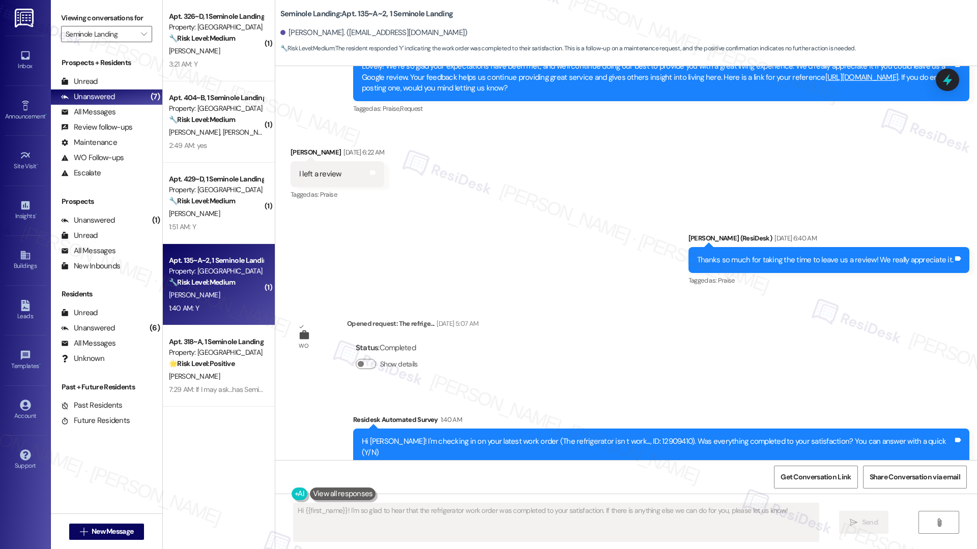
scroll to position [606, 0]
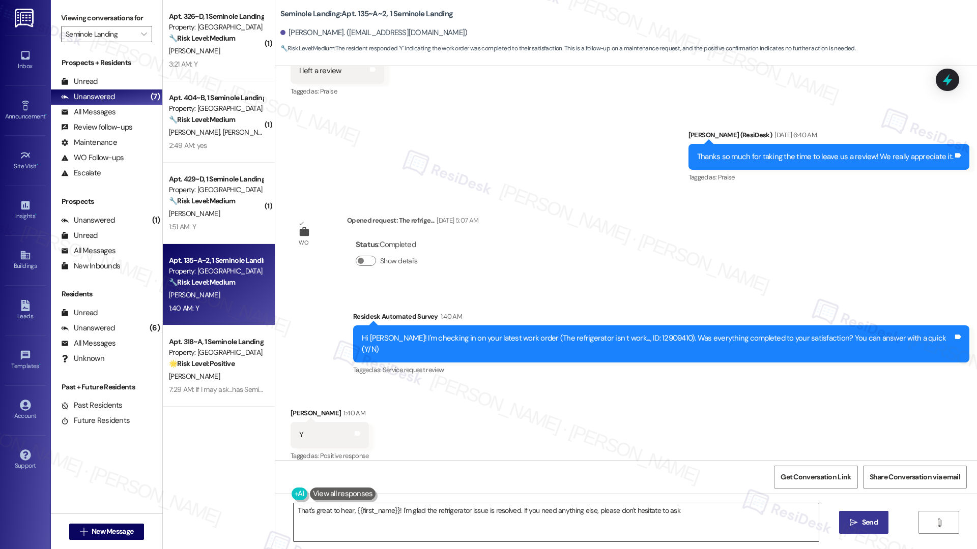
type textarea "That's great to hear, {{first_name}}! I'm glad the refrigerator issue is resolv…"
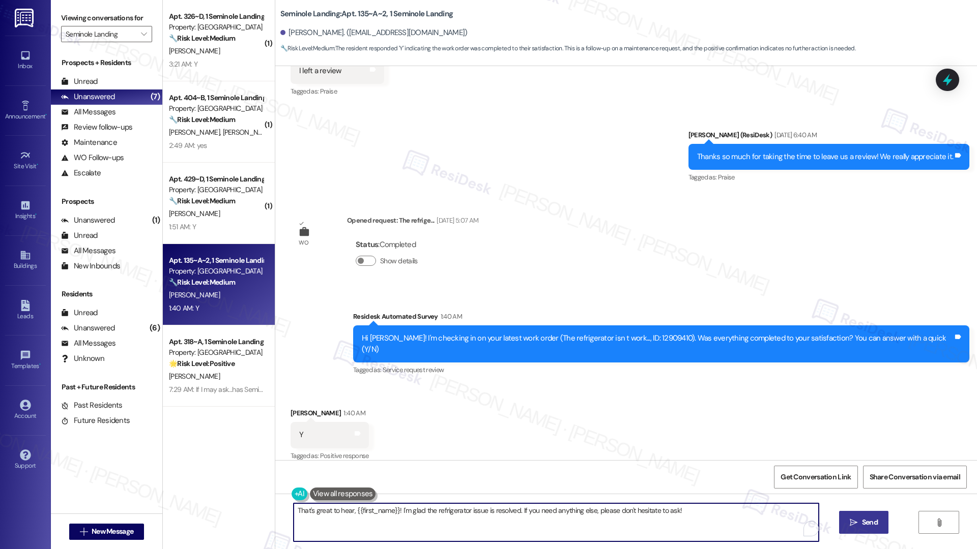
click at [383, 524] on textarea "That's great to hear, {{first_name}}! I'm glad the refrigerator issue is resolv…" at bounding box center [555, 523] width 525 height 38
click at [686, 523] on textarea "That's great to hear, {{first_name}}! I'm glad the refrigerator issue is resolv…" at bounding box center [552, 523] width 525 height 38
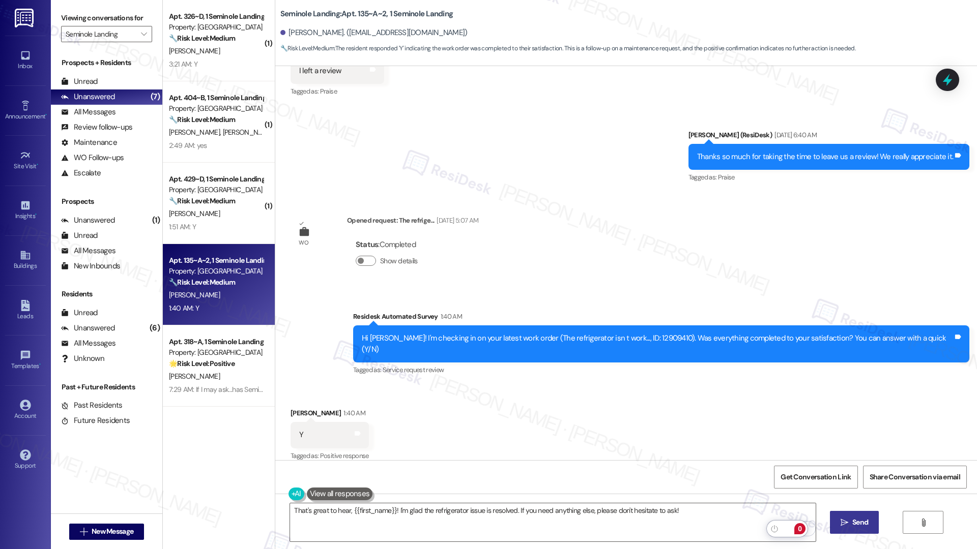
click at [867, 527] on span "Send" at bounding box center [860, 522] width 20 height 11
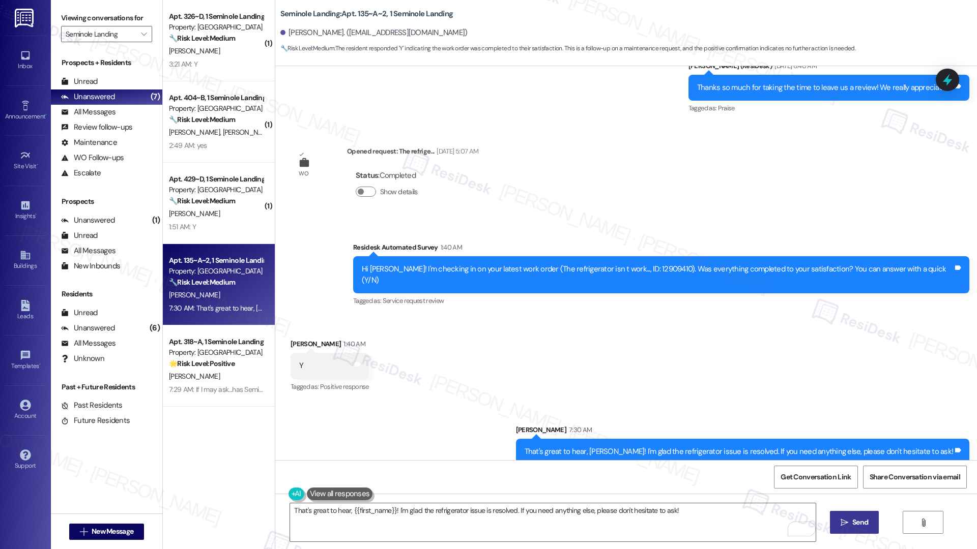
scroll to position [677, 0]
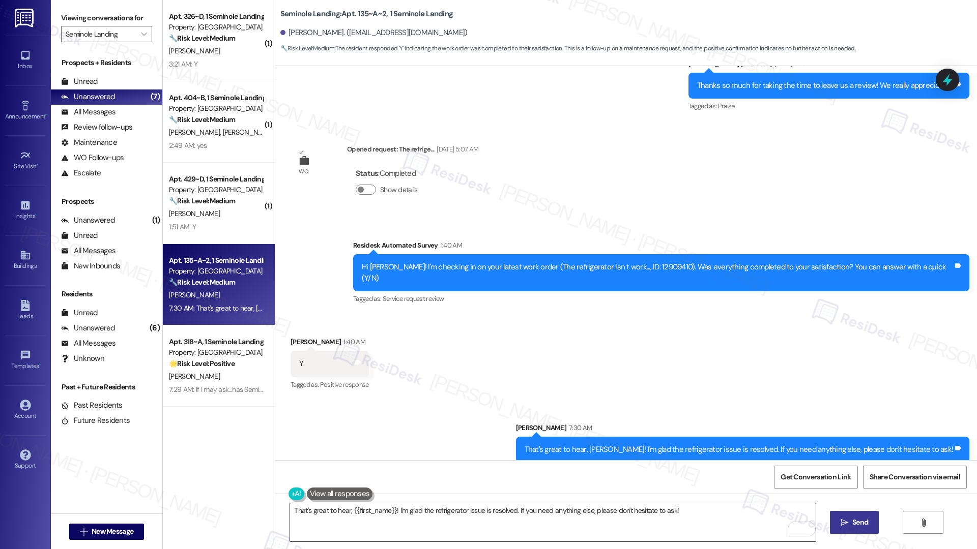
click at [498, 509] on textarea "That's great to hear, {{first_name}}! I'm glad the refrigerator issue is resolv…" at bounding box center [552, 523] width 525 height 38
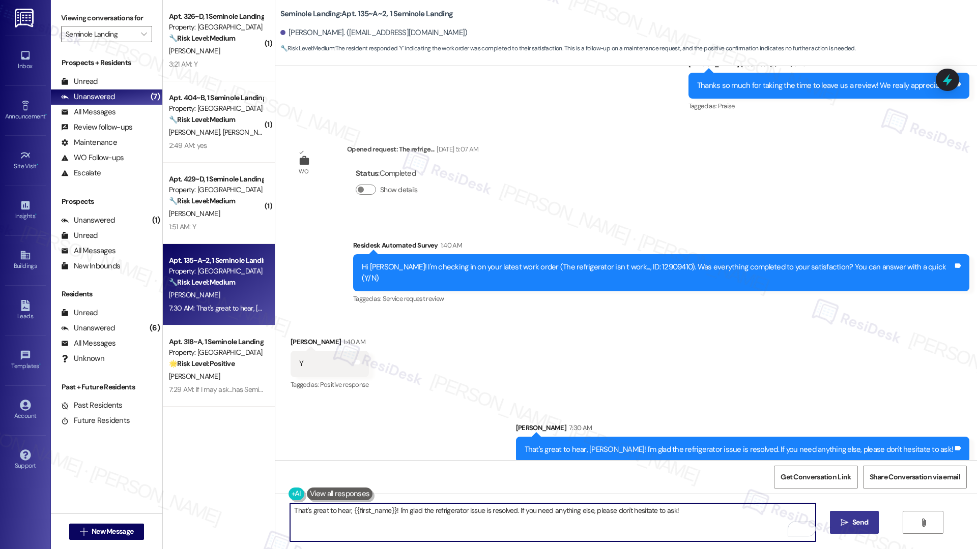
click at [498, 509] on textarea "That's great to hear, {{first_name}}! I'm glad the refrigerator issue is resolv…" at bounding box center [552, 523] width 525 height 38
paste textarea "If I may ask...has {{property}} lived up to your expectations?"
type textarea "If I may ask...has {{property}} lived up to your expectations?"
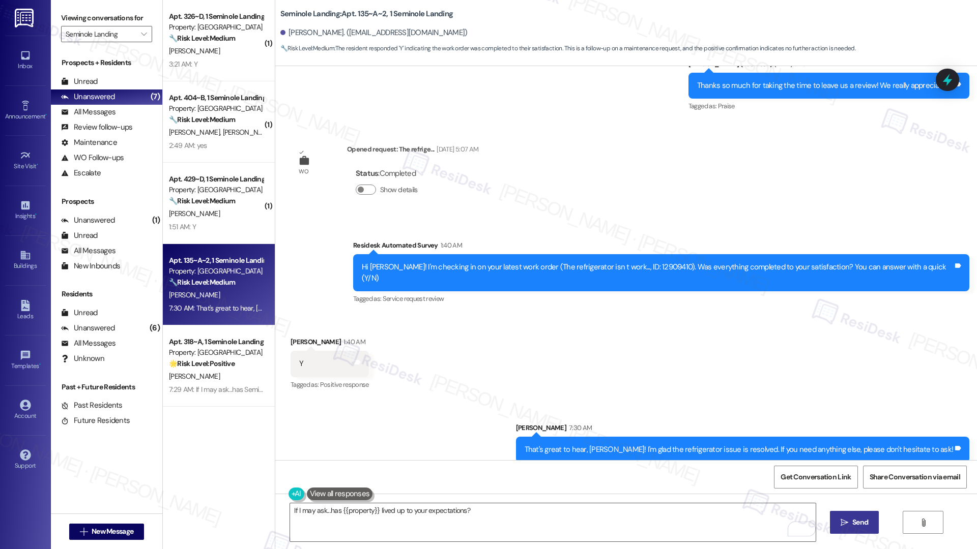
click at [858, 524] on span "Send" at bounding box center [860, 522] width 16 height 11
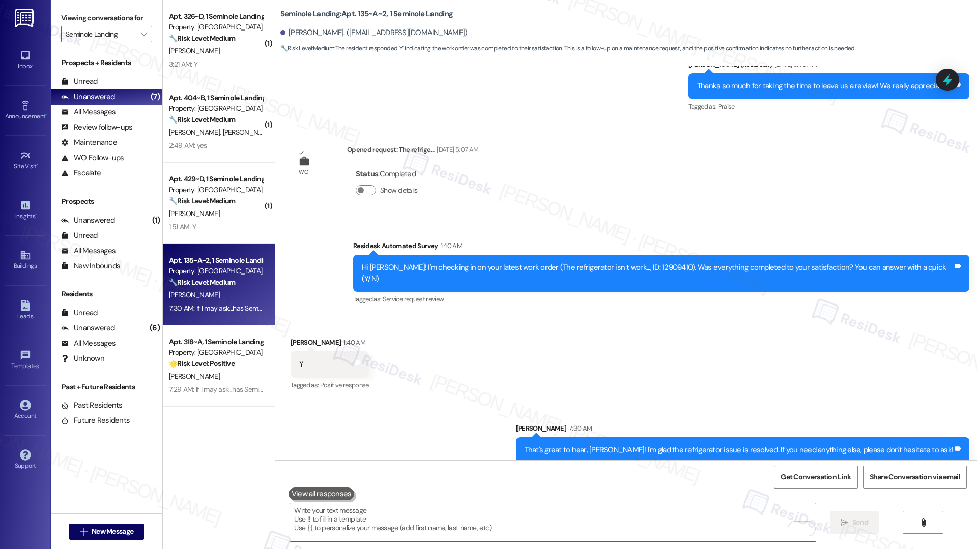
scroll to position [748, 0]
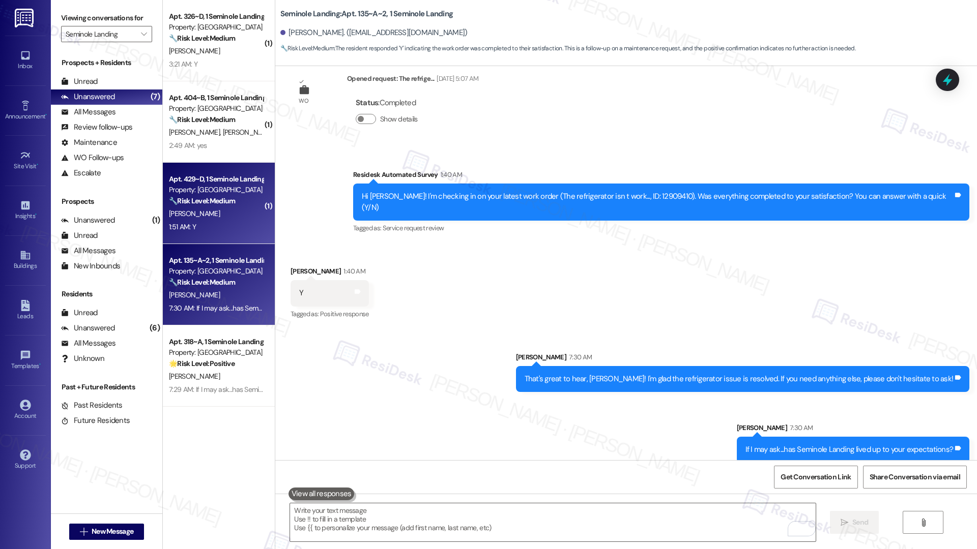
click at [222, 231] on div "1:51 AM: Y 1:51 AM: Y" at bounding box center [216, 227] width 96 height 13
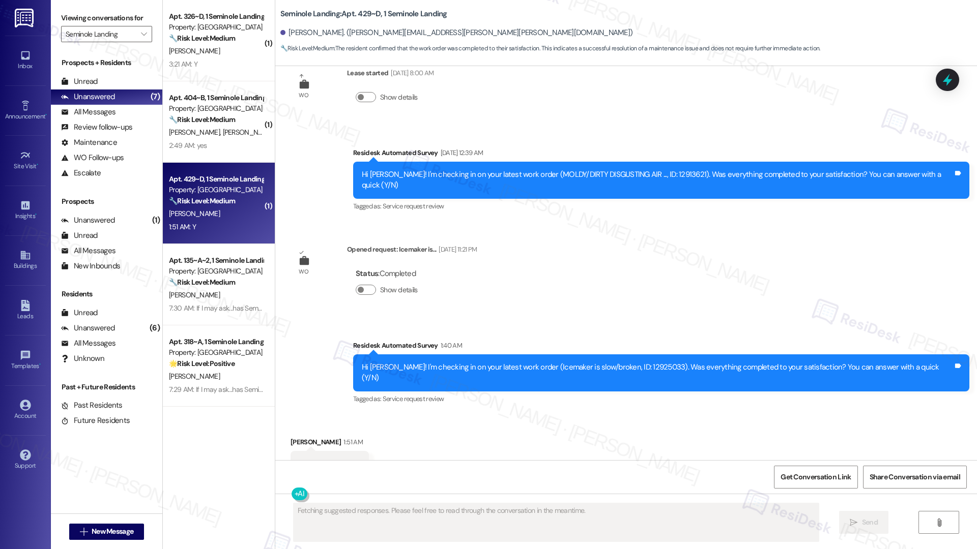
scroll to position [2095, 0]
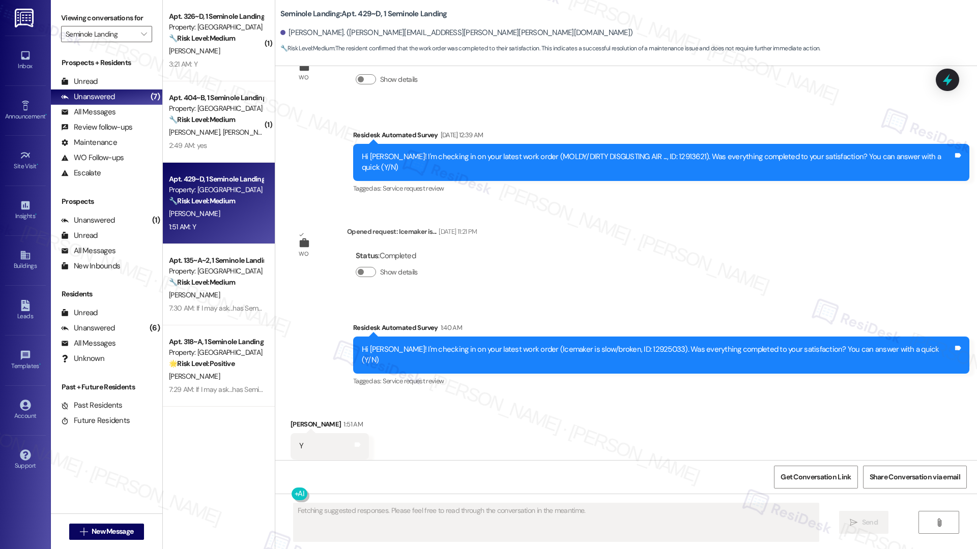
click at [600, 418] on div "Received via SMS Madyson Atwater 1:51 AM Y Tags and notes Tagged as: Positive r…" at bounding box center [625, 439] width 701 height 86
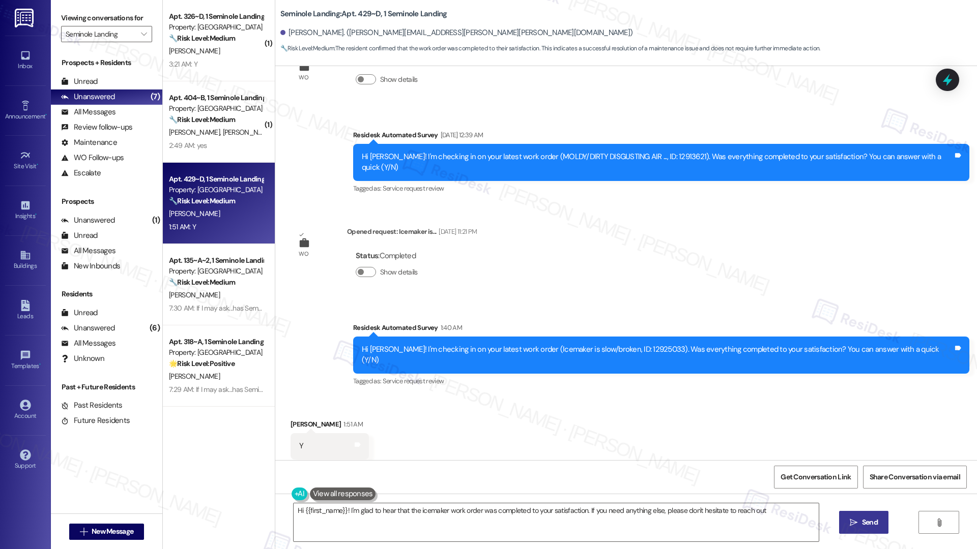
type textarea "Hi {{first_name}}! I'm glad to hear that the icemaker work order was completed …"
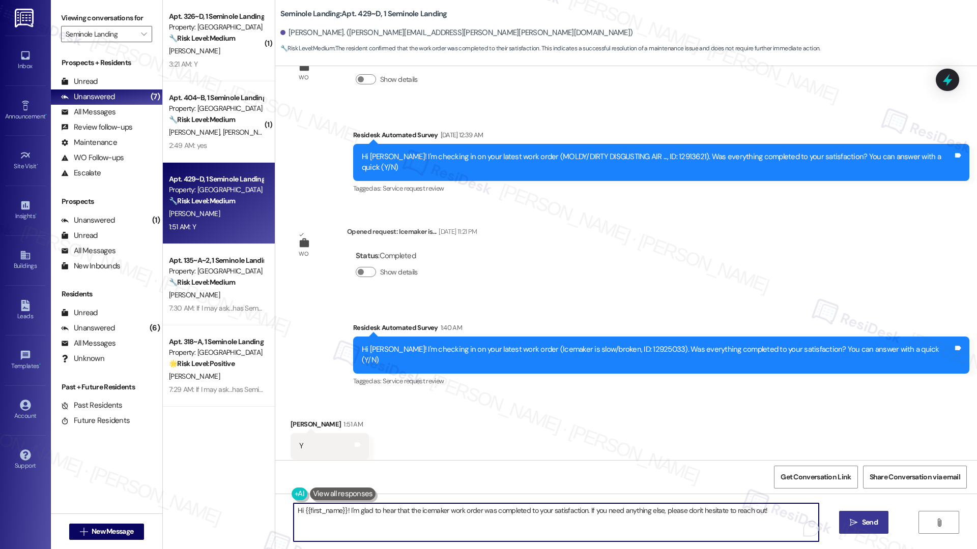
click at [487, 516] on textarea "Hi {{first_name}}! I'm glad to hear that the icemaker work order was completed …" at bounding box center [555, 523] width 525 height 38
click at [601, 518] on textarea "Hi {{first_name}}! I'm glad to hear that the icemaker work order was completed …" at bounding box center [555, 523] width 525 height 38
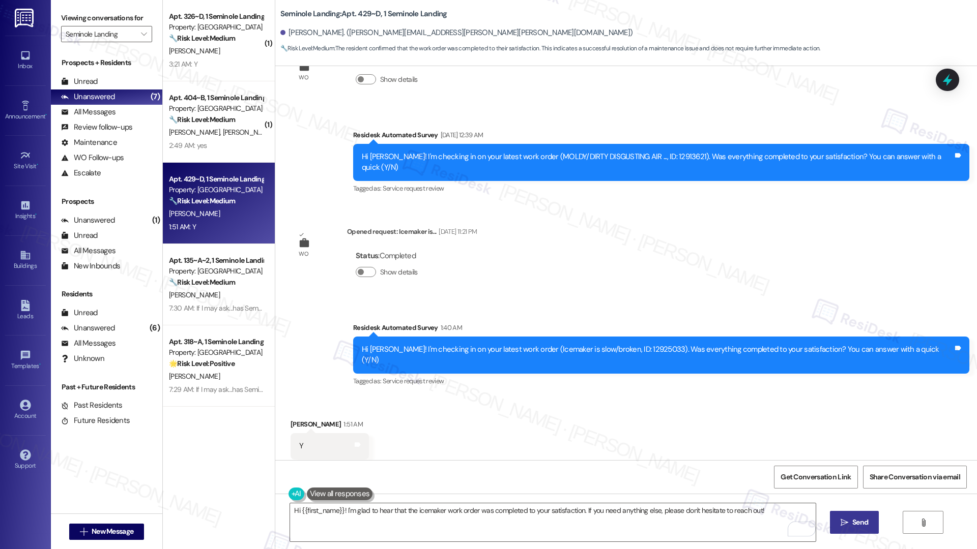
click at [857, 523] on span "Send" at bounding box center [860, 522] width 16 height 11
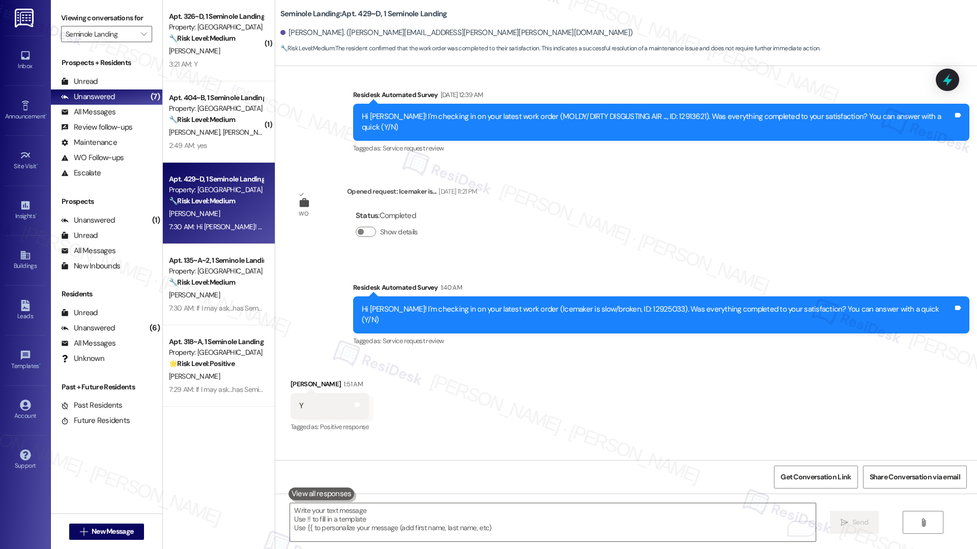
scroll to position [2259, 0]
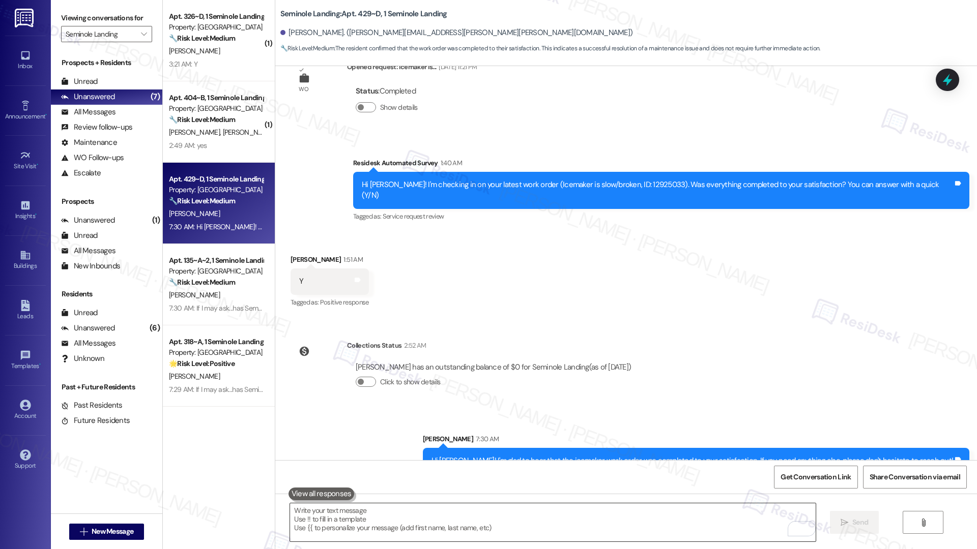
click at [481, 520] on textarea "To enrich screen reader interactions, please activate Accessibility in Grammarl…" at bounding box center [552, 523] width 525 height 38
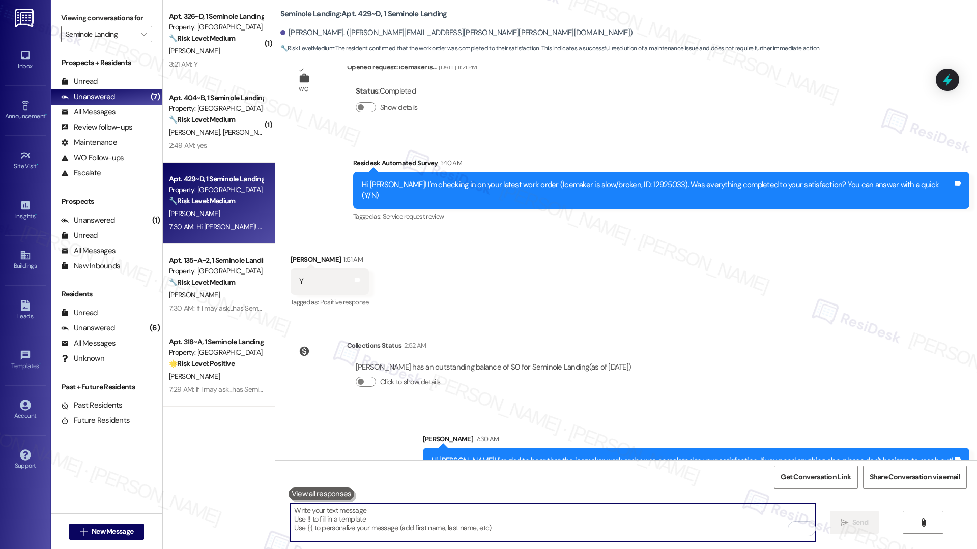
paste textarea "If I may ask...has {{property}} lived up to your expectations?"
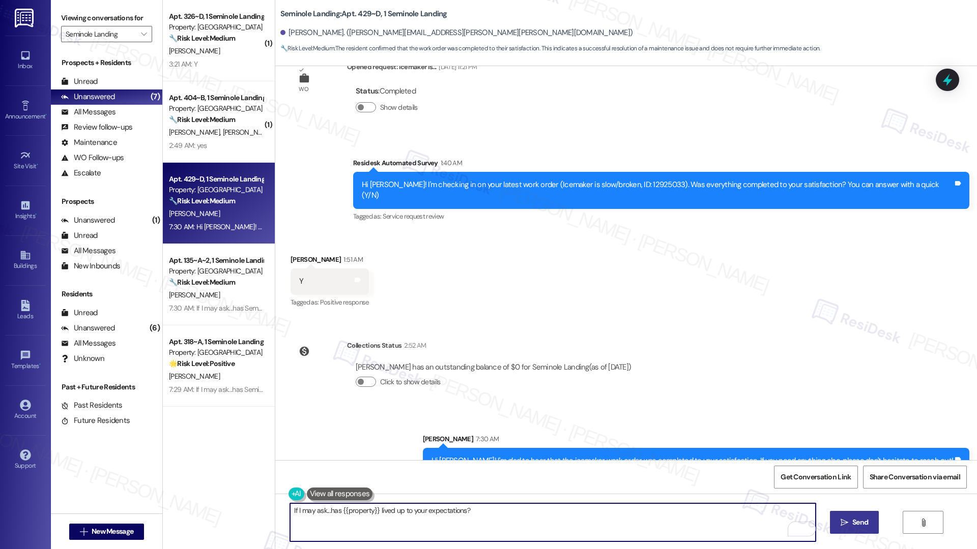
type textarea "If I may ask...has {{property}} lived up to your expectations?"
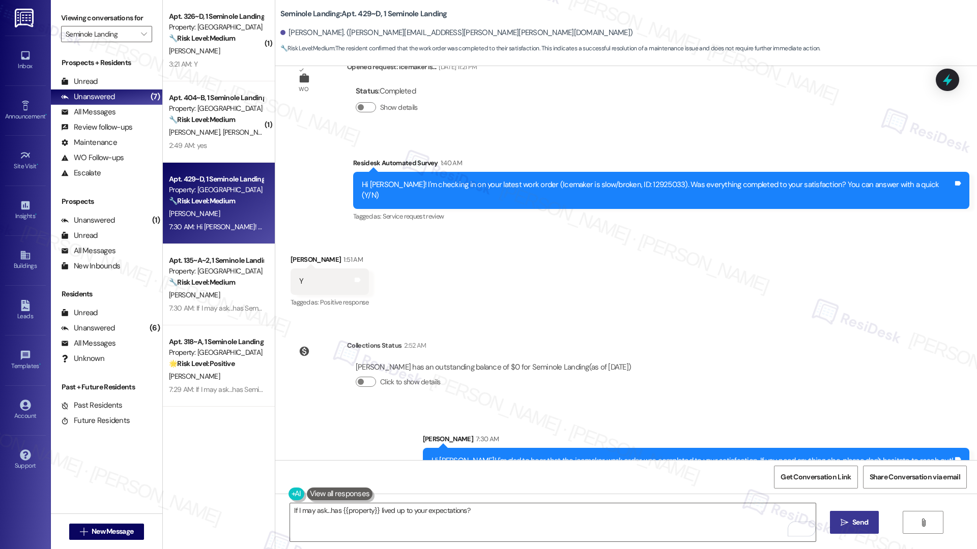
drag, startPoint x: 863, startPoint y: 516, endPoint x: 856, endPoint y: 518, distance: 7.3
click at [863, 516] on button " Send" at bounding box center [854, 522] width 49 height 23
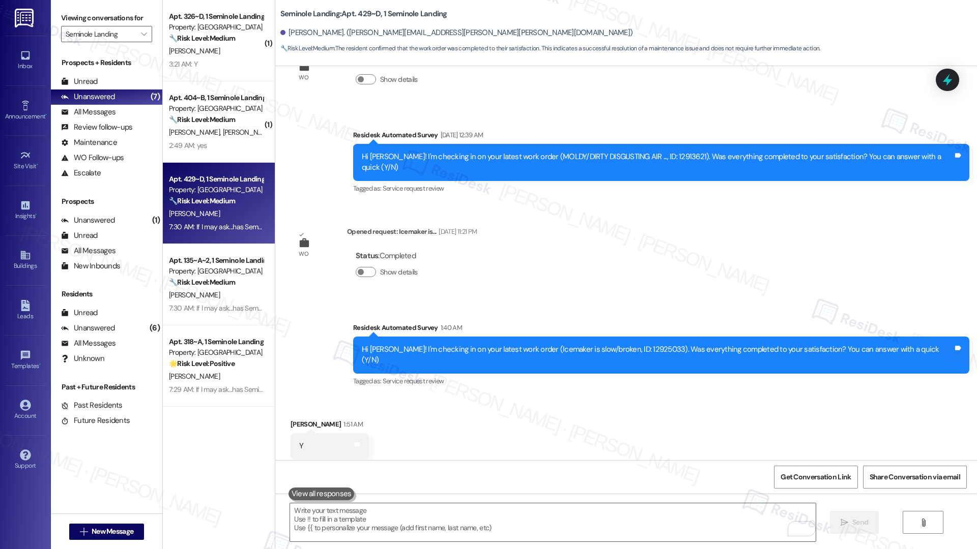
scroll to position [2331, 0]
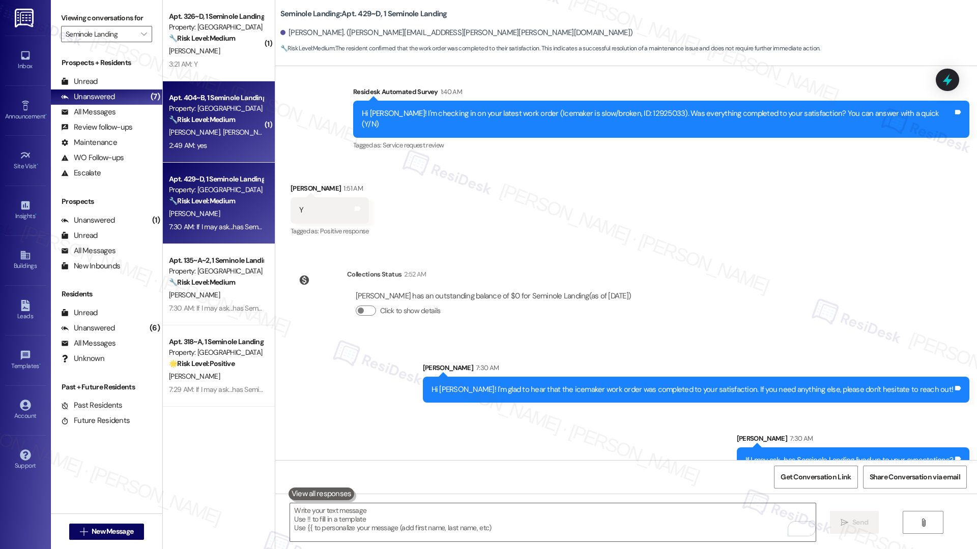
click at [218, 131] on div "O. Rojas M. Rojas" at bounding box center [216, 132] width 96 height 13
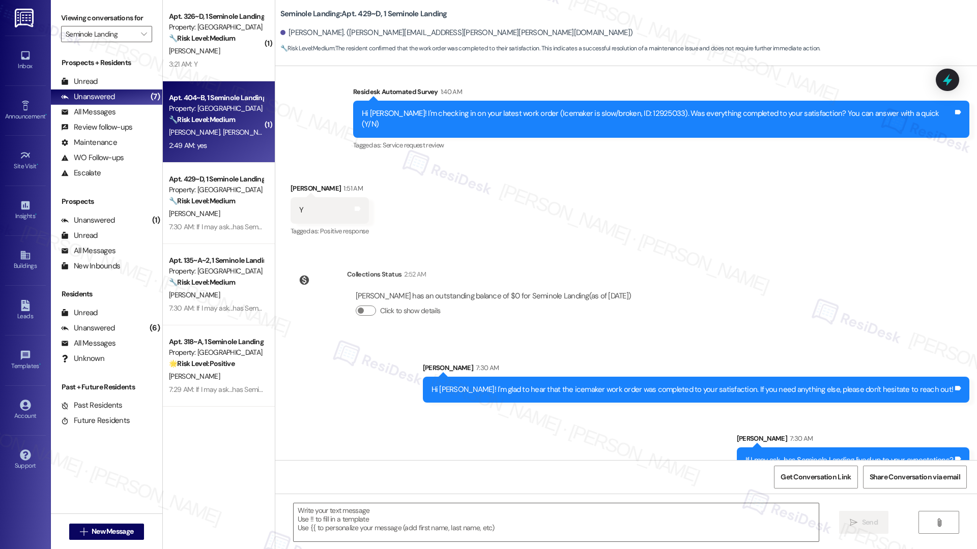
type textarea "Fetching suggested responses. Please feel free to read through the conversation…"
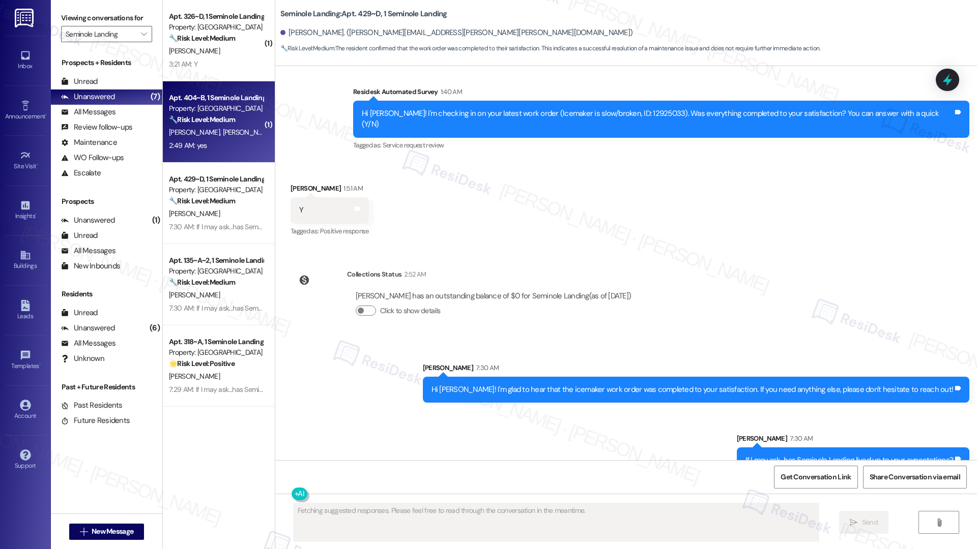
scroll to position [153, 0]
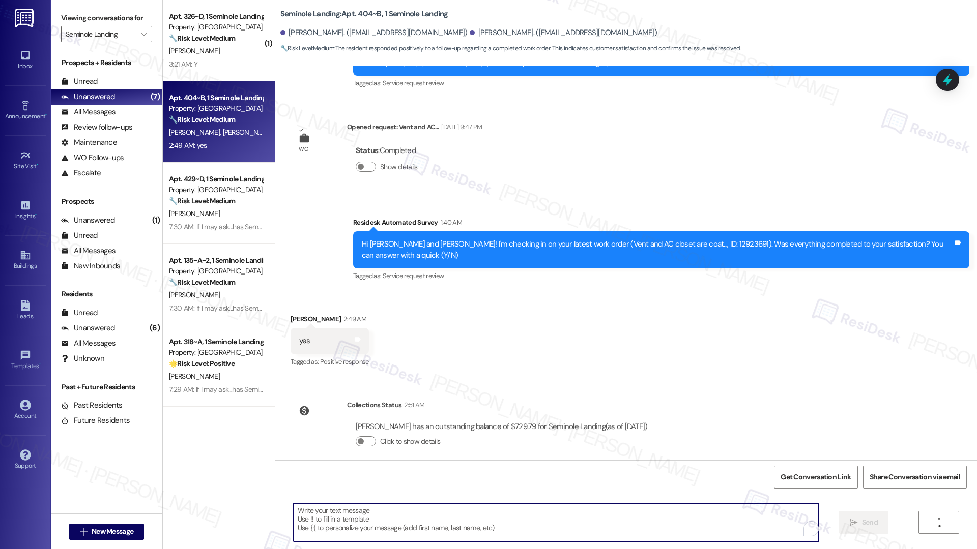
click at [419, 528] on textarea "To enrich screen reader interactions, please activate Accessibility in Grammarl…" at bounding box center [555, 523] width 525 height 38
click at [418, 527] on textarea "To enrich screen reader interactions, please activate Accessibility in Grammarl…" at bounding box center [552, 523] width 525 height 38
click at [377, 515] on textarea "To enrich screen reader interactions, please activate Accessibility in Grammarl…" at bounding box center [552, 523] width 525 height 38
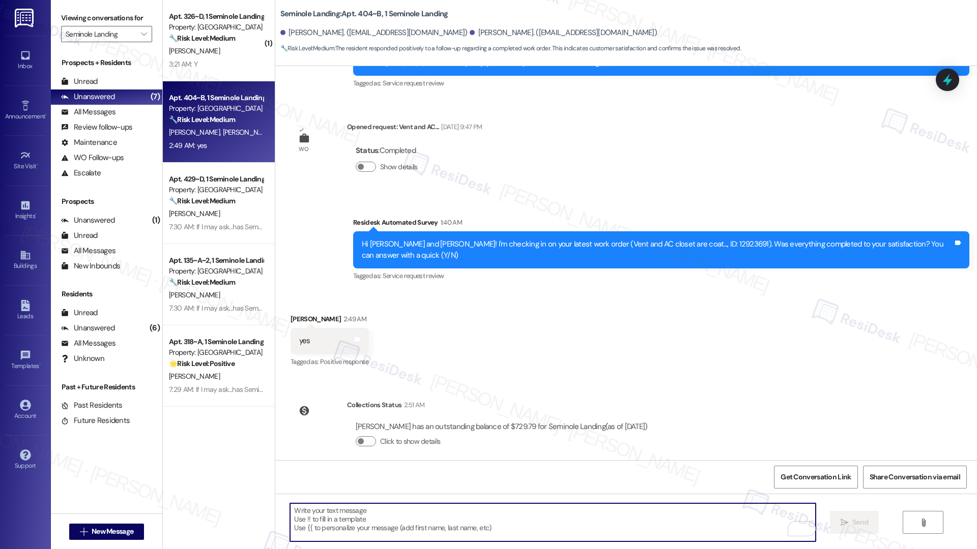
click at [377, 515] on textarea "To enrich screen reader interactions, please activate Accessibility in Grammarl…" at bounding box center [552, 523] width 525 height 38
paste textarea "Hi {{first_name}}, I'm so glad to hear the work order was completed to your sat…"
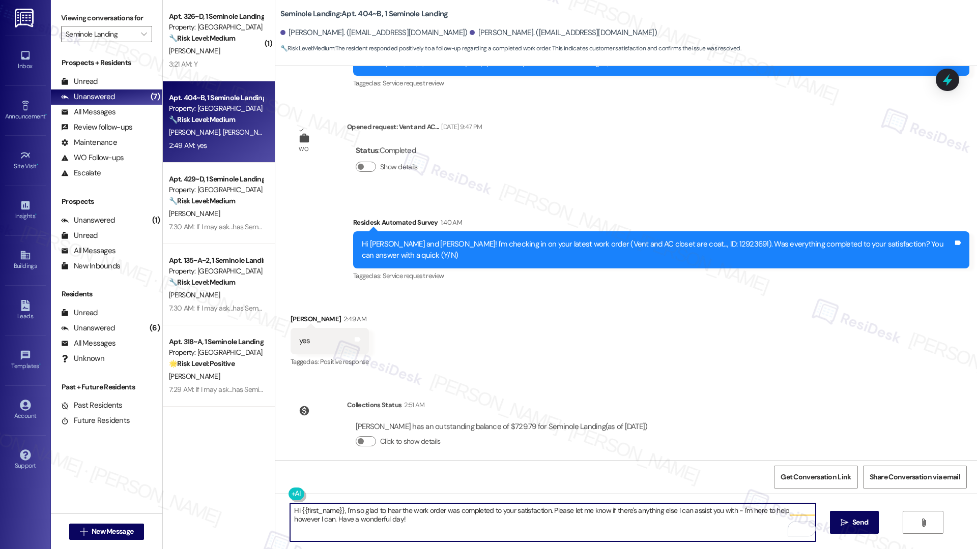
type textarea "Hi {{first_name}}, I'm so glad to hear the work order was completed to your sat…"
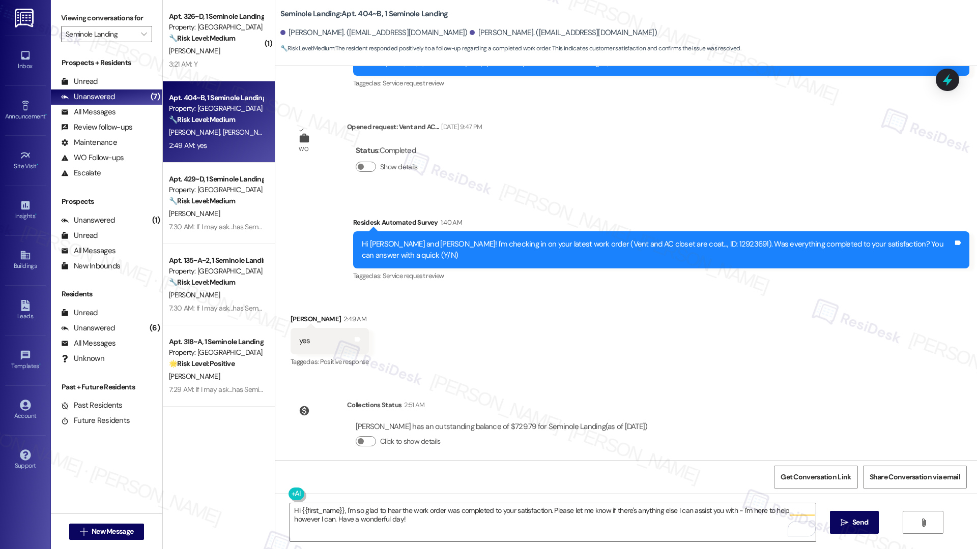
click at [843, 521] on icon "" at bounding box center [844, 523] width 8 height 8
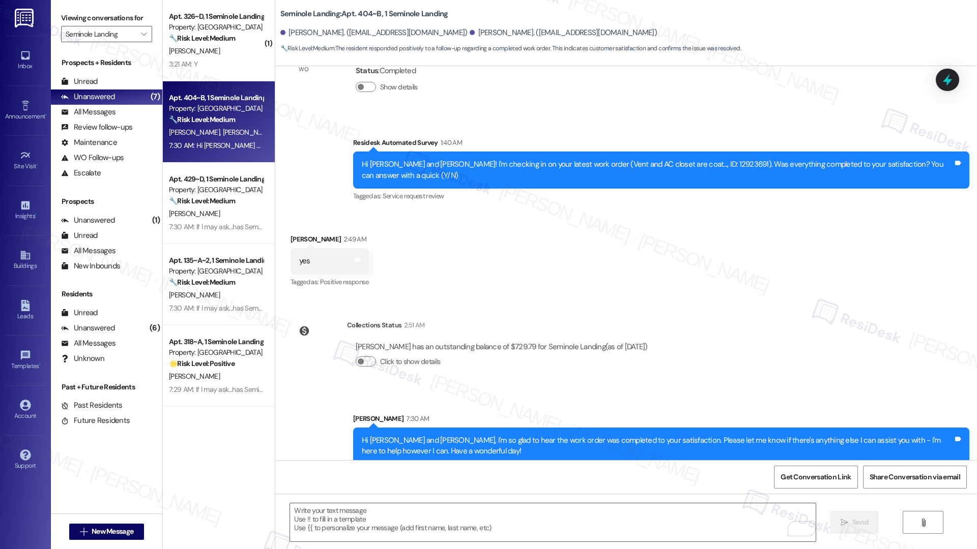
scroll to position [234, 0]
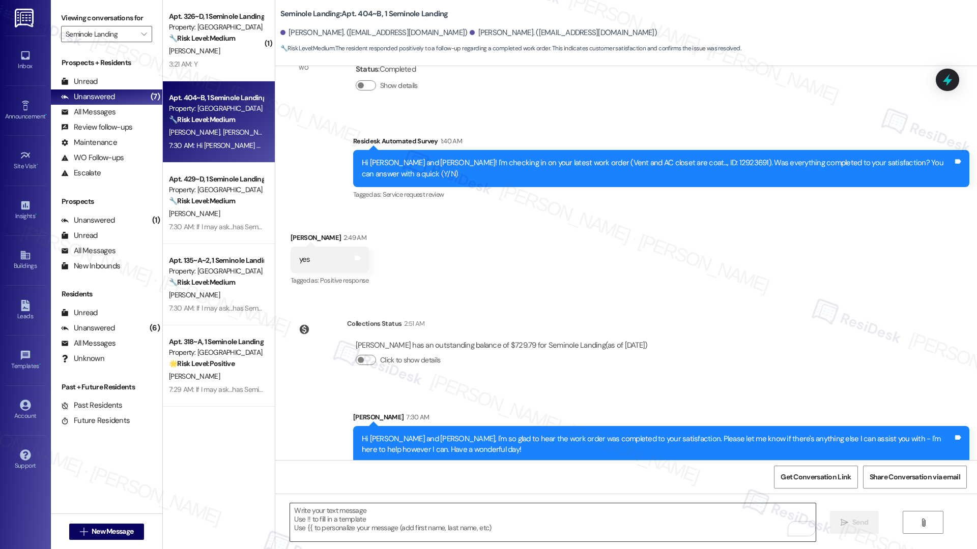
click at [458, 524] on textarea "To enrich screen reader interactions, please activate Accessibility in Grammarl…" at bounding box center [552, 523] width 525 height 38
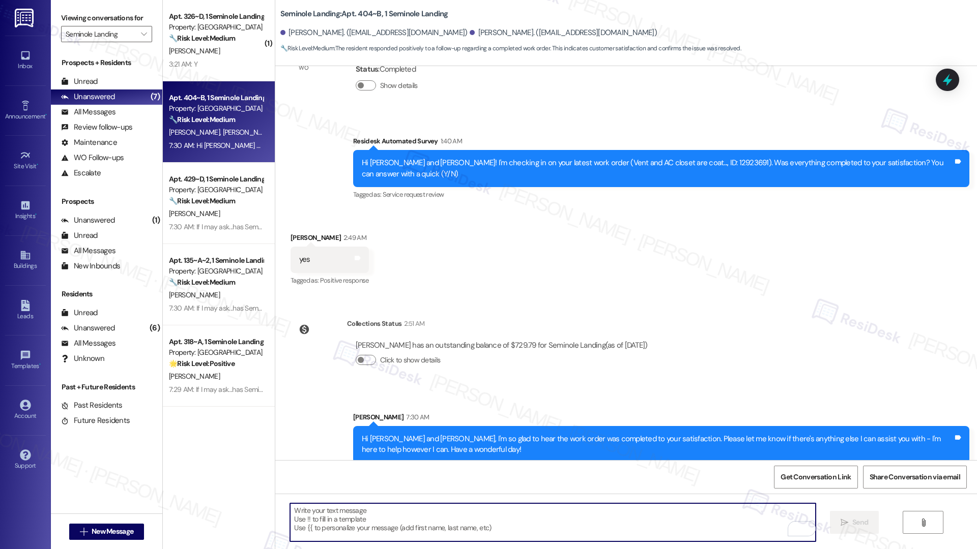
paste textarea "If I may ask...has {{property}} lived up to your expectations?"
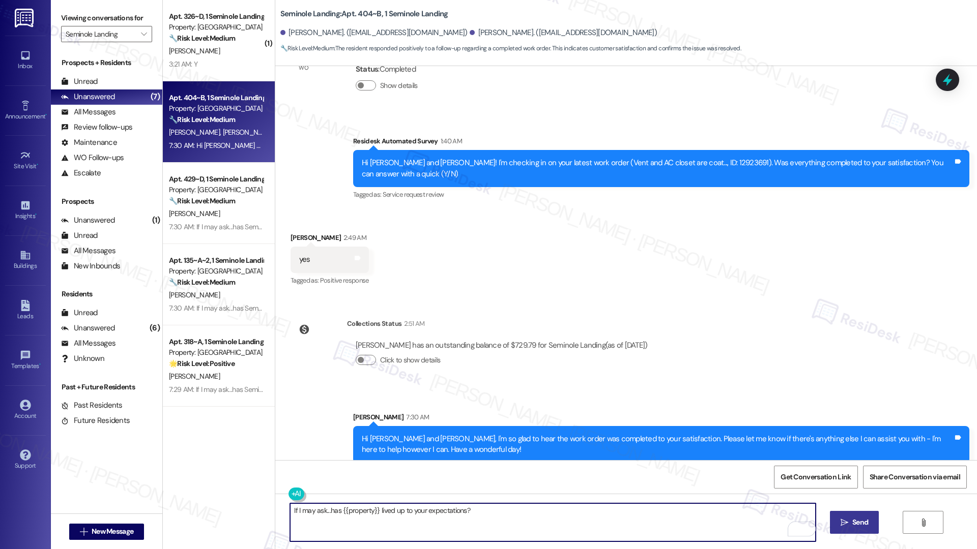
type textarea "If I may ask...has {{property}} lived up to your expectations?"
click at [840, 521] on icon "" at bounding box center [844, 523] width 8 height 8
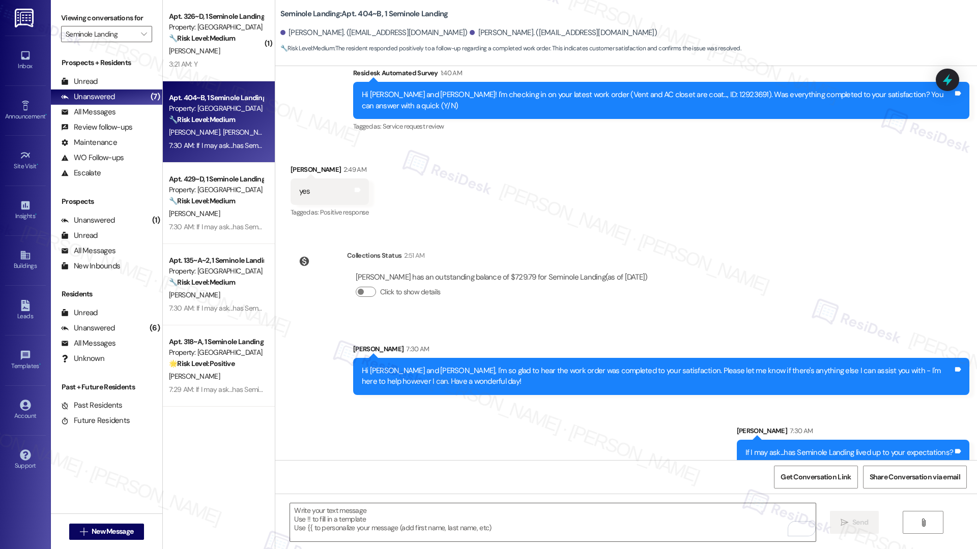
scroll to position [305, 0]
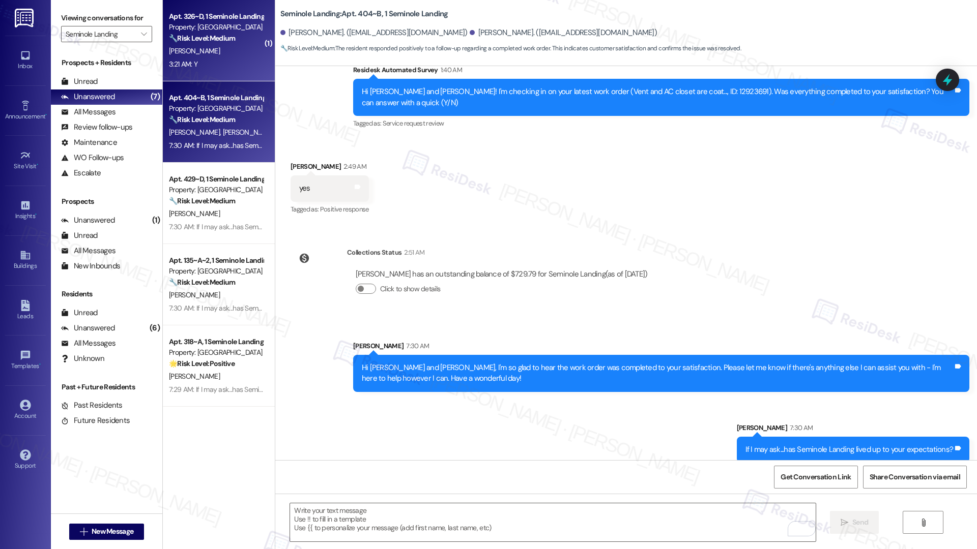
click at [200, 61] on div "3:21 AM: Y 3:21 AM: Y" at bounding box center [216, 64] width 96 height 13
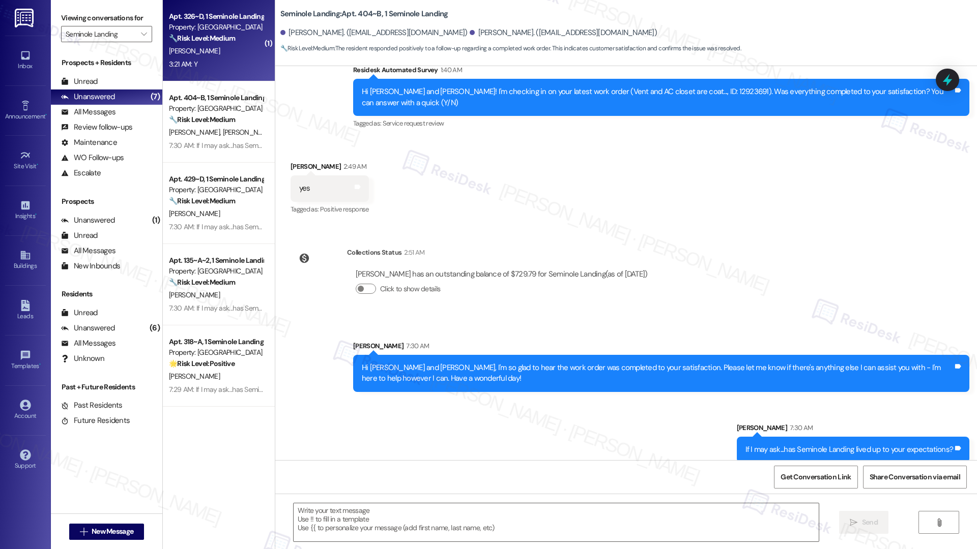
type textarea "Fetching suggested responses. Please feel free to read through the conversation…"
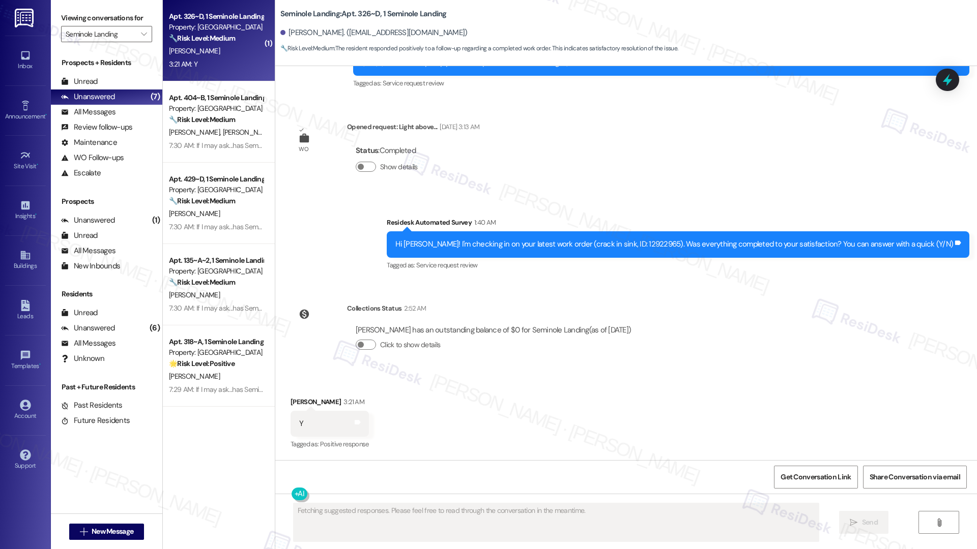
scroll to position [152, 0]
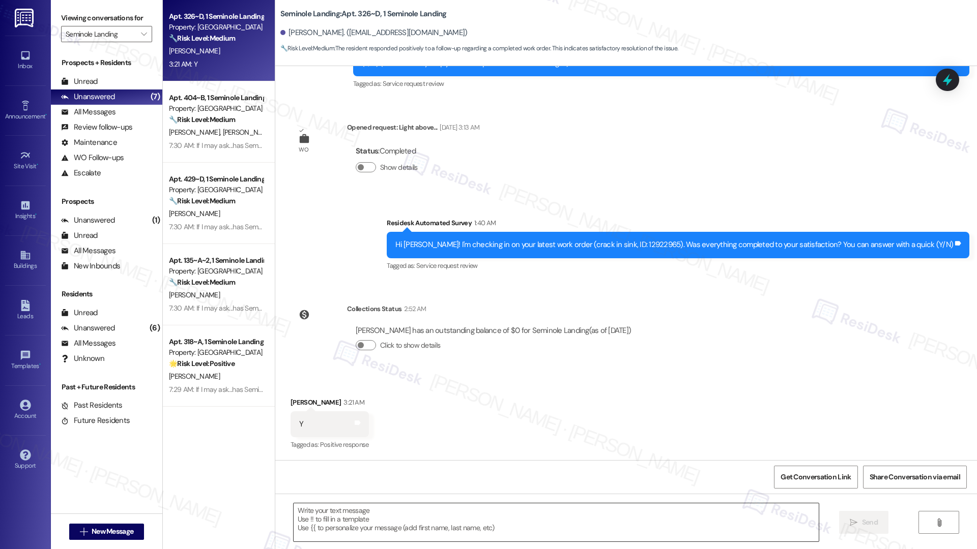
click at [325, 523] on textarea at bounding box center [555, 523] width 525 height 38
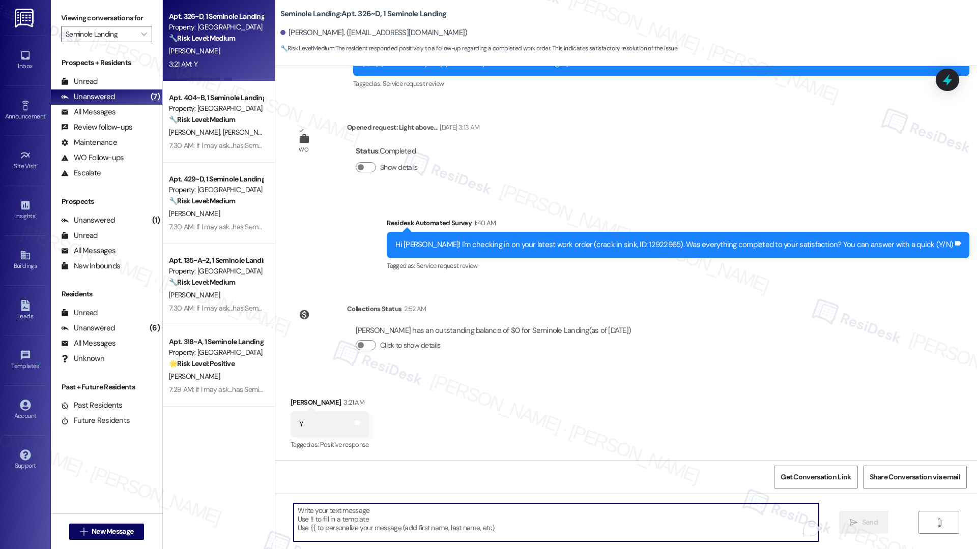
paste textarea "Hi {{first_name}}, I'm so glad to hear the work order was completed to your sat…"
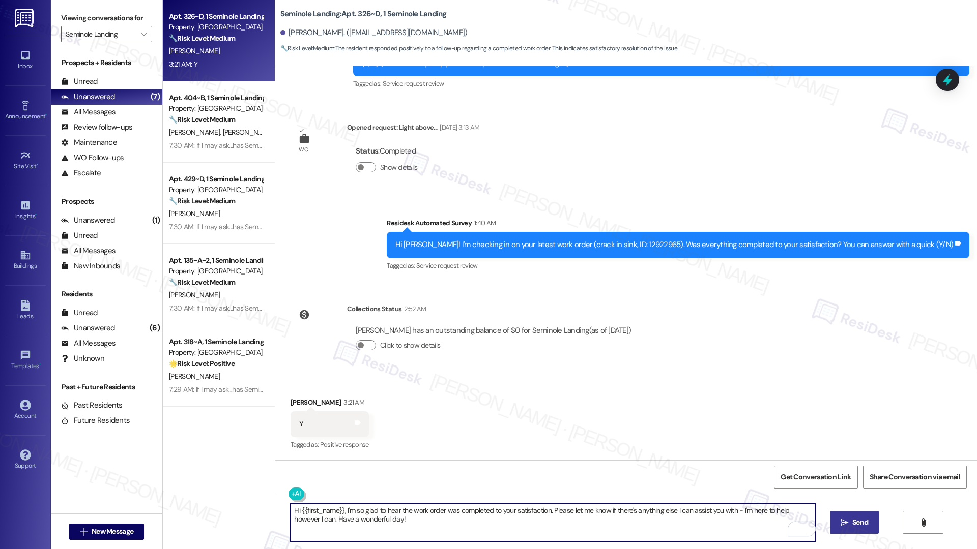
type textarea "Hi {{first_name}}, I'm so glad to hear the work order was completed to your sat…"
click at [856, 525] on span "Send" at bounding box center [860, 522] width 16 height 11
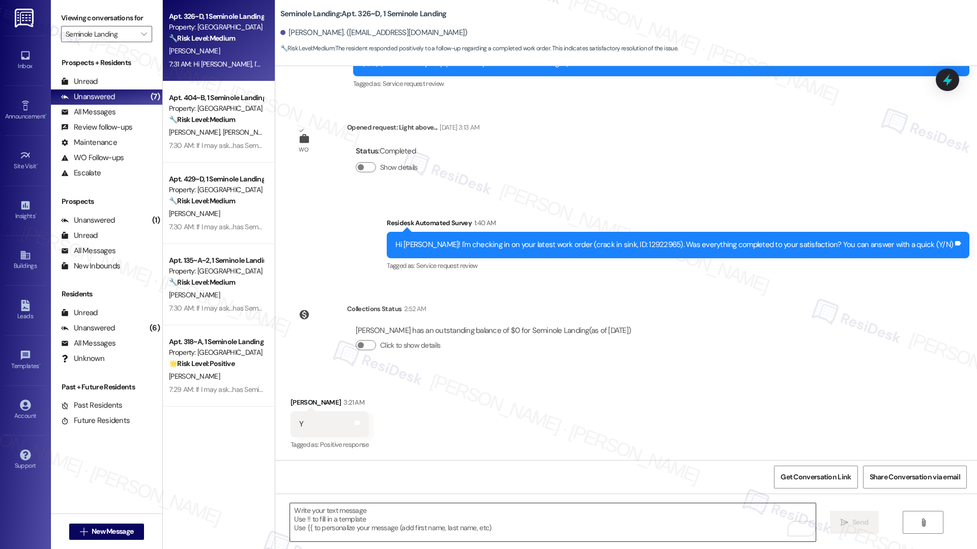
click at [372, 519] on textarea "To enrich screen reader interactions, please activate Accessibility in Grammarl…" at bounding box center [552, 523] width 525 height 38
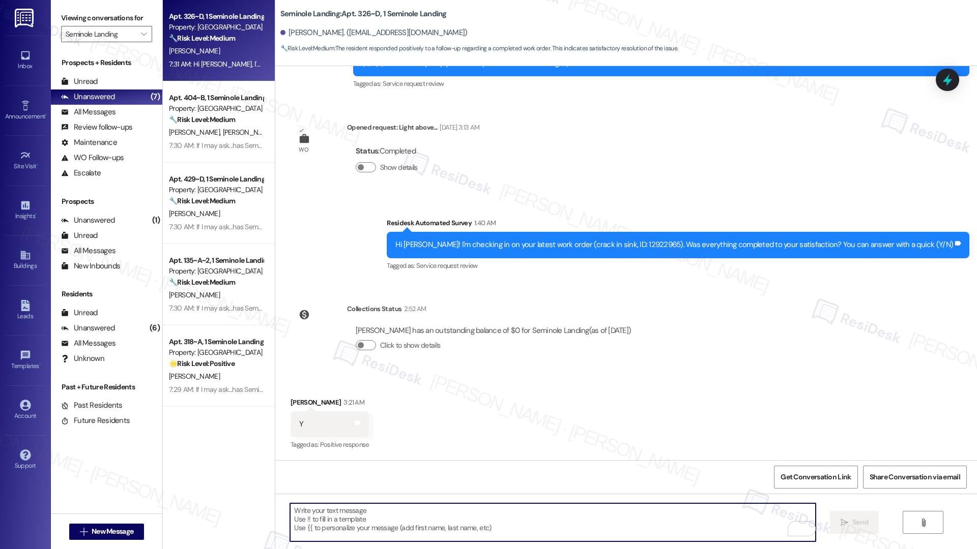
click at [372, 519] on textarea "To enrich screen reader interactions, please activate Accessibility in Grammarl…" at bounding box center [552, 523] width 525 height 38
paste textarea "If I may ask...has {{property}} lived up to your expectations?"
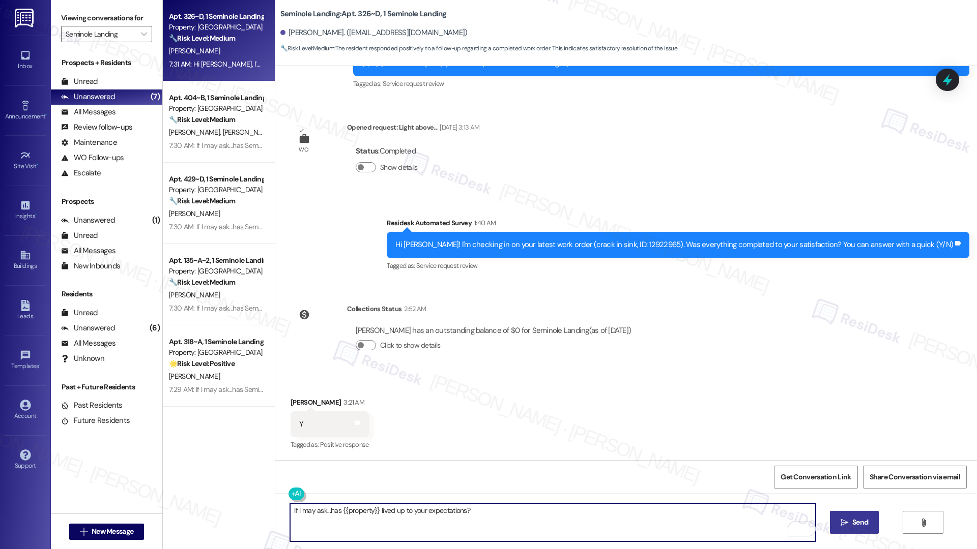
type textarea "If I may ask...has {{property}} lived up to your expectations?"
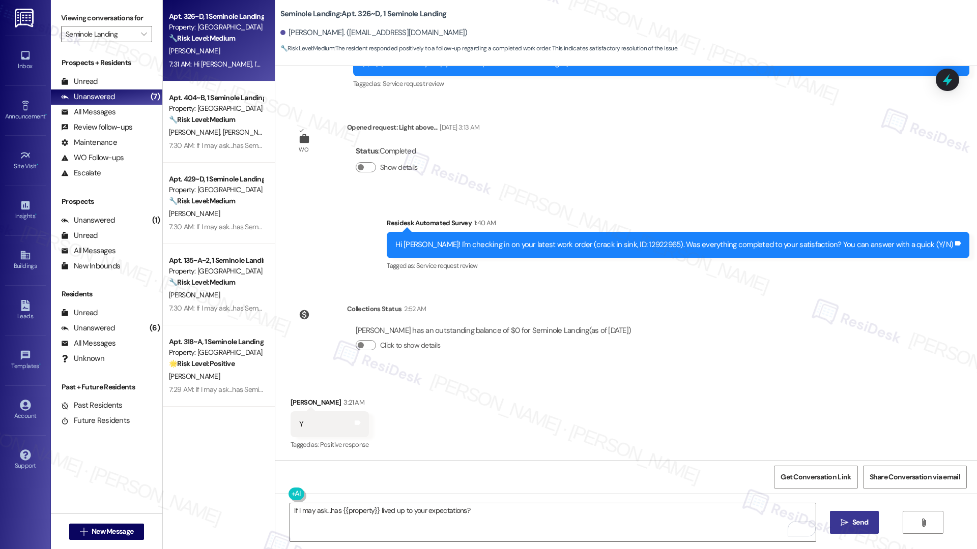
click at [850, 520] on span "Send" at bounding box center [860, 522] width 20 height 11
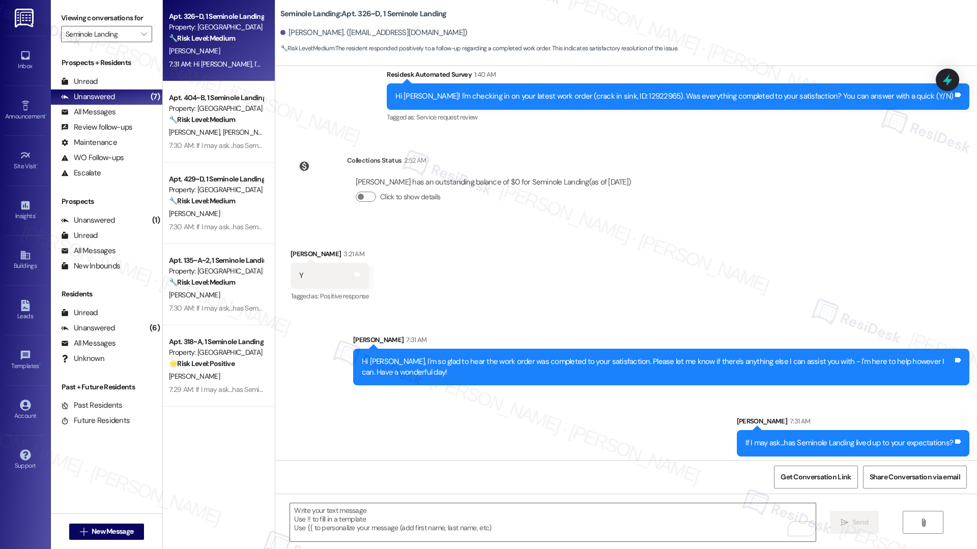
scroll to position [305, 0]
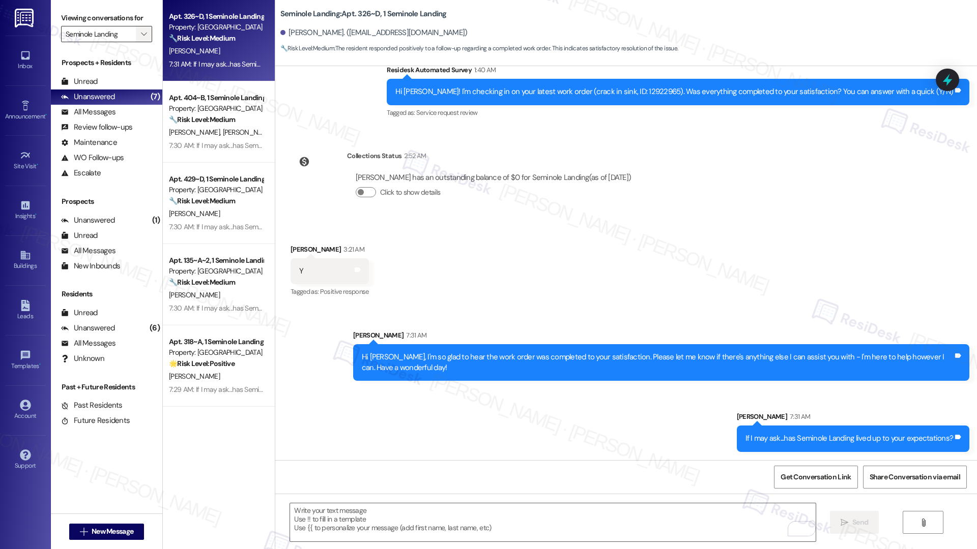
click at [141, 31] on icon "" at bounding box center [144, 34] width 6 height 8
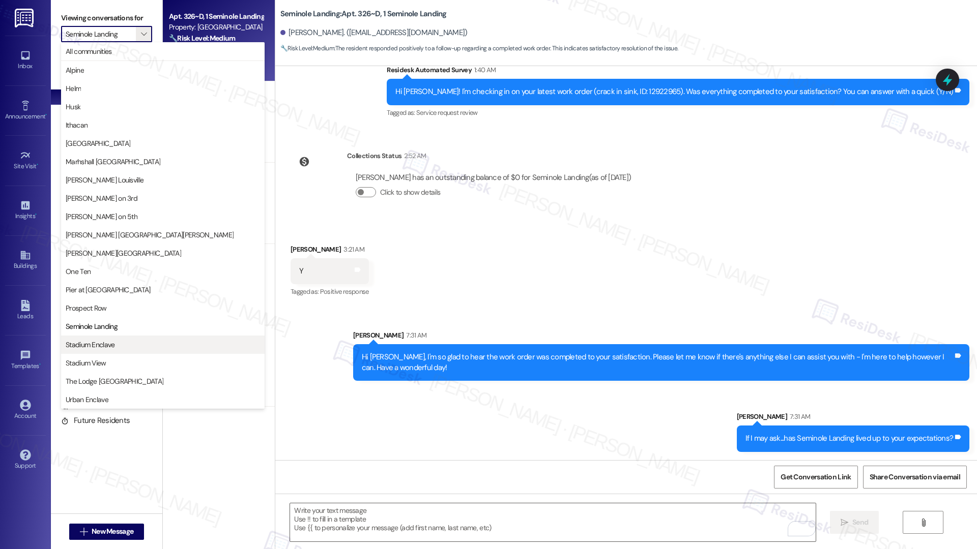
click at [109, 348] on span "Stadium Enclave" at bounding box center [90, 345] width 49 height 10
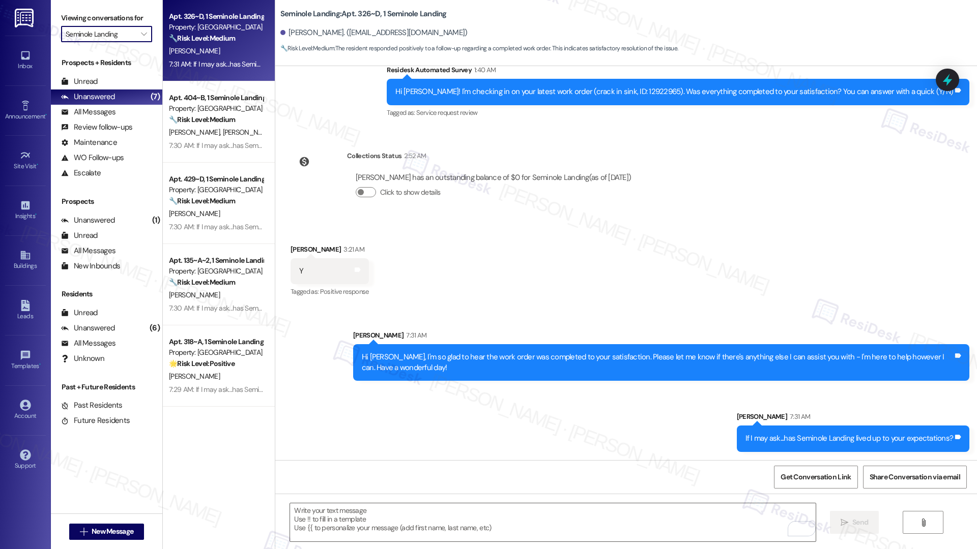
type input "Stadium Enclave"
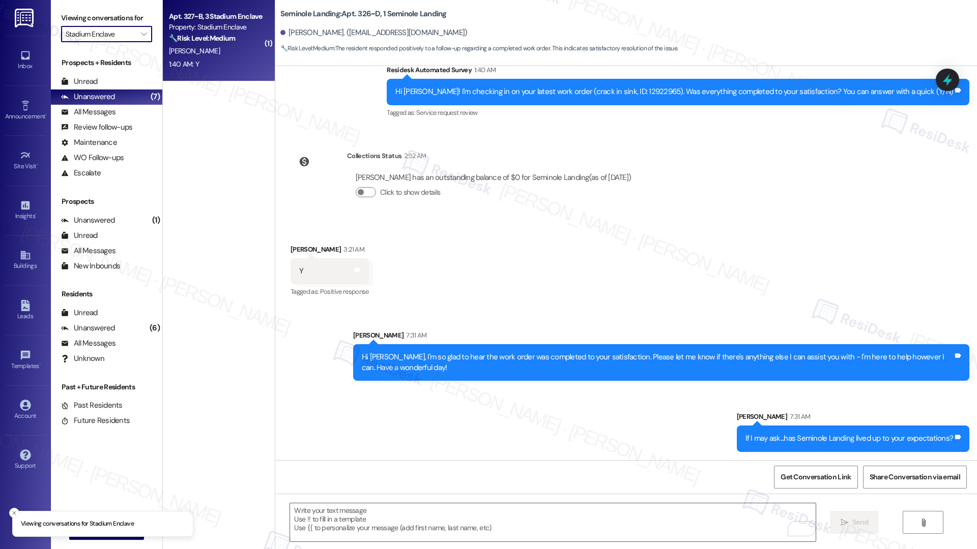
click at [246, 45] on div "M. Murray" at bounding box center [216, 51] width 96 height 13
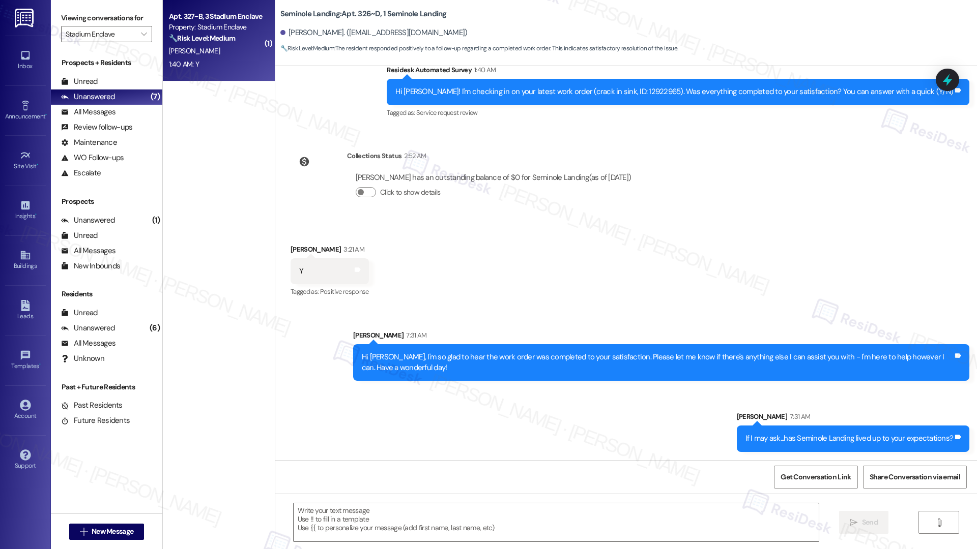
type textarea "Fetching suggested responses. Please feel free to read through the conversation…"
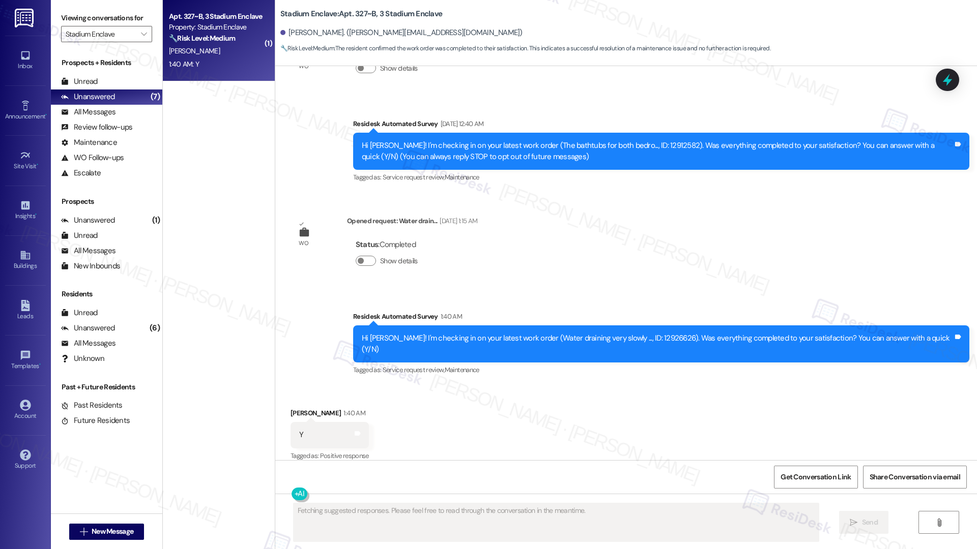
click at [246, 45] on div "M. Murray" at bounding box center [216, 51] width 96 height 13
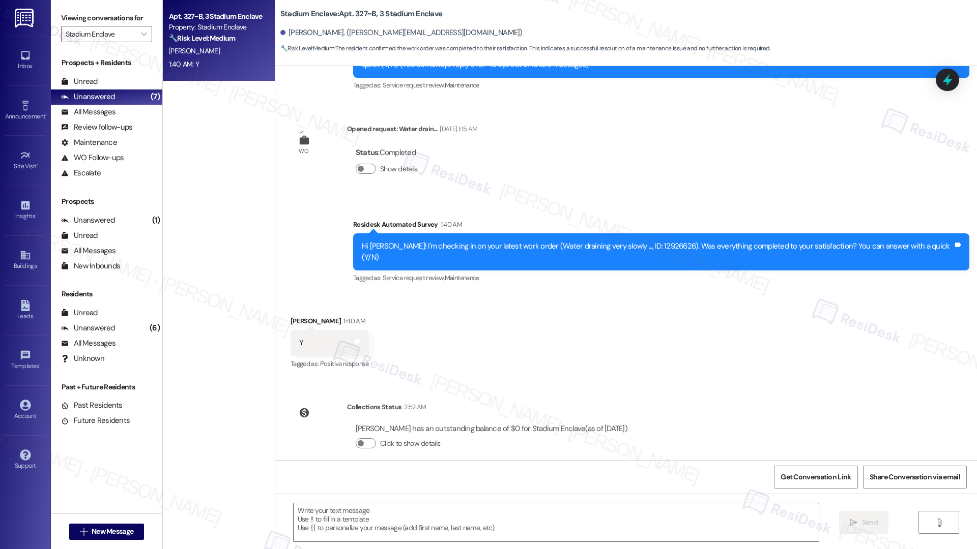
scroll to position [153, 0]
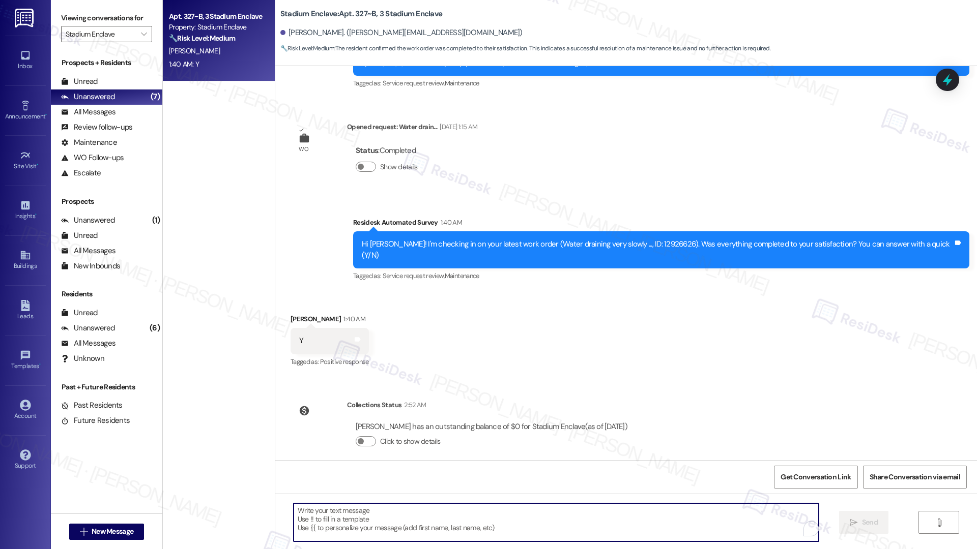
click at [425, 524] on textarea "To enrich screen reader interactions, please activate Accessibility in Grammarl…" at bounding box center [555, 523] width 525 height 38
click at [427, 526] on textarea "To enrich screen reader interactions, please activate Accessibility in Grammarl…" at bounding box center [555, 523] width 525 height 38
paste textarea "Hi {{first_name}}, I'm so glad to hear the work order was completed to your sat…"
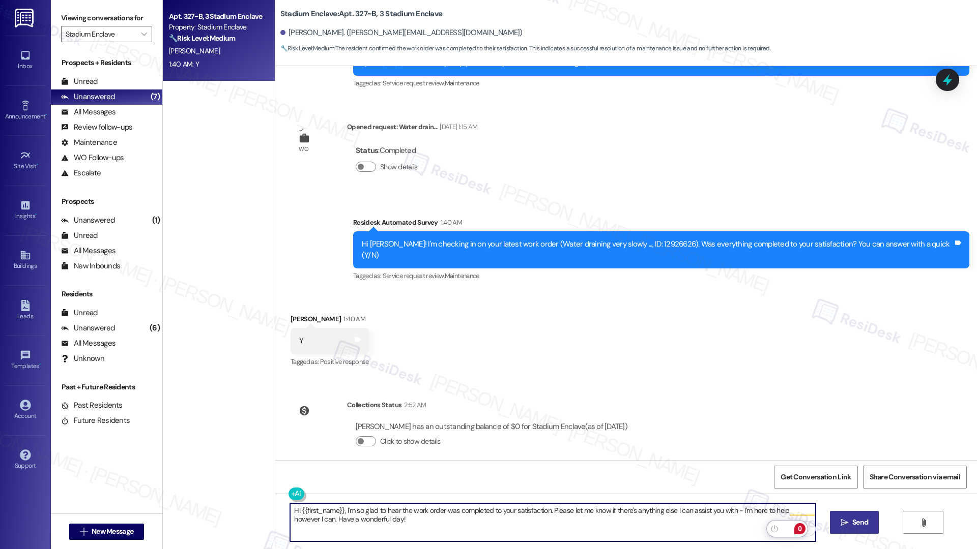
type textarea "Hi {{first_name}}, I'm so glad to hear the work order was completed to your sat…"
click at [852, 523] on span "Send" at bounding box center [860, 522] width 16 height 11
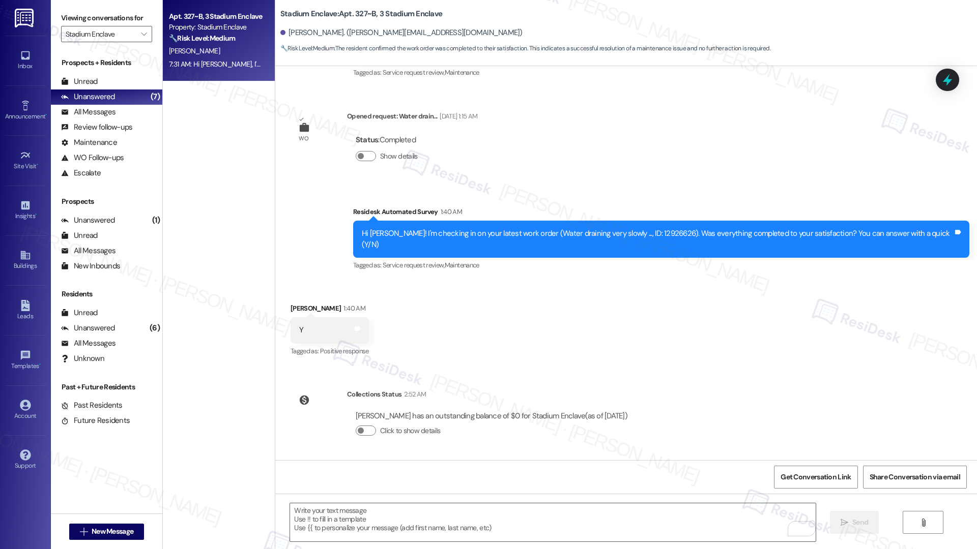
scroll to position [234, 0]
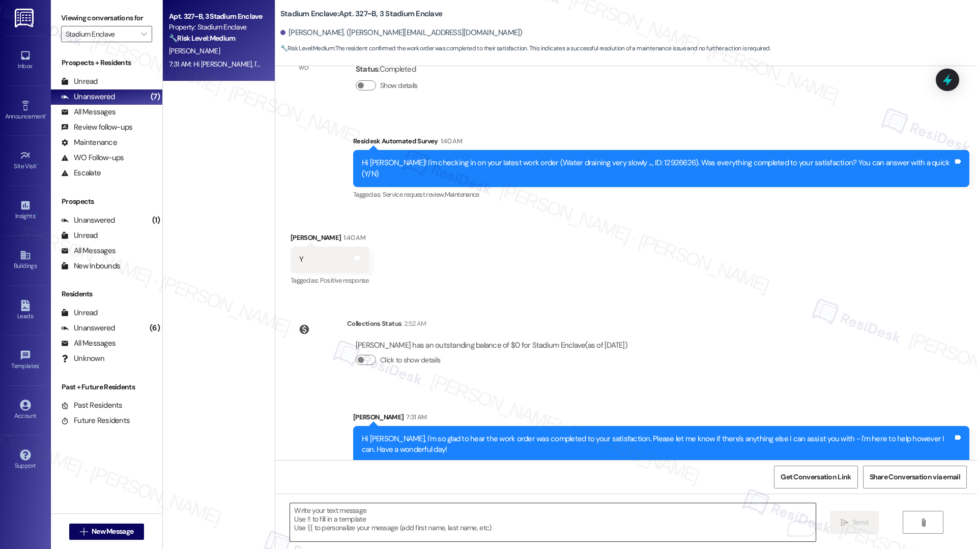
click at [464, 522] on textarea "To enrich screen reader interactions, please activate Accessibility in Grammarl…" at bounding box center [552, 523] width 525 height 38
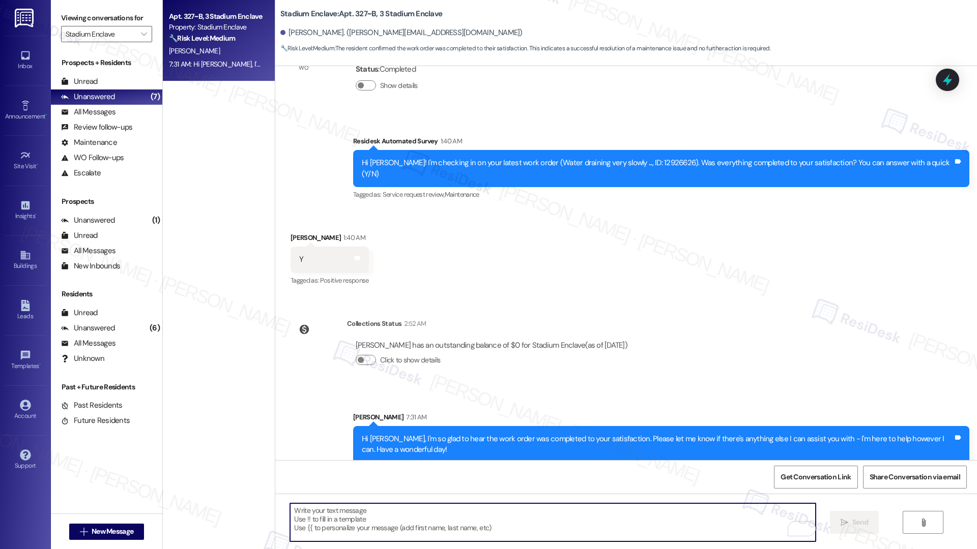
paste textarea "If I may ask...has {{property}} lived up to your expectations?"
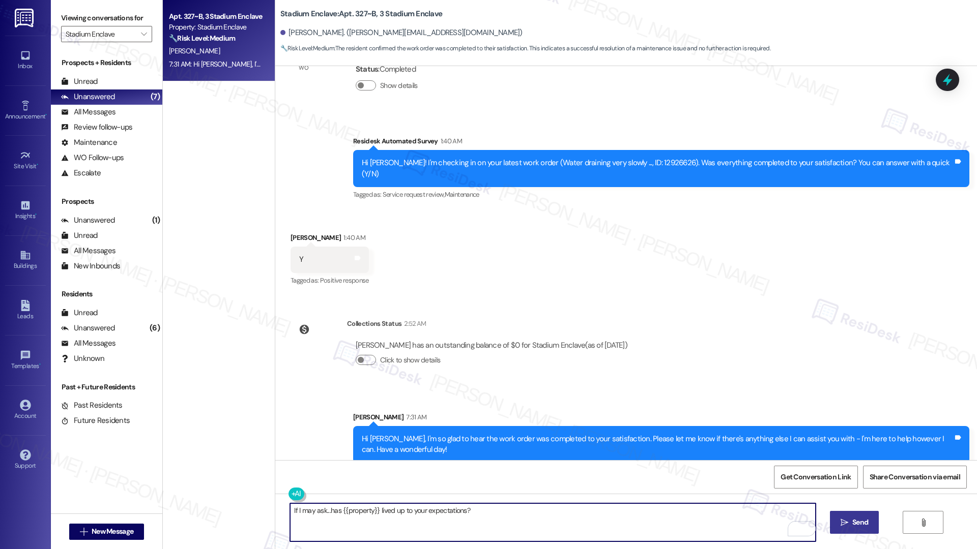
type textarea "If I may ask...has {{property}} lived up to your expectations?"
click at [853, 523] on span "Send" at bounding box center [860, 522] width 16 height 11
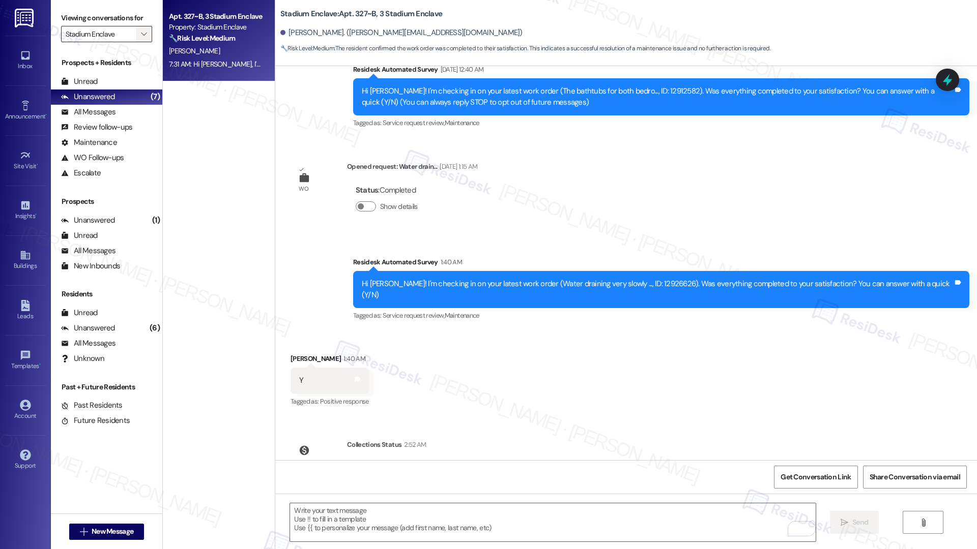
scroll to position [58, 0]
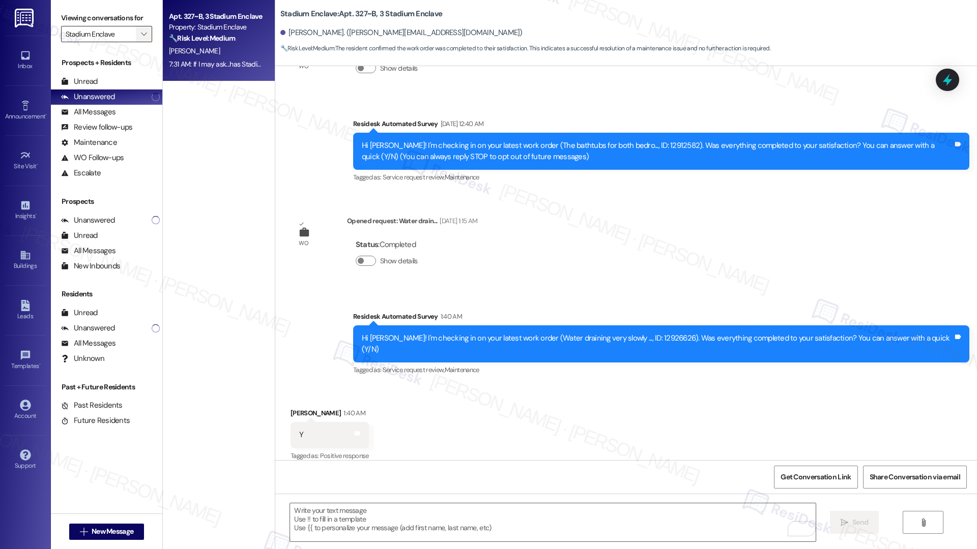
click at [141, 36] on icon "" at bounding box center [144, 34] width 6 height 8
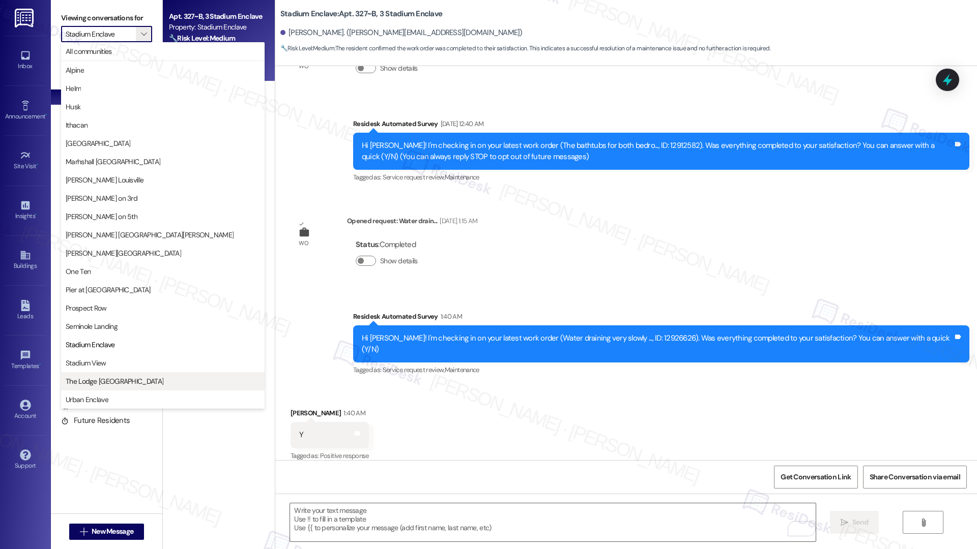
click at [93, 379] on span "The Lodge [GEOGRAPHIC_DATA]" at bounding box center [115, 381] width 98 height 10
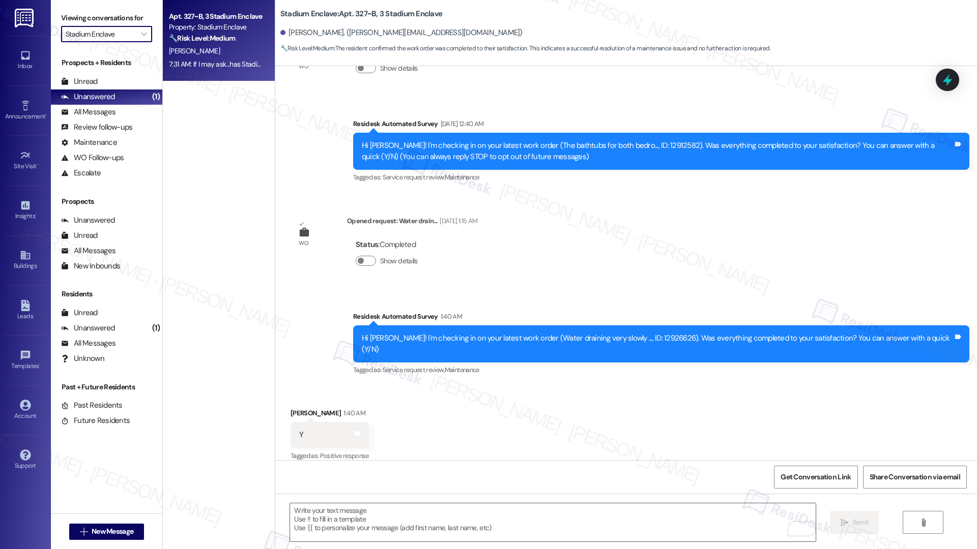
type input "The Lodge [GEOGRAPHIC_DATA]"
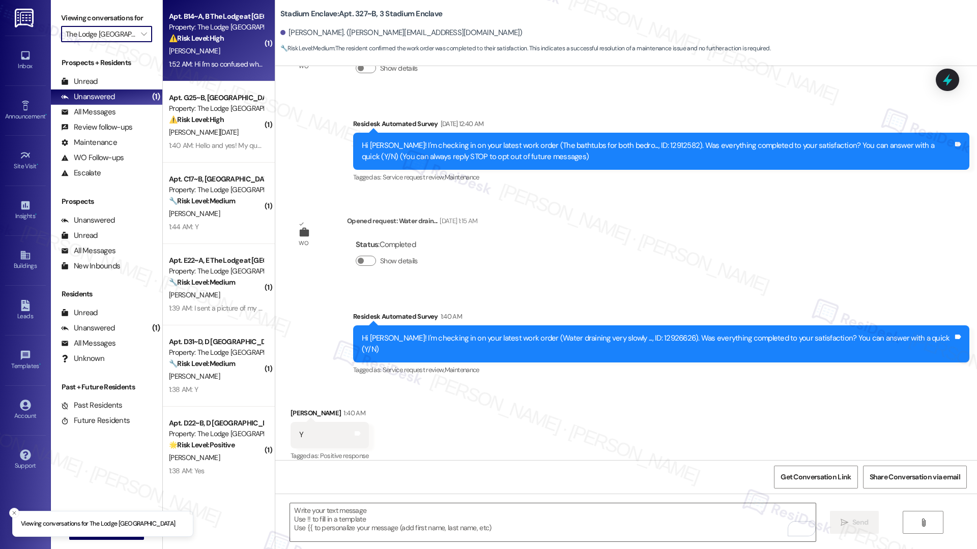
click at [230, 40] on div "⚠️ Risk Level: High The resident is confused about rent payment due to a guaran…" at bounding box center [216, 38] width 94 height 11
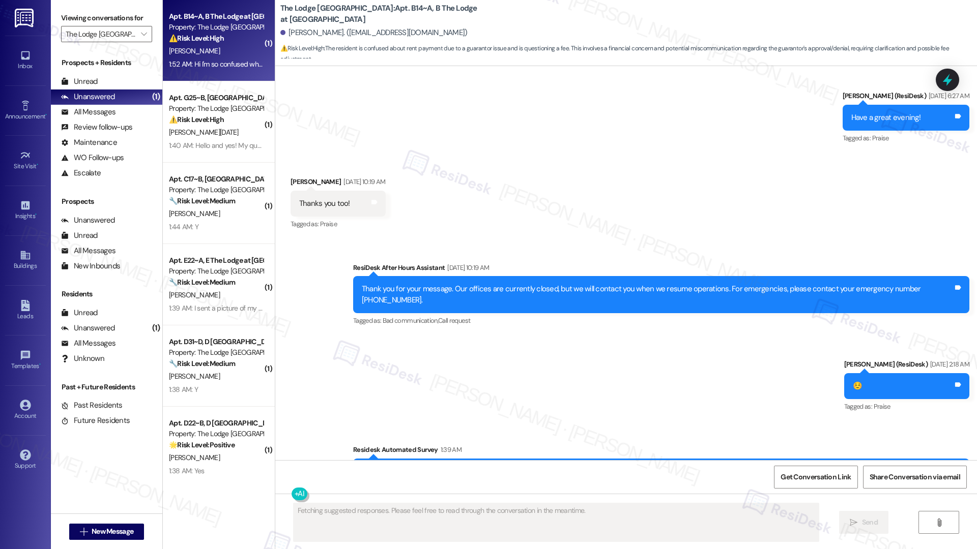
scroll to position [896, 0]
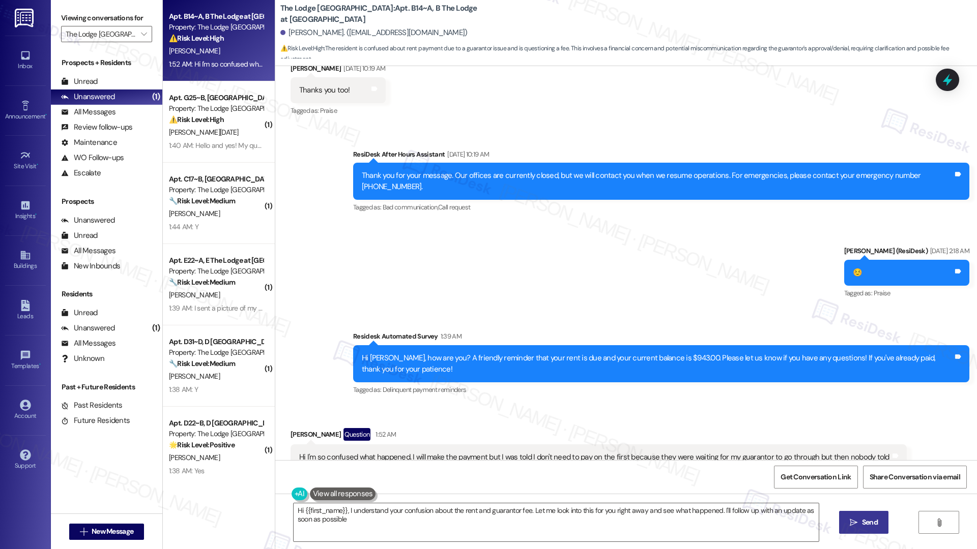
type textarea "Hi {{first_name}}, I understand your confusion about the rent and guarantor fee…"
drag, startPoint x: 339, startPoint y: 416, endPoint x: 481, endPoint y: 417, distance: 141.9
click at [481, 452] on div "Hi I'm so confused what happened. I will make the payment but I was told I don'…" at bounding box center [594, 463] width 591 height 22
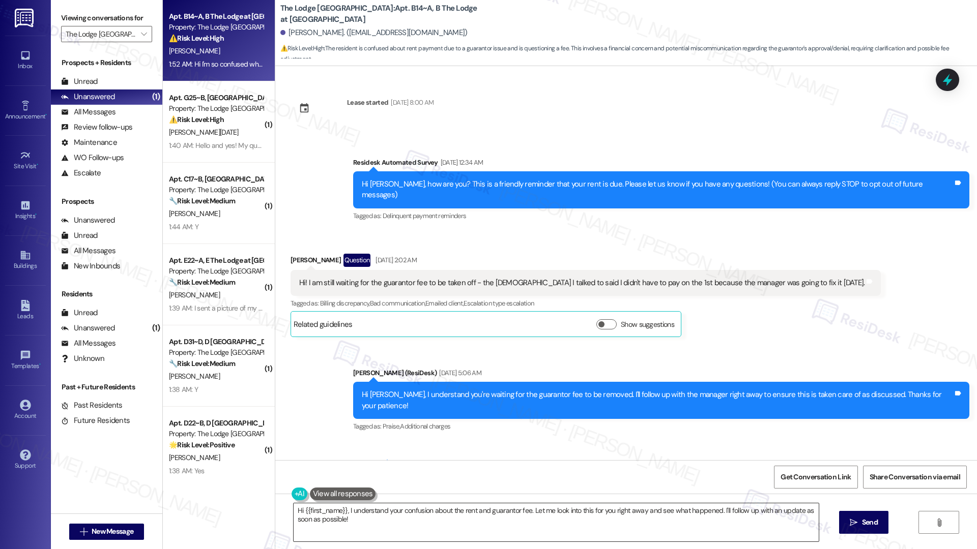
scroll to position [896, 0]
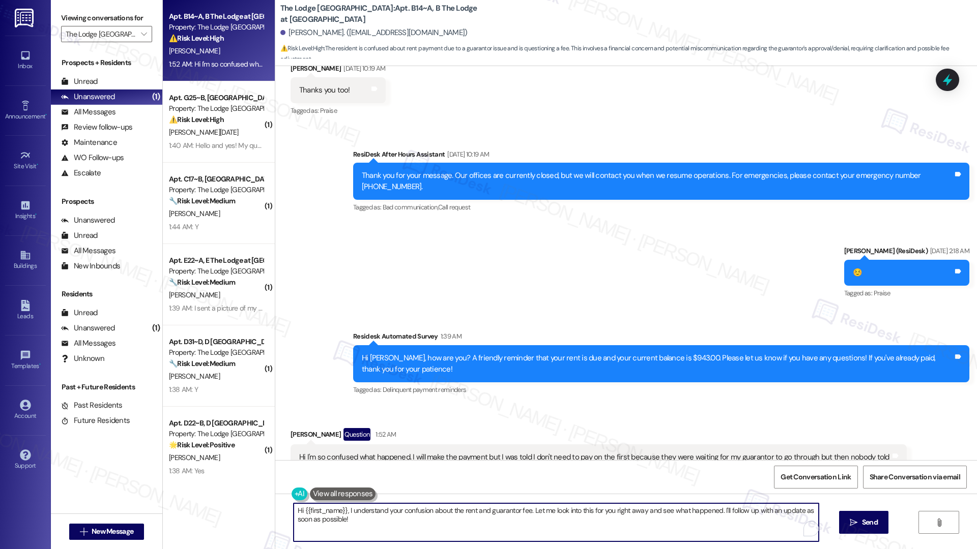
drag, startPoint x: 549, startPoint y: 512, endPoint x: 623, endPoint y: 511, distance: 73.2
click at [623, 511] on textarea "Hi {{first_name}}, I understand your confusion about the rent and guarantor fee…" at bounding box center [555, 523] width 525 height 38
click at [604, 527] on textarea "Hi {{first_name}}, I understand your confusion about the rent and guarantor fee…" at bounding box center [555, 523] width 525 height 38
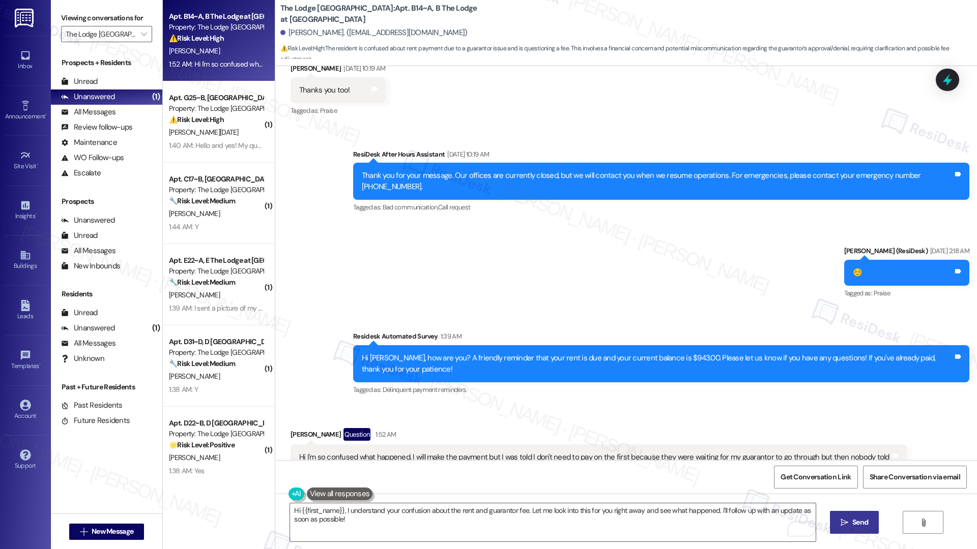
click at [866, 525] on span "Send" at bounding box center [860, 522] width 16 height 11
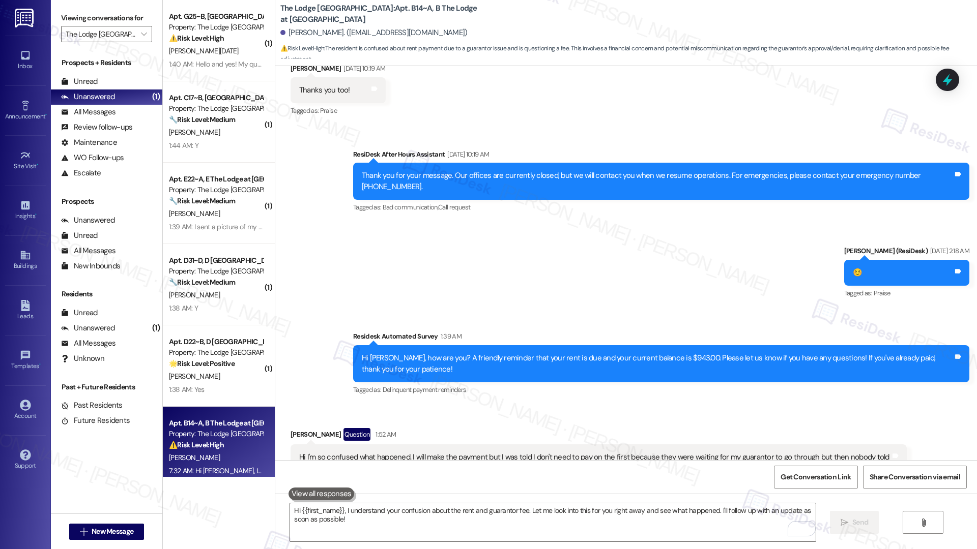
scroll to position [1060, 0]
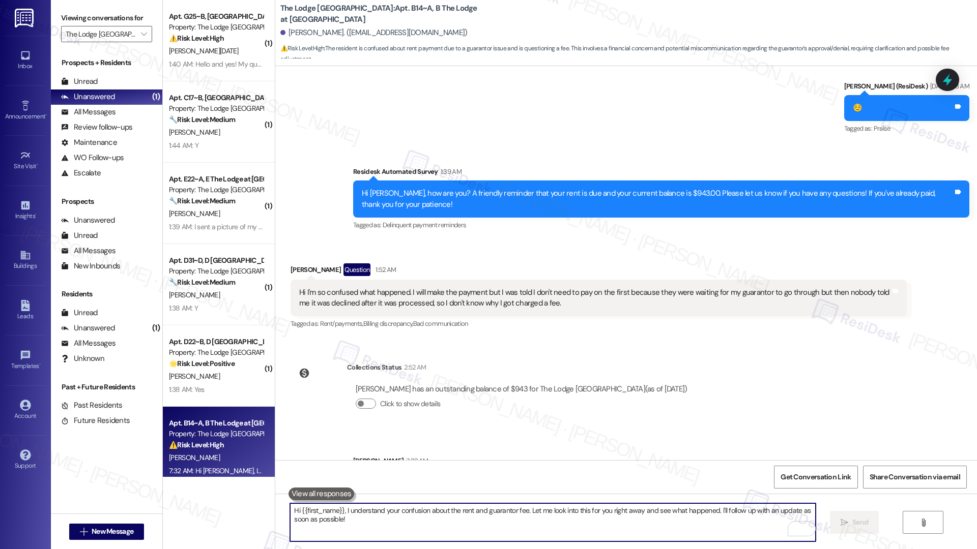
click at [460, 526] on textarea "Hi {{first_name}}, I understand your confusion about the rent and guarantor fee…" at bounding box center [552, 523] width 525 height 38
click at [976, 215] on div "Lease started [DATE] 8:00 AM Survey, sent via SMS Residesk Automated Survey [DA…" at bounding box center [625, 263] width 701 height 394
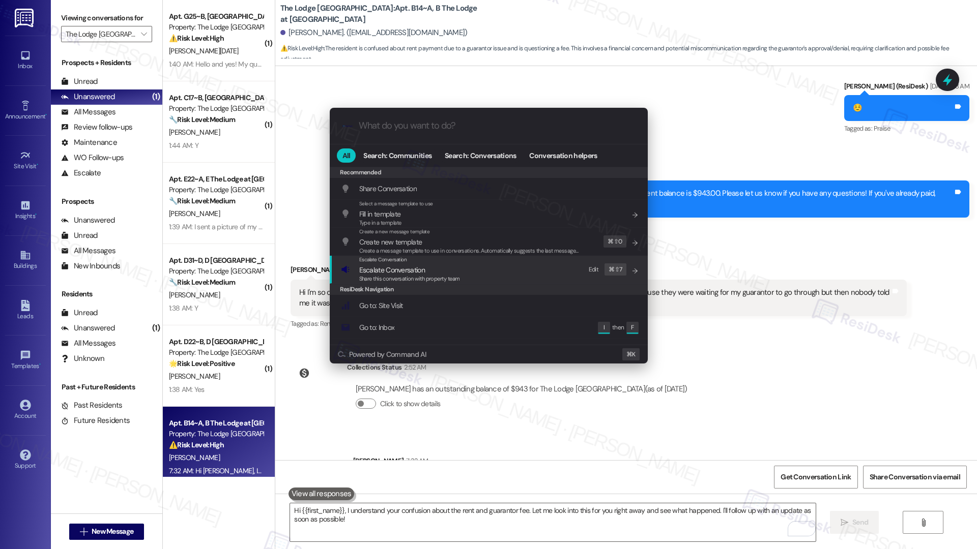
click at [498, 259] on div "Escalate Conversation Escalate Conversation Share this conversation with proper…" at bounding box center [490, 269] width 298 height 27
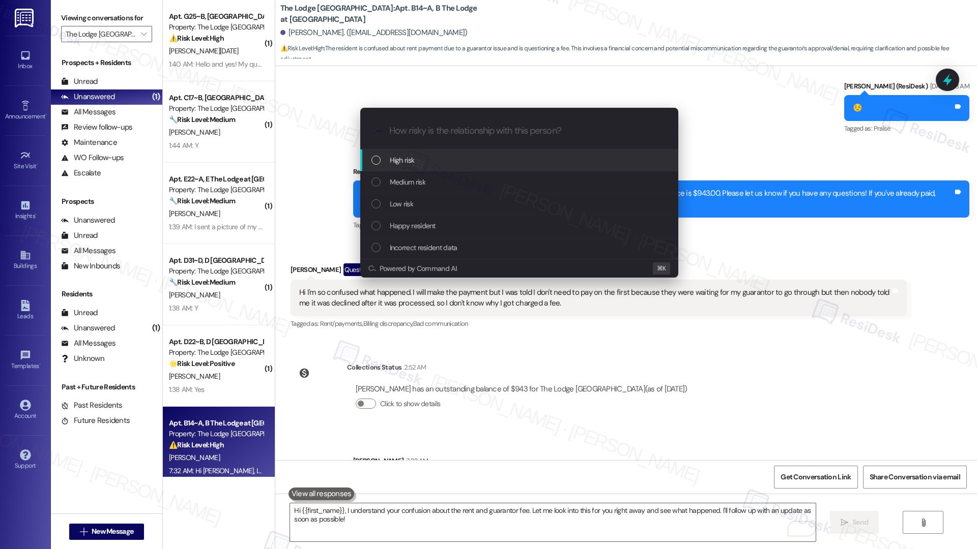
click at [483, 171] on div "High risk" at bounding box center [519, 161] width 318 height 22
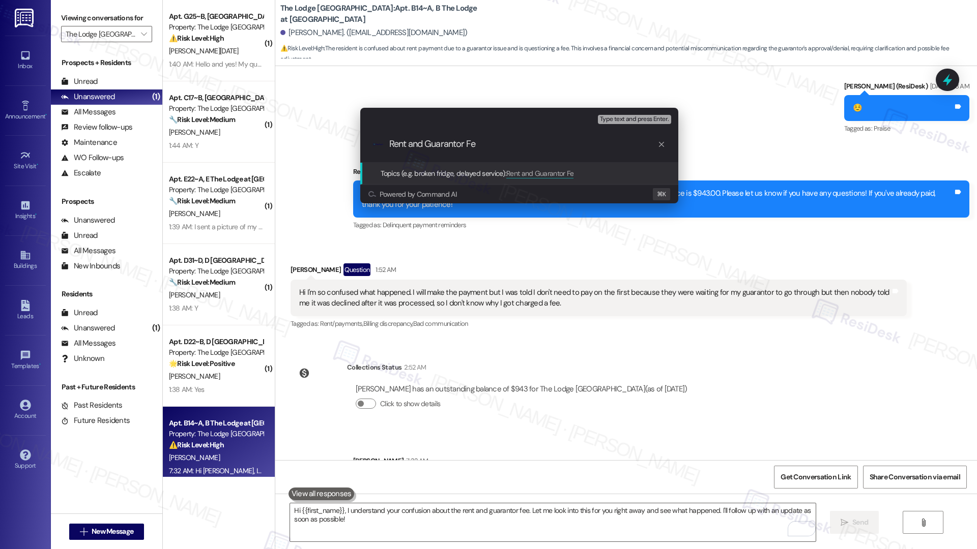
type input "Rent and Guarantor Fee"
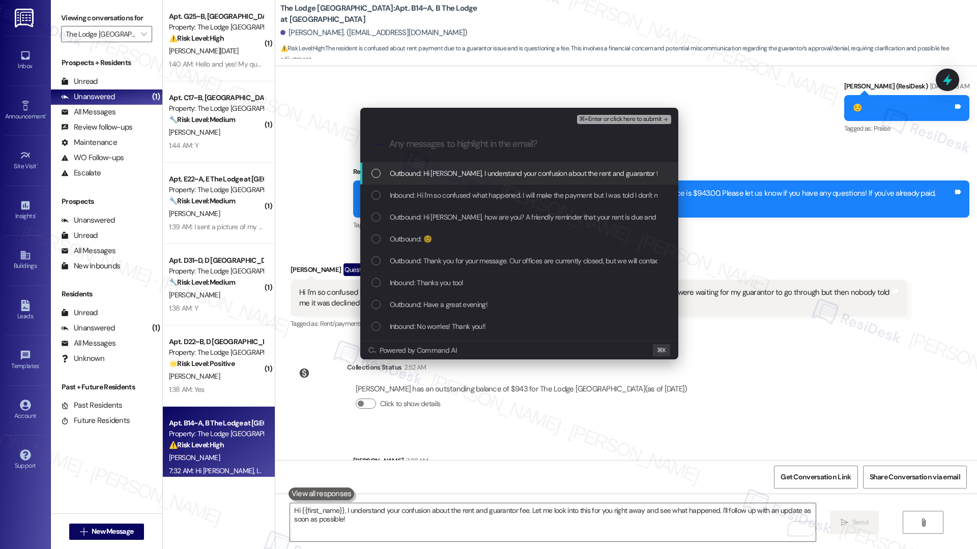
click at [480, 178] on span "Outbound: Hi Paige, I understand your confusion about the rent and guarantor fe…" at bounding box center [695, 173] width 610 height 11
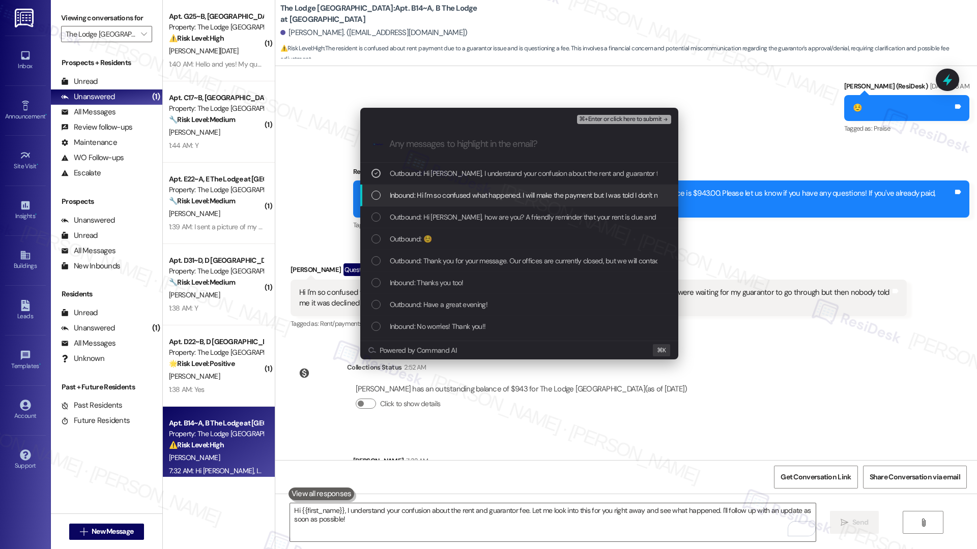
click at [478, 198] on span "Inbound: Hi I'm so confused what happened. I will make the payment but I was to…" at bounding box center [798, 195] width 817 height 11
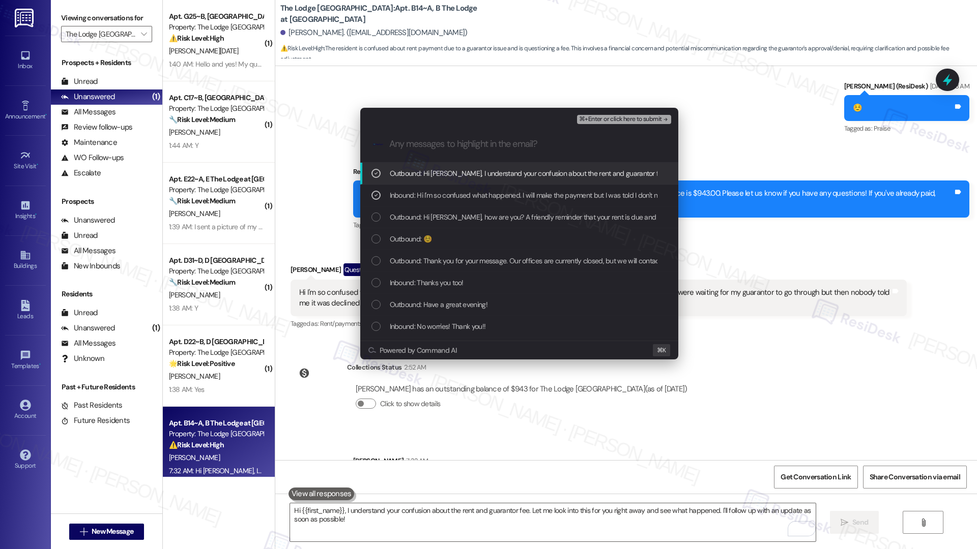
click at [594, 121] on span "⌘+Enter or click here to submit" at bounding box center [620, 119] width 82 height 7
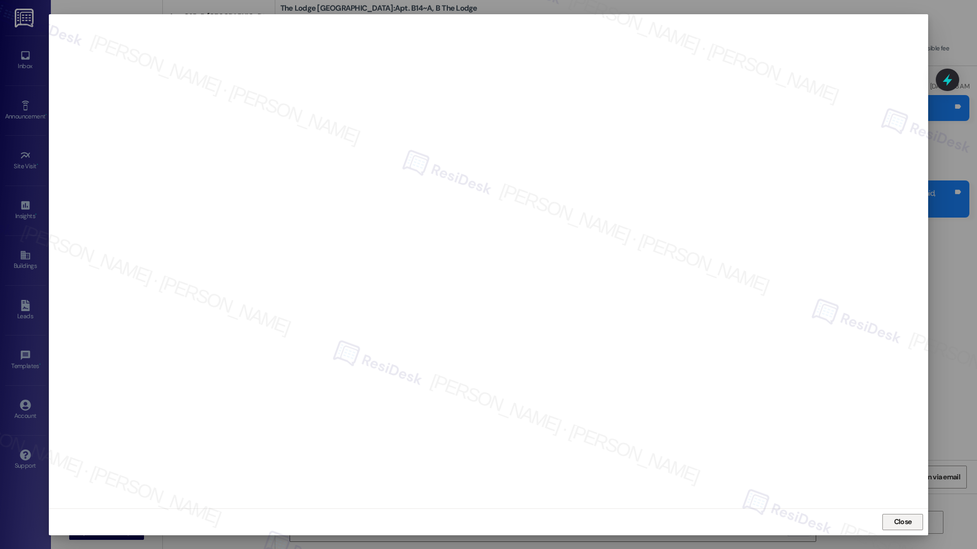
click at [892, 527] on span "Close" at bounding box center [903, 522] width 22 height 15
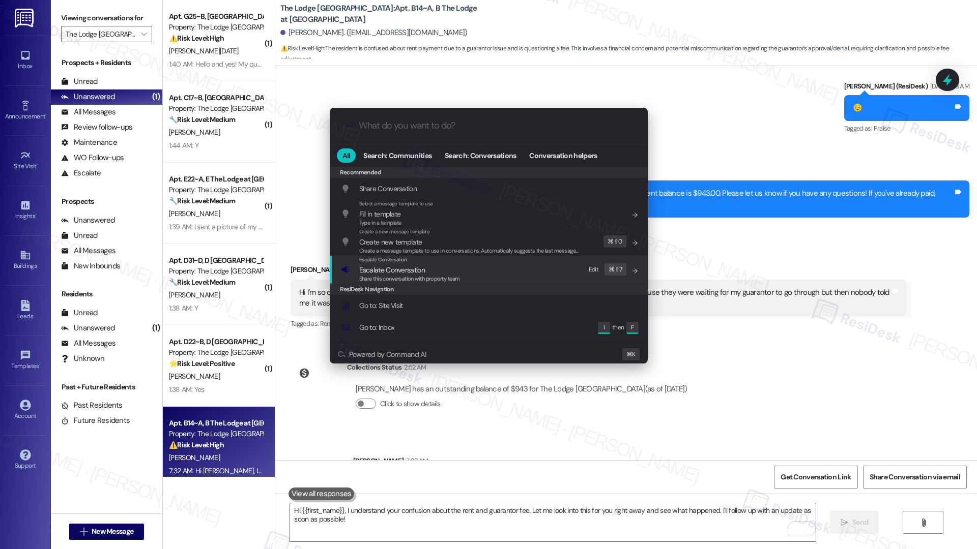
click at [518, 270] on div "Escalate Conversation Escalate Conversation Share this conversation with proper…" at bounding box center [490, 269] width 298 height 27
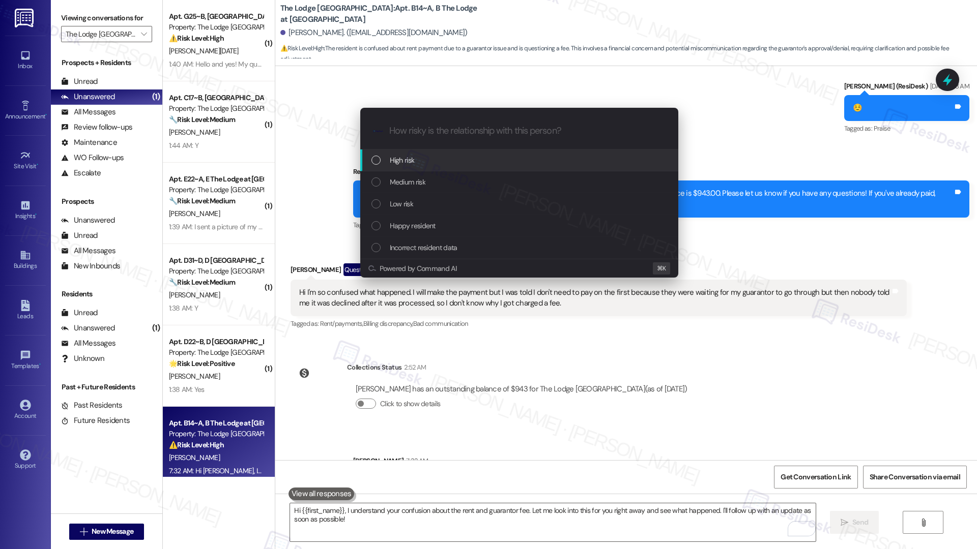
click at [526, 164] on div "High risk" at bounding box center [520, 160] width 298 height 11
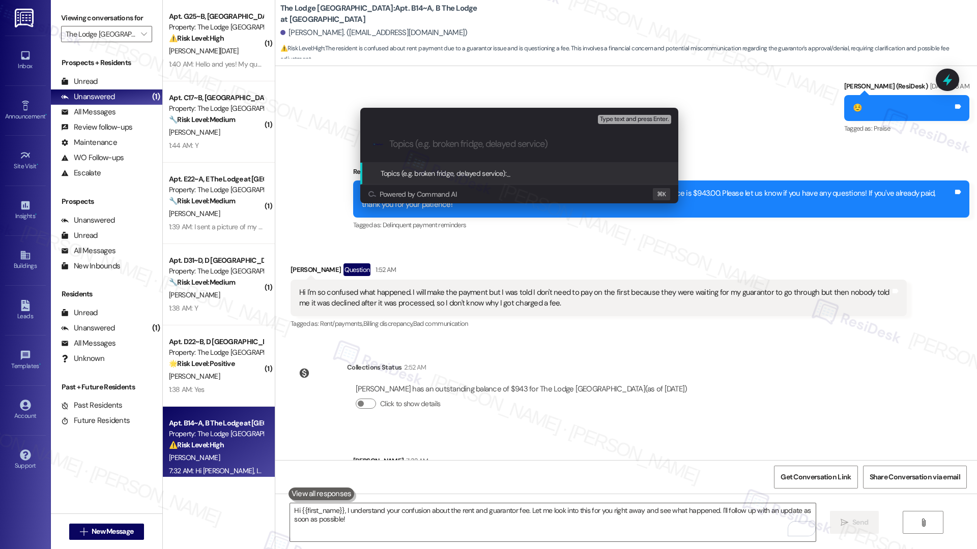
paste input "Rent and Guarantor Fee"
type input "Rent and Guarantor Fee"
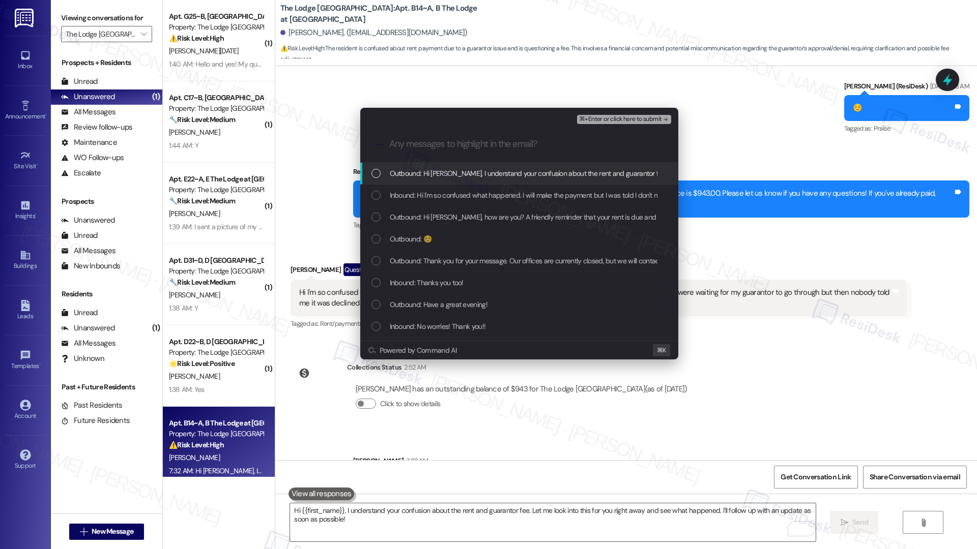
click at [507, 165] on div "Outbound: Hi Paige, I understand your confusion about the rent and guarantor fe…" at bounding box center [519, 174] width 318 height 22
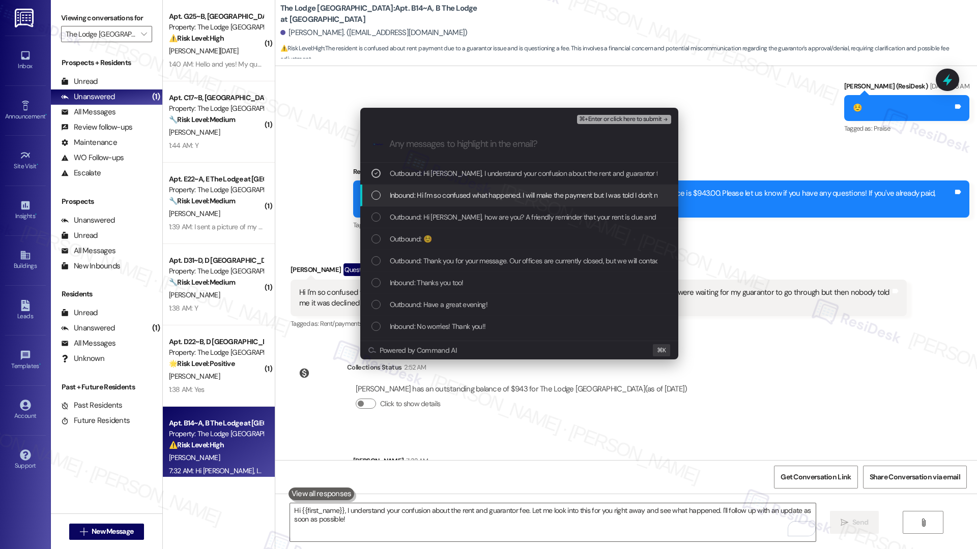
click at [504, 193] on span "Inbound: Hi I'm so confused what happened. I will make the payment but I was to…" at bounding box center [798, 195] width 817 height 11
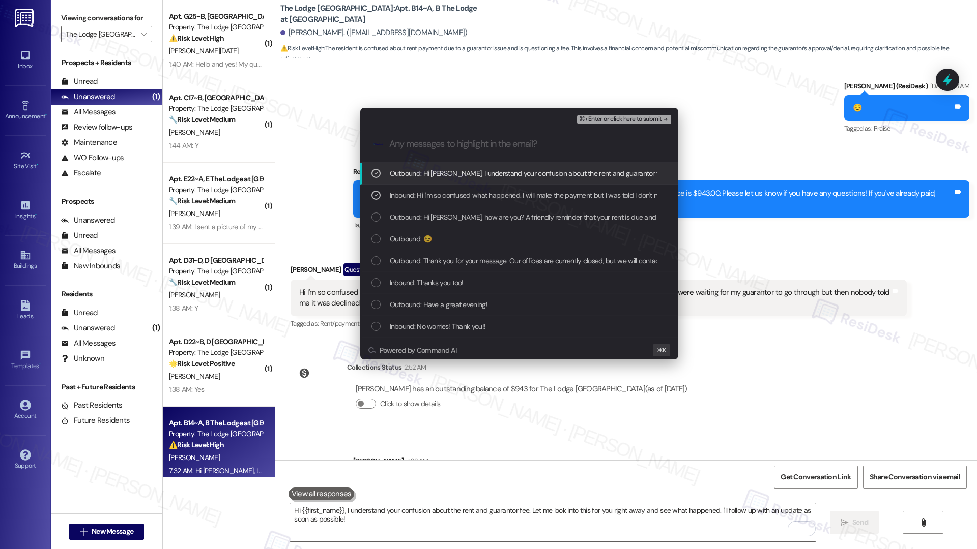
click at [598, 122] on span "⌘+Enter or click here to submit" at bounding box center [620, 119] width 82 height 7
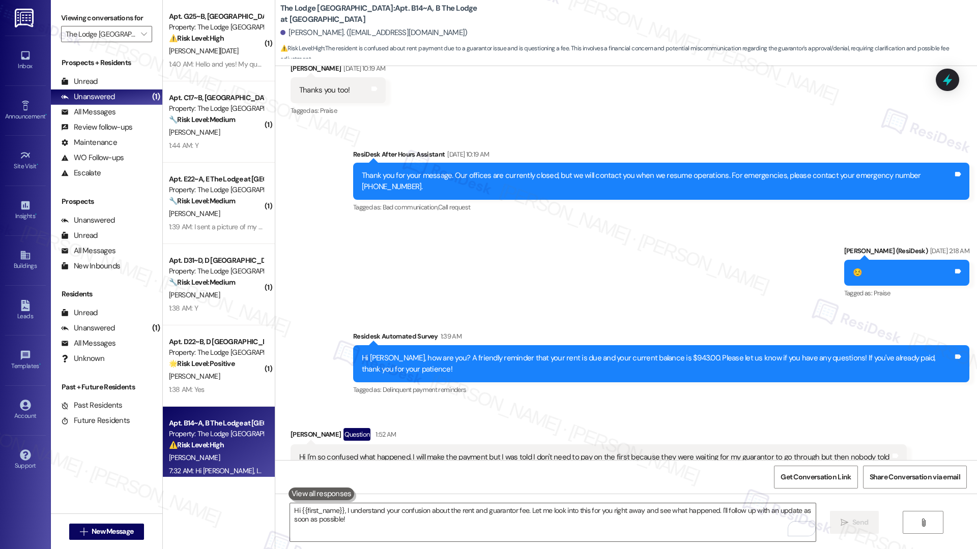
scroll to position [1076, 0]
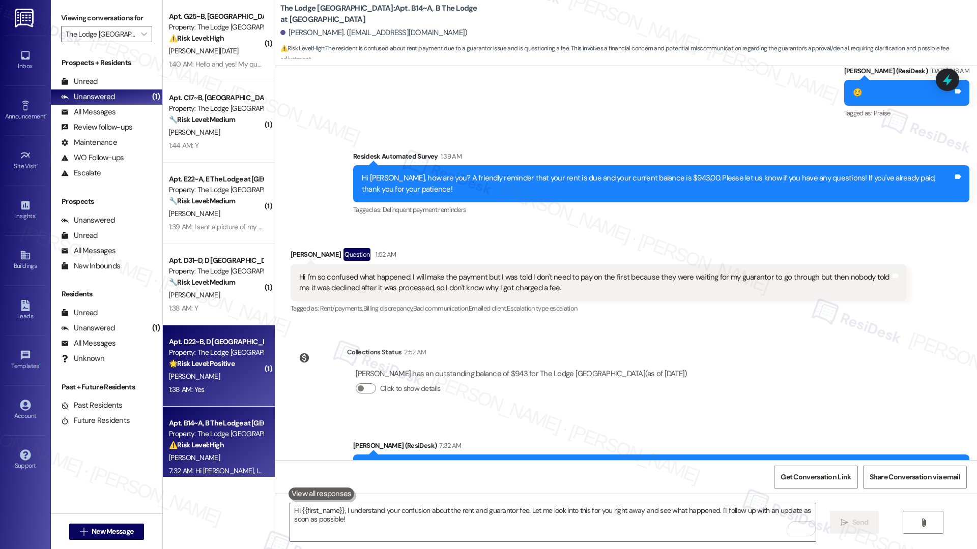
click at [228, 385] on div "1:38 AM: Yes 1:38 AM: Yes" at bounding box center [216, 390] width 96 height 13
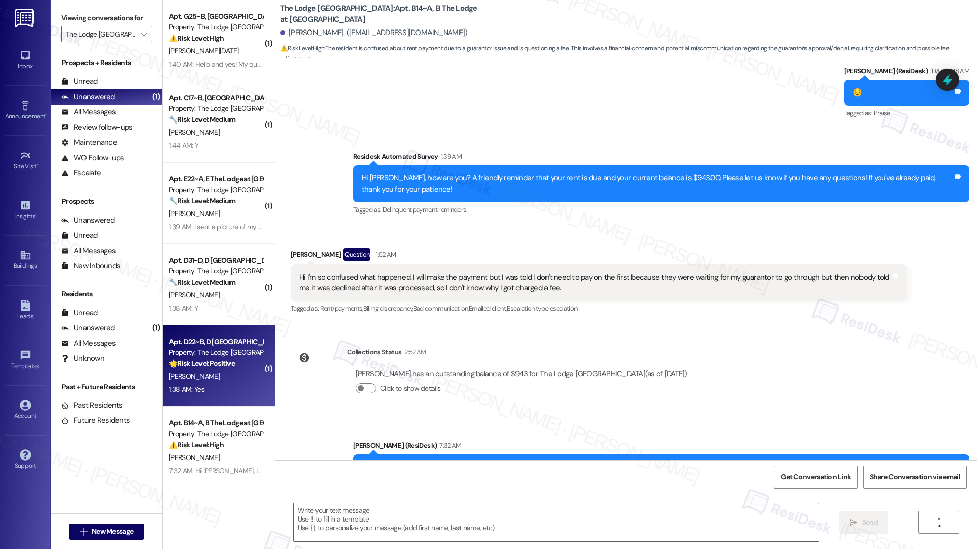
type textarea "Fetching suggested responses. Please feel free to read through the conversation…"
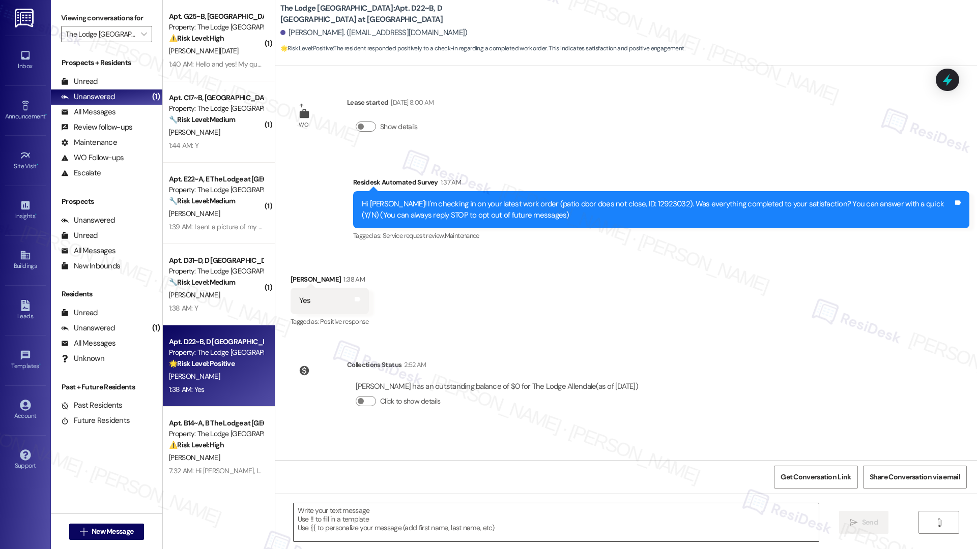
click at [384, 516] on textarea at bounding box center [555, 523] width 525 height 38
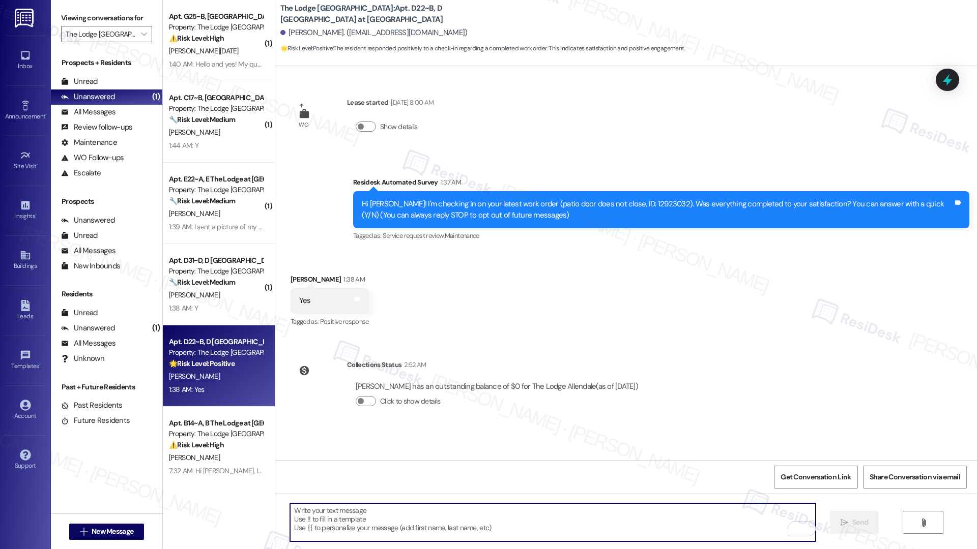
click at [373, 521] on textarea "To enrich screen reader interactions, please activate Accessibility in Grammarl…" at bounding box center [552, 523] width 525 height 38
paste textarea "Hi {{first_name}}, I'm so glad to hear the work order was completed to your sat…"
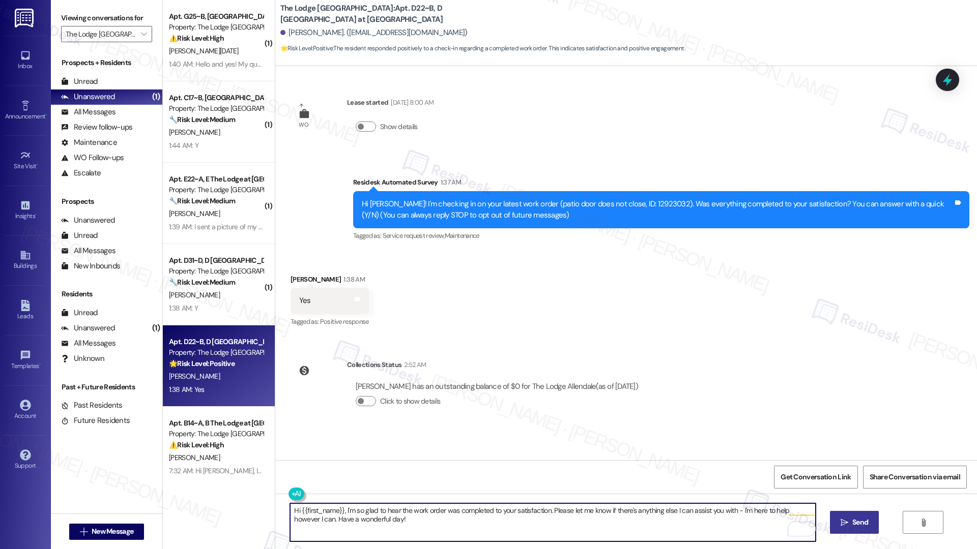
type textarea "Hi {{first_name}}, I'm so glad to hear the work order was completed to your sat…"
click at [853, 525] on span "Send" at bounding box center [860, 522] width 16 height 11
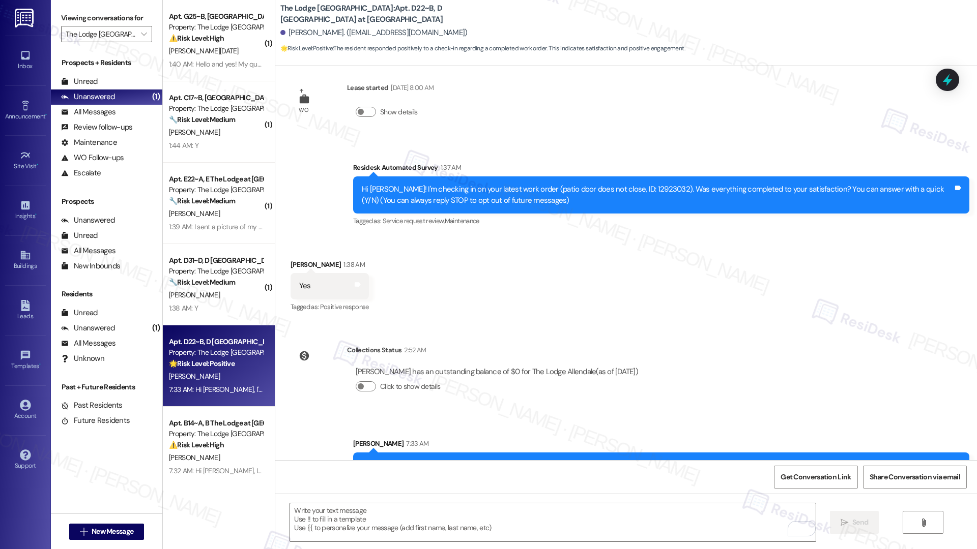
scroll to position [52, 0]
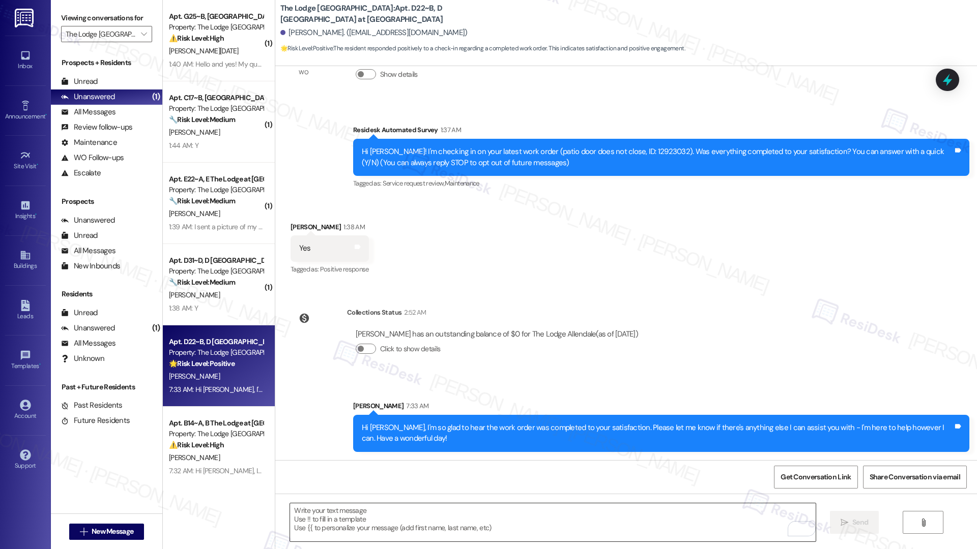
click at [384, 513] on textarea "To enrich screen reader interactions, please activate Accessibility in Grammarl…" at bounding box center [552, 523] width 525 height 38
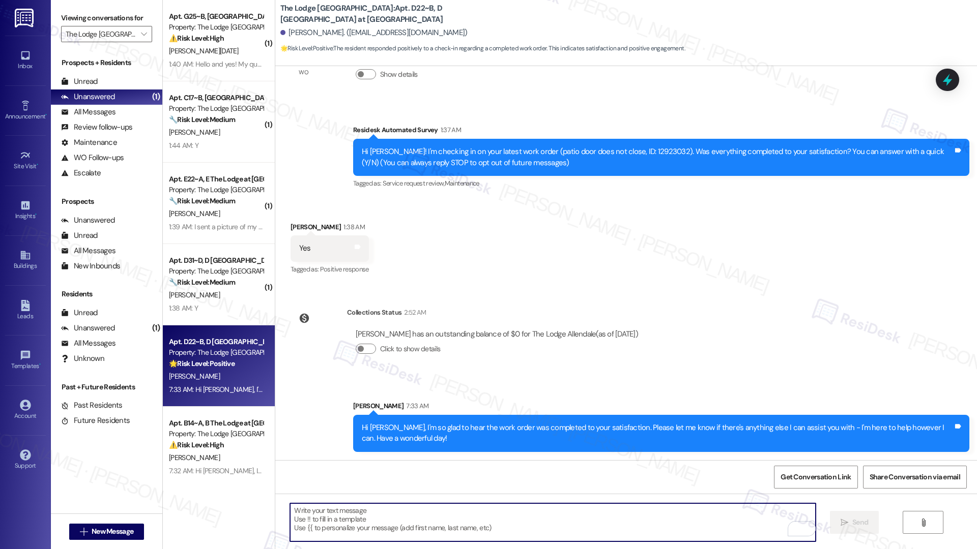
paste textarea "If I may ask...has {{property}} lived up to your expectations?"
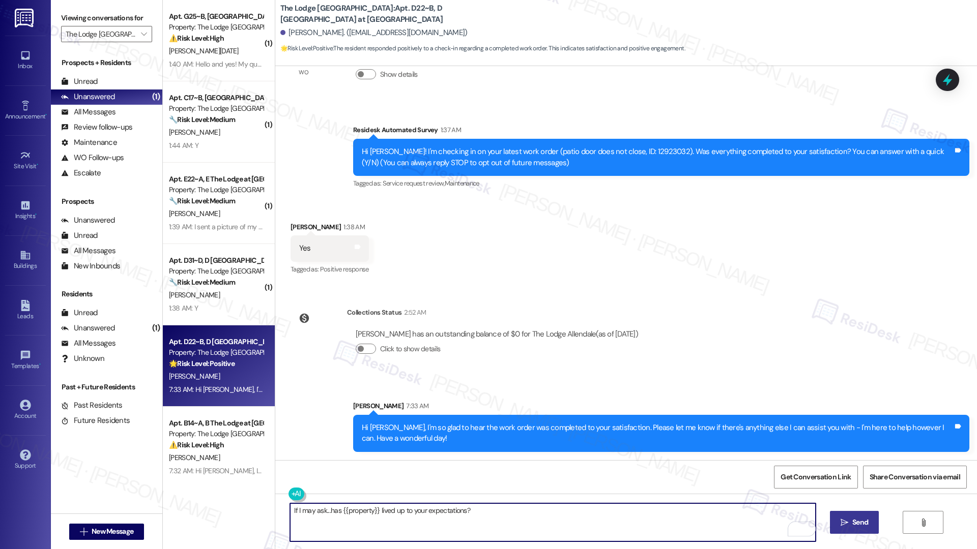
type textarea "If I may ask...has {{property}} lived up to your expectations?"
click at [862, 522] on span "Send" at bounding box center [860, 522] width 16 height 11
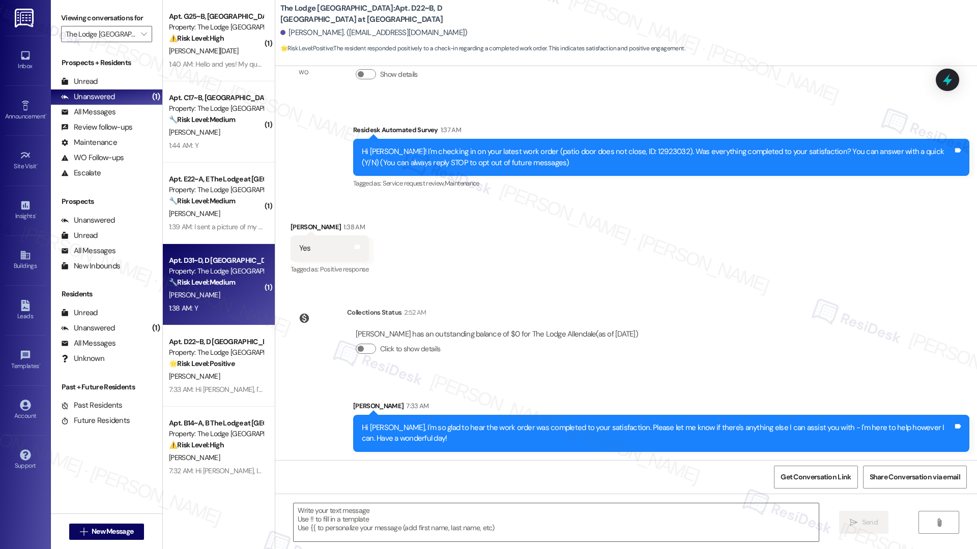
type textarea "Fetching suggested responses. Please feel free to read through the conversation…"
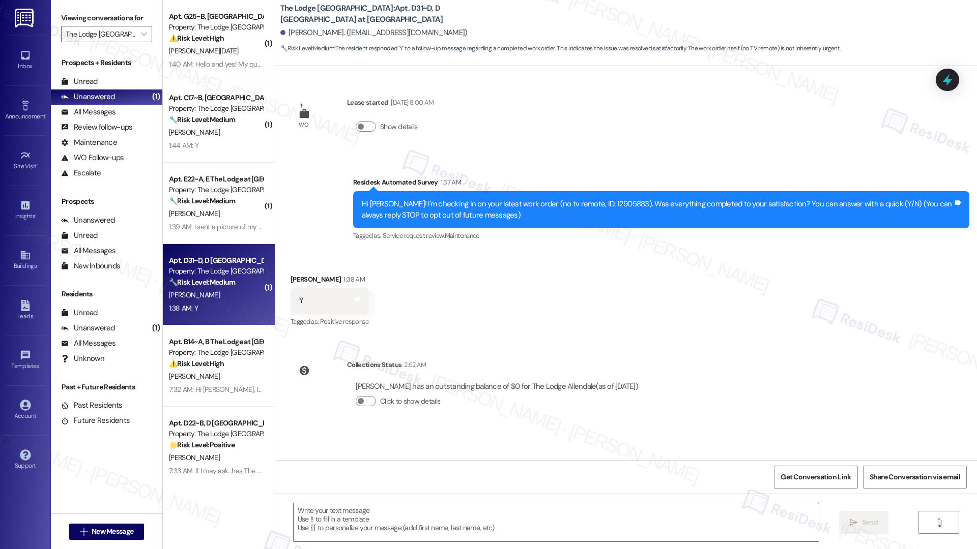
type textarea "Fetching suggested responses. Please feel free to read through the conversation…"
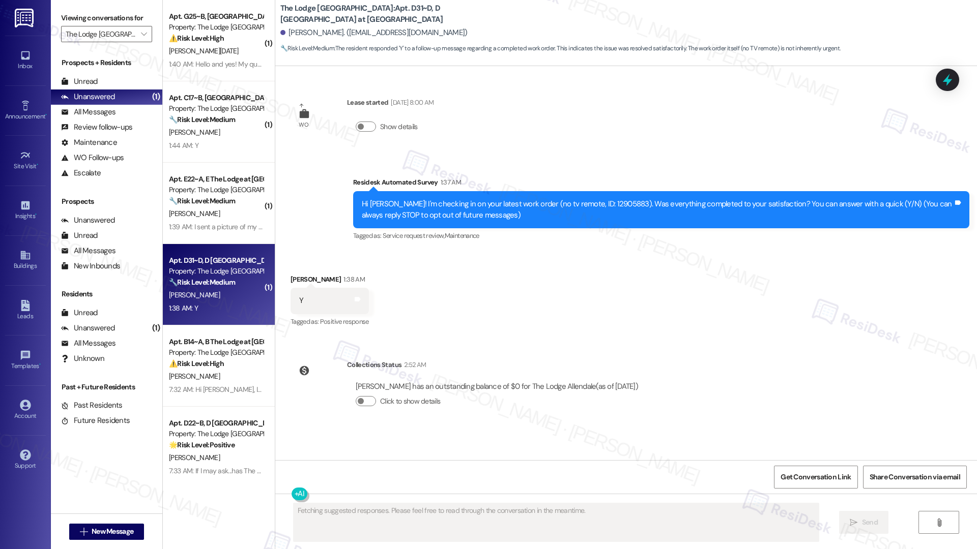
click at [442, 308] on div "Received via SMS Garrett Sharp 1:38 AM Y Tags and notes Tagged as: Positive res…" at bounding box center [625, 294] width 701 height 86
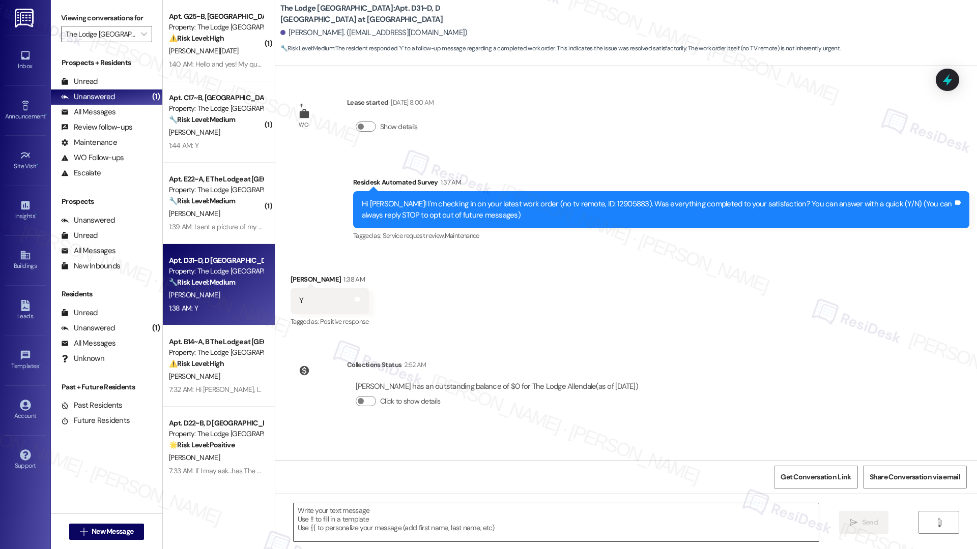
click at [328, 511] on textarea at bounding box center [555, 523] width 525 height 38
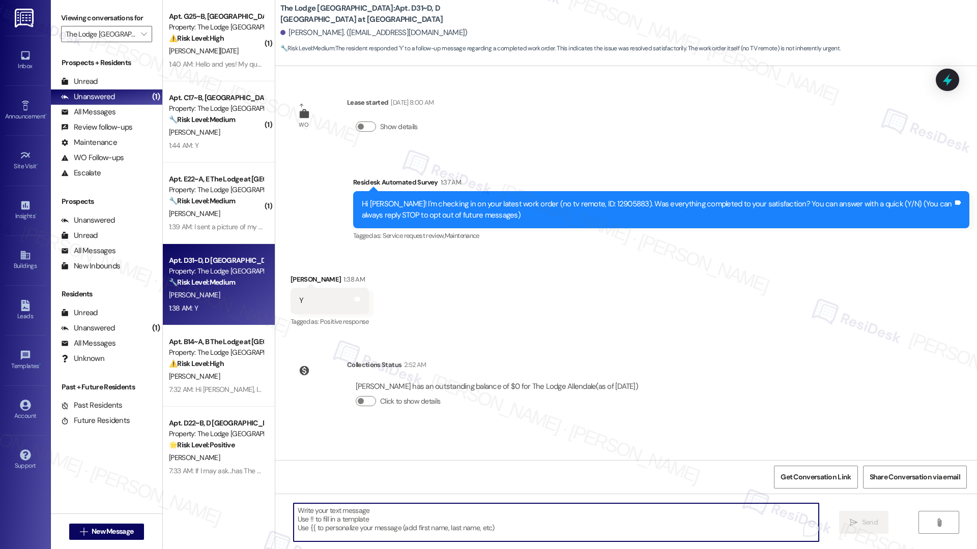
paste textarea "Hi {{first_name}}, I'm so glad to hear the work order was completed to your sat…"
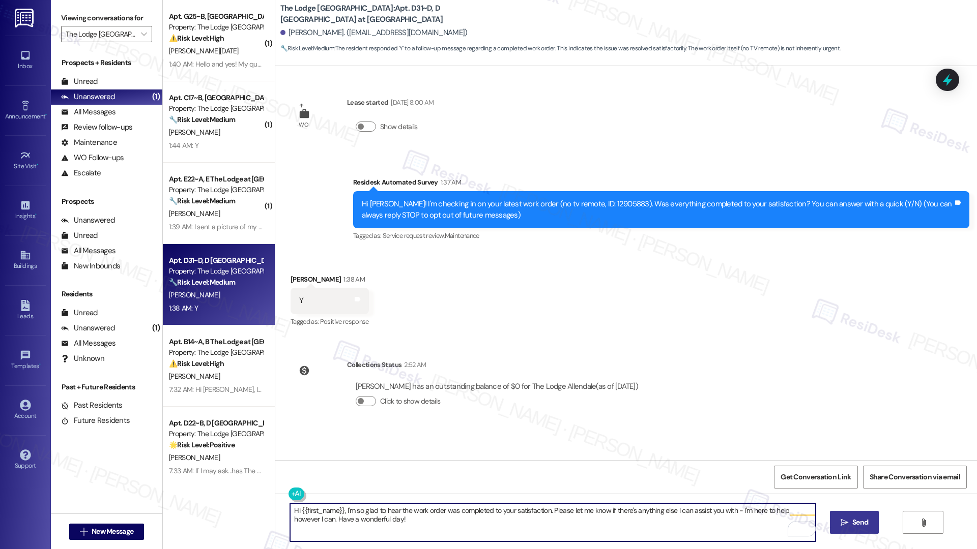
type textarea "Hi {{first_name}}, I'm so glad to hear the work order was completed to your sat…"
click at [862, 524] on span "Send" at bounding box center [860, 522] width 16 height 11
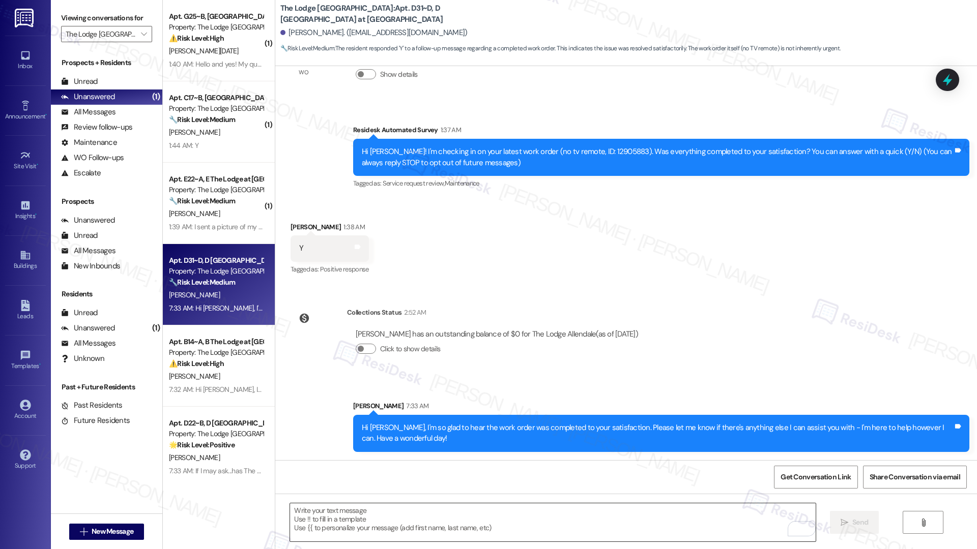
click at [380, 508] on textarea "To enrich screen reader interactions, please activate Accessibility in Grammarl…" at bounding box center [552, 523] width 525 height 38
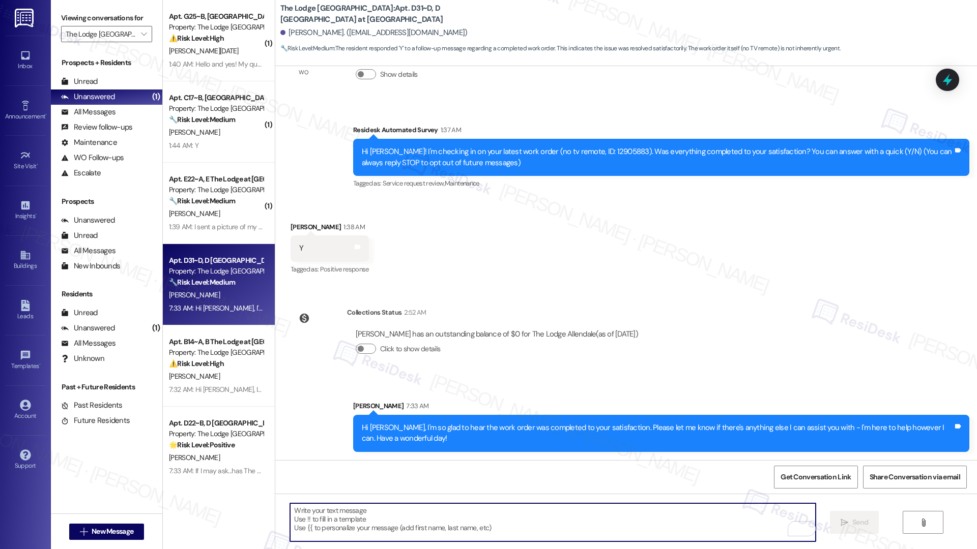
paste textarea "If I may ask...has {{property}} lived up to your expectations?"
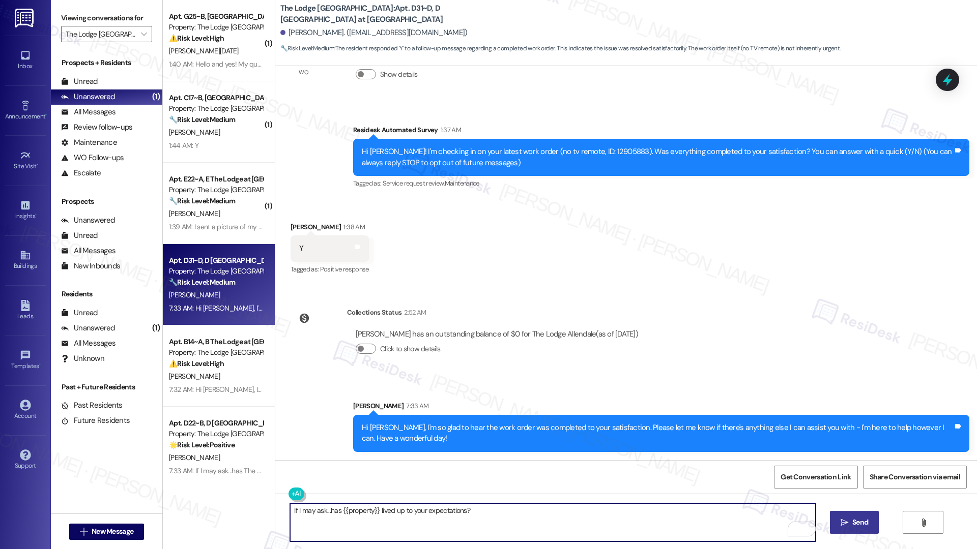
type textarea "If I may ask...has {{property}} lived up to your expectations?"
click at [852, 524] on span "Send" at bounding box center [860, 522] width 16 height 11
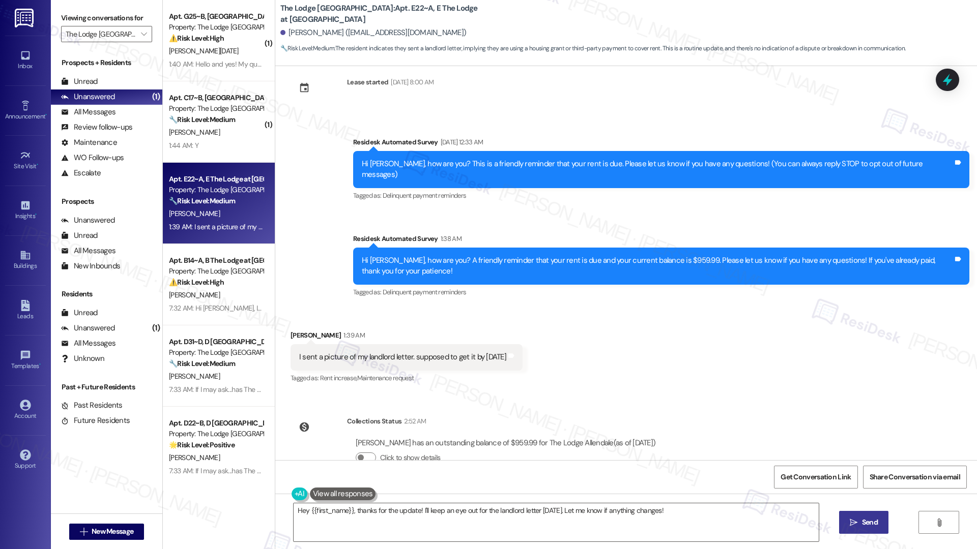
scroll to position [36, 0]
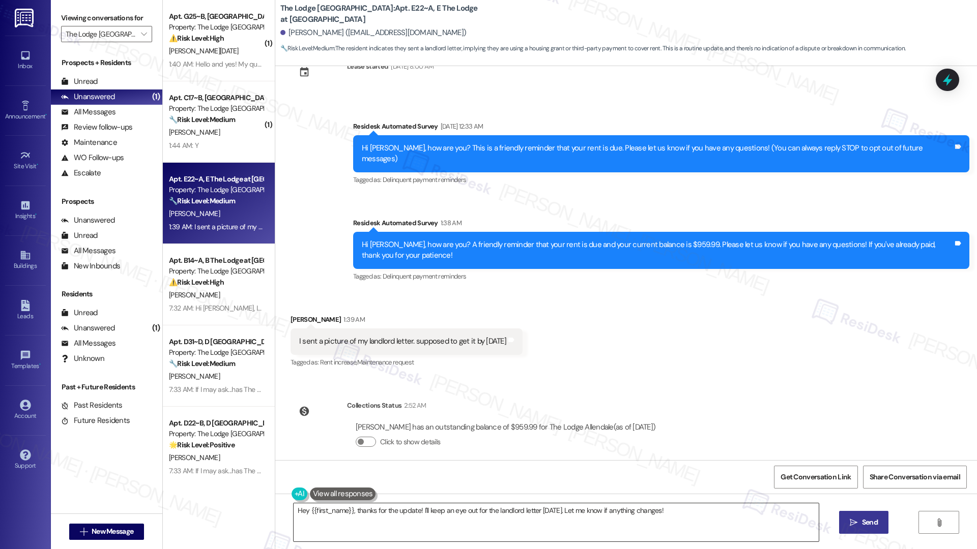
click at [677, 511] on textarea "Hey {{first_name}}, thanks for the update! I'll keep an eye out for the landlor…" at bounding box center [555, 523] width 525 height 38
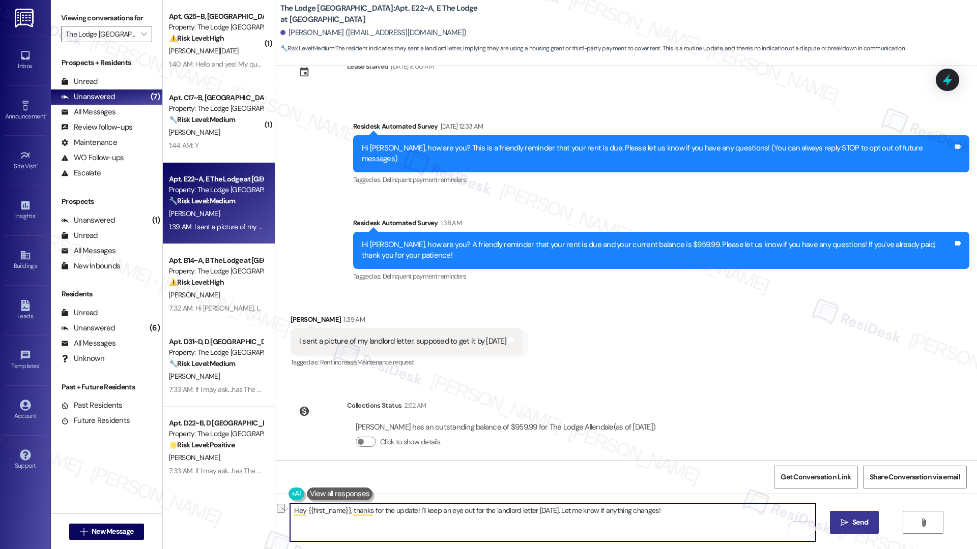
drag, startPoint x: 677, startPoint y: 511, endPoint x: 410, endPoint y: 511, distance: 267.5
click at [410, 511] on textarea "Hey {{first_name}}, thanks for the update! I'll keep an eye out for the landlor…" at bounding box center [552, 523] width 525 height 38
type textarea "Hey {{first_name}}, thanks for the update! Please keep us posted."
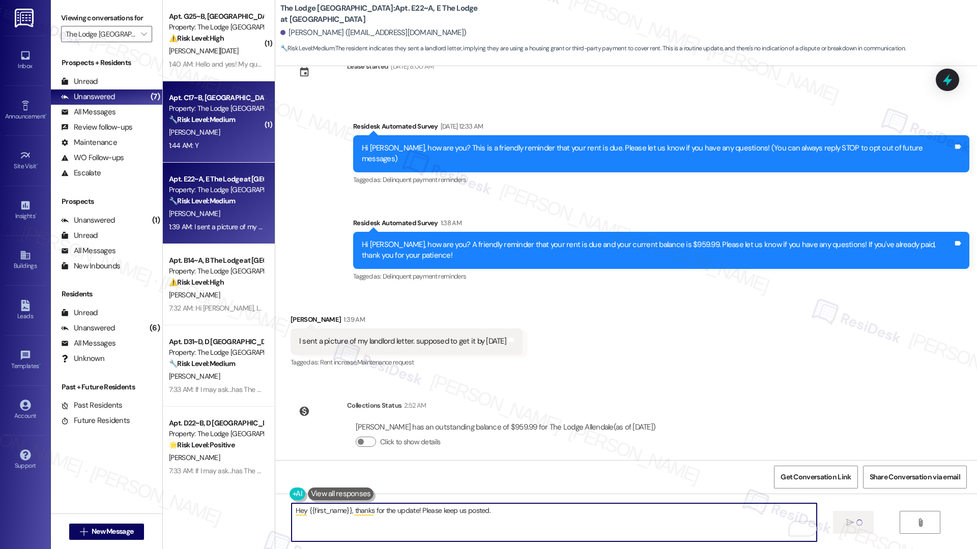
click at [231, 146] on div "1:44 AM: Y 1:44 AM: Y" at bounding box center [216, 145] width 96 height 13
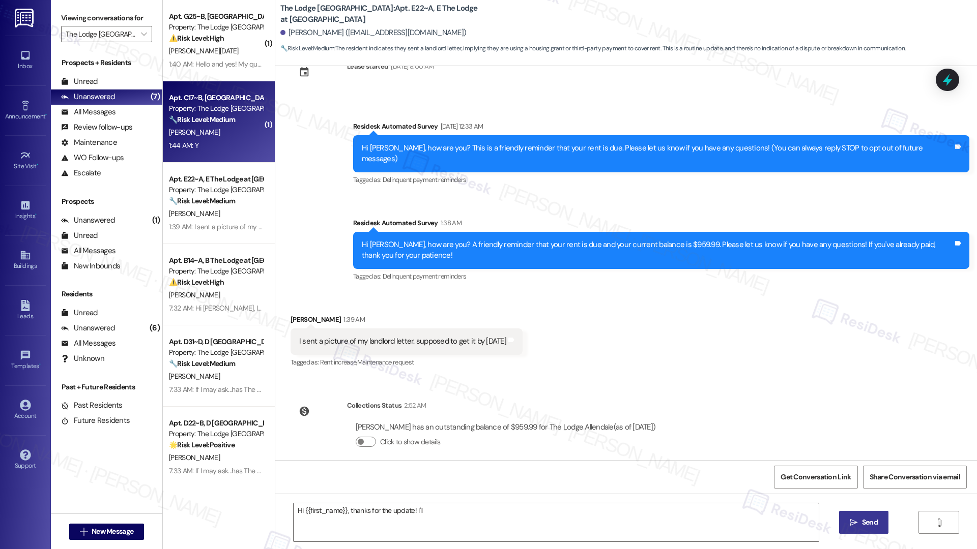
scroll to position [0, 0]
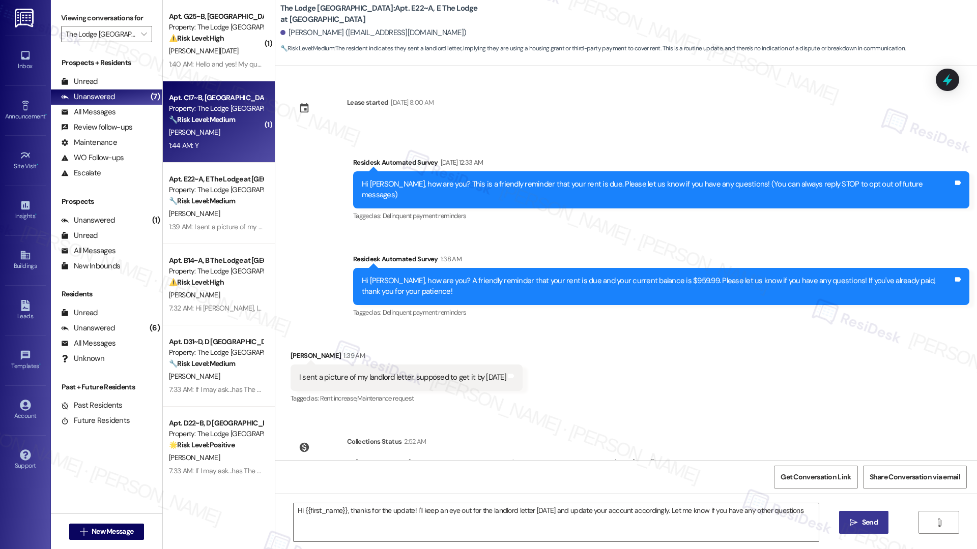
type textarea "Hi {{first_name}}, thanks for the update! I'll keep an eye out for the landlord…"
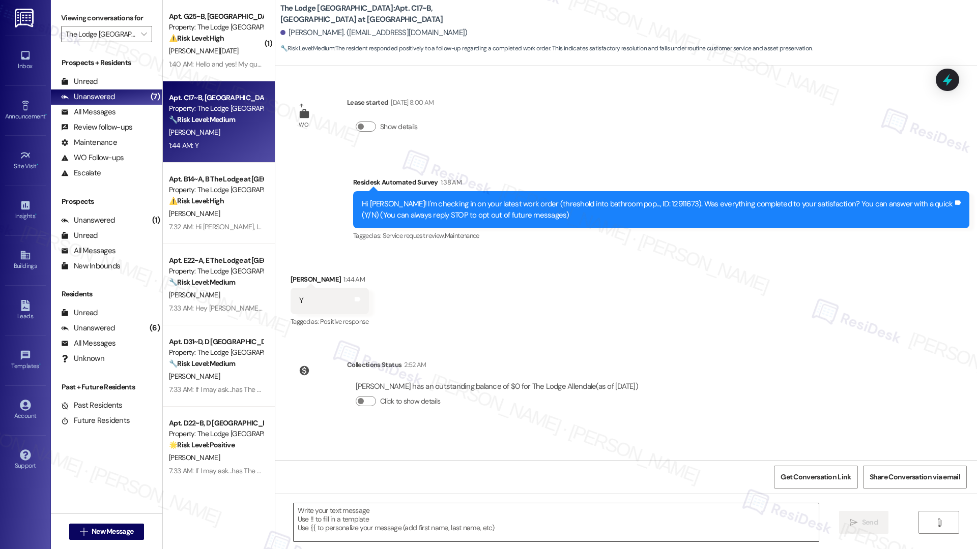
click at [344, 523] on textarea at bounding box center [555, 523] width 525 height 38
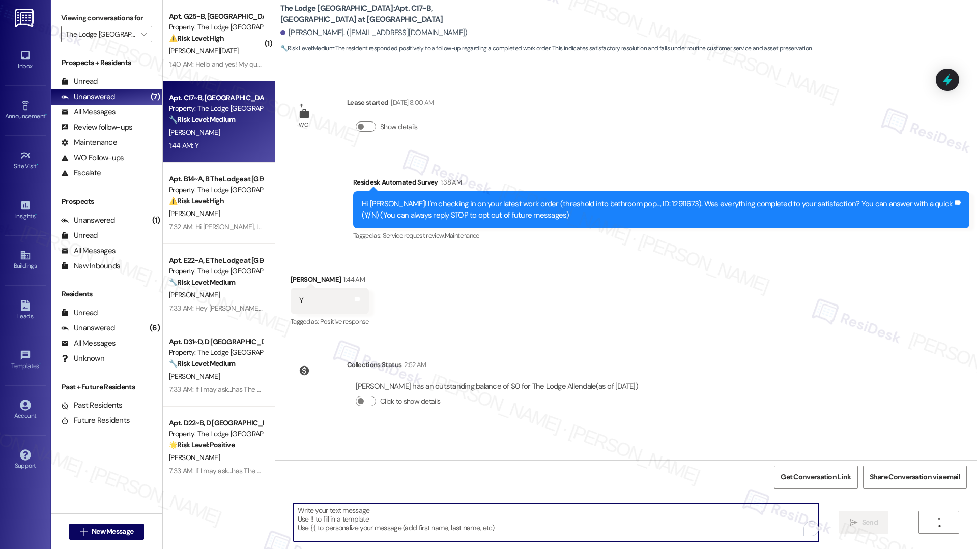
paste textarea "If I may ask...has {{property}} lived up to your expectations?"
type textarea "If I may ask...has {{property}} lived up to your expectations?"
click at [382, 528] on textarea "To enrich screen reader interactions, please activate Accessibility in Grammarl…" at bounding box center [552, 523] width 525 height 38
paste textarea "Hi {{first_name}}, I'm so glad to hear the work order was completed to your sat…"
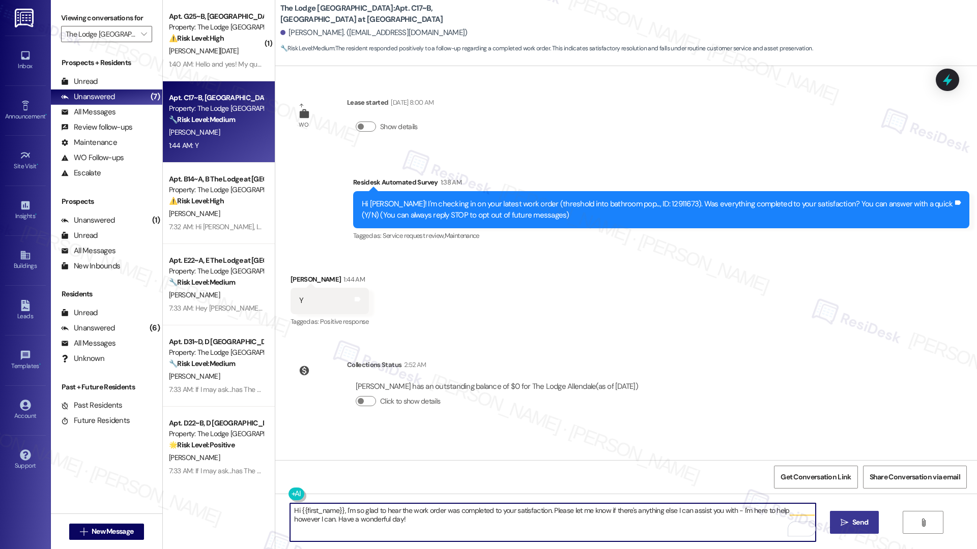
type textarea "Hi {{first_name}}, I'm so glad to hear the work order was completed to your sat…"
click at [848, 528] on button " Send" at bounding box center [854, 522] width 49 height 23
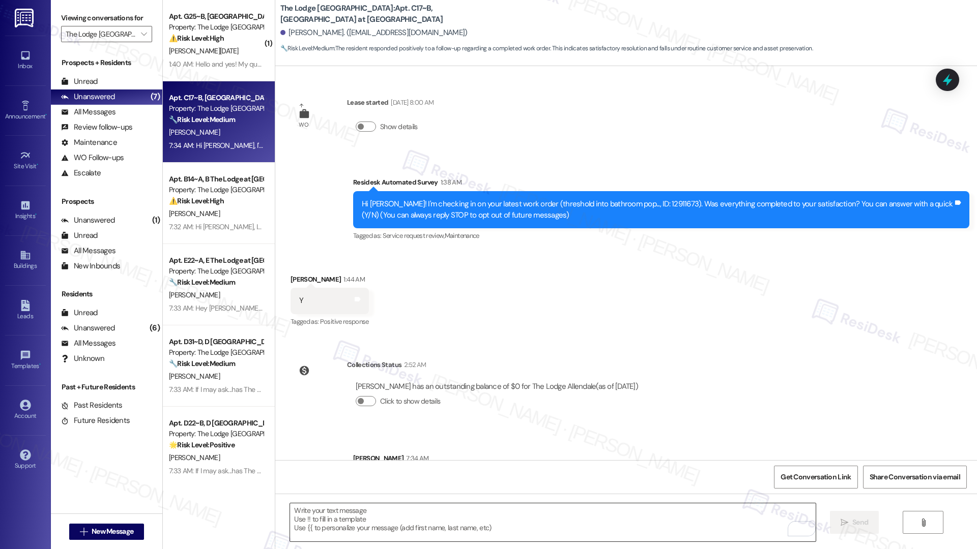
click at [356, 523] on textarea "To enrich screen reader interactions, please activate Accessibility in Grammarl…" at bounding box center [552, 523] width 525 height 38
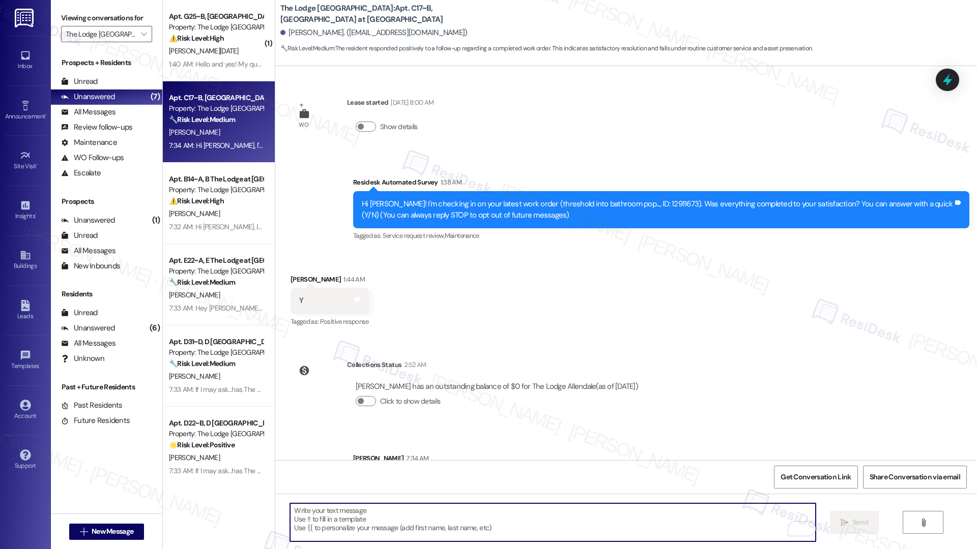
paste textarea "If I may ask...has {{property}} lived up to your expectations?"
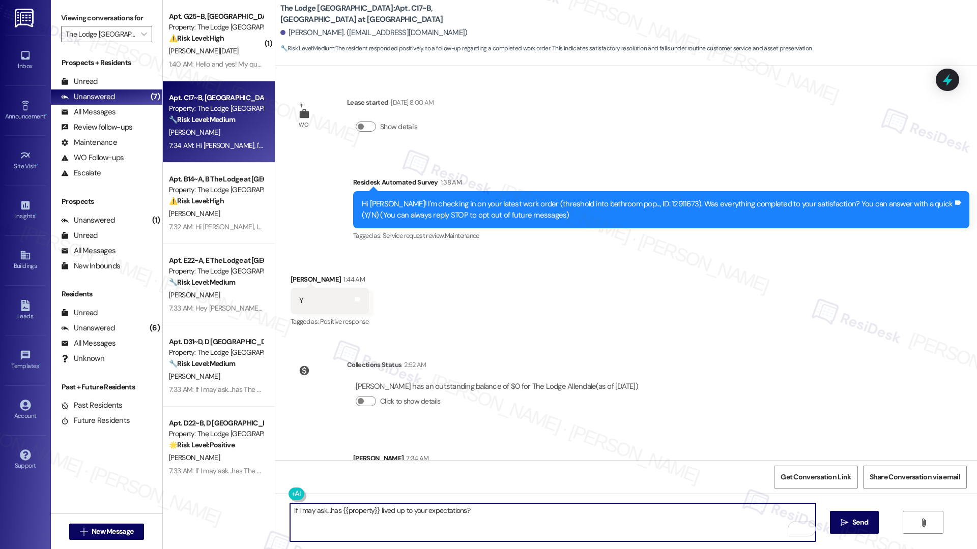
type textarea "If I may ask...has {{property}} lived up to your expectations?"
click at [853, 517] on span "Send" at bounding box center [860, 522] width 16 height 11
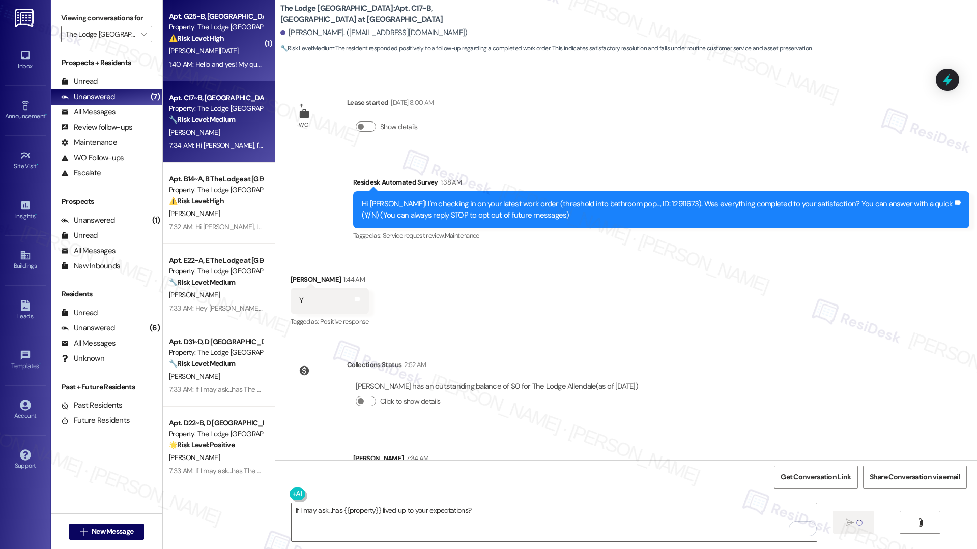
click at [199, 23] on div "Property: The Lodge Allendale" at bounding box center [216, 27] width 94 height 11
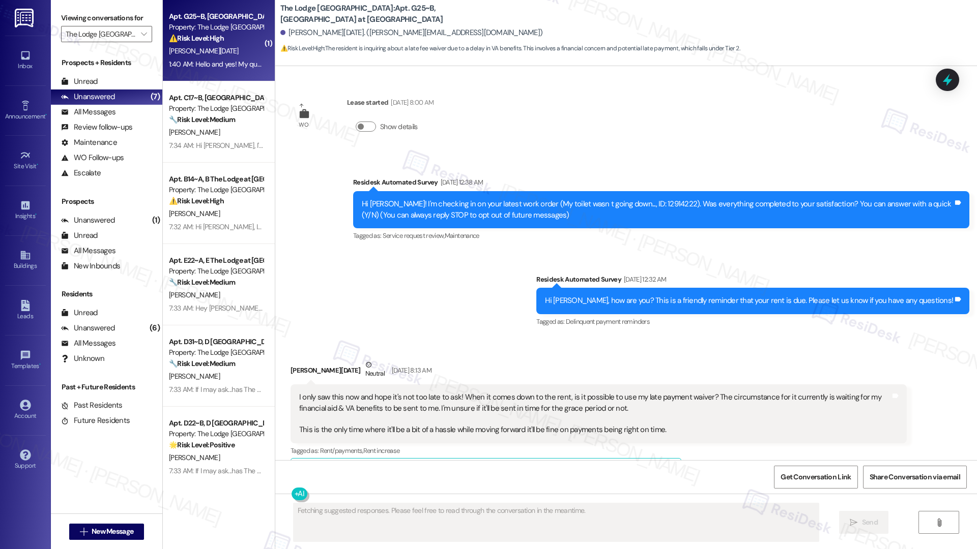
click at [199, 23] on div "Property: The Lodge Allendale" at bounding box center [216, 27] width 94 height 11
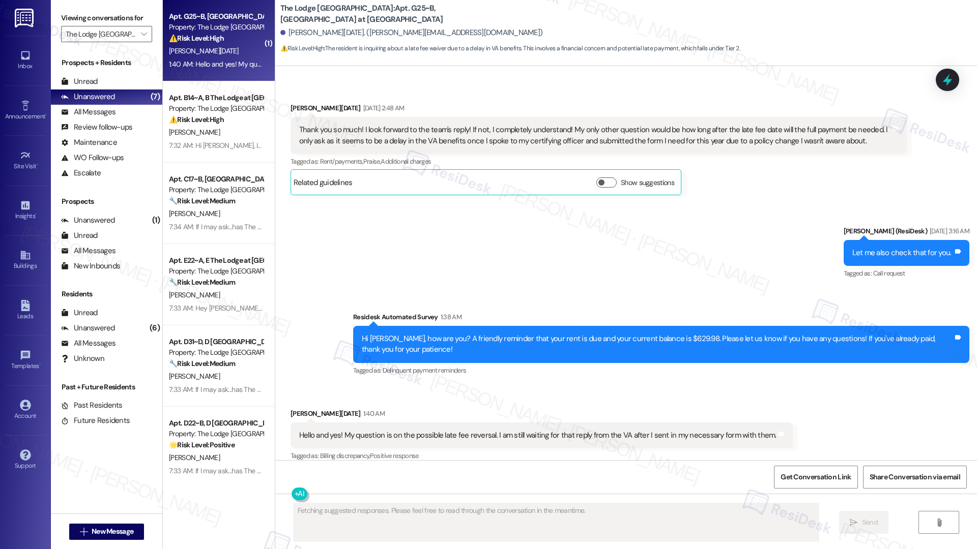
scroll to position [1008, 0]
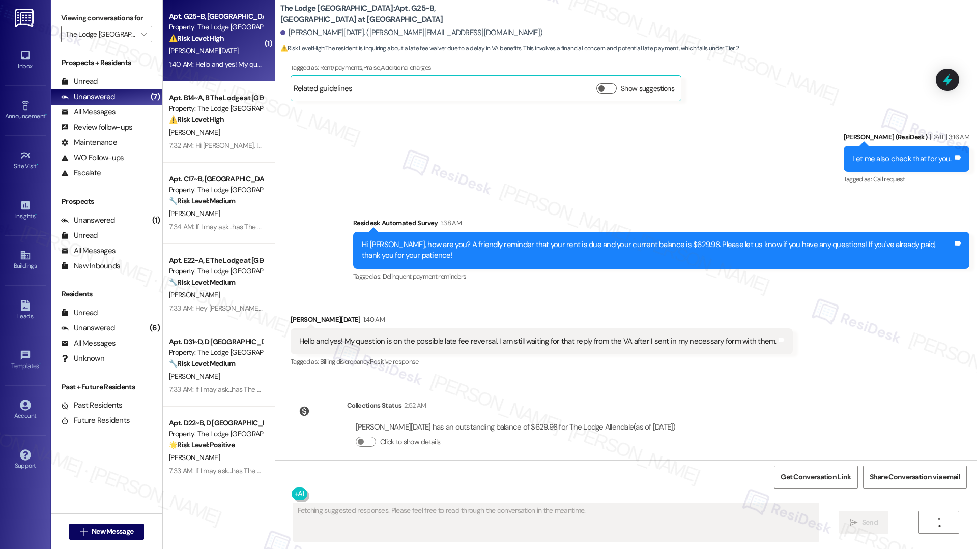
click at [410, 336] on div "Hello and yes! My question is on the possible late fee reversal. I am still wai…" at bounding box center [537, 341] width 477 height 11
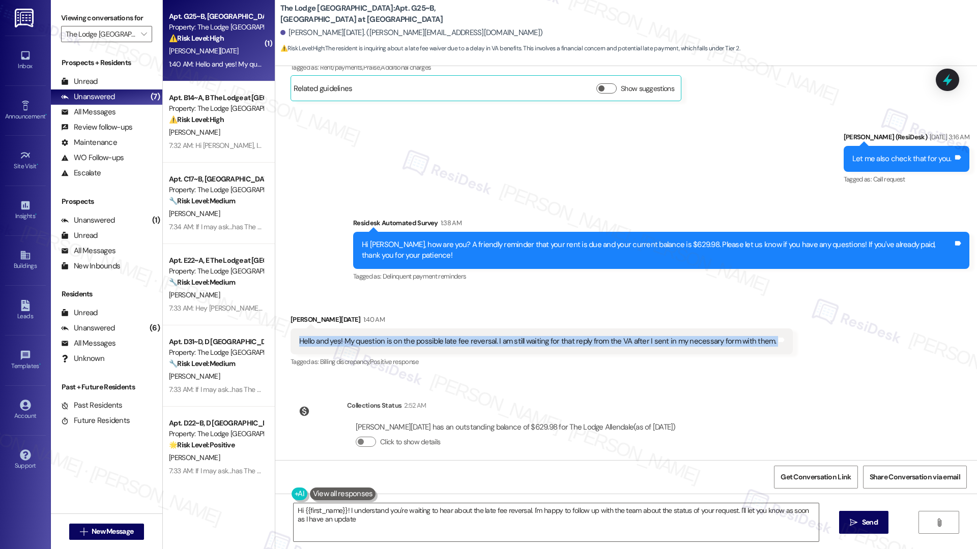
type textarea "Hi {{first_name}}! I understand you're waiting to hear about the late fee rever…"
click at [444, 336] on div "Hello and yes! My question is on the possible late fee reversal. I am still wai…" at bounding box center [537, 341] width 477 height 11
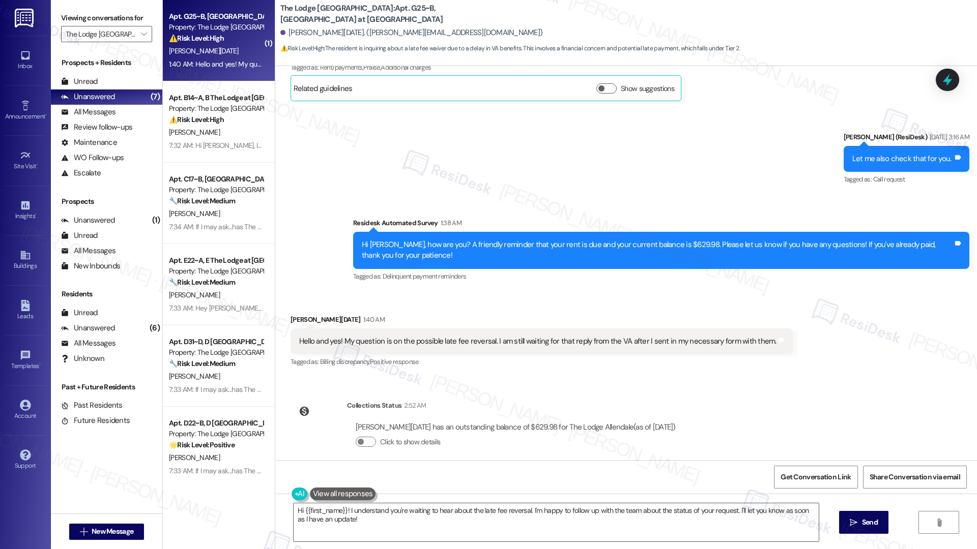
click at [442, 336] on div "Hello and yes! My question is on the possible late fee reversal. I am still wai…" at bounding box center [537, 341] width 477 height 11
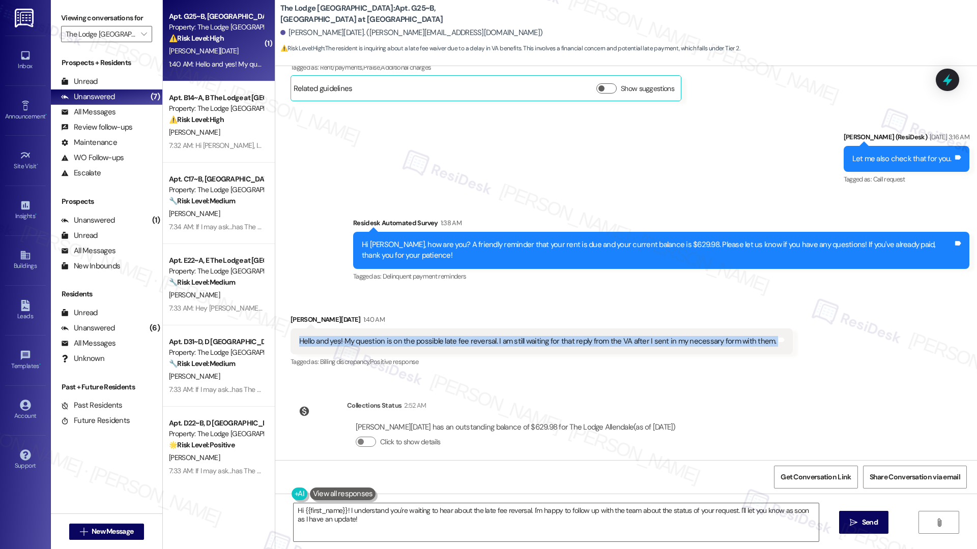
copy div "Hello and yes! My question is on the possible late fee reversal. I am still wai…"
click at [450, 532] on textarea "Hi {{first_name}}! I understand you're waiting to hear about the late fee rever…" at bounding box center [555, 523] width 525 height 38
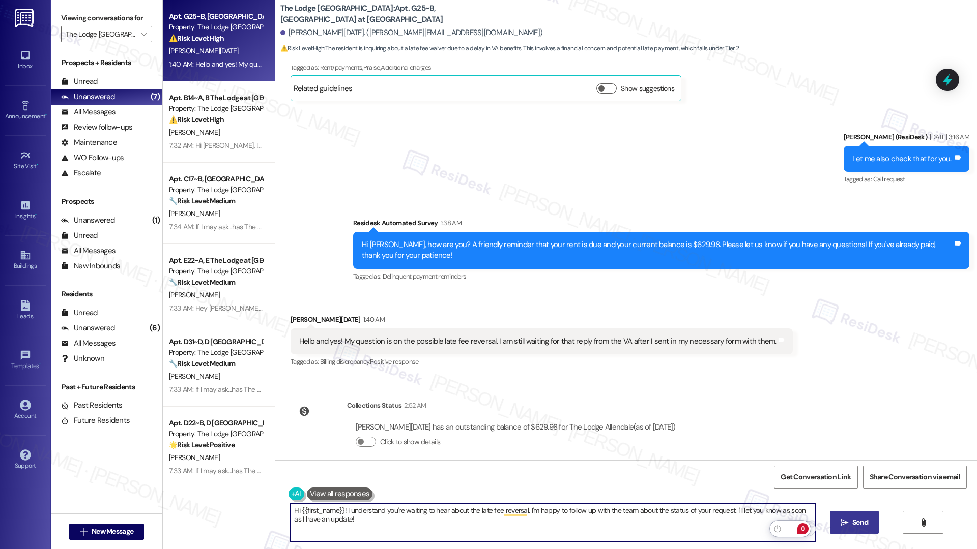
click at [847, 531] on button " Send" at bounding box center [854, 522] width 49 height 23
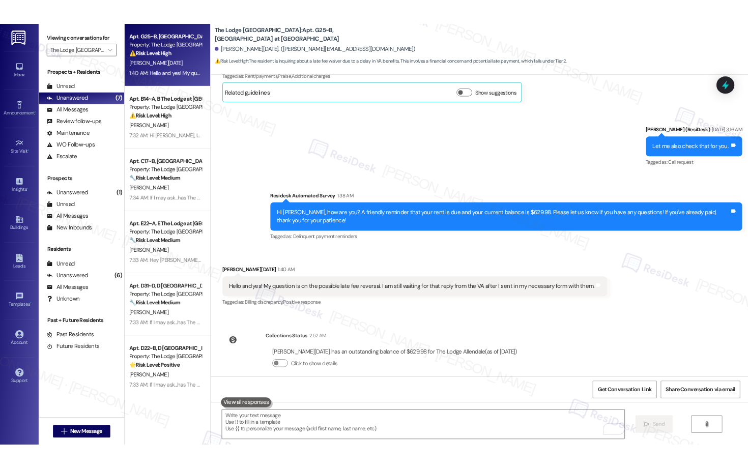
scroll to position [1078, 0]
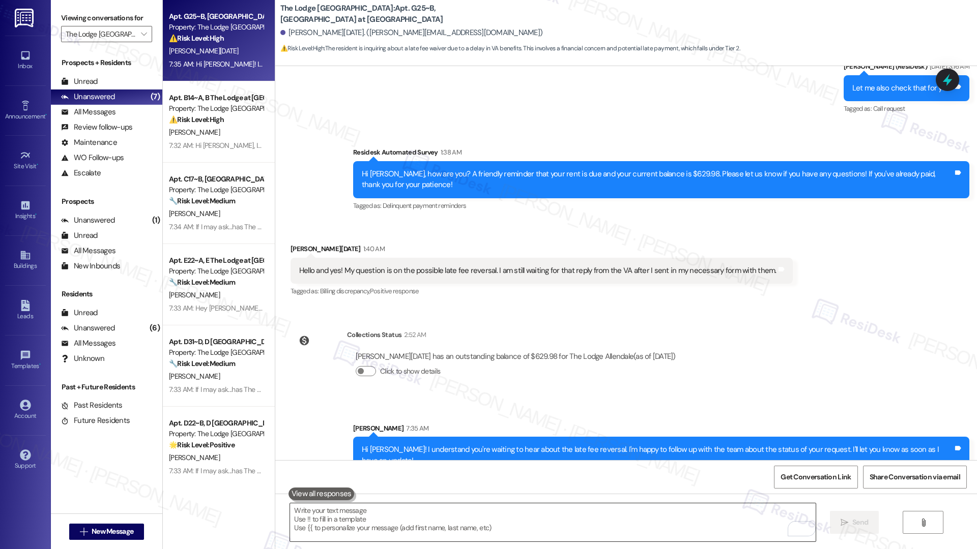
click at [649, 510] on textarea "To enrich screen reader interactions, please activate Accessibility in Grammarl…" at bounding box center [552, 523] width 525 height 38
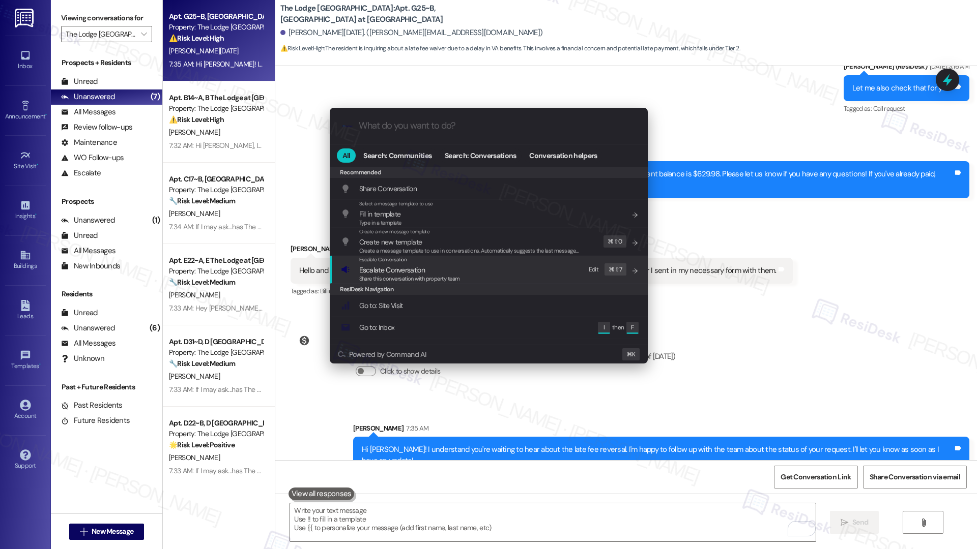
click at [491, 274] on div "Escalate Conversation Escalate Conversation Share this conversation with proper…" at bounding box center [490, 269] width 298 height 27
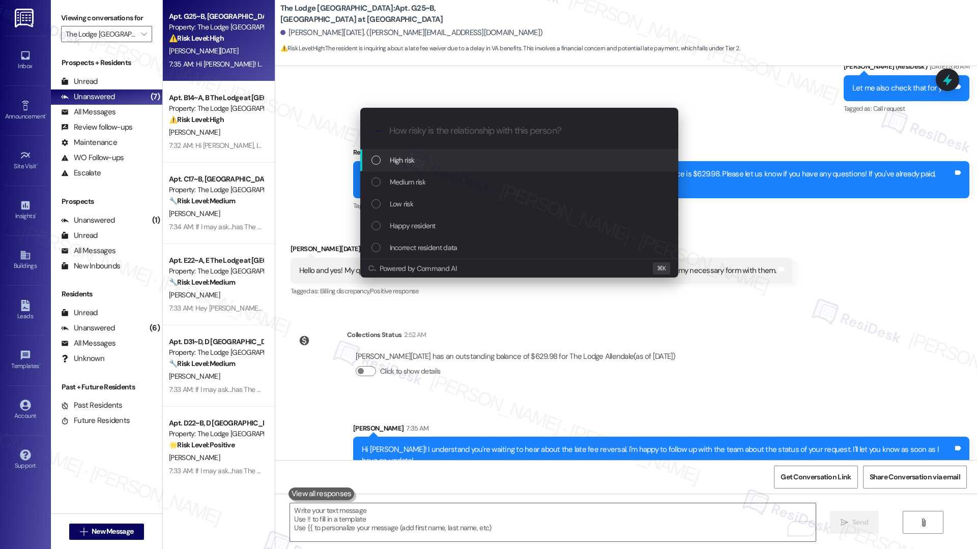
click at [489, 169] on div "High risk" at bounding box center [519, 161] width 318 height 22
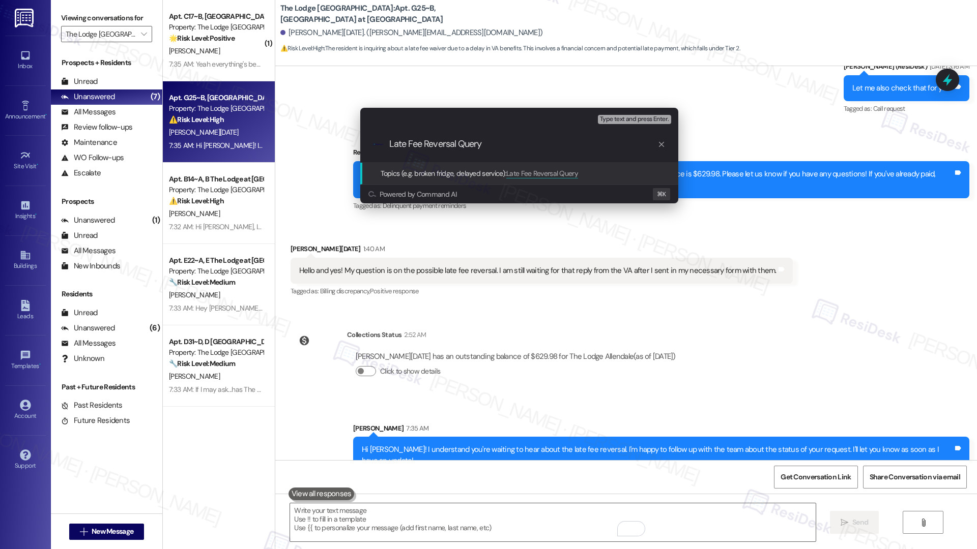
type input "Late Fee Reversal Query"
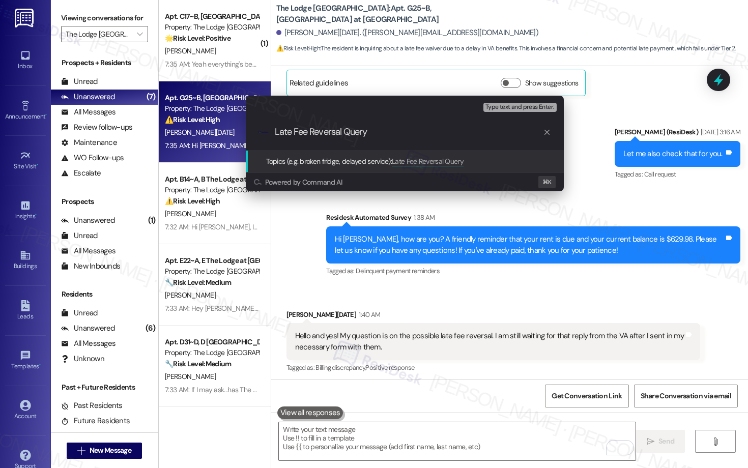
scroll to position [1122, 0]
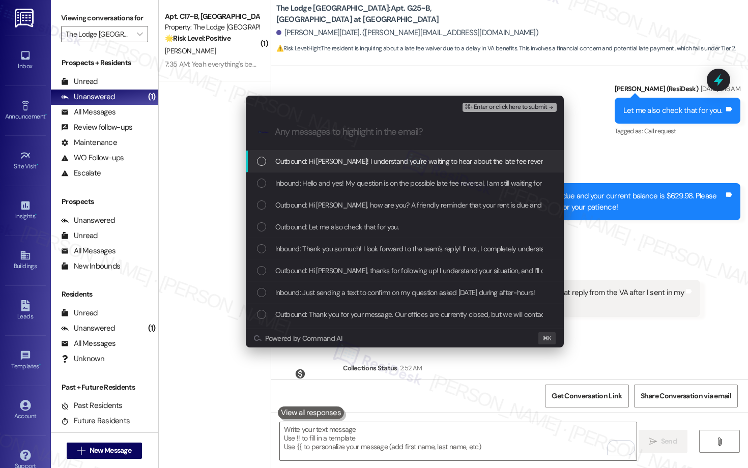
click at [426, 170] on div "Outbound: Hi Shania! I understand you're waiting to hear about the late fee rev…" at bounding box center [405, 162] width 318 height 22
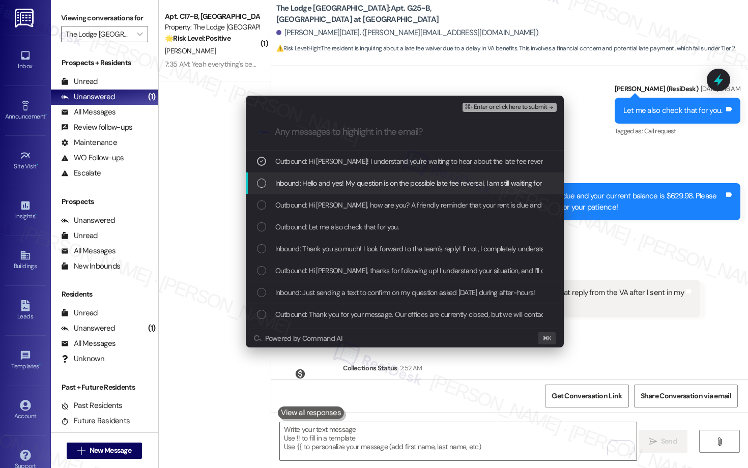
click at [421, 184] on span "Inbound: Hello and yes! My question is on the possible late fee reversal. I am …" at bounding box center [507, 183] width 464 height 11
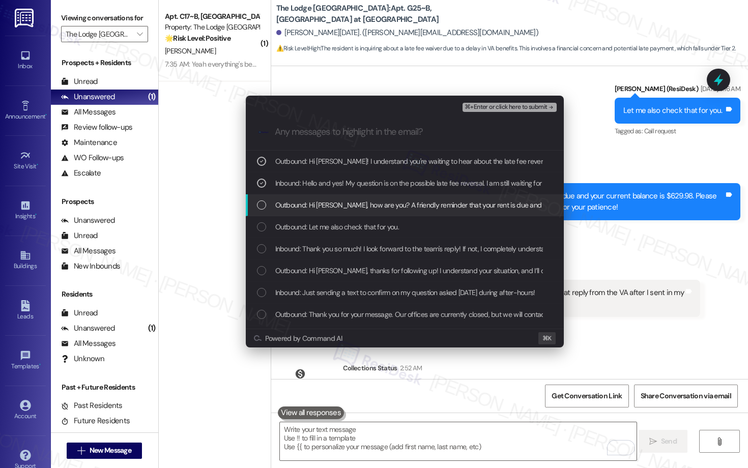
click at [414, 201] on span "Outbound: Hi Shania, how are you? A friendly reminder that your rent is due and…" at bounding box center [598, 204] width 647 height 11
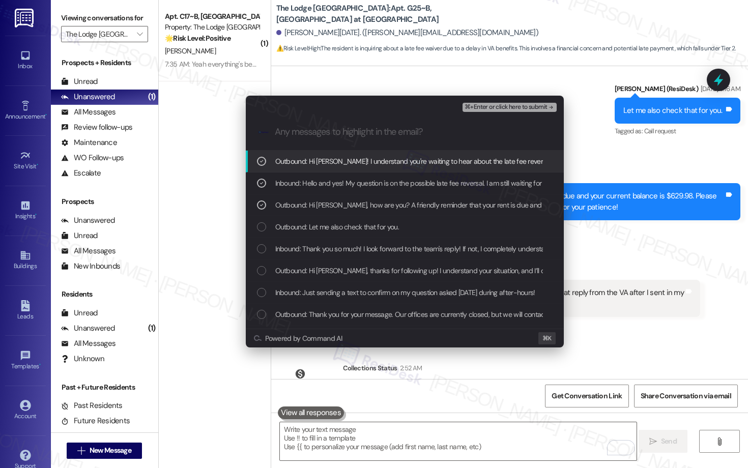
click at [491, 108] on span "⌘+Enter or click here to submit" at bounding box center [505, 107] width 82 height 7
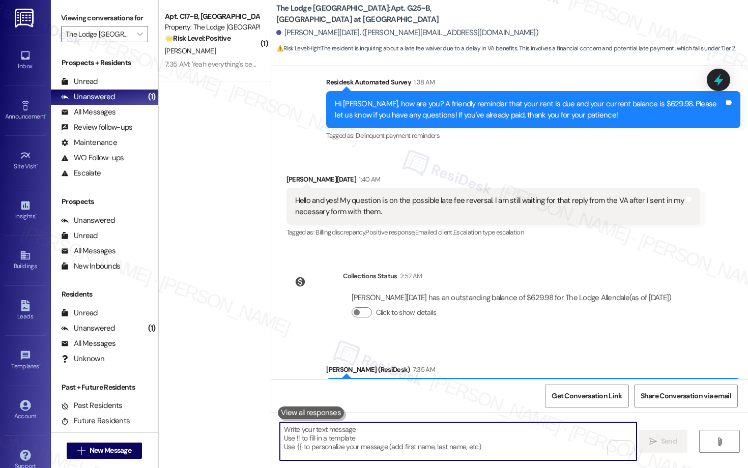
scroll to position [1229, 0]
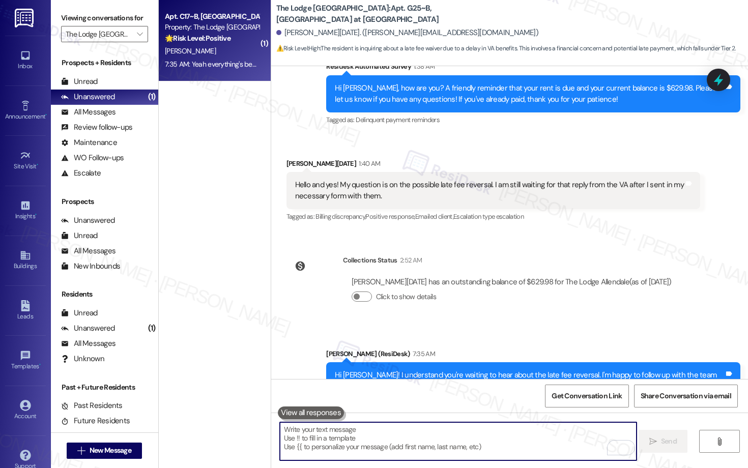
click at [220, 73] on div "Apt. C17~B, C The Lodge at Allendale Property: The Lodge Allendale 🌟 Risk Level…" at bounding box center [215, 40] width 112 height 81
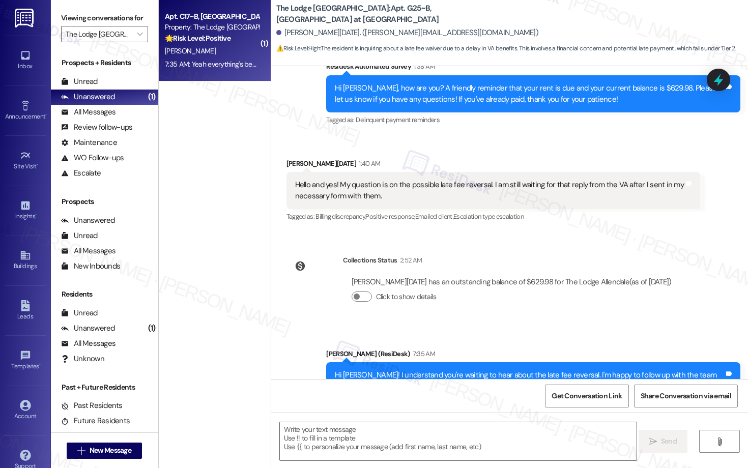
type textarea "Fetching suggested responses. Please feel free to read through the conversation…"
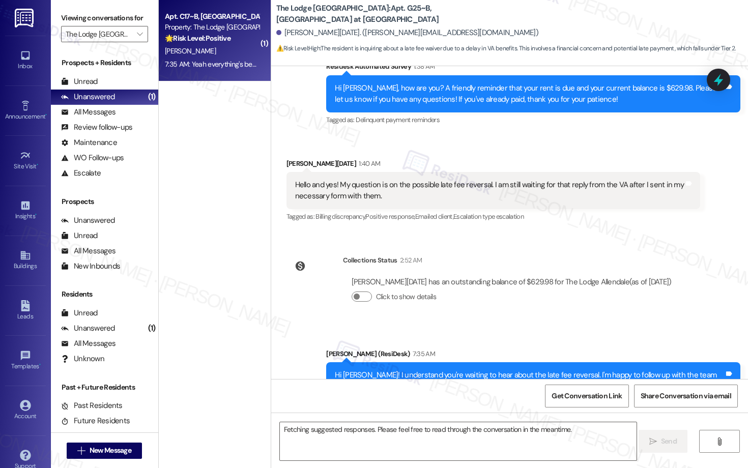
click at [220, 60] on div "7:35 AM: Yeah everything's been great 7:35 AM: Yeah everything's been great" at bounding box center [221, 64] width 112 height 9
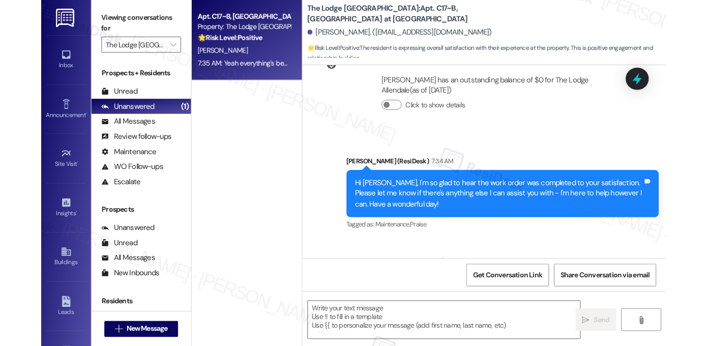
scroll to position [456, 0]
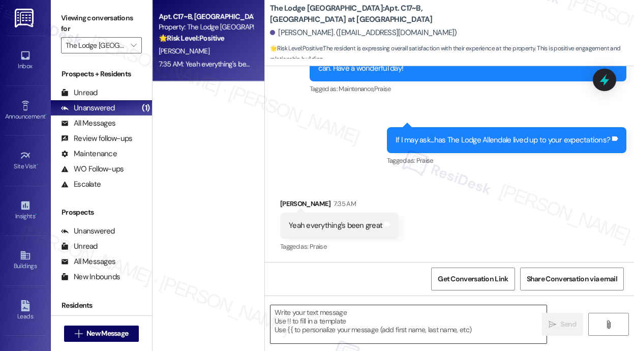
click at [344, 317] on textarea at bounding box center [409, 324] width 276 height 38
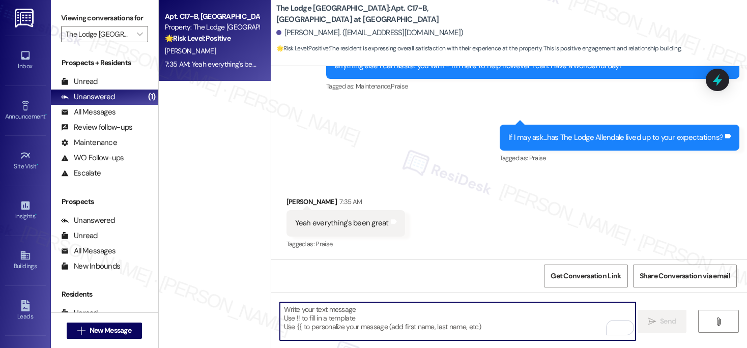
scroll to position [437, 0]
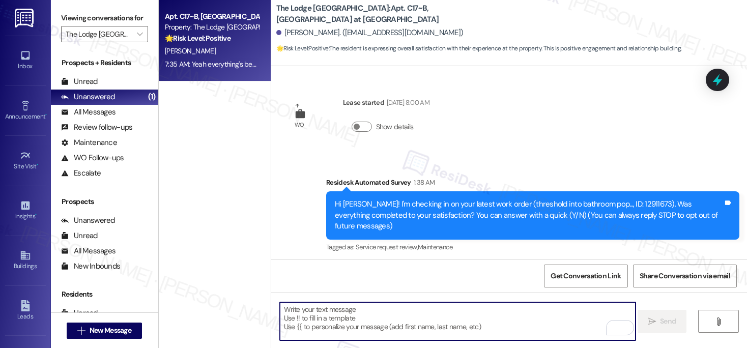
scroll to position [437, 0]
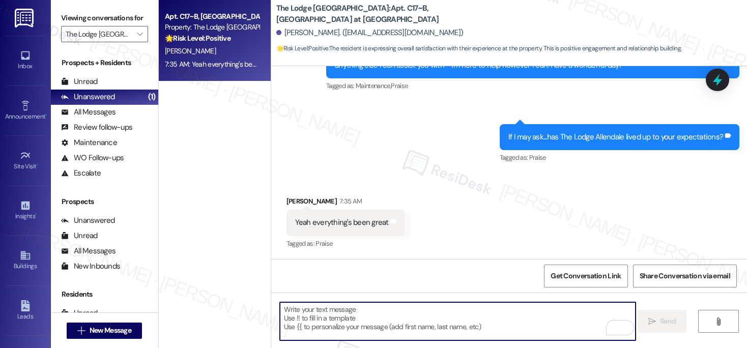
click at [322, 309] on textarea "To enrich screen reader interactions, please activate Accessibility in Grammarl…" at bounding box center [458, 321] width 356 height 38
paste textarea "Hi {{first_name}}! Thank you for letting us know! We’re so glad to hear that yo…"
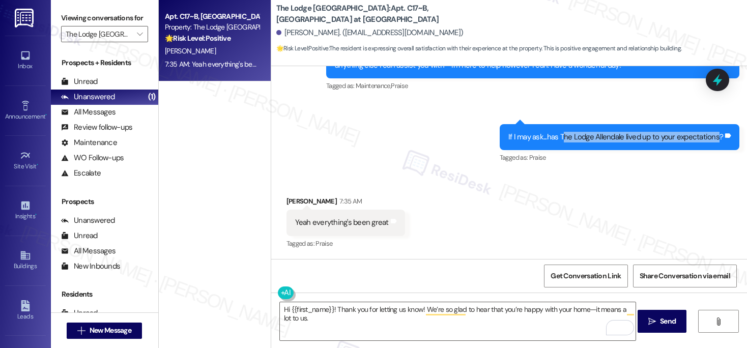
drag, startPoint x: 561, startPoint y: 137, endPoint x: 716, endPoint y: 133, distance: 155.2
click at [716, 133] on div "If I may ask...has The Lodge Allendale lived up to your expectations?" at bounding box center [615, 137] width 215 height 11
copy div "he Lodge [PERSON_NAME] lived up to your expectations"
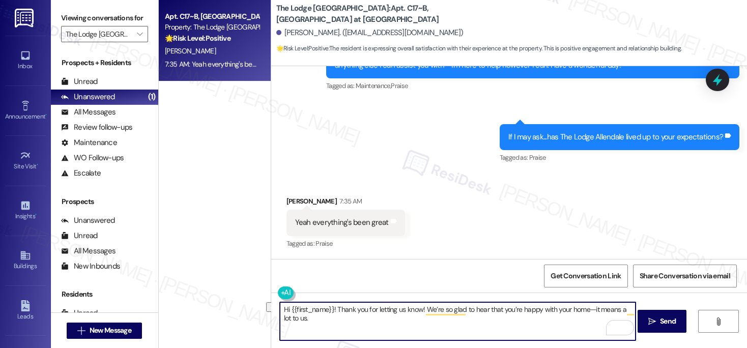
drag, startPoint x: 498, startPoint y: 309, endPoint x: 582, endPoint y: 311, distance: 84.5
click at [582, 311] on textarea "Hi {{first_name}}! Thank you for letting us know! We’re so glad to hear that yo…" at bounding box center [458, 321] width 356 height 38
paste textarea "he Lodge [PERSON_NAME] lived up to your expectations"
click at [498, 310] on textarea "Hi {{first_name}}! Thank you for letting us know! We’re so glad to hear that th…" at bounding box center [458, 321] width 356 height 38
click at [499, 309] on textarea "Hi {{first_name}}! Thank you for letting us know! We’re so glad to hear that th…" at bounding box center [458, 321] width 356 height 38
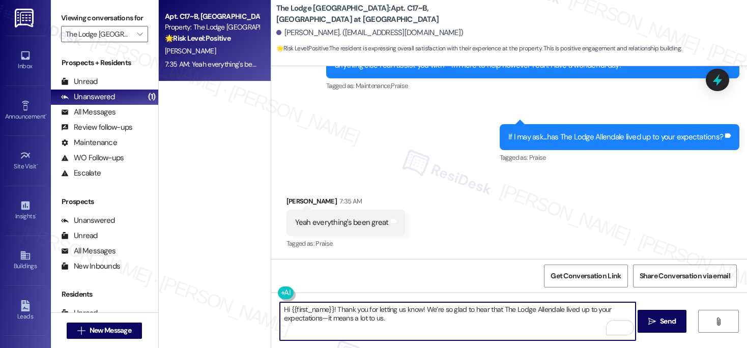
click at [422, 332] on textarea "Hi {{first_name}}! Thank you for letting us know! We’re so glad to hear that Th…" at bounding box center [458, 321] width 356 height 38
type textarea "Hi {{first_name}}! Thank you for letting us know! We’re so glad to hear that Th…"
click at [653, 322] on icon "" at bounding box center [652, 321] width 8 height 8
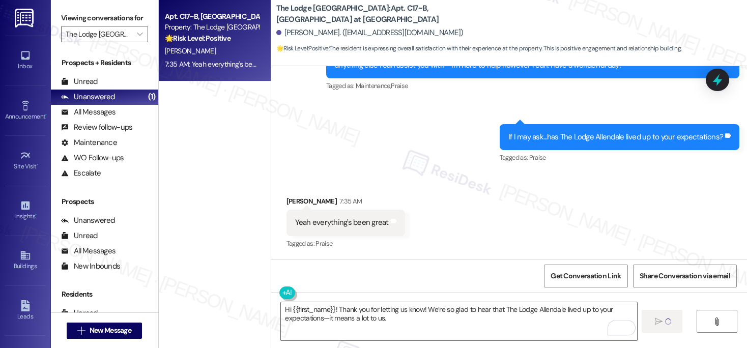
scroll to position [445, 0]
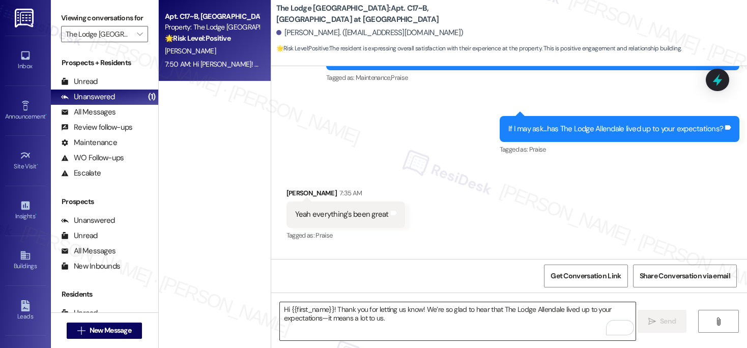
click at [366, 324] on textarea "Hi {{first_name}}! Thank you for letting us know! We’re so glad to hear that Th…" at bounding box center [458, 321] width 356 height 38
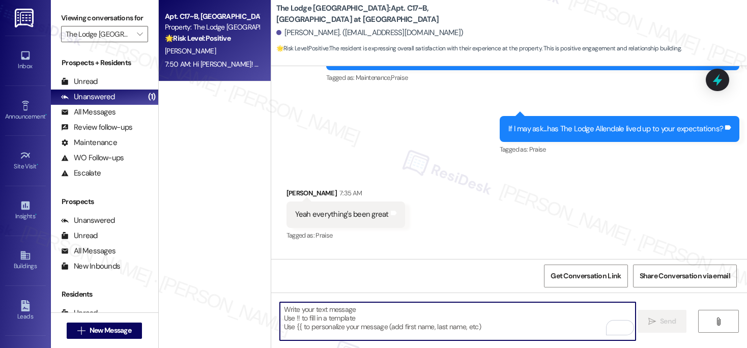
paste textarea "Can I ask a quick favor? If you have a moment, would you mind leaving us a Goog…"
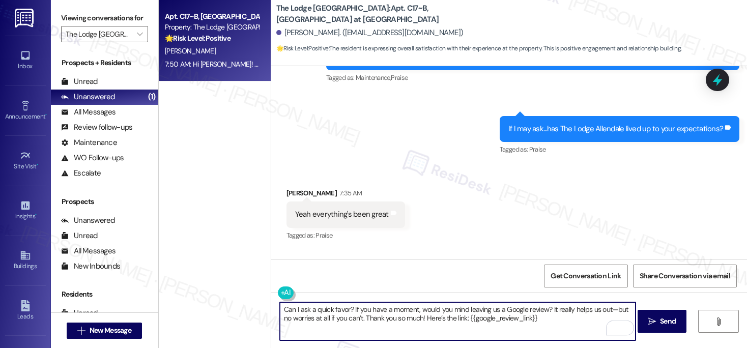
click at [545, 317] on textarea "Can I ask a quick favor? If you have a moment, would you mind leaving us a Goog…" at bounding box center [458, 321] width 356 height 38
type textarea "Can I ask a quick favor? If you have a moment, would you mind leaving us a Goog…"
click at [662, 320] on span "Send" at bounding box center [668, 321] width 16 height 11
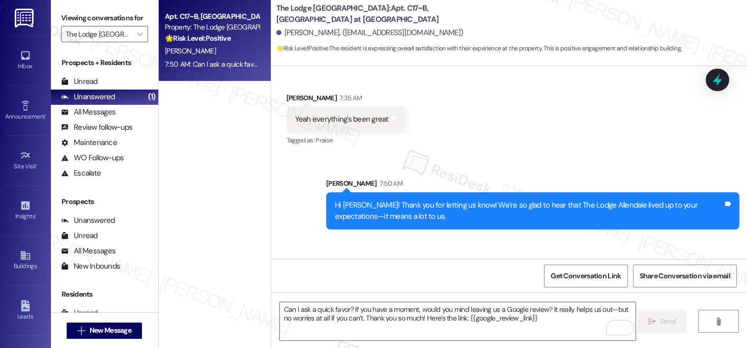
scroll to position [601, 0]
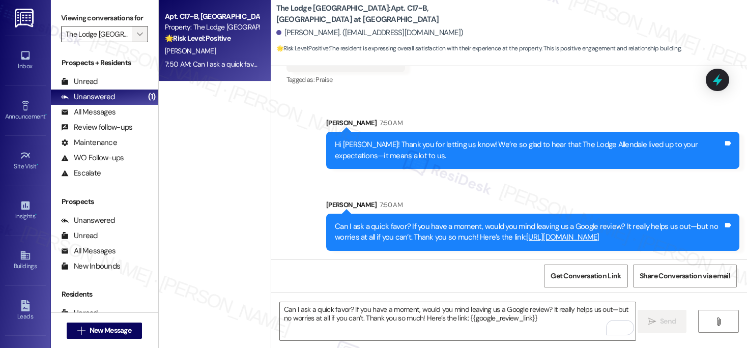
click at [132, 42] on button "" at bounding box center [140, 34] width 16 height 16
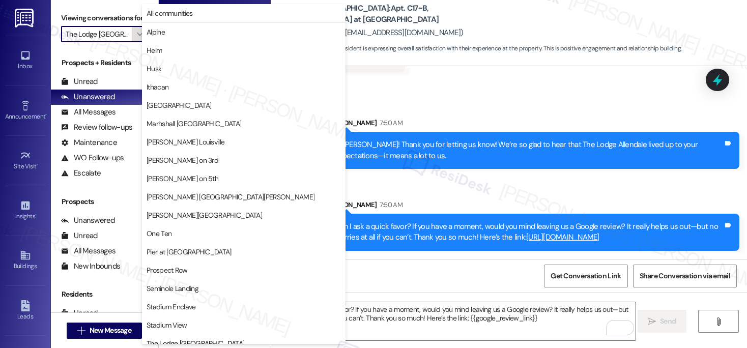
click at [132, 42] on button "" at bounding box center [140, 34] width 16 height 16
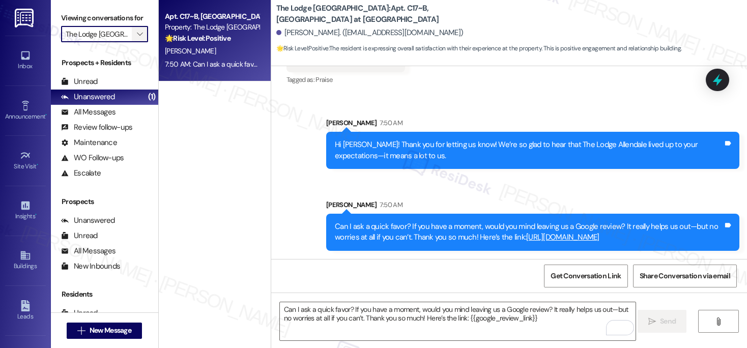
click at [132, 42] on button "" at bounding box center [140, 34] width 16 height 16
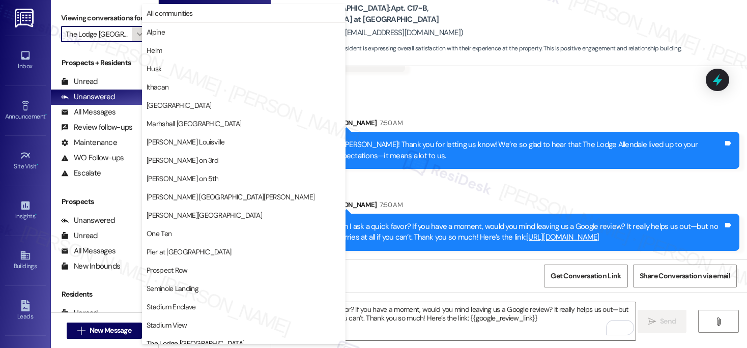
scroll to position [27, 0]
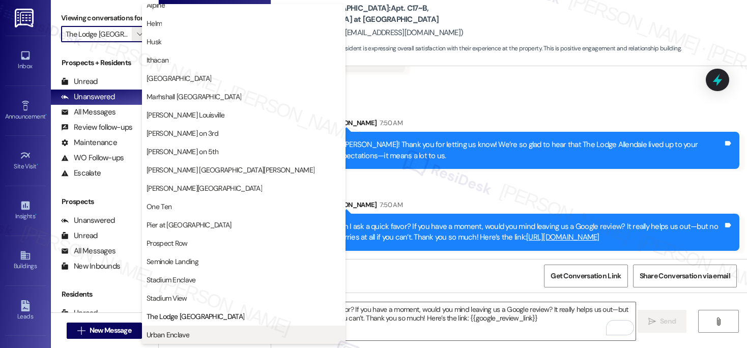
click at [187, 331] on span "Urban Enclave" at bounding box center [167, 335] width 43 height 10
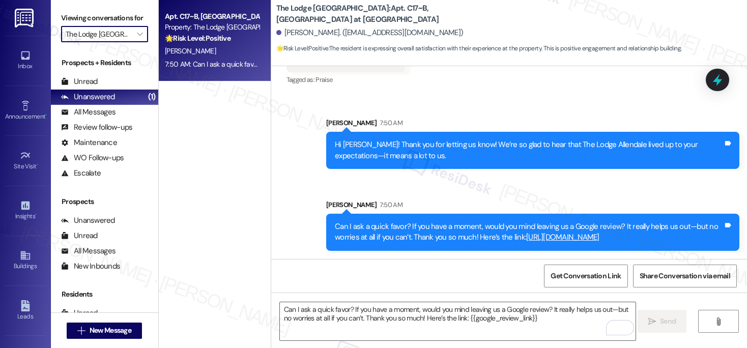
type input "Urban Enclave"
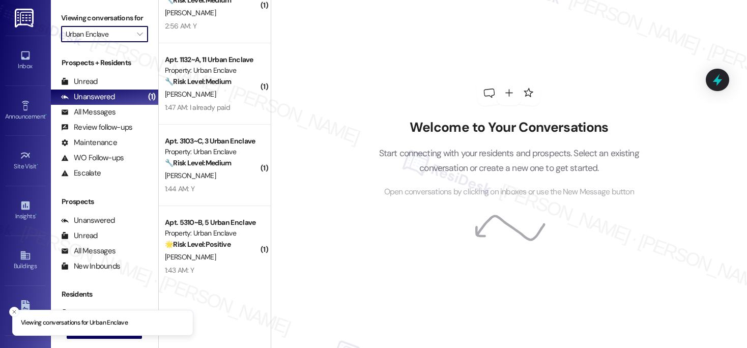
scroll to position [294, 0]
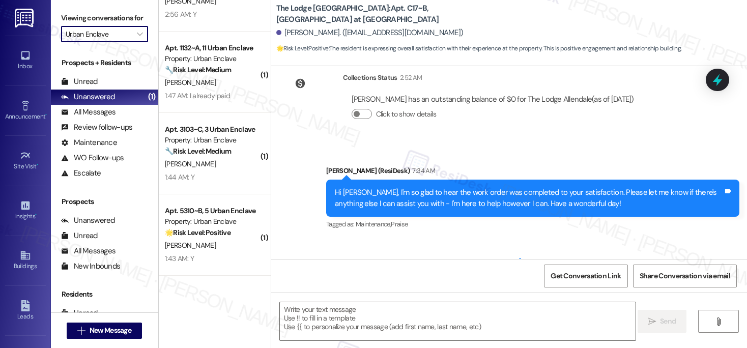
type textarea "Fetching suggested responses. Please feel free to read through the conversation…"
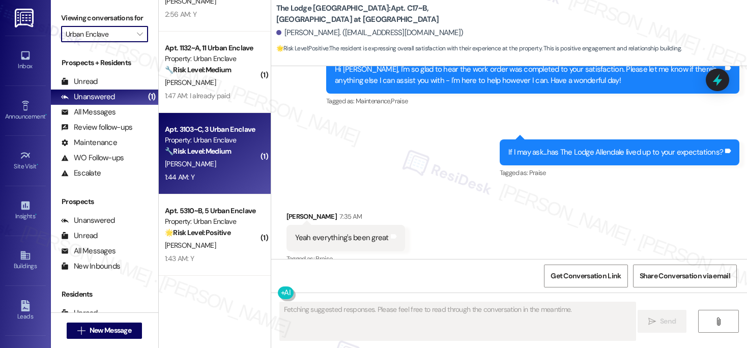
scroll to position [436, 0]
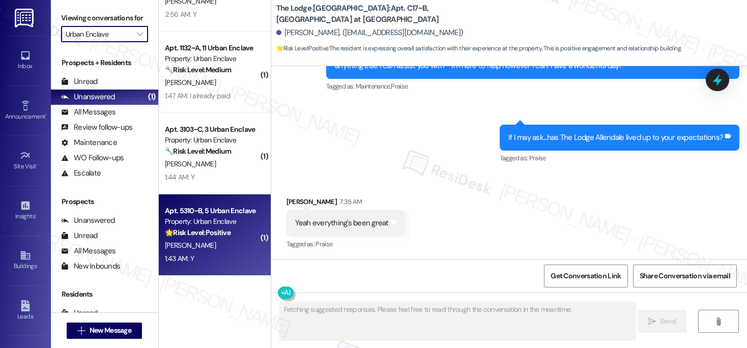
click at [219, 246] on div "[PERSON_NAME]" at bounding box center [212, 245] width 96 height 13
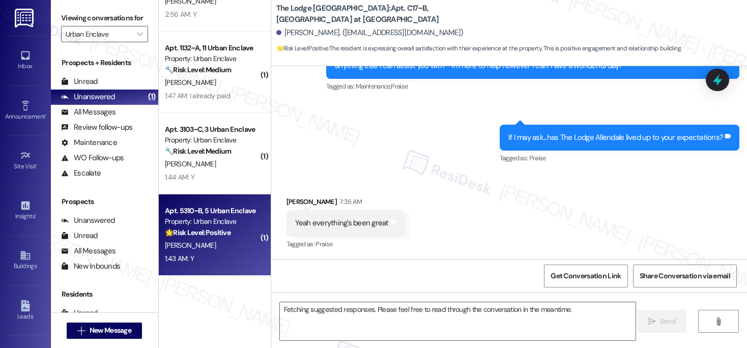
click at [219, 246] on div "[PERSON_NAME]" at bounding box center [212, 245] width 96 height 13
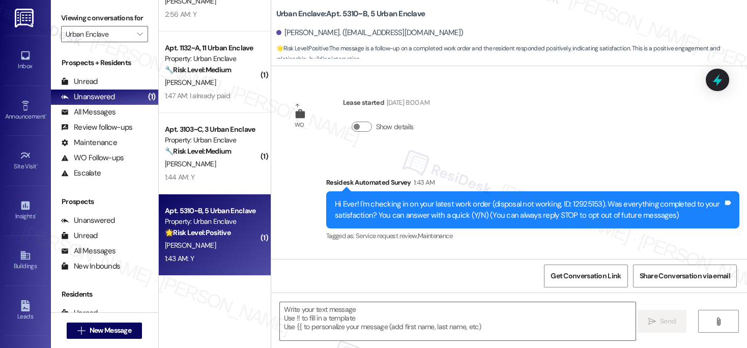
scroll to position [78, 0]
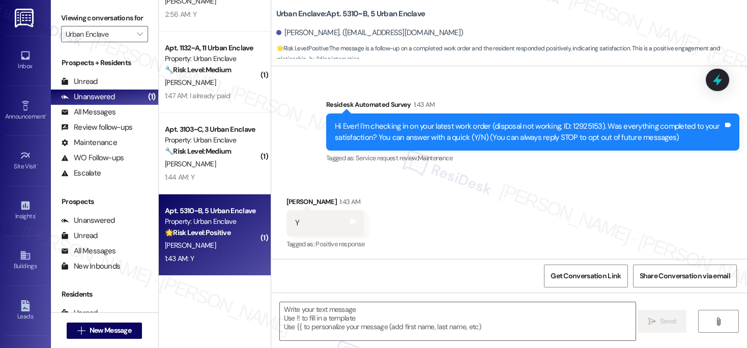
type textarea "Fetching suggested responses. Please feel free to read through the conversation…"
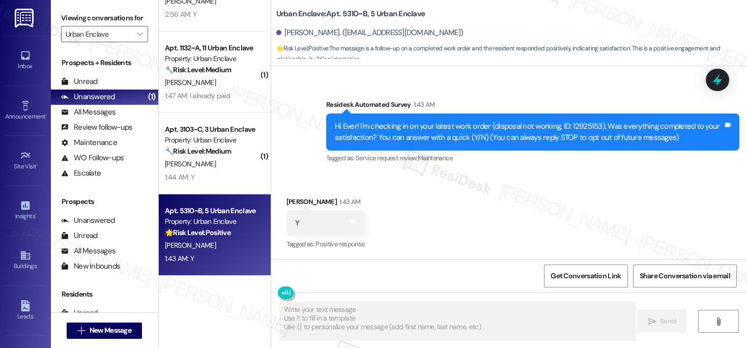
click at [372, 327] on textarea "Fetching suggested responses. Please feel free to read through the conversation…" at bounding box center [458, 321] width 356 height 38
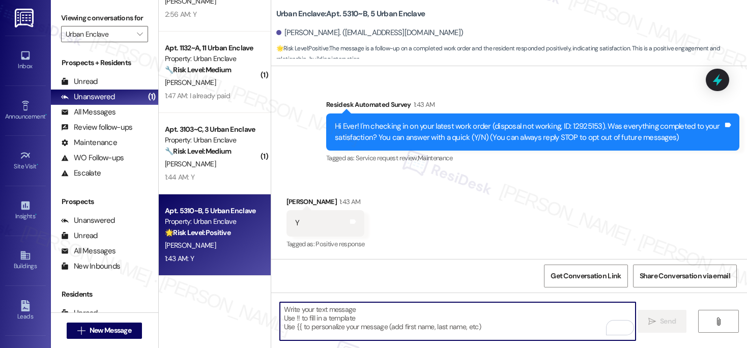
click at [381, 312] on textarea "To enrich screen reader interactions, please activate Accessibility in Grammarl…" at bounding box center [458, 321] width 356 height 38
paste textarea "Hi {{first_name}}, I'm so glad to hear the work order was completed to your sat…"
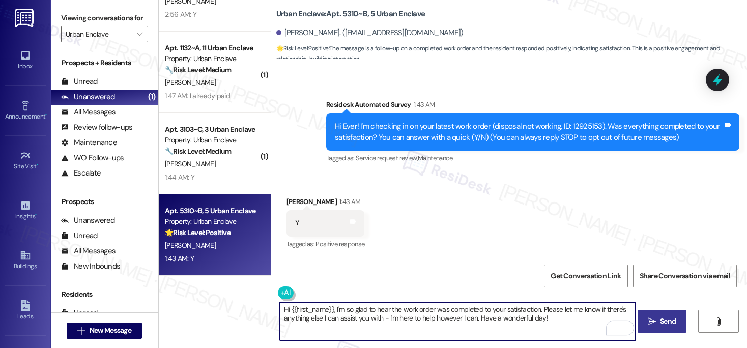
type textarea "Hi {{first_name}}, I'm so glad to hear the work order was completed to your sat…"
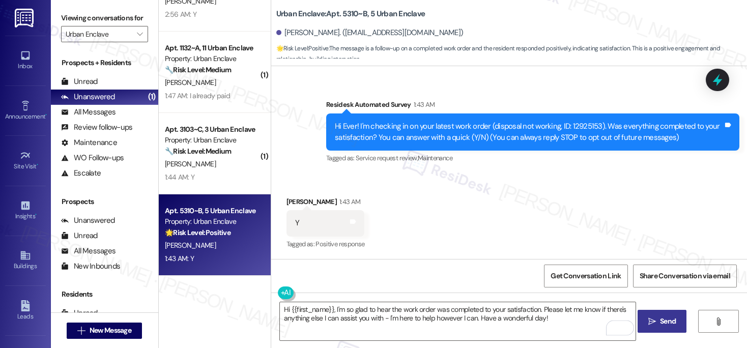
click at [664, 321] on span "Send" at bounding box center [668, 321] width 16 height 11
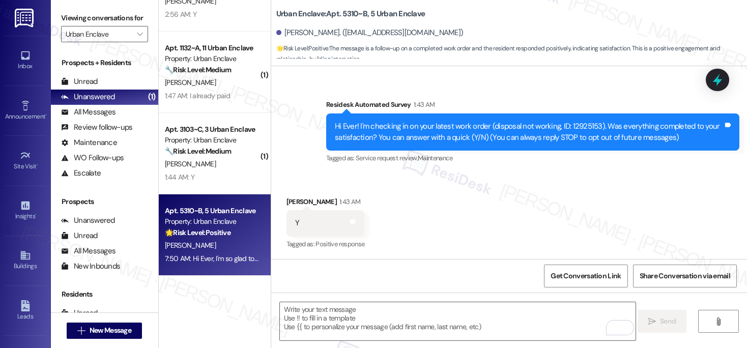
click at [220, 172] on div "1:44 AM: Y 1:44 AM: Y" at bounding box center [212, 177] width 96 height 13
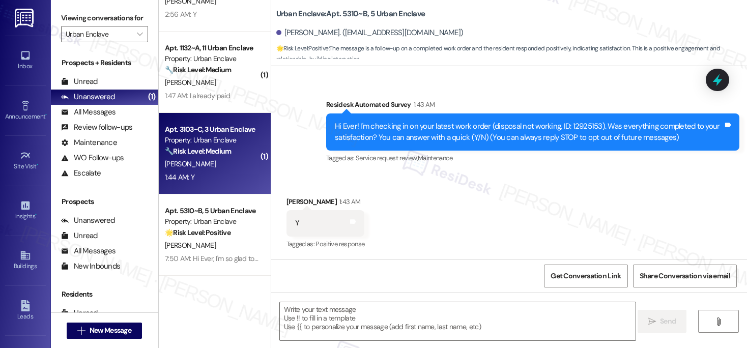
type textarea "Fetching suggested responses. Please feel free to read through the conversation…"
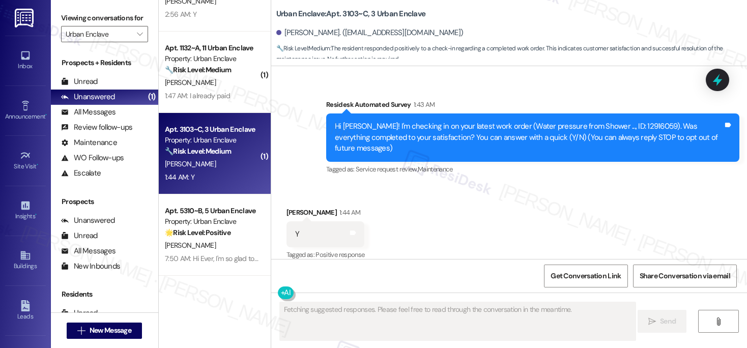
scroll to position [89, 0]
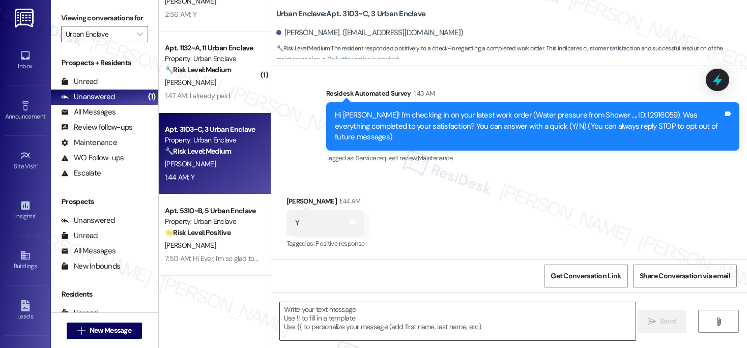
click at [342, 303] on textarea at bounding box center [458, 321] width 356 height 38
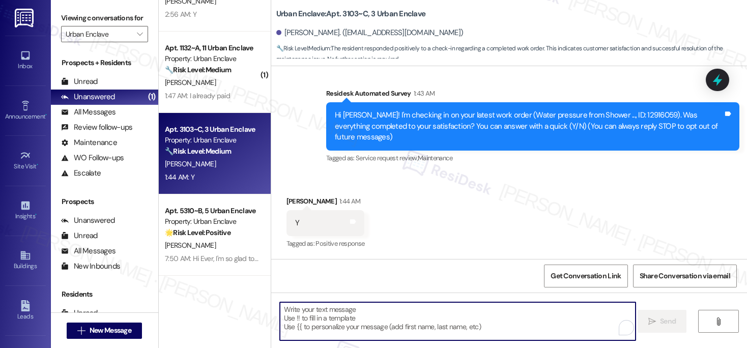
paste textarea "Hi {{first_name}}, I'm so glad to hear the work order was completed to your sat…"
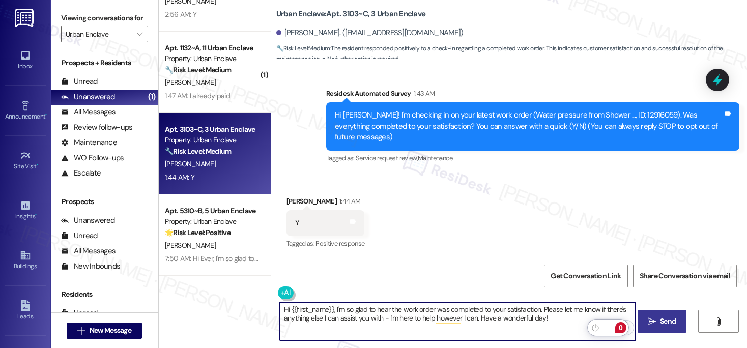
type textarea "Hi {{first_name}}, I'm so glad to hear the work order was completed to your sat…"
click at [671, 319] on span "Send" at bounding box center [668, 321] width 16 height 11
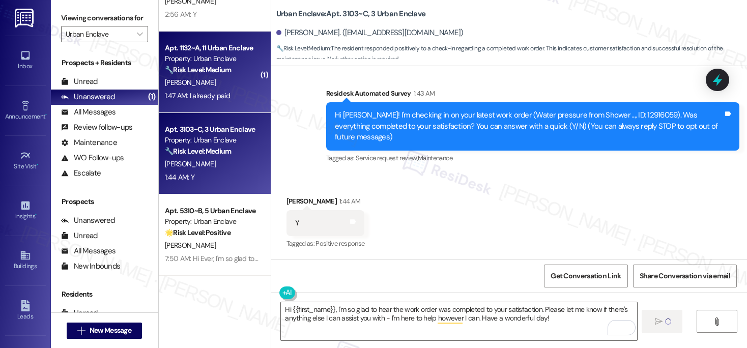
click at [218, 106] on div "Apt. 1132~A, 11 Urban Enclave Property: Urban Enclave 🔧 Risk Level: Medium The …" at bounding box center [215, 72] width 112 height 81
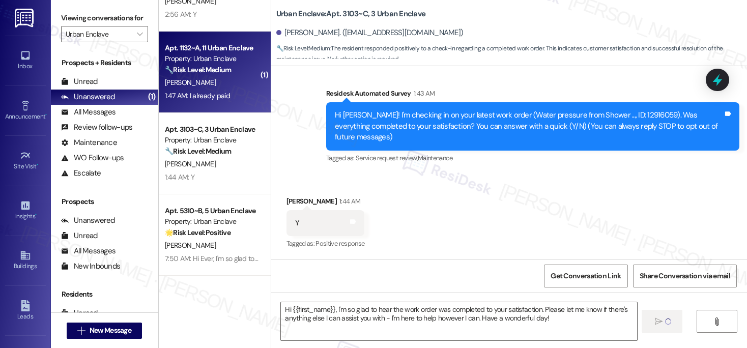
type textarea "Fetching suggested responses. Please feel free to read through the conversation…"
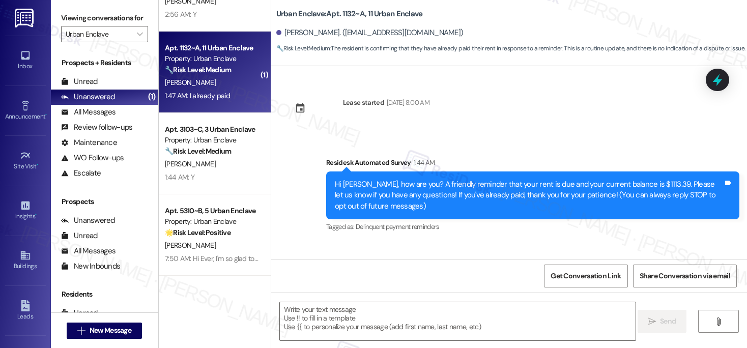
click at [211, 93] on div "1:47 AM: I already paid 1:47 AM: I already paid" at bounding box center [197, 95] width 65 height 9
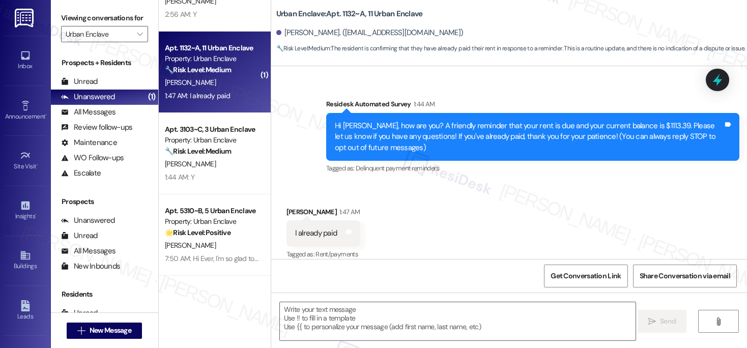
scroll to position [69, 0]
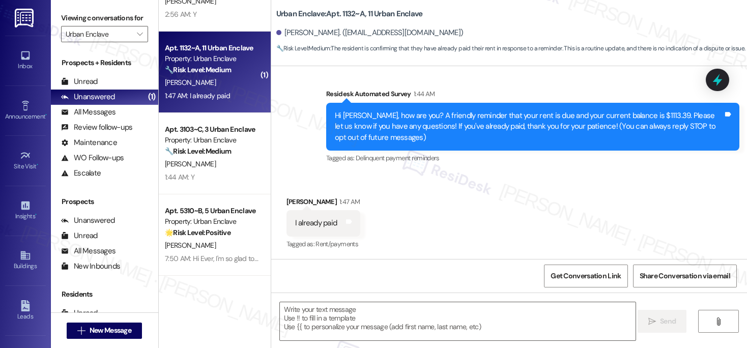
type textarea "Fetching suggested responses. Please feel free to read through the conversation…"
click at [338, 311] on textarea at bounding box center [458, 321] width 356 height 38
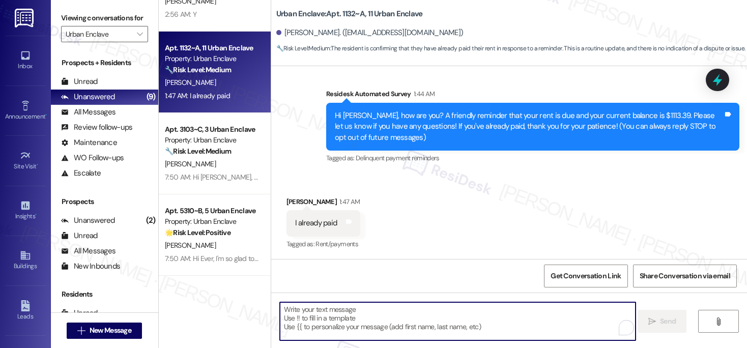
click at [338, 311] on textarea "To enrich screen reader interactions, please activate Accessibility in Grammarl…" at bounding box center [458, 321] width 356 height 38
paste textarea "Thank you, {{first_name}}, for your payment! If there's anything we can help yo…"
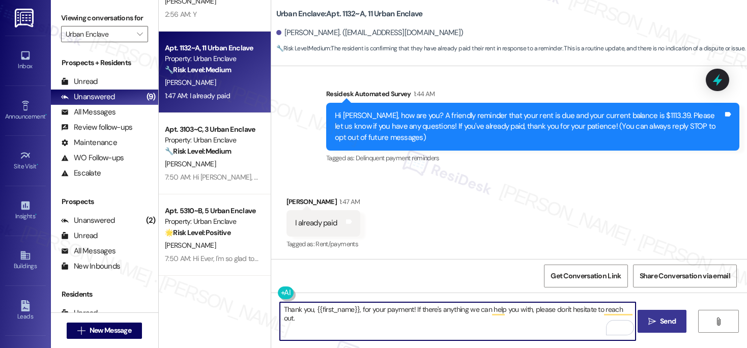
type textarea "Thank you, {{first_name}}, for your payment! If there's anything we can help yo…"
click at [663, 318] on span "Send" at bounding box center [668, 321] width 16 height 11
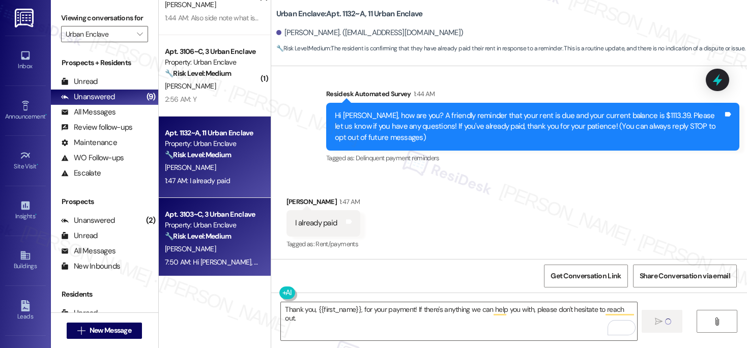
scroll to position [155, 0]
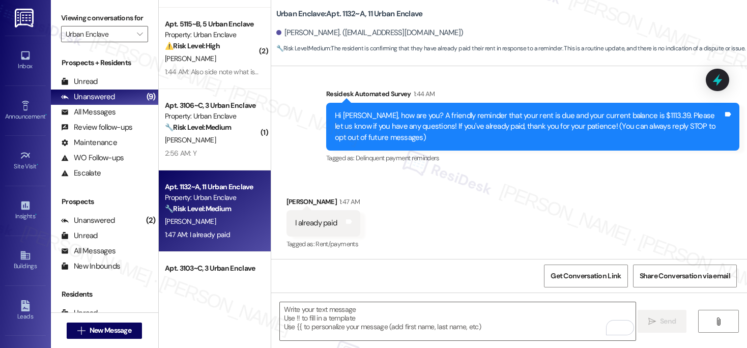
click at [199, 134] on div "[PERSON_NAME]" at bounding box center [212, 140] width 96 height 13
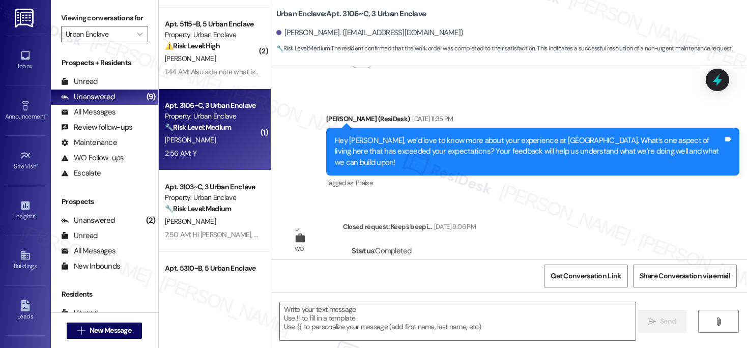
type textarea "Fetching suggested responses. Please feel free to read through the conversation…"
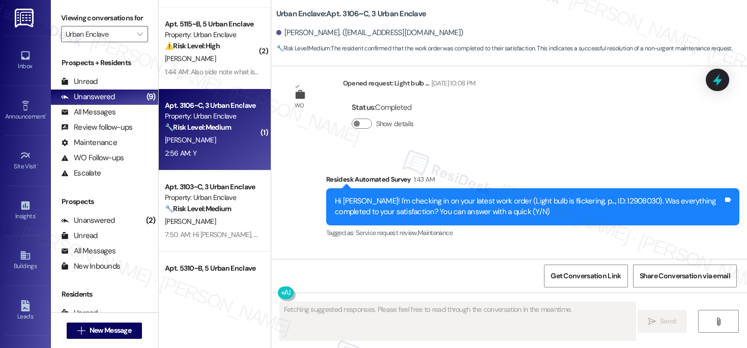
scroll to position [2231, 0]
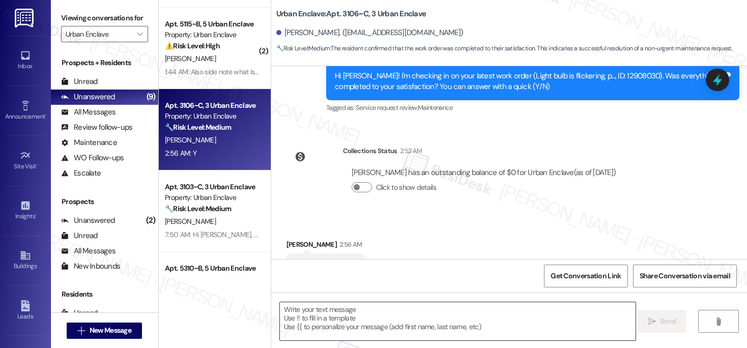
click at [349, 326] on textarea at bounding box center [458, 321] width 356 height 38
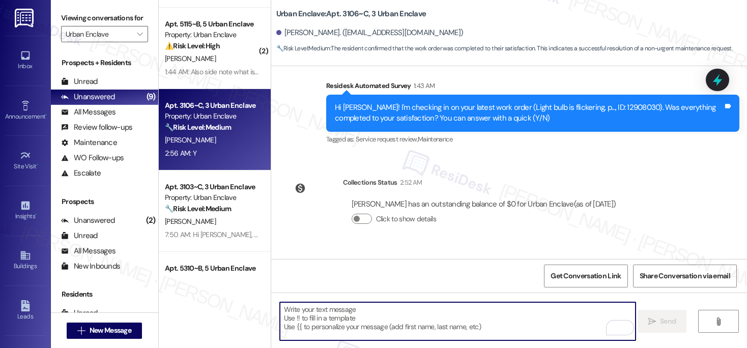
scroll to position [2231, 0]
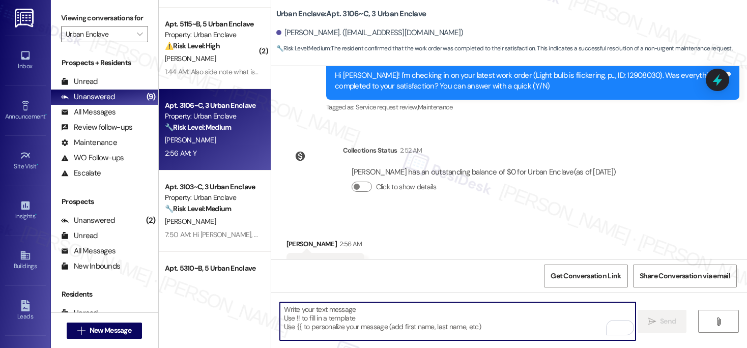
click at [332, 318] on textarea "To enrich screen reader interactions, please activate Accessibility in Grammarl…" at bounding box center [458, 321] width 356 height 38
click at [333, 318] on textarea "To enrich screen reader interactions, please activate Accessibility in Grammarl…" at bounding box center [458, 321] width 356 height 38
paste textarea "Hi {{first_name}}, I'm so glad to hear the work order was completed to your sat…"
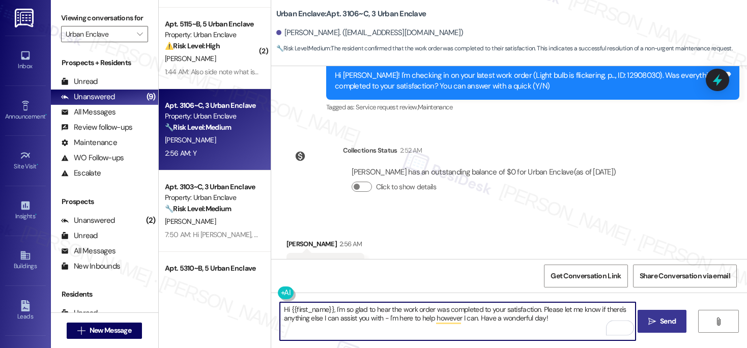
type textarea "Hi {{first_name}}, I'm so glad to hear the work order was completed to your sat…"
click at [663, 323] on span "Send" at bounding box center [668, 321] width 16 height 11
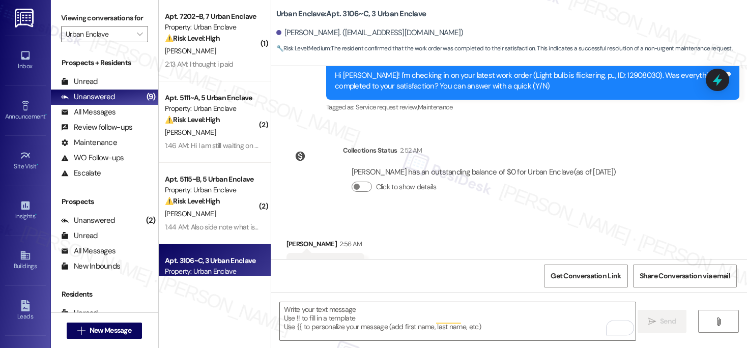
scroll to position [2231, 0]
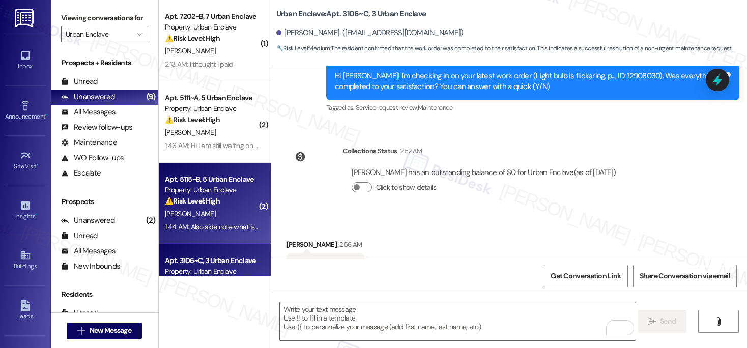
click at [207, 212] on div "[PERSON_NAME]" at bounding box center [212, 214] width 96 height 13
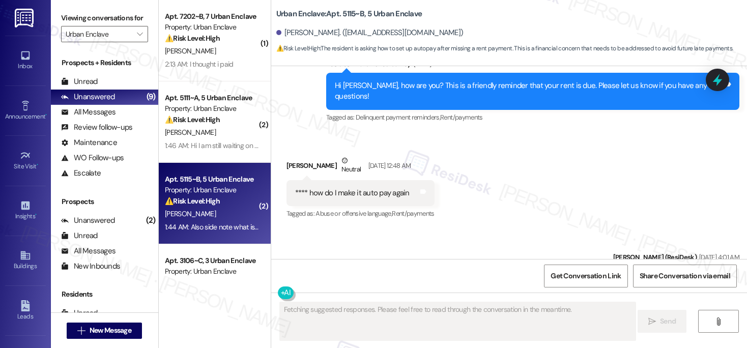
scroll to position [4205, 0]
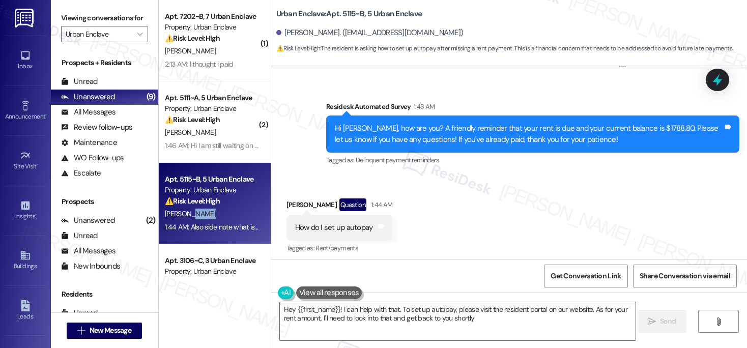
type textarea "Hey {{first_name}}! I can help with that. To set up autopay, please visit the r…"
click at [514, 330] on textarea "Hey {{first_name}}! I can help with that. To set up autopay, please visit the r…" at bounding box center [458, 321] width 356 height 38
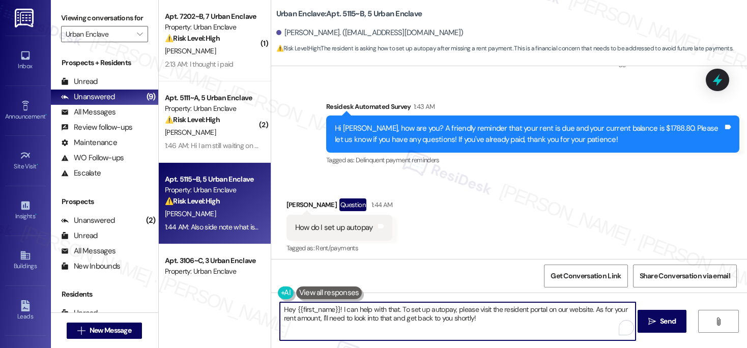
click at [514, 330] on textarea "Hey {{first_name}}! I can help with that. To set up autopay, please visit the r…" at bounding box center [458, 321] width 356 height 38
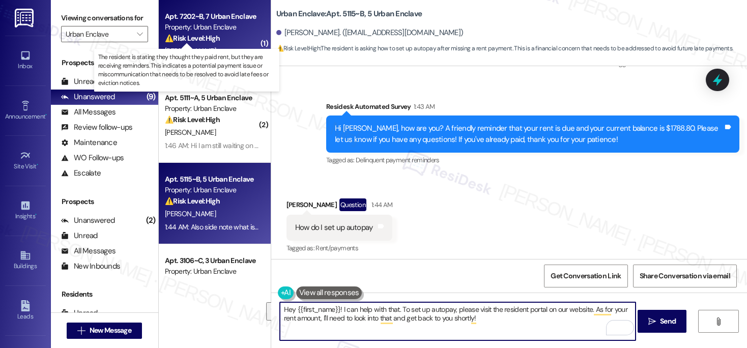
click at [194, 39] on strong "⚠️ Risk Level: High" at bounding box center [192, 38] width 55 height 9
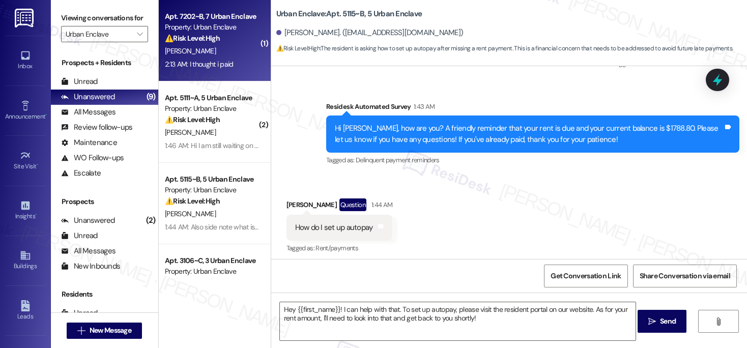
click at [194, 39] on strong "⚠️ Risk Level: High" at bounding box center [192, 38] width 55 height 9
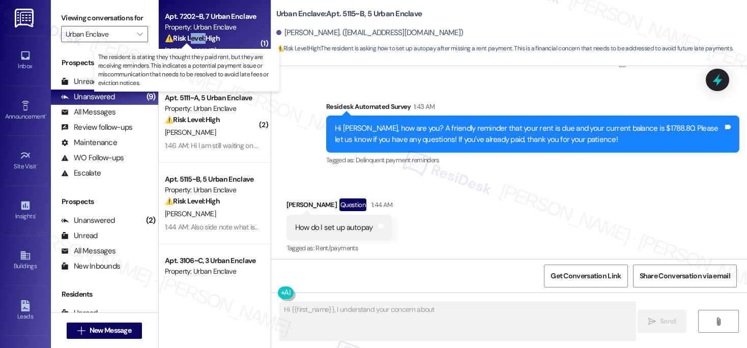
scroll to position [431, 0]
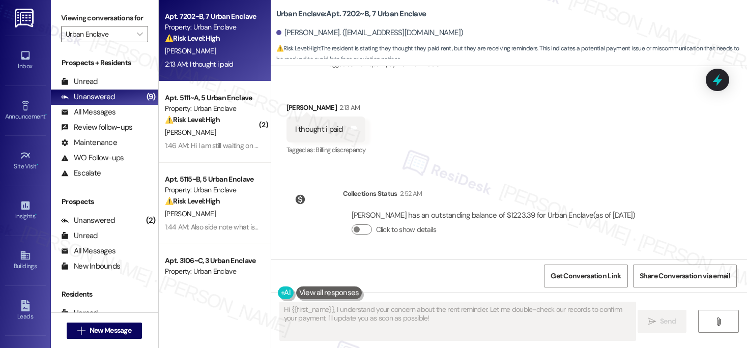
click at [220, 66] on div "2:13 AM: I thought i paid 2:13 AM: I thought i paid" at bounding box center [199, 64] width 69 height 9
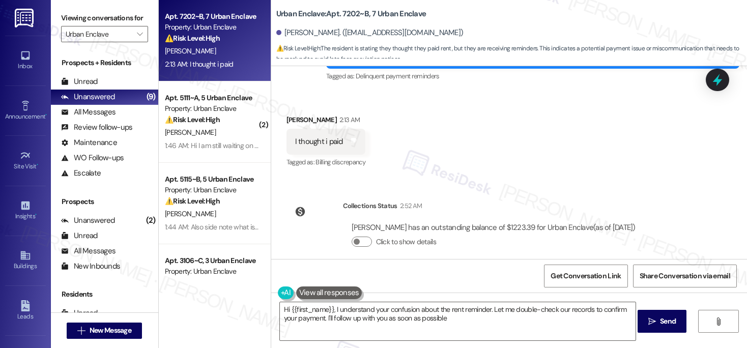
type textarea "Hi {{first_name}}, I understand your confusion about the rent reminder. Let me …"
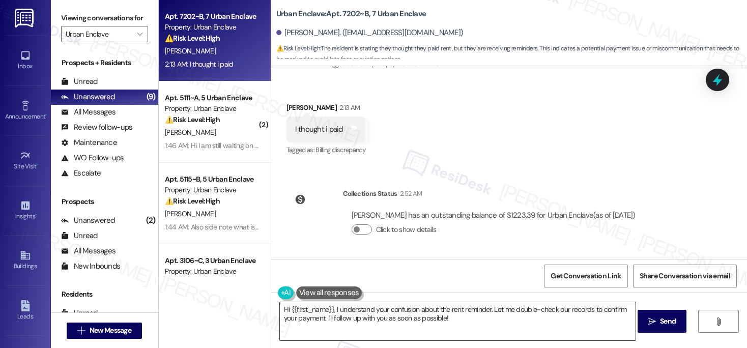
click at [474, 319] on textarea "Hi {{first_name}}, I understand your confusion about the rent reminder. Let me …" at bounding box center [458, 321] width 356 height 38
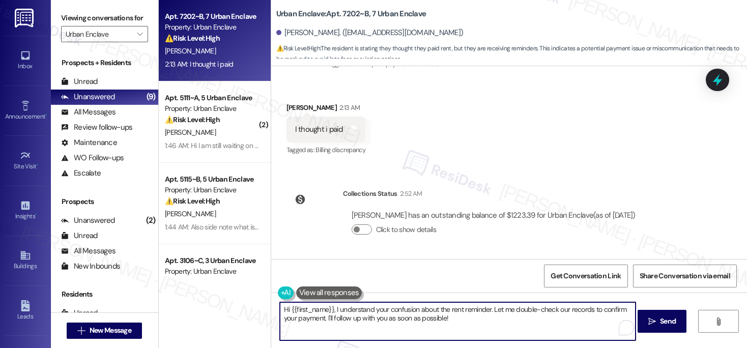
click at [474, 319] on textarea "Hi {{first_name}}, I understand your confusion about the rent reminder. Let me …" at bounding box center [458, 321] width 356 height 38
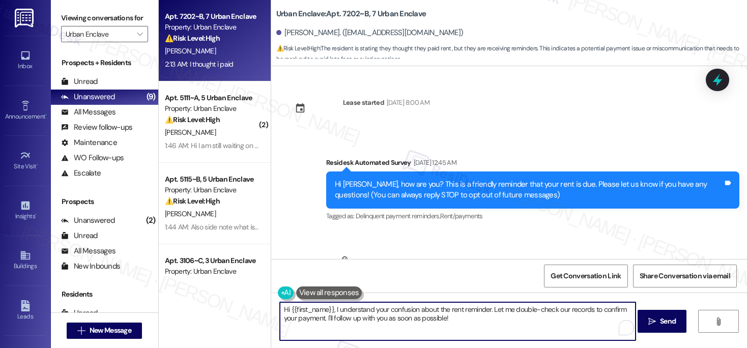
scroll to position [431, 0]
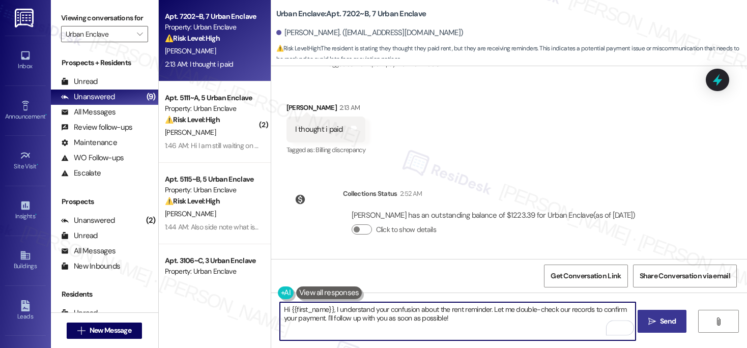
click at [659, 330] on button " Send" at bounding box center [661, 321] width 49 height 23
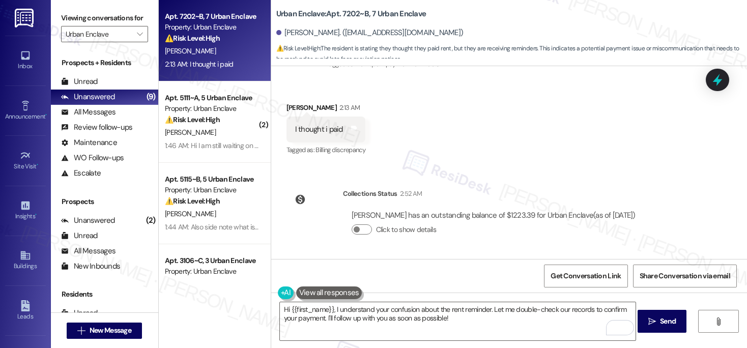
scroll to position [513, 0]
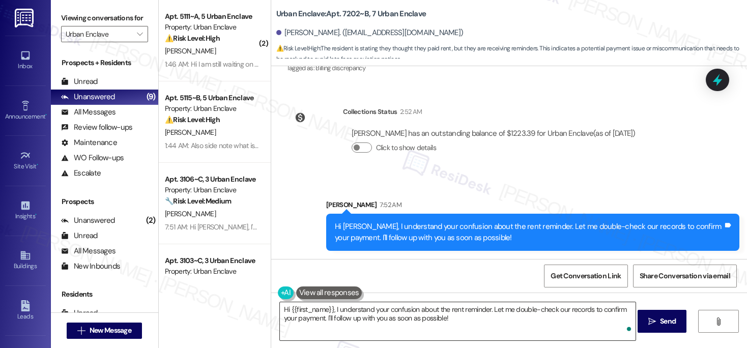
click at [496, 329] on textarea "Hi {{first_name}}, I understand your confusion about the rent reminder. Let me …" at bounding box center [458, 321] width 356 height 38
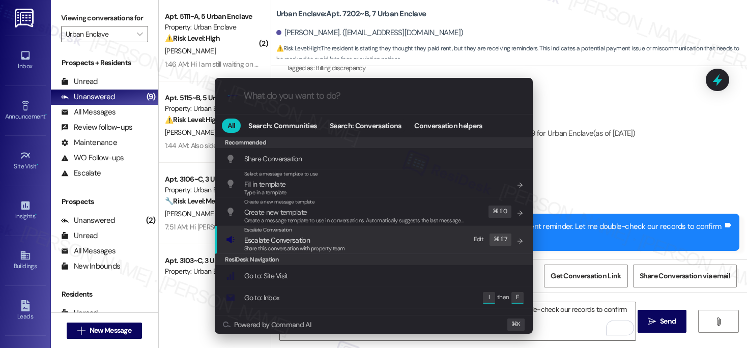
click at [431, 241] on div "Escalate Conversation Escalate Conversation Share this conversation with proper…" at bounding box center [375, 239] width 298 height 27
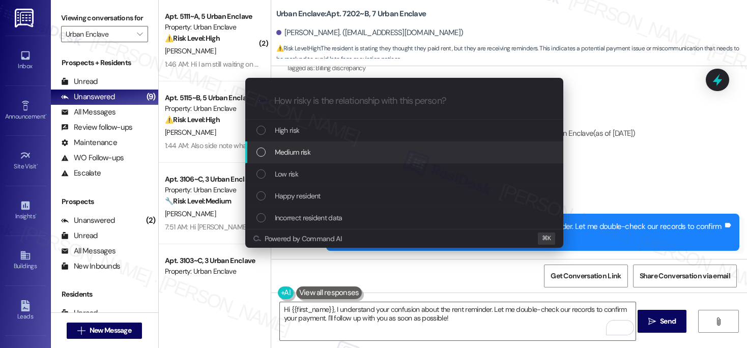
click at [409, 153] on div "Medium risk" at bounding box center [405, 151] width 298 height 11
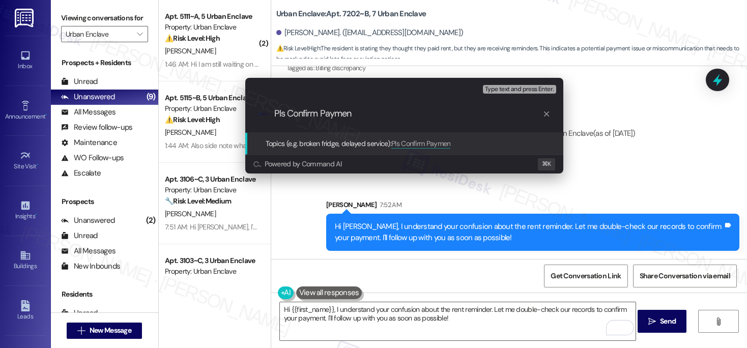
type input "Pls Confirm Payment"
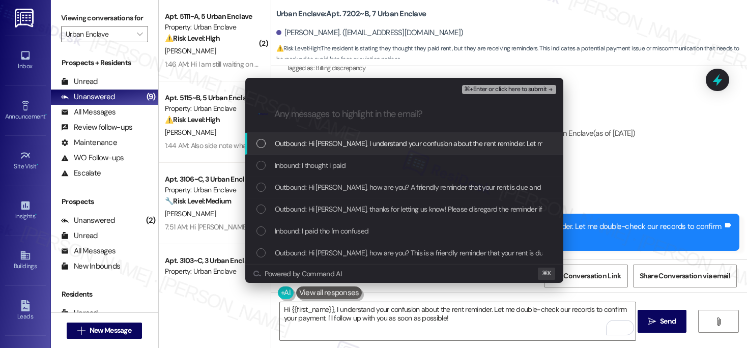
click at [410, 136] on div "Outbound: Hi [PERSON_NAME], I understand your confusion about the rent reminder…" at bounding box center [404, 144] width 318 height 22
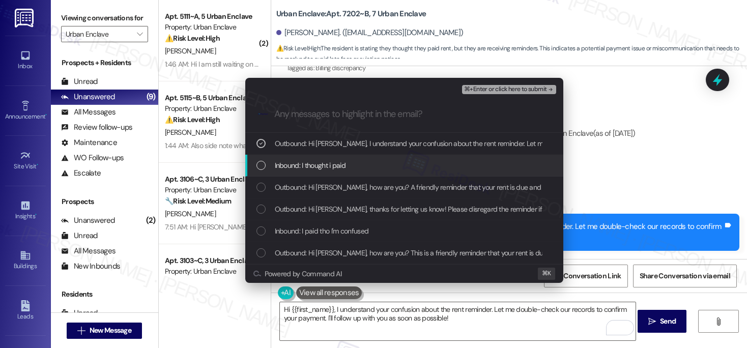
click at [381, 165] on div "Inbound: I thought i paid" at bounding box center [405, 165] width 298 height 11
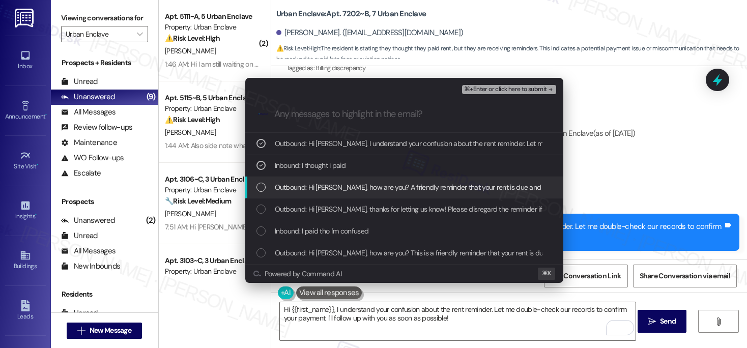
click at [374, 191] on span "Outbound: Hi [PERSON_NAME], how are you? A friendly reminder that your rent is …" at bounding box center [599, 187] width 648 height 11
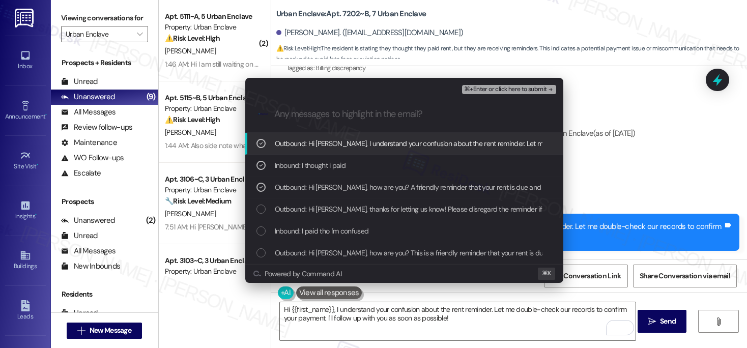
click at [491, 88] on span "⌘+Enter or click here to submit" at bounding box center [505, 89] width 82 height 7
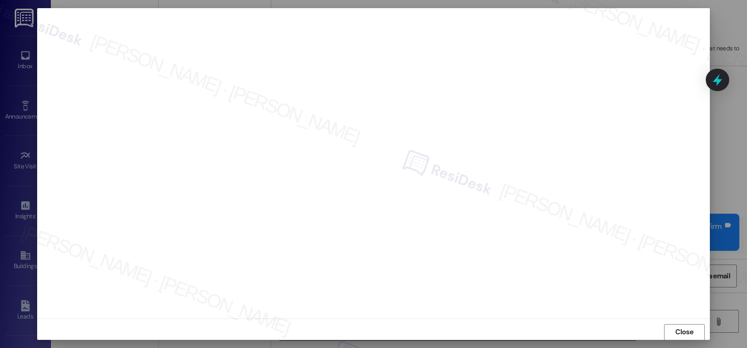
scroll to position [8, 0]
click at [679, 329] on span "Close" at bounding box center [684, 326] width 18 height 11
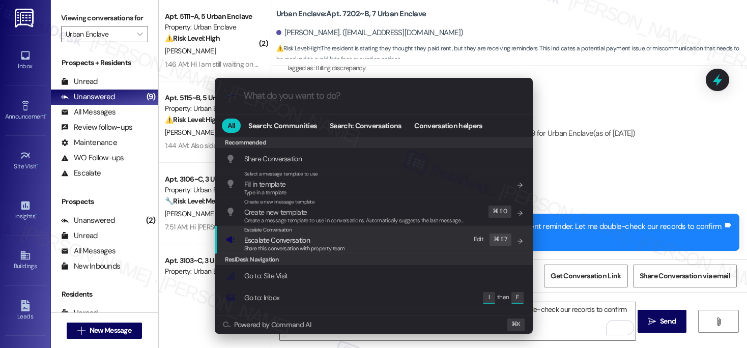
click at [397, 244] on div "Escalate Conversation Escalate Conversation Share this conversation with proper…" at bounding box center [375, 239] width 298 height 27
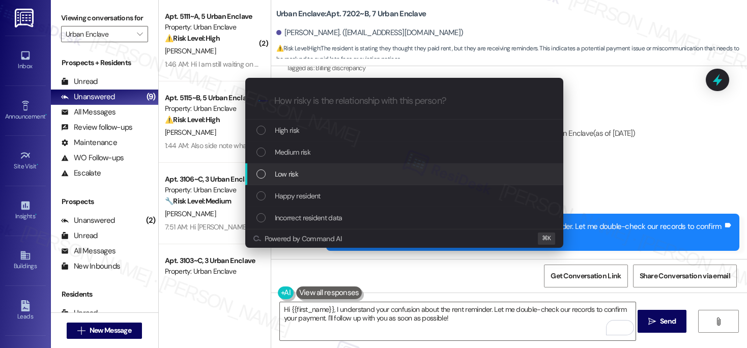
click at [402, 169] on div "Low risk" at bounding box center [405, 173] width 298 height 11
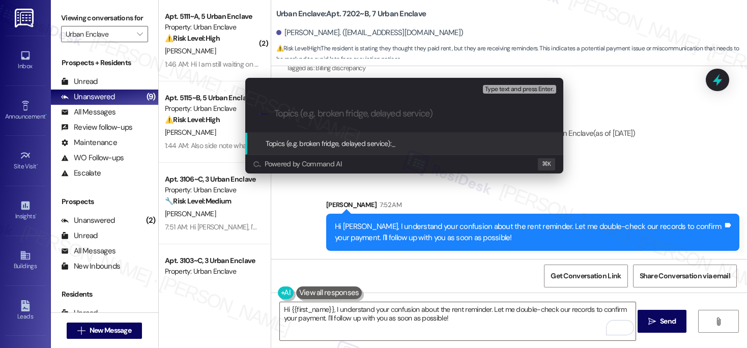
paste input "Pls Confirm Payment"
type input "Pls Confirm Payment"
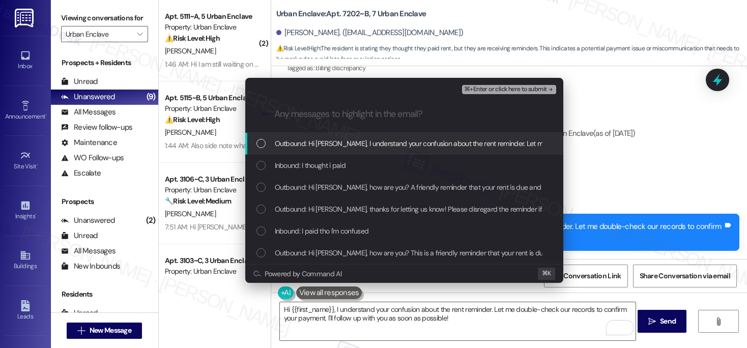
click at [410, 152] on div "Outbound: Hi [PERSON_NAME], I understand your confusion about the rent reminder…" at bounding box center [404, 144] width 318 height 22
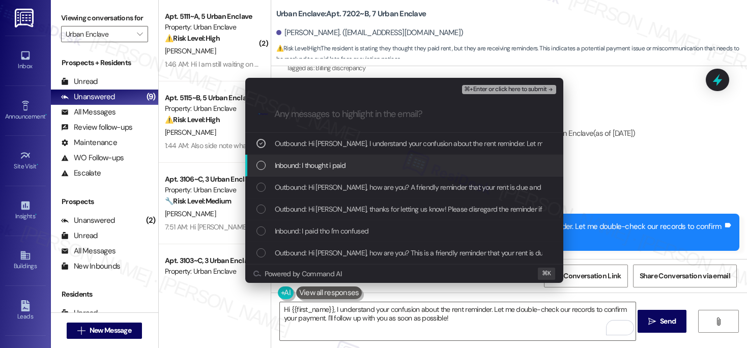
click at [404, 164] on div "Inbound: I thought i paid" at bounding box center [405, 165] width 298 height 11
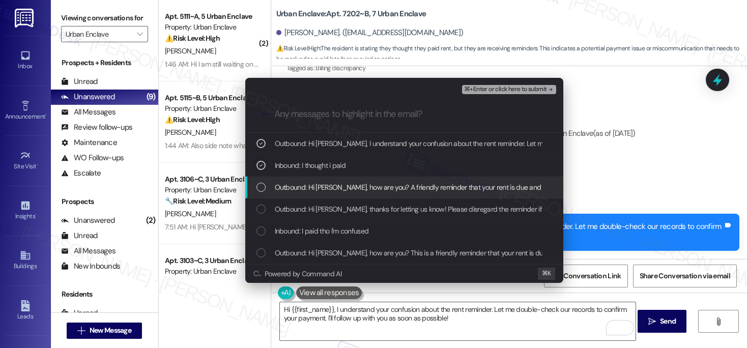
click at [391, 191] on span "Outbound: Hi [PERSON_NAME], how are you? A friendly reminder that your rent is …" at bounding box center [599, 187] width 648 height 11
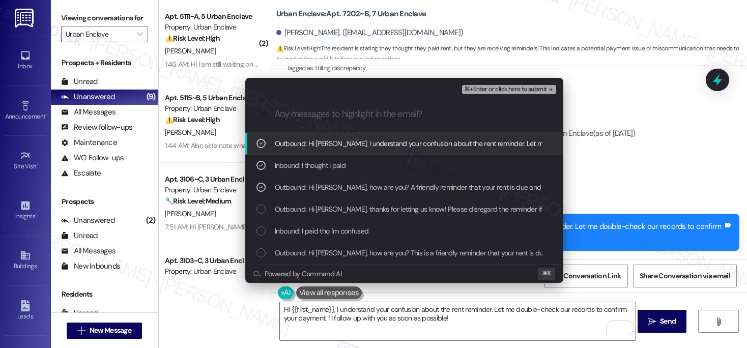
click at [504, 87] on span "⌘+Enter or click here to submit" at bounding box center [505, 89] width 82 height 7
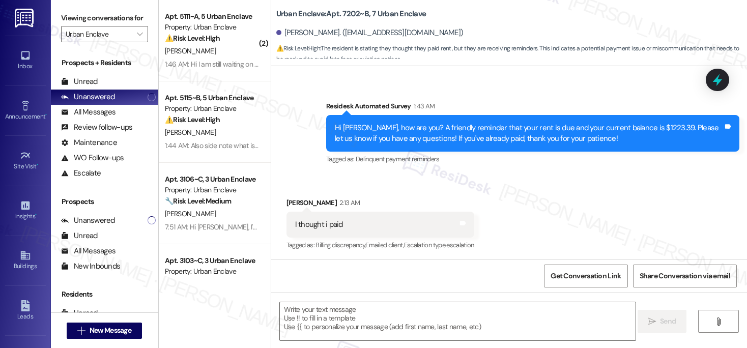
scroll to position [337, 0]
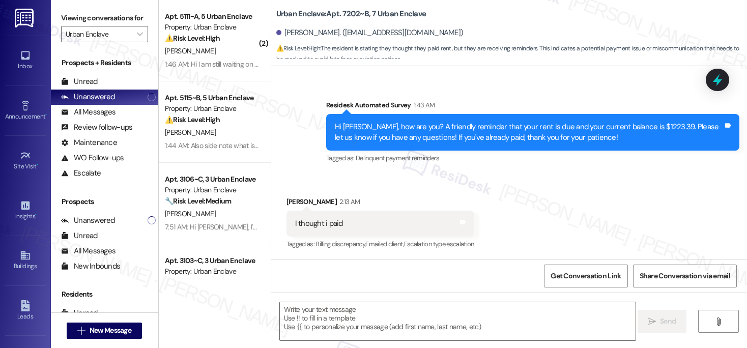
type textarea "Fetching suggested responses. Please feel free to read through the conversation…"
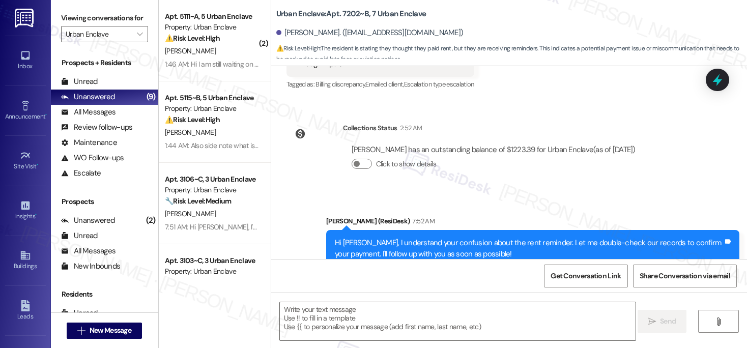
scroll to position [527, 0]
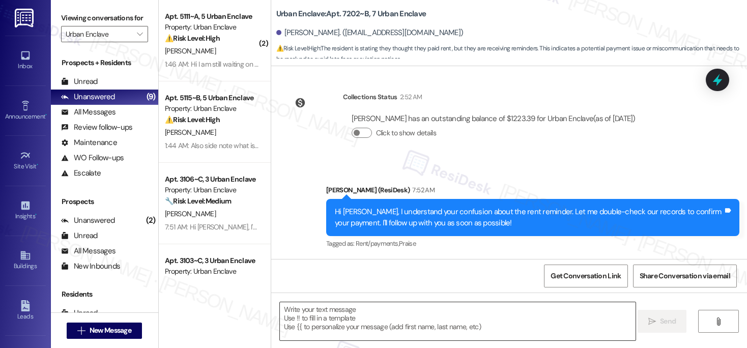
click at [416, 329] on textarea at bounding box center [458, 321] width 356 height 38
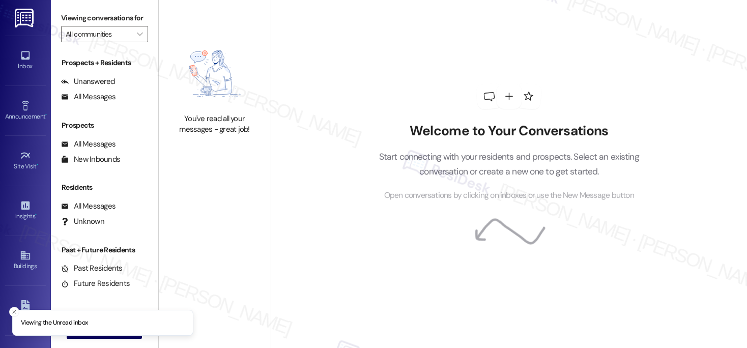
type input "Urban Enclave"
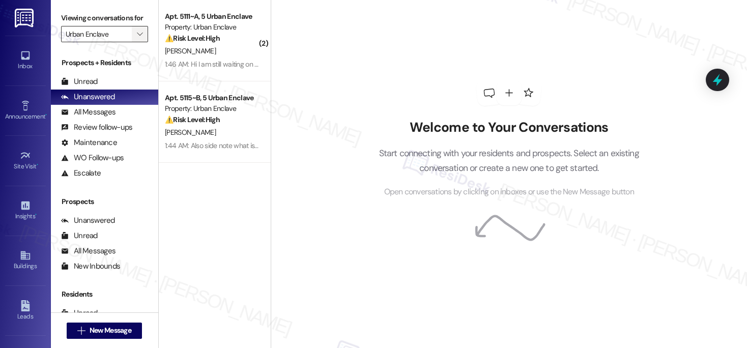
click at [138, 42] on span "" at bounding box center [140, 34] width 10 height 16
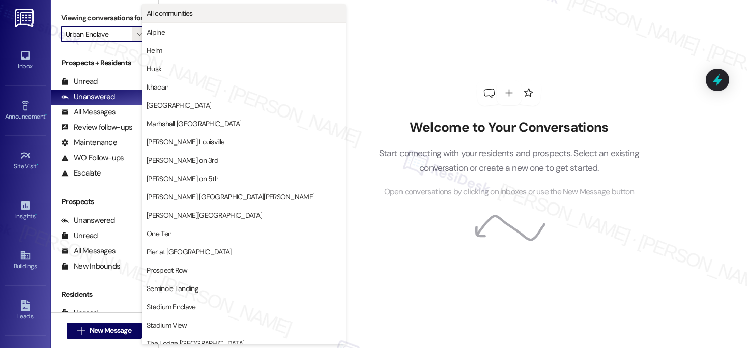
click at [215, 11] on span "All communities" at bounding box center [243, 13] width 194 height 10
